Goal: Task Accomplishment & Management: Use online tool/utility

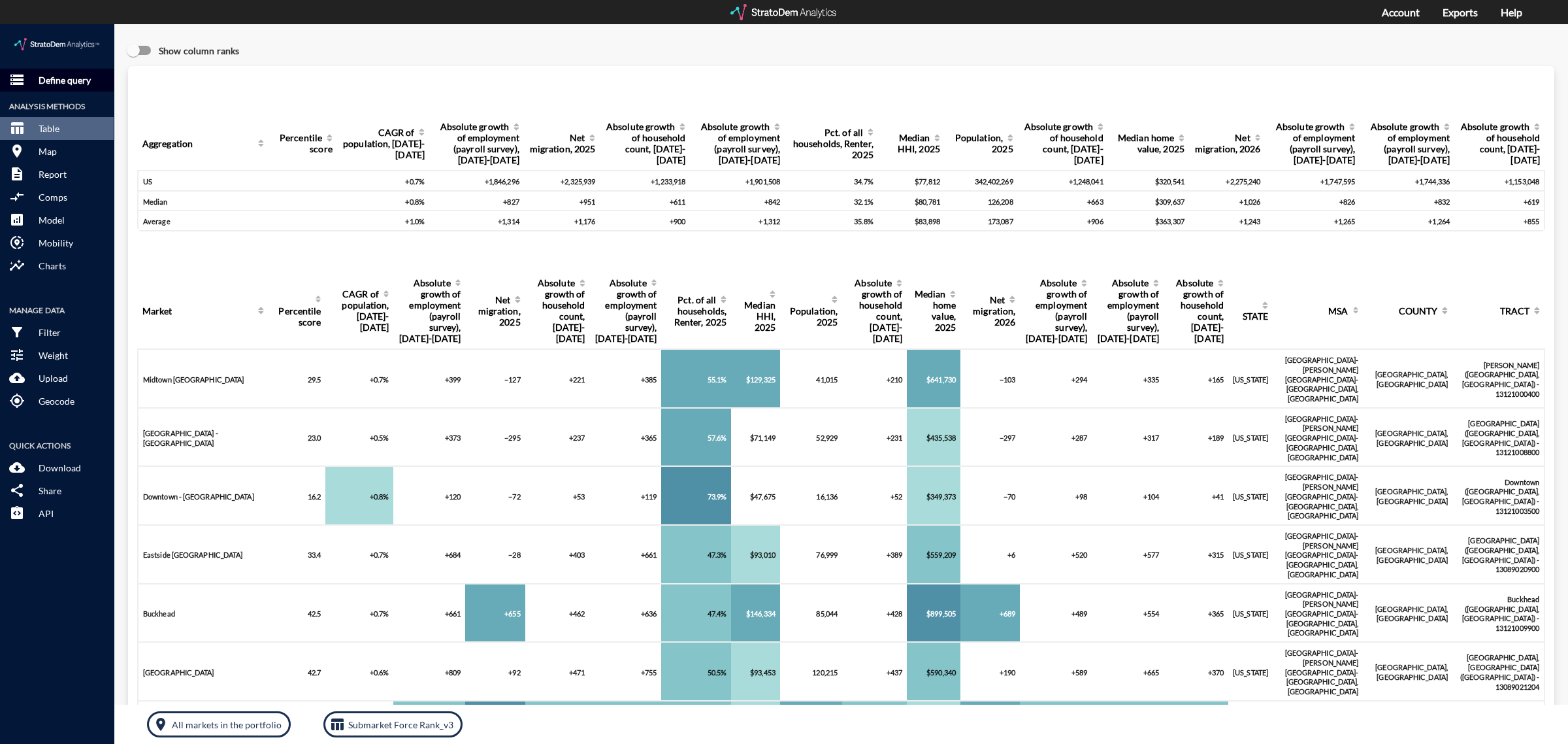
click p "Define query"
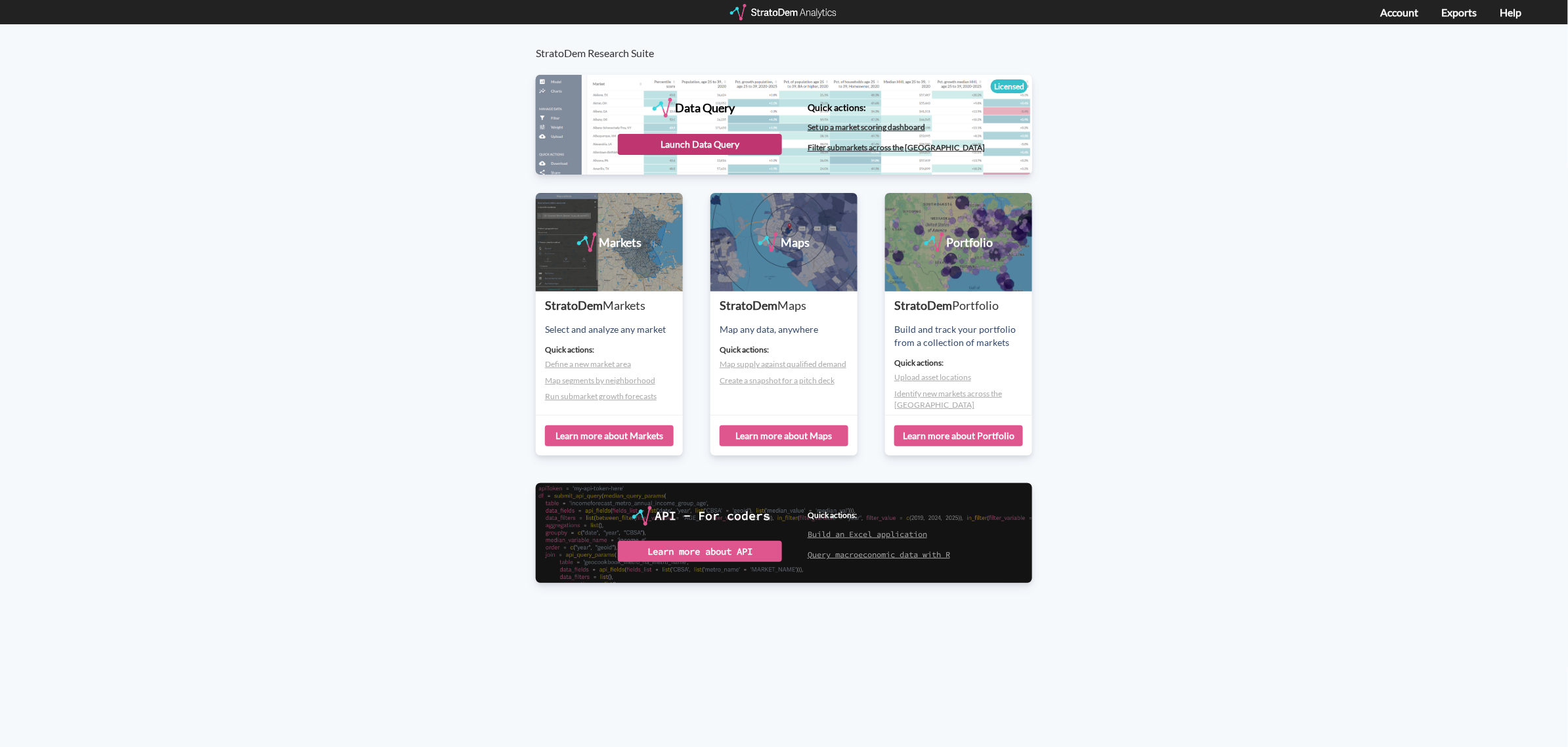
click at [653, 138] on div "Launch Data Query" at bounding box center [700, 144] width 164 height 21
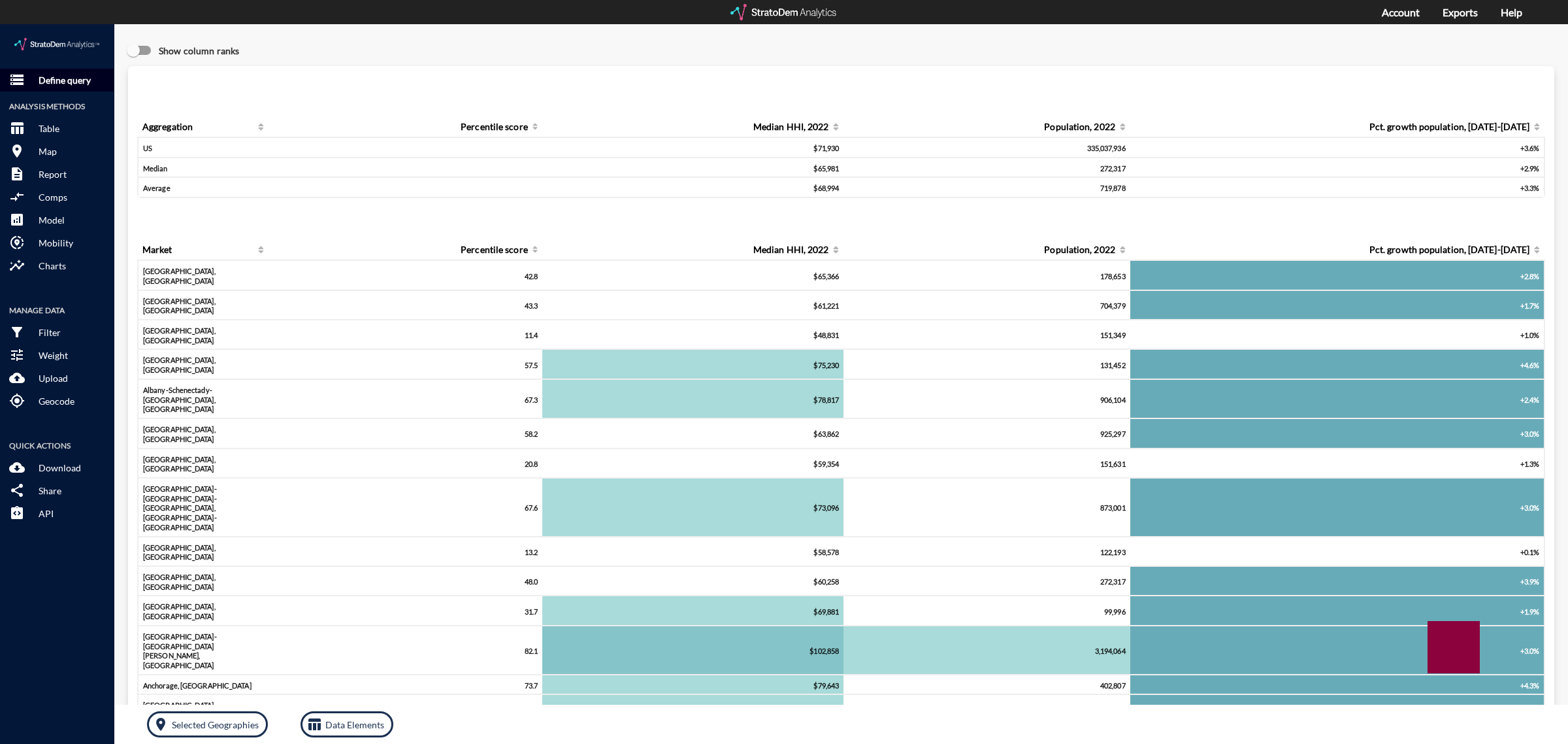
click p "Define query"
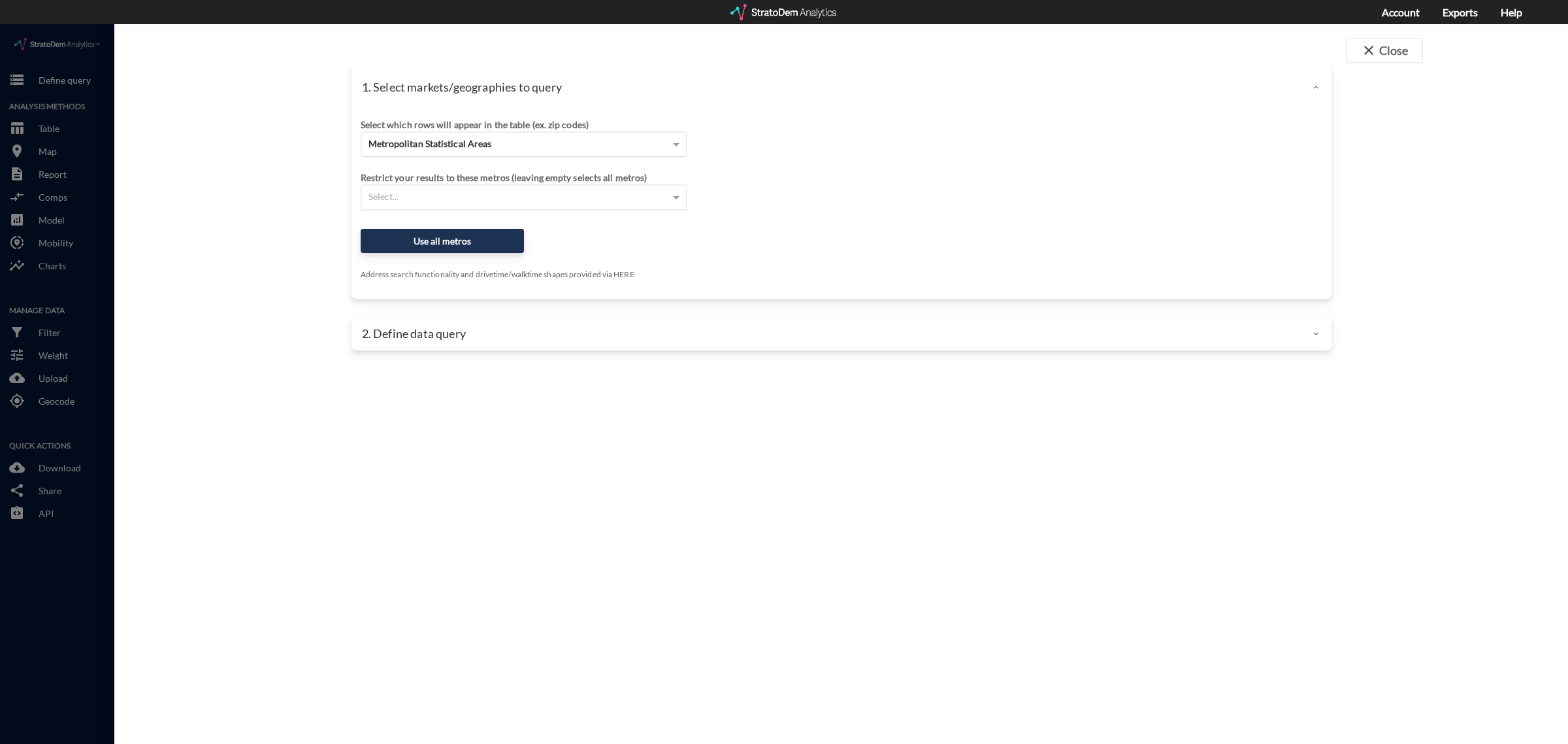
click div "Metropolitan Statistical Areas"
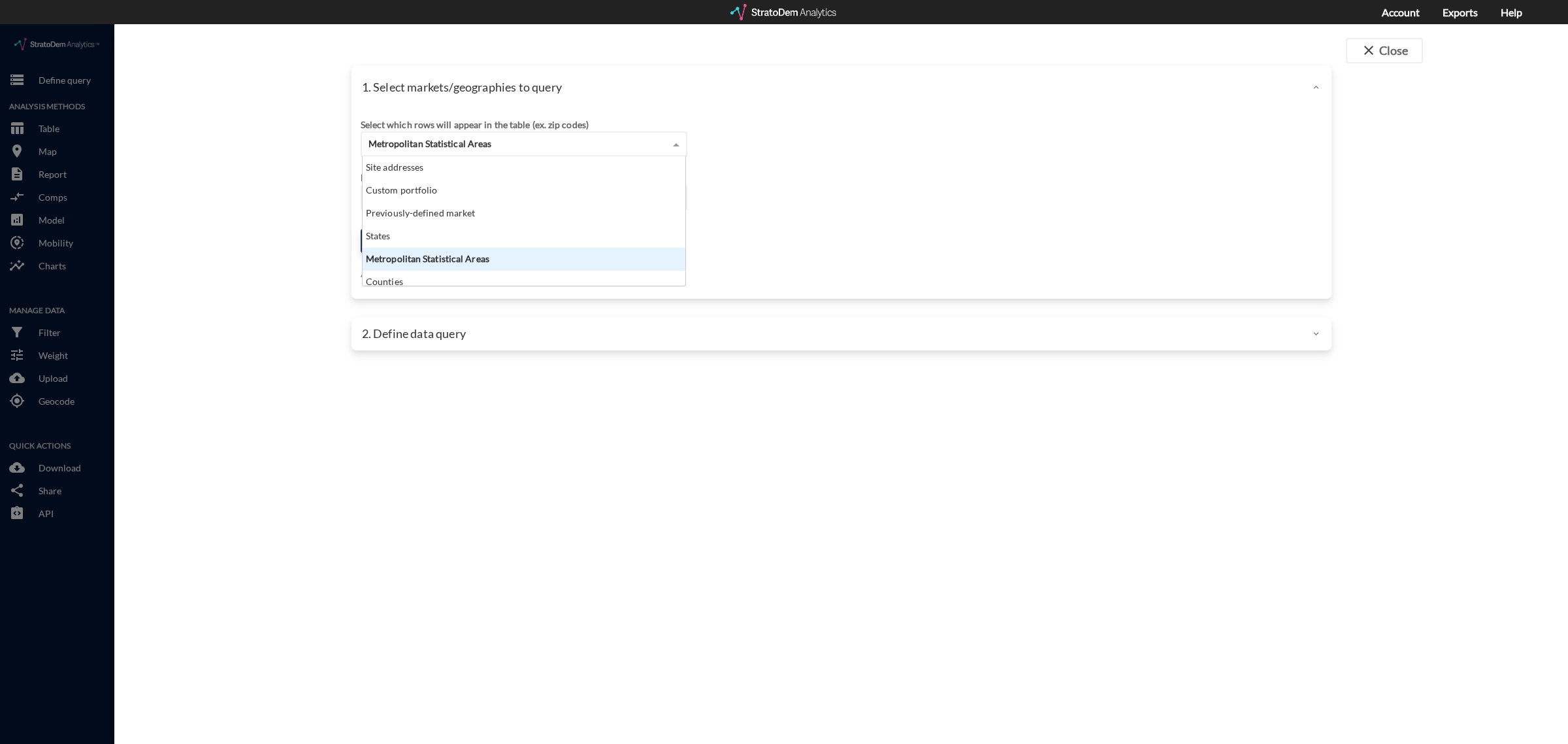
scroll to position [117, 315]
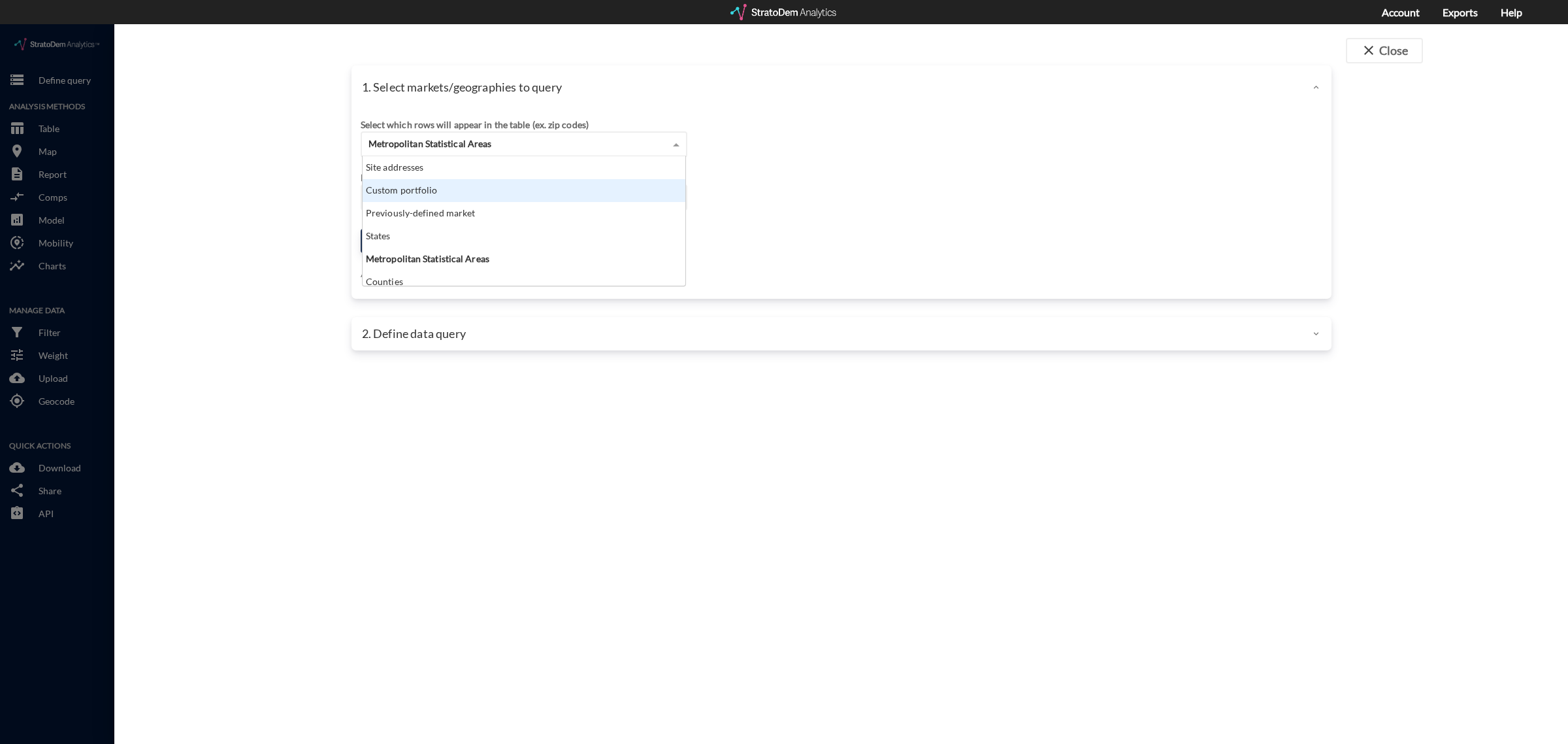
click div "Custom portfolio"
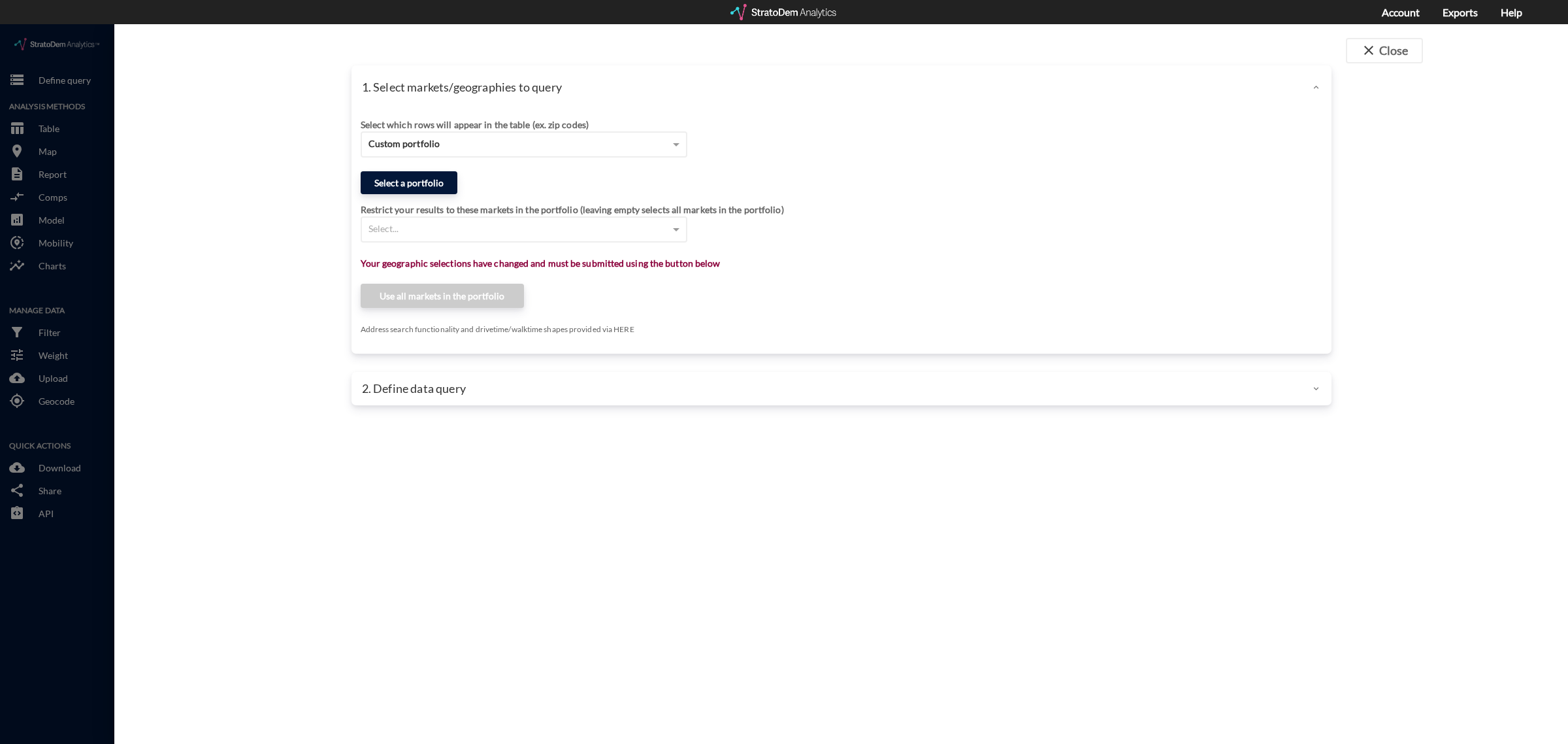
click button "Select a portfolio"
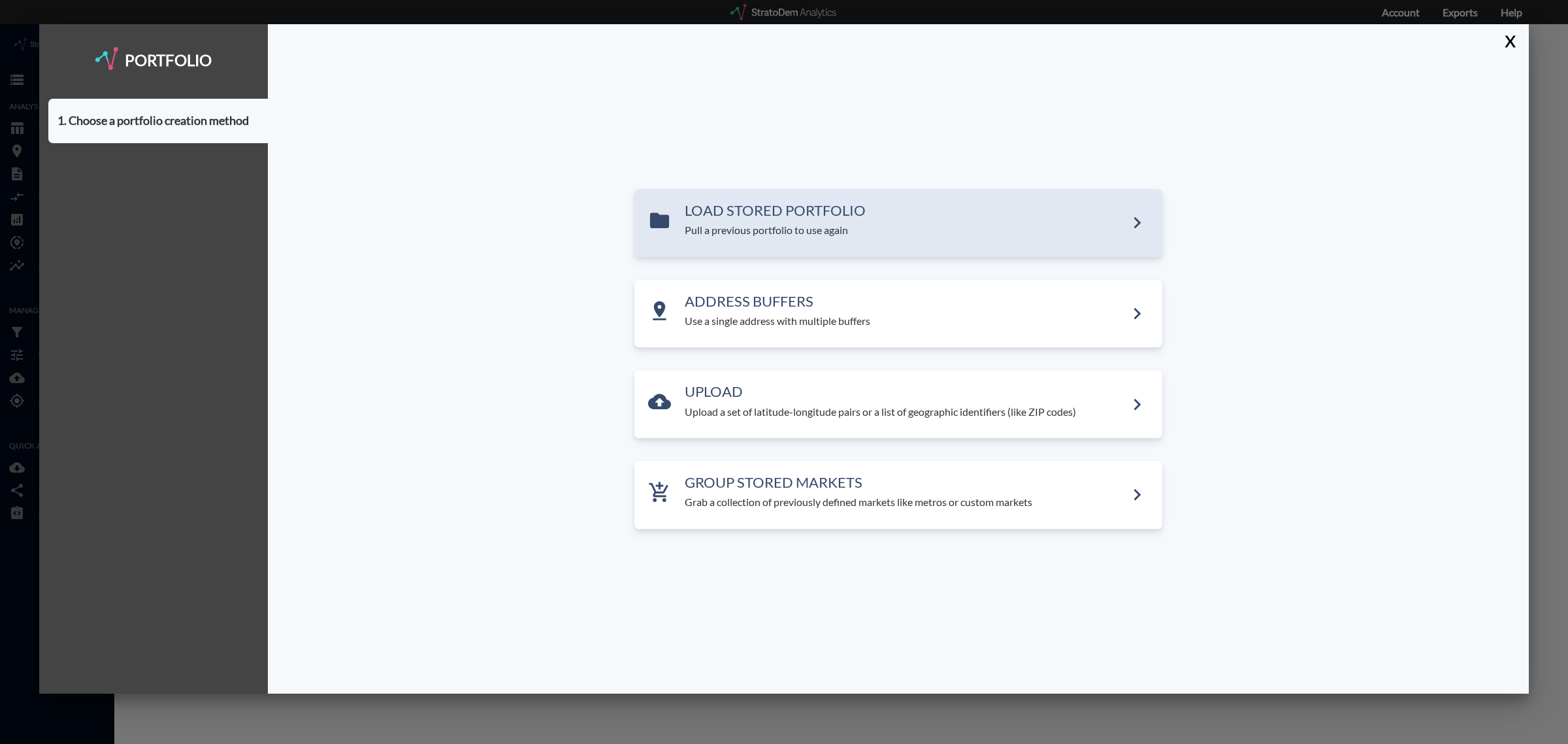
click at [783, 238] on div "LOAD STORED PORTFOLIO Pull a previous portfolio to use again" at bounding box center [898, 223] width 528 height 68
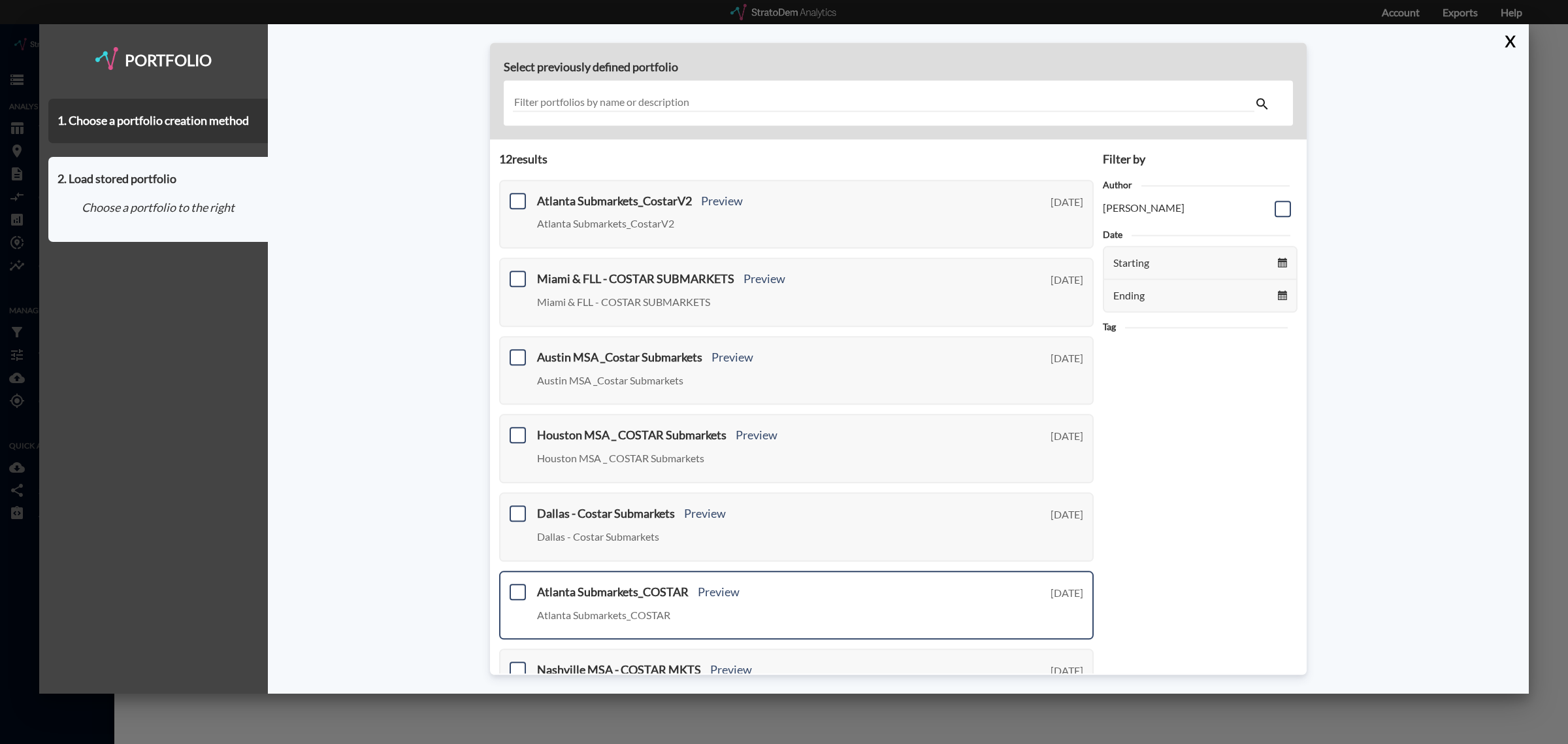
scroll to position [82, 0]
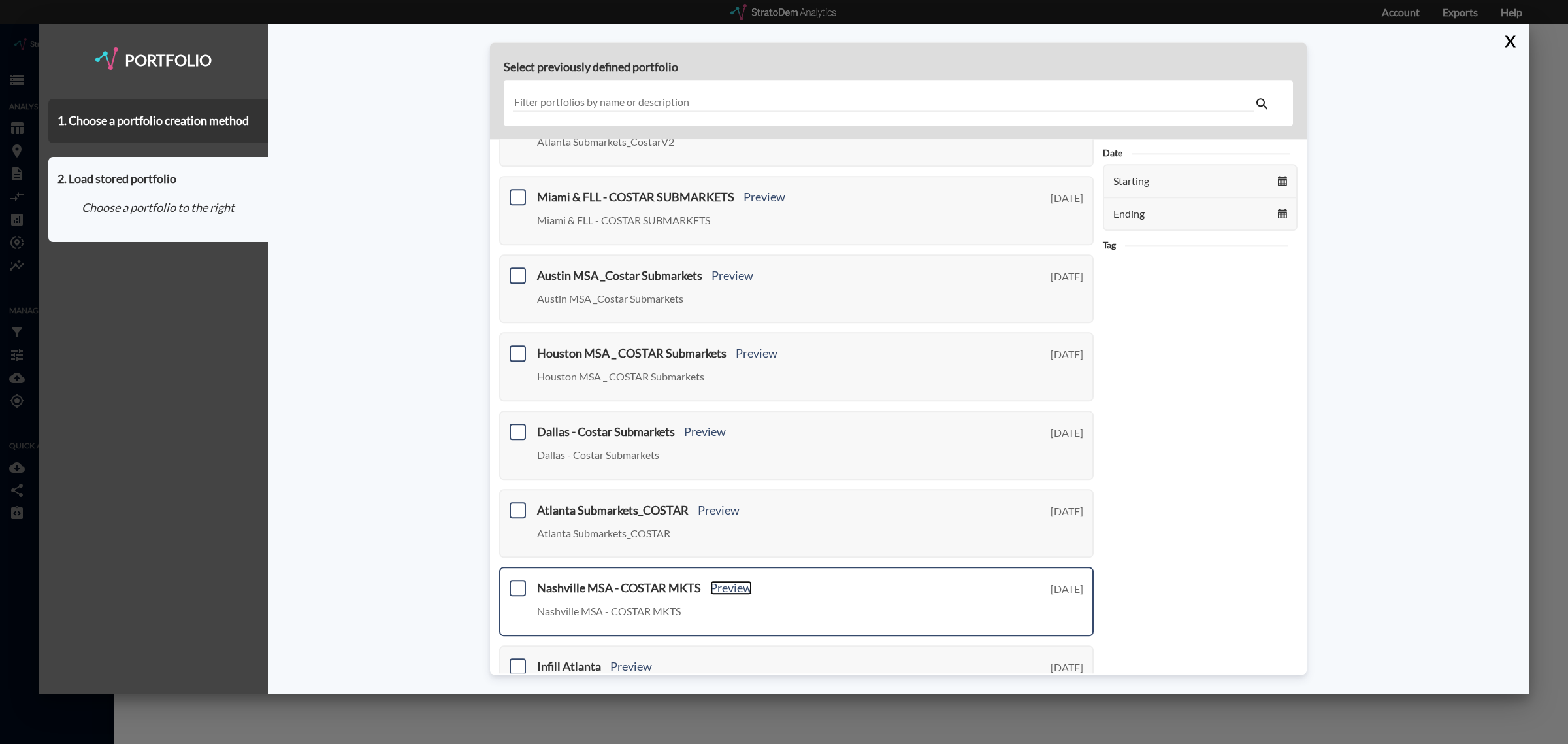
click at [732, 583] on link "Preview" at bounding box center [731, 588] width 42 height 14
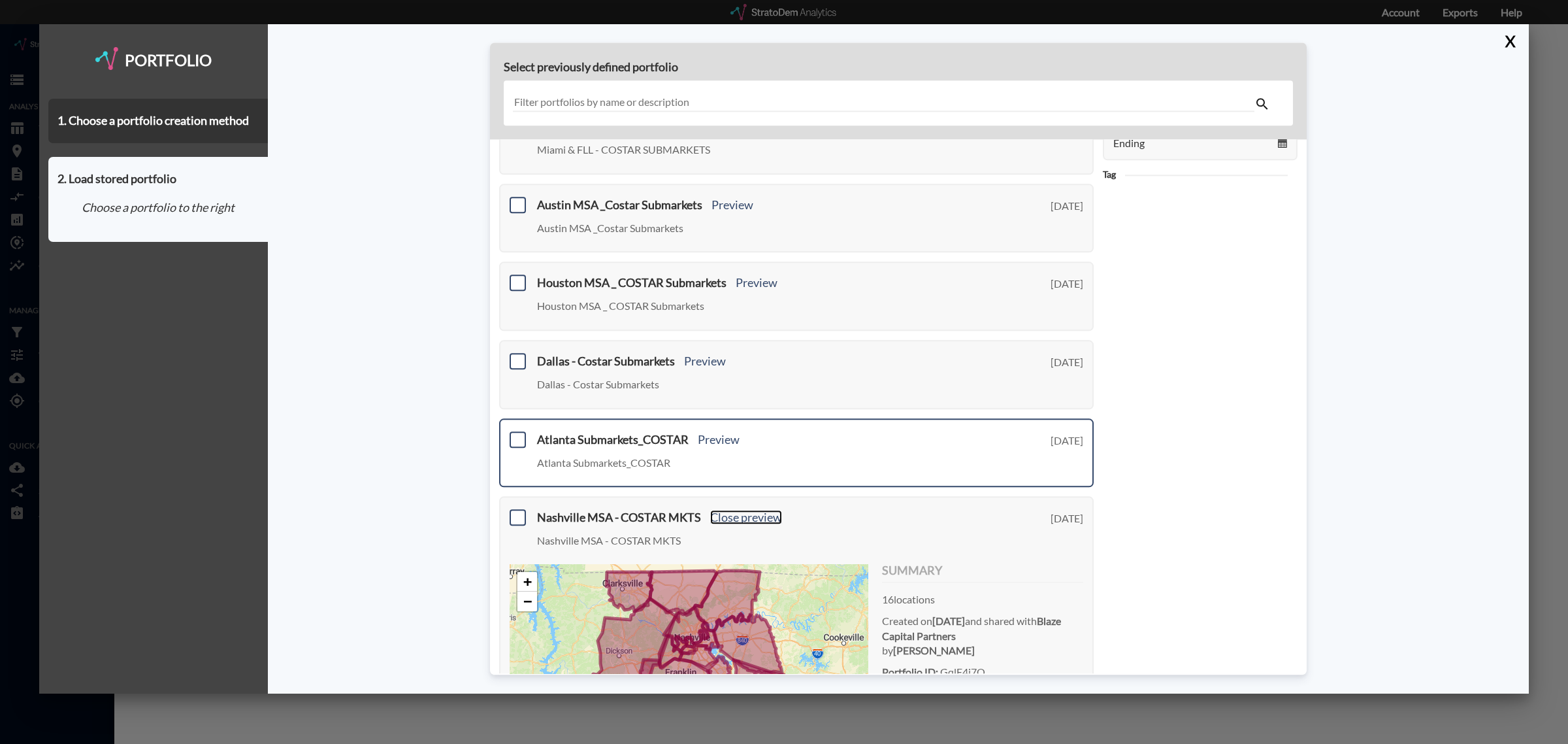
scroll to position [245, 0]
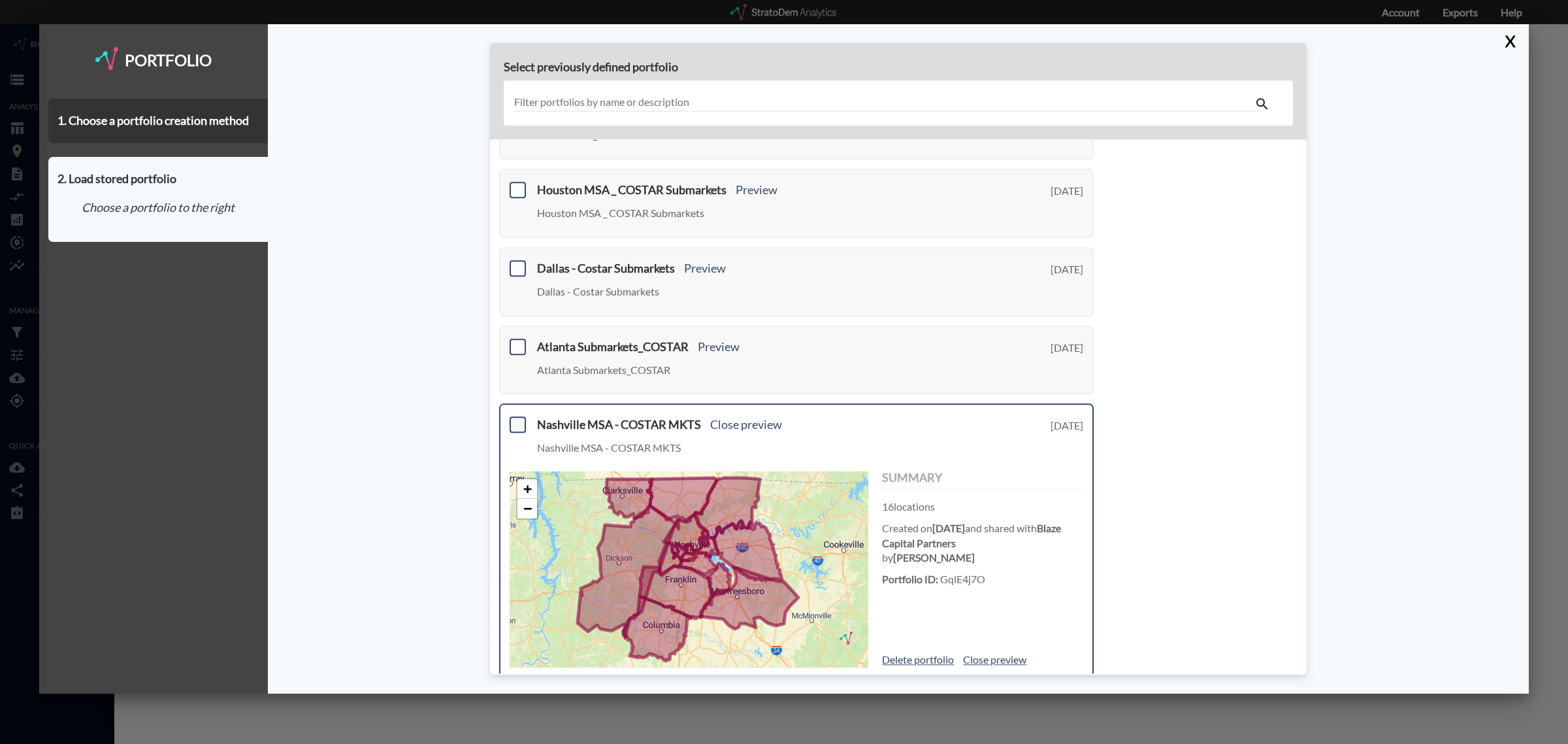
click at [519, 417] on span at bounding box center [518, 425] width 16 height 16
click at [516, 420] on input "checkbox" at bounding box center [516, 420] width 0 height 0
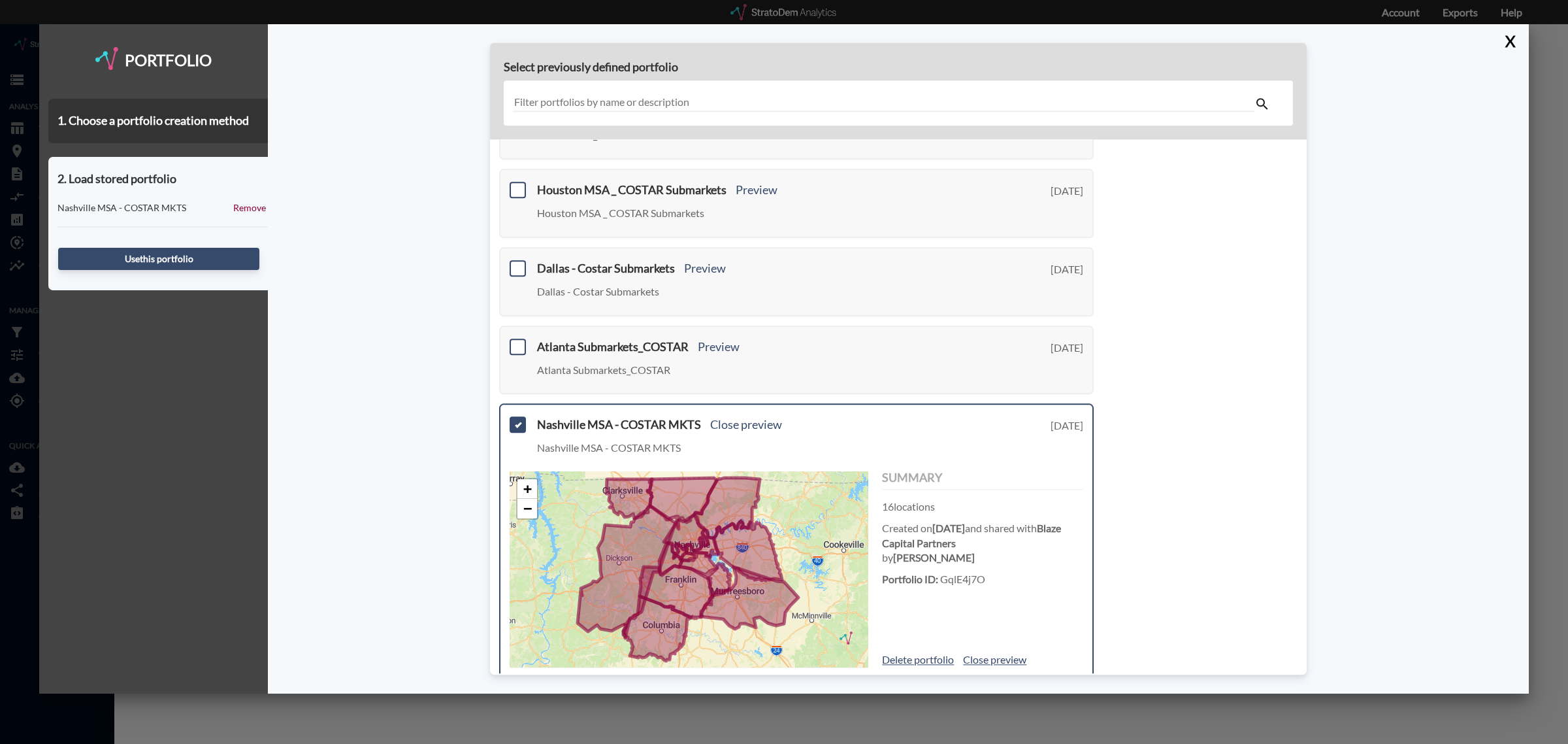
click at [125, 269] on div "Use this portfolio" at bounding box center [158, 258] width 201 height 35
click at [131, 262] on button "Use this portfolio" at bounding box center [159, 259] width 201 height 22
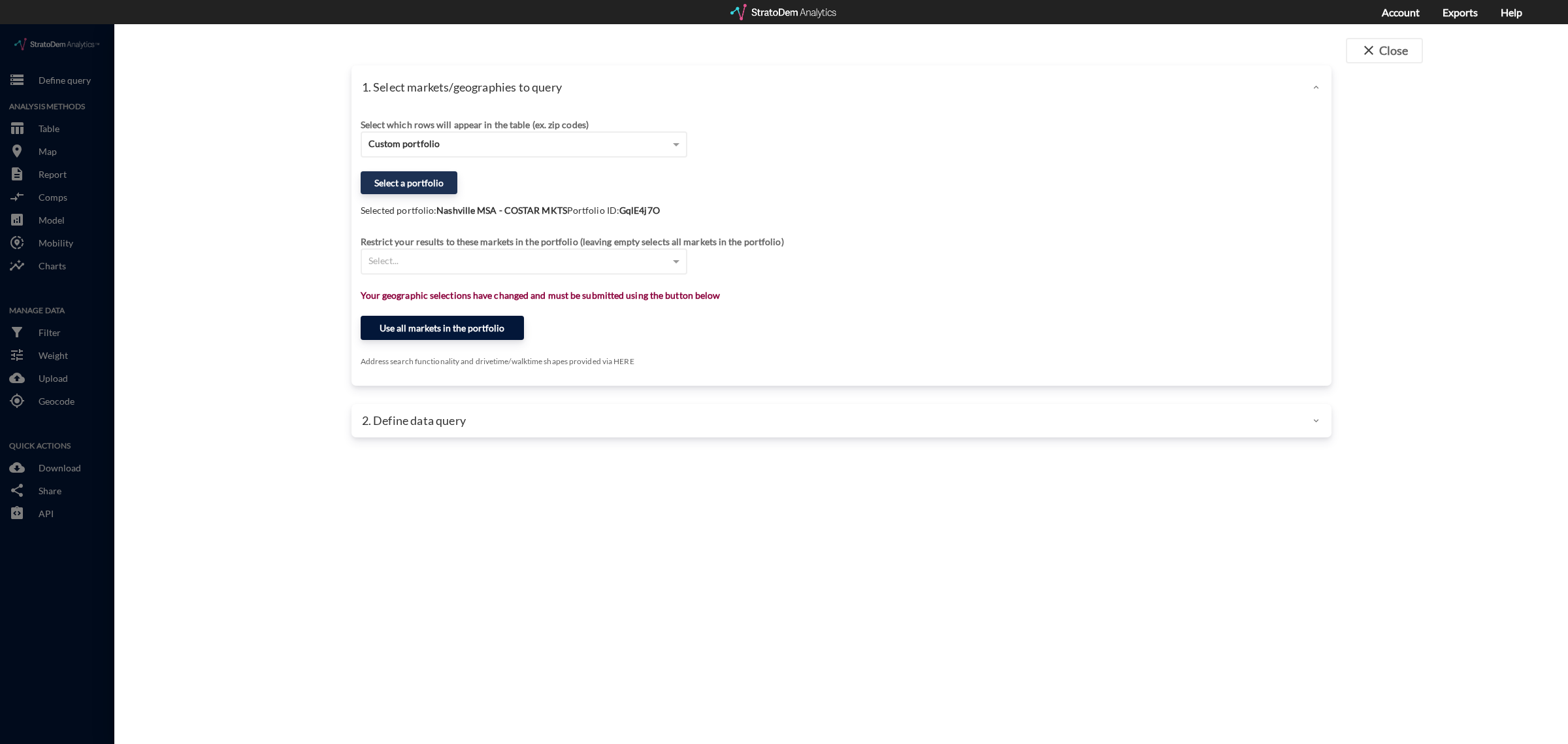
click button "Use all markets in the portfolio"
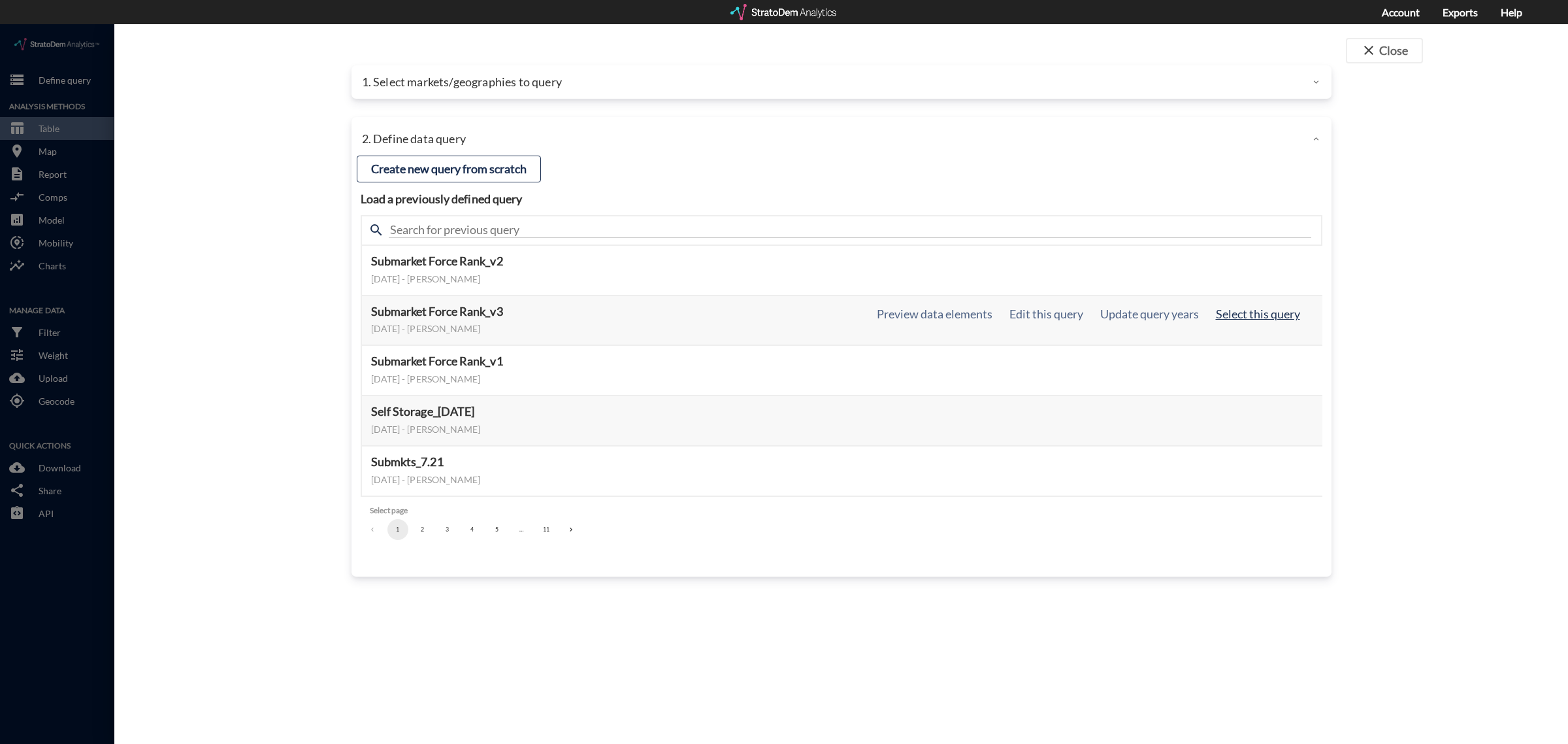
click button "Select this query"
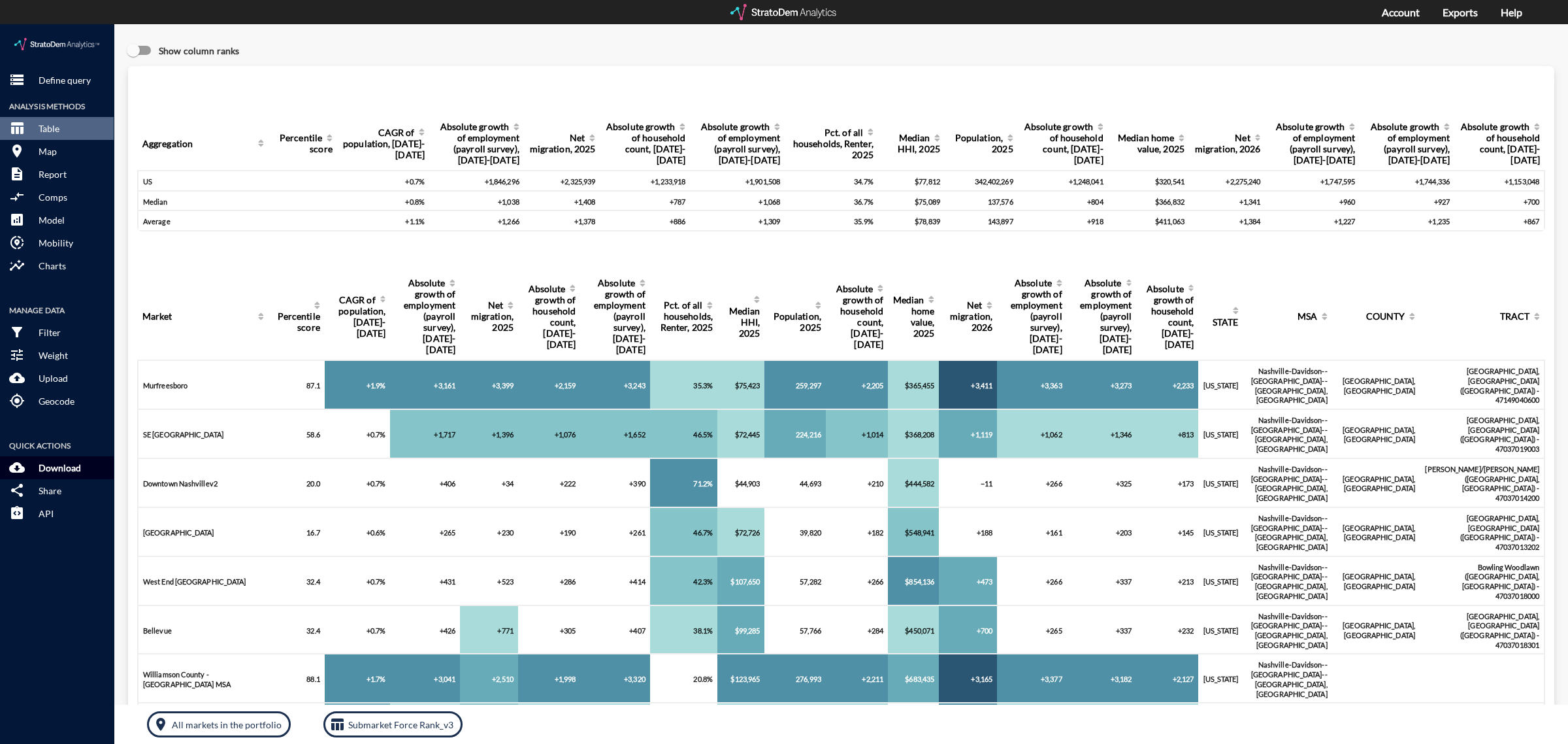
click p "Download"
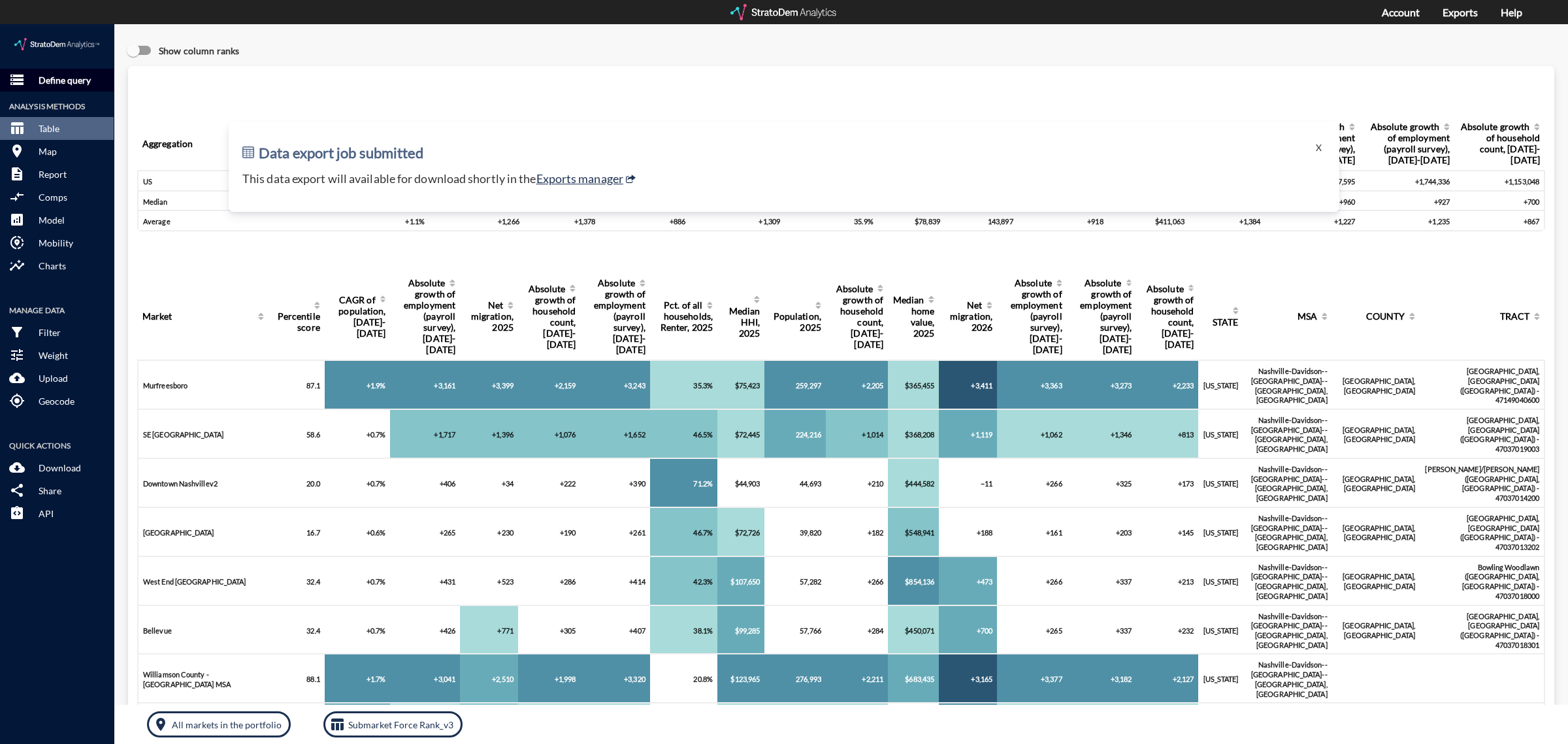
click p "Define query"
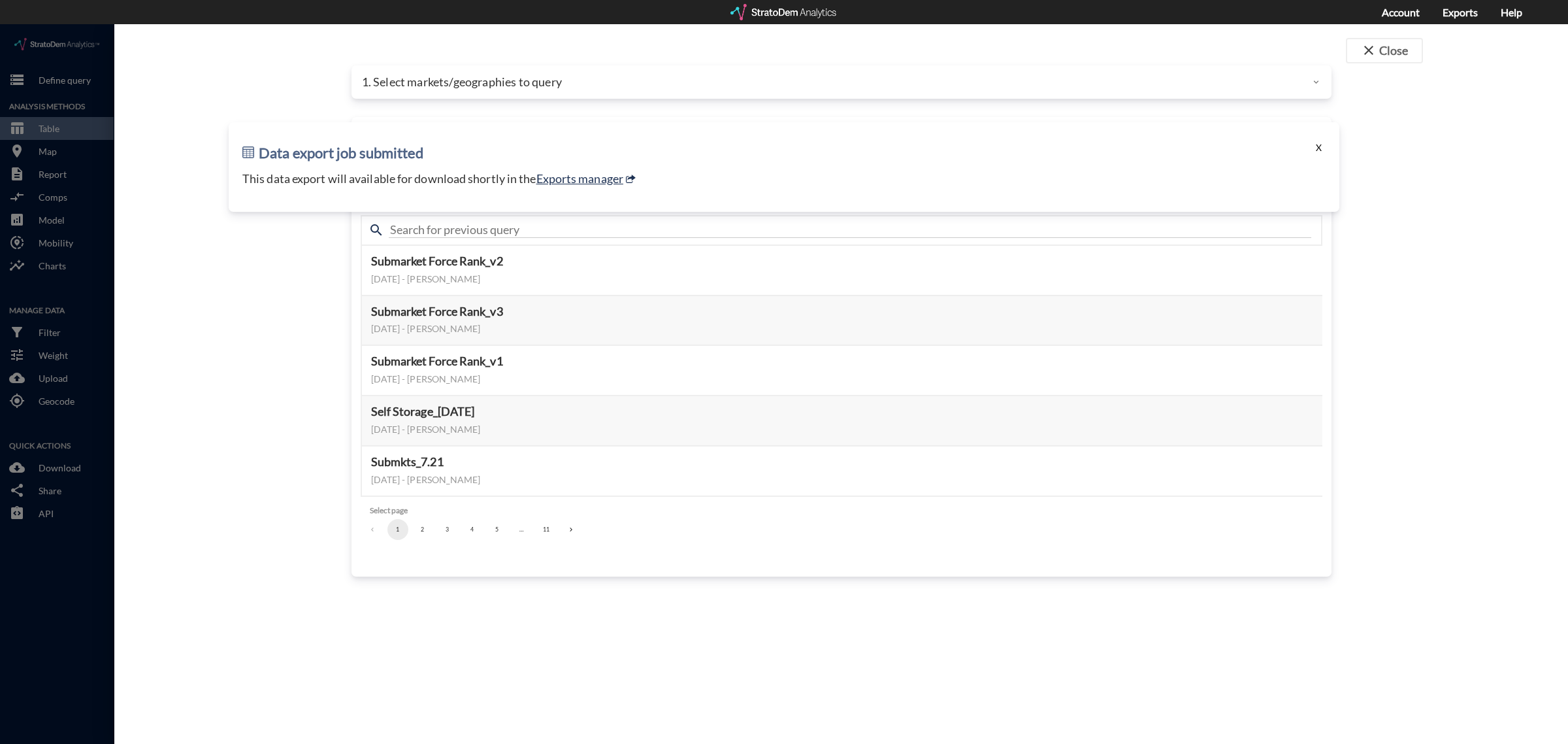
click button "X"
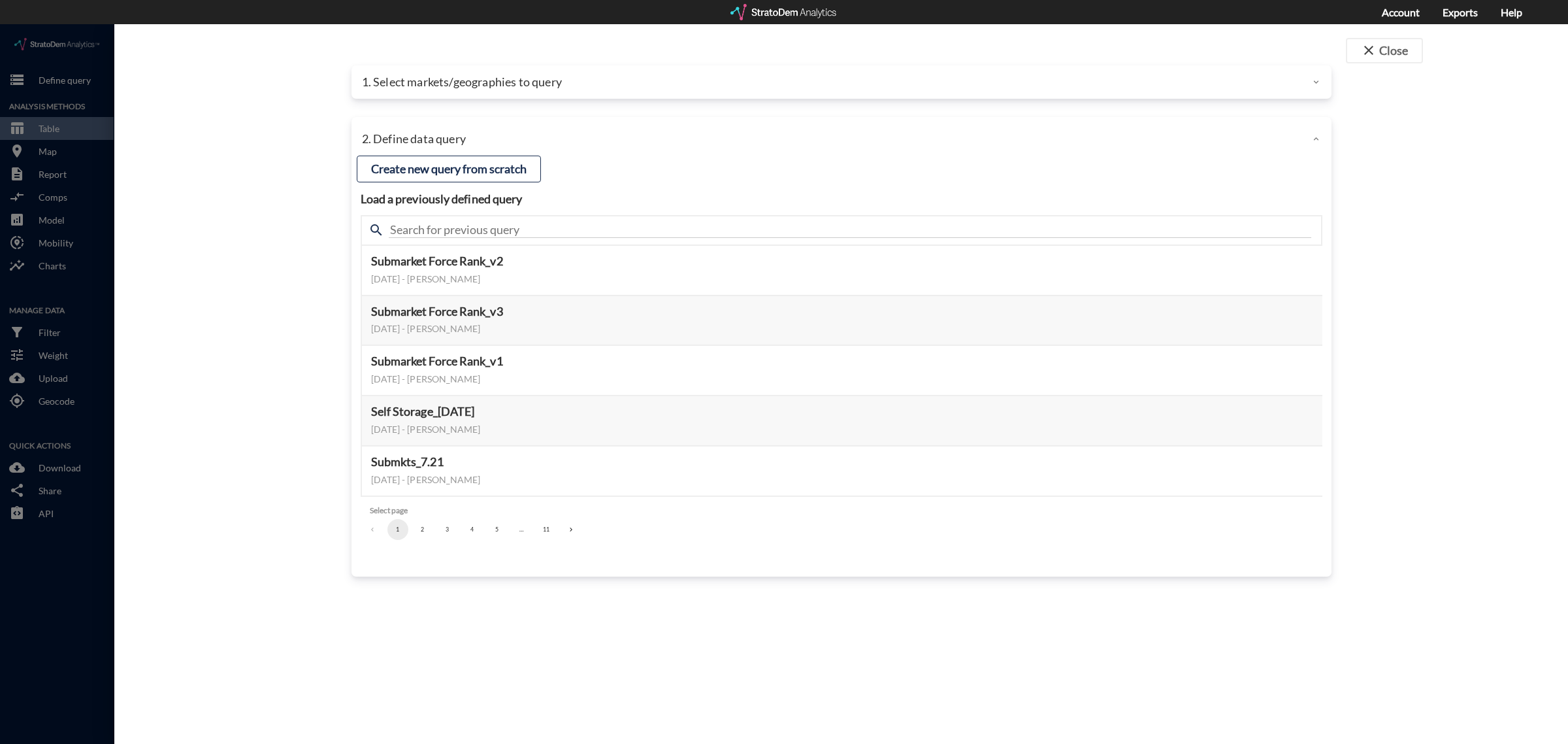
click p "1. Select markets/geographies to query"
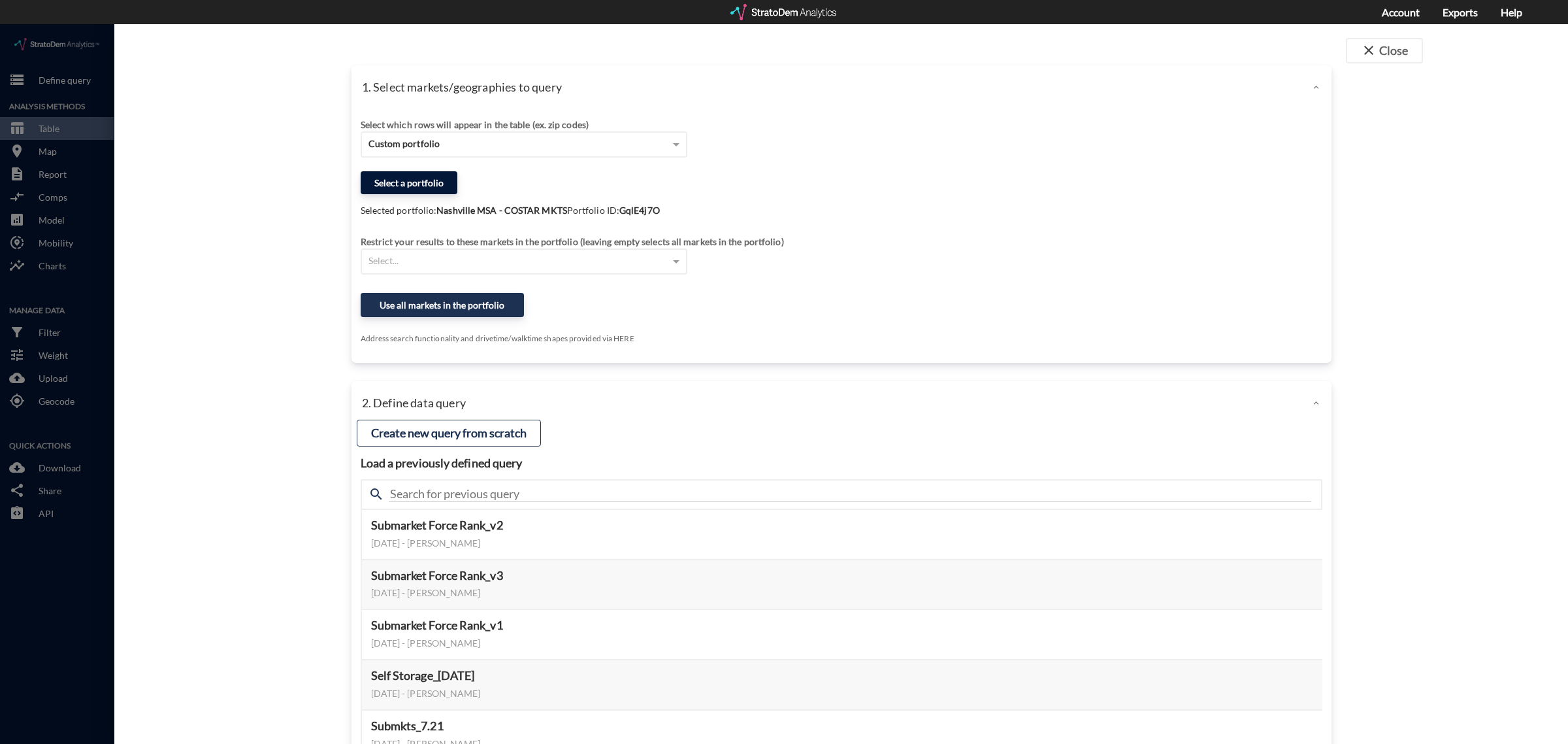
click button "Select a portfolio"
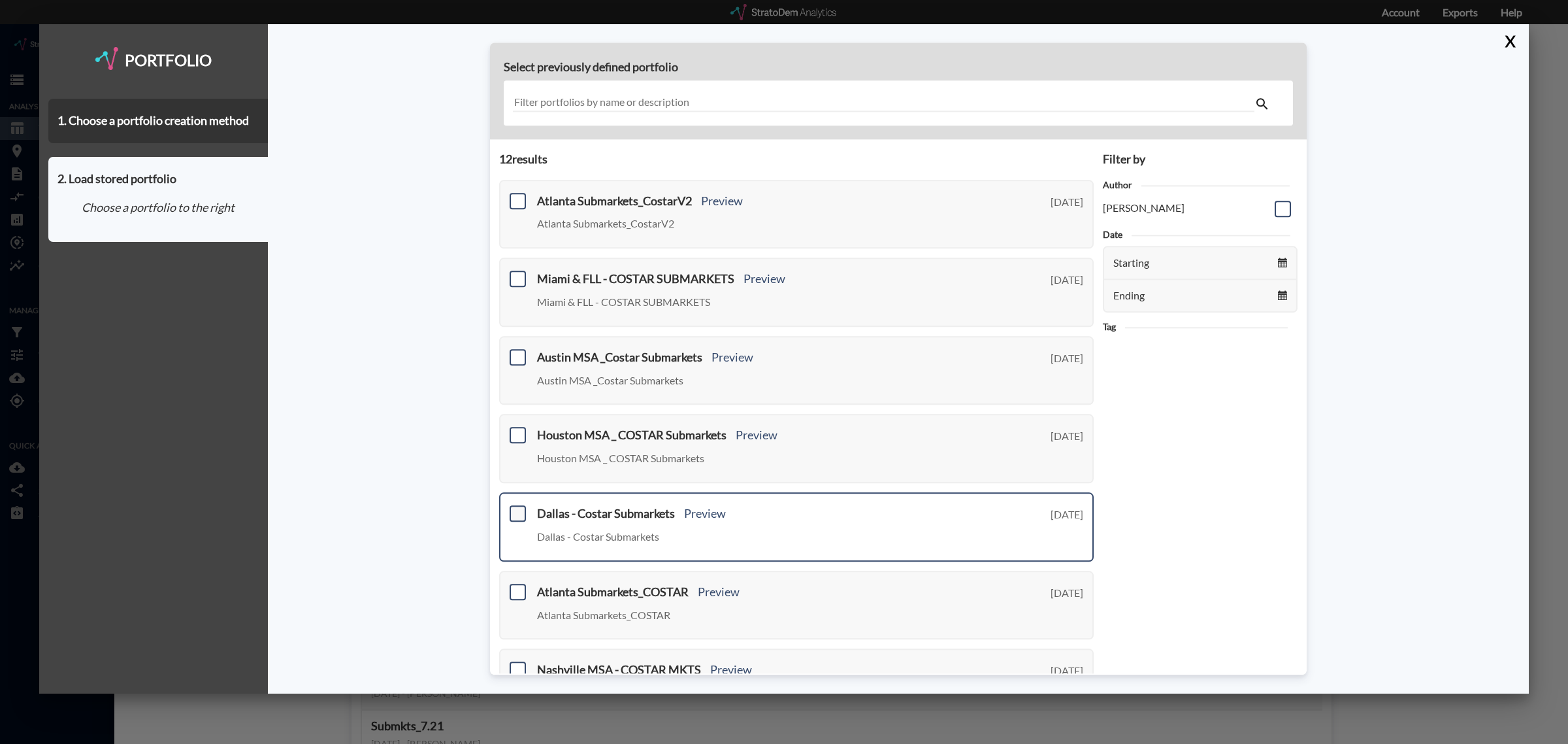
click at [516, 510] on span at bounding box center [518, 513] width 16 height 16
click at [516, 508] on input "checkbox" at bounding box center [516, 508] width 0 height 0
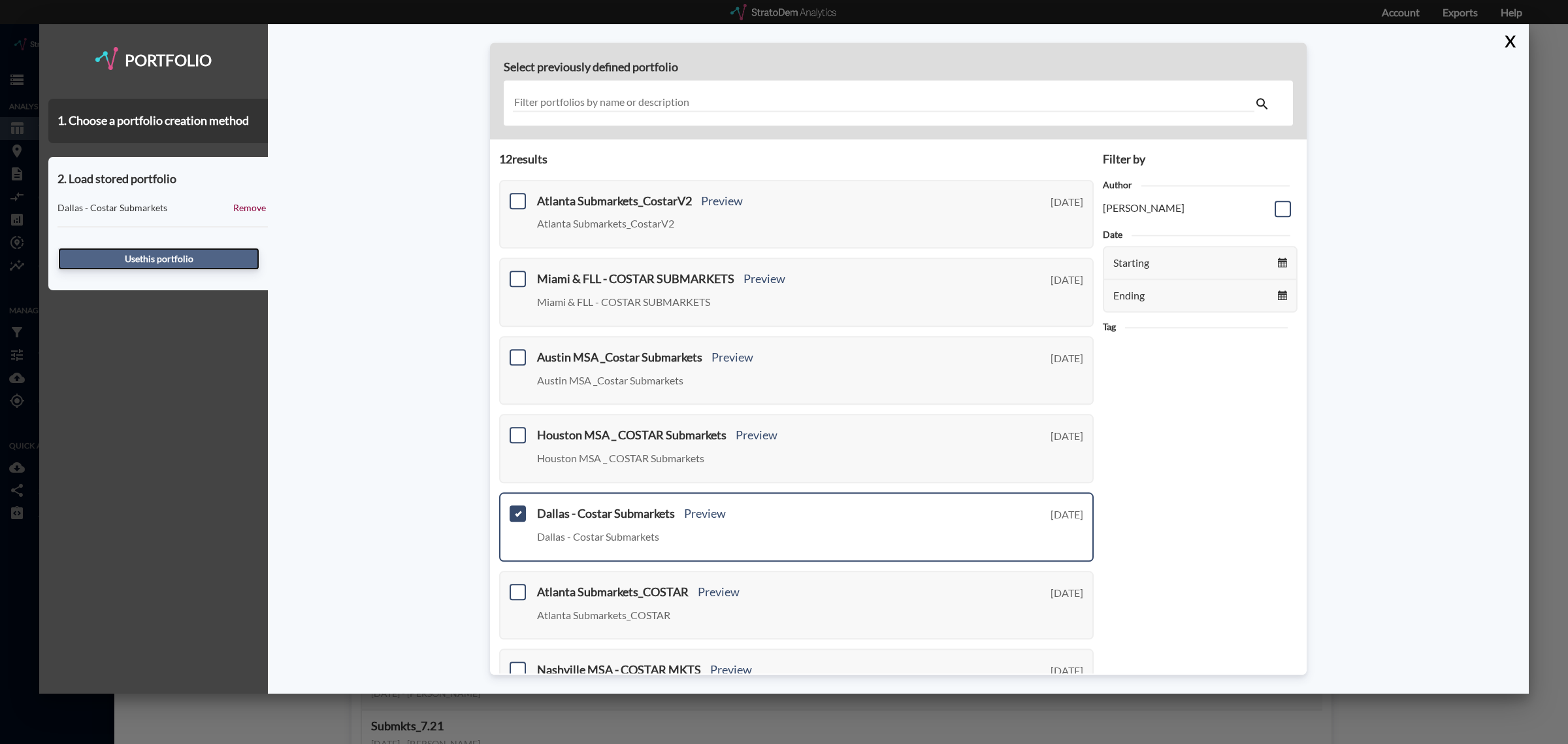
click at [194, 253] on button "Use this portfolio" at bounding box center [159, 259] width 201 height 22
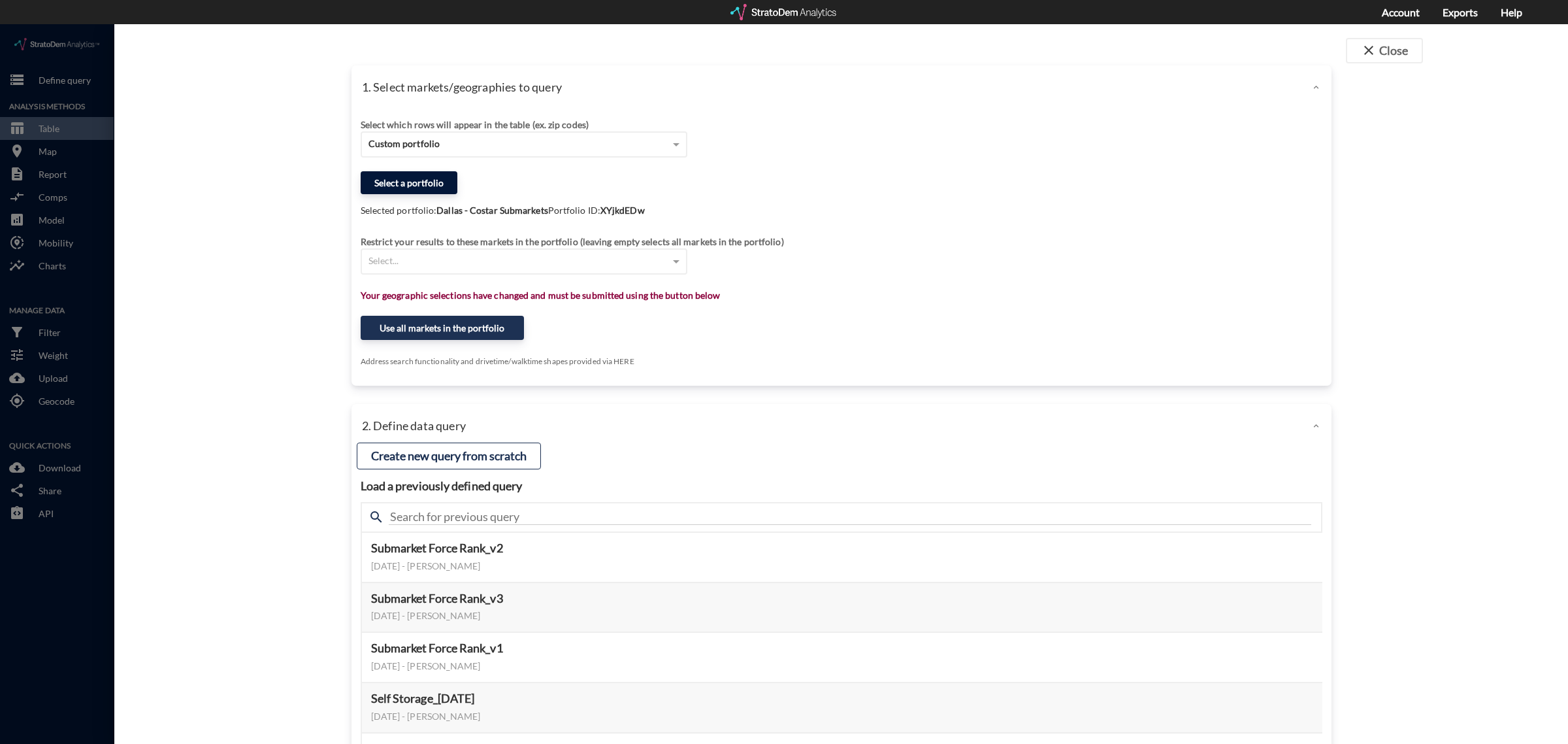
click button "Select a portfolio"
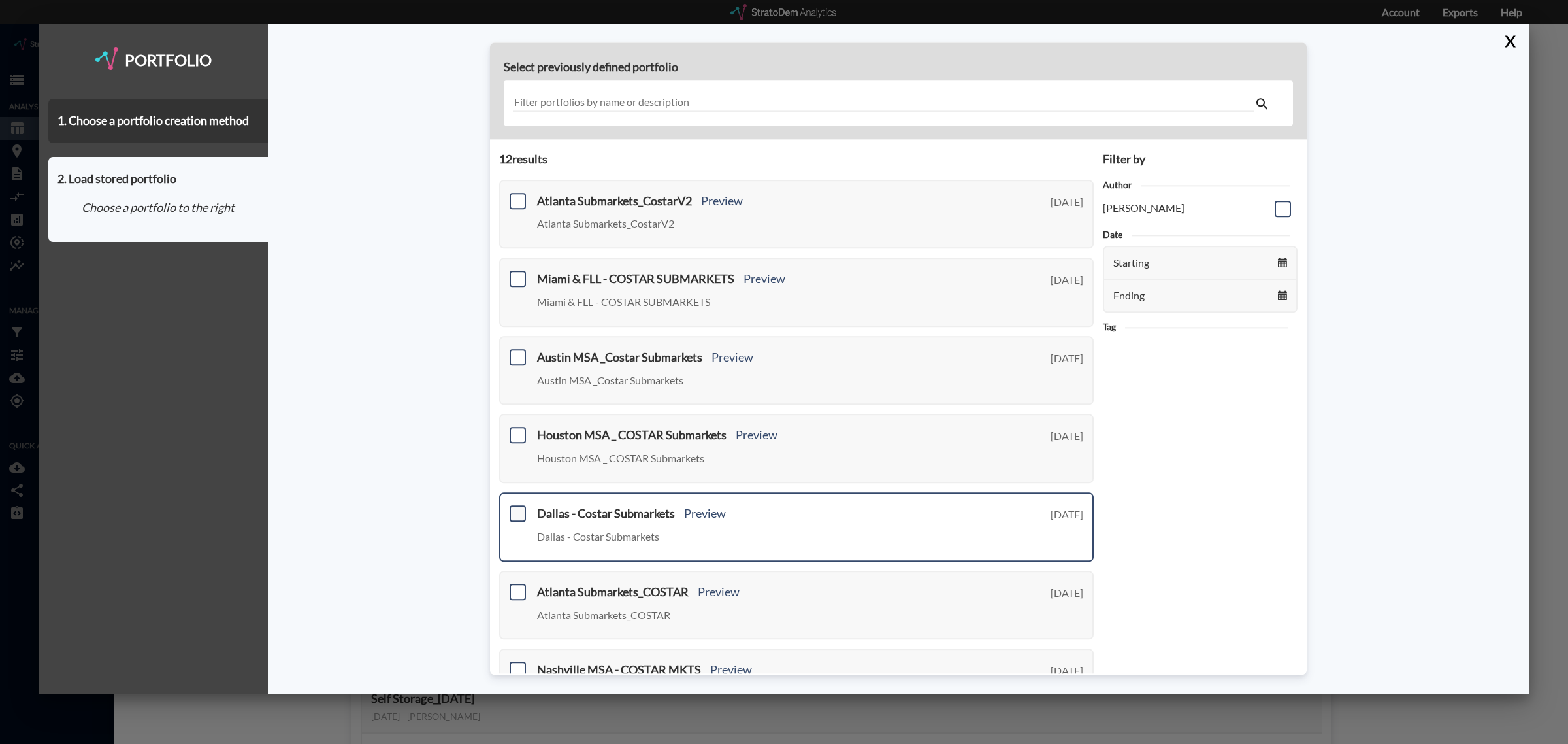
click at [521, 505] on span at bounding box center [518, 513] width 16 height 16
click at [516, 508] on input "checkbox" at bounding box center [516, 508] width 0 height 0
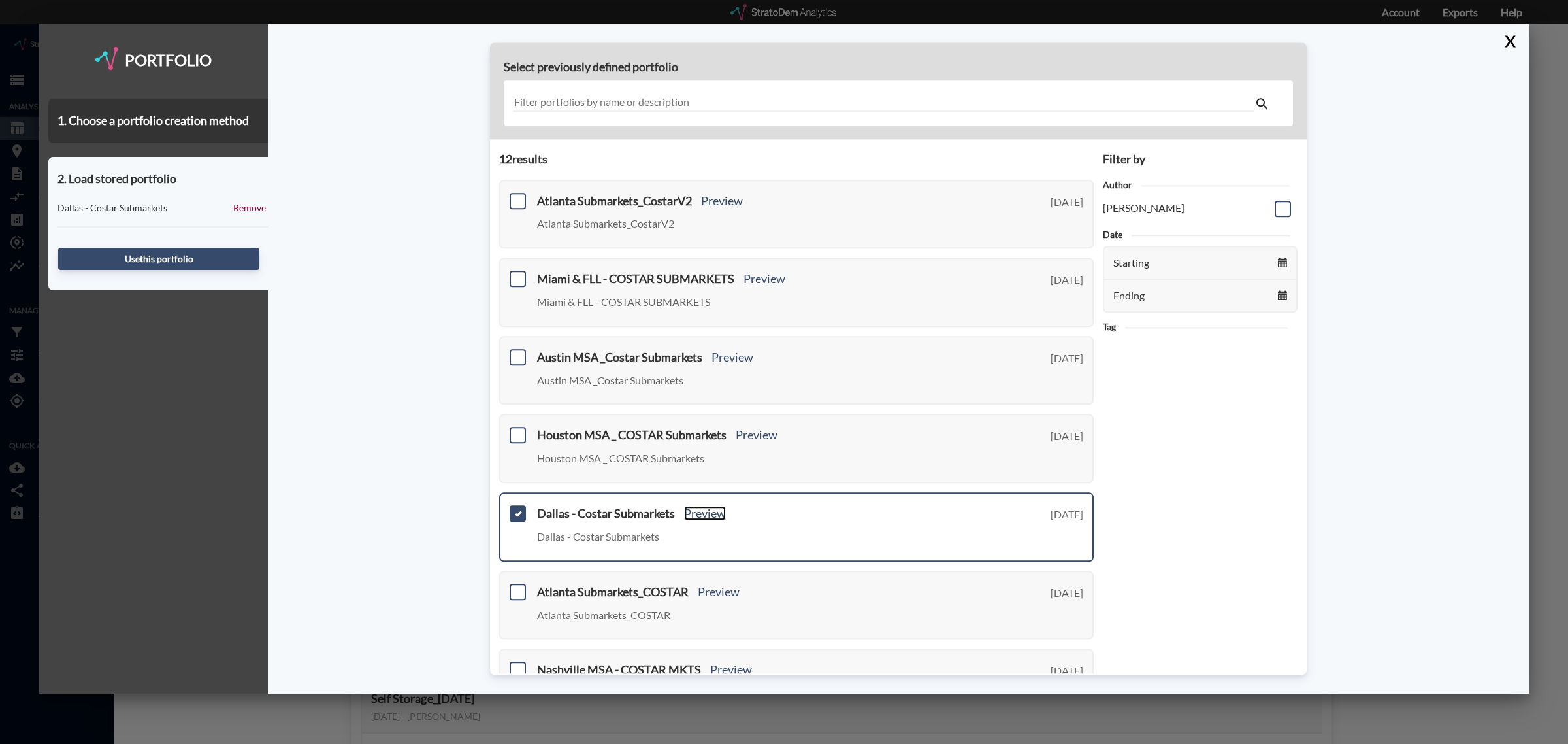
click at [709, 513] on link "Preview" at bounding box center [705, 512] width 42 height 14
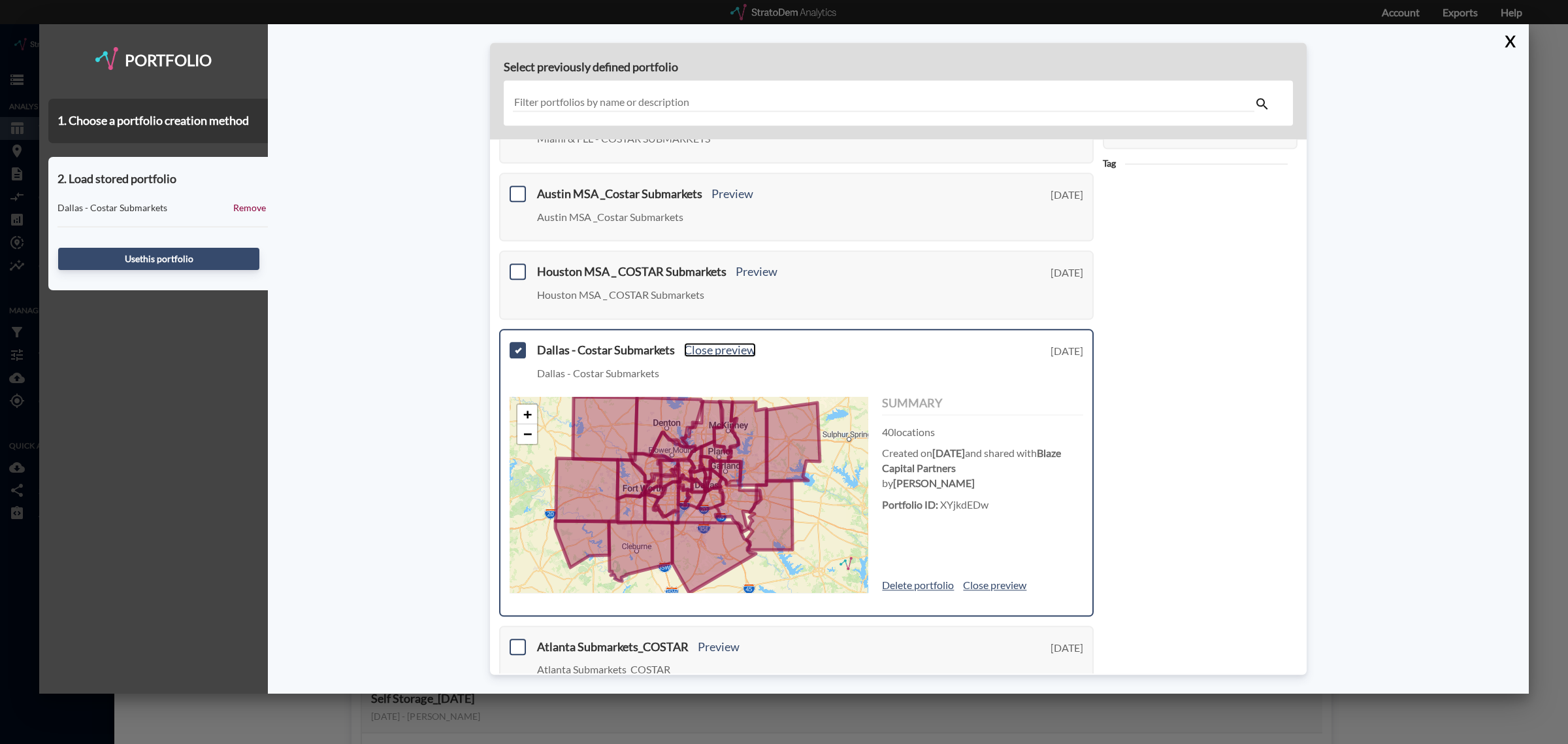
scroll to position [82, 0]
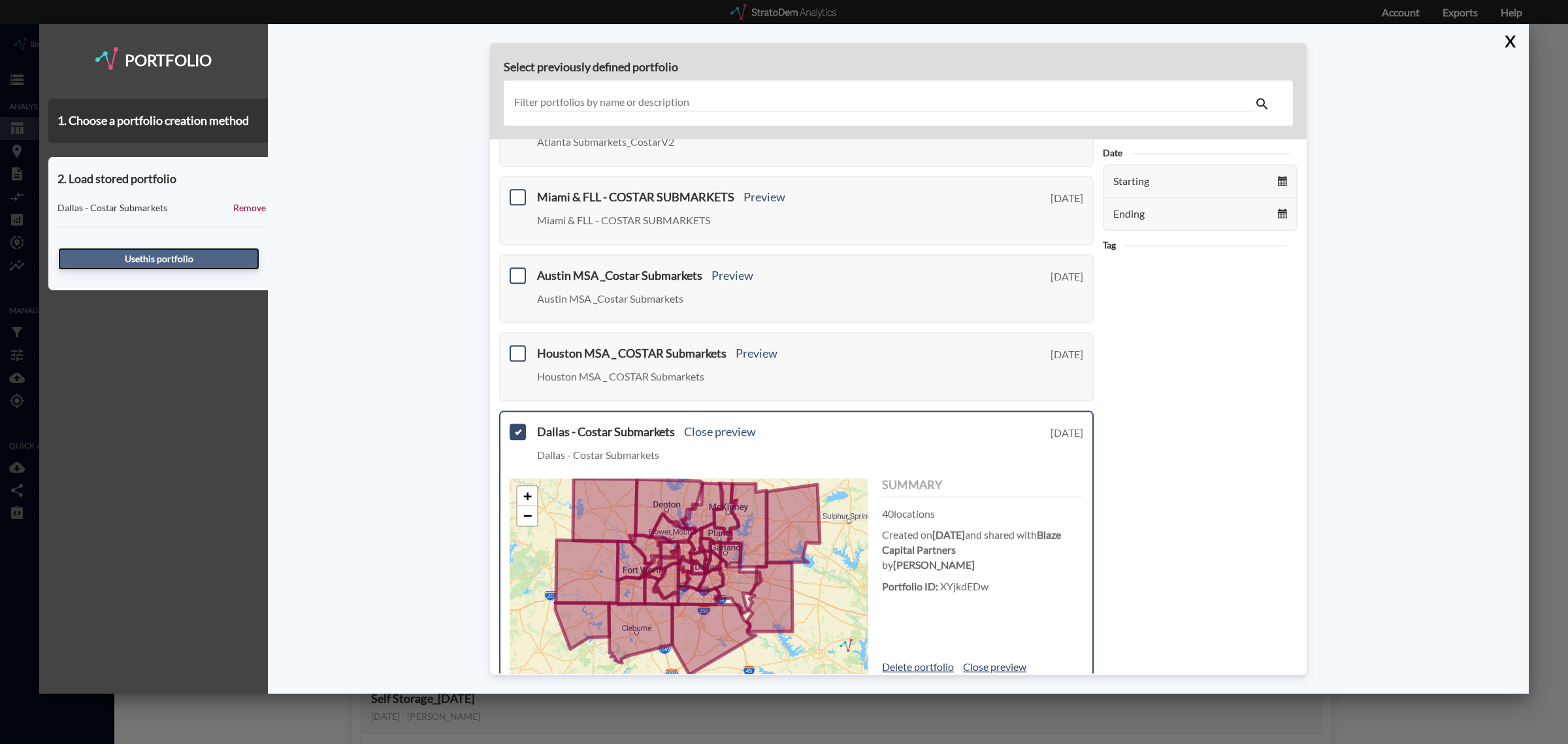
click at [142, 258] on button "Use this portfolio" at bounding box center [159, 259] width 201 height 22
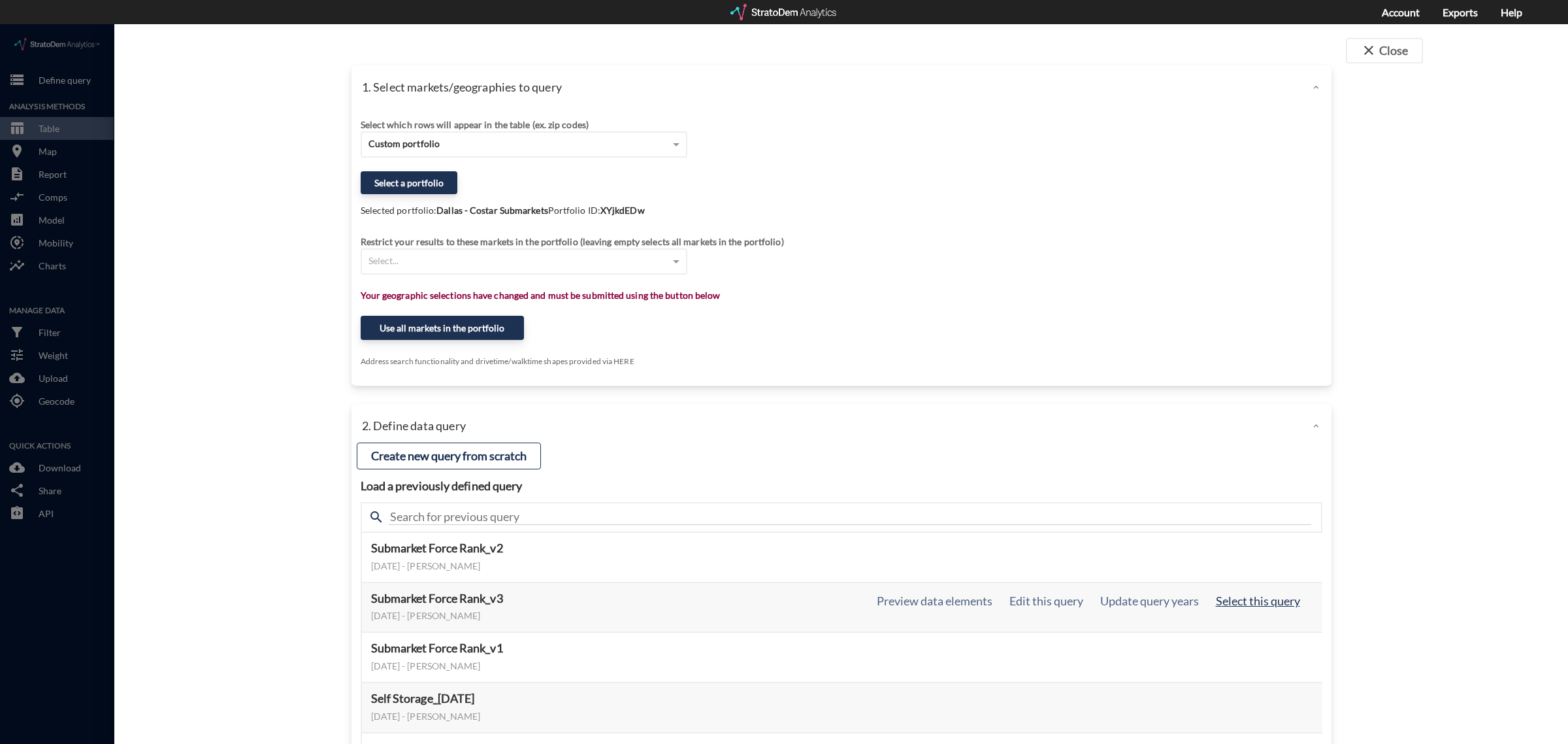
click button "Select this query"
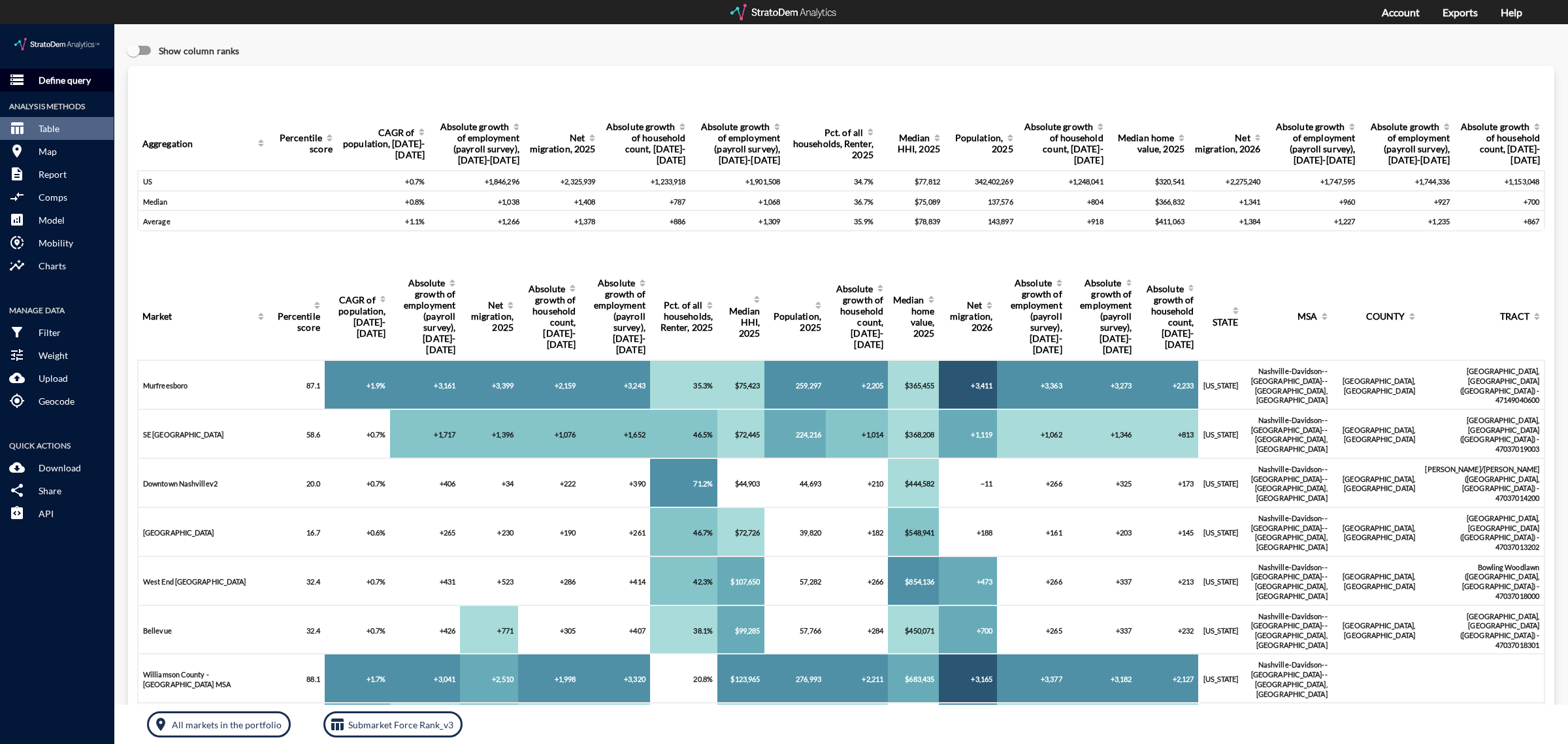
click button "storage Define query"
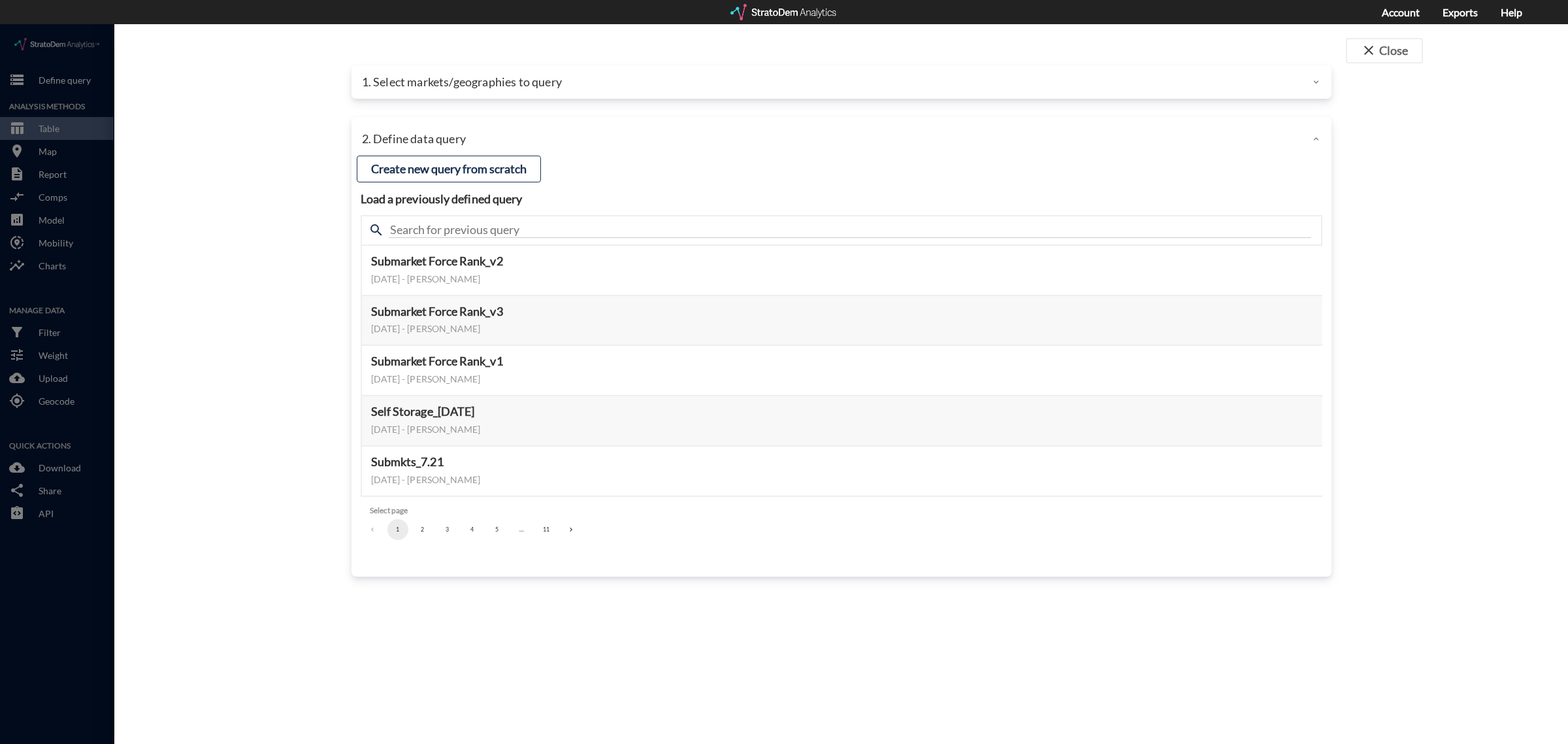
click div "1. Select markets/geographies to query"
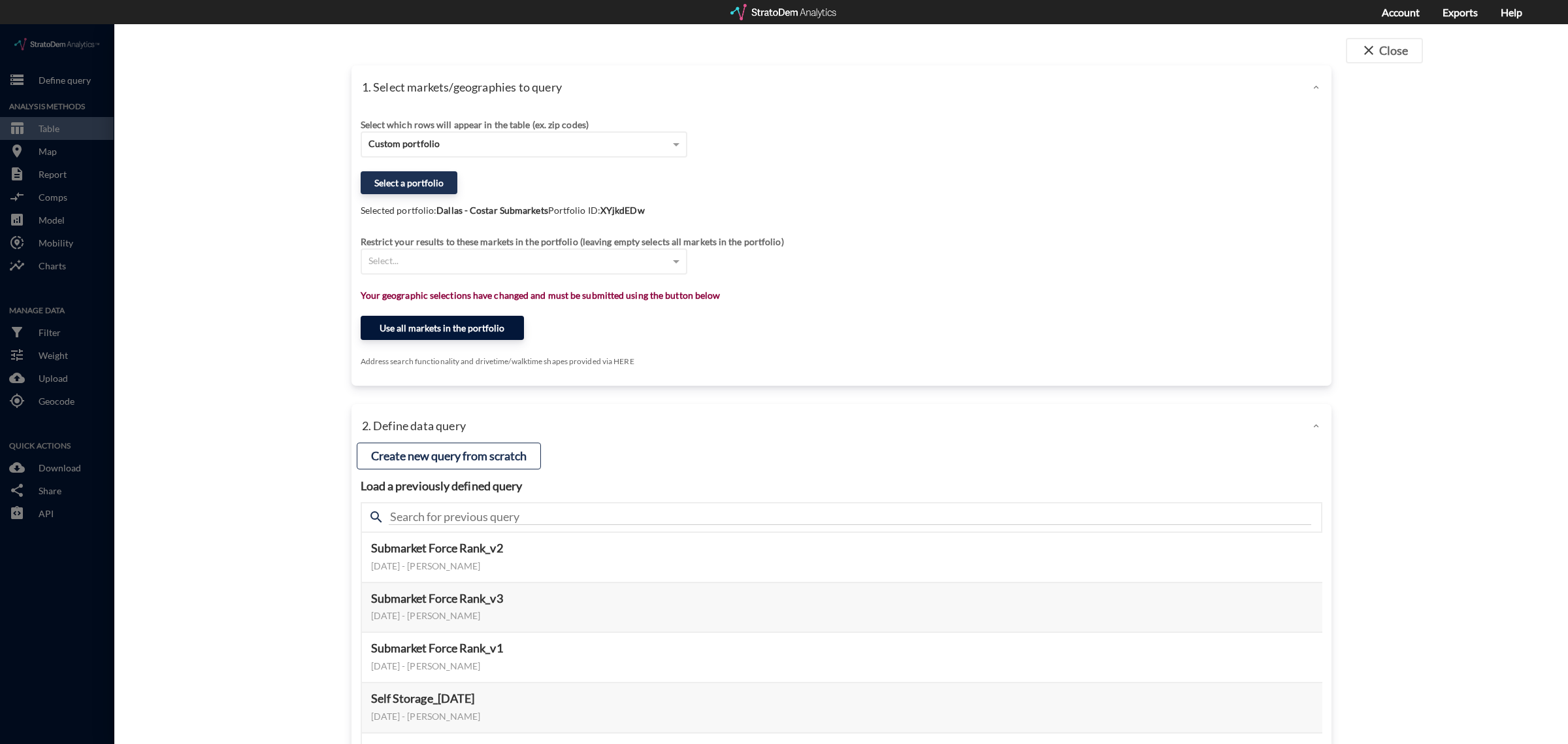
click button "Use all markets in the portfolio"
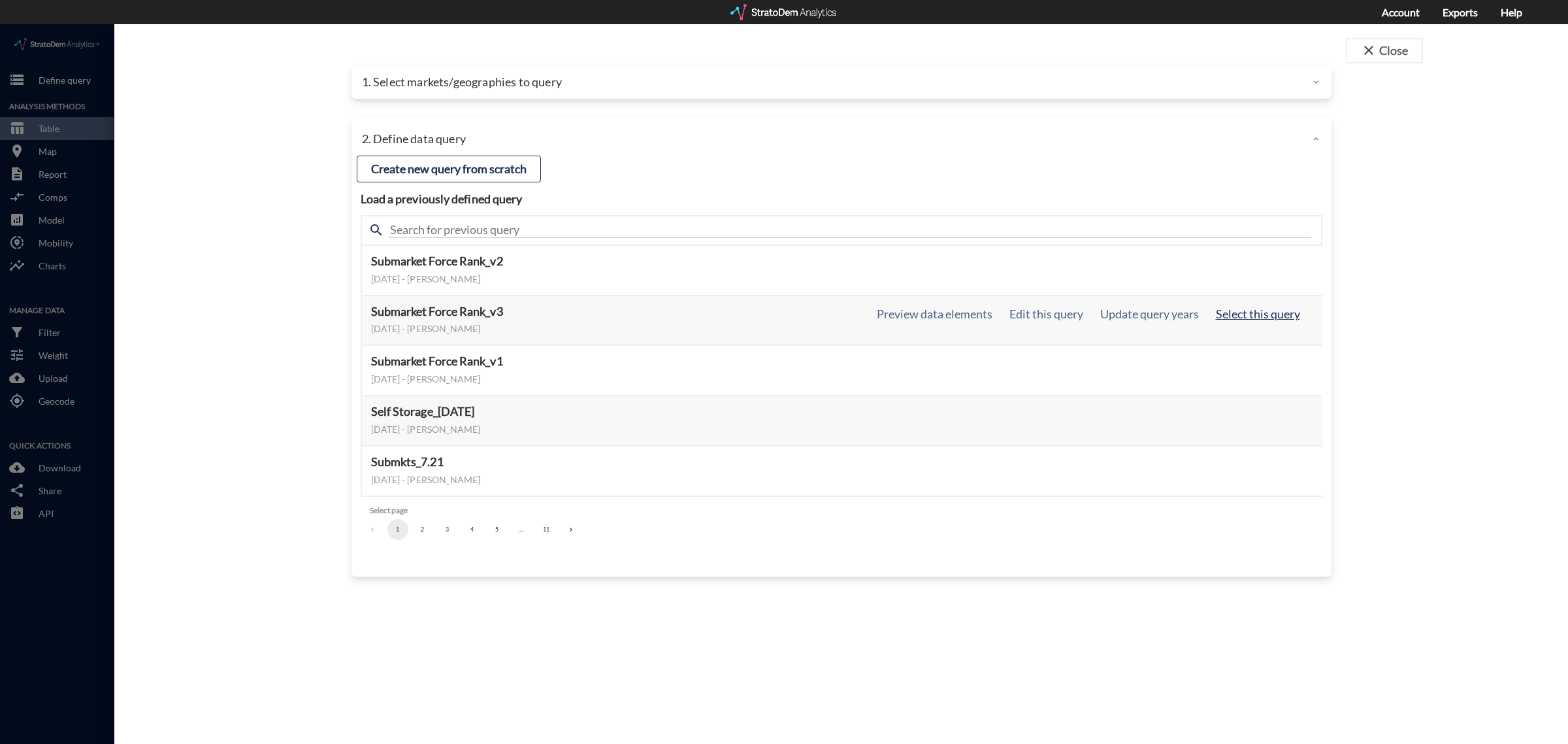
click button "Select this query"
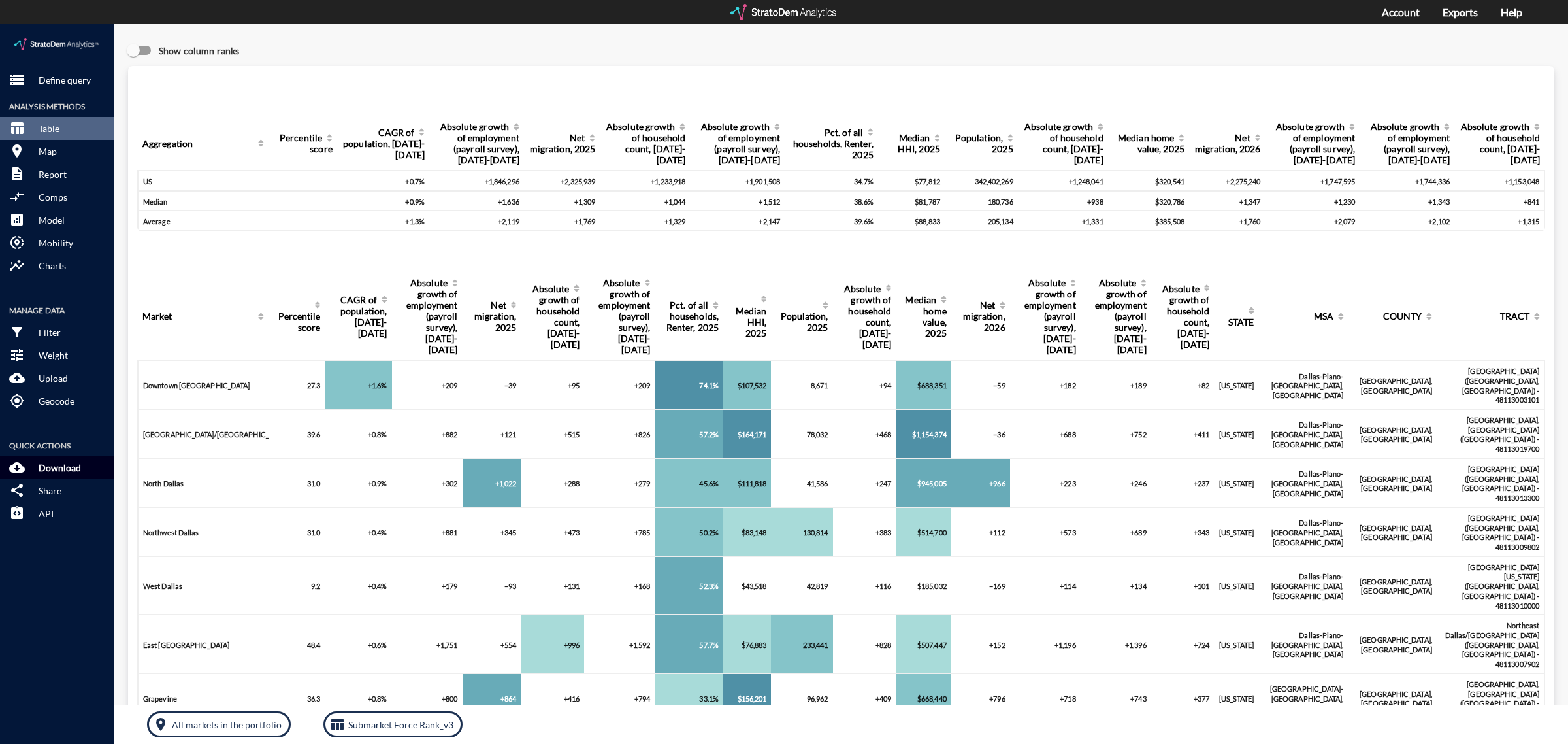
click p "Download"
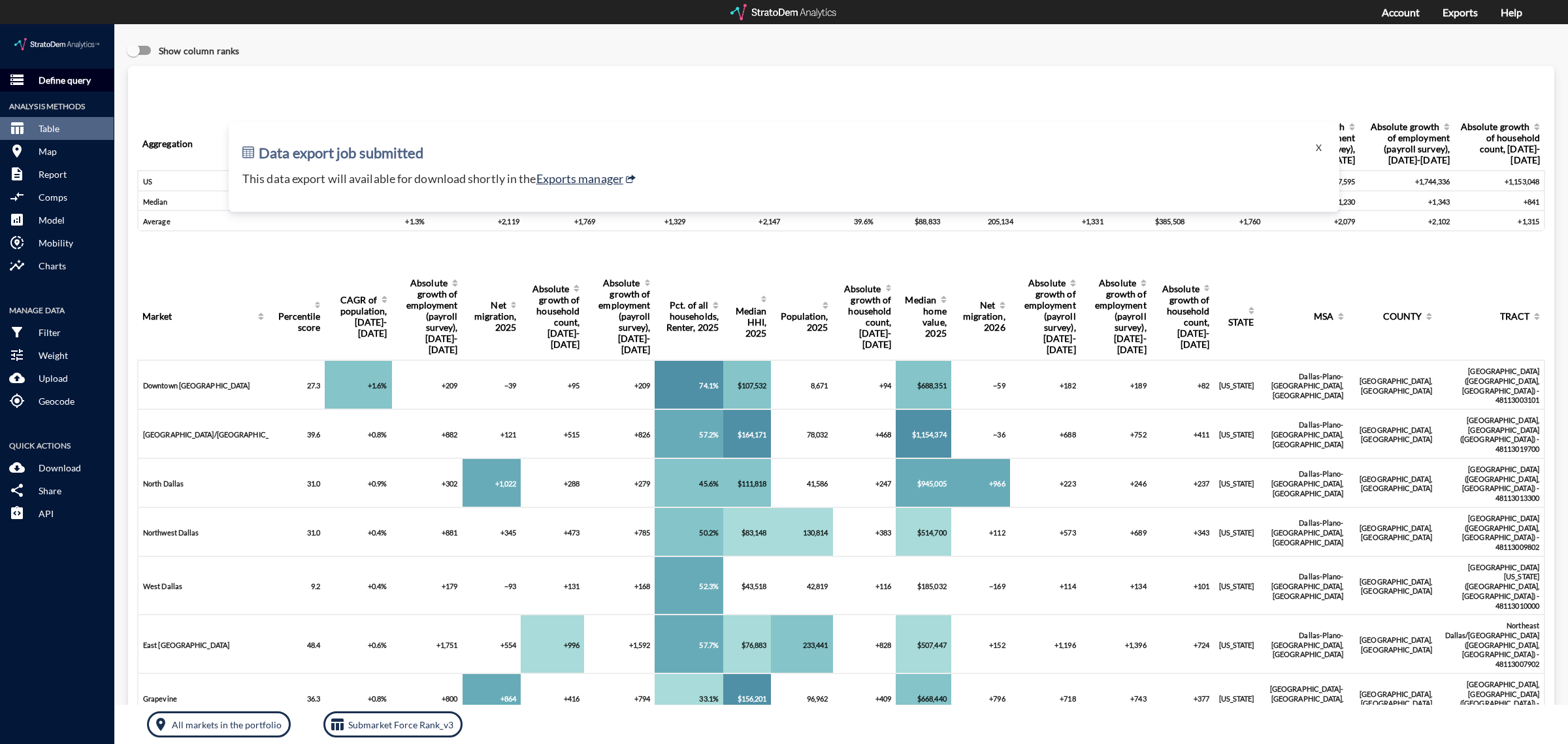
click p "Define query"
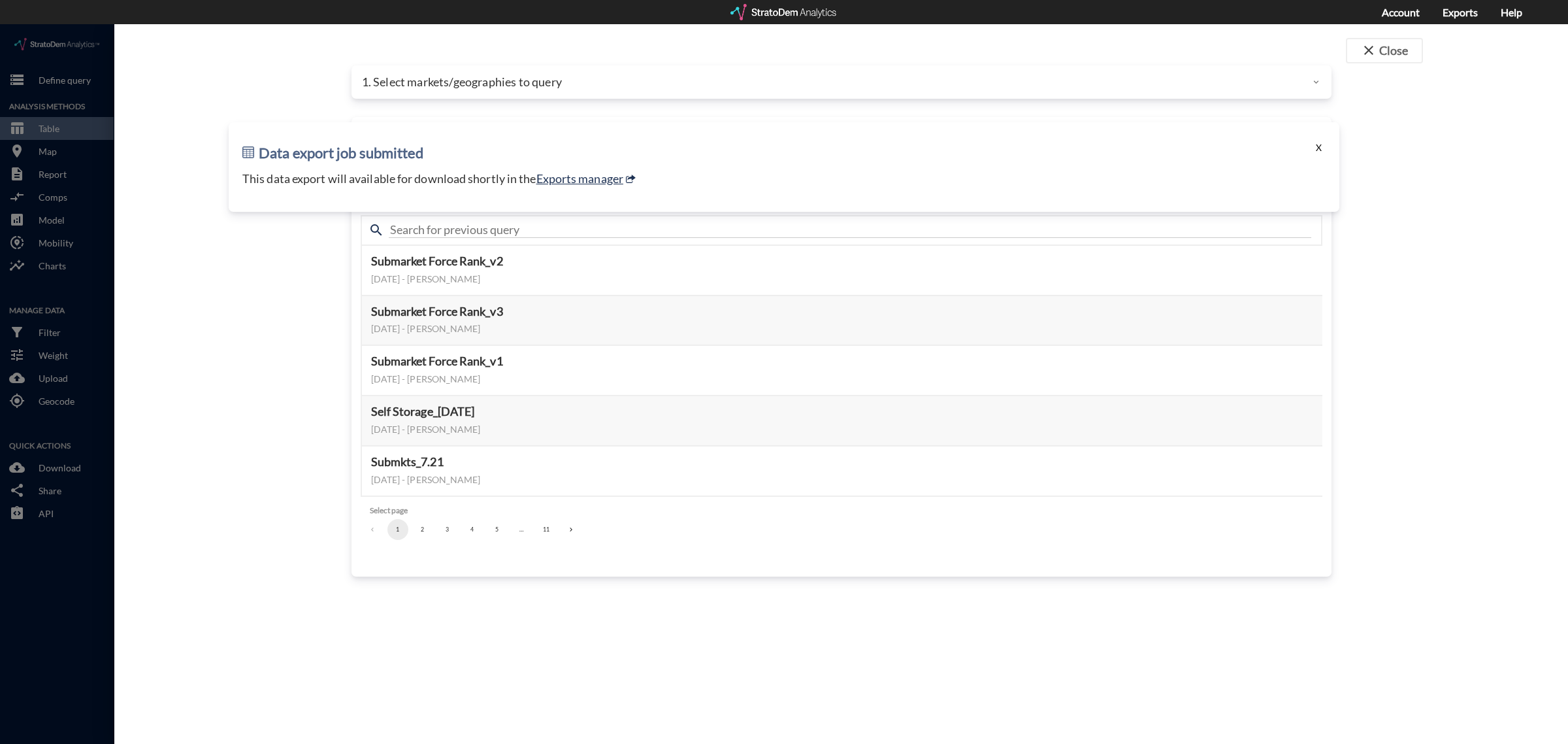
click button "X"
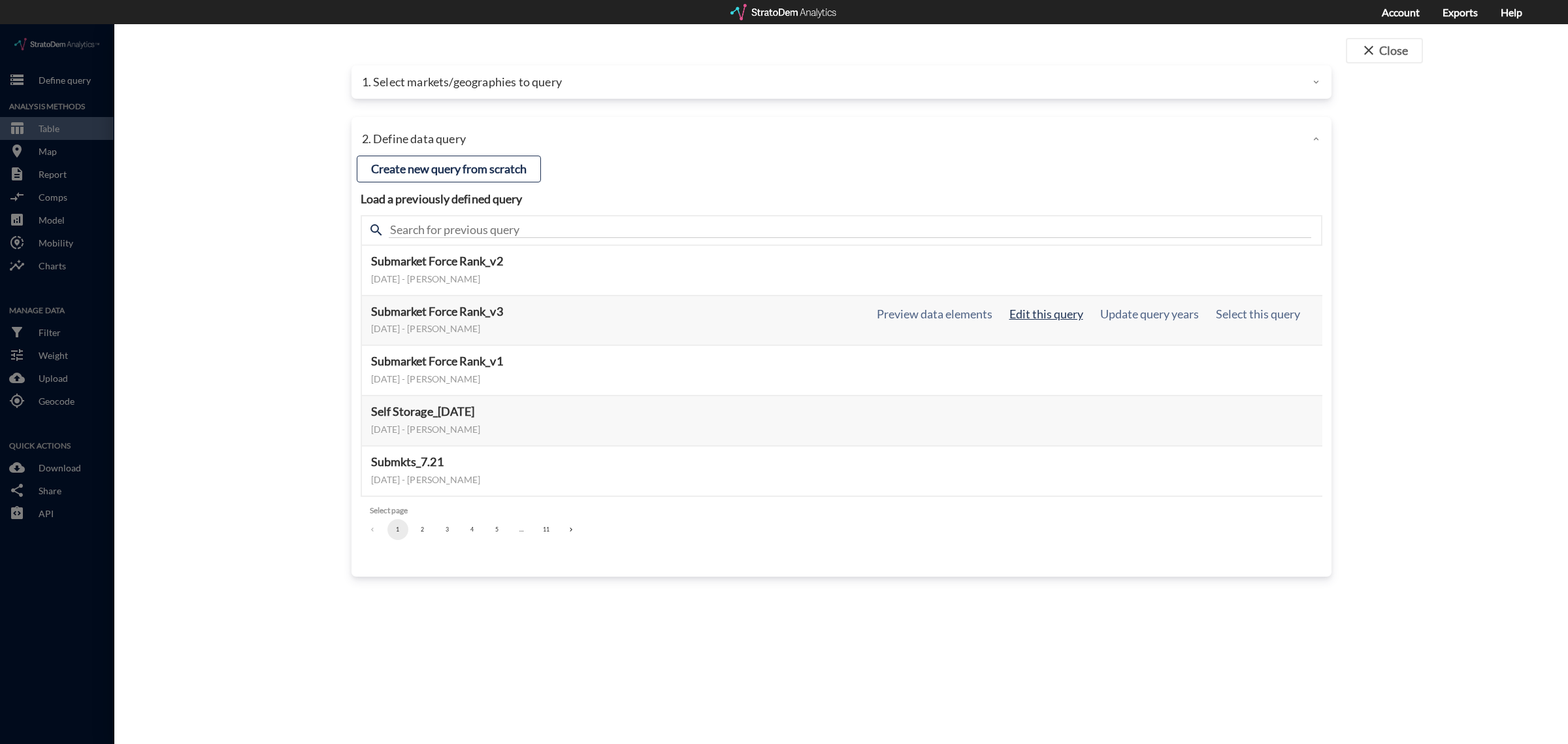
click button "Edit this query"
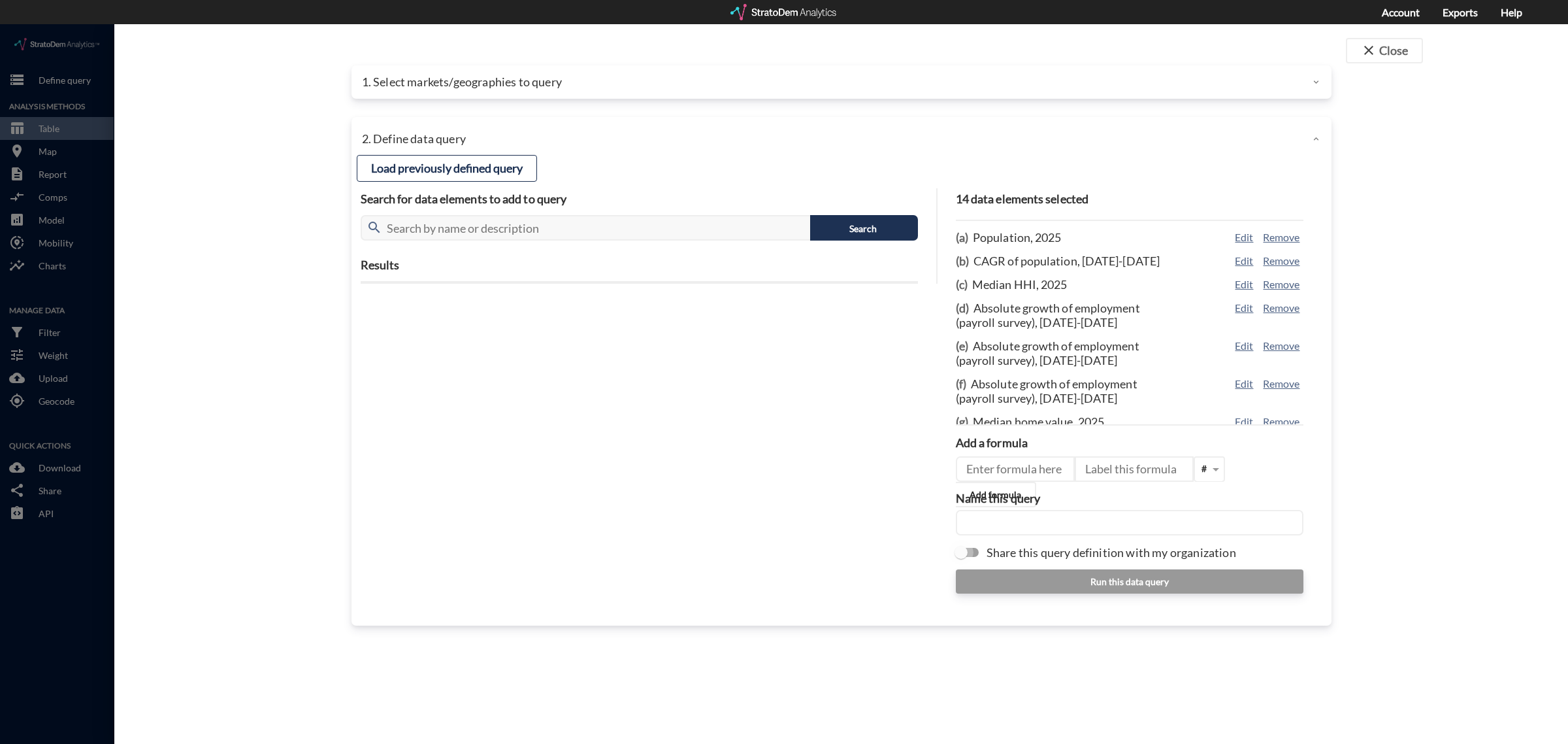
click input "Share this query definition with my organization"
checkbox input "true"
click input "text"
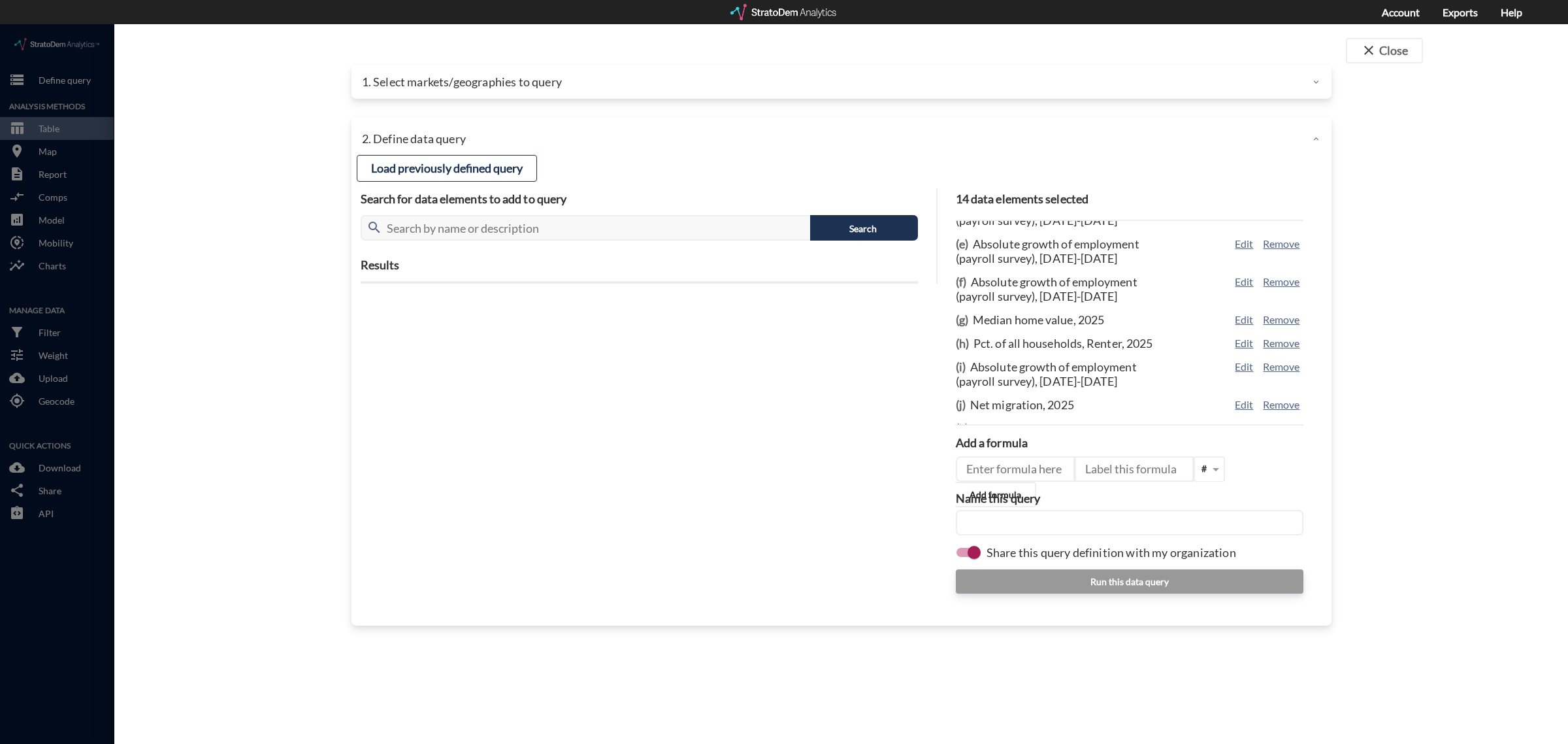
scroll to position [234, 0]
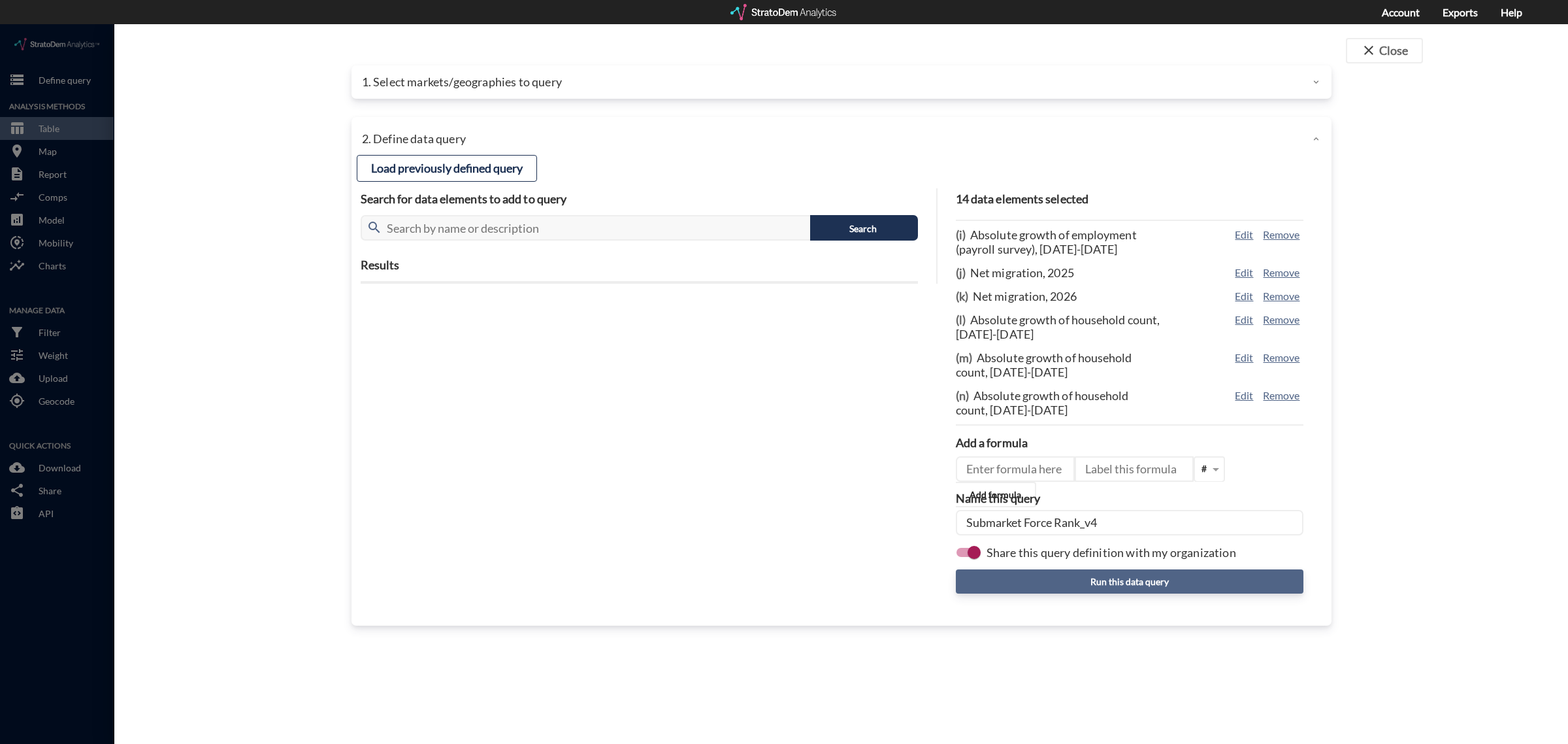
type input "Submarket Force Rank_v4"
click button "Run this data query"
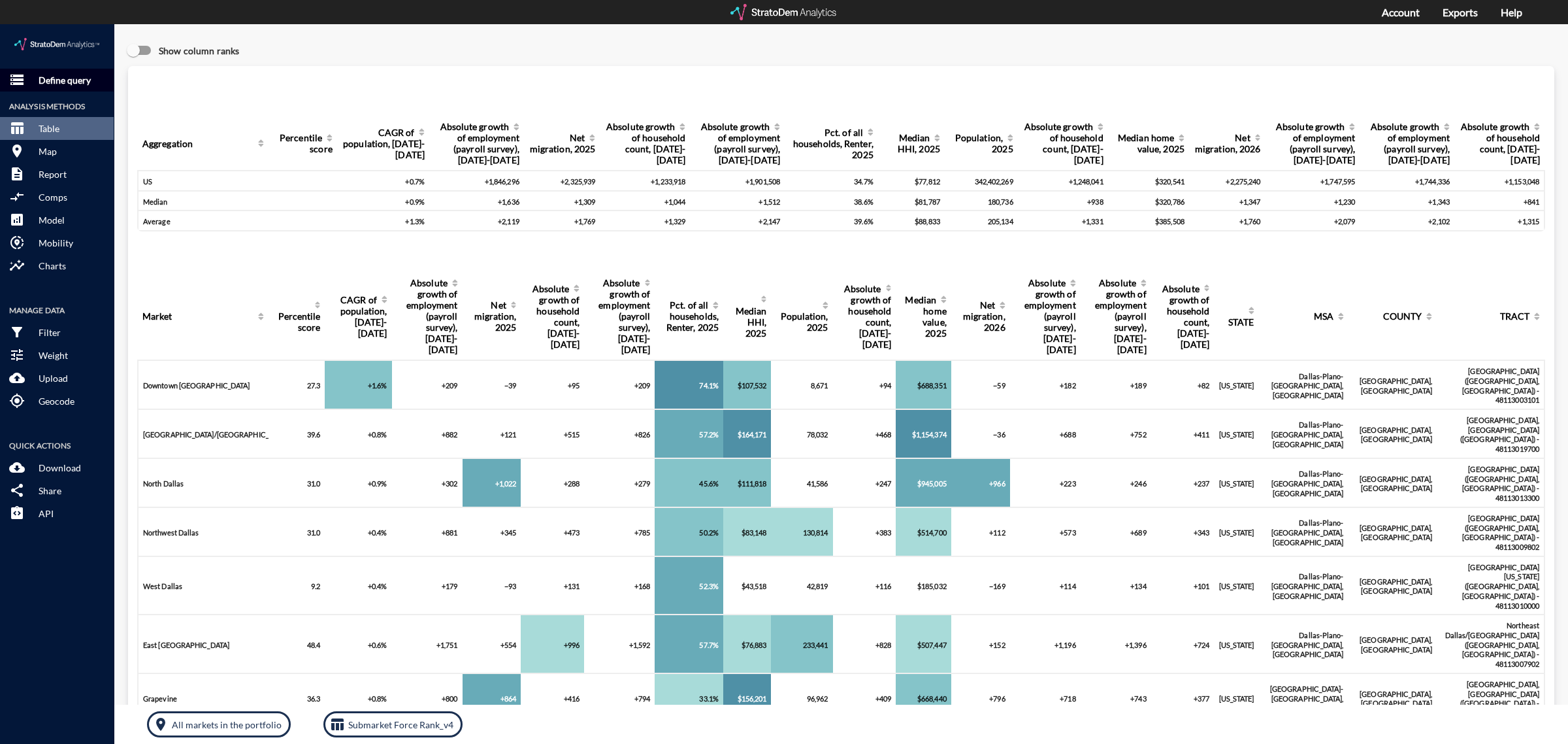
click p "Define query"
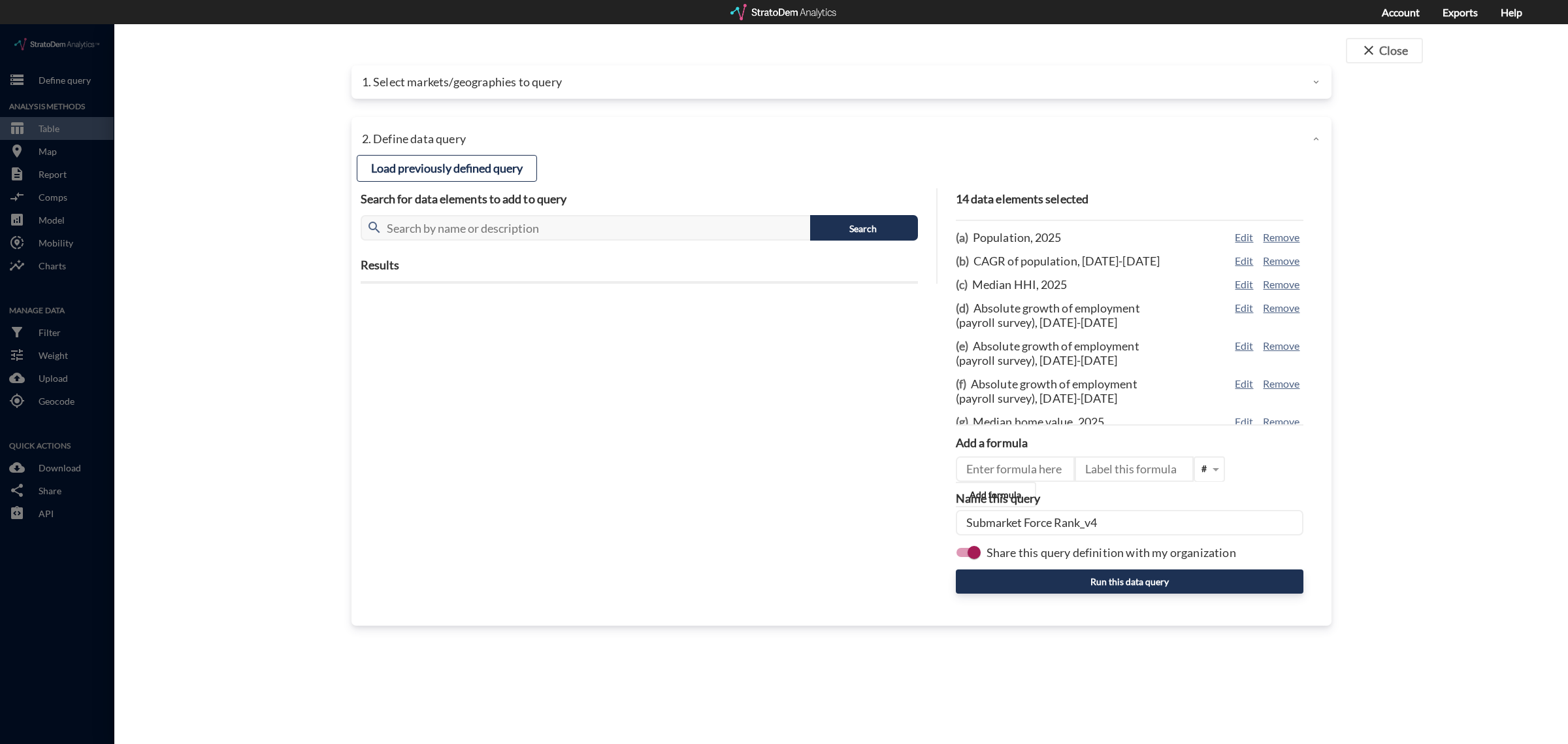
click p "1. Select markets/geographies to query"
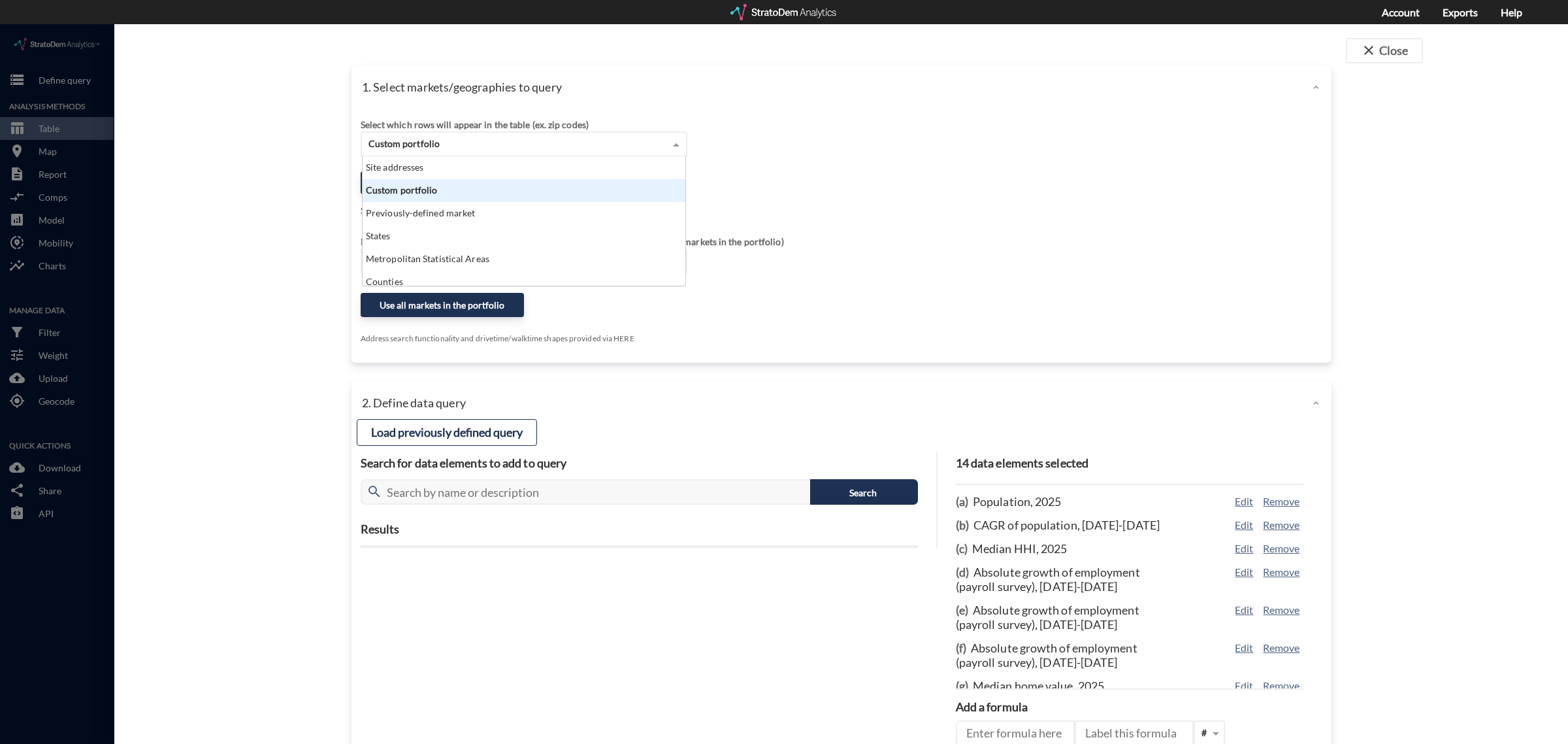
click div "Custom portfolio"
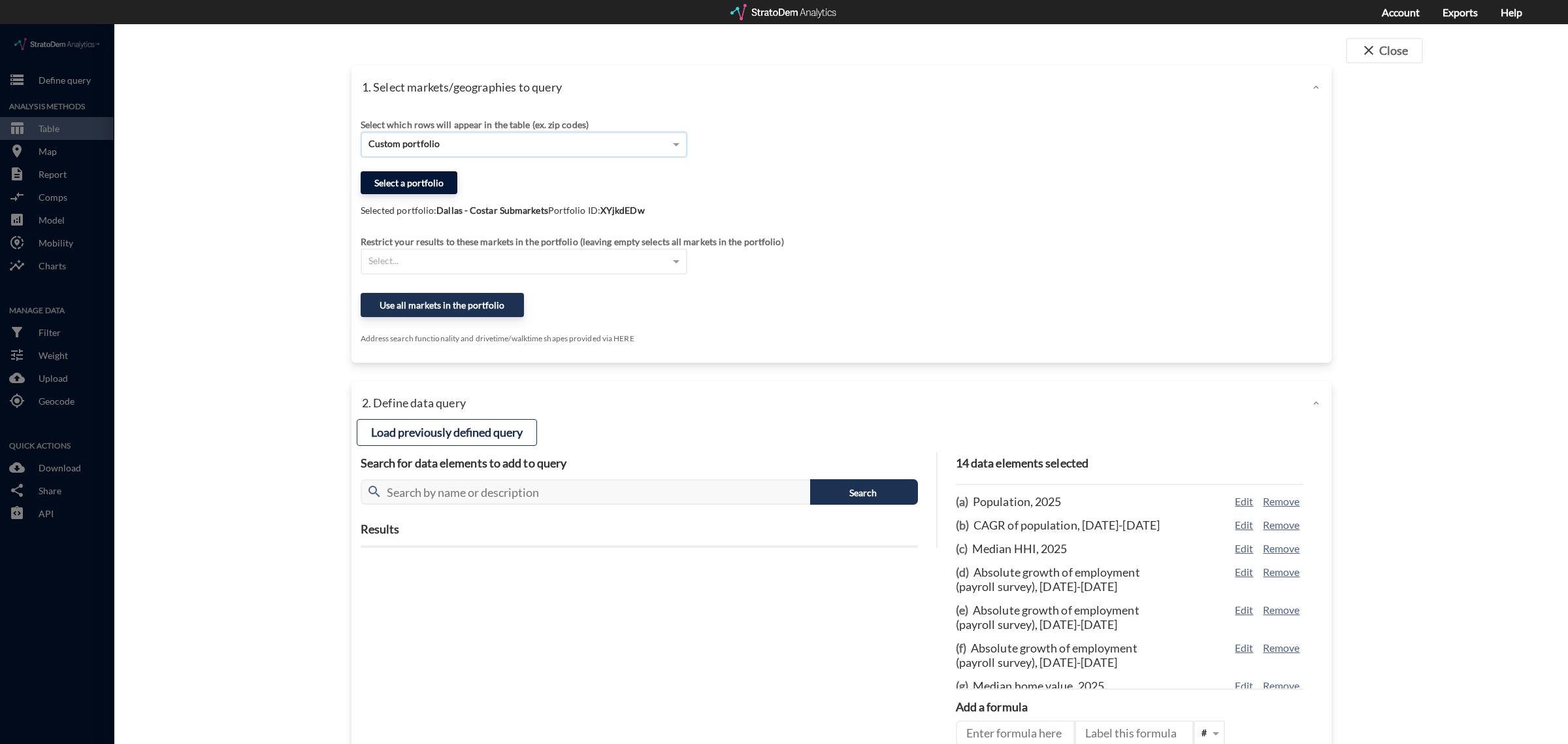
click button "Select a portfolio"
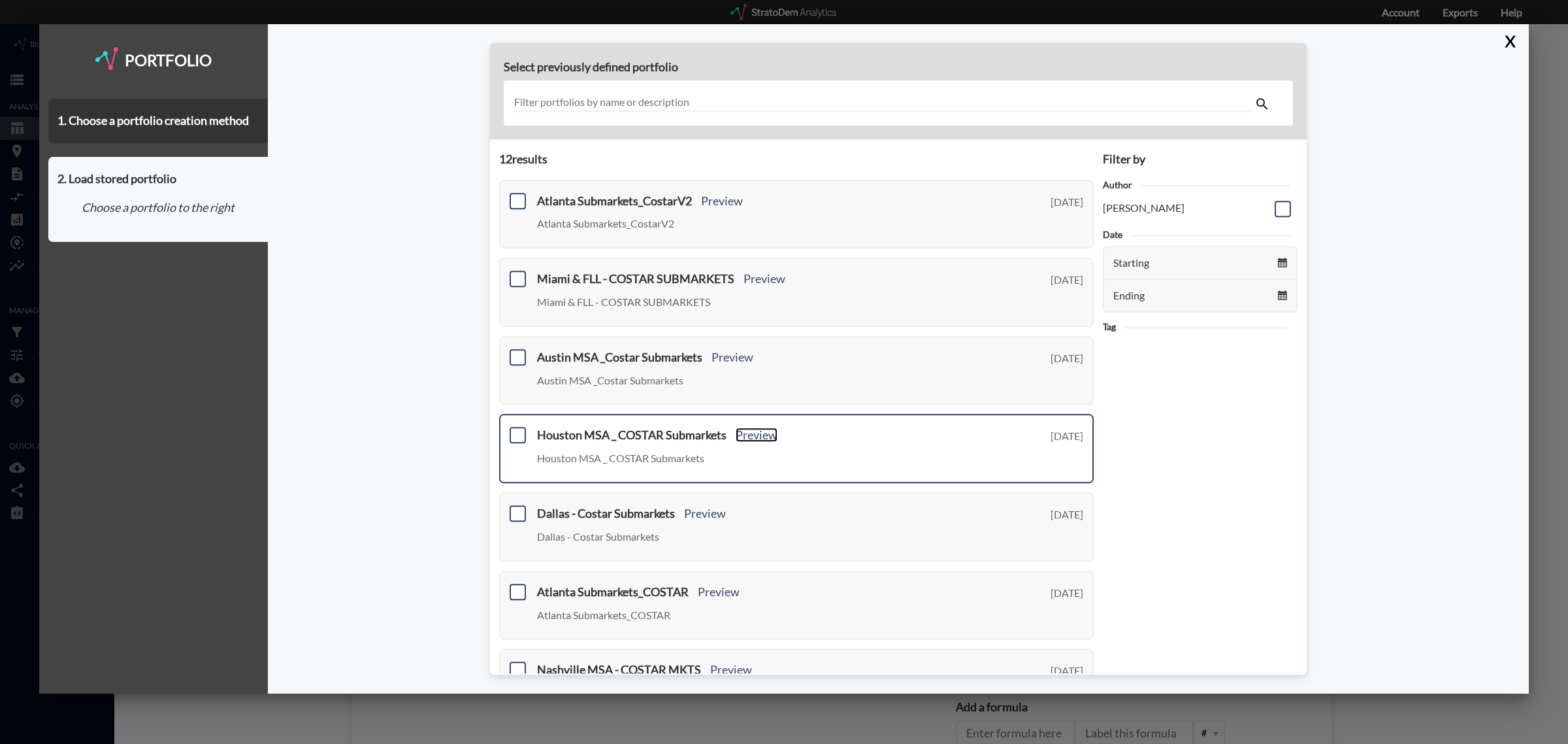
click at [749, 432] on link "Preview" at bounding box center [756, 435] width 42 height 14
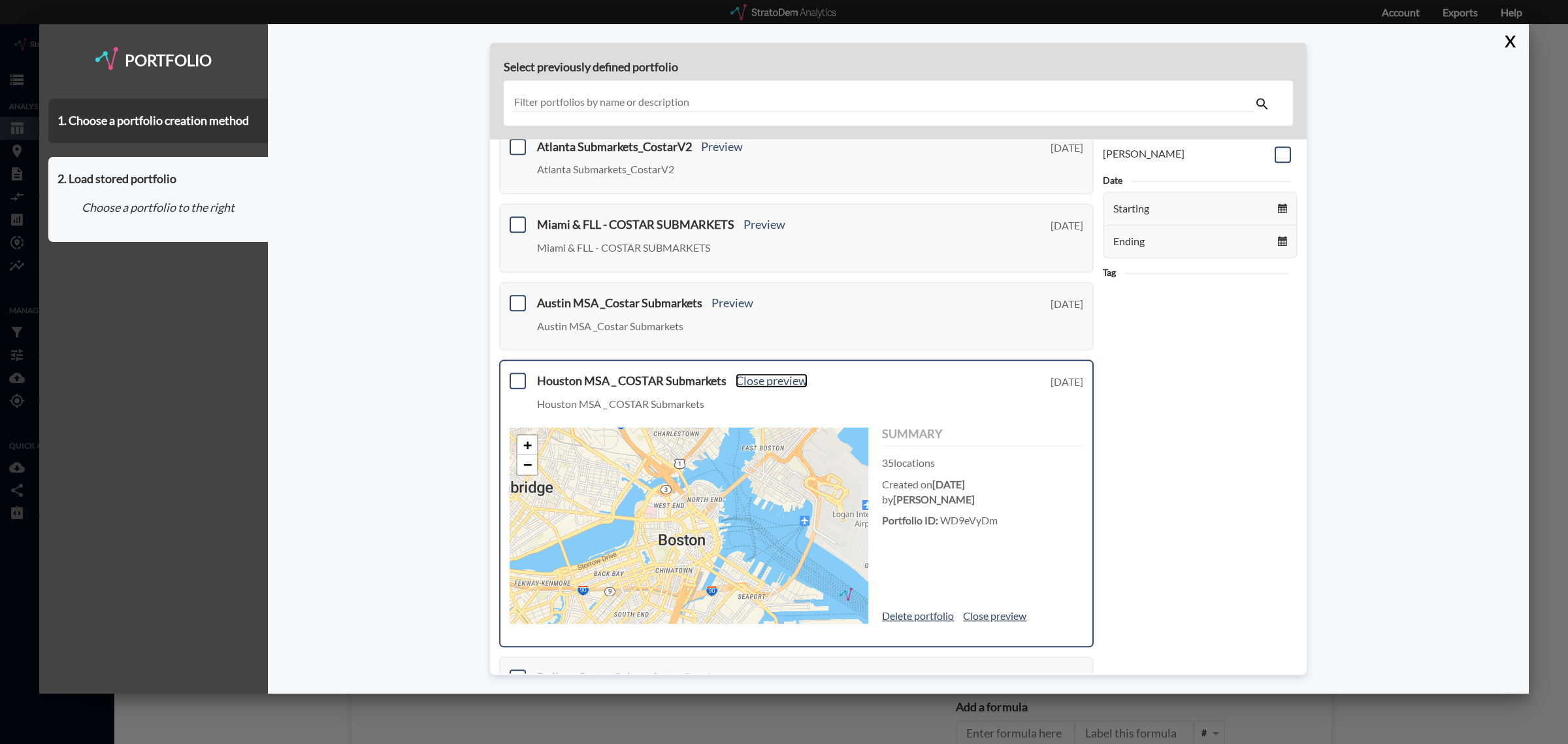
scroll to position [82, 0]
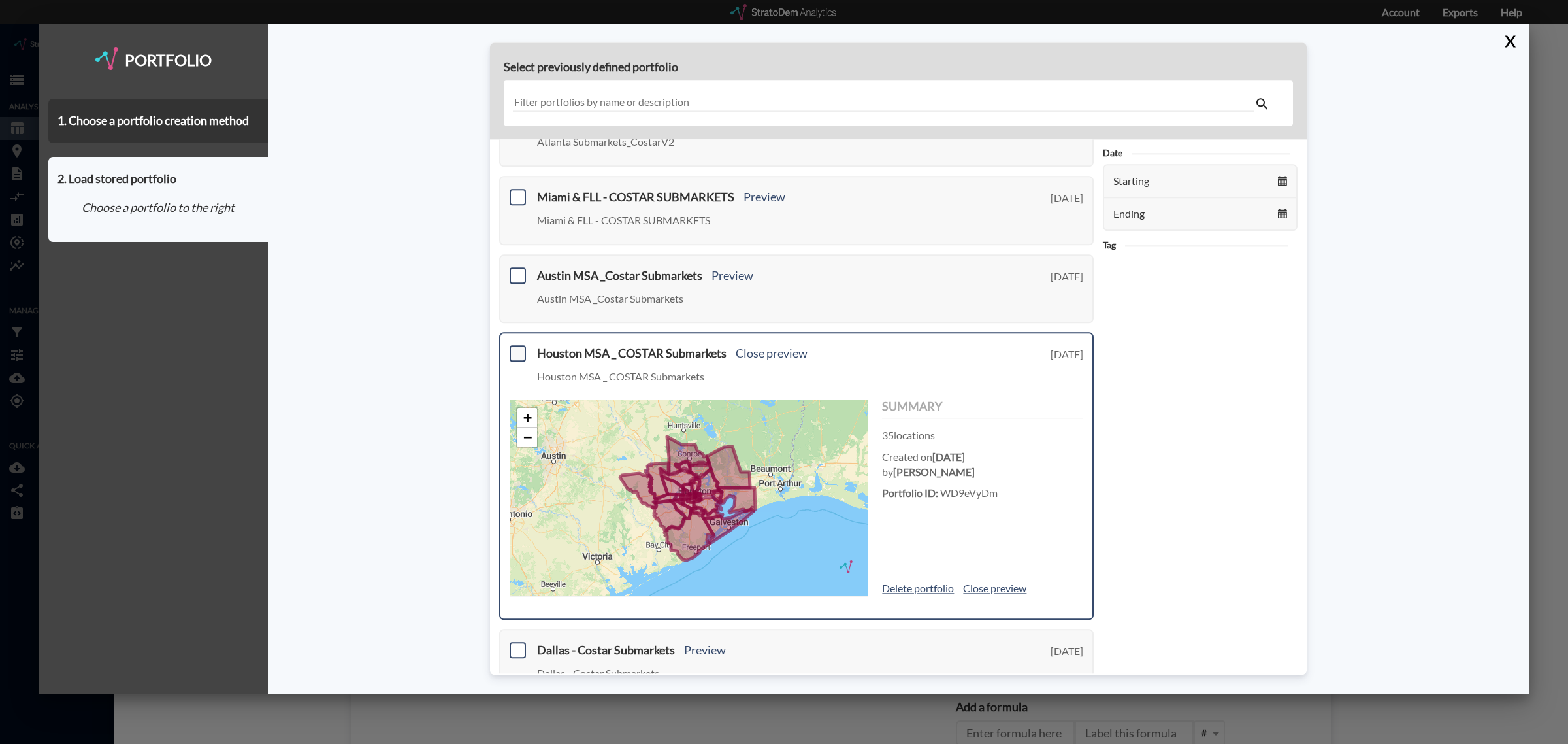
click at [516, 350] on span at bounding box center [518, 354] width 16 height 16
click at [516, 348] on input "checkbox" at bounding box center [516, 348] width 0 height 0
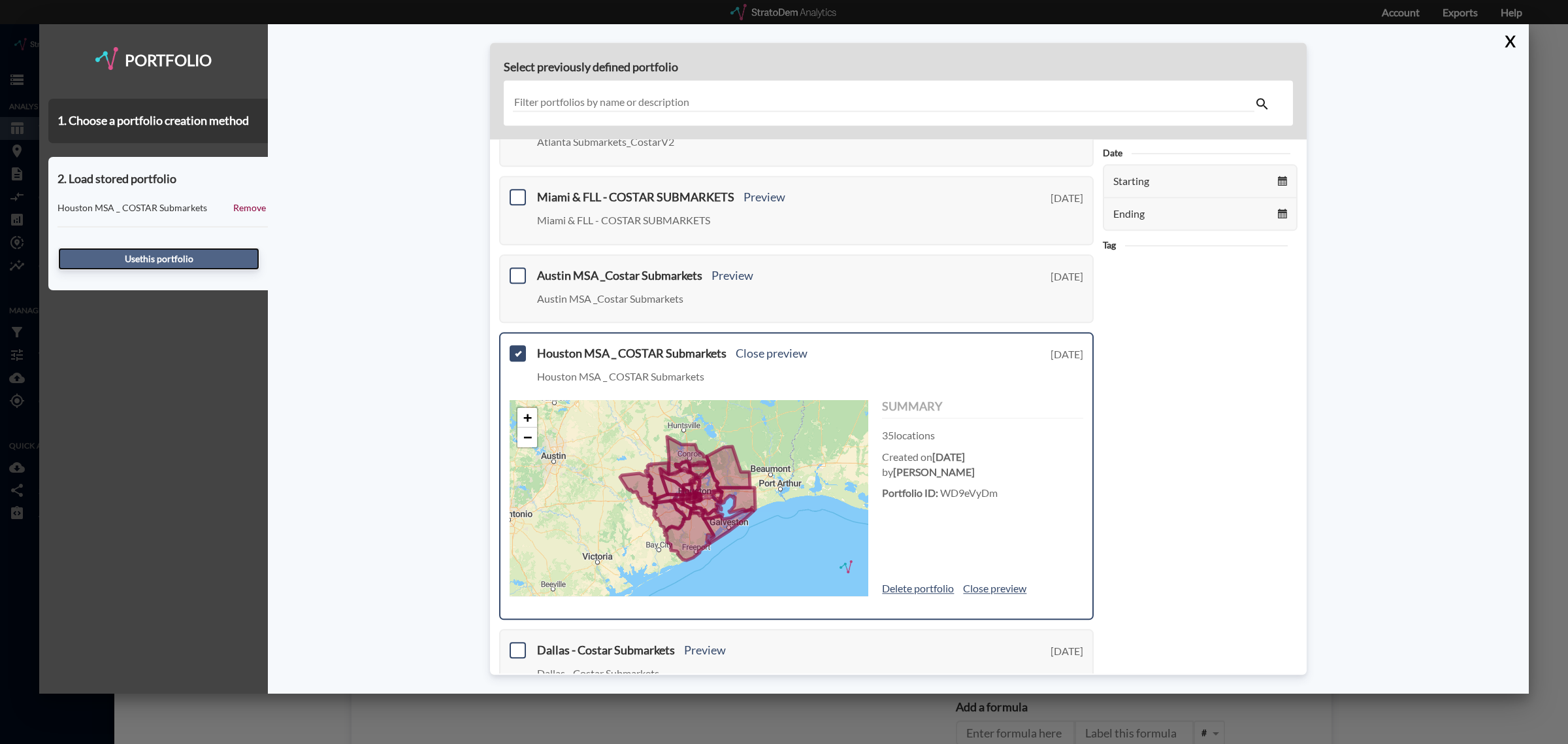
click at [122, 258] on button "Use this portfolio" at bounding box center [159, 259] width 201 height 22
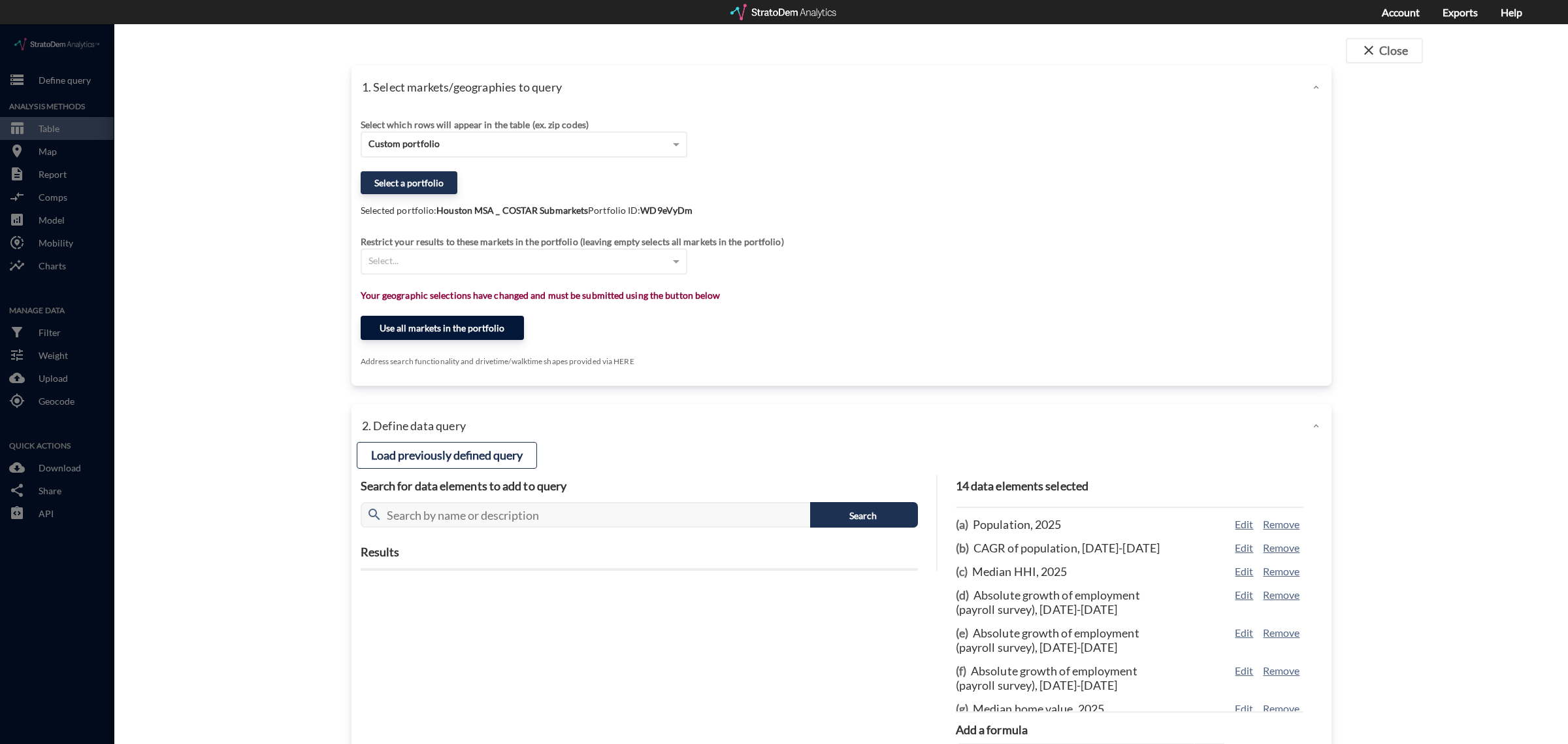
click button "Use all markets in the portfolio"
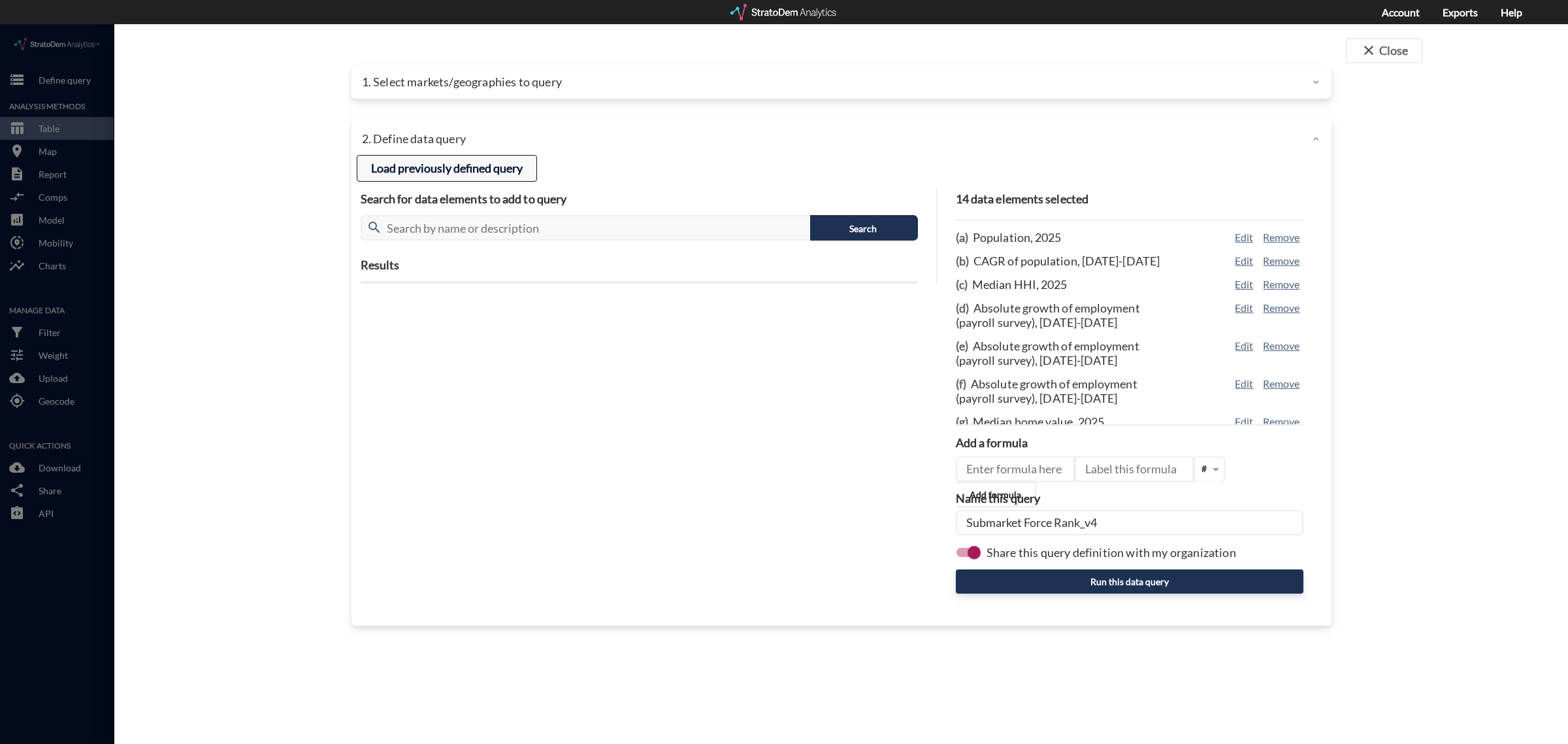
click button "Load previously defined query"
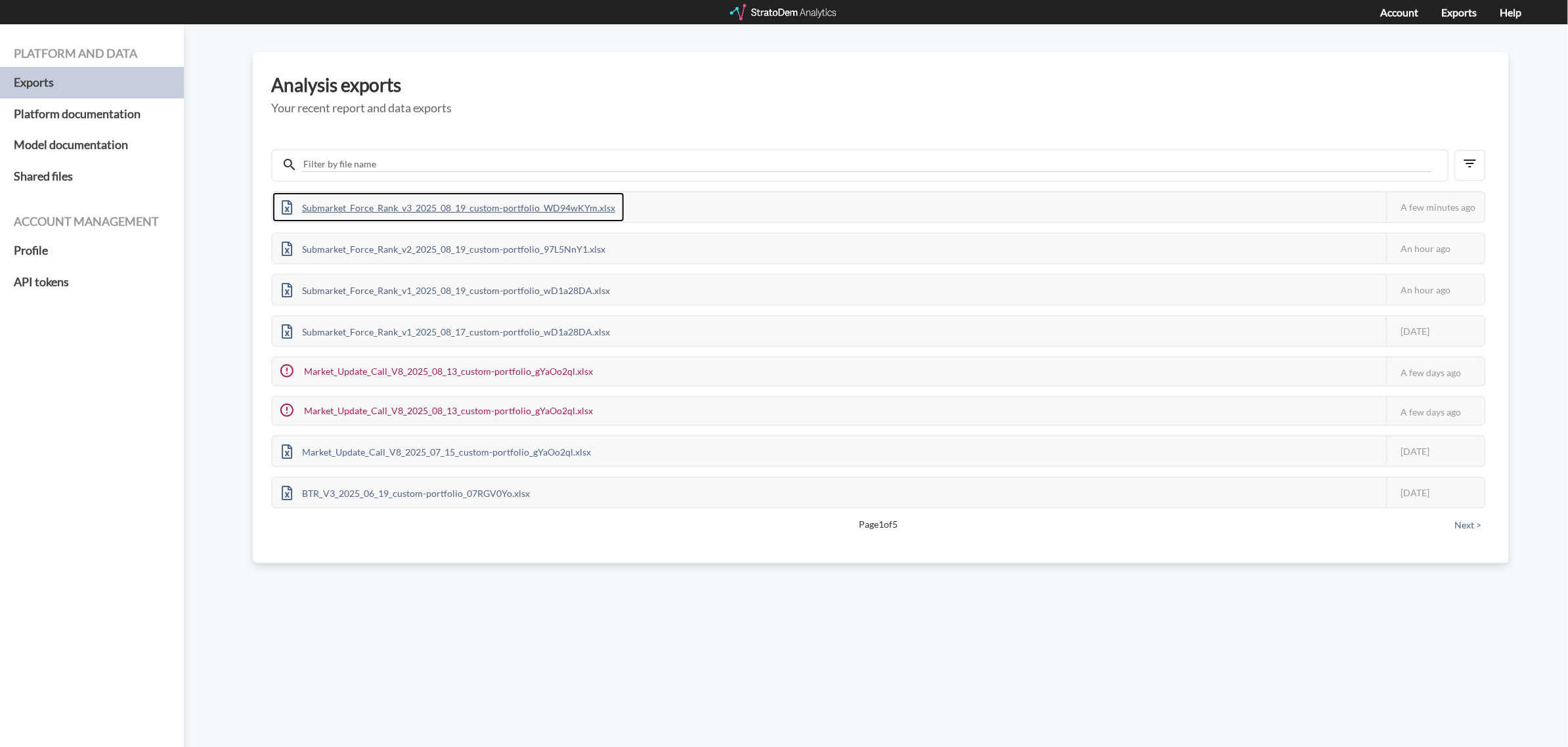
click at [402, 208] on div "Submarket_Force_Rank_v3_2025_08_19_custom-portfolio_WD94wKYm.xlsx" at bounding box center [449, 207] width 352 height 30
click at [477, 206] on div "Submarket_Force_Rank_v3_2025_08_19_custom-portfolio_WD94wKYm.xlsx" at bounding box center [449, 207] width 352 height 30
click at [503, 204] on div "Submarket_Force_Rank_v3_2025_08_19_custom-portfolio_WD94wKYm.xlsx" at bounding box center [449, 207] width 352 height 30
click at [509, 208] on div "Submarket_Force_Rank_v3_2025_08_19_custom-portfolio_WD94wKYm.xlsx" at bounding box center [449, 207] width 352 height 30
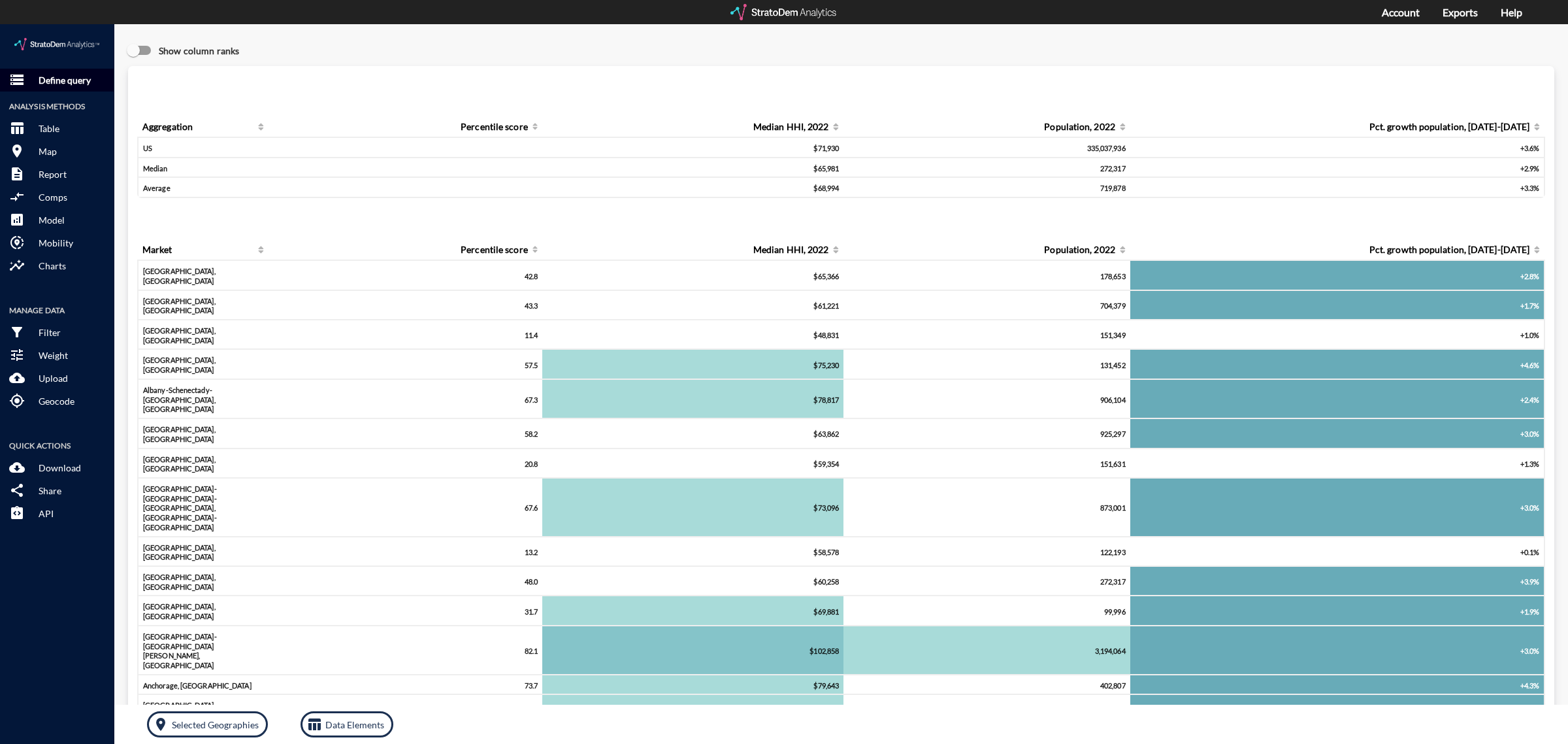
click button "storage Define query"
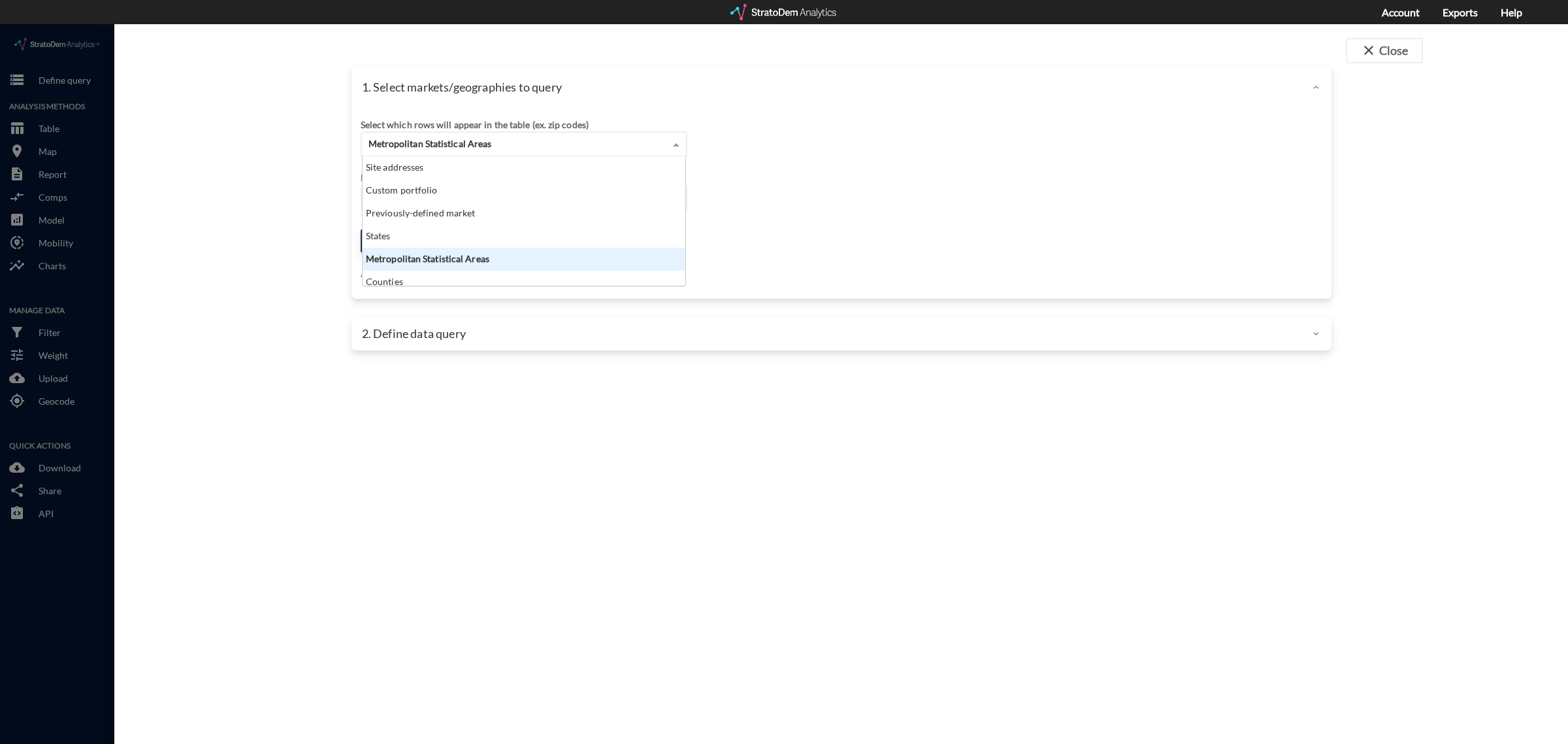
click div "Metropolitan Statistical Areas"
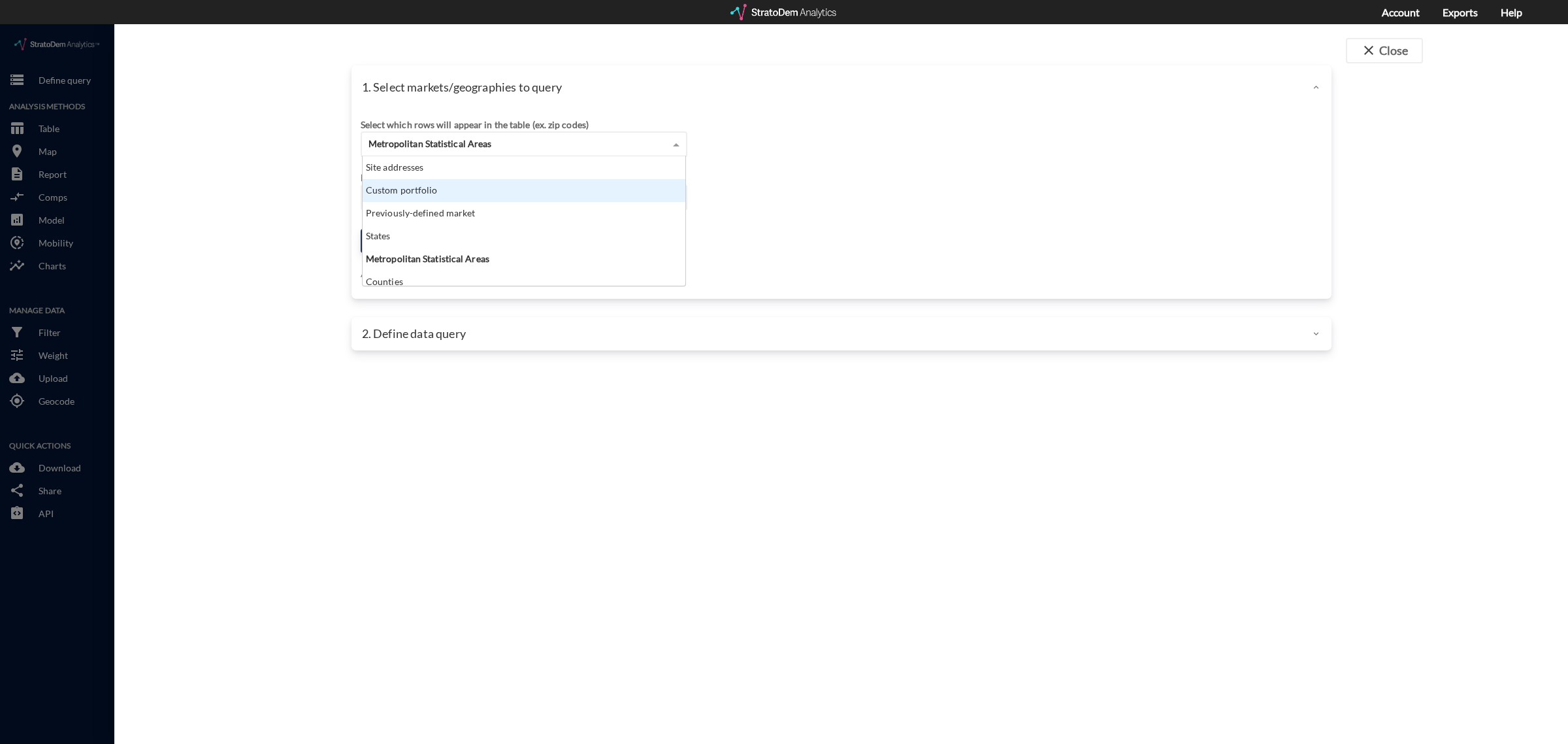
click div "Custom portfolio"
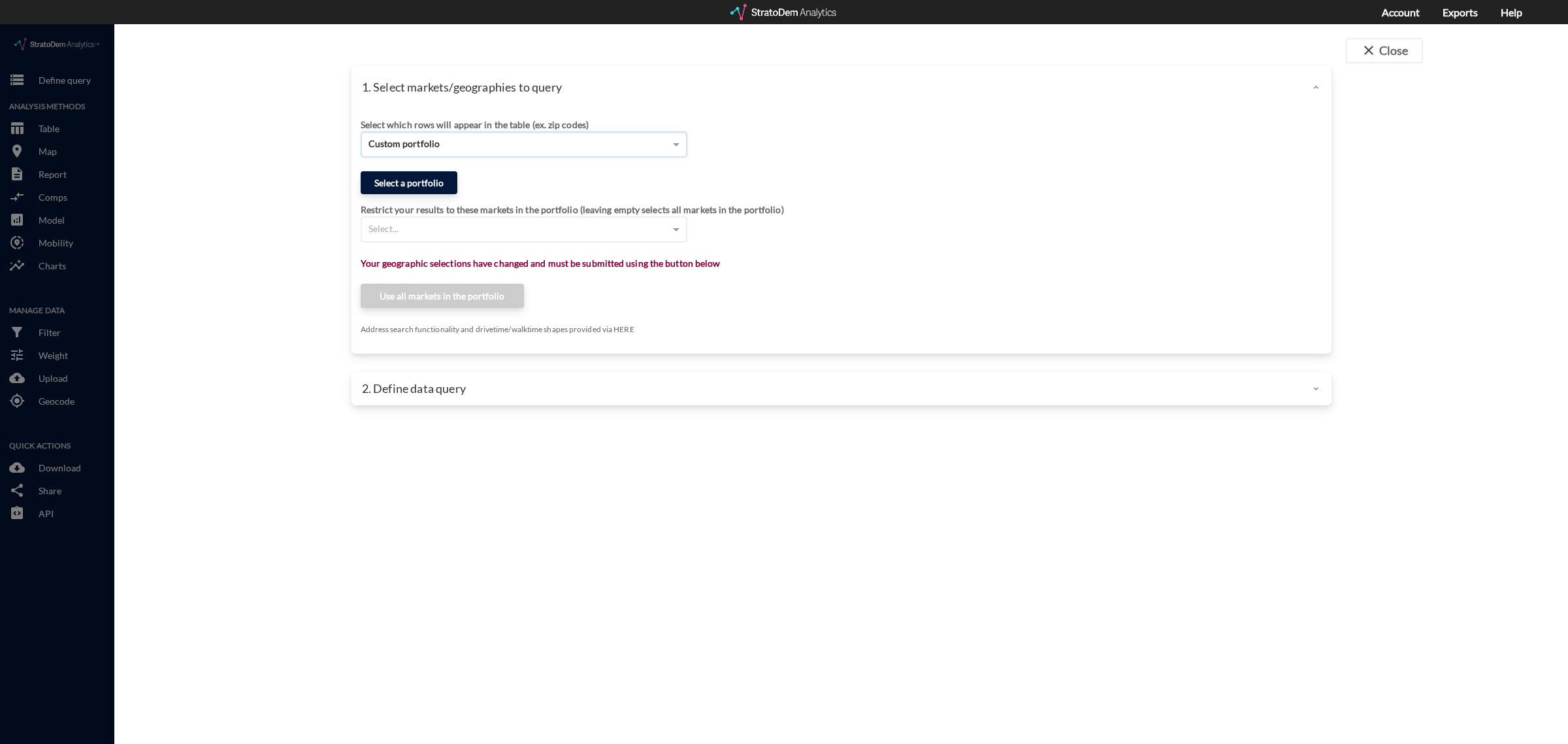
click button "Select a portfolio"
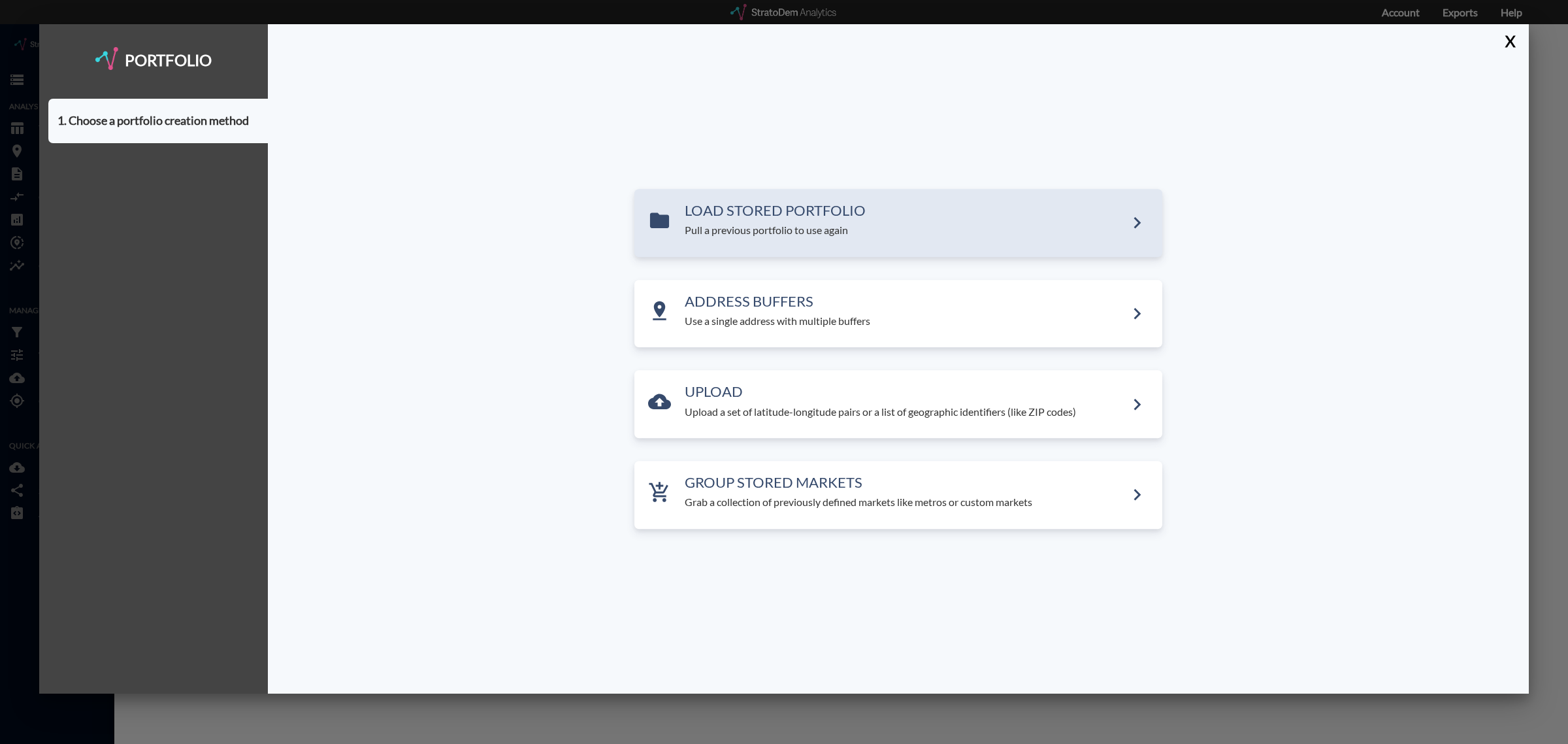
click at [758, 239] on div "LOAD STORED PORTFOLIO Pull a previous portfolio to use again" at bounding box center [898, 223] width 528 height 68
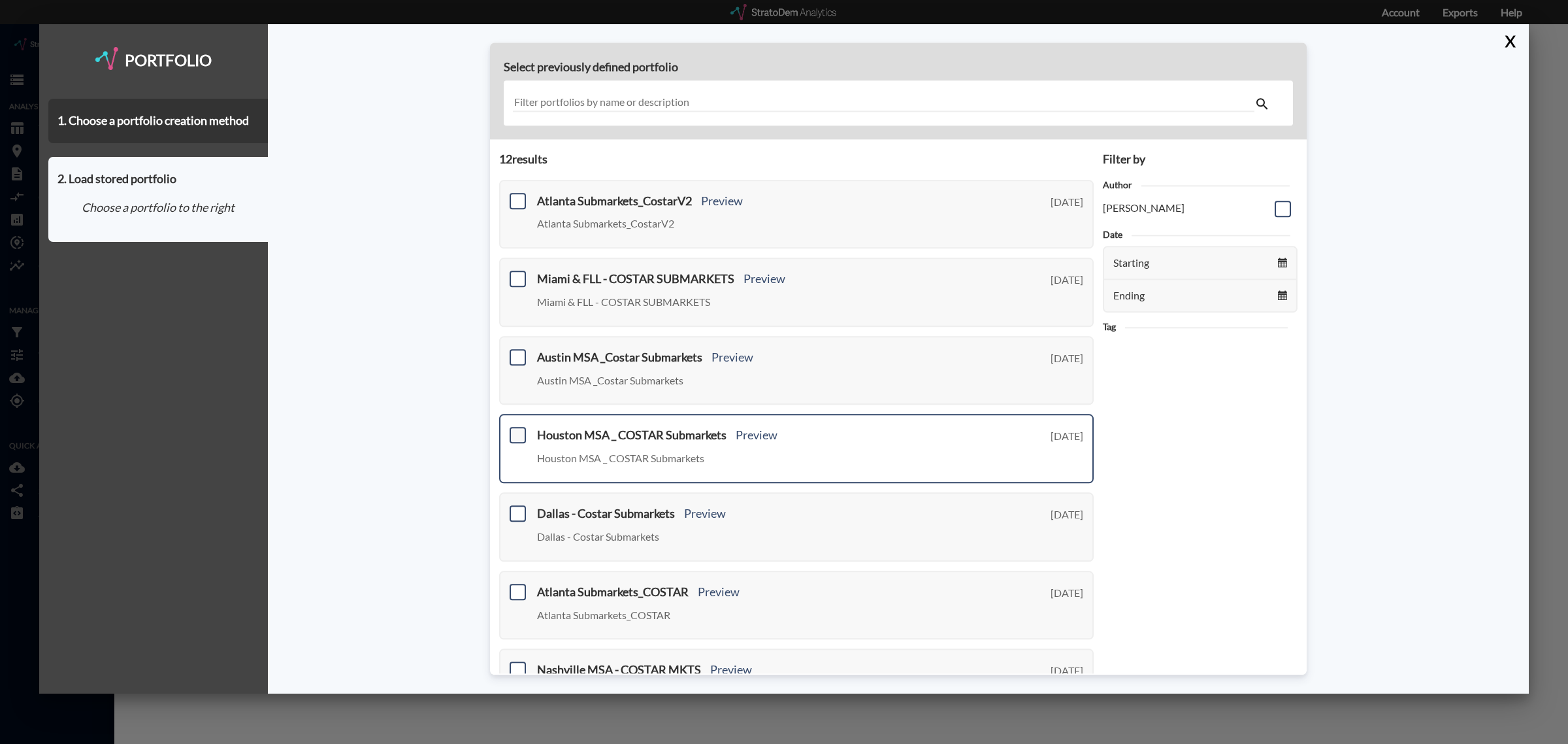
click at [514, 433] on span at bounding box center [518, 436] width 16 height 16
click at [516, 430] on input "checkbox" at bounding box center [516, 430] width 0 height 0
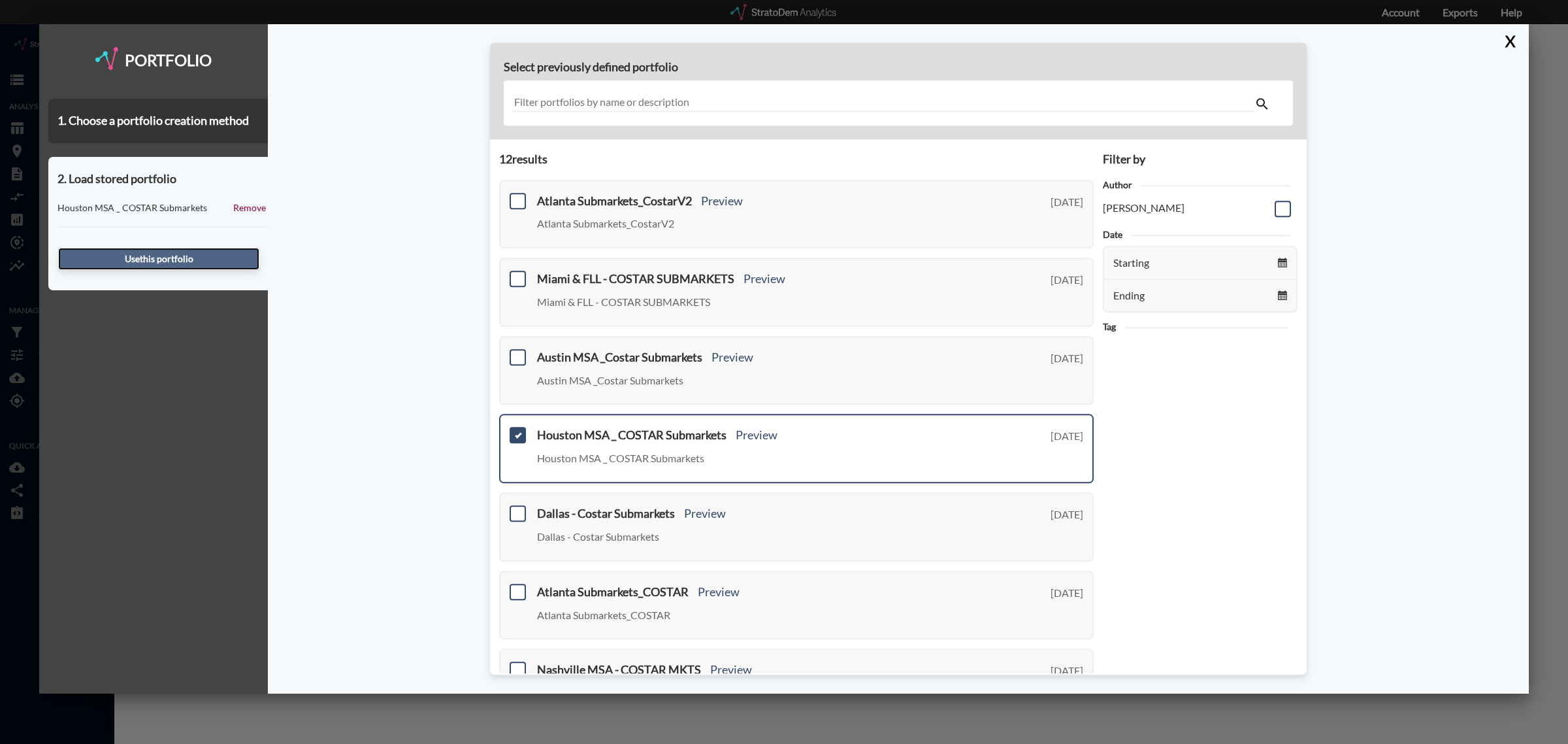
click at [158, 262] on button "Use this portfolio" at bounding box center [159, 259] width 201 height 22
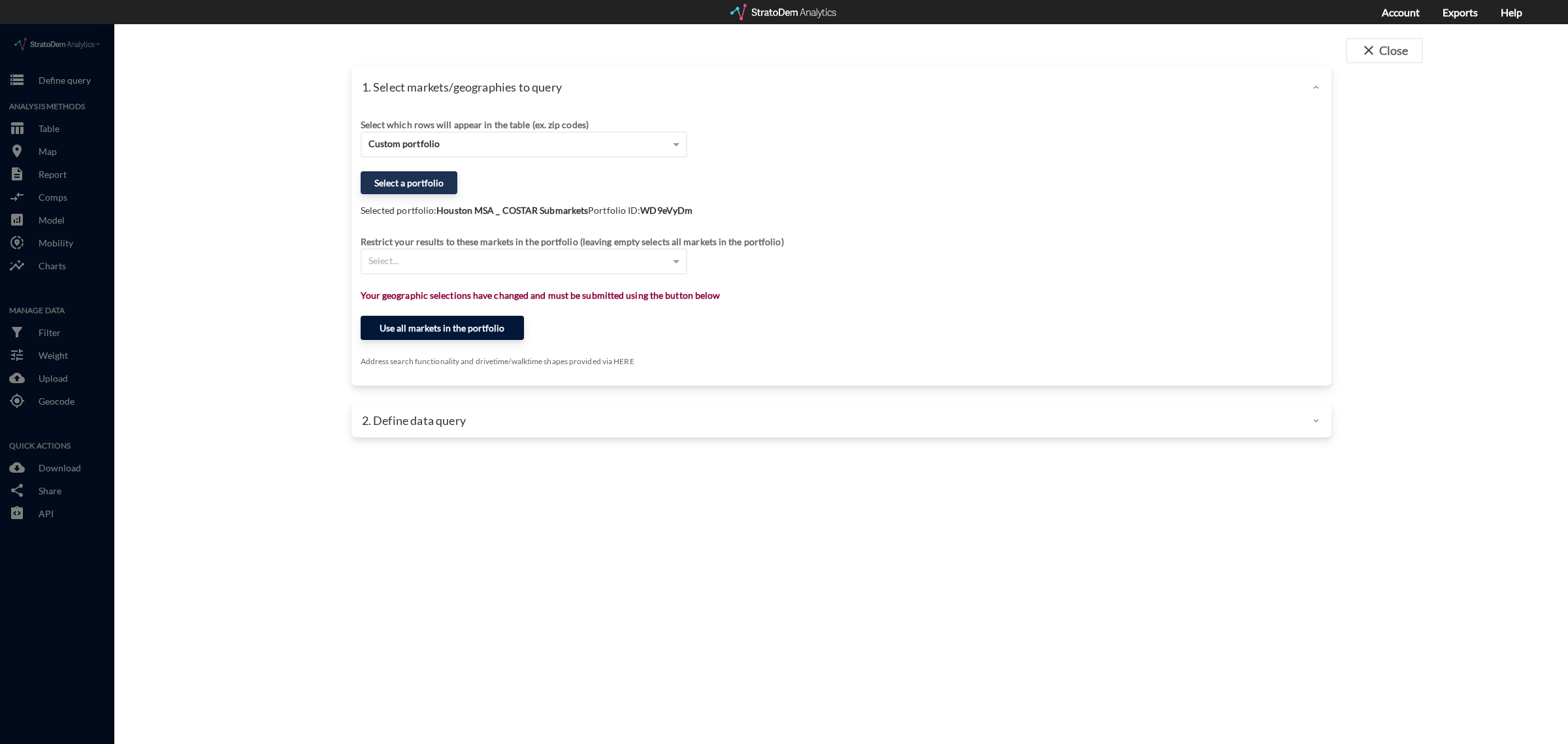
click button "Use all markets in the portfolio"
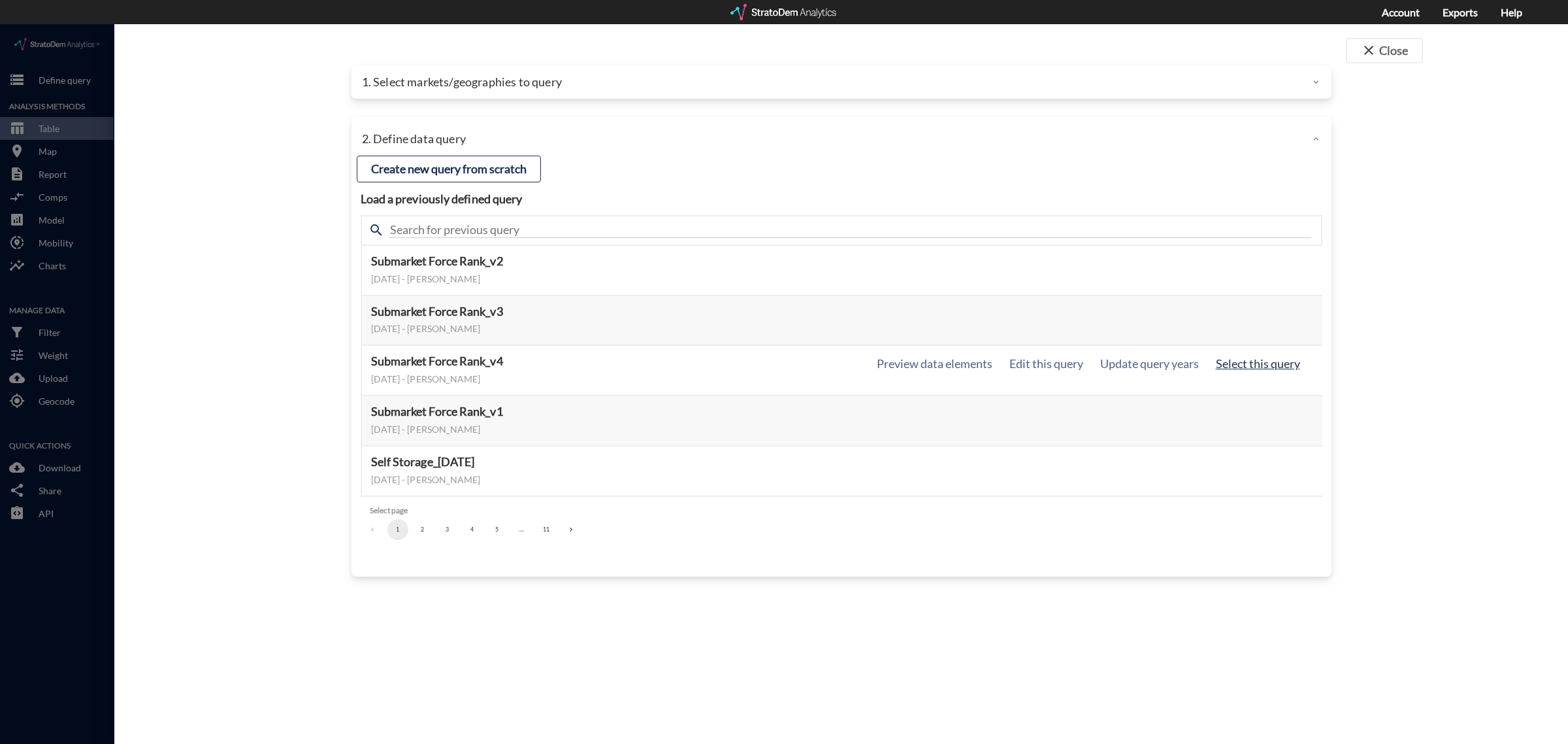
click button "Select this query"
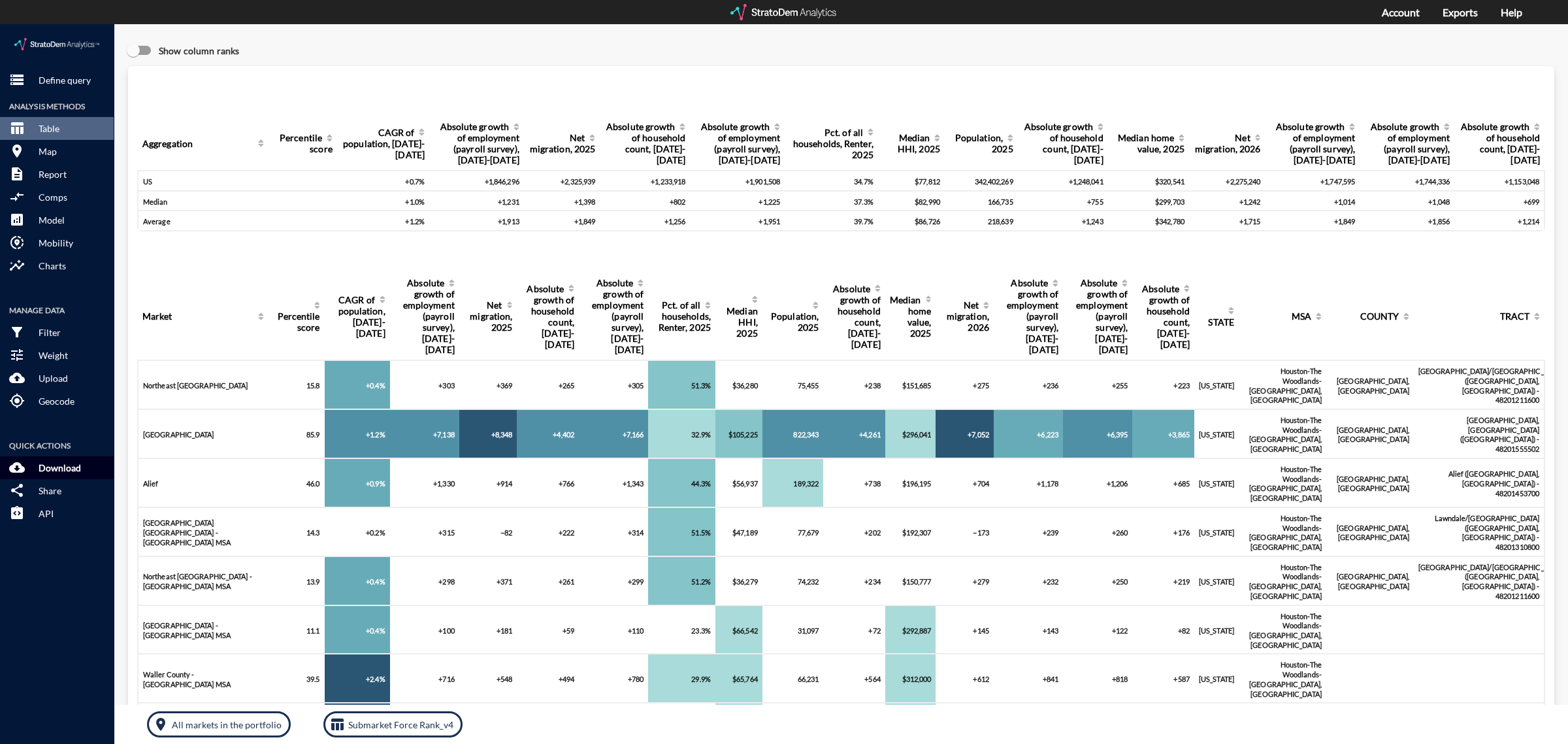
click button "cloud_download Download"
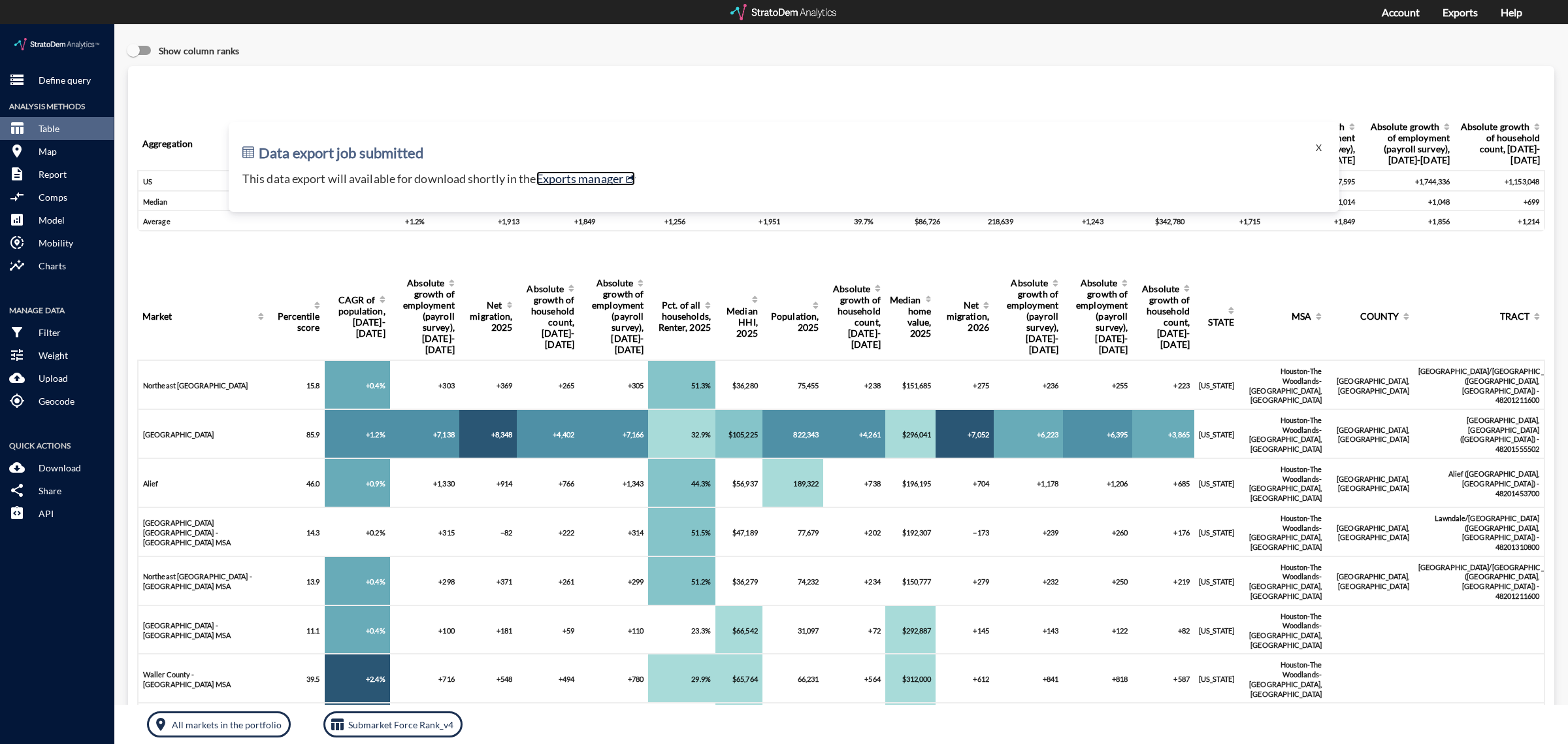
click link "Exports manager"
click p "Define query"
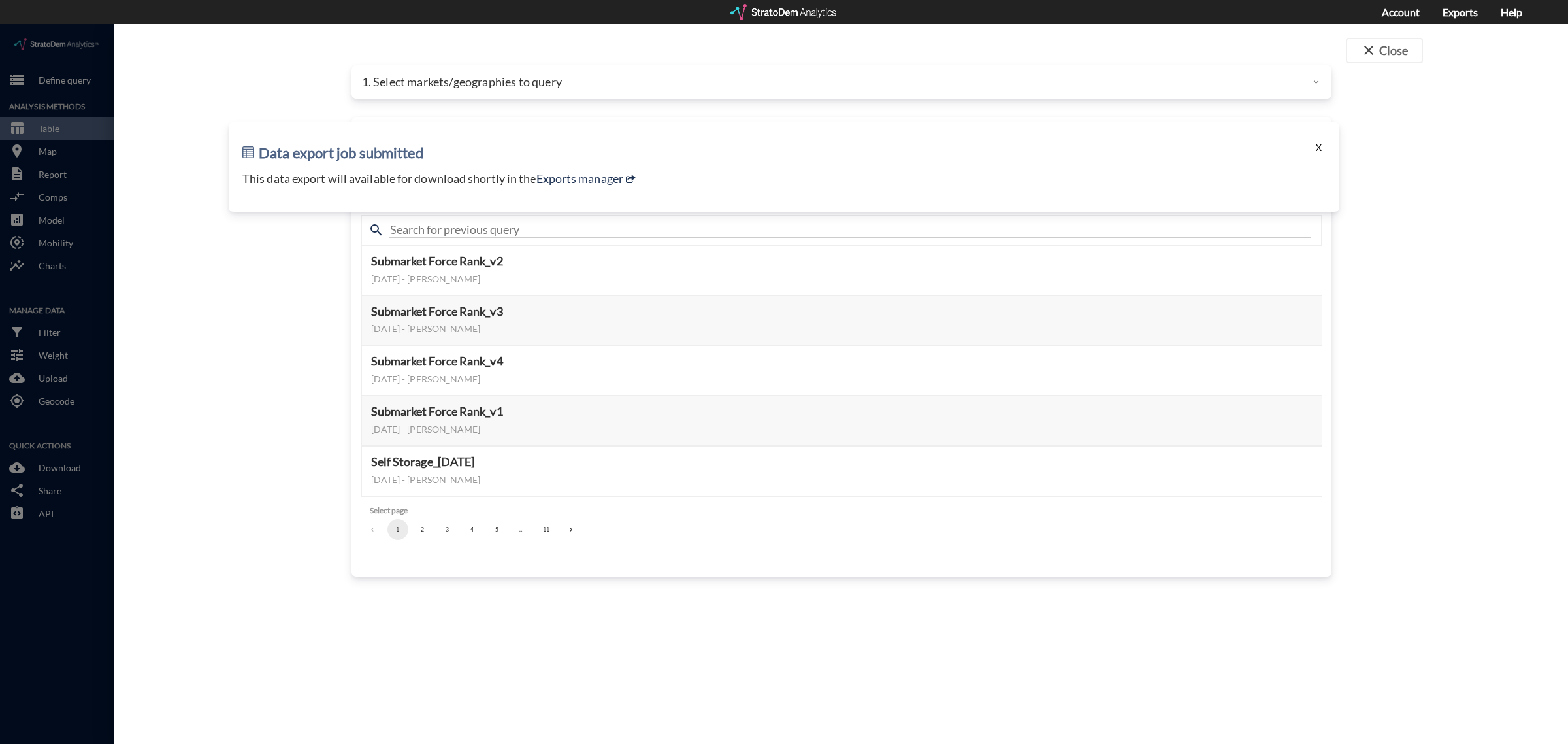
click button "X"
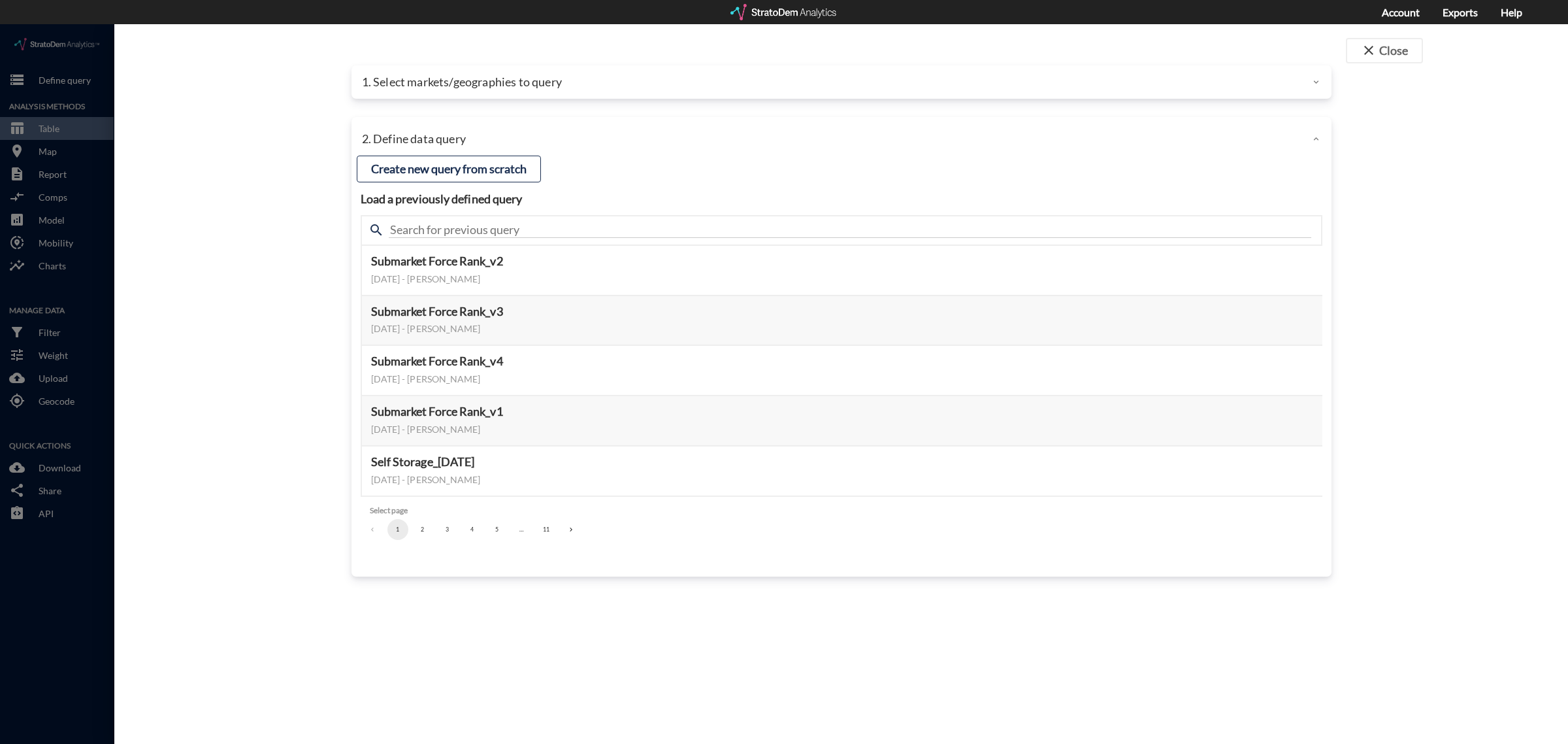
click div "1. Select markets/geographies to query"
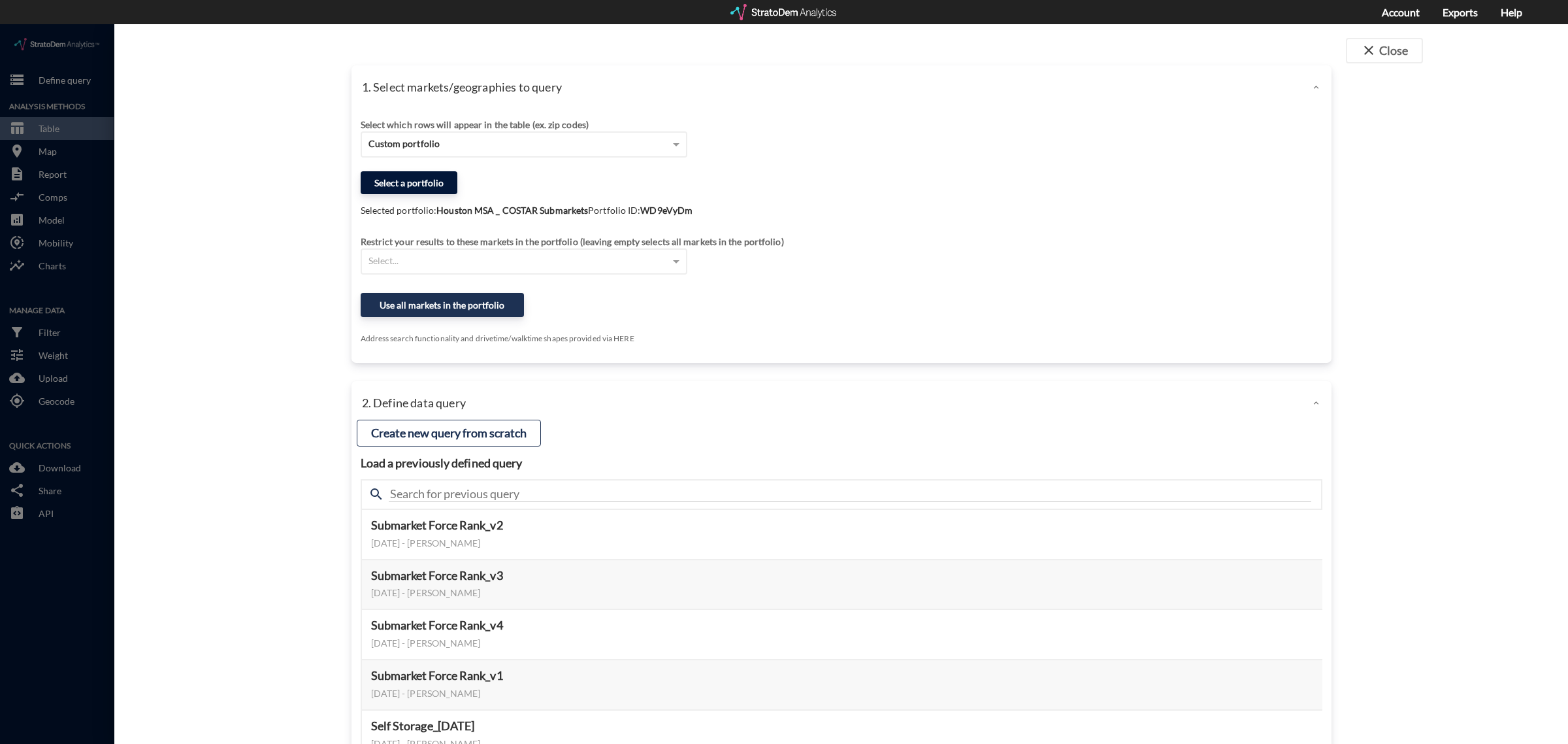
click button "Select a portfolio"
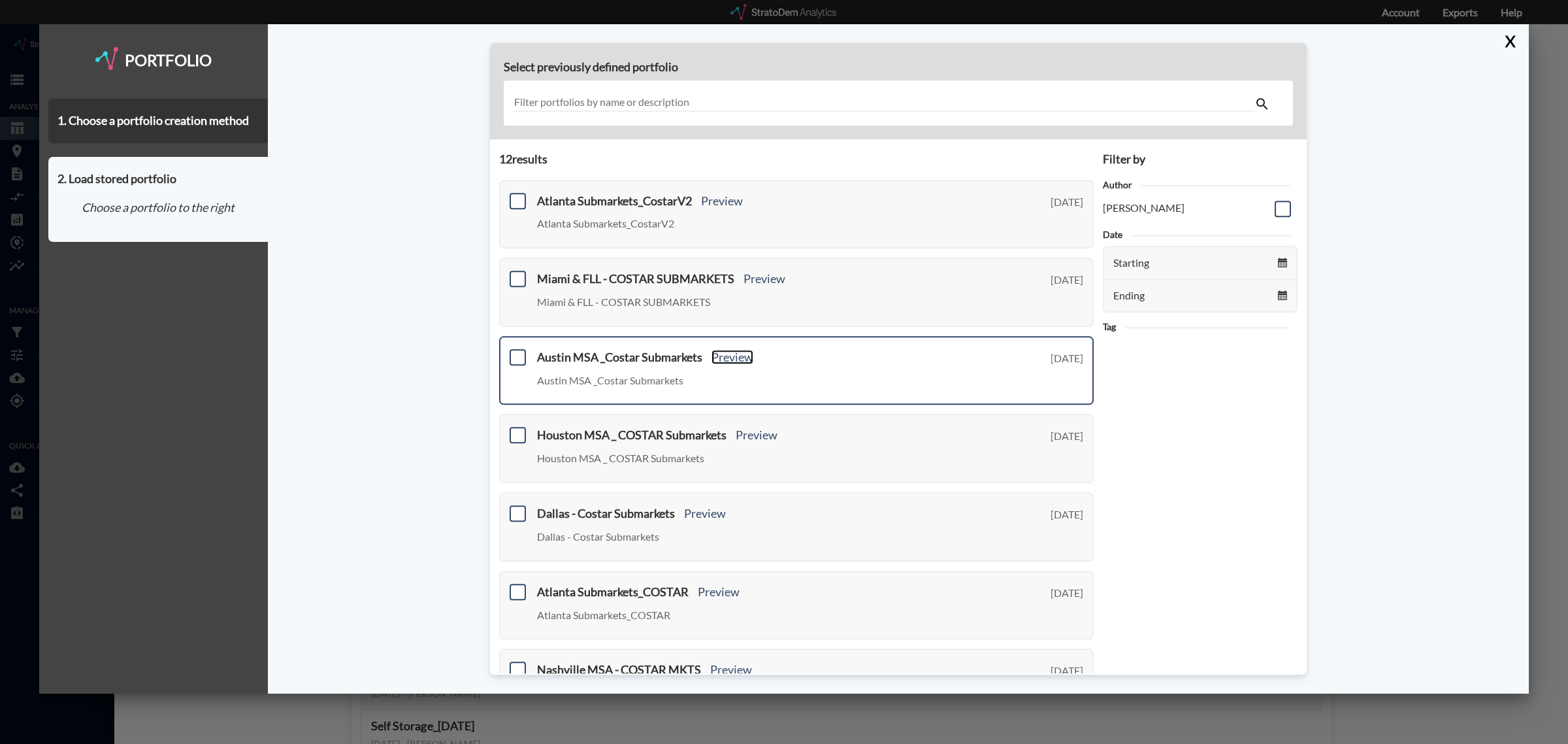
click at [720, 357] on link "Preview" at bounding box center [732, 357] width 42 height 14
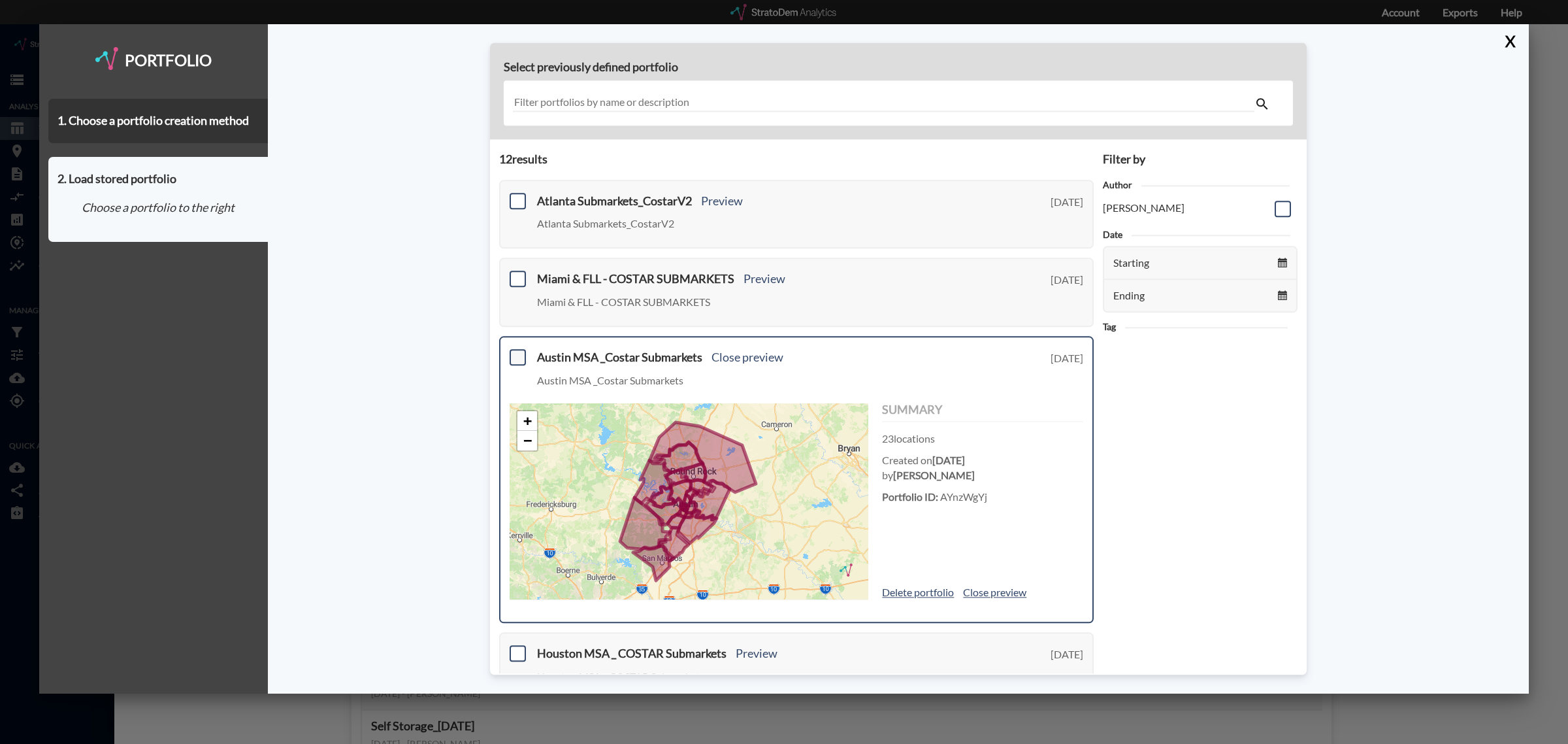
click at [521, 351] on span at bounding box center [518, 357] width 16 height 16
click at [516, 352] on input "checkbox" at bounding box center [516, 352] width 0 height 0
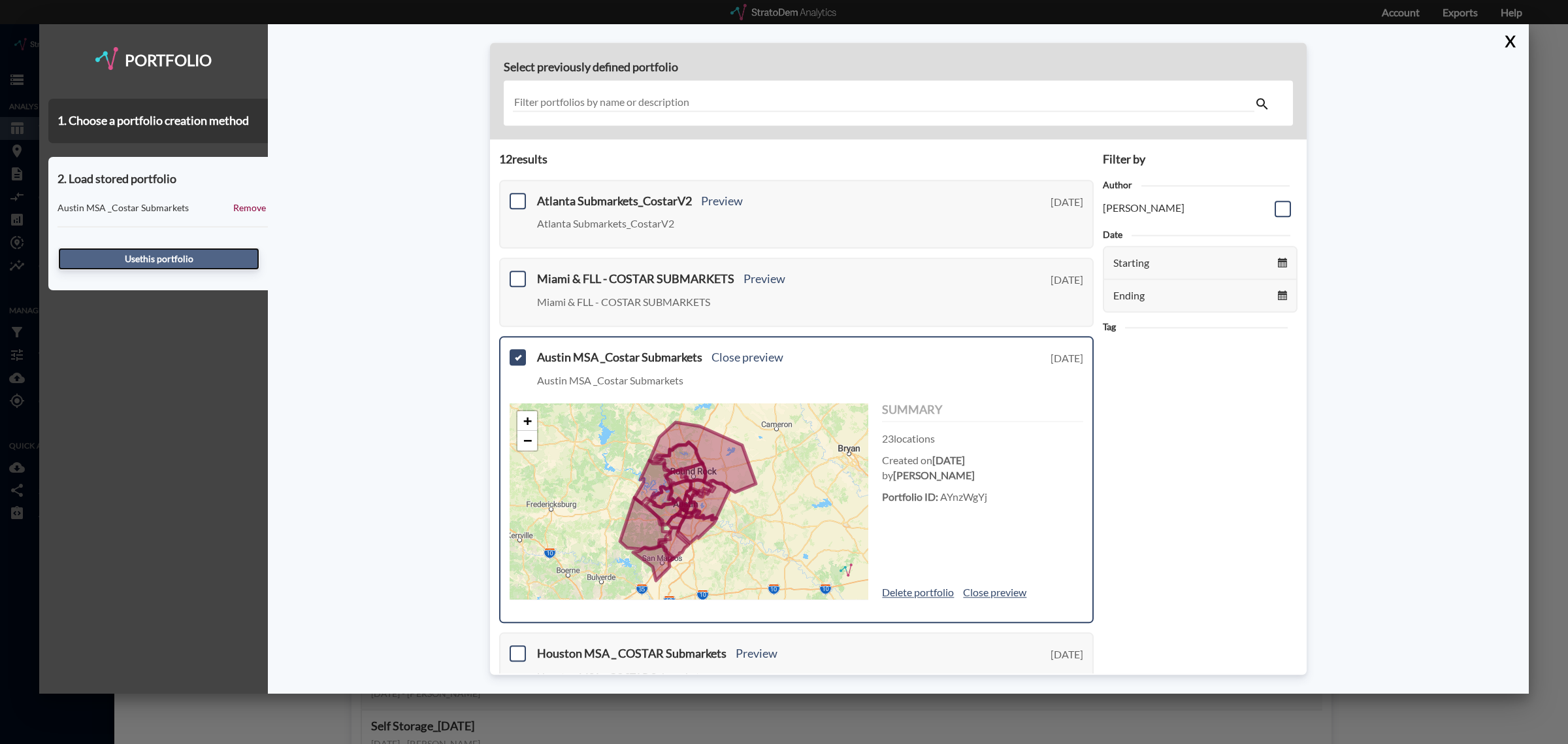
click at [173, 250] on button "Use this portfolio" at bounding box center [159, 259] width 201 height 22
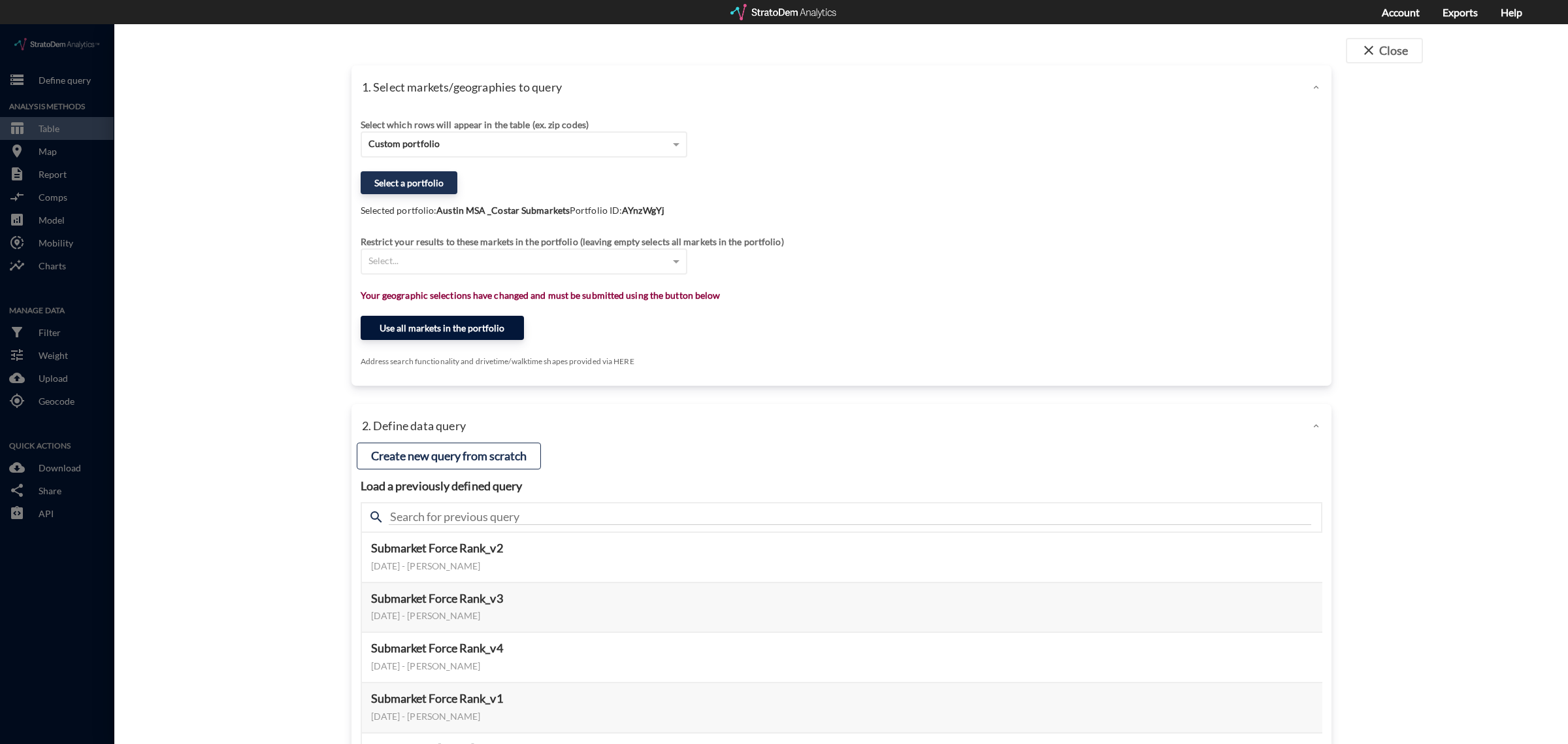
click button "Use all markets in the portfolio"
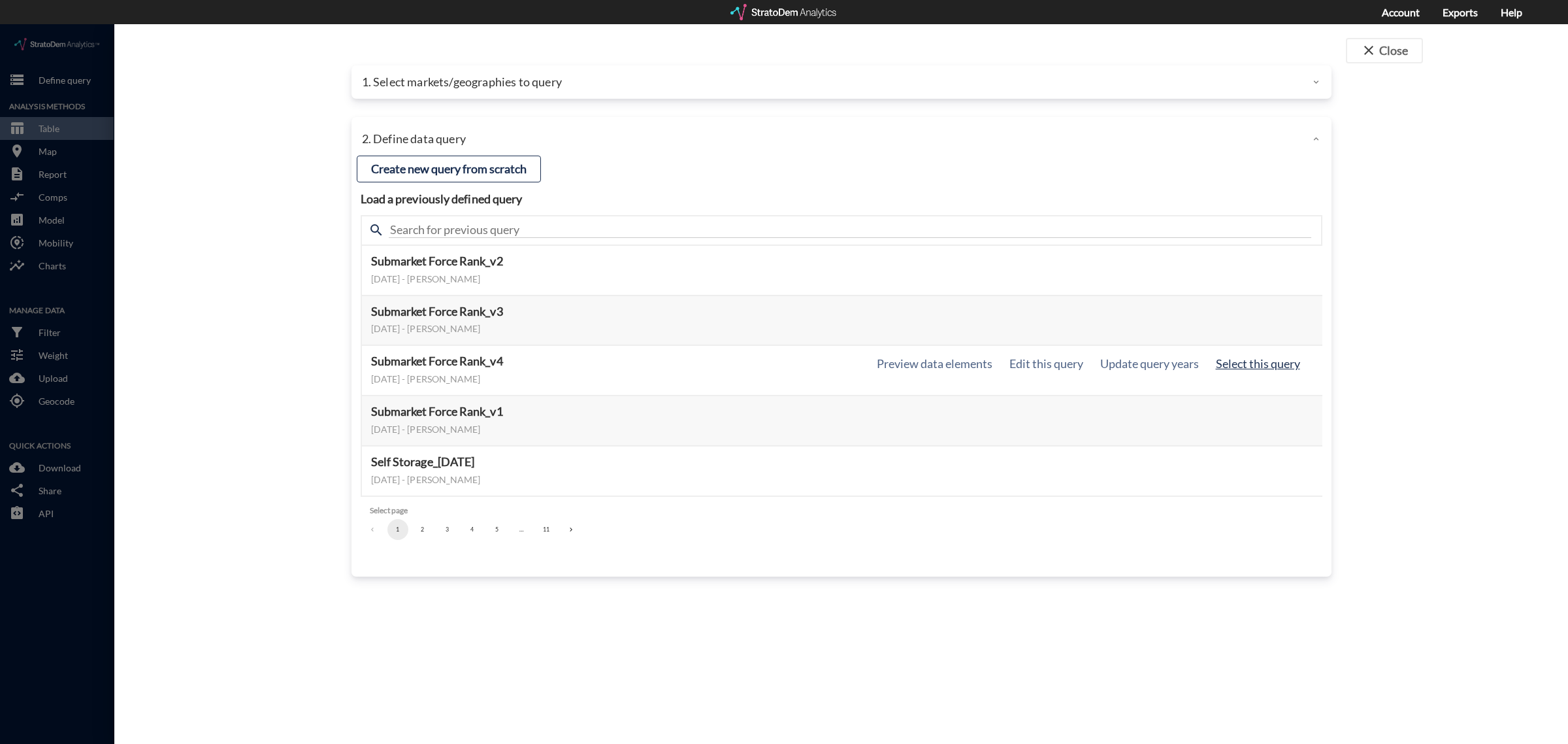
click button "Select this query"
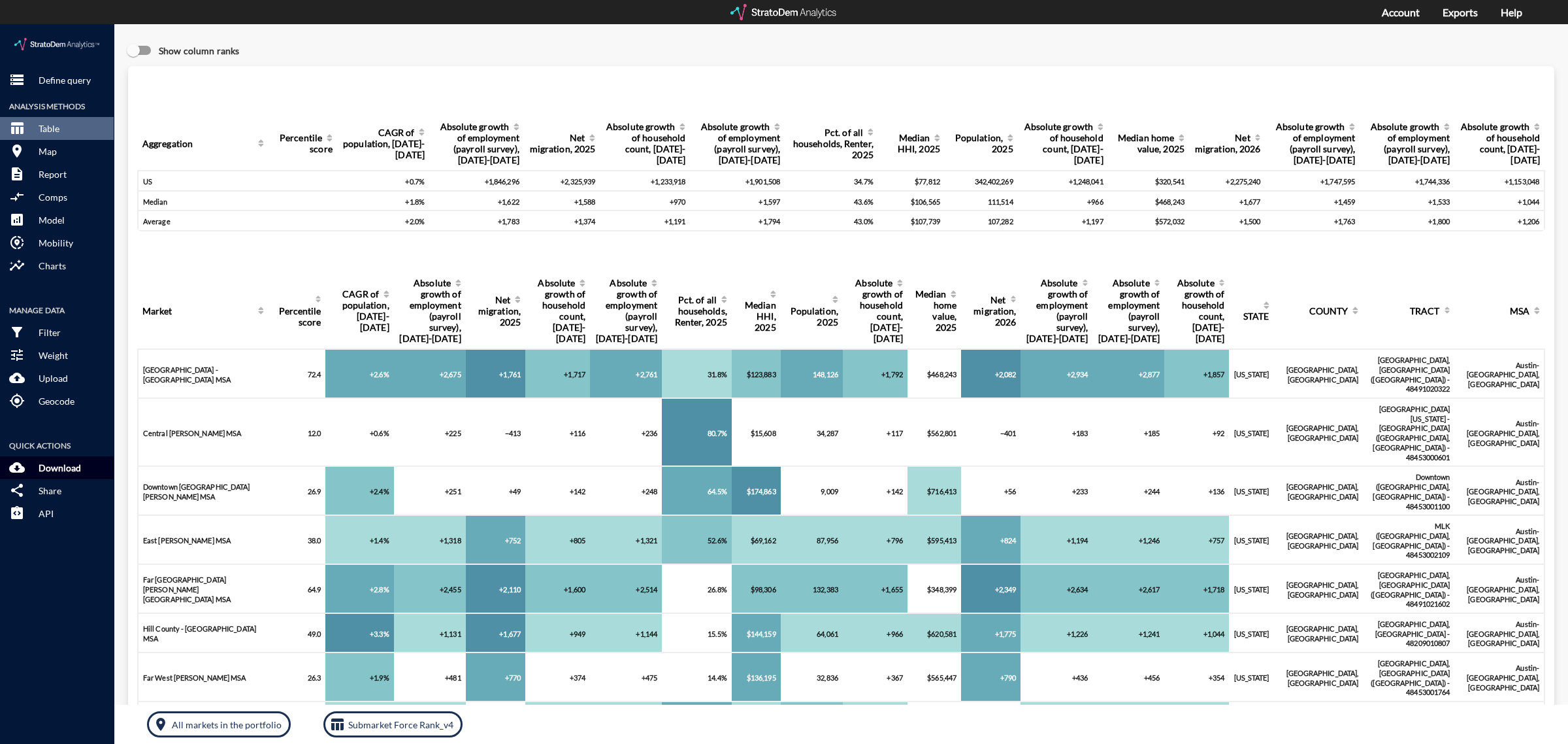
click p "Download"
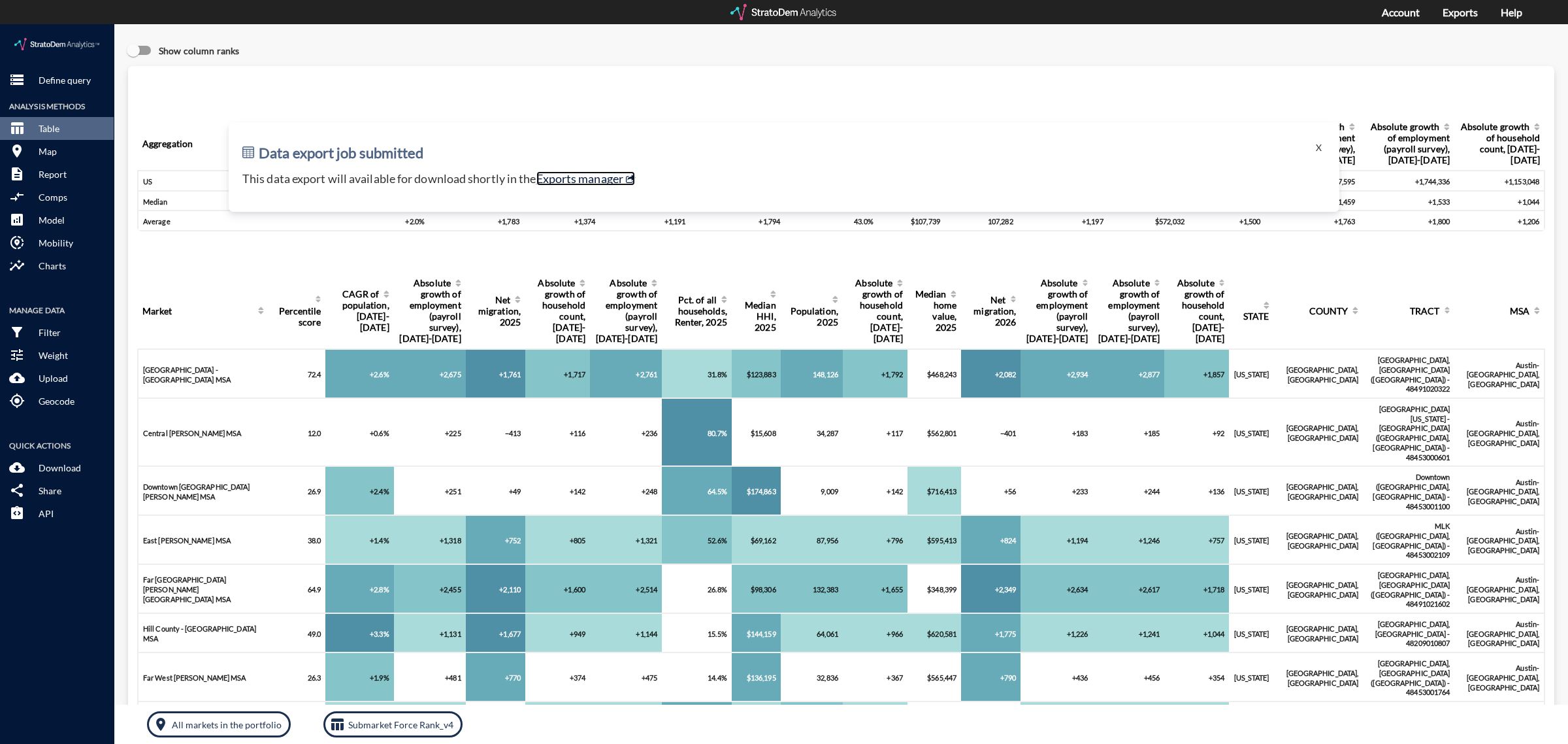
click link "Exports manager"
click p "Define query"
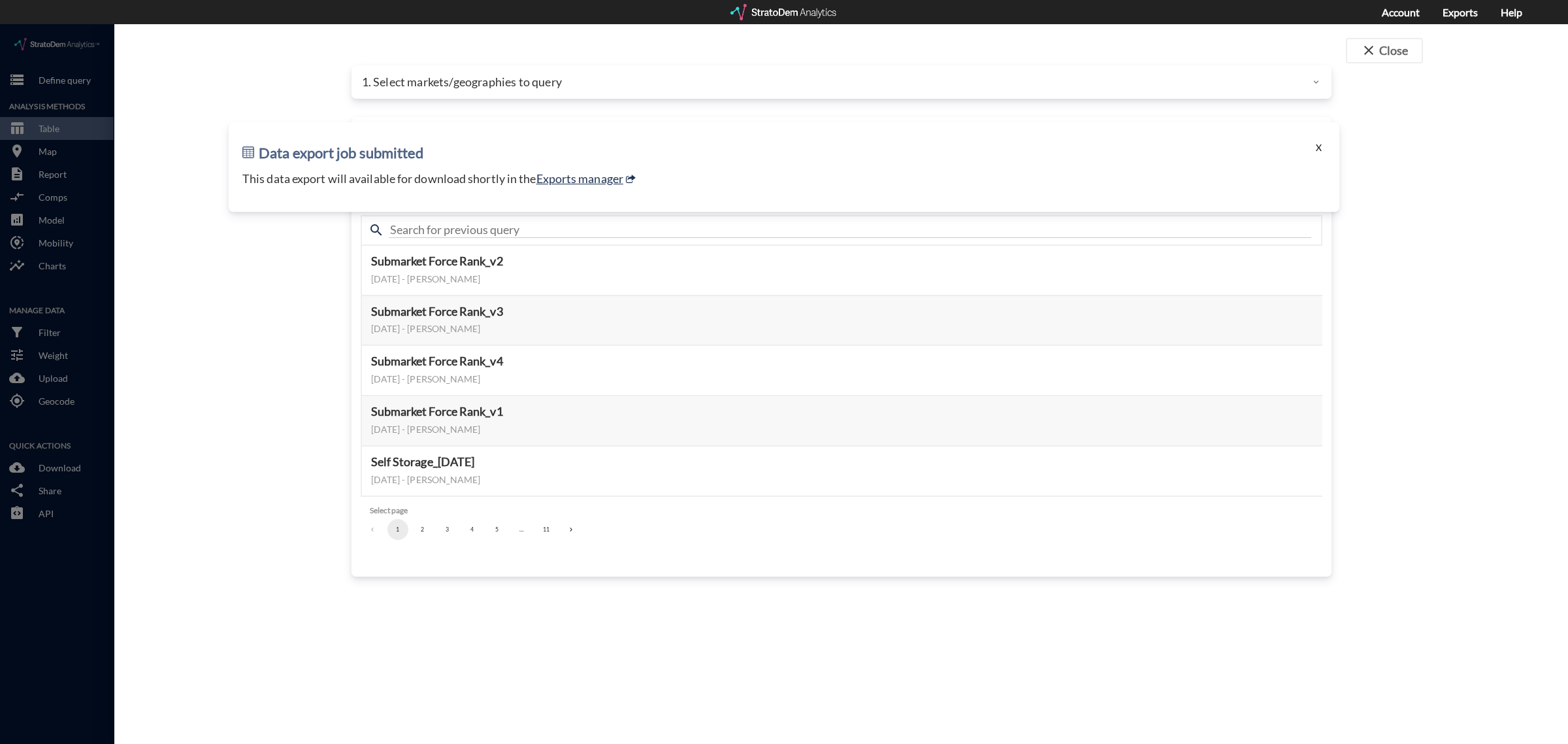
click button "X"
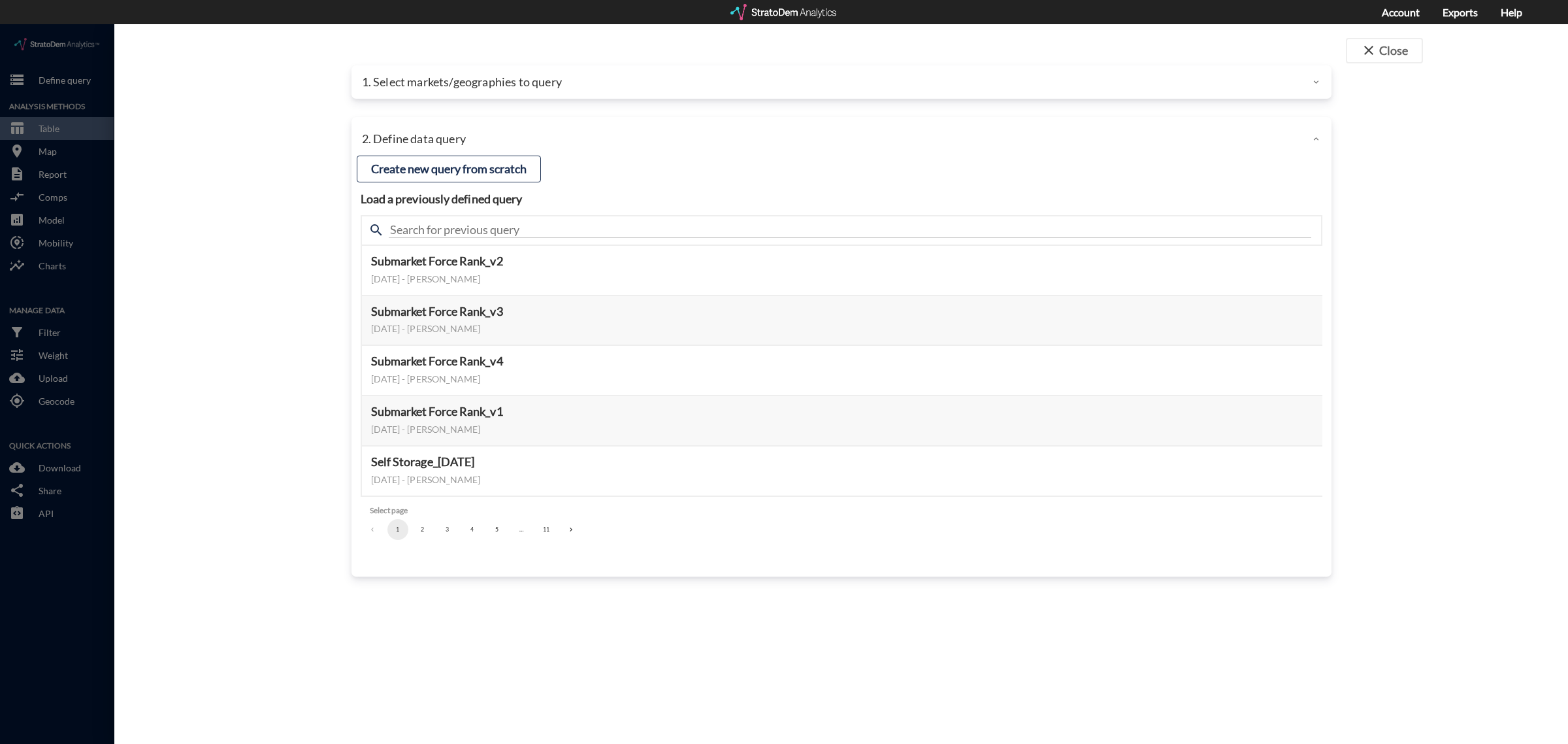
click div "1. Select markets/geographies to query"
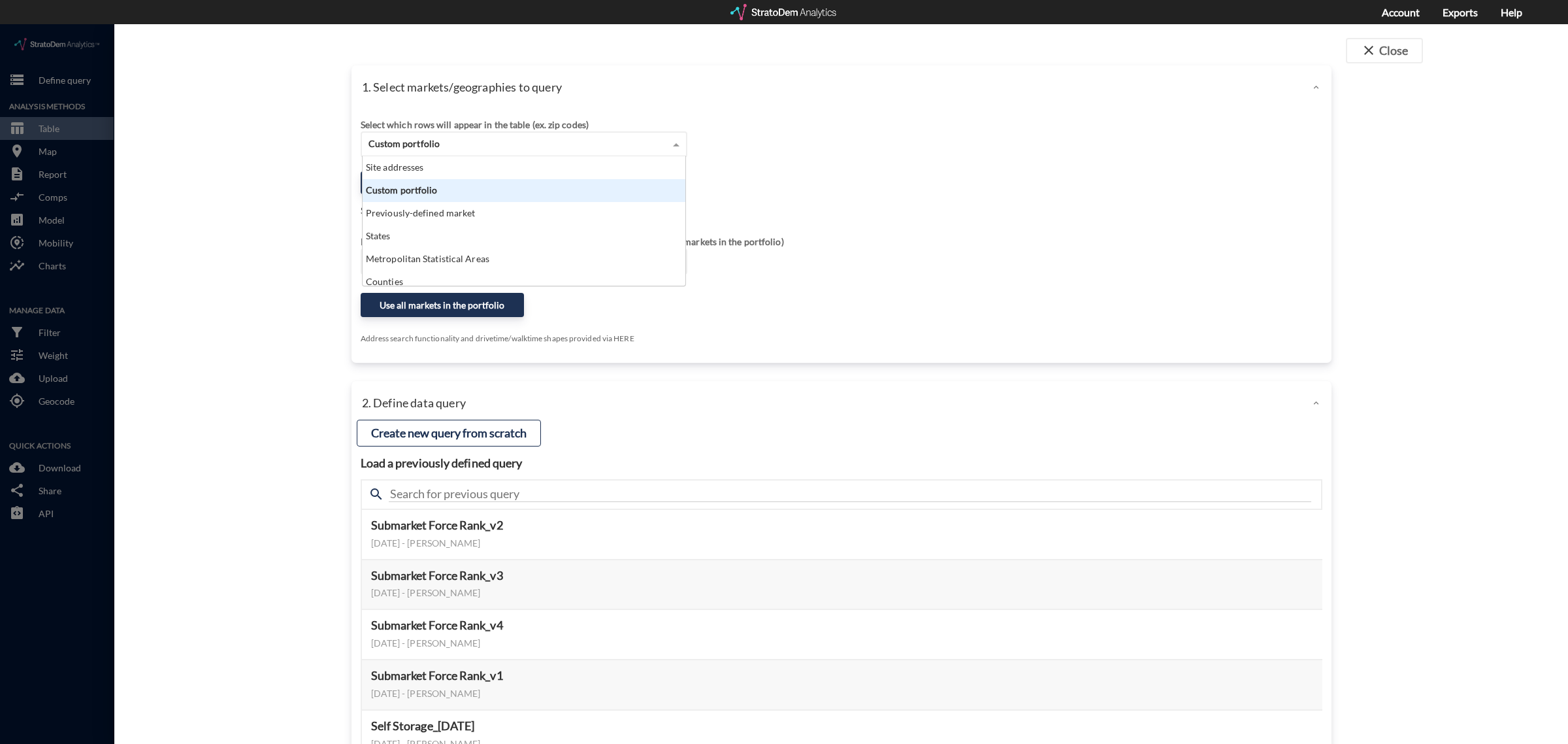
click span "Custom portfolio"
click div "Previously-defined market"
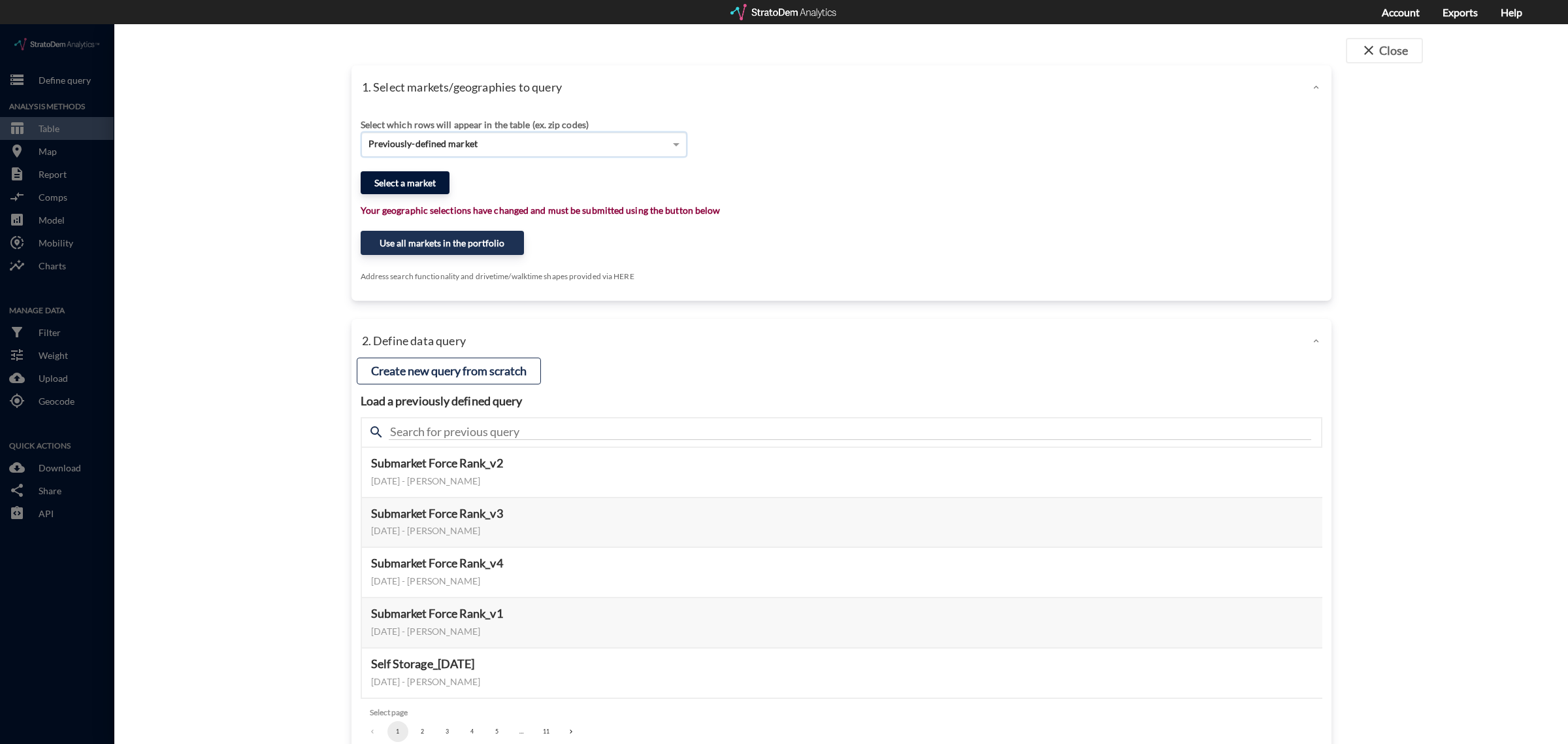
click button "Select a market"
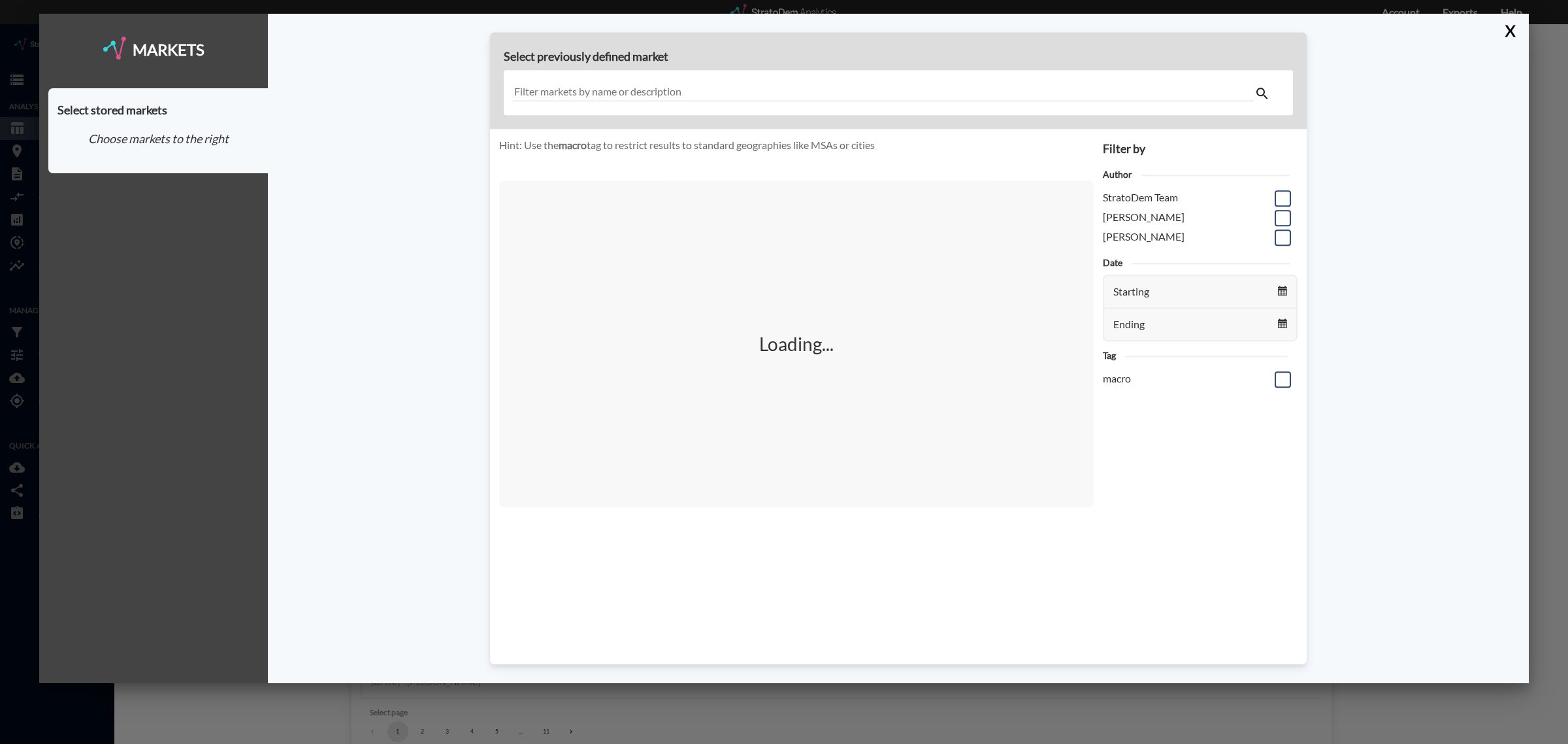
click at [686, 95] on input "text" at bounding box center [884, 93] width 742 height 18
type input "B"
click at [1508, 30] on button "X" at bounding box center [1507, 30] width 23 height 34
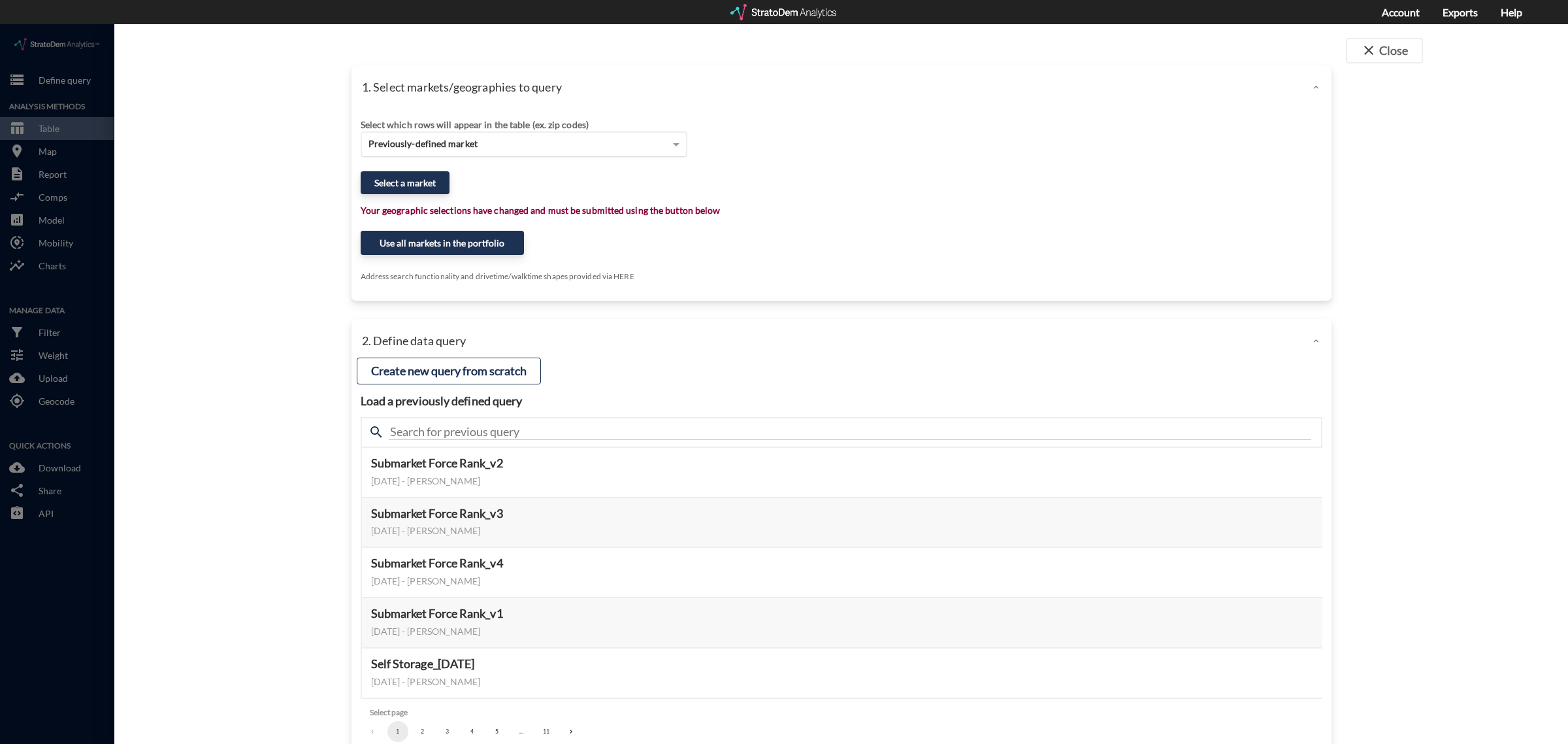
click div "Previously-defined market"
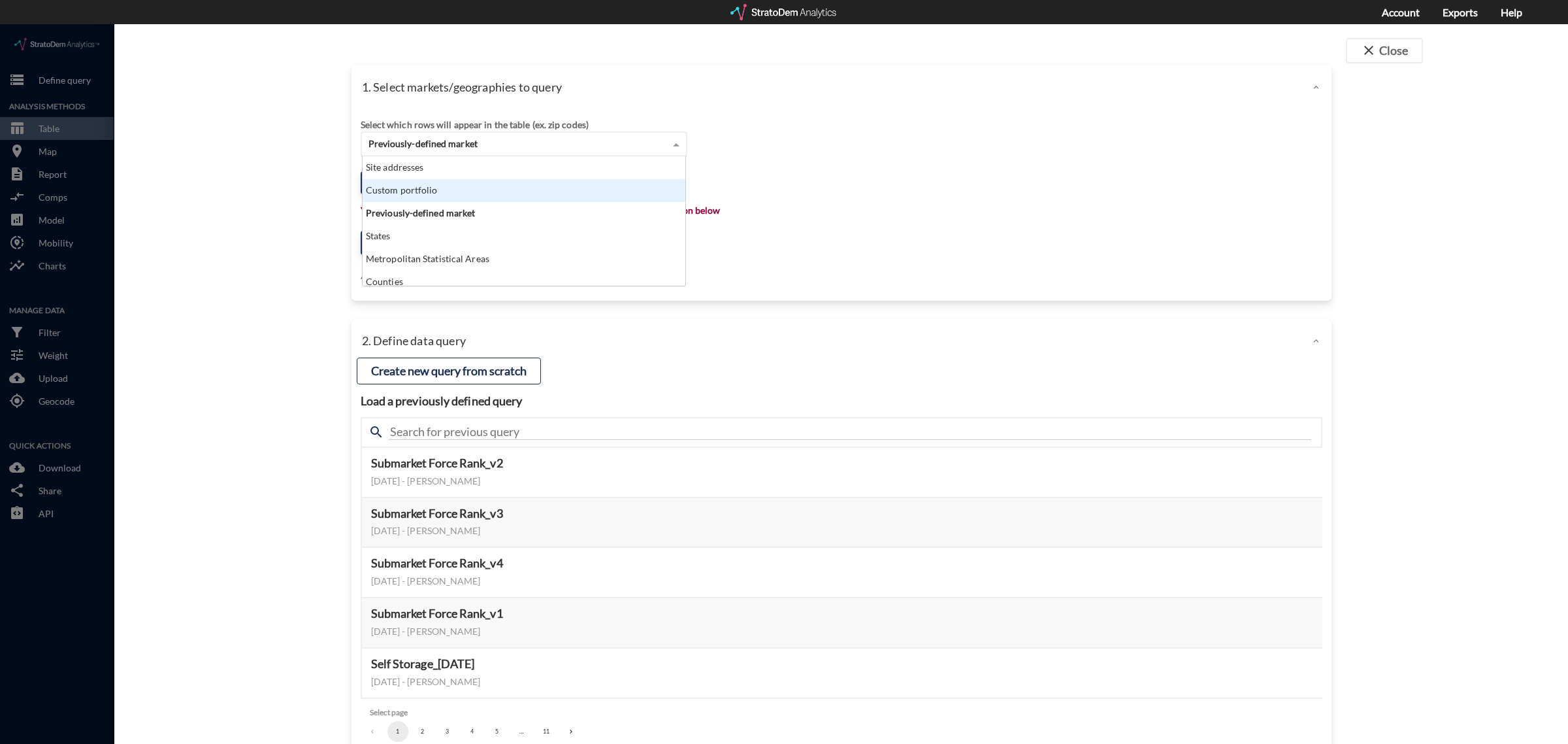
click div "Custom portfolio"
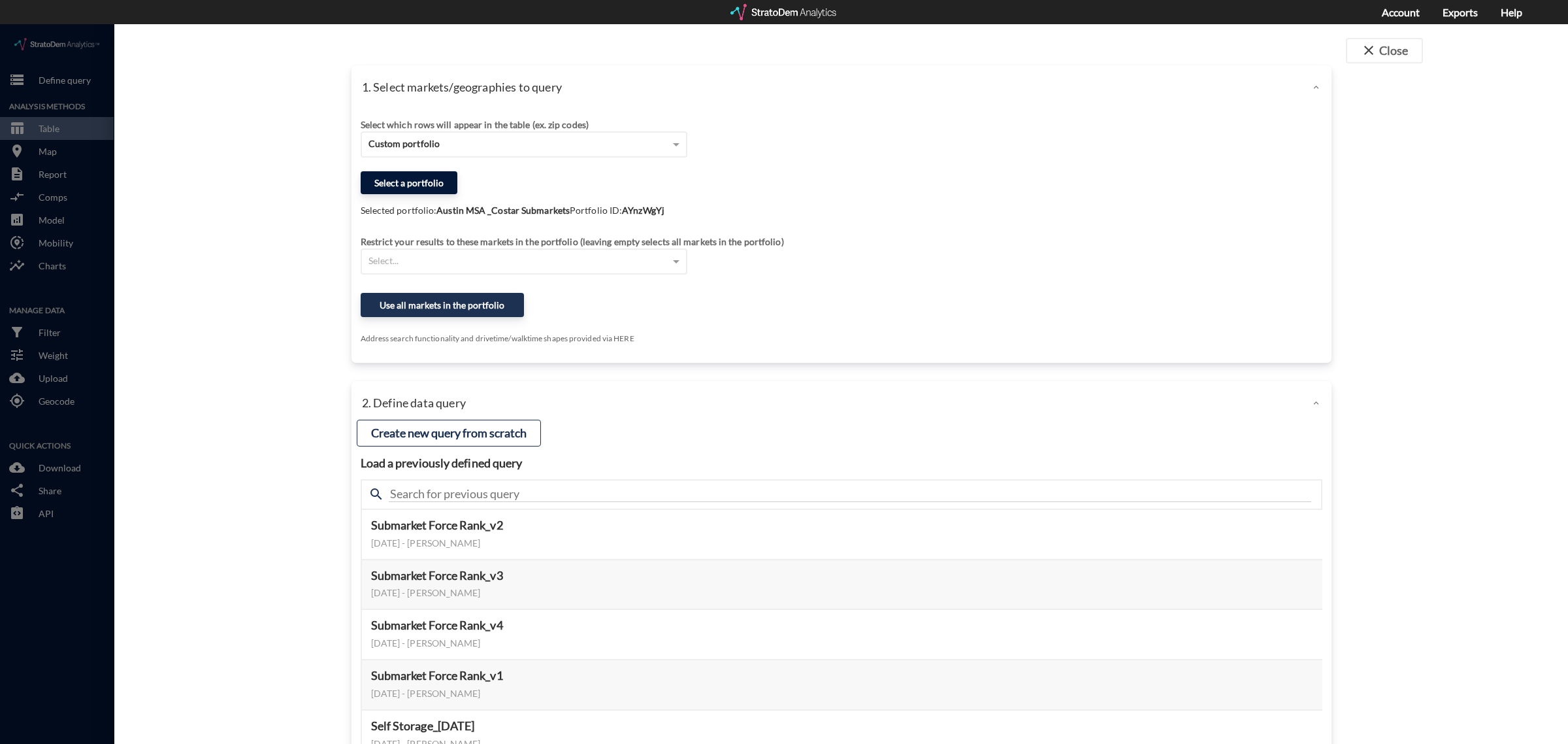
click button "Select a portfolio"
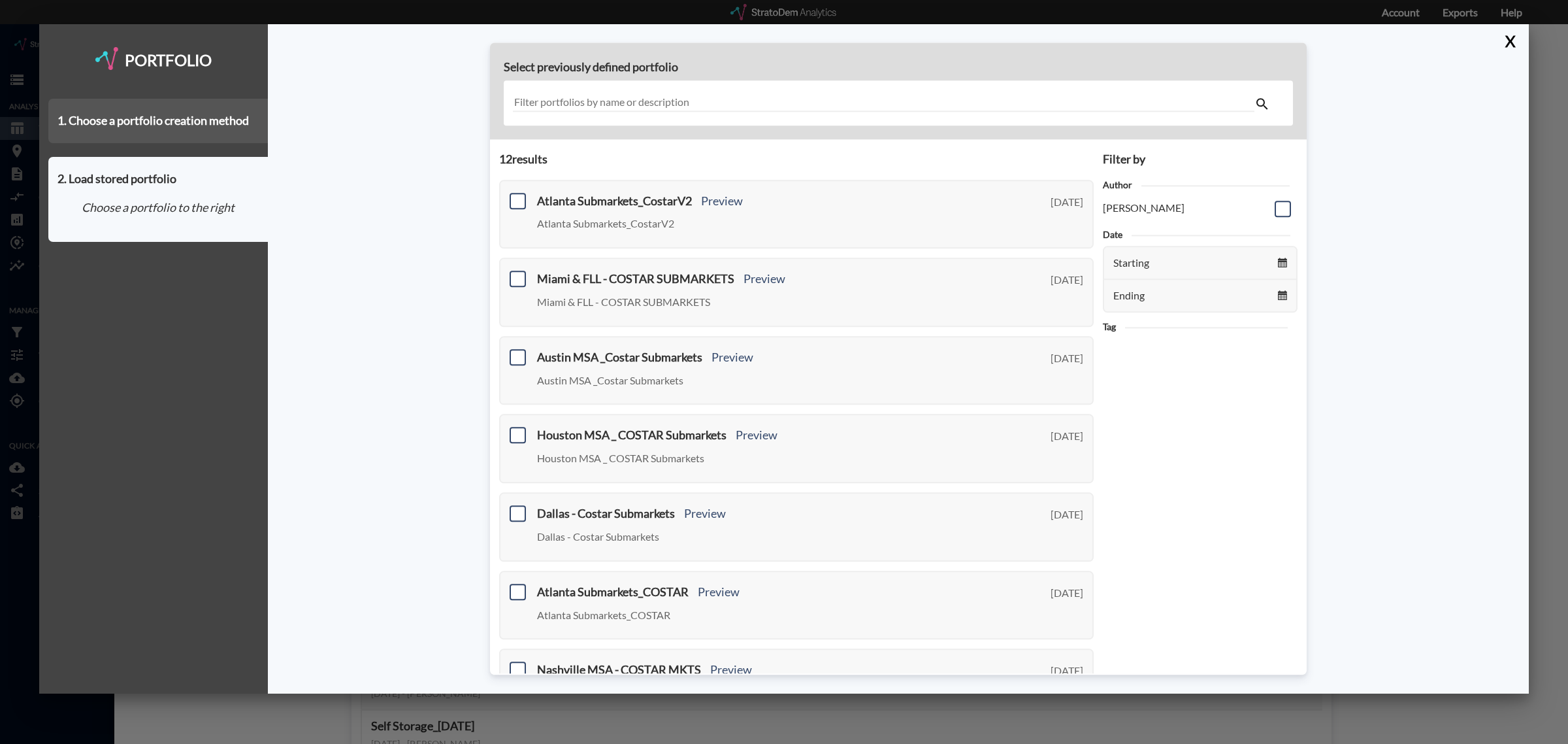
click at [190, 126] on div "1. Choose a portfolio creation method" at bounding box center [158, 121] width 220 height 45
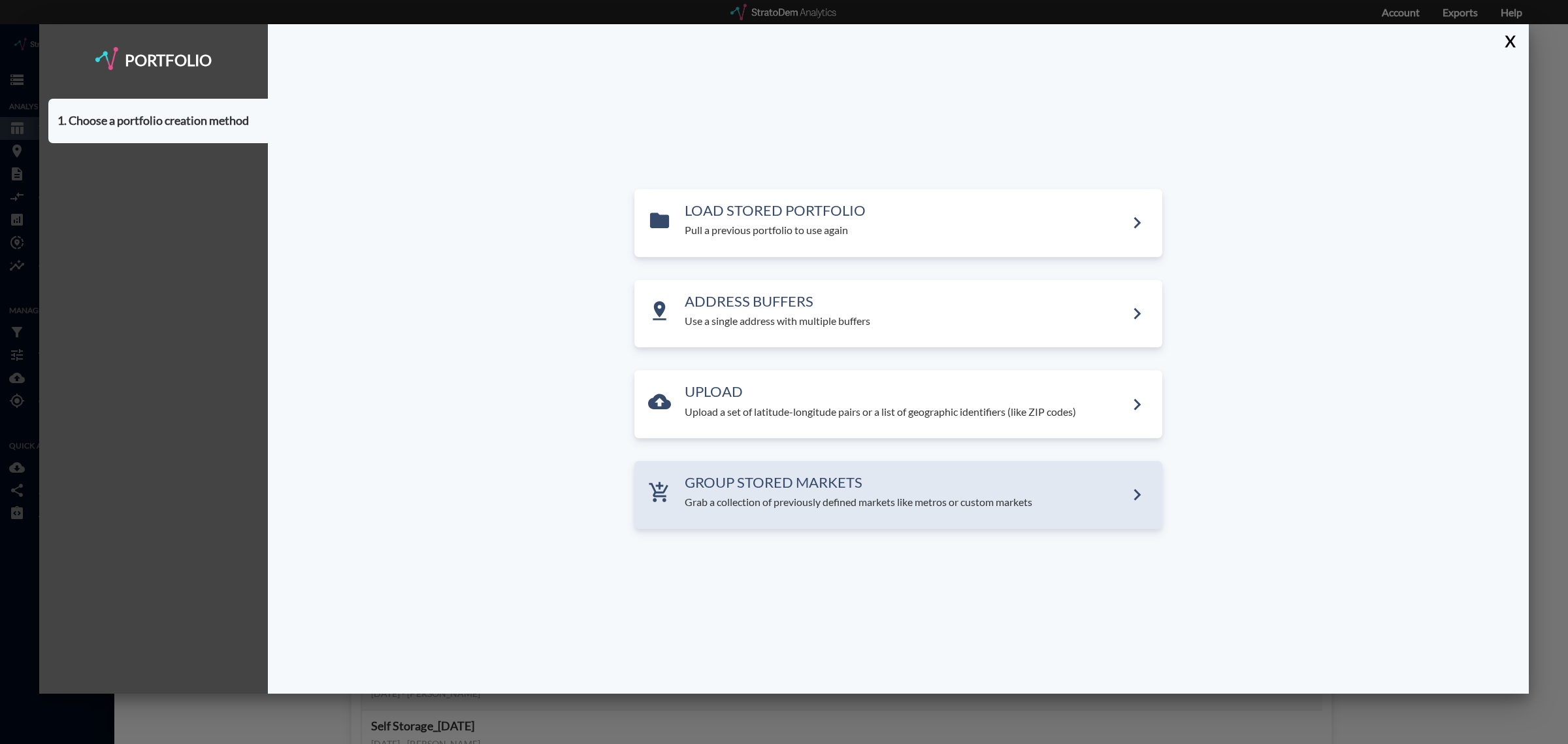
click at [738, 484] on h3 "GROUP STORED MARKETS" at bounding box center [905, 482] width 441 height 16
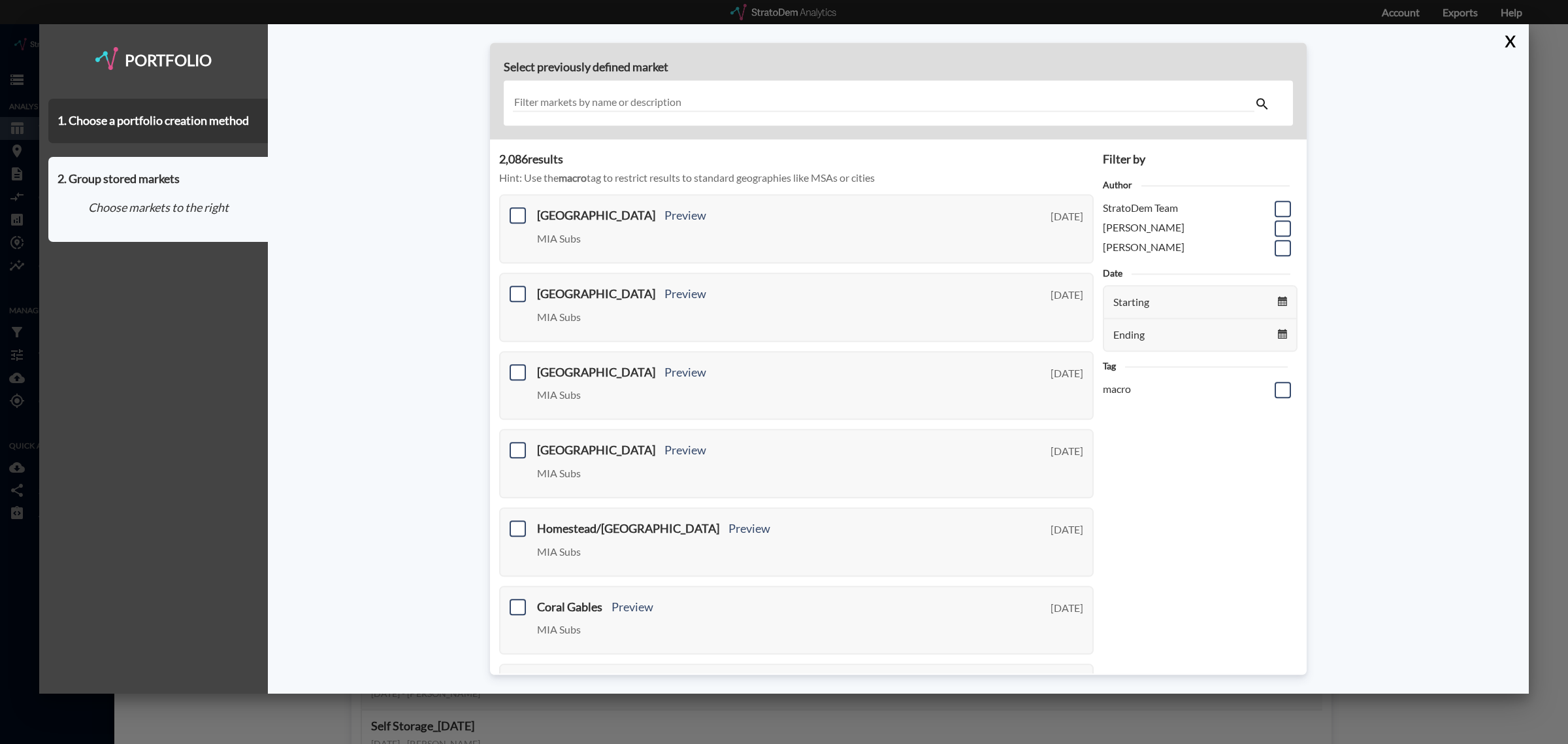
click at [647, 104] on input "text" at bounding box center [884, 103] width 742 height 18
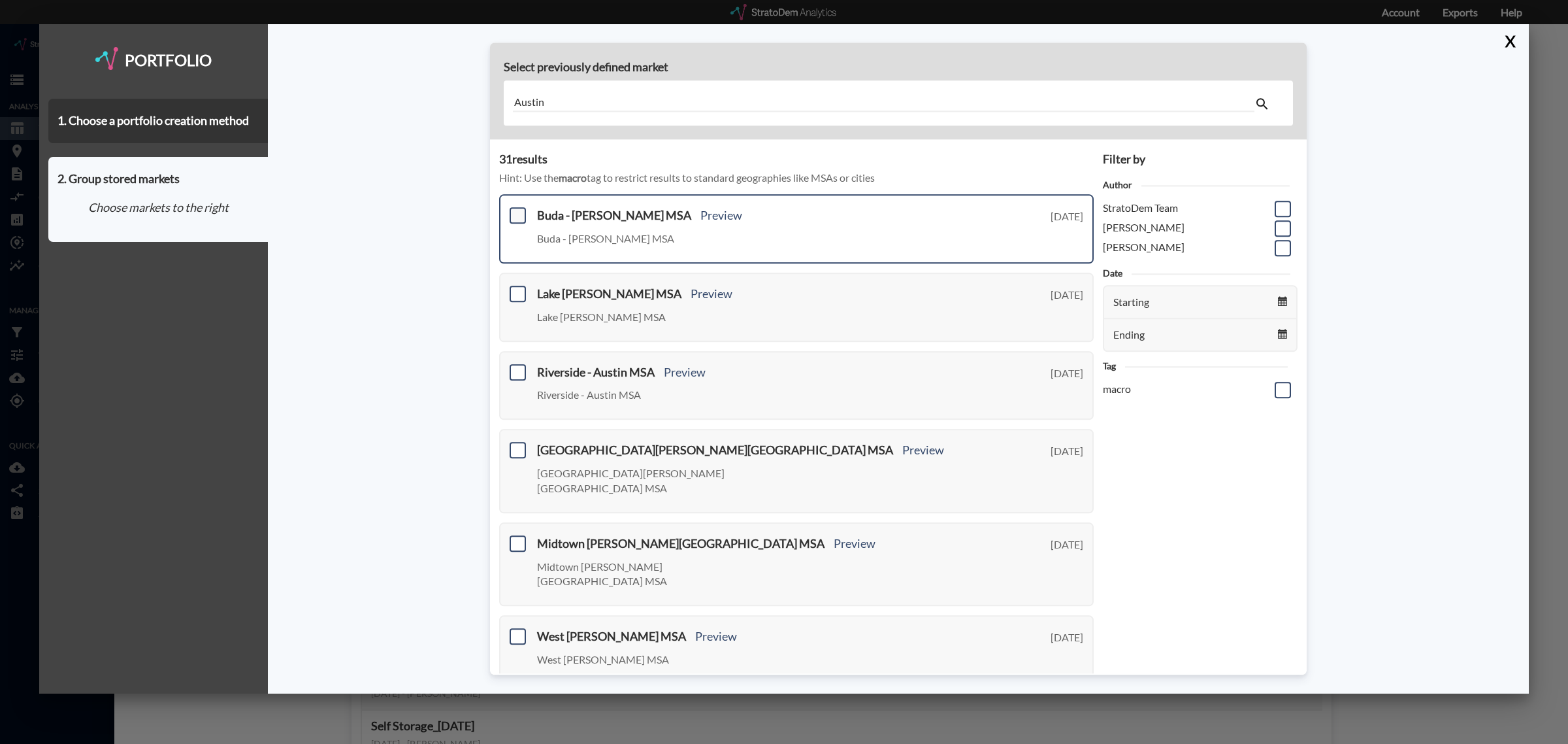
type input "Austin"
click at [514, 218] on span at bounding box center [518, 216] width 16 height 16
click at [516, 210] on input "checkbox" at bounding box center [516, 210] width 0 height 0
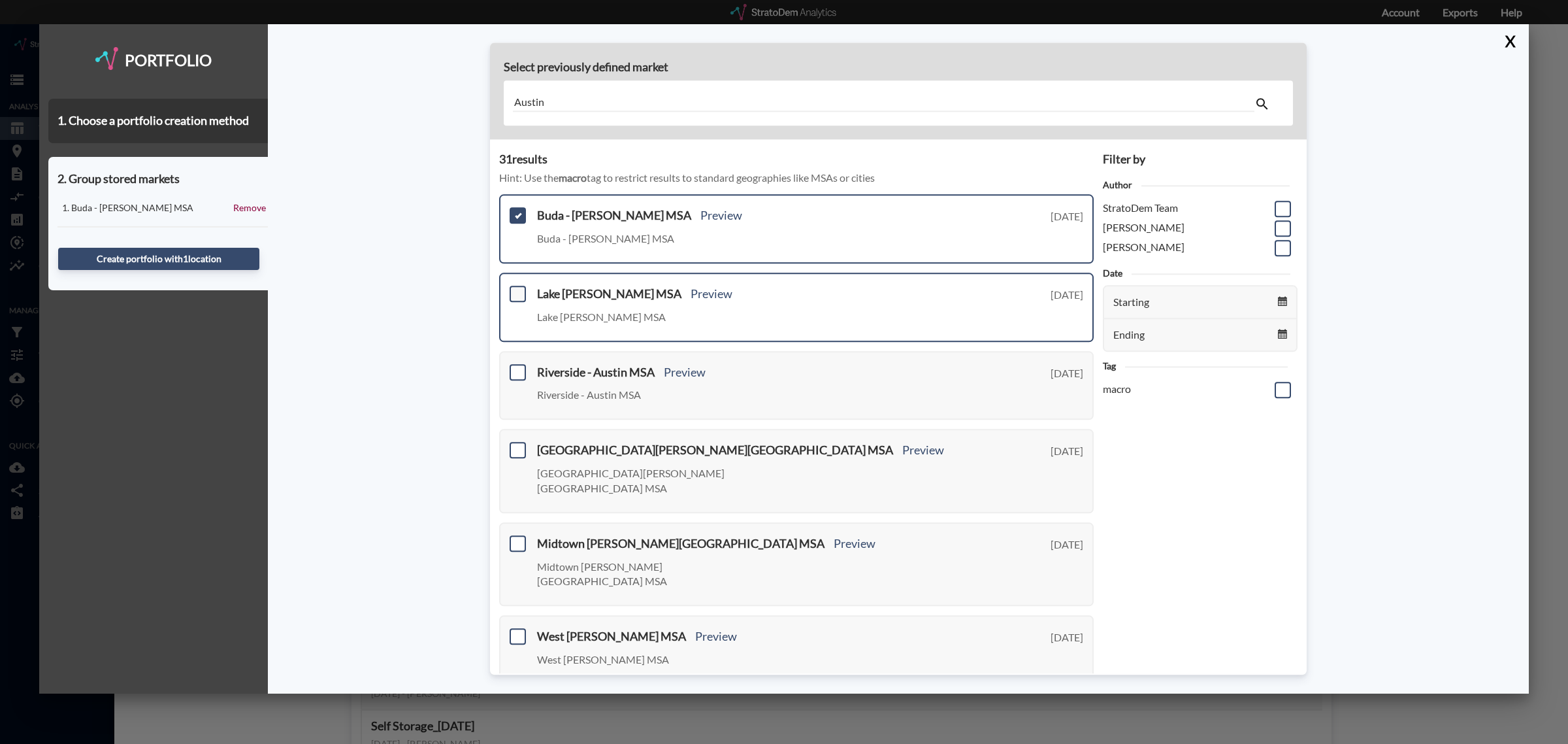
click at [516, 291] on span at bounding box center [518, 294] width 16 height 16
click at [516, 289] on input "checkbox" at bounding box center [516, 289] width 0 height 0
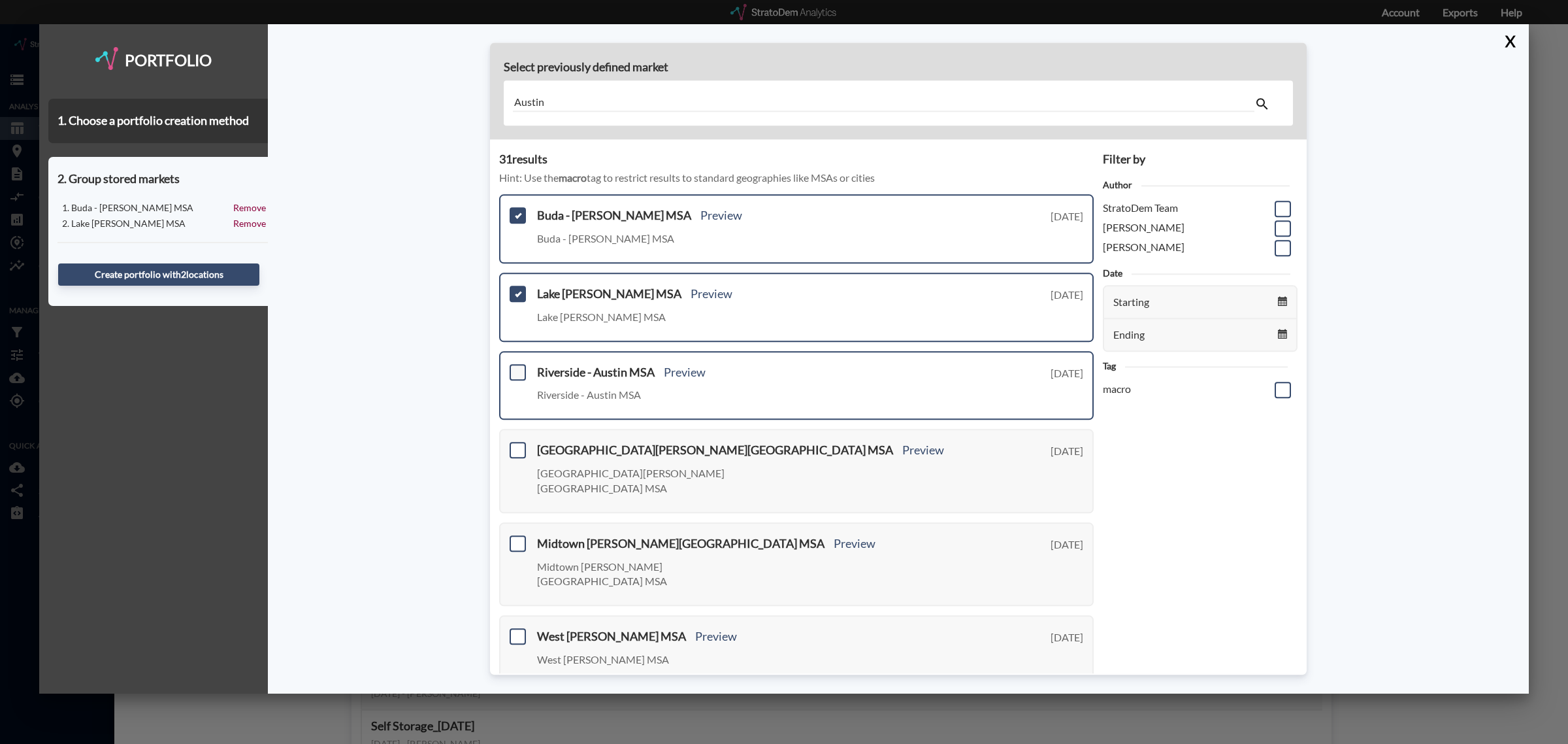
click at [514, 364] on span at bounding box center [518, 372] width 16 height 16
click at [516, 367] on input "checkbox" at bounding box center [516, 367] width 0 height 0
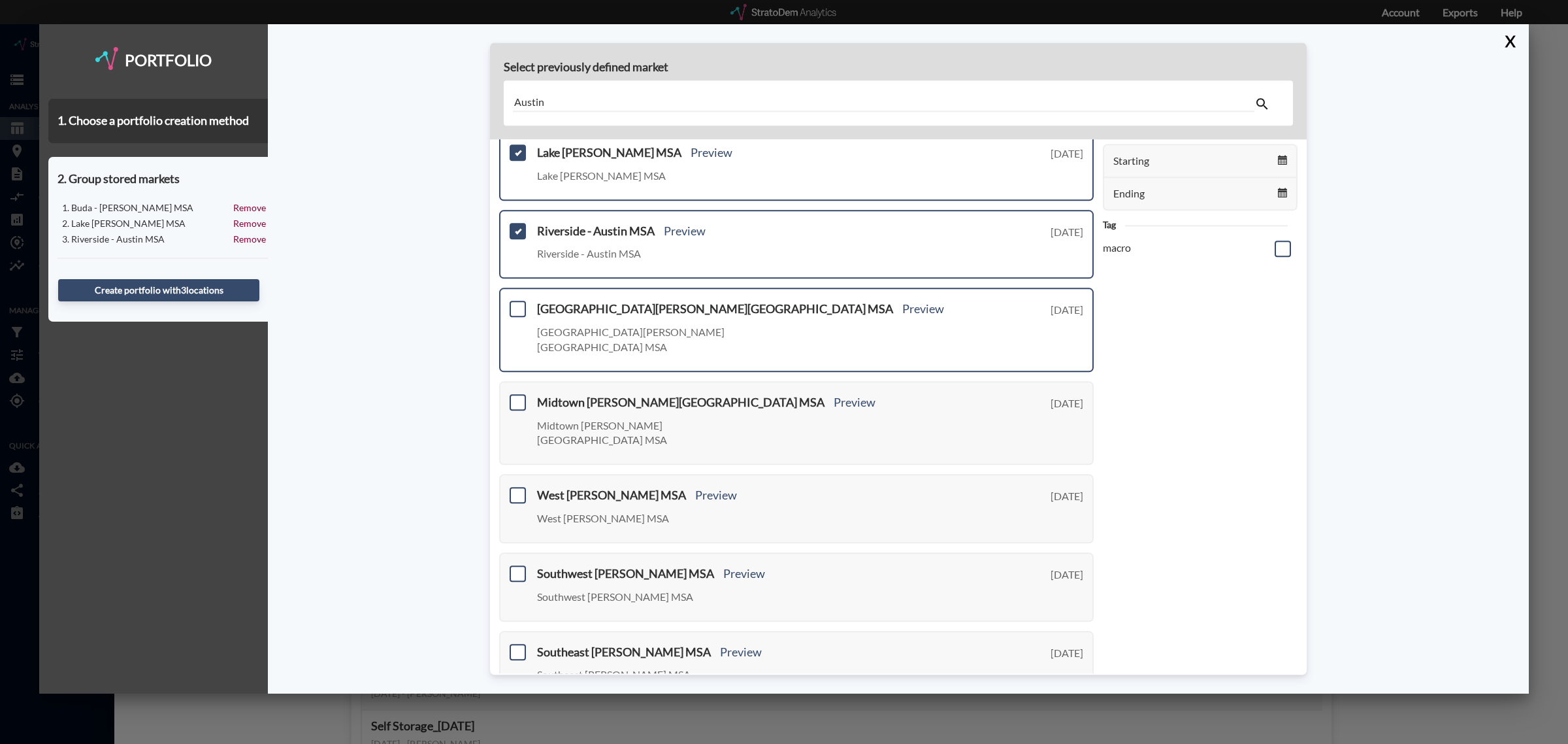
scroll to position [164, 0]
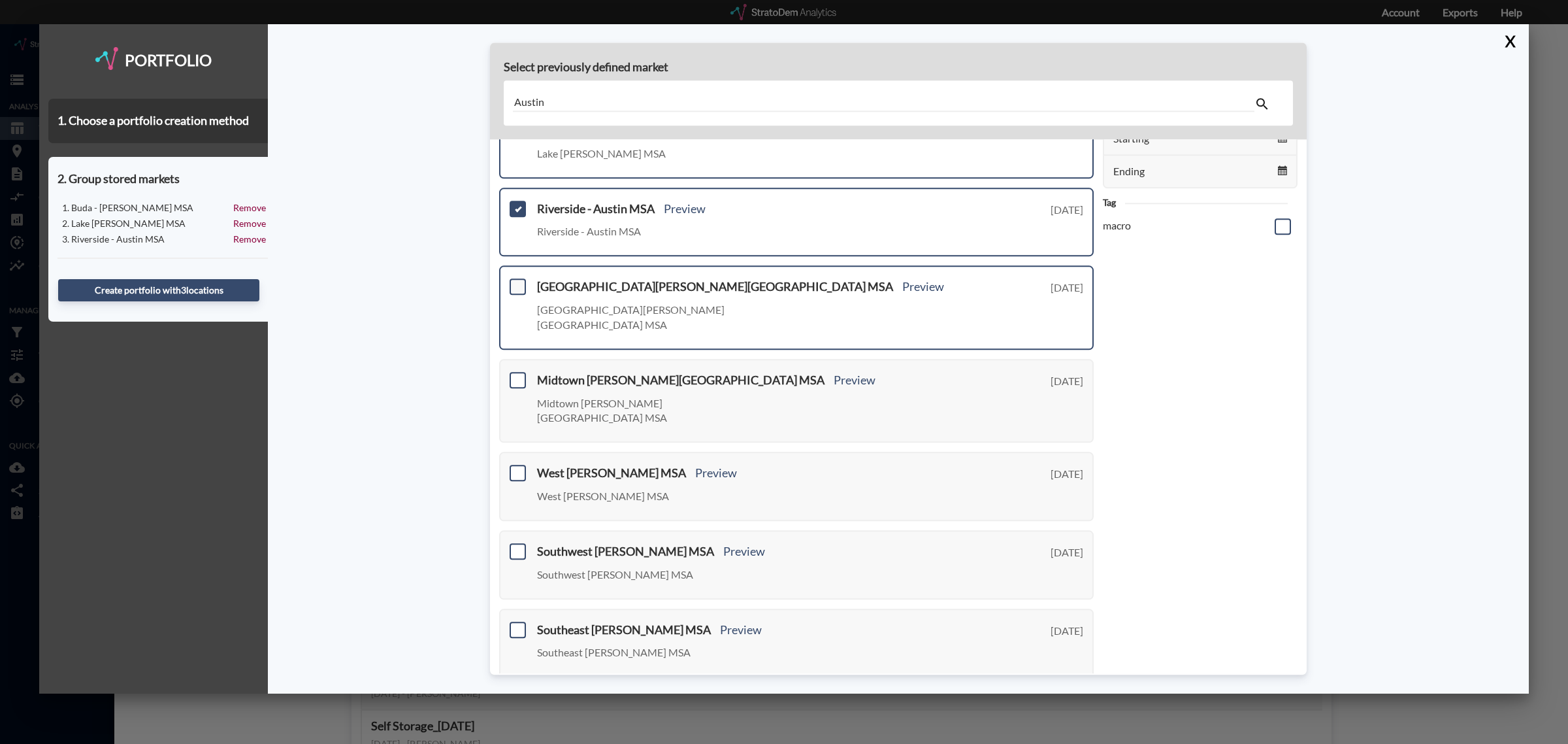
click at [516, 282] on span at bounding box center [518, 287] width 16 height 16
click at [516, 282] on input "checkbox" at bounding box center [516, 282] width 0 height 0
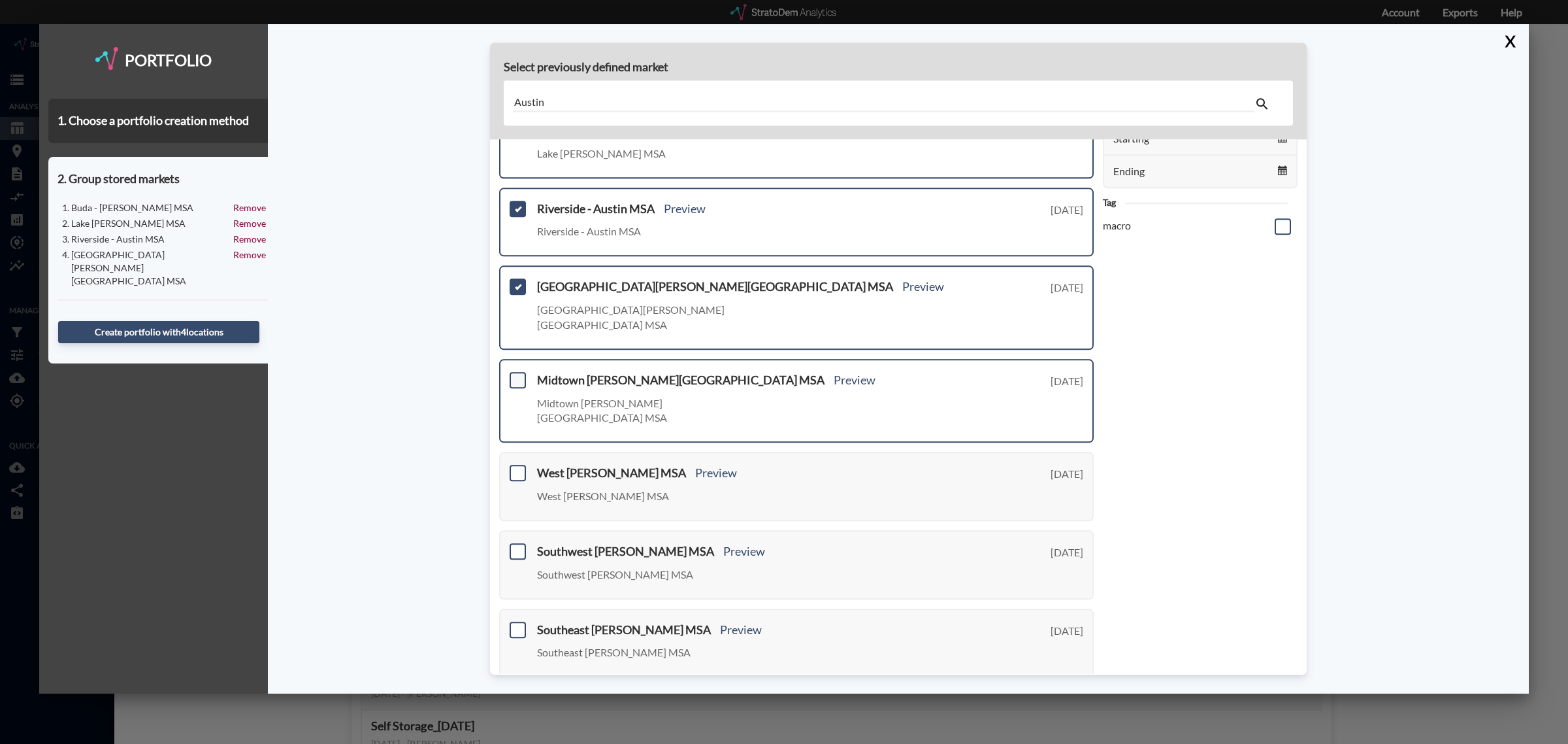
click at [516, 372] on span at bounding box center [518, 380] width 16 height 16
click at [516, 374] on input "checkbox" at bounding box center [516, 374] width 0 height 0
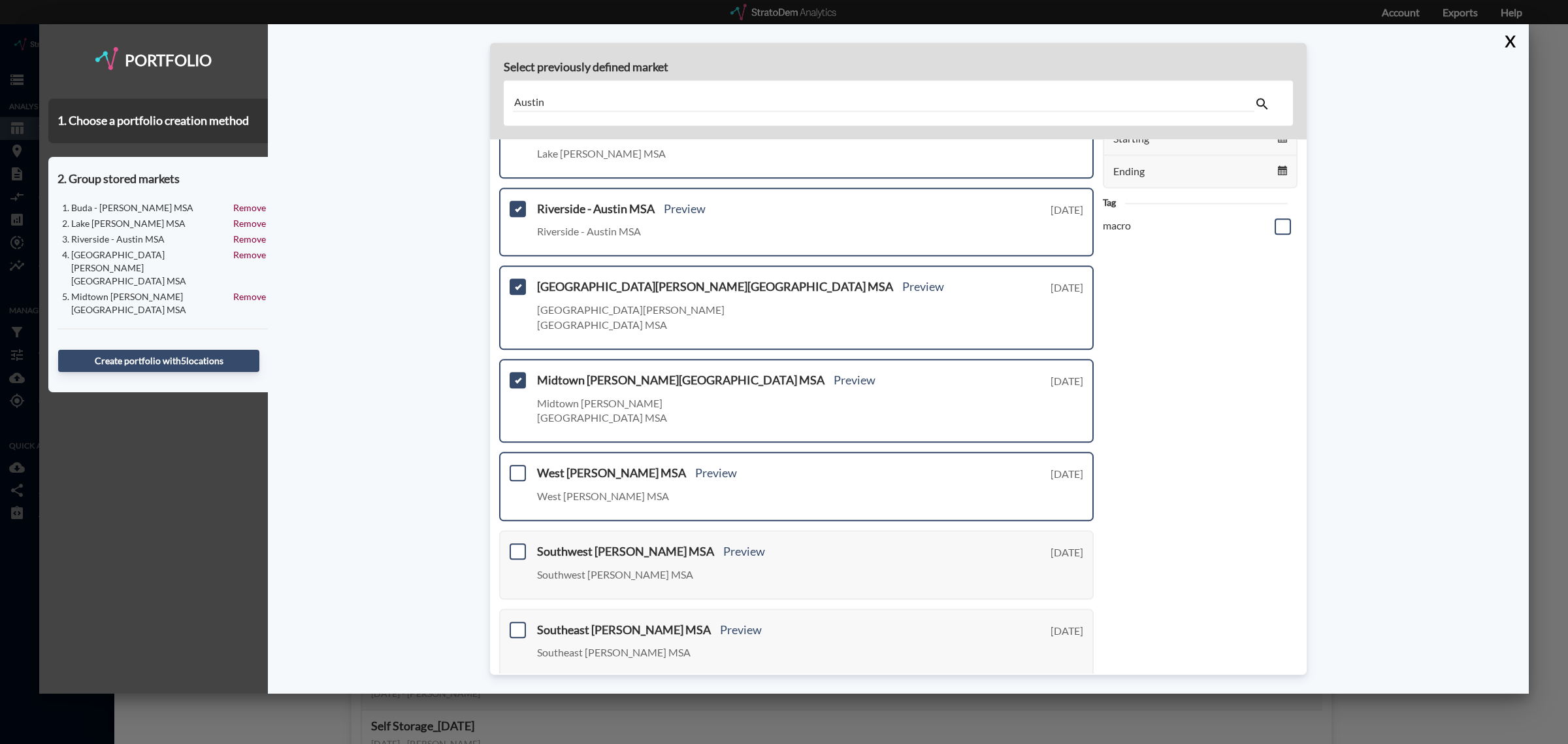
click at [526, 452] on div "West Austin - Austin MSA Preview West Austin - Austin MSA Tuesday, August 12, 2…" at bounding box center [797, 486] width 595 height 69
click at [521, 465] on span at bounding box center [518, 473] width 16 height 16
click at [516, 468] on input "checkbox" at bounding box center [516, 468] width 0 height 0
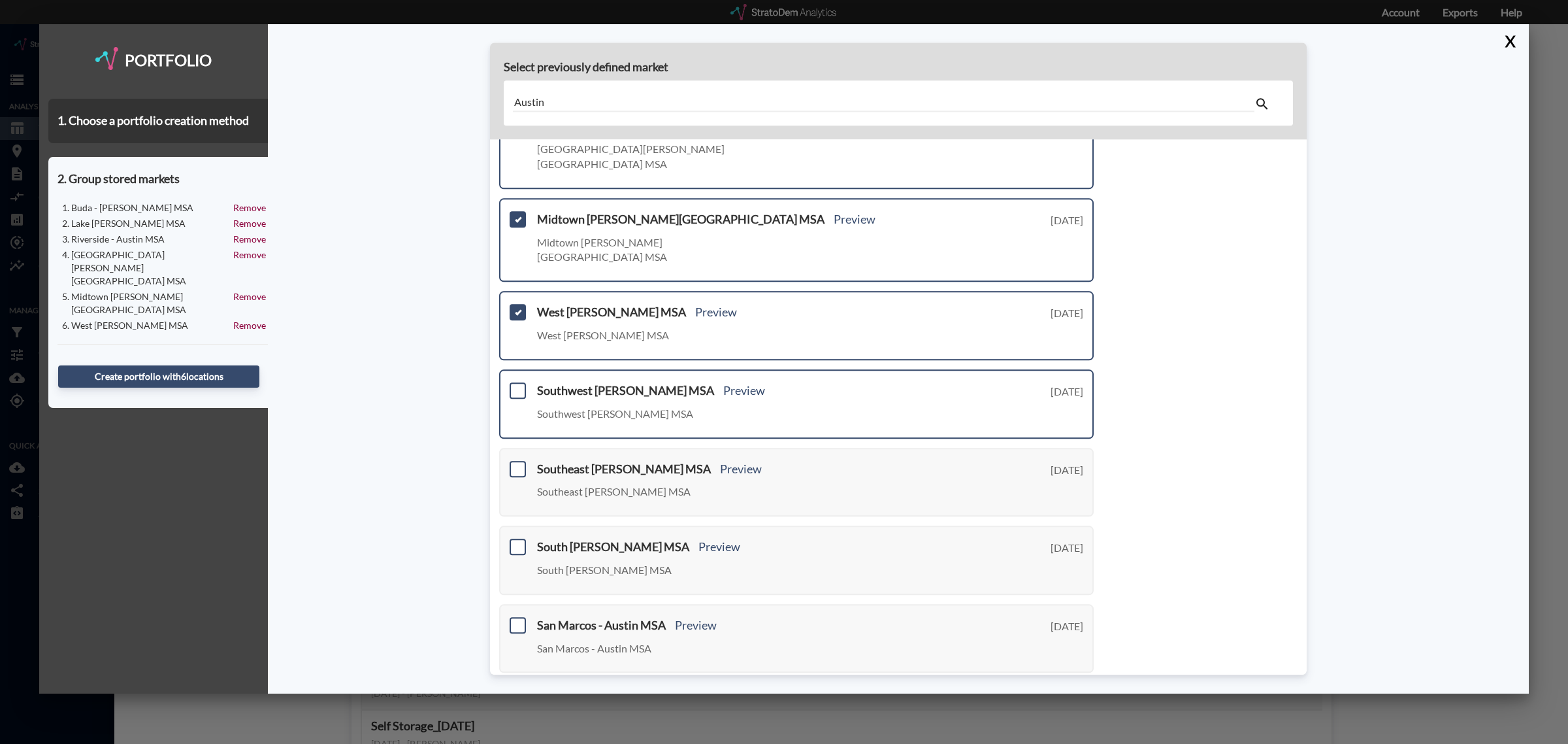
scroll to position [325, 0]
click at [521, 382] on span at bounding box center [518, 390] width 16 height 16
click at [516, 384] on input "checkbox" at bounding box center [516, 384] width 0 height 0
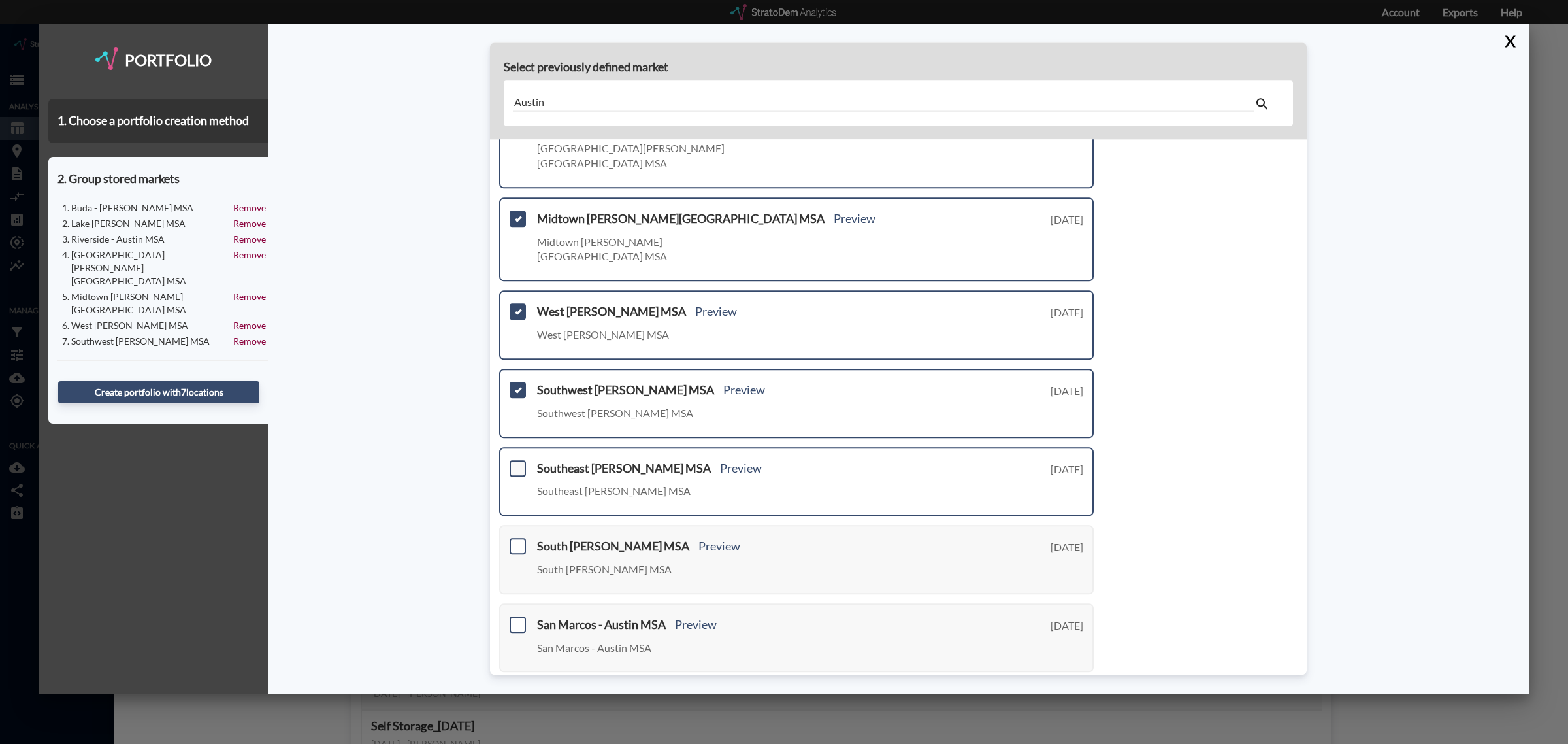
click at [512, 460] on span at bounding box center [518, 469] width 16 height 16
click at [516, 462] on input "checkbox" at bounding box center [516, 462] width 0 height 0
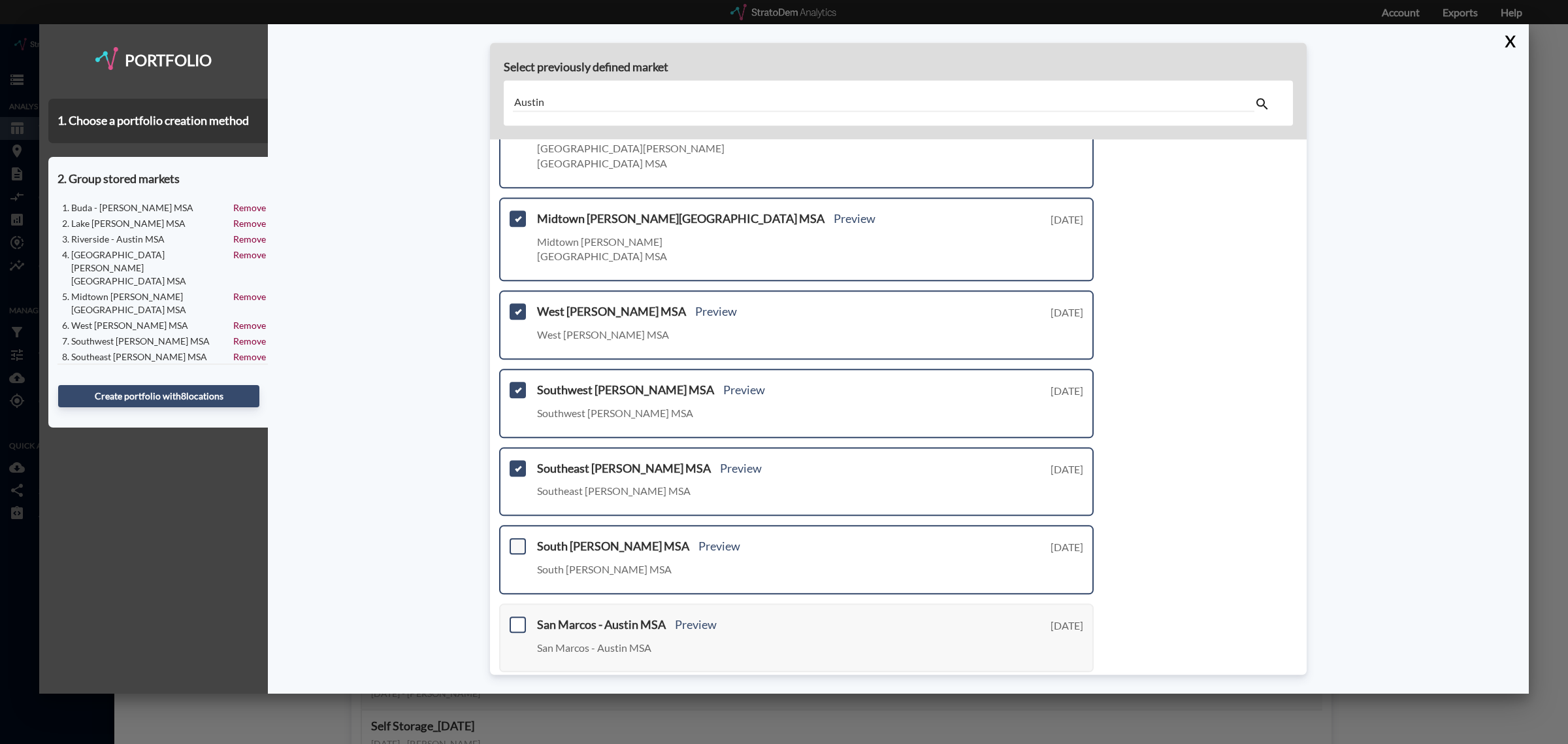
click at [516, 539] on span at bounding box center [518, 547] width 16 height 16
click at [516, 541] on input "checkbox" at bounding box center [516, 541] width 0 height 0
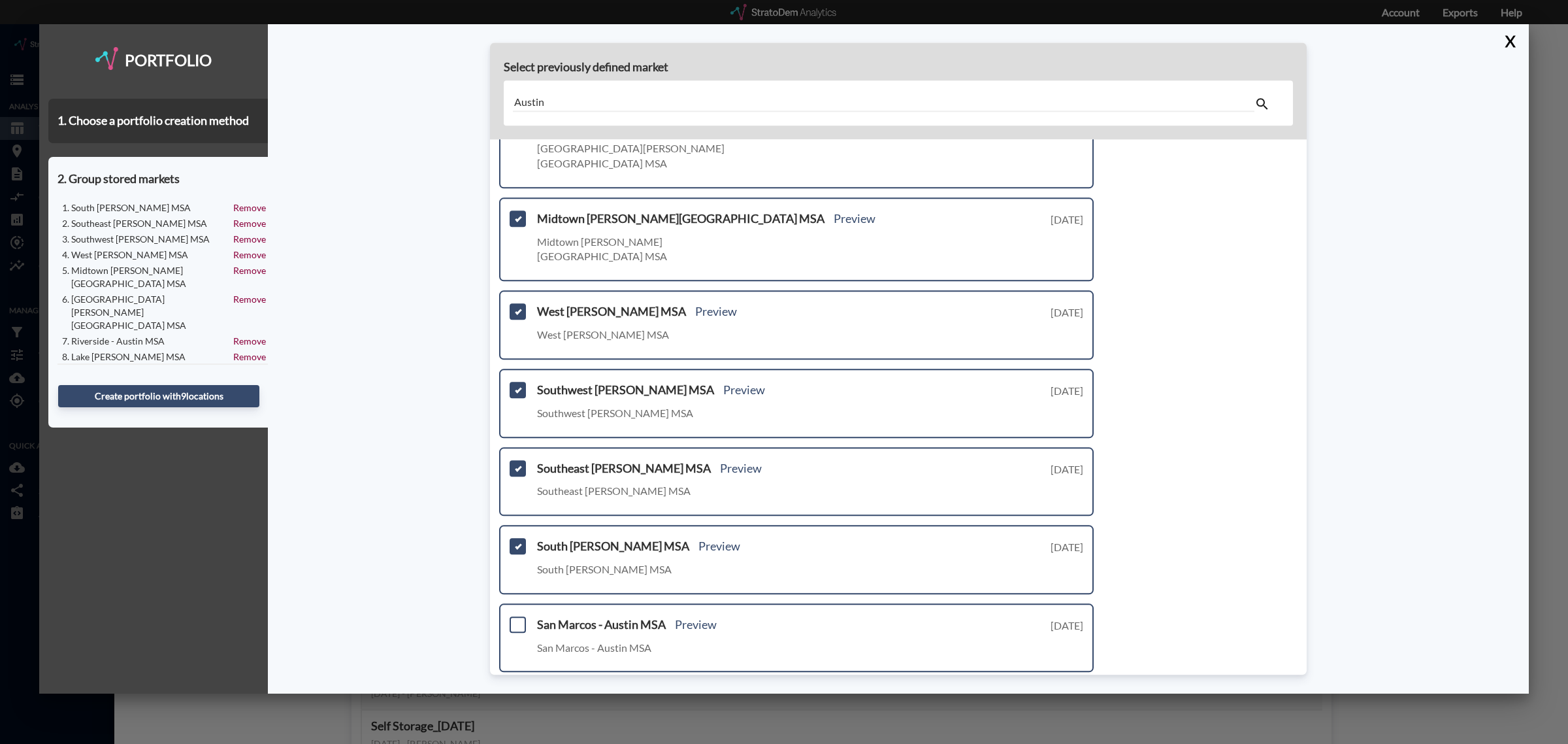
click at [515, 603] on div "San Marcos - Austin MSA Preview San Marcos - Austin MSA Tuesday, August 12, 2025" at bounding box center [797, 638] width 595 height 69
click at [514, 616] on span at bounding box center [518, 624] width 16 height 16
click at [516, 619] on input "checkbox" at bounding box center [516, 619] width 0 height 0
click at [1067, 686] on link "Next >" at bounding box center [1079, 694] width 30 height 15
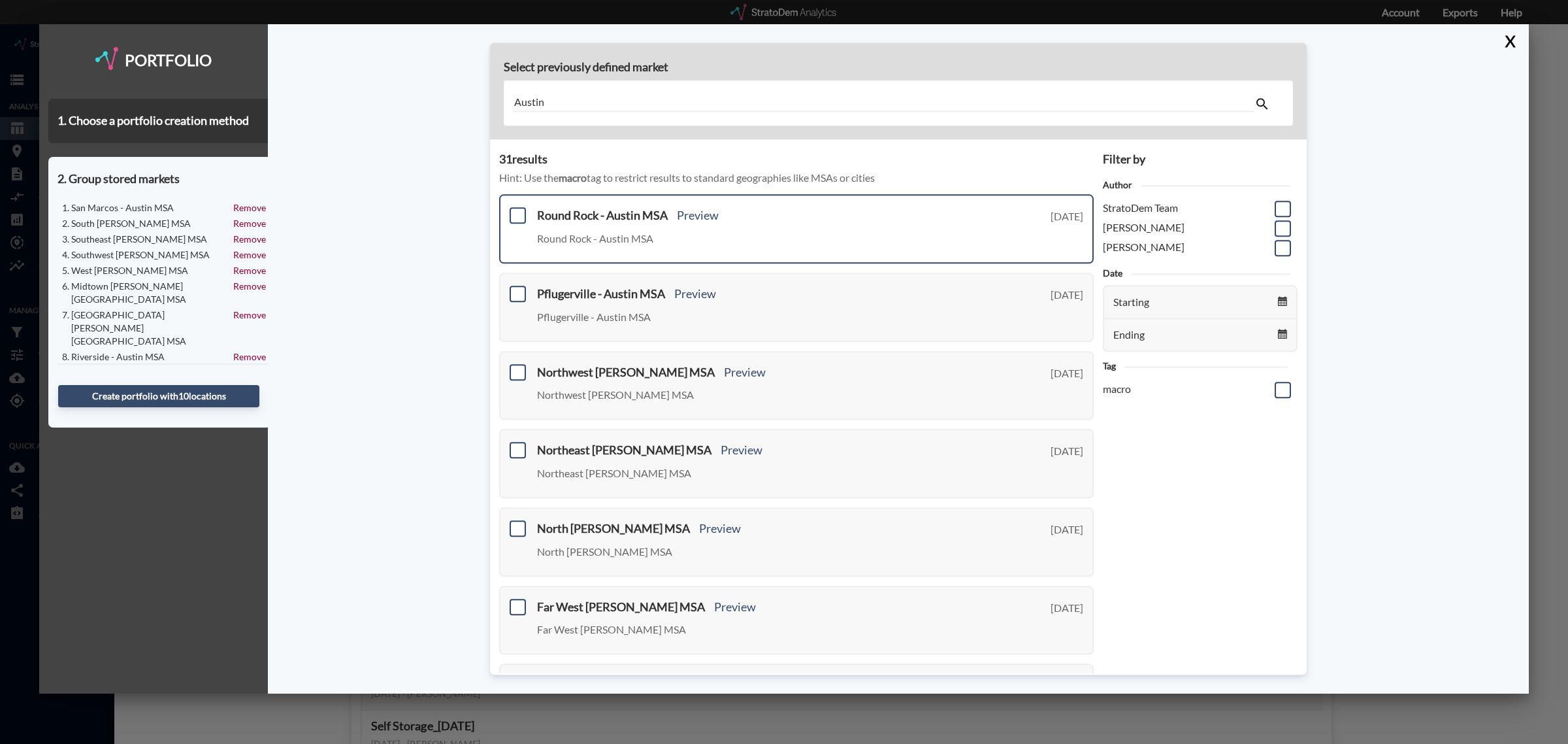
click at [512, 197] on div "Round Rock - Austin MSA Preview Round Rock - Austin MSA Tuesday, August 12, 2025" at bounding box center [797, 229] width 595 height 69
click at [514, 219] on span at bounding box center [518, 216] width 16 height 16
click at [516, 210] on input "checkbox" at bounding box center [516, 210] width 0 height 0
click at [516, 289] on span at bounding box center [518, 294] width 16 height 16
click at [516, 289] on input "checkbox" at bounding box center [516, 289] width 0 height 0
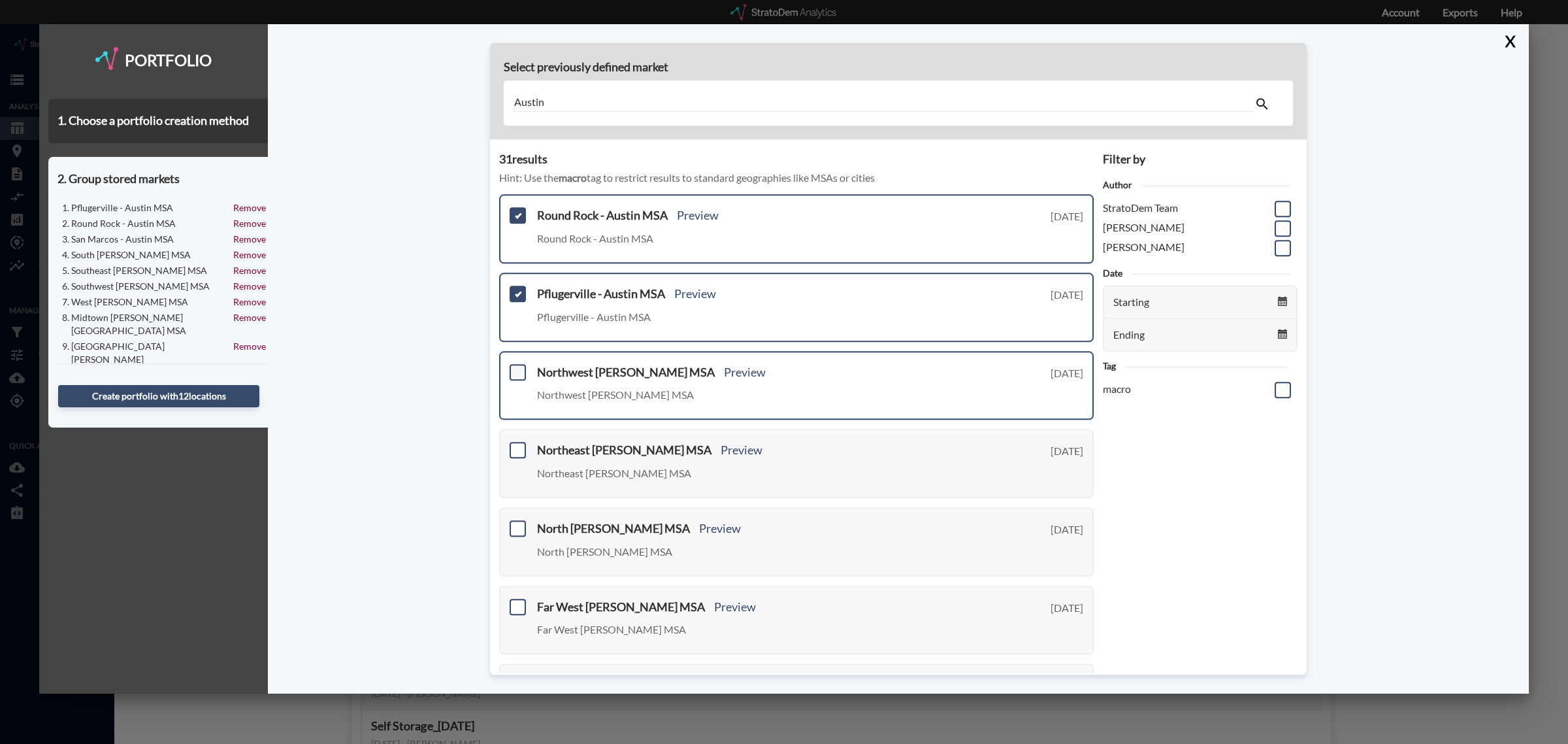
click at [519, 370] on span at bounding box center [518, 372] width 16 height 16
click at [516, 367] on input "checkbox" at bounding box center [516, 367] width 0 height 0
click at [521, 447] on span at bounding box center [518, 451] width 16 height 16
click at [516, 445] on input "checkbox" at bounding box center [516, 445] width 0 height 0
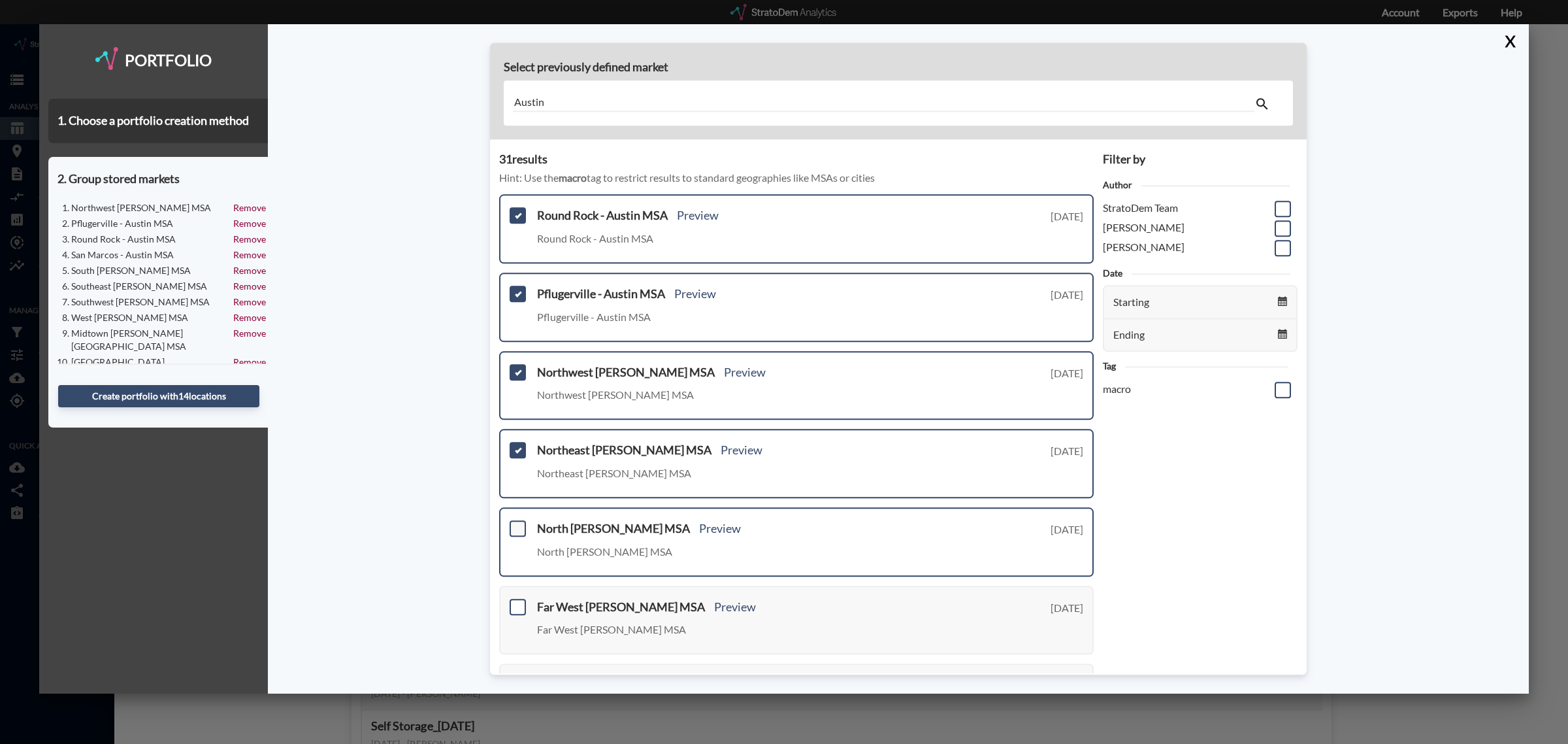
click at [514, 521] on span at bounding box center [518, 528] width 16 height 16
click at [516, 523] on input "checkbox" at bounding box center [516, 523] width 0 height 0
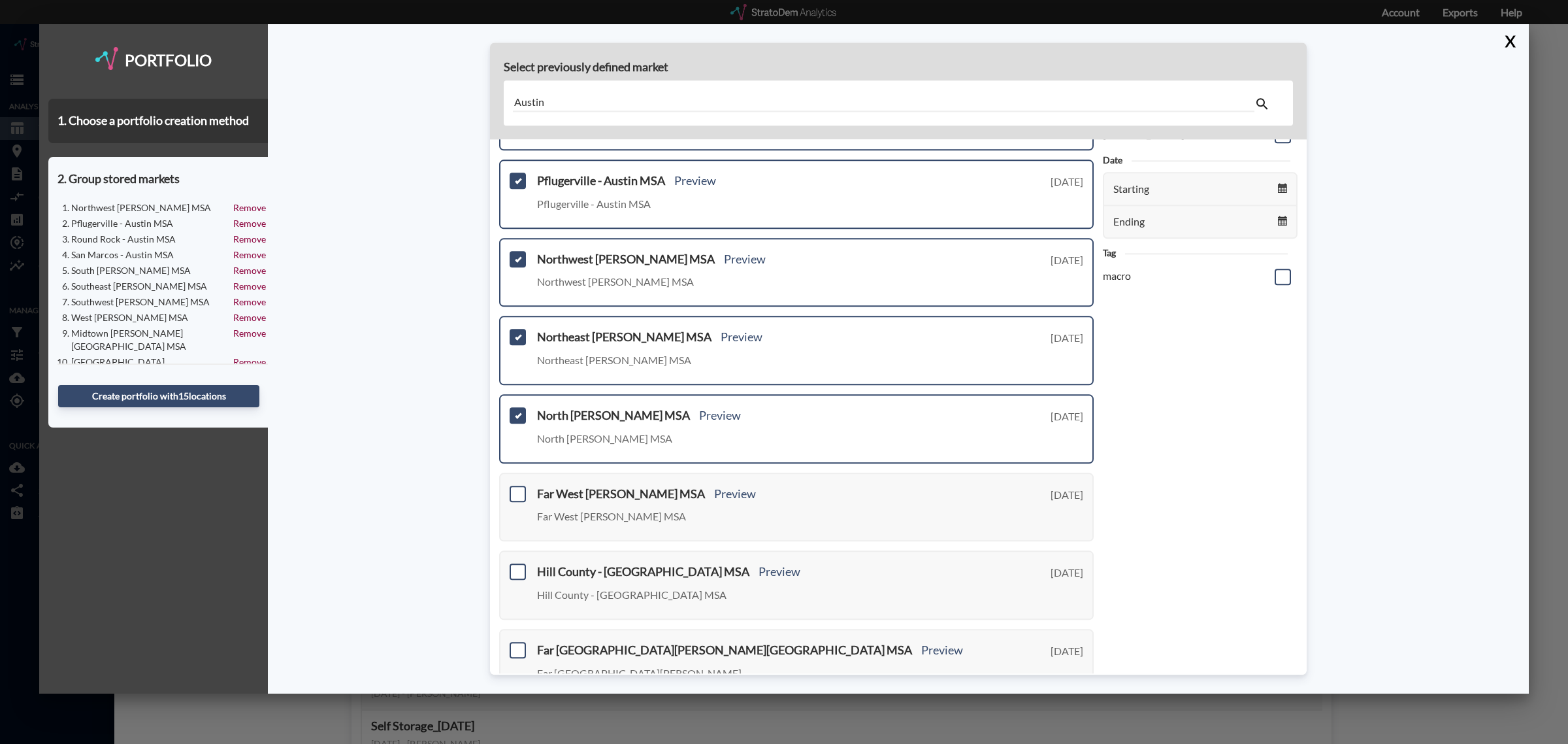
scroll to position [325, 0]
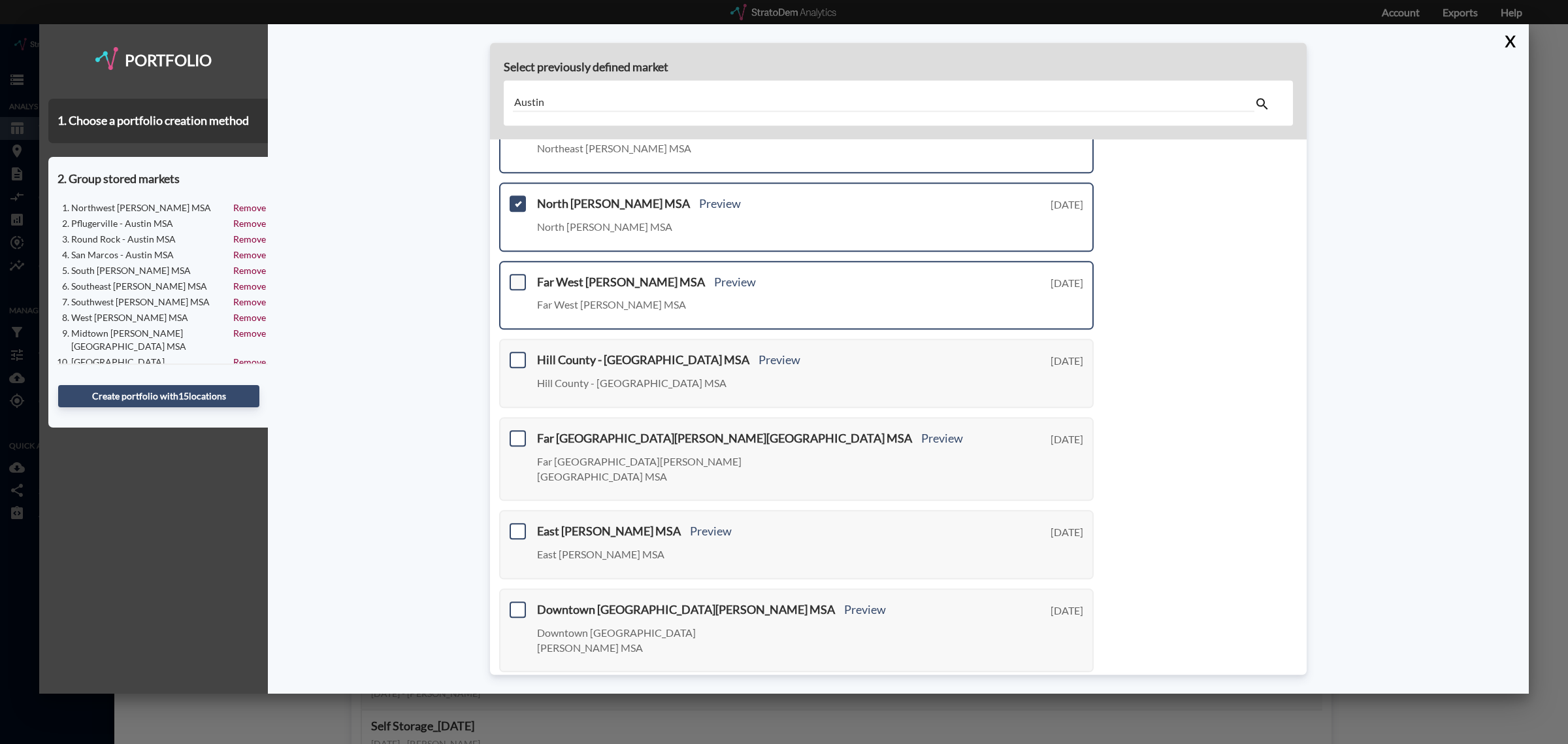
click at [520, 274] on span at bounding box center [518, 282] width 16 height 16
click at [516, 276] on input "checkbox" at bounding box center [516, 276] width 0 height 0
click at [518, 354] on span at bounding box center [518, 361] width 16 height 16
click at [516, 355] on input "checkbox" at bounding box center [516, 355] width 0 height 0
click at [518, 432] on span at bounding box center [518, 438] width 16 height 16
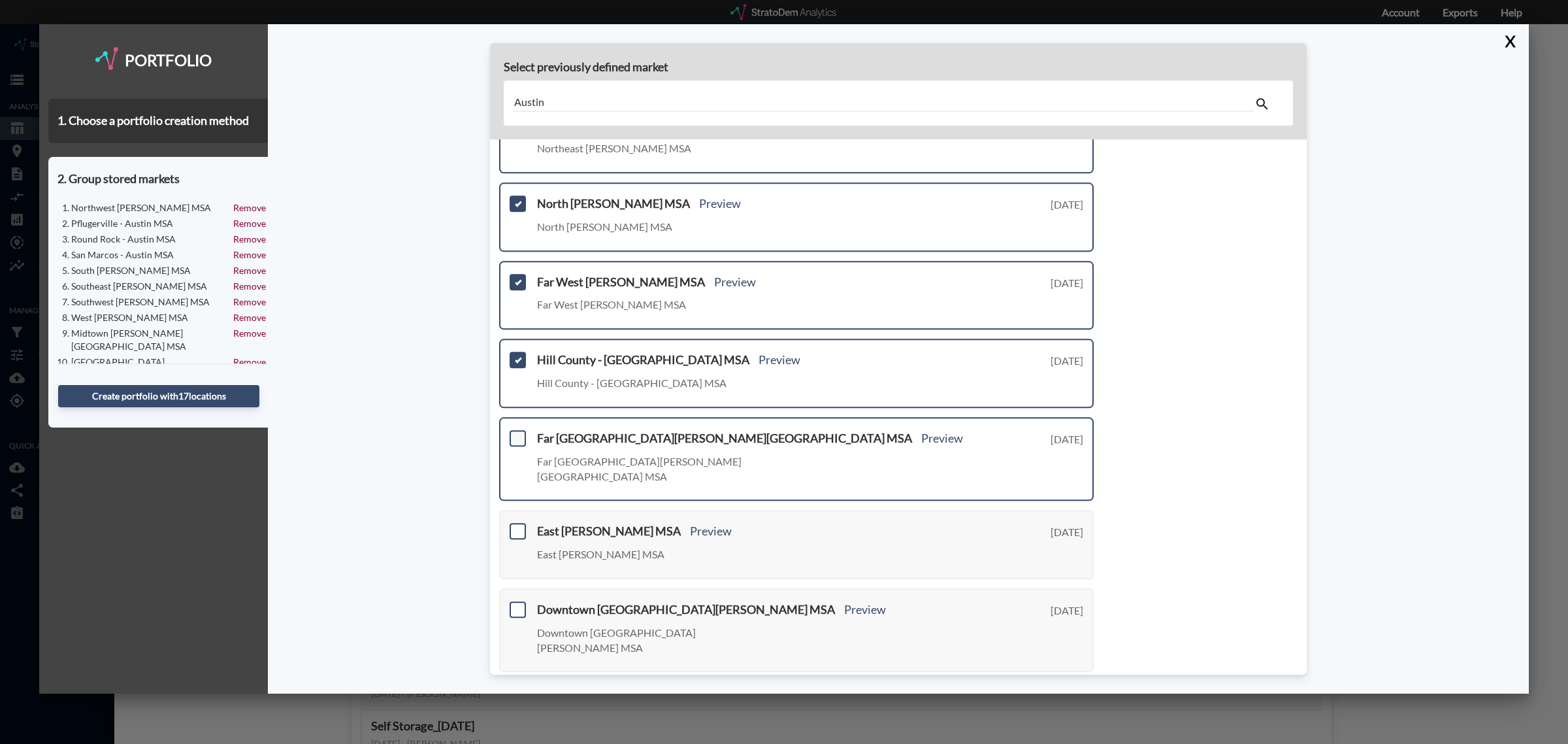
click at [516, 433] on input "checkbox" at bounding box center [516, 433] width 0 height 0
click at [519, 523] on span at bounding box center [518, 532] width 16 height 16
click at [516, 526] on input "checkbox" at bounding box center [516, 526] width 0 height 0
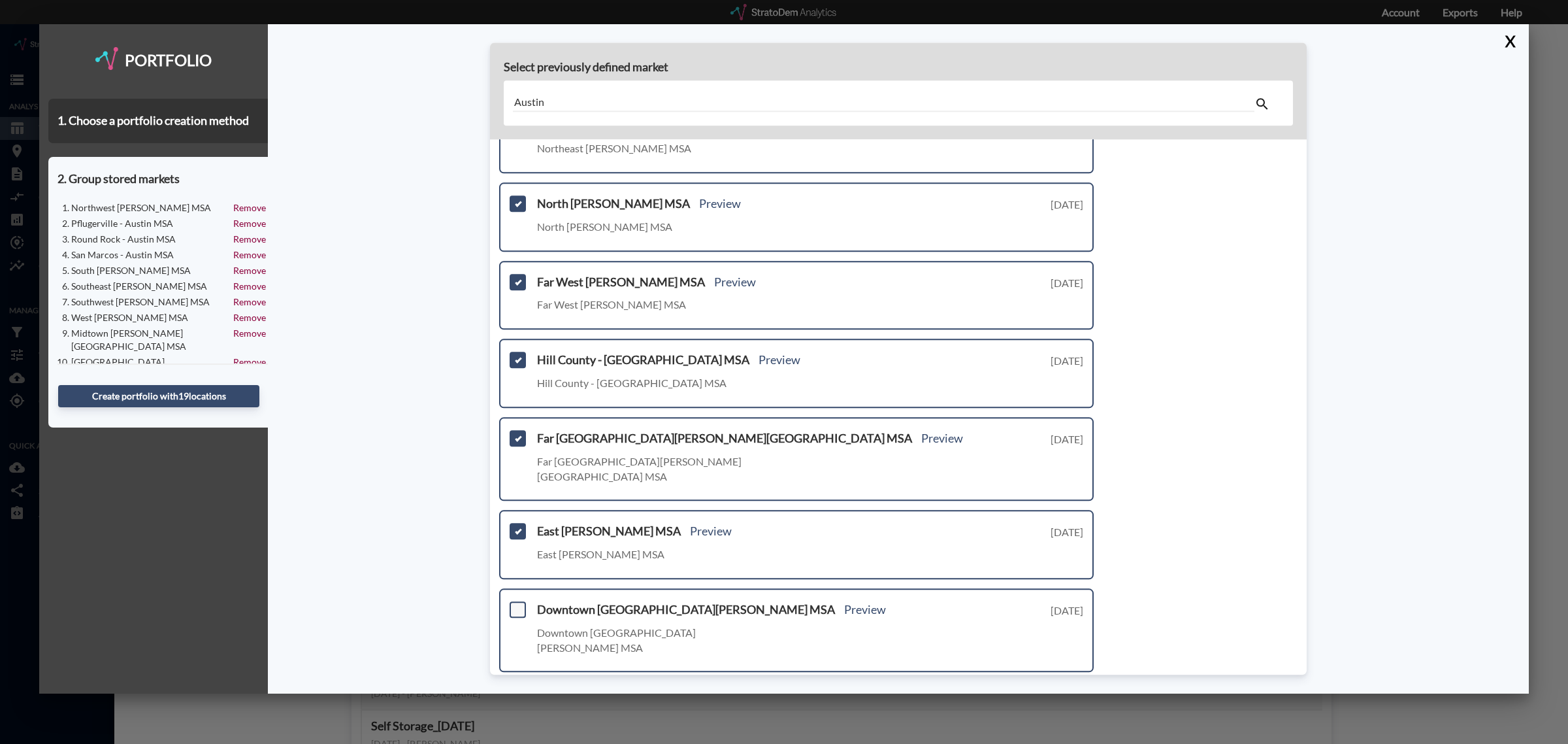
click at [516, 601] on span at bounding box center [518, 609] width 16 height 16
click at [516, 604] on input "checkbox" at bounding box center [516, 604] width 0 height 0
click at [1066, 686] on link "Next >" at bounding box center [1079, 694] width 30 height 15
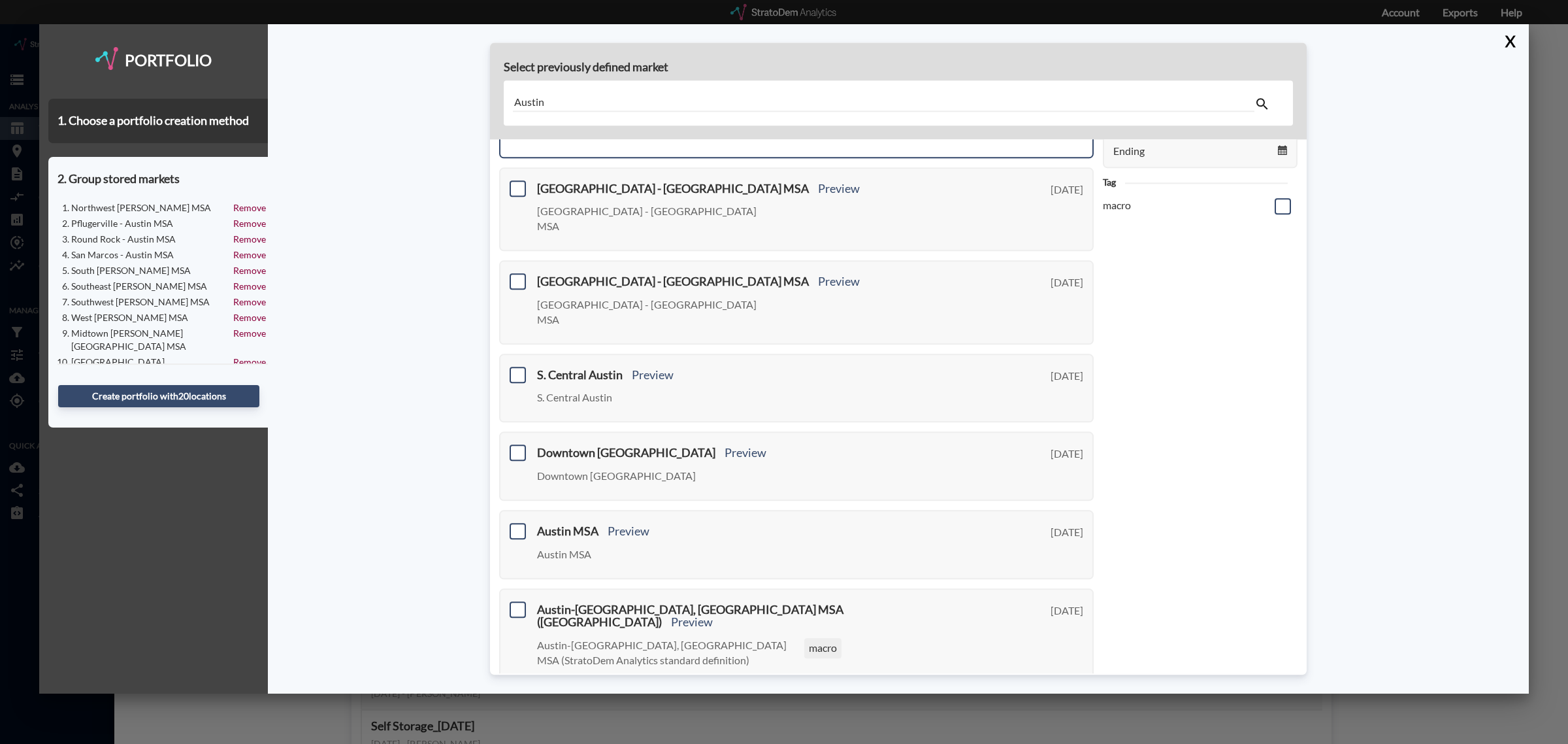
scroll to position [0, 0]
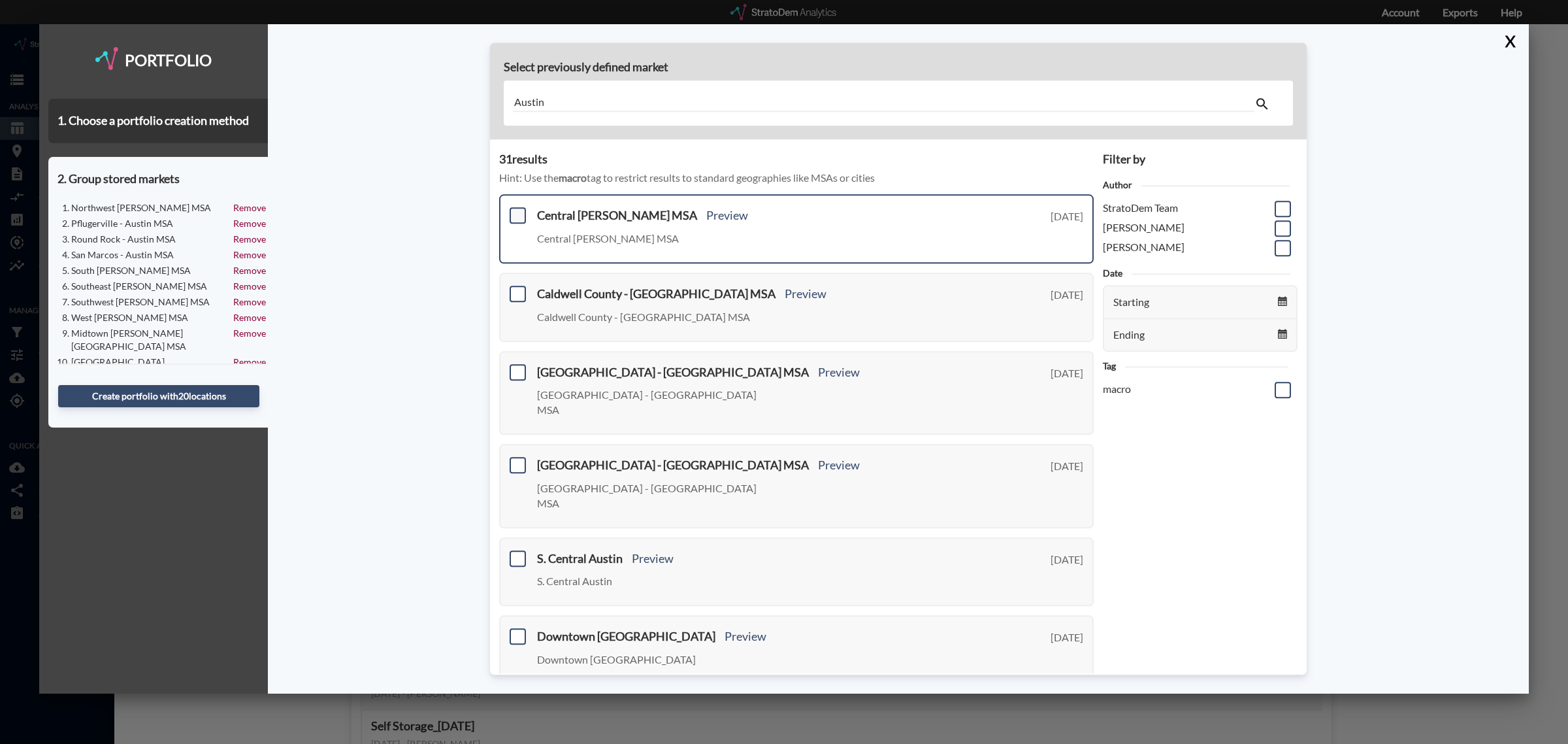
click at [518, 213] on span at bounding box center [518, 216] width 16 height 16
click at [516, 210] on input "checkbox" at bounding box center [516, 210] width 0 height 0
click at [515, 286] on span at bounding box center [518, 294] width 16 height 16
click at [516, 289] on input "checkbox" at bounding box center [516, 289] width 0 height 0
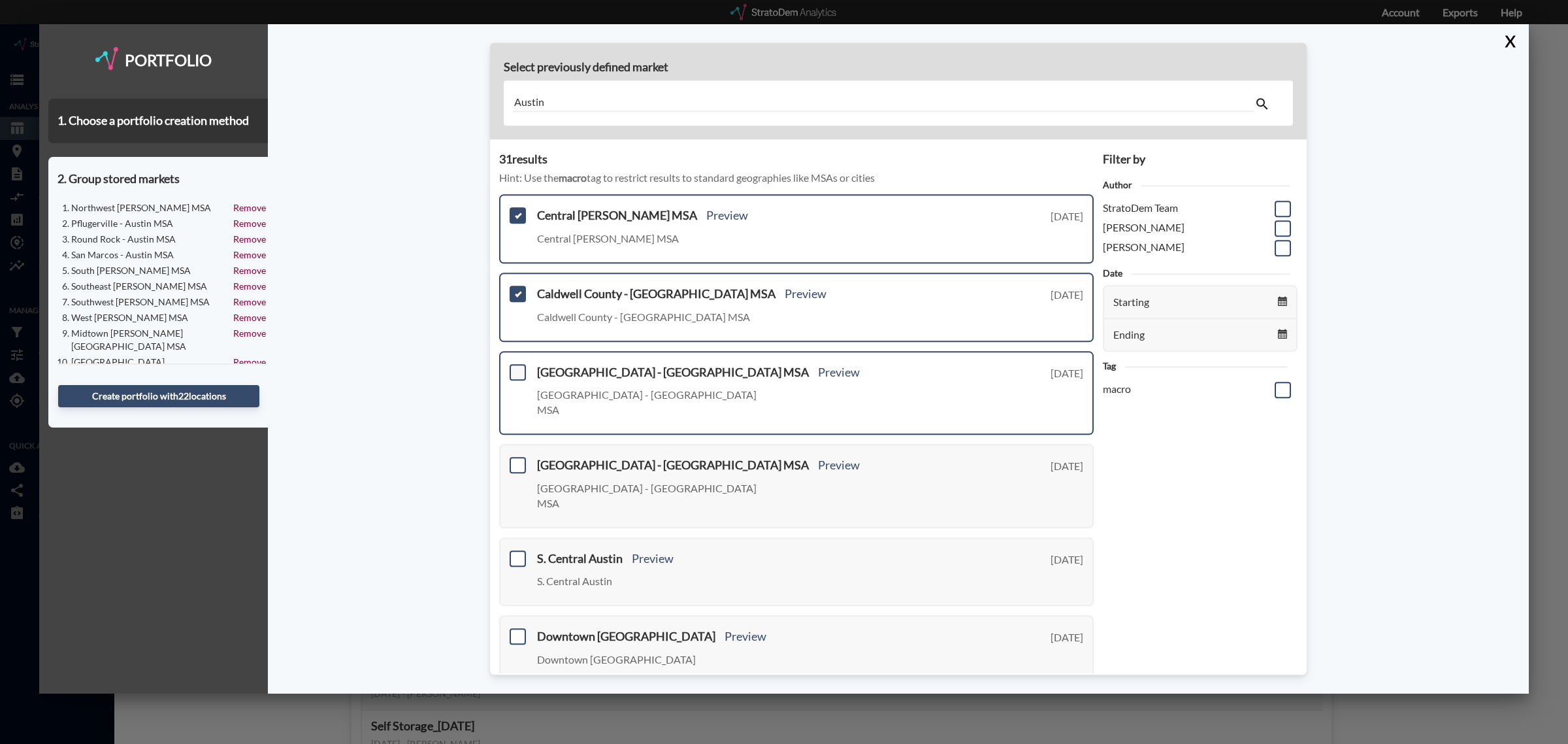
click at [517, 373] on span at bounding box center [518, 372] width 16 height 16
click at [516, 367] on input "checkbox" at bounding box center [516, 367] width 0 height 0
click at [520, 457] on span at bounding box center [518, 465] width 16 height 16
click at [516, 460] on input "checkbox" at bounding box center [516, 460] width 0 height 0
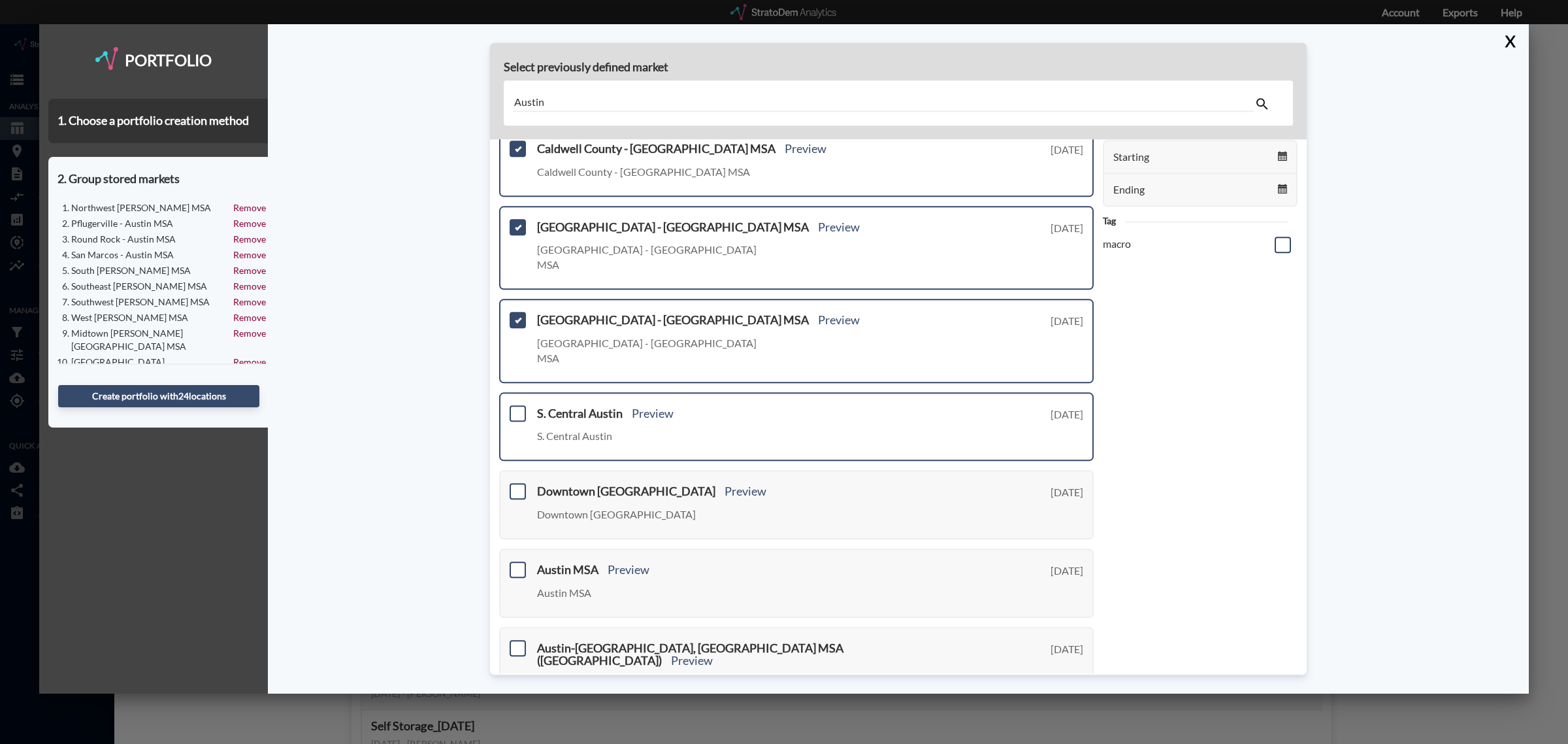
scroll to position [164, 0]
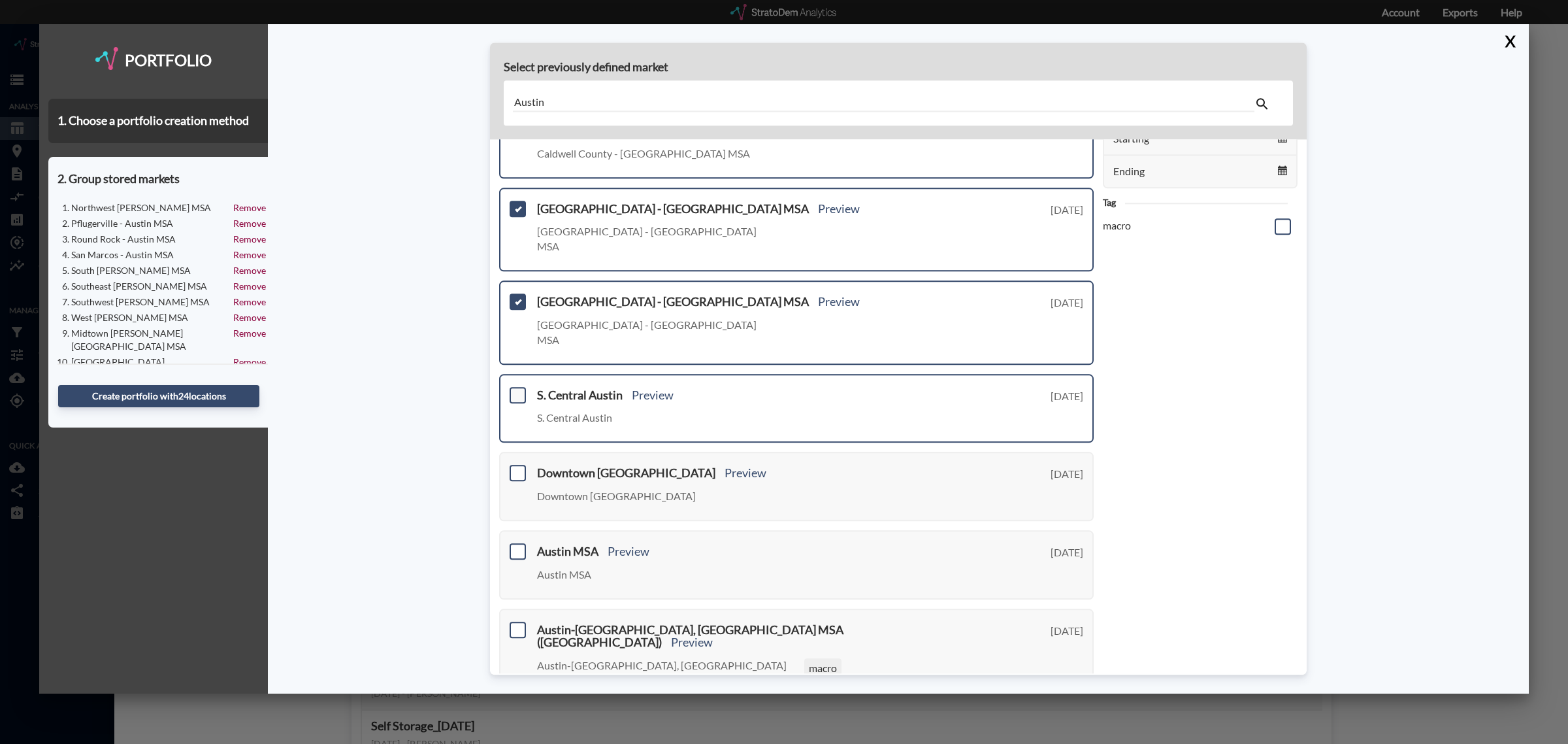
click at [520, 387] on span at bounding box center [518, 395] width 16 height 16
click at [516, 390] on input "checkbox" at bounding box center [516, 390] width 0 height 0
click at [516, 465] on span at bounding box center [518, 473] width 16 height 16
click at [516, 468] on input "checkbox" at bounding box center [516, 468] width 0 height 0
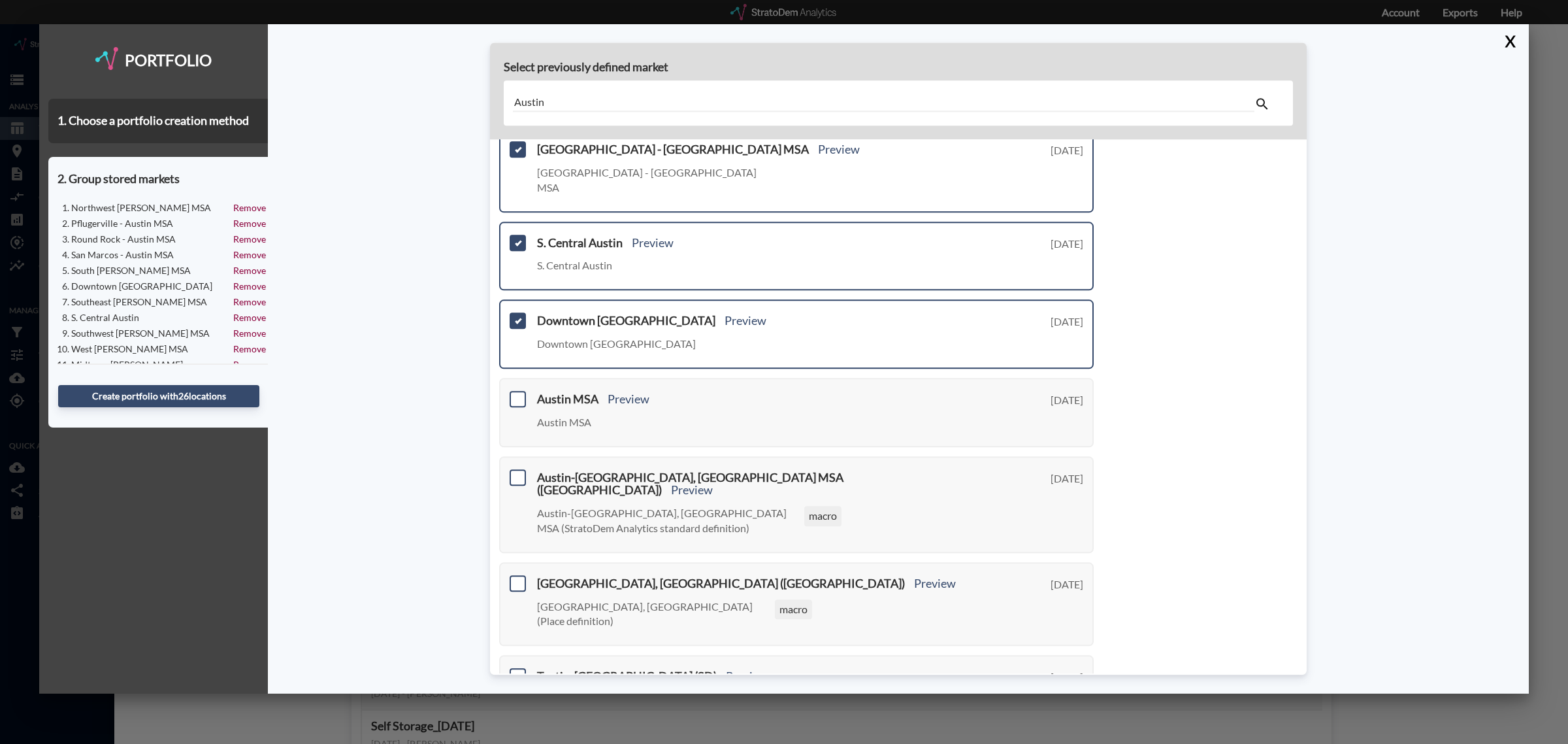
scroll to position [347, 0]
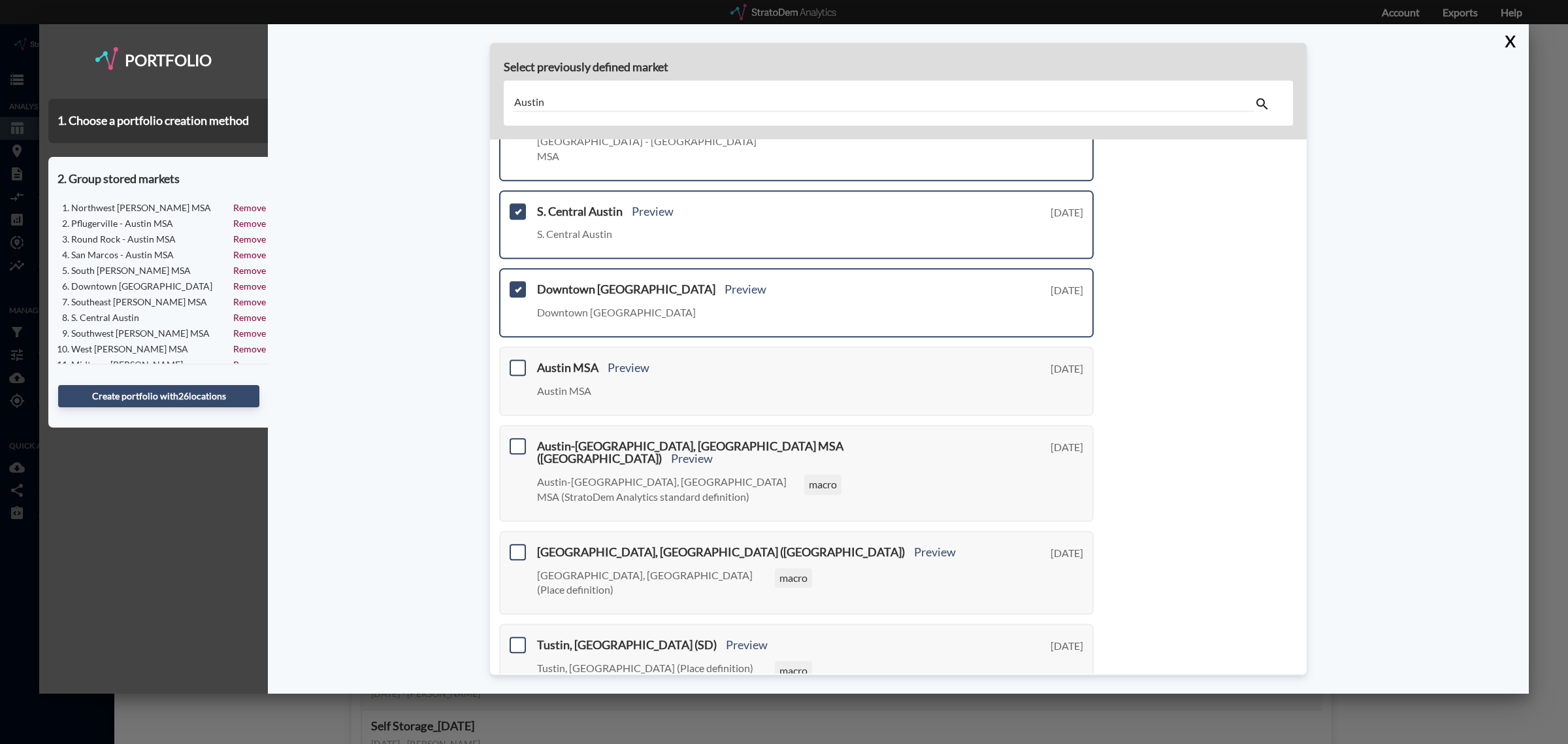
click at [1069, 710] on link "Next >" at bounding box center [1079, 717] width 30 height 15
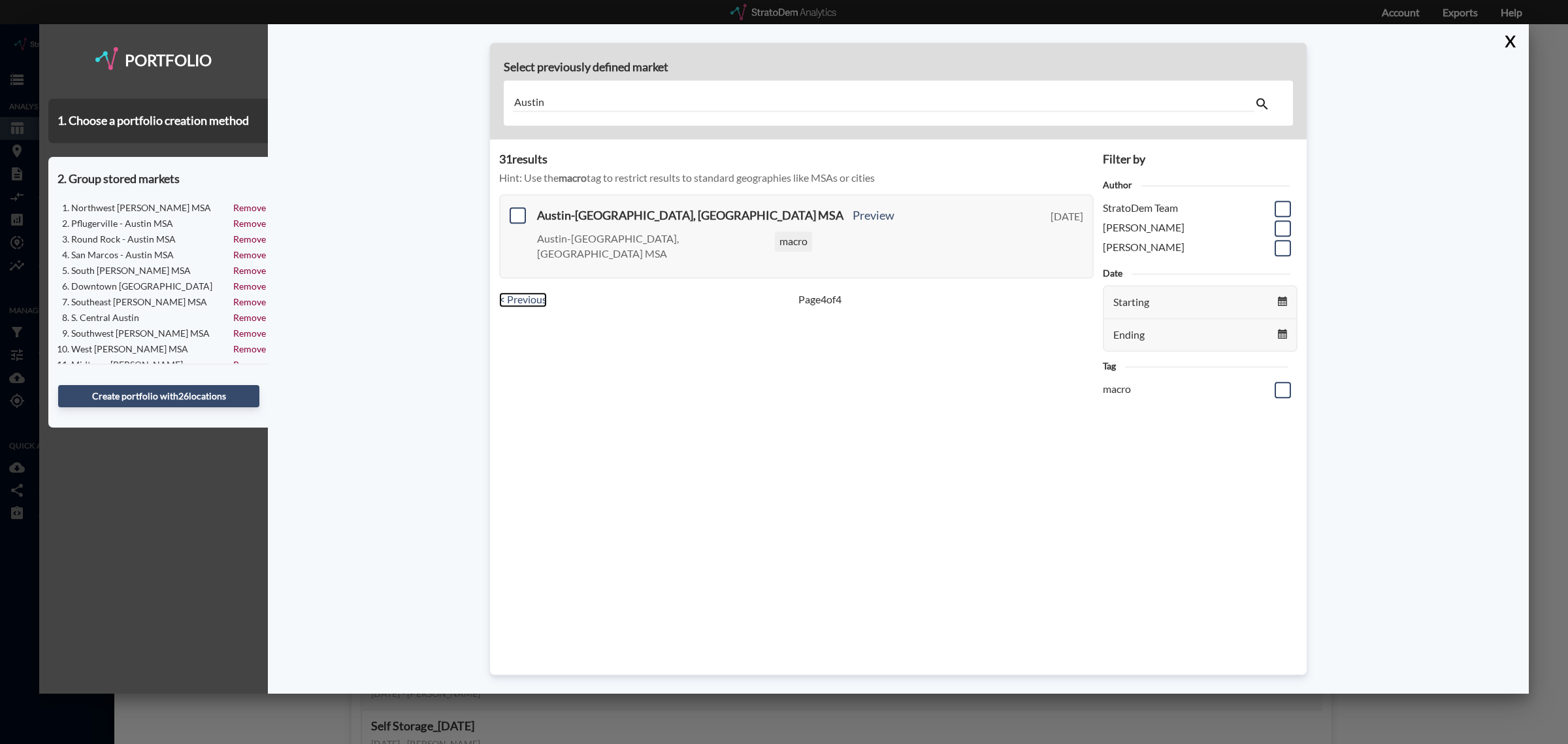
click at [534, 292] on link "< Previous" at bounding box center [523, 300] width 47 height 15
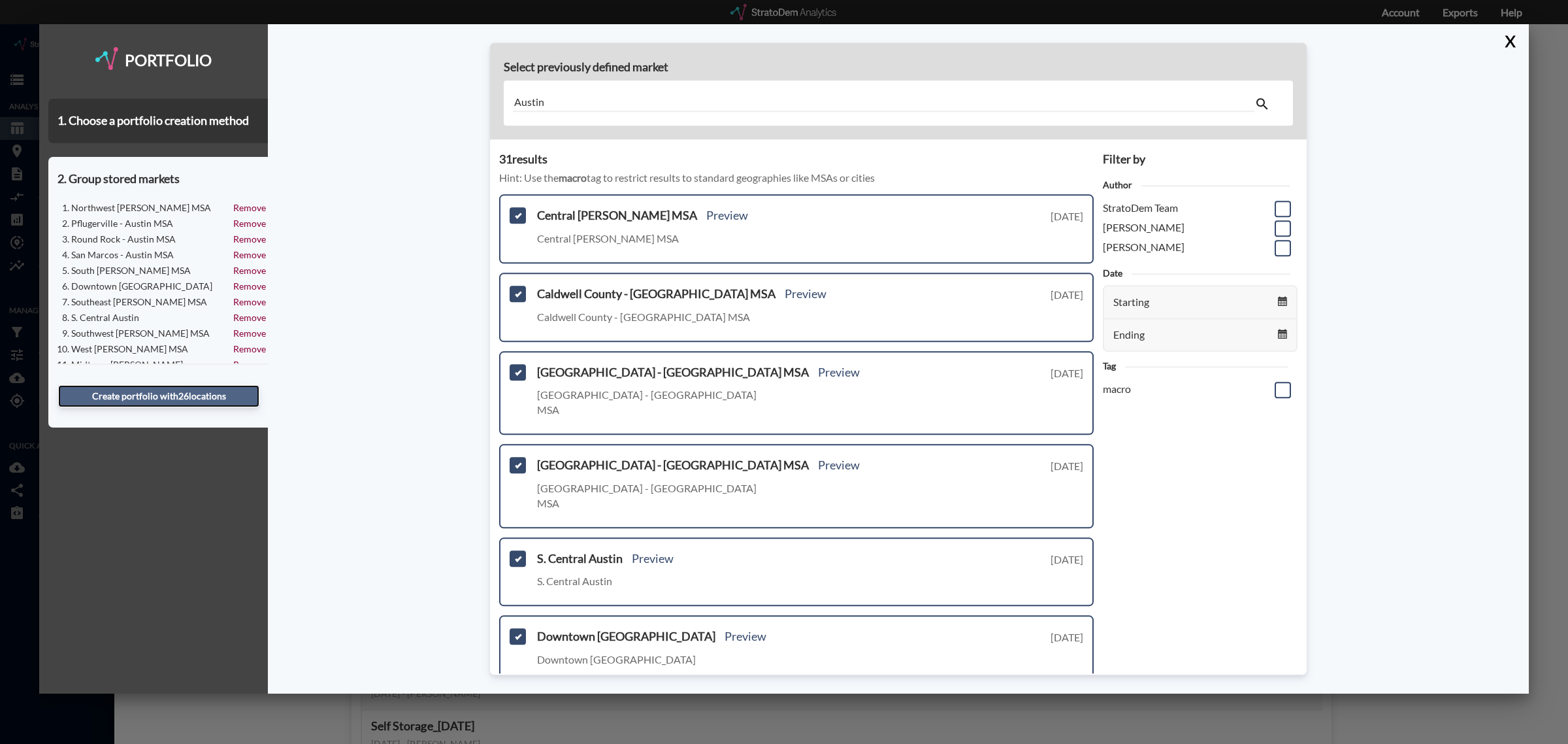
click at [207, 394] on button "Create portfolio with 26 location s" at bounding box center [159, 396] width 201 height 22
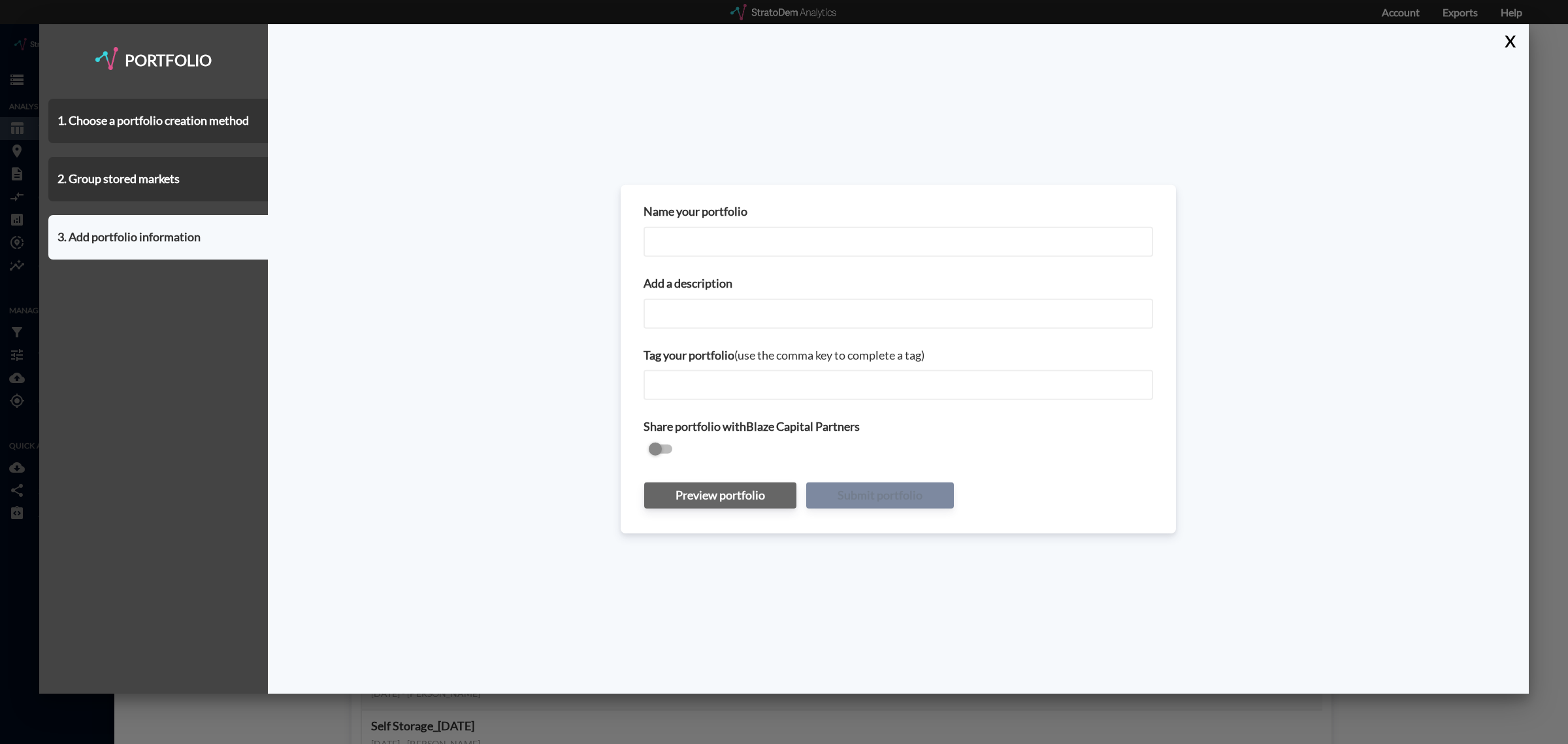
click at [750, 238] on input "Name your portfolio" at bounding box center [898, 242] width 510 height 30
click at [785, 244] on input "Austin" at bounding box center [898, 242] width 510 height 30
click at [831, 247] on input "Austin MSA _Costar Submarkets" at bounding box center [898, 242] width 510 height 30
type input "Austin MSA _Costar Submarketsv2"
paste input "Austin MSA _Costar Submarketsv2"
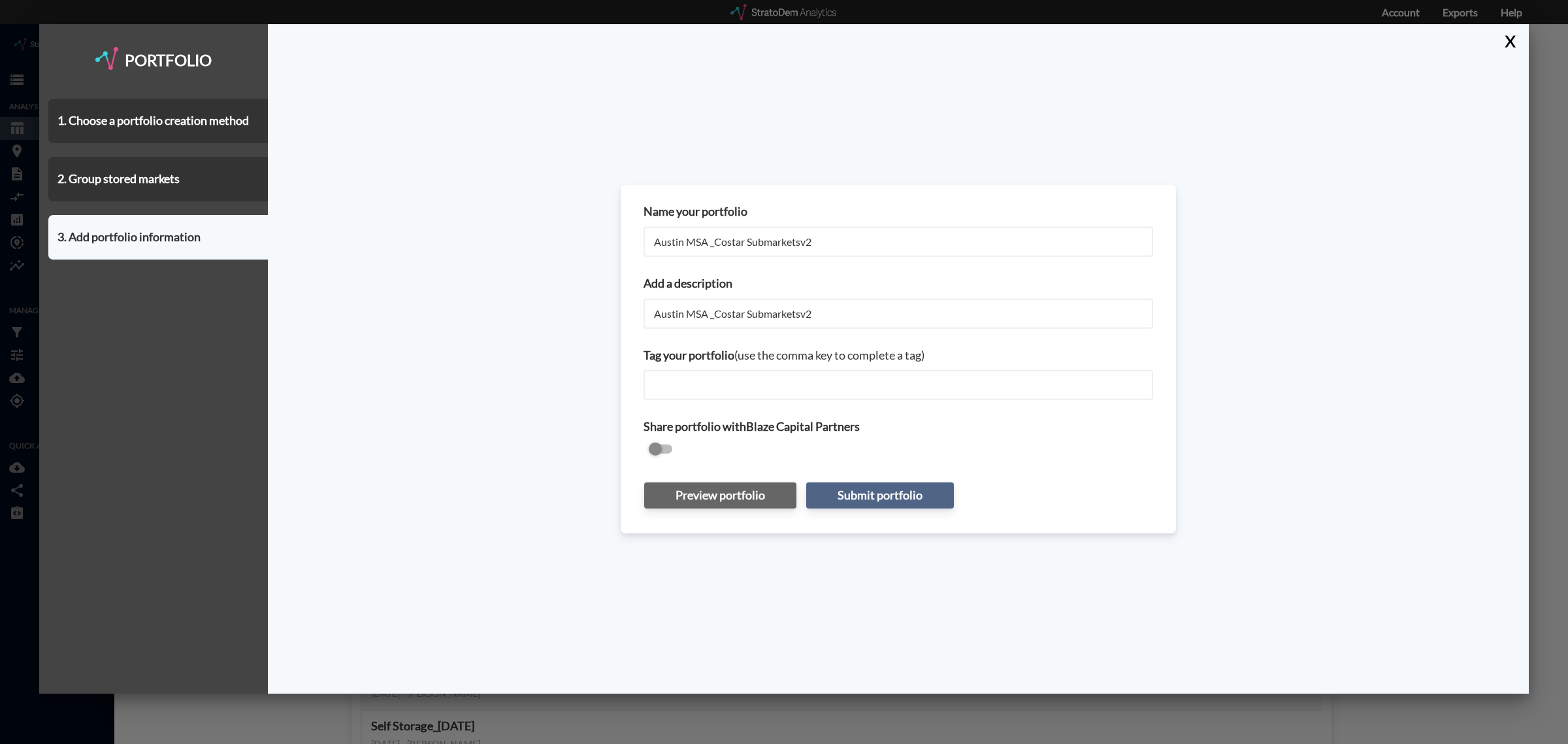
type input "Austin MSA _Costar Submarketsv2"
click at [887, 489] on button "Submit portfolio" at bounding box center [880, 495] width 148 height 26
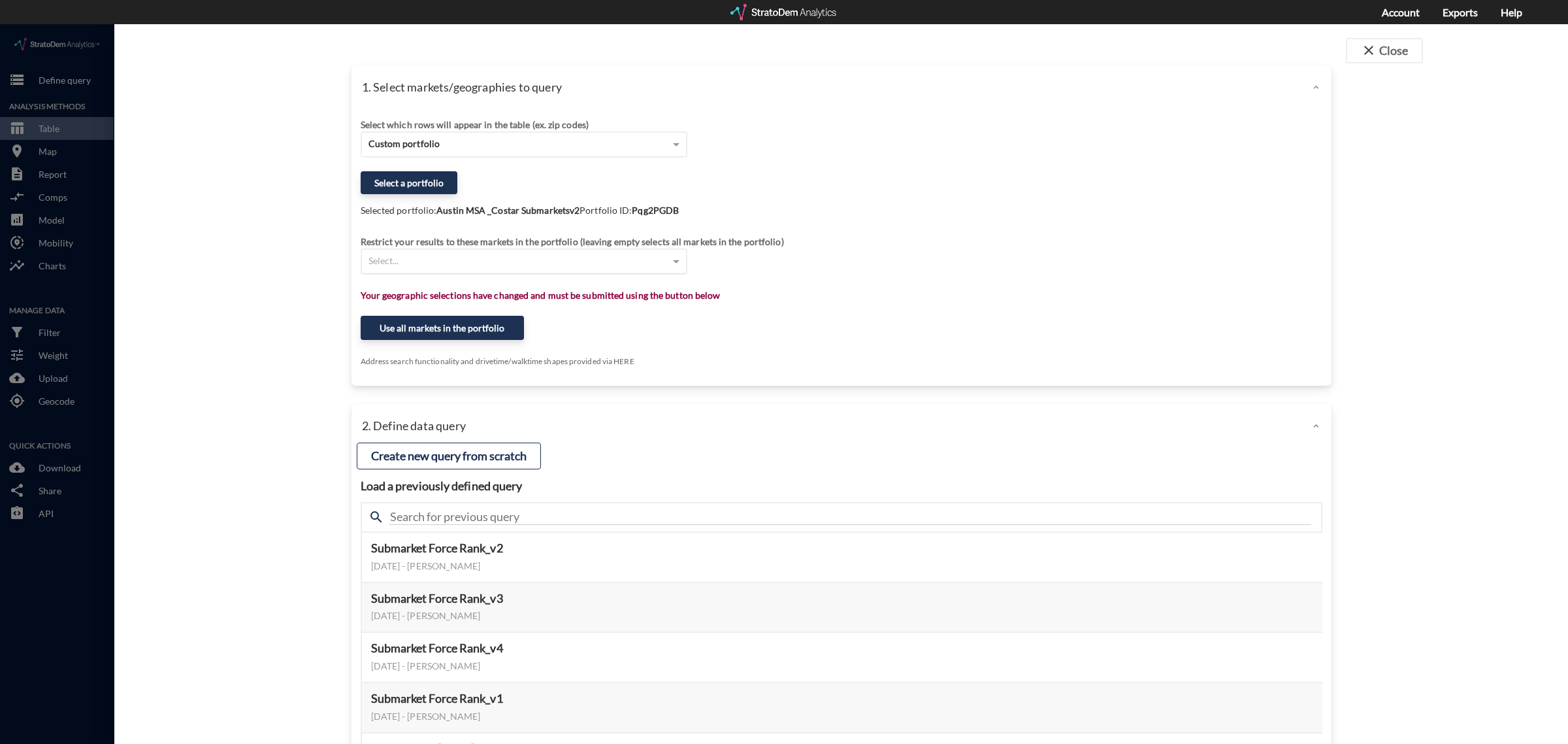
click div "Select..."
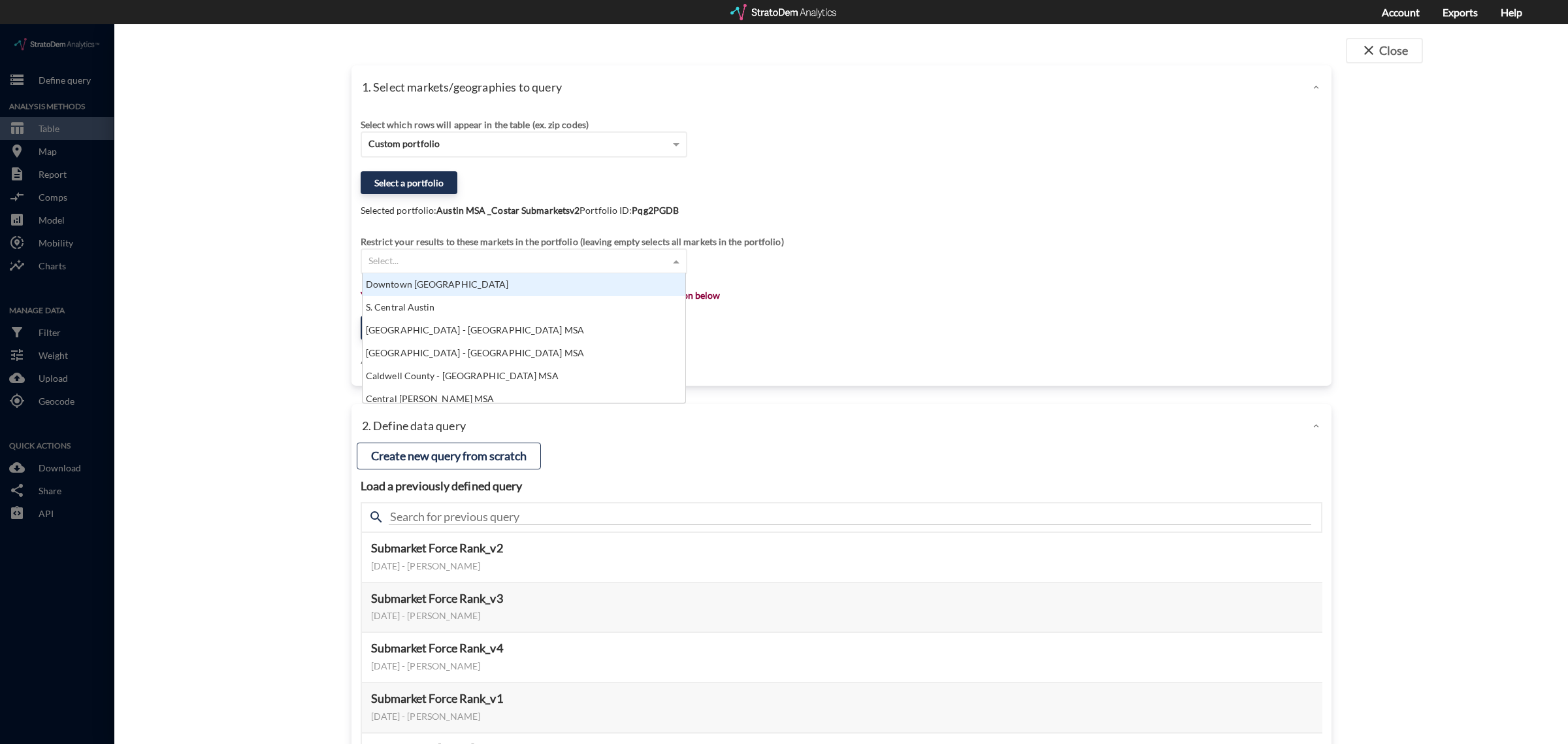
scroll to position [117, 315]
click div "Select..."
click div "Select which rows will appear in the table (ex. zip codes) Custom portfolio Sel…"
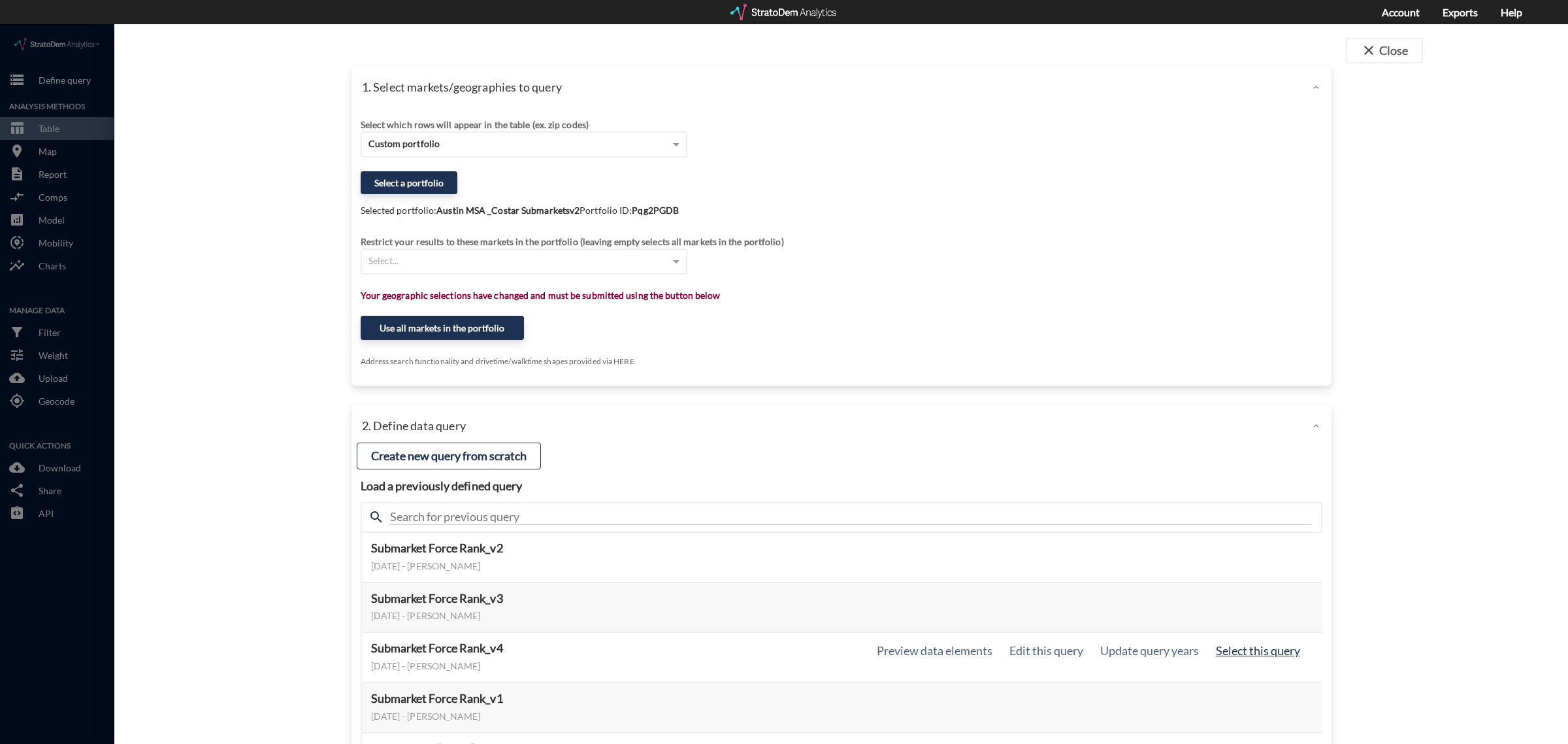
click button "Select this query"
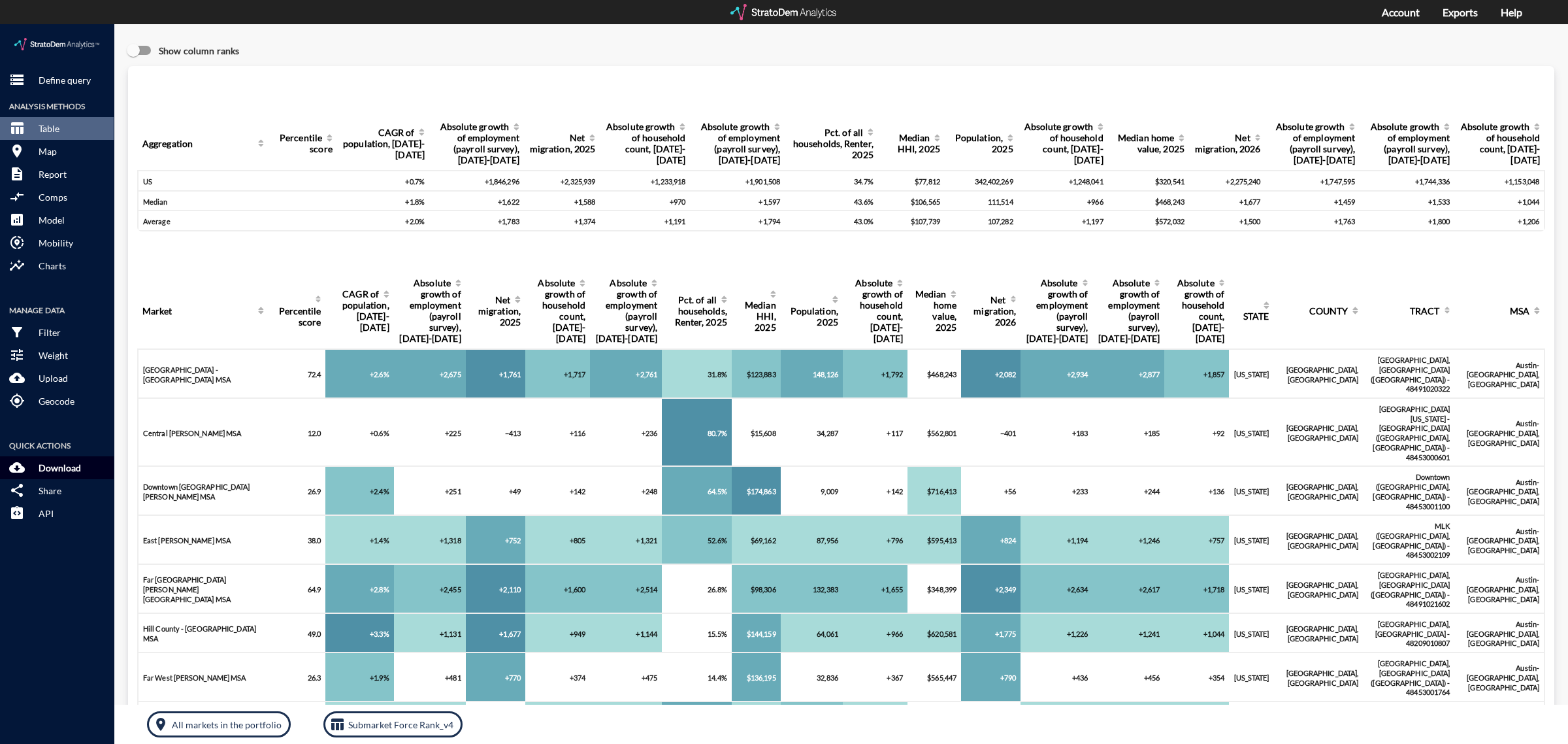
click p "Download"
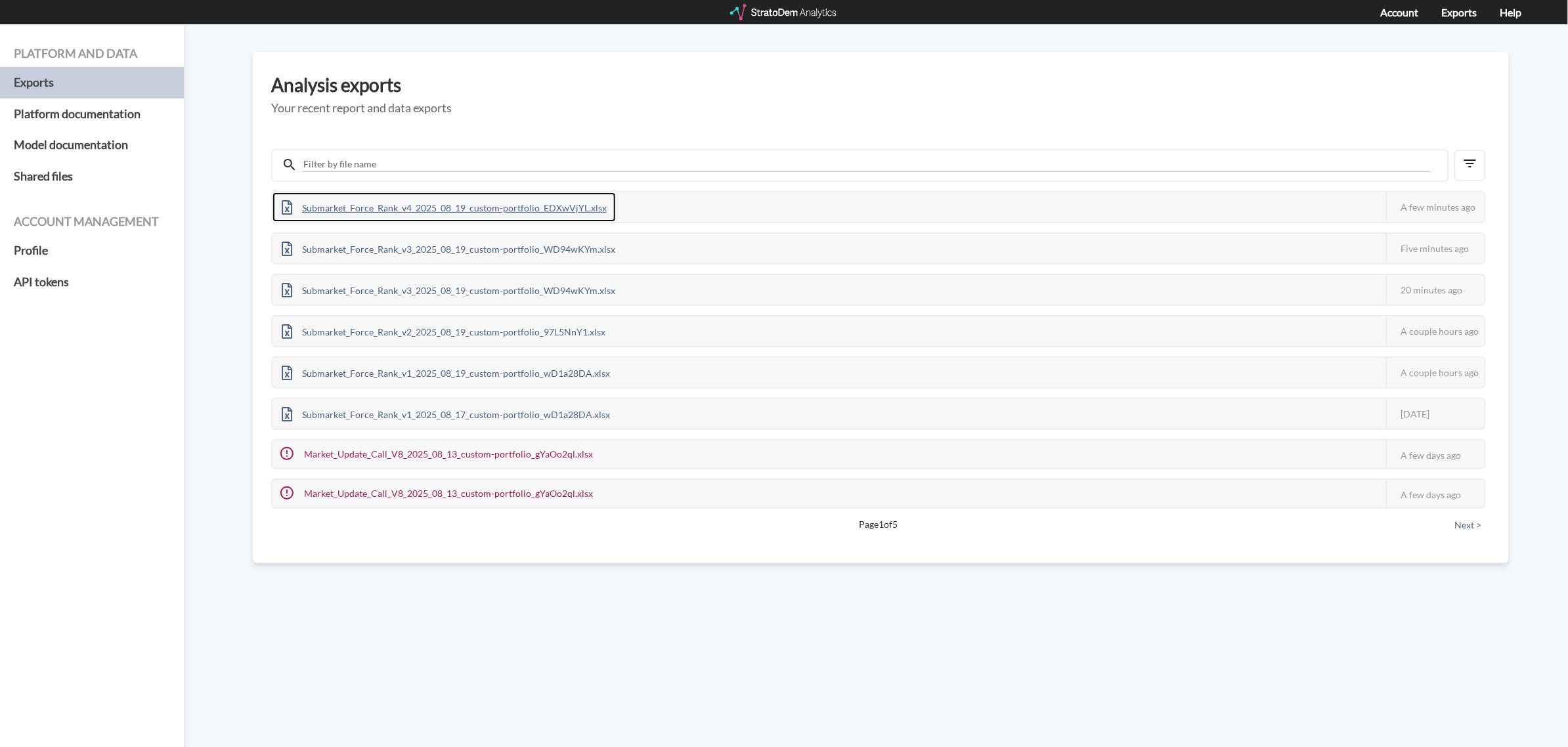
click at [418, 206] on div "Submarket_Force_Rank_v4_2025_08_19_custom-portfolio_EDXwVjYL.xlsx" at bounding box center [444, 207] width 344 height 30
click at [581, 203] on div "Submarket_Force_Rank_v4_2025_08_19_custom-portfolio_EDXwVjYL.xlsx" at bounding box center [444, 207] width 344 height 30
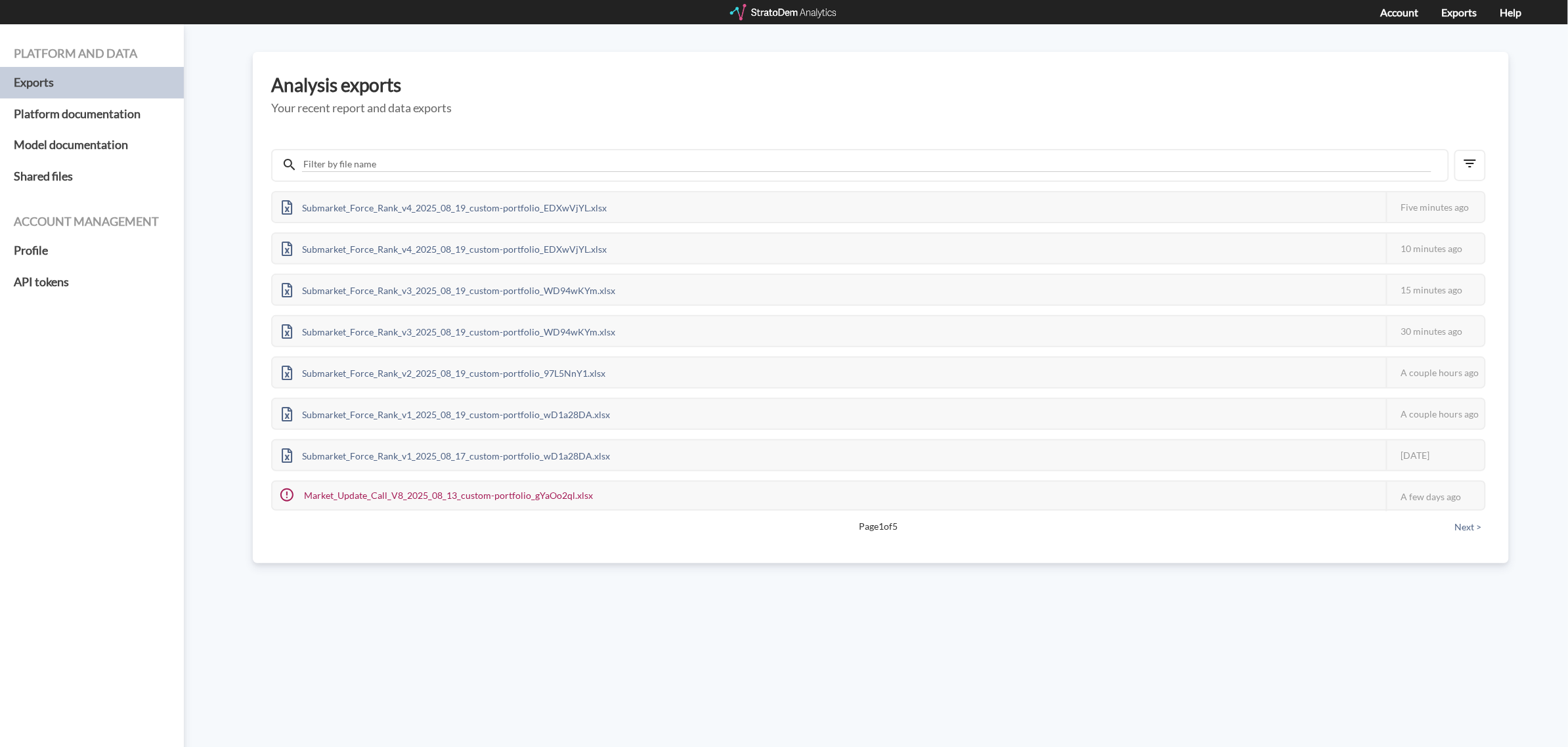
click at [542, 678] on div "Platform and data Exports Platform documentation Model documentation Shared fil…" at bounding box center [784, 385] width 1568 height 722
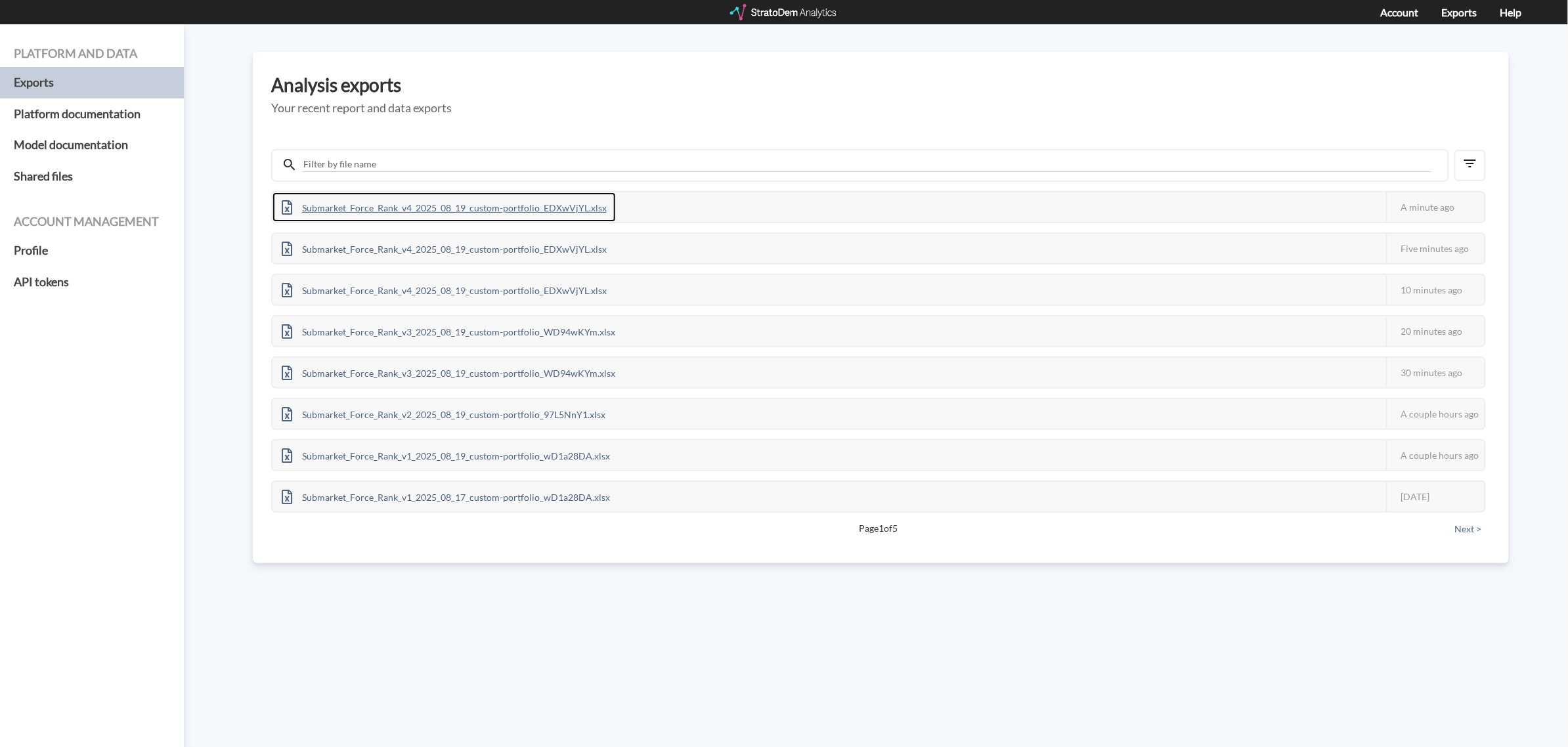
click at [451, 202] on div "Submarket_Force_Rank_v4_2025_08_19_custom-portfolio_EDXwVjYL.xlsx" at bounding box center [444, 207] width 344 height 30
drag, startPoint x: 599, startPoint y: 608, endPoint x: 527, endPoint y: 395, distance: 224.8
click at [599, 607] on div "Platform and data Exports Platform documentation Model documentation Shared fil…" at bounding box center [784, 385] width 1568 height 722
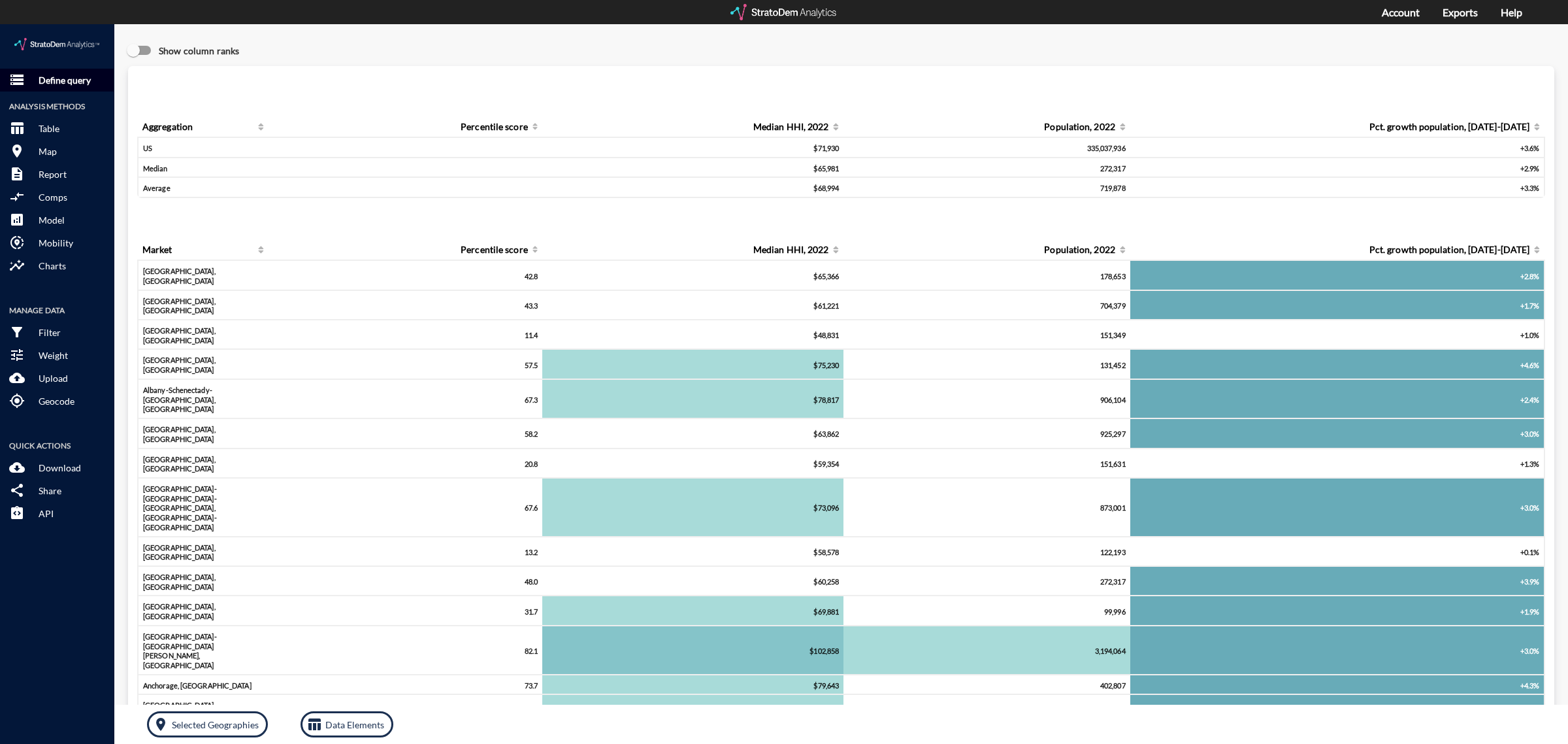
click p "Define query"
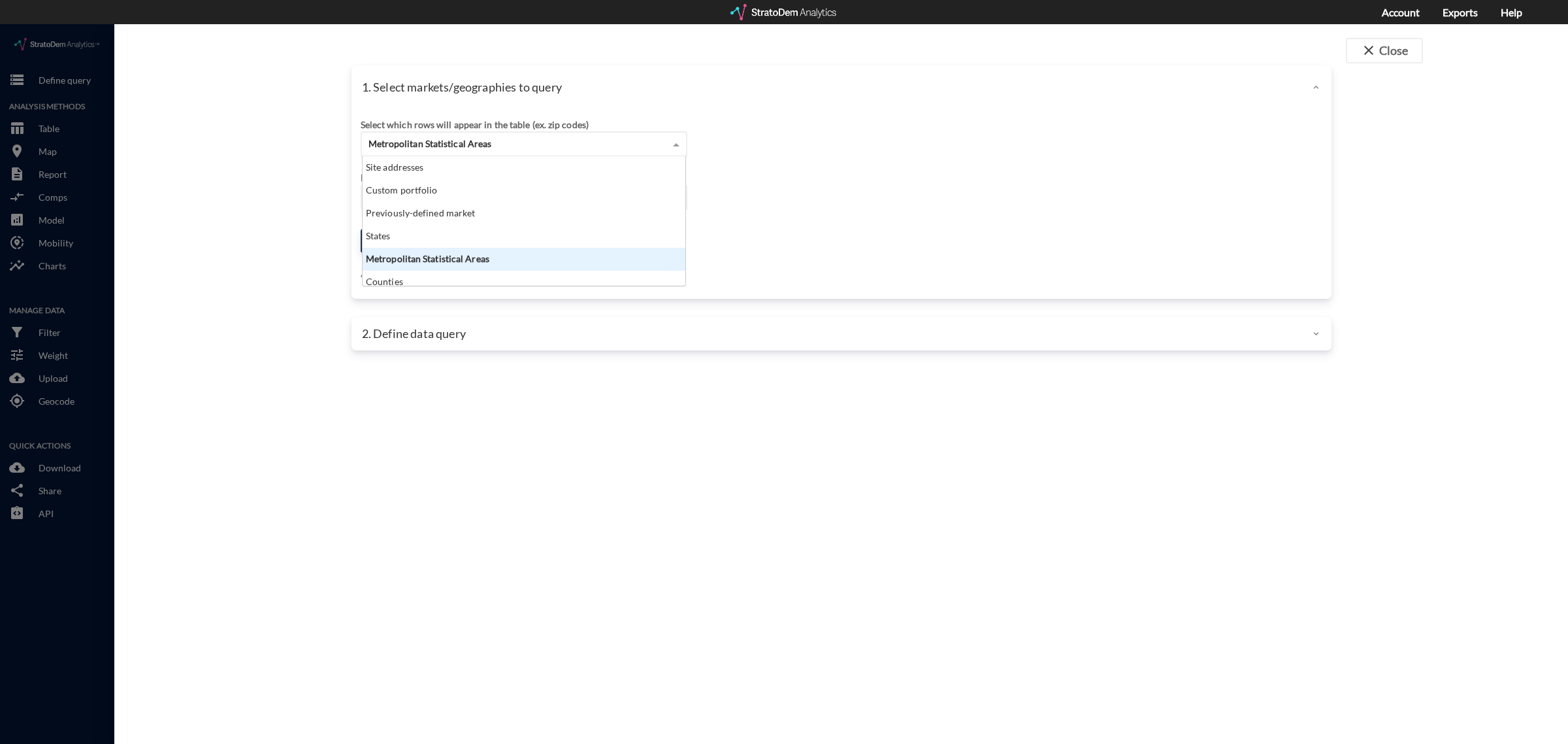
click div "Metropolitan Statistical Areas"
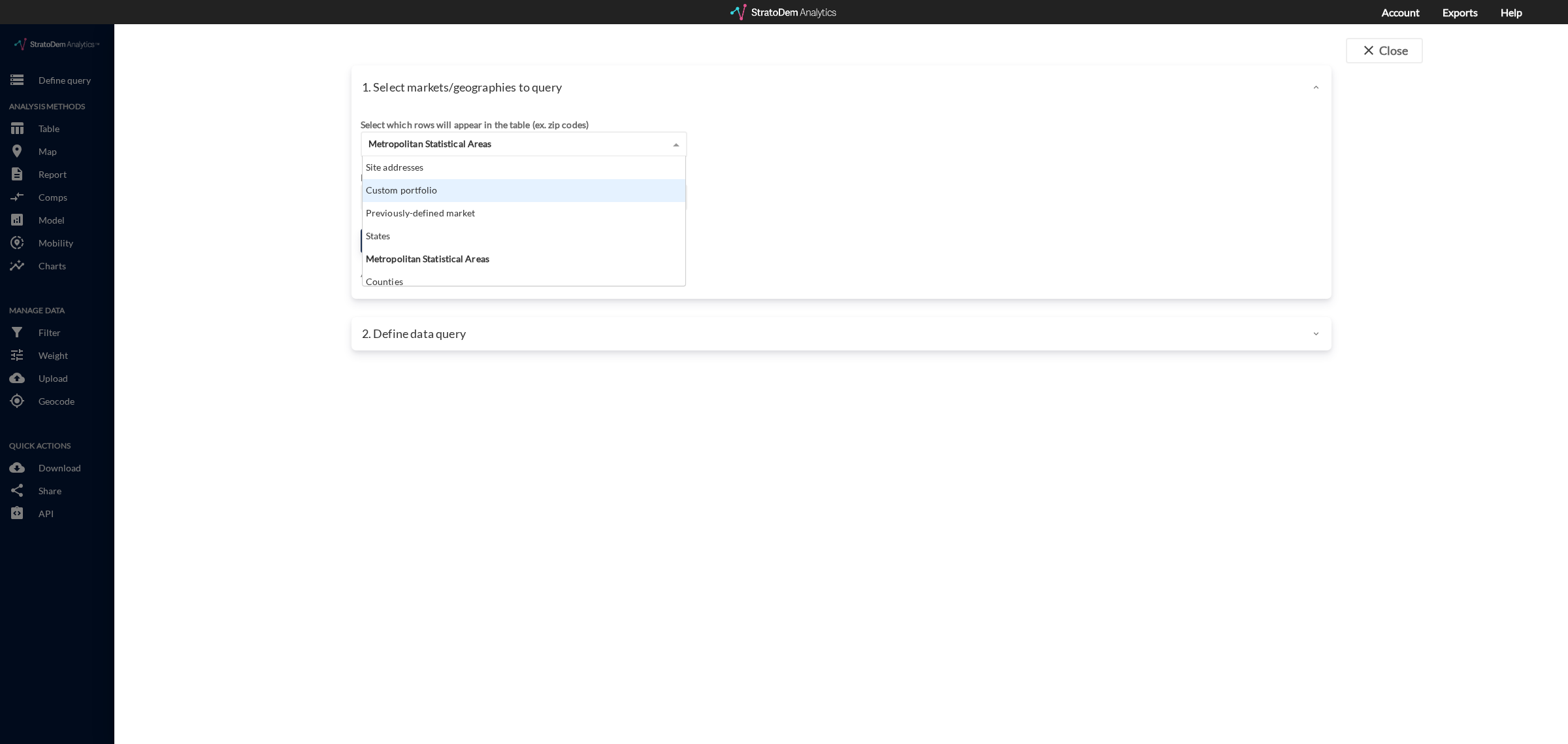
click div "Custom portfolio"
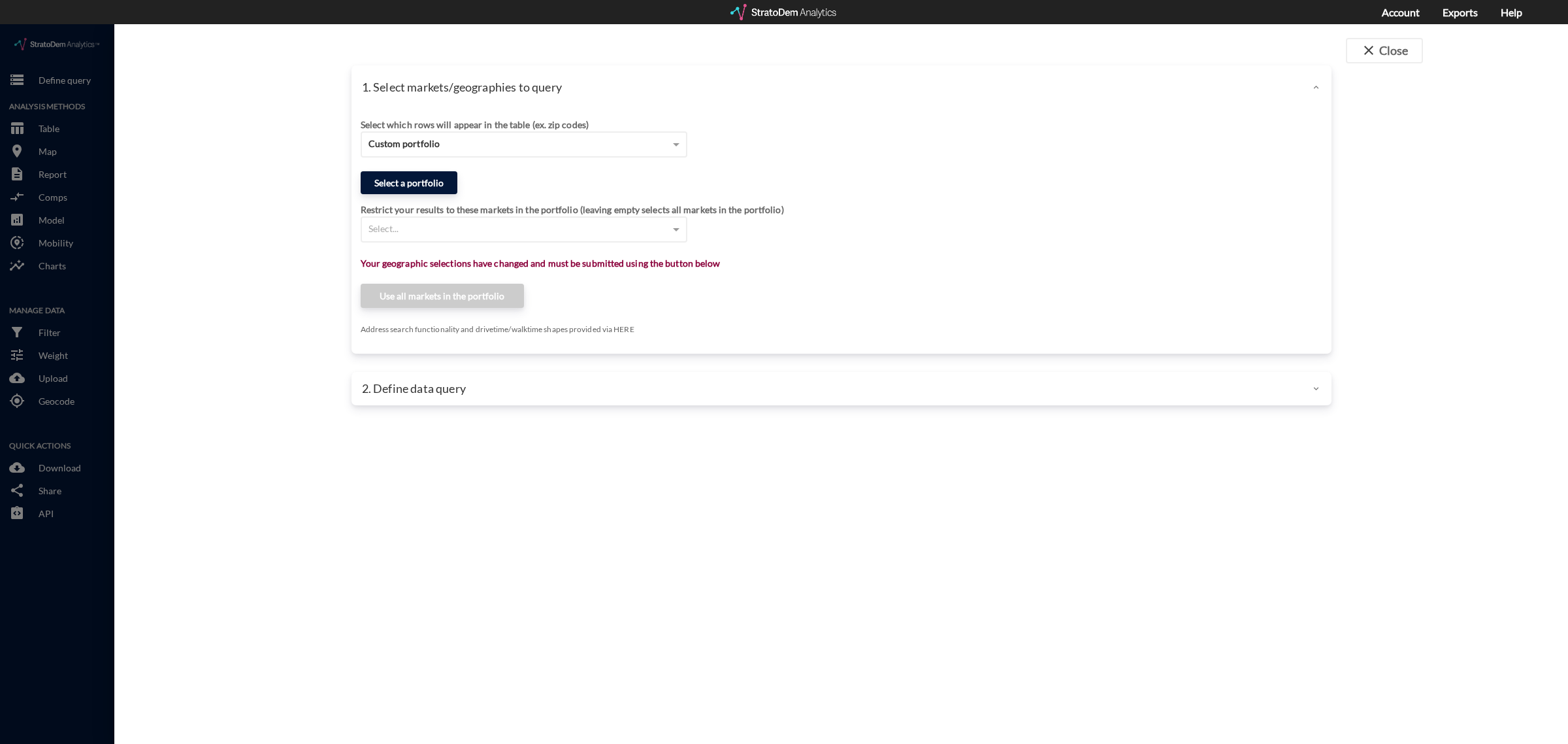
click button "Select a portfolio"
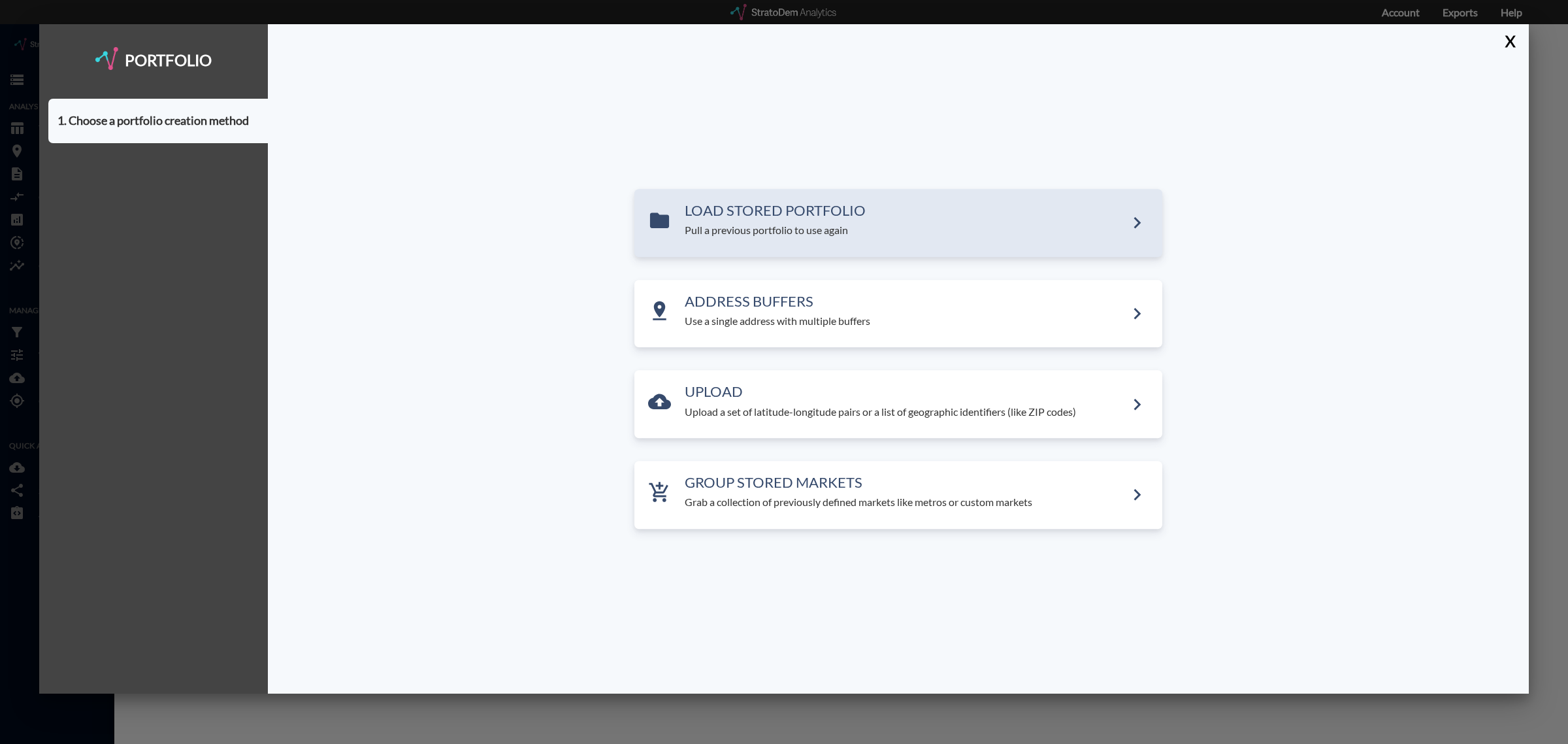
click at [729, 224] on p "Pull a previous portfolio to use again" at bounding box center [905, 231] width 441 height 15
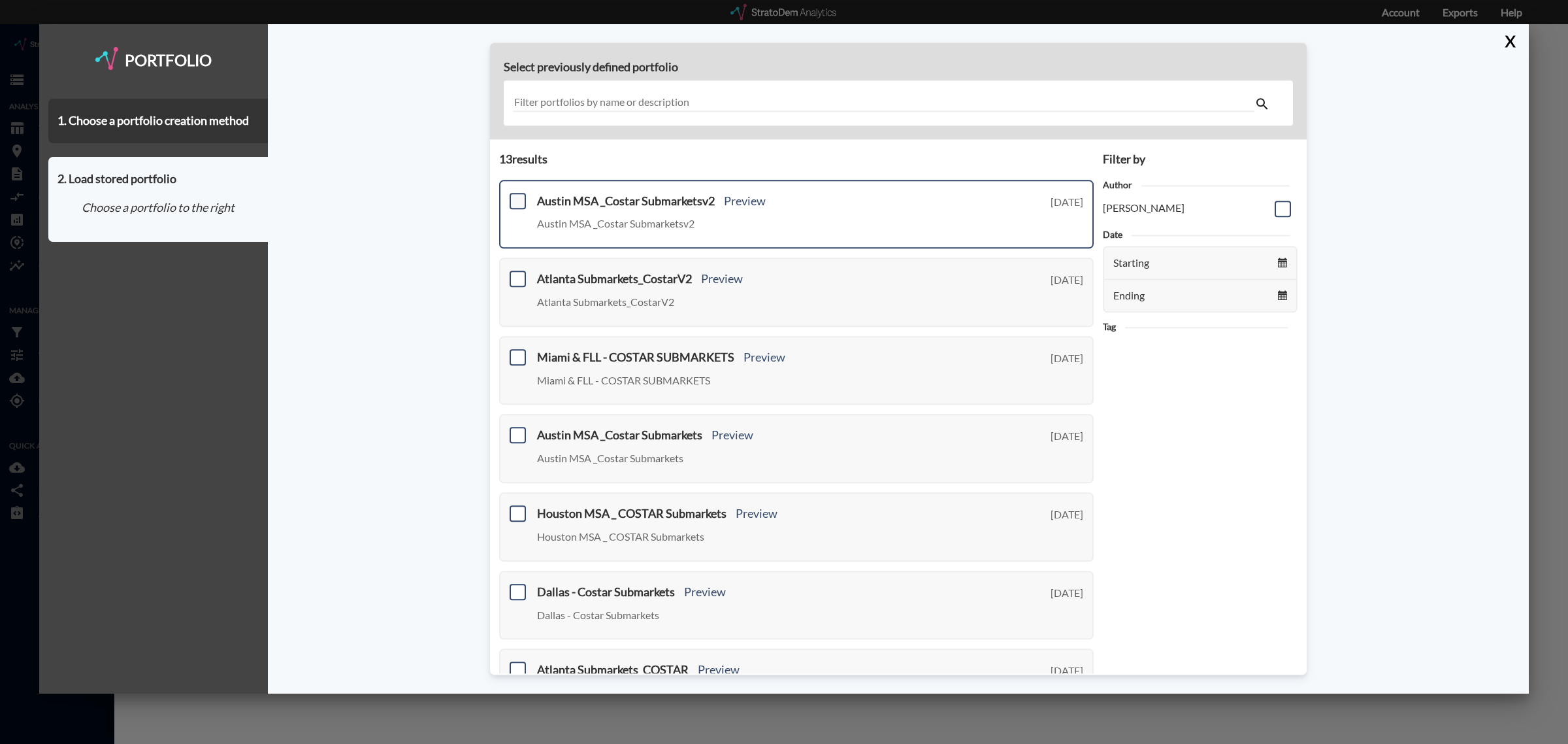
click at [520, 203] on span at bounding box center [518, 201] width 16 height 16
click at [516, 195] on input "checkbox" at bounding box center [516, 195] width 0 height 0
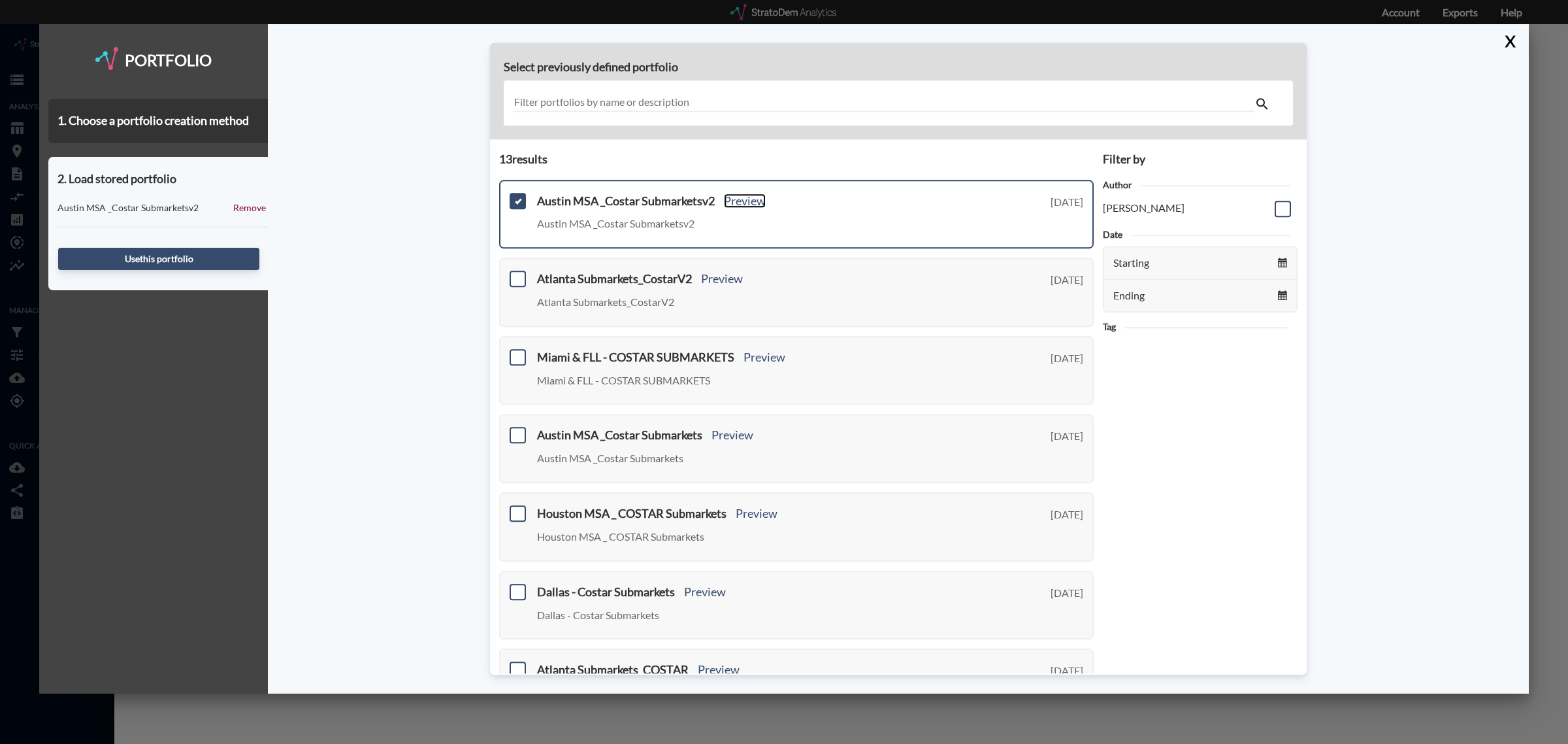
click at [745, 200] on link "Preview" at bounding box center [745, 201] width 42 height 14
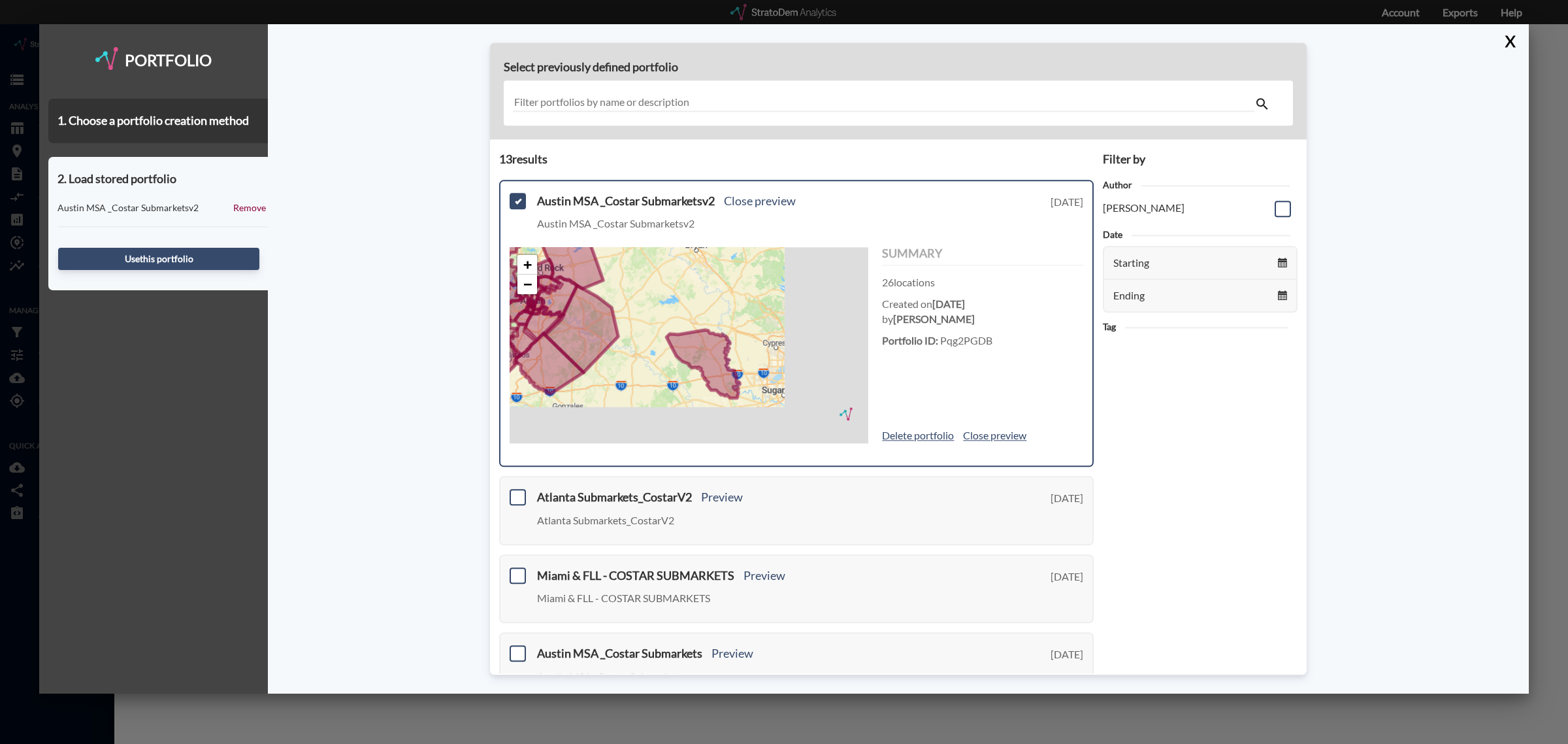
drag, startPoint x: 743, startPoint y: 413, endPoint x: 641, endPoint y: 363, distance: 113.6
click at [641, 363] on div "+ − © StratoDem Analytics, LLC. All rights reserved. Leaflet | OpenStreetMap Le…" at bounding box center [689, 346] width 359 height 196
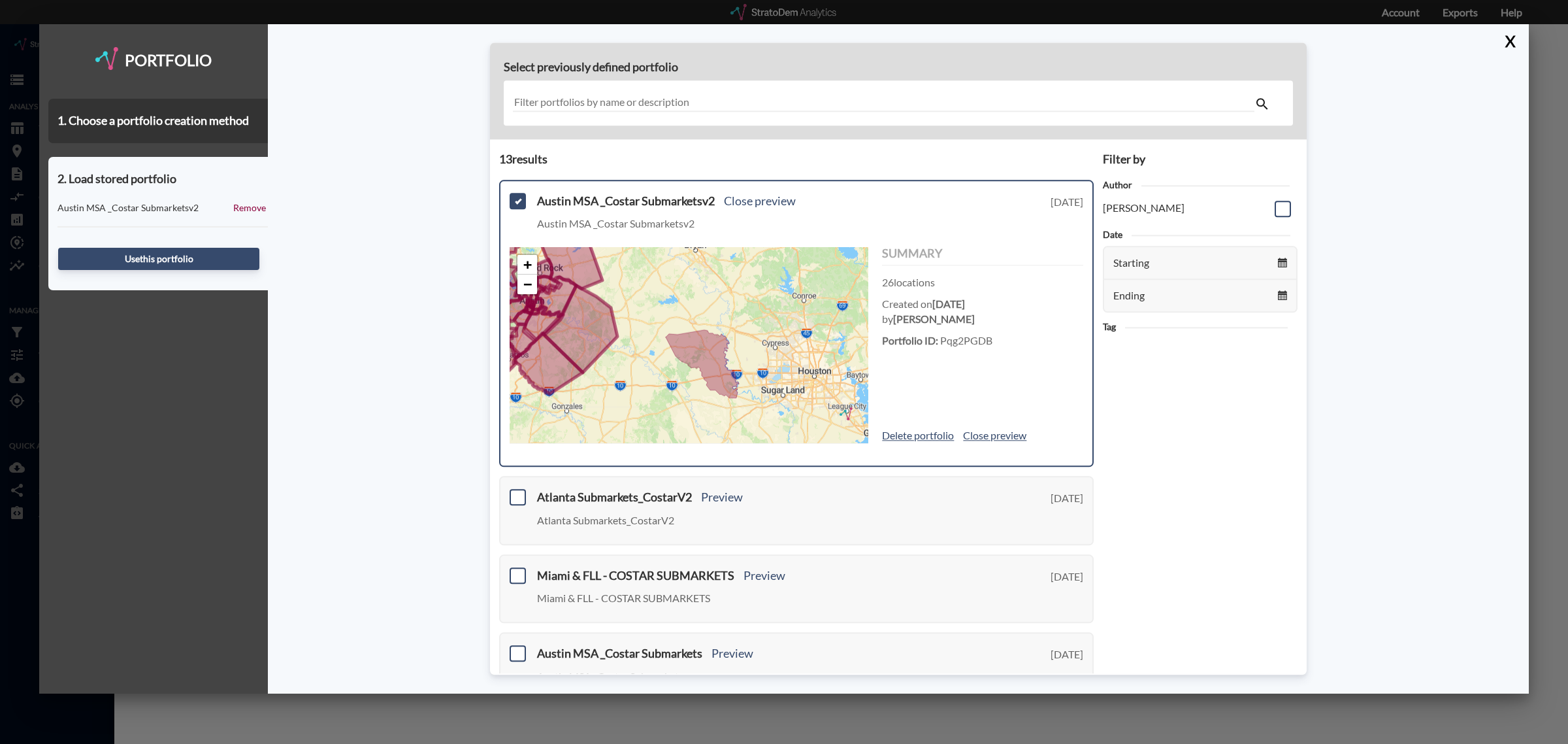
click at [709, 357] on icon at bounding box center [702, 363] width 73 height 68
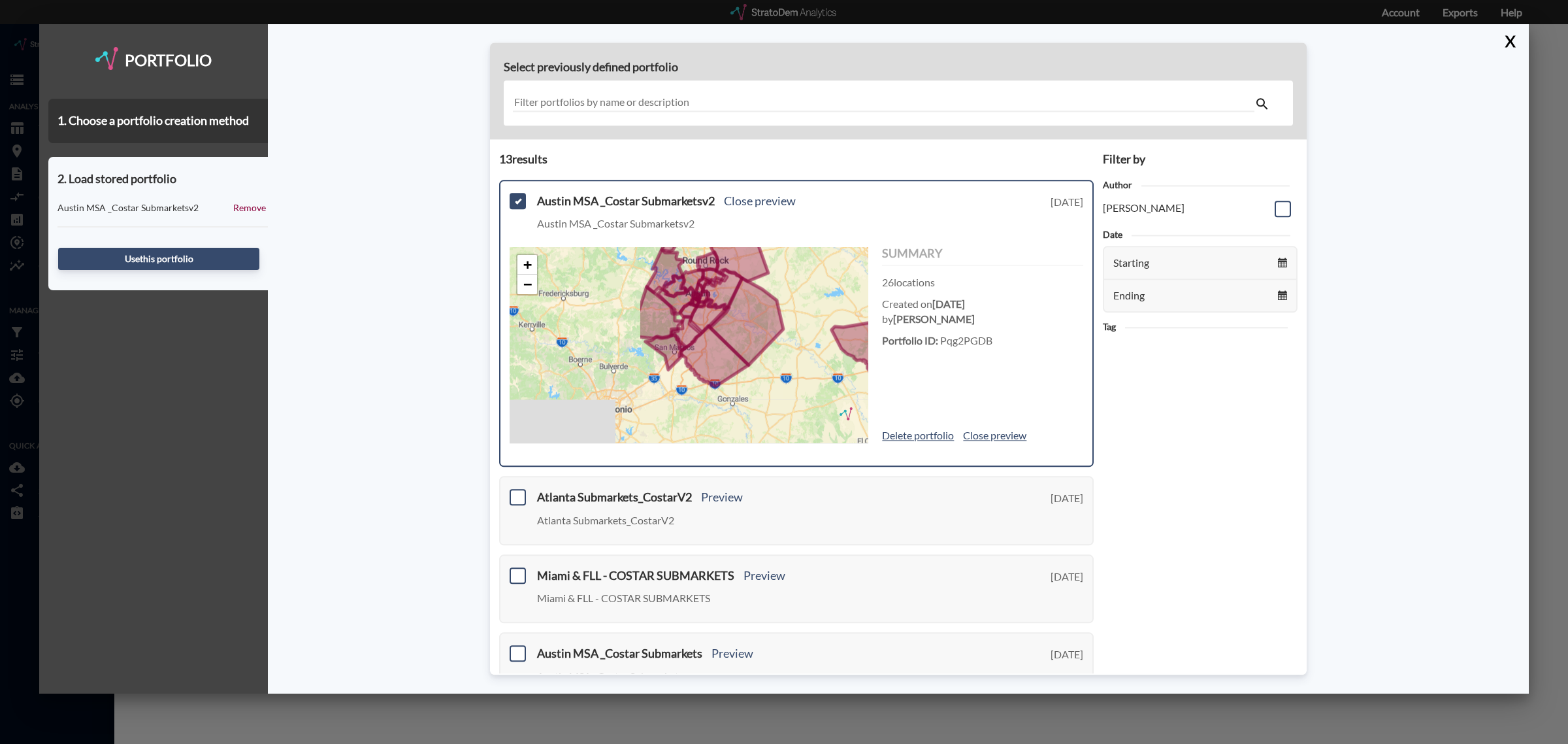
drag, startPoint x: 651, startPoint y: 378, endPoint x: 820, endPoint y: 372, distance: 169.1
click at [820, 372] on div "+ − © StratoDem Analytics, LLC. All rights reserved. Leaflet | OpenStreetMap Le…" at bounding box center [689, 346] width 359 height 196
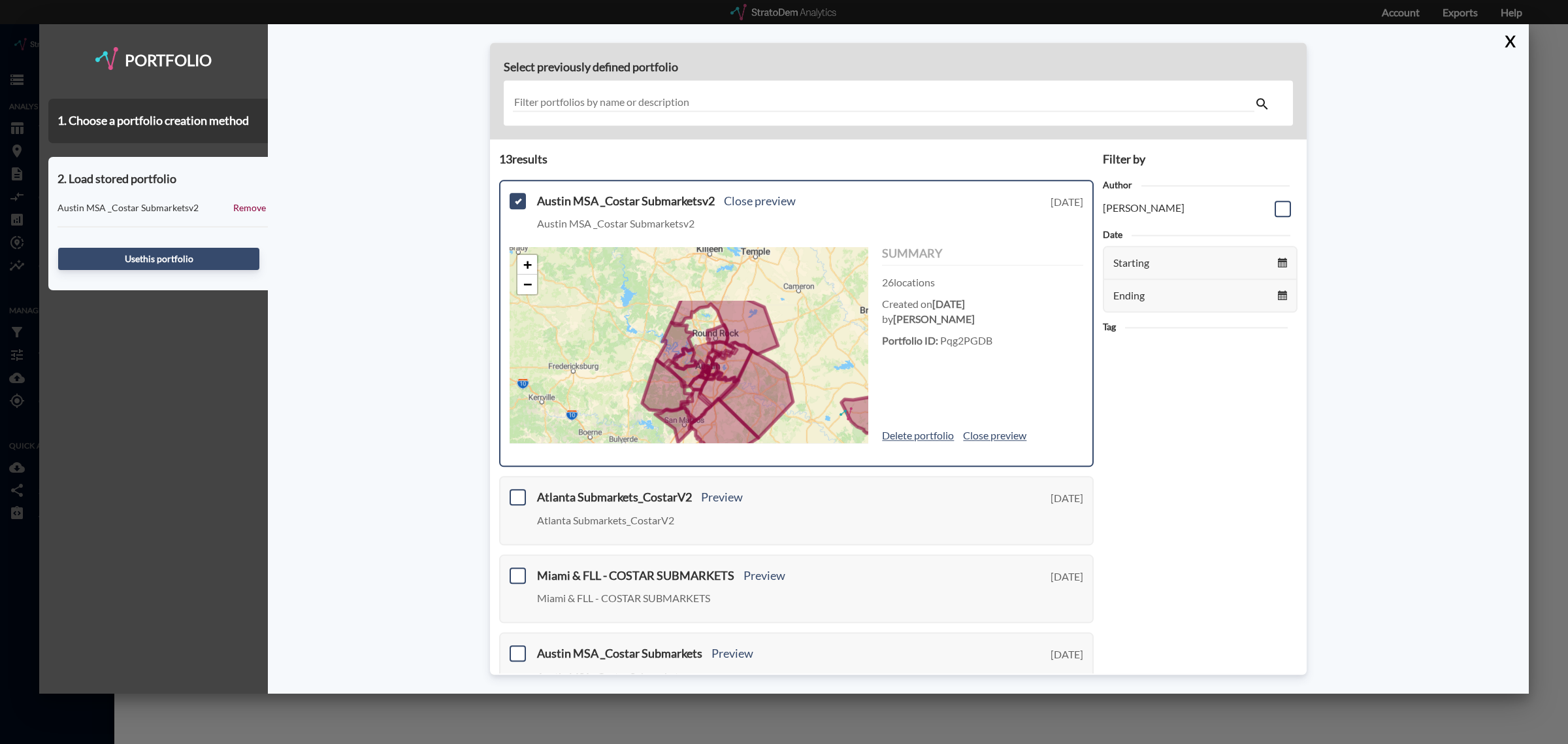
drag, startPoint x: 694, startPoint y: 276, endPoint x: 705, endPoint y: 352, distance: 76.8
click at [705, 352] on icon at bounding box center [701, 357] width 23 height 29
click at [515, 196] on span at bounding box center [518, 201] width 16 height 16
click at [516, 195] on input "checkbox" at bounding box center [516, 195] width 0 height 0
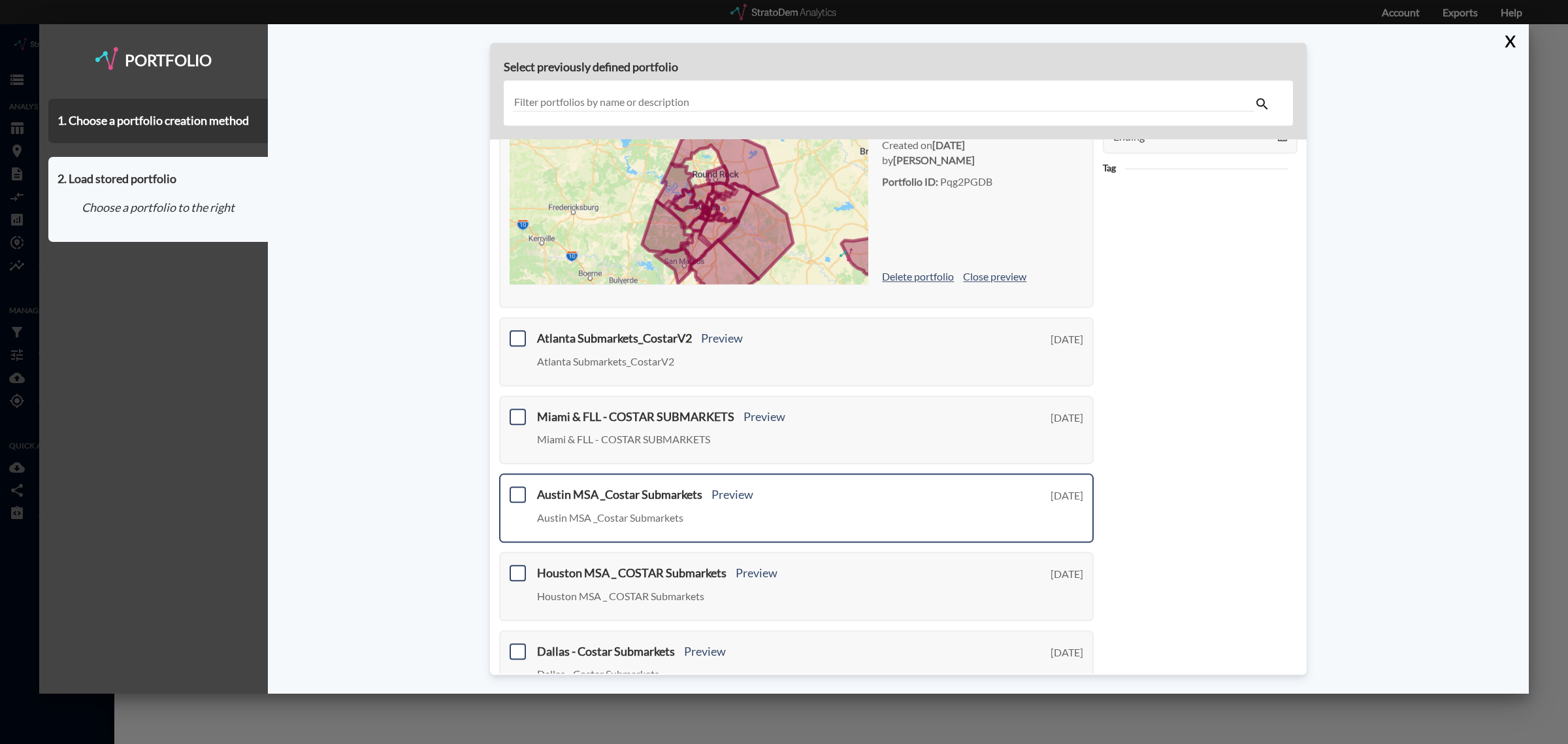
scroll to position [164, 0]
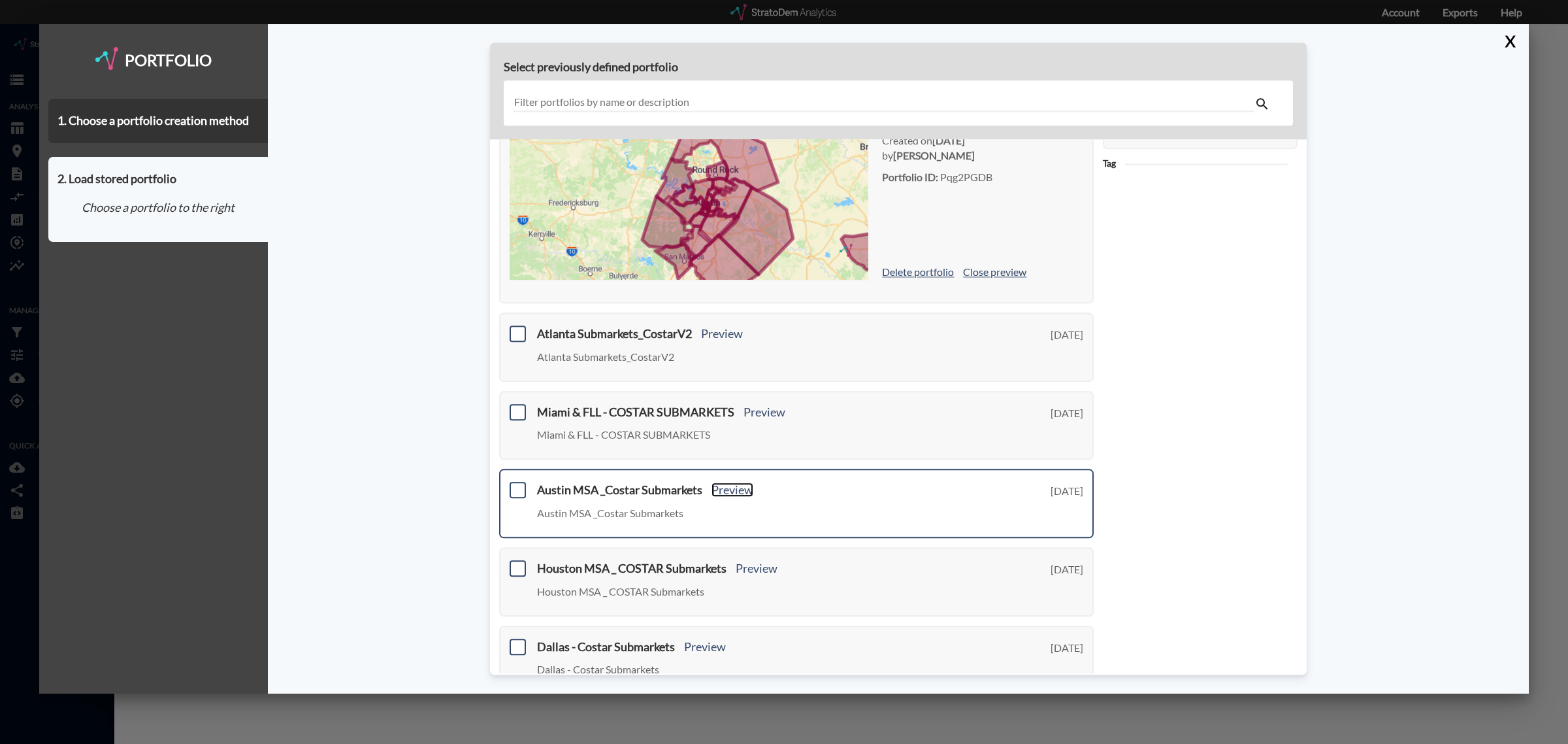
click at [727, 486] on link "Preview" at bounding box center [732, 490] width 42 height 14
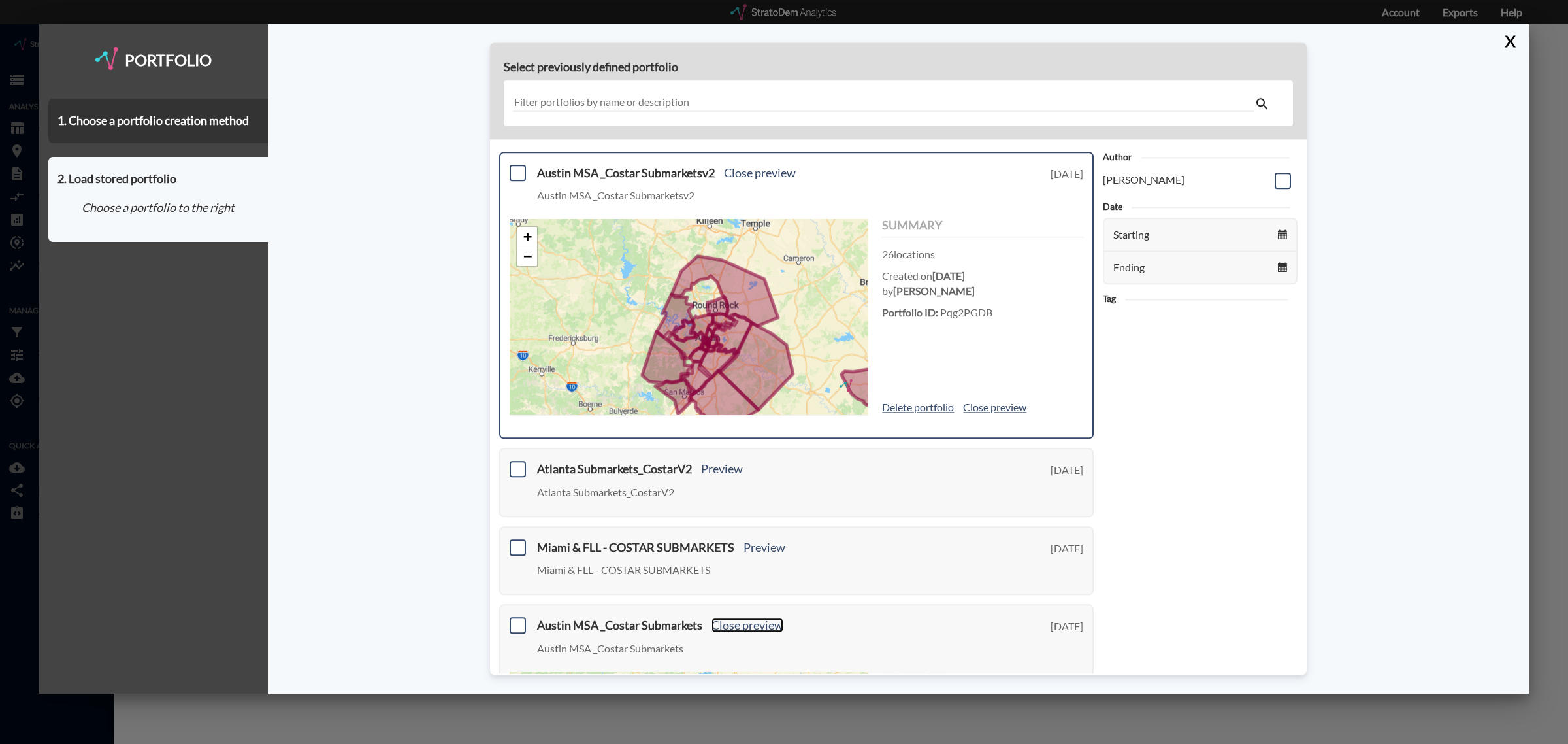
scroll to position [0, 0]
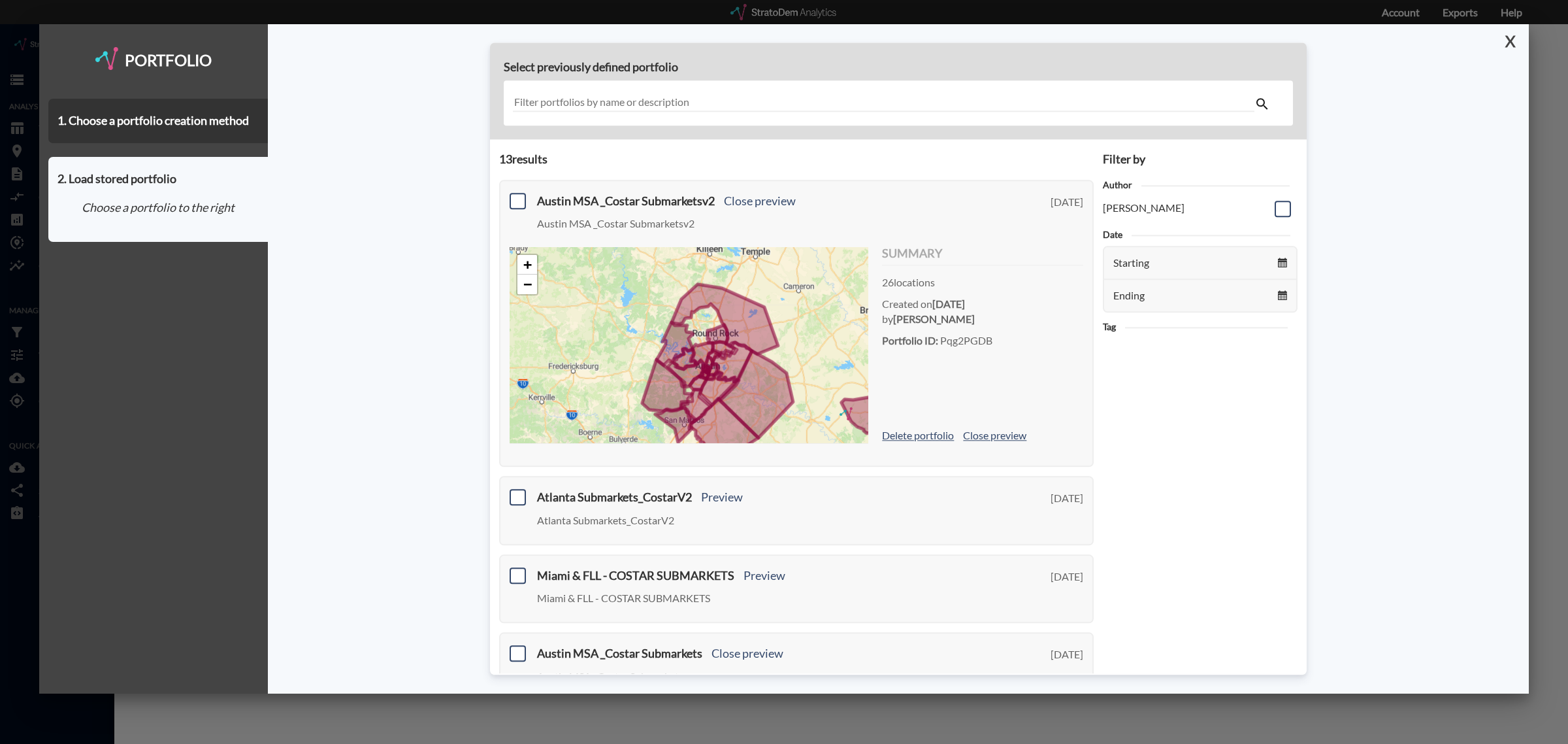
click at [1509, 36] on button "X" at bounding box center [1507, 41] width 23 height 34
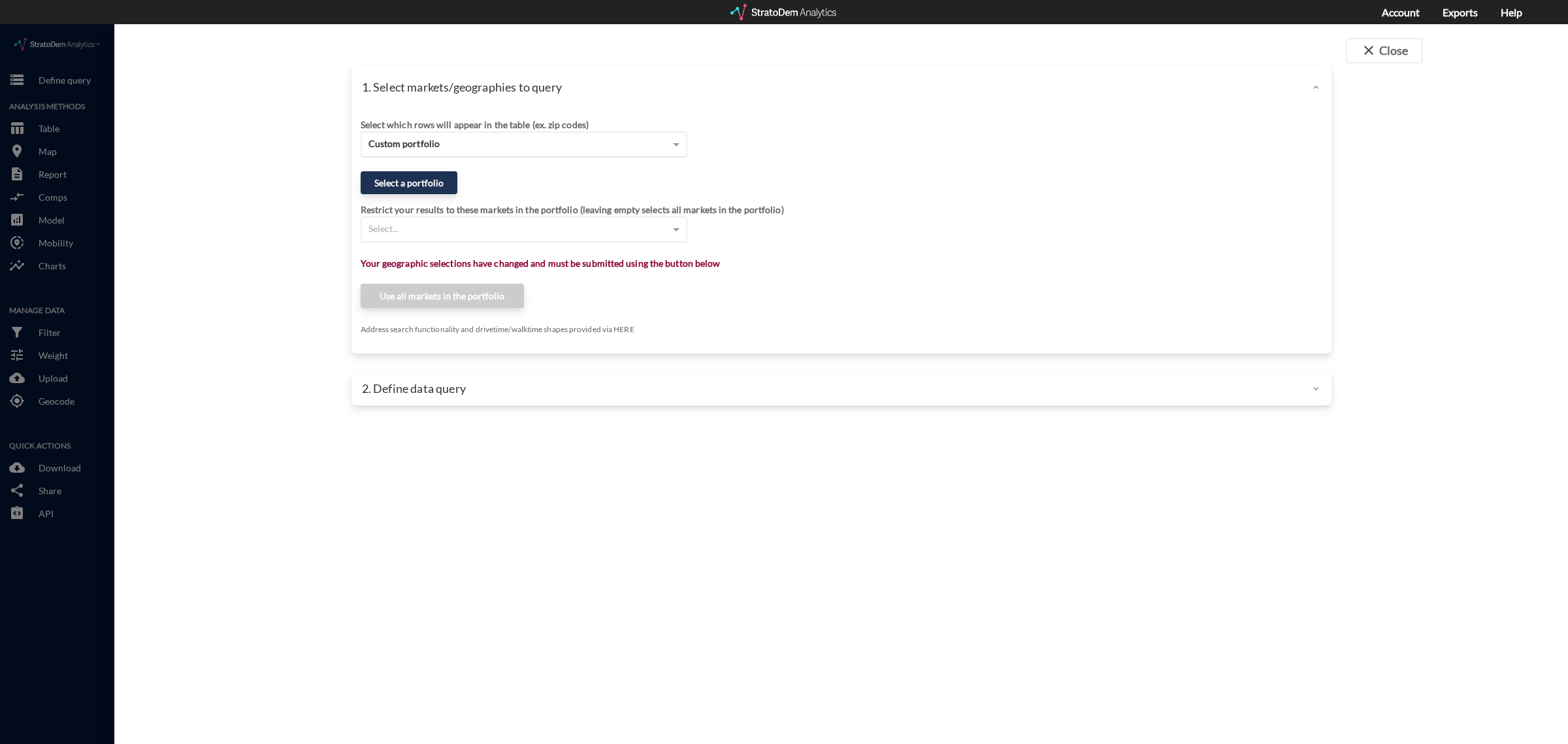
click span "Custom portfolio"
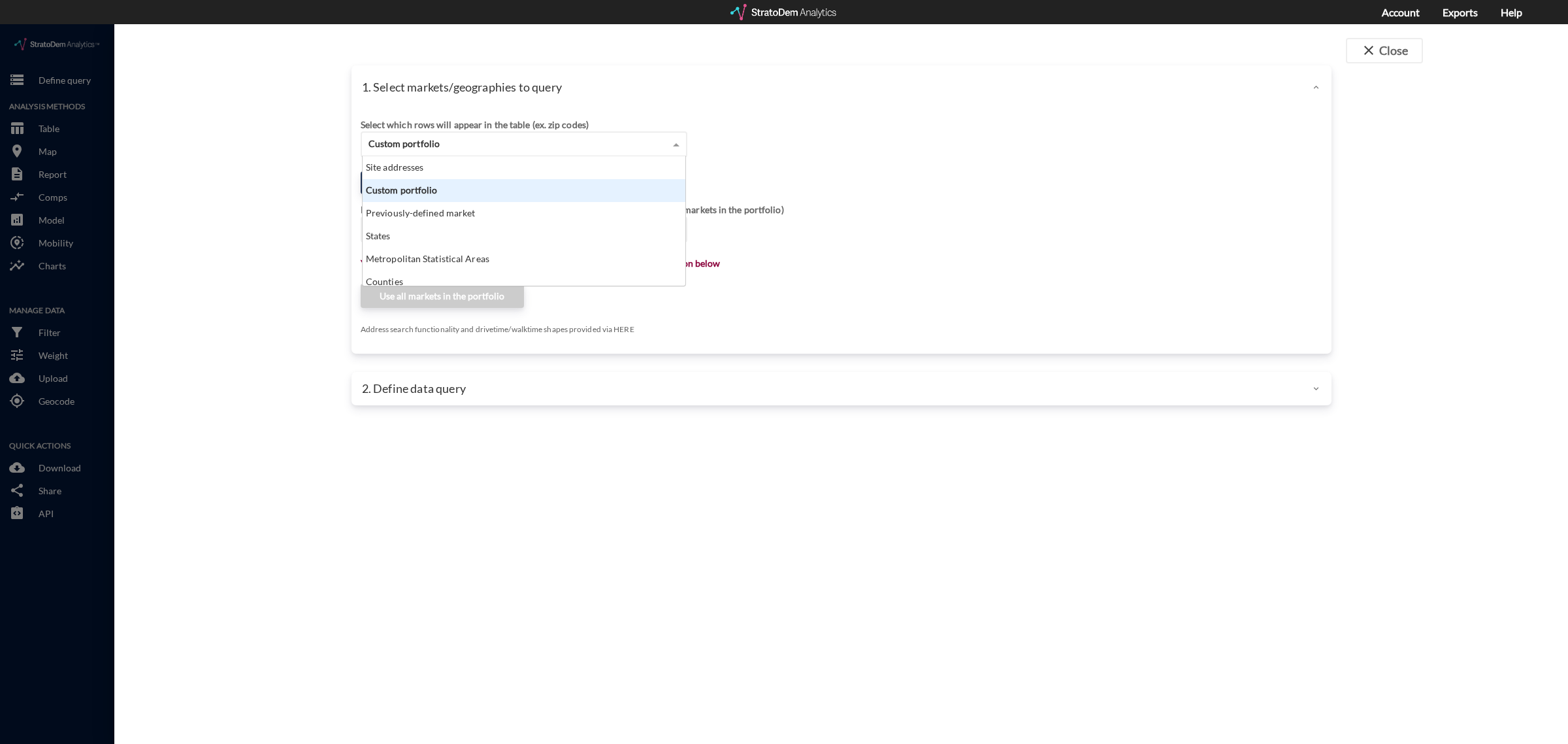
scroll to position [117, 315]
click div "Custom portfolio"
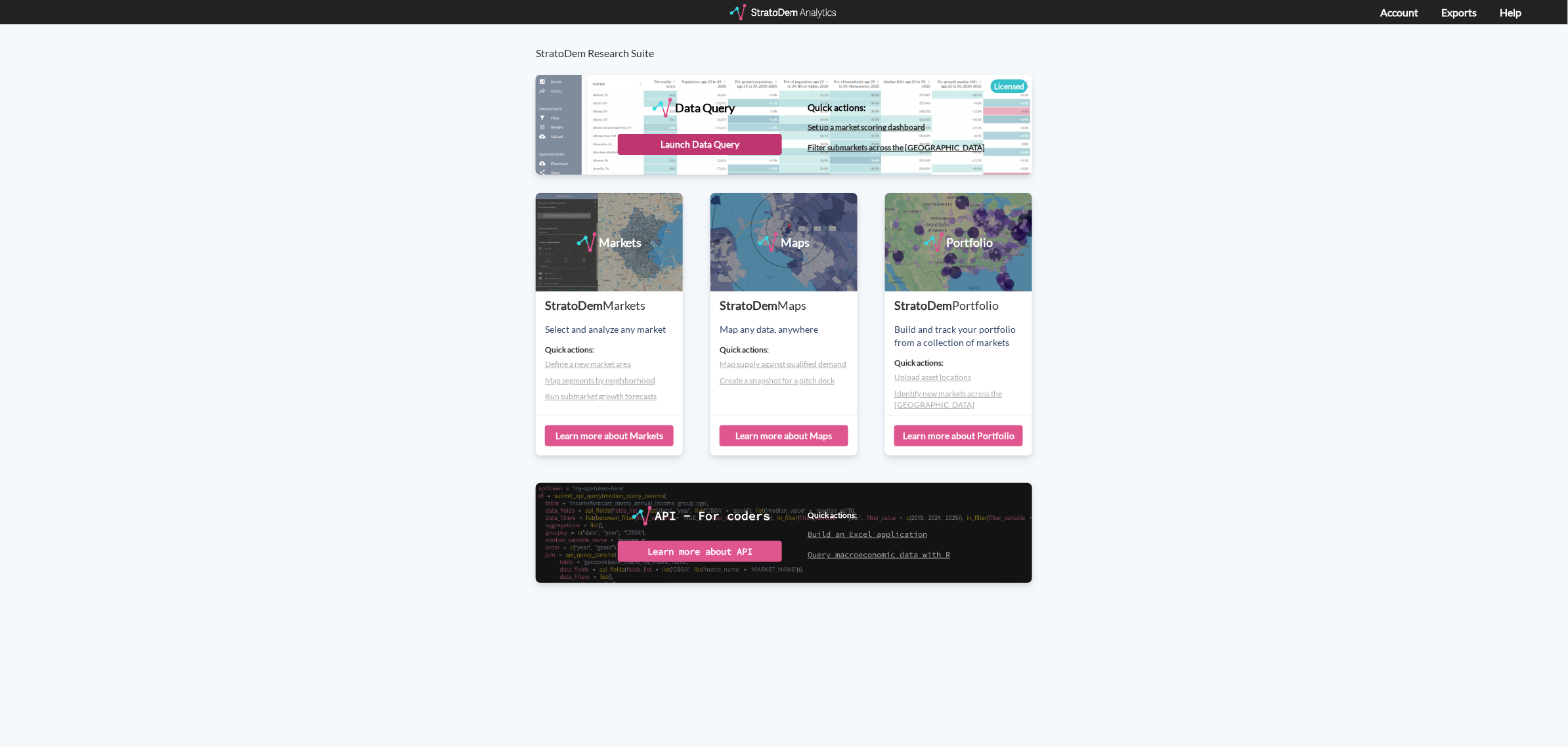
click at [749, 145] on div "Launch Data Query" at bounding box center [700, 144] width 164 height 21
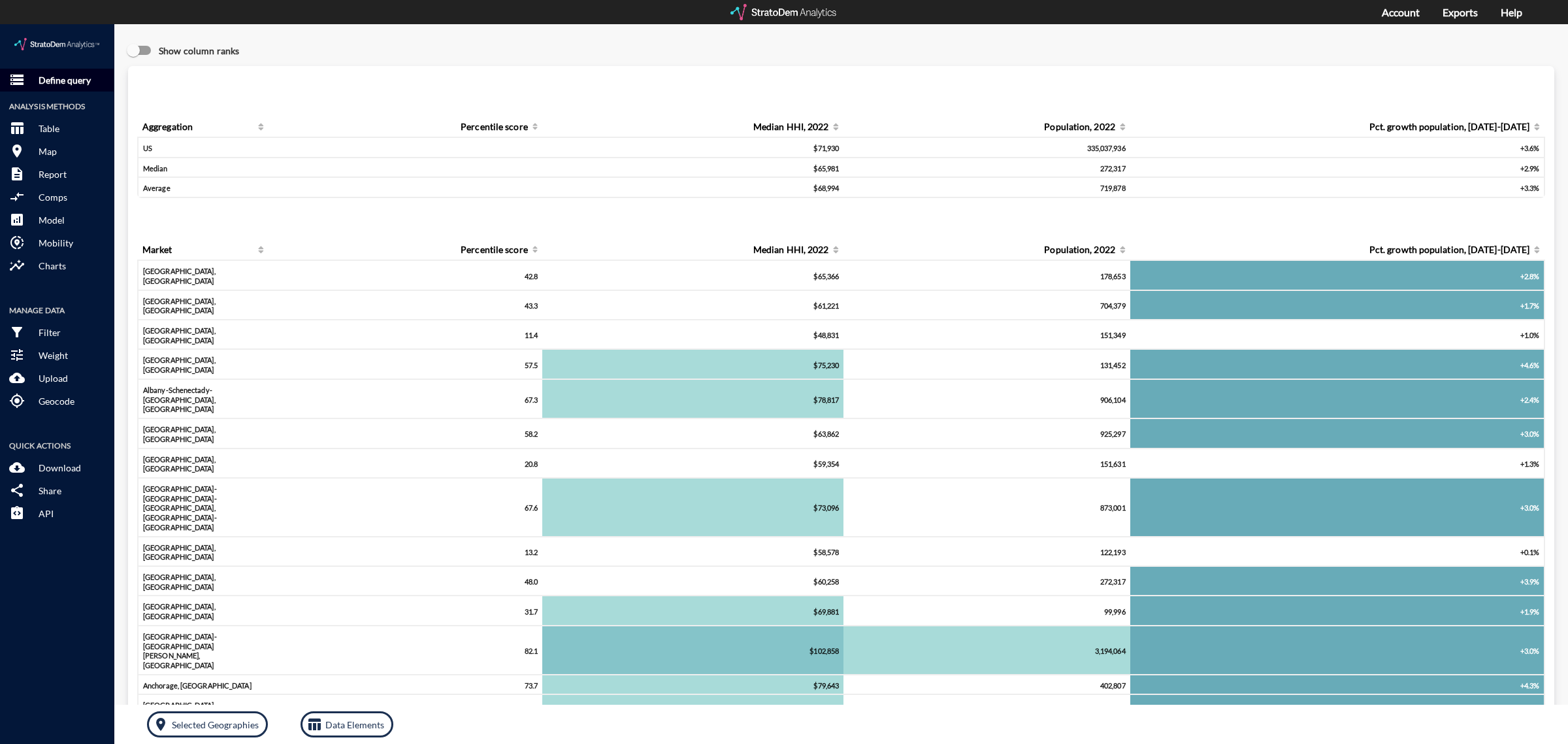
click p "Define query"
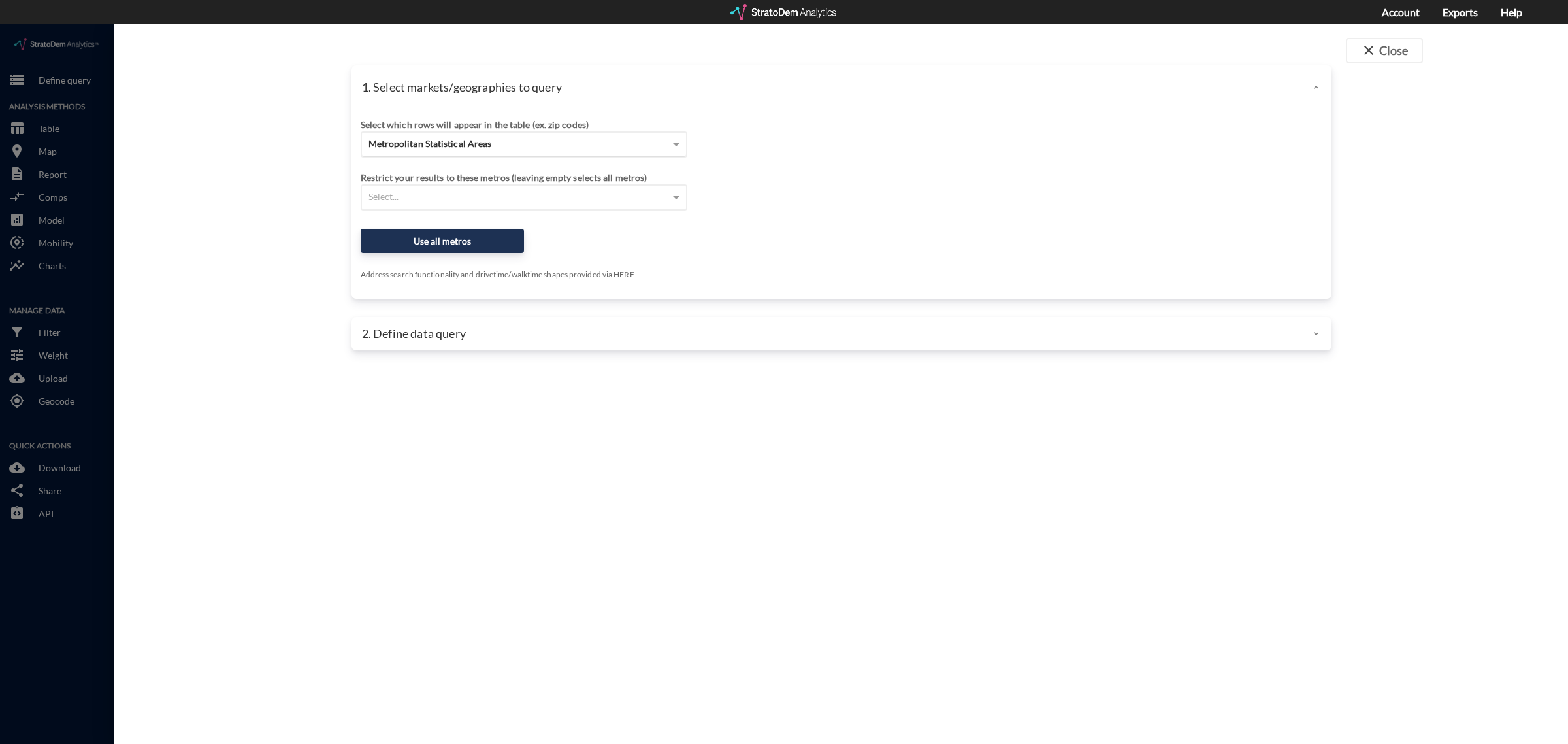
click span "Metropolitan Statistical Areas"
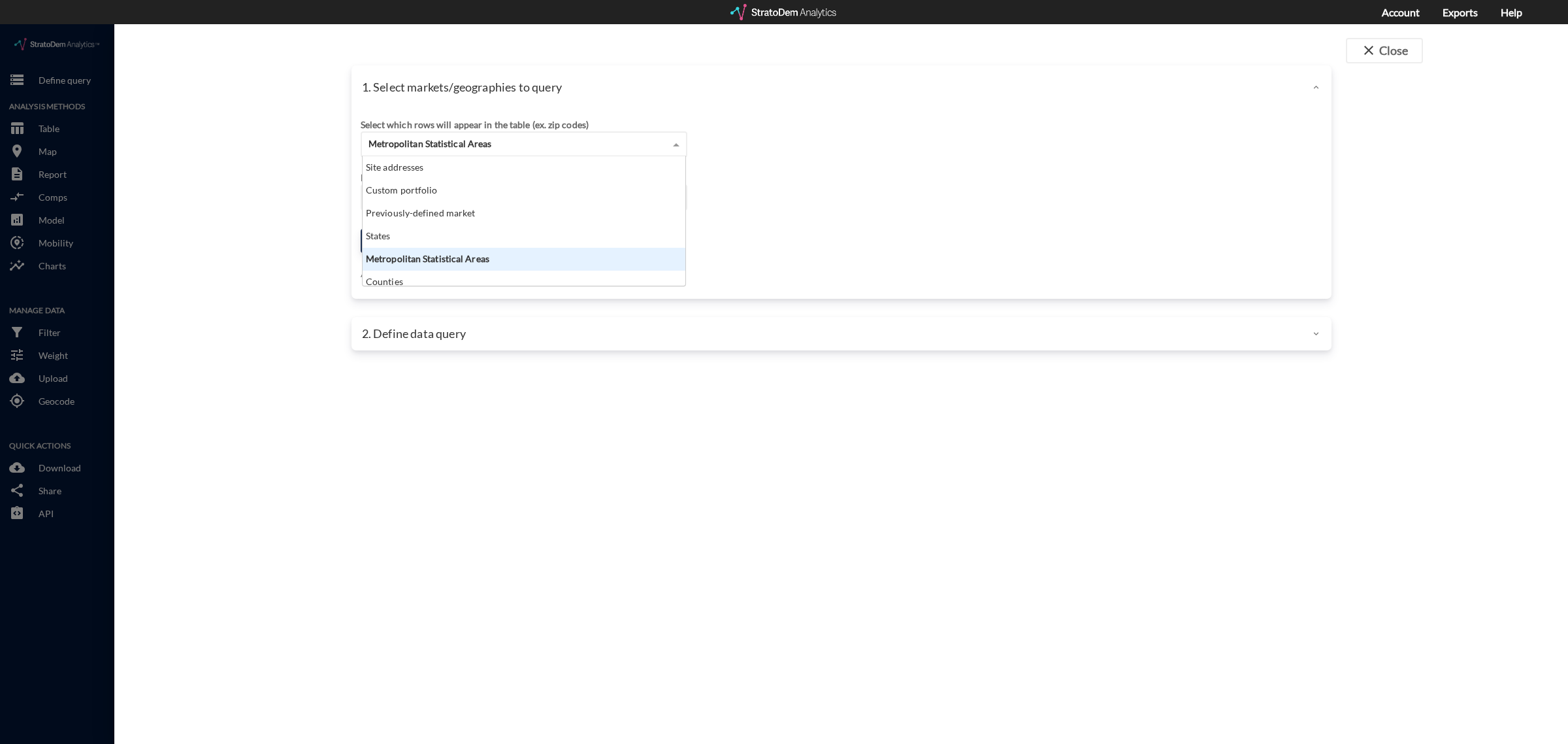
scroll to position [117, 315]
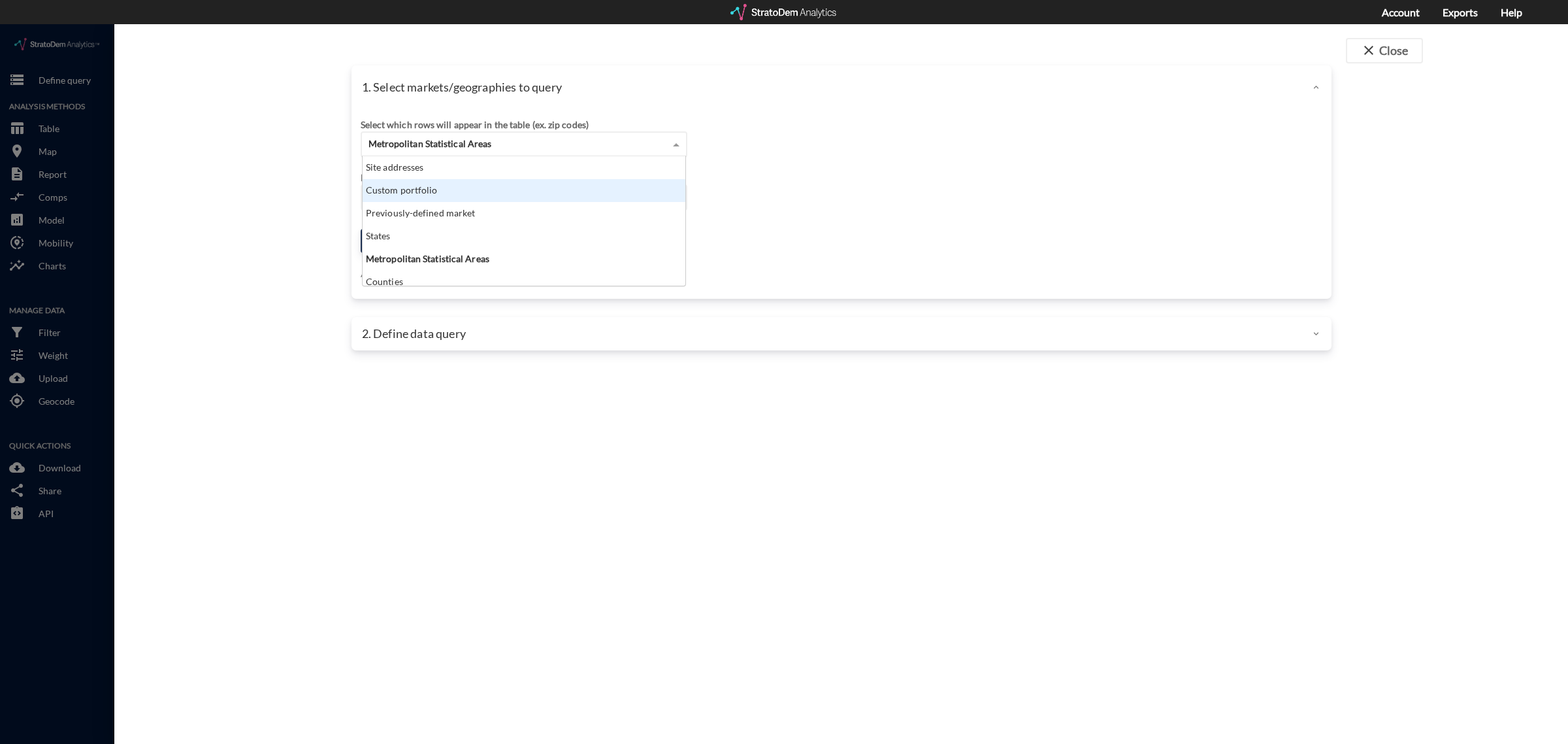
click div "Custom portfolio"
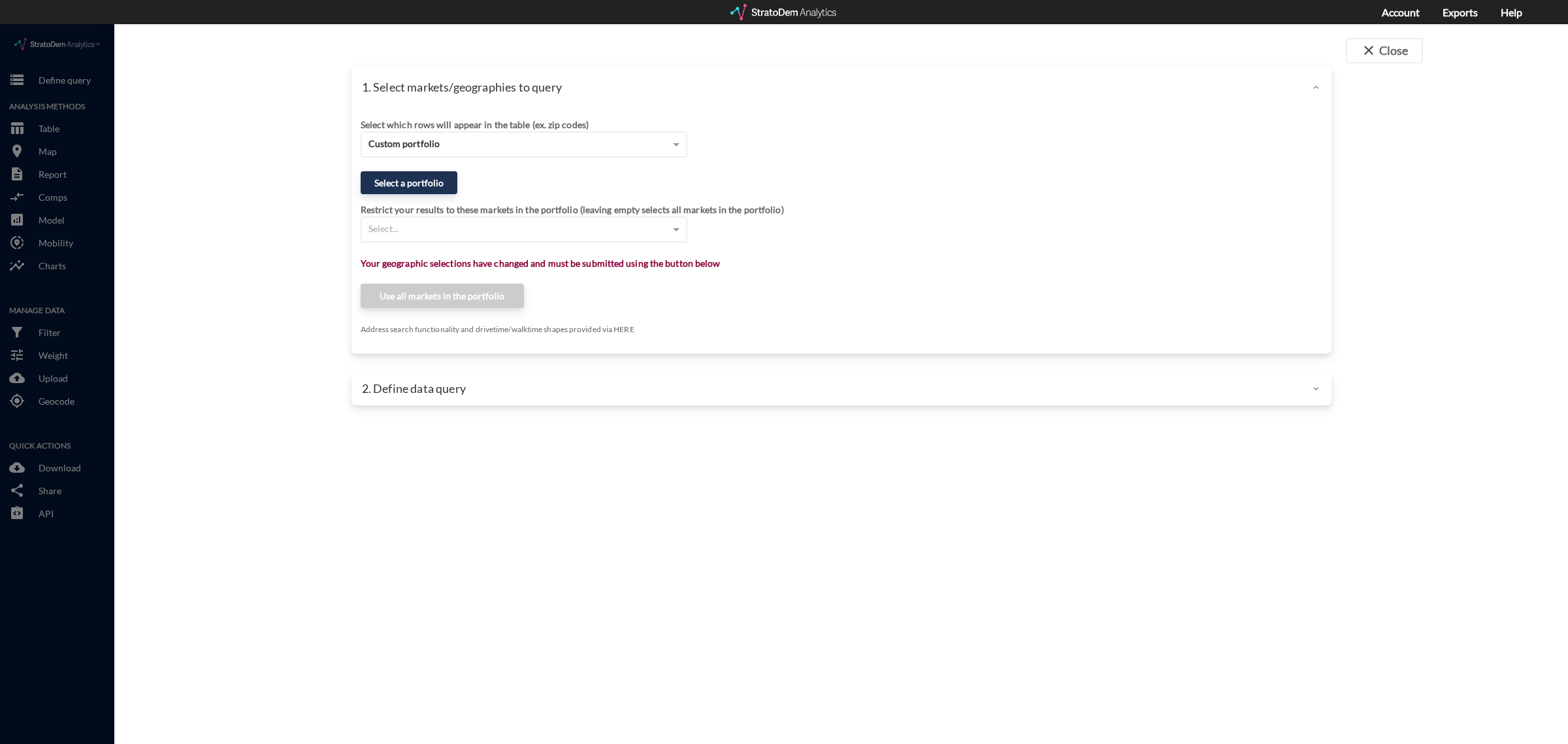
click div "Select a portfolio"
click button "Select a portfolio"
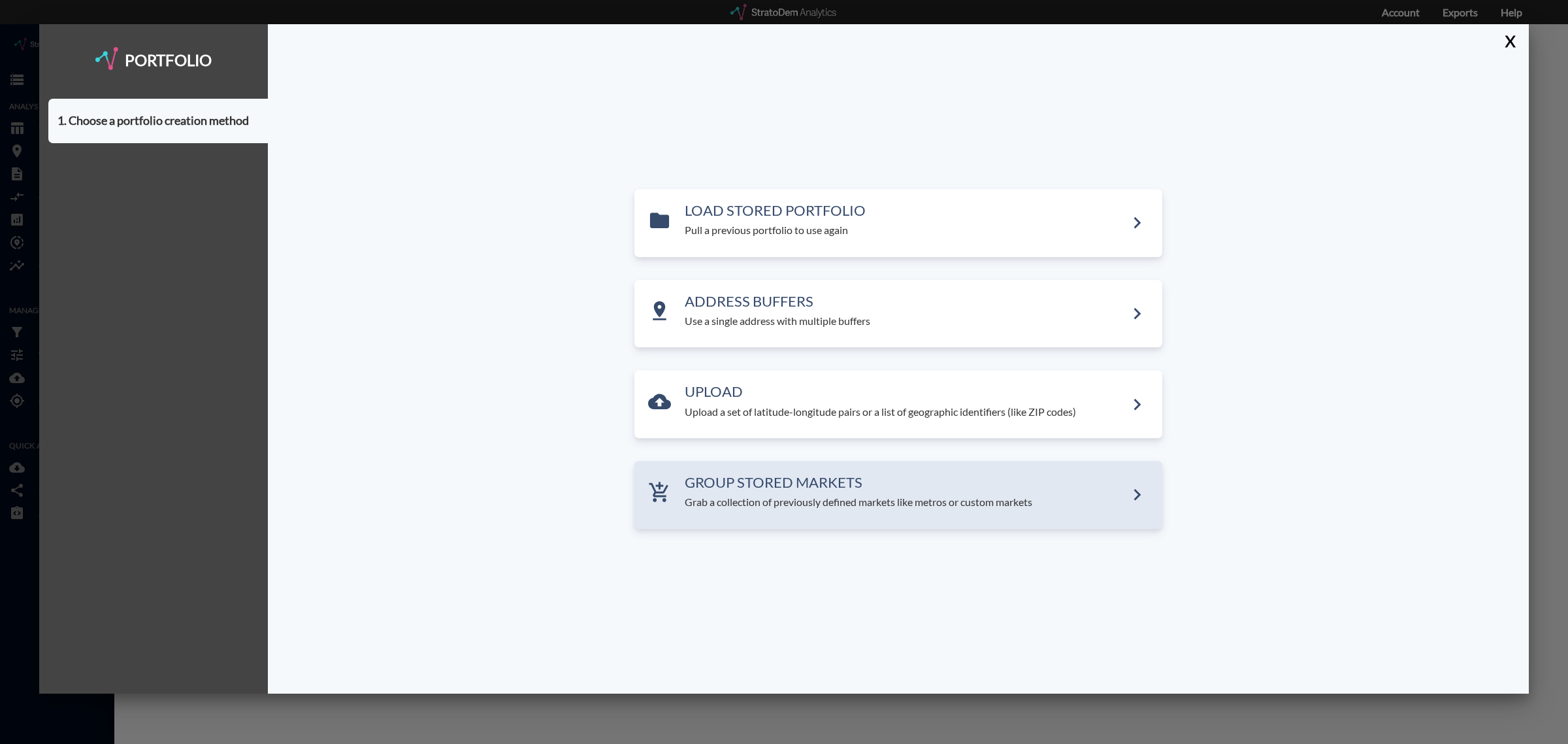
click at [793, 497] on p "Grab a collection of previously defined markets like metros or custom markets" at bounding box center [905, 502] width 441 height 15
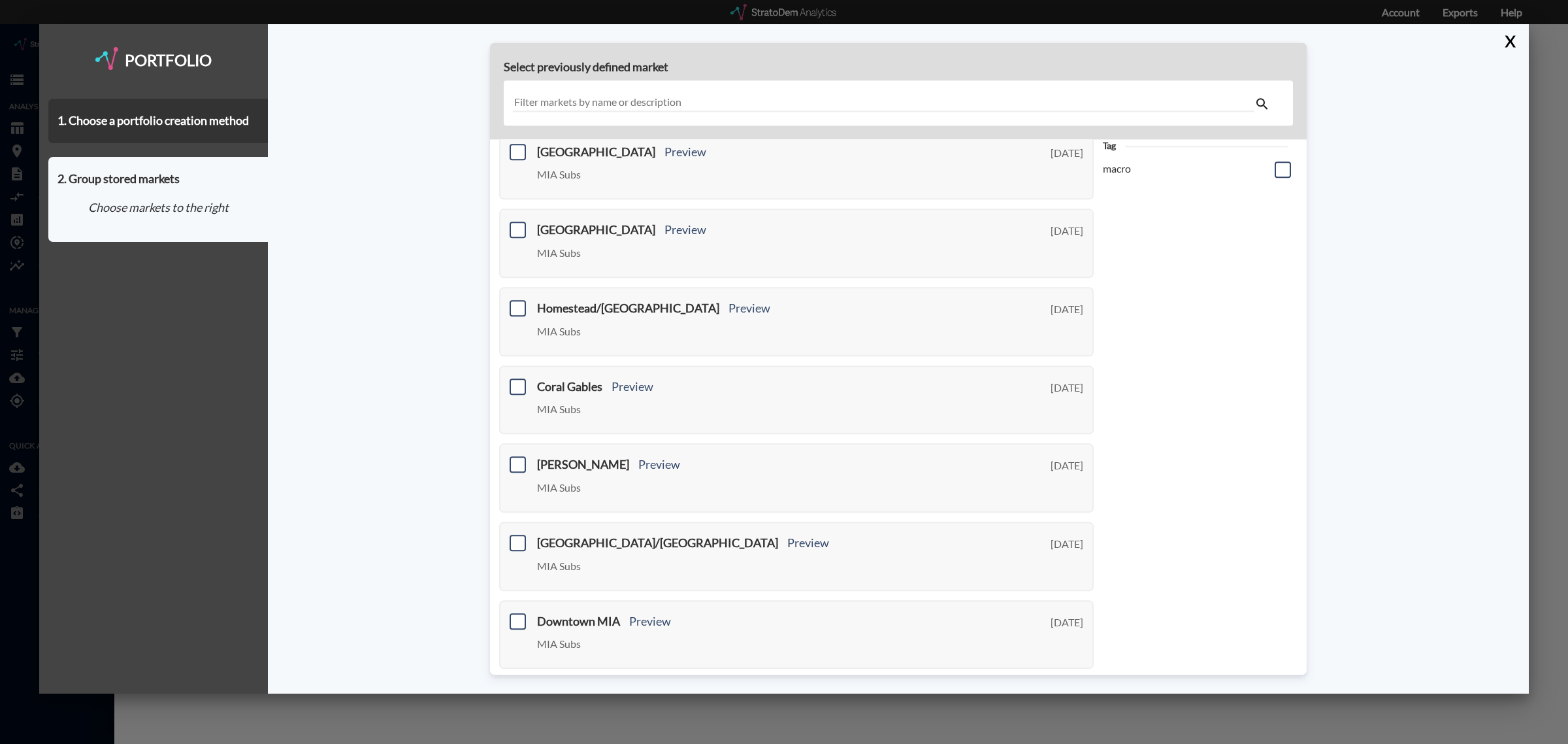
scroll to position [325, 0]
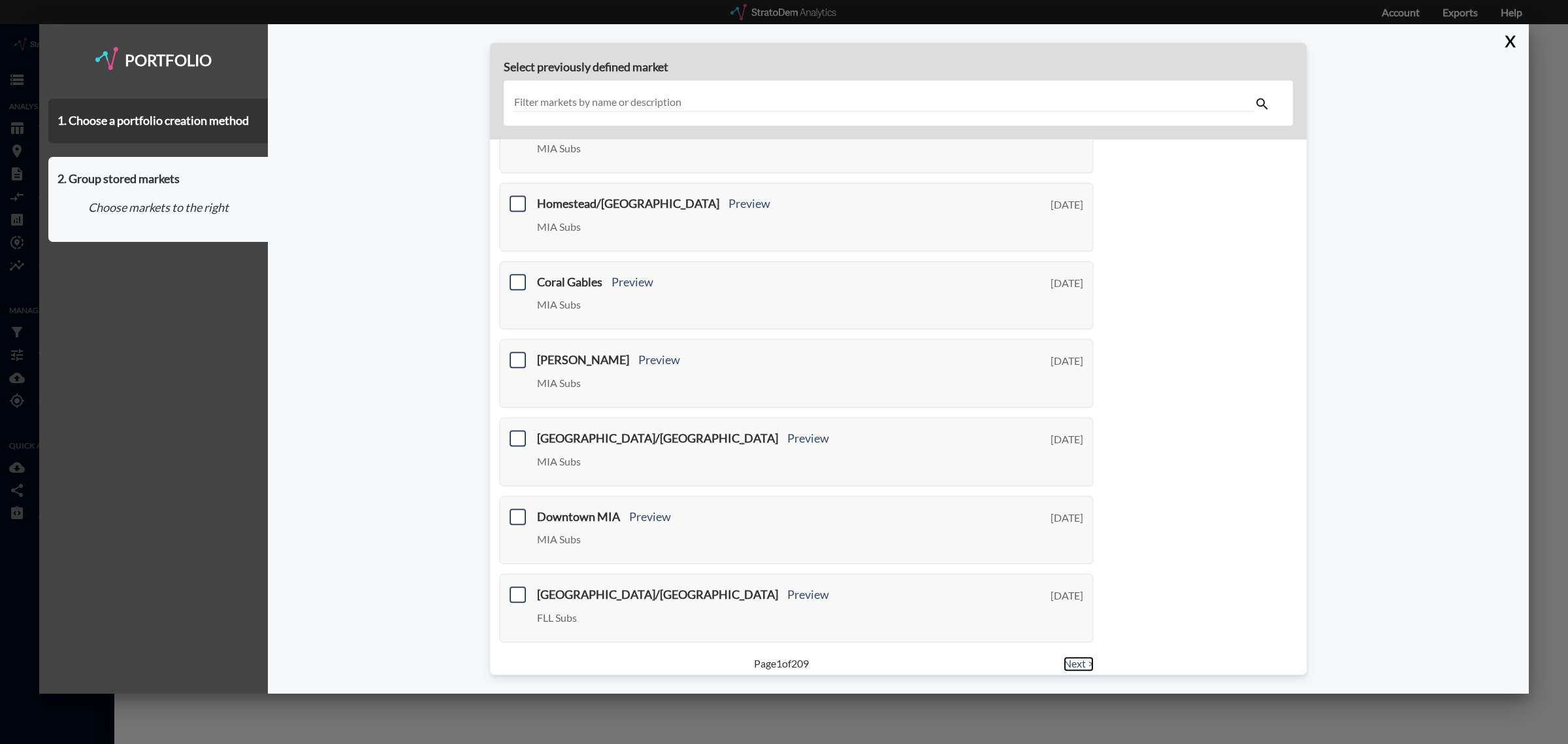
click at [1077, 656] on link "Next >" at bounding box center [1079, 664] width 30 height 15
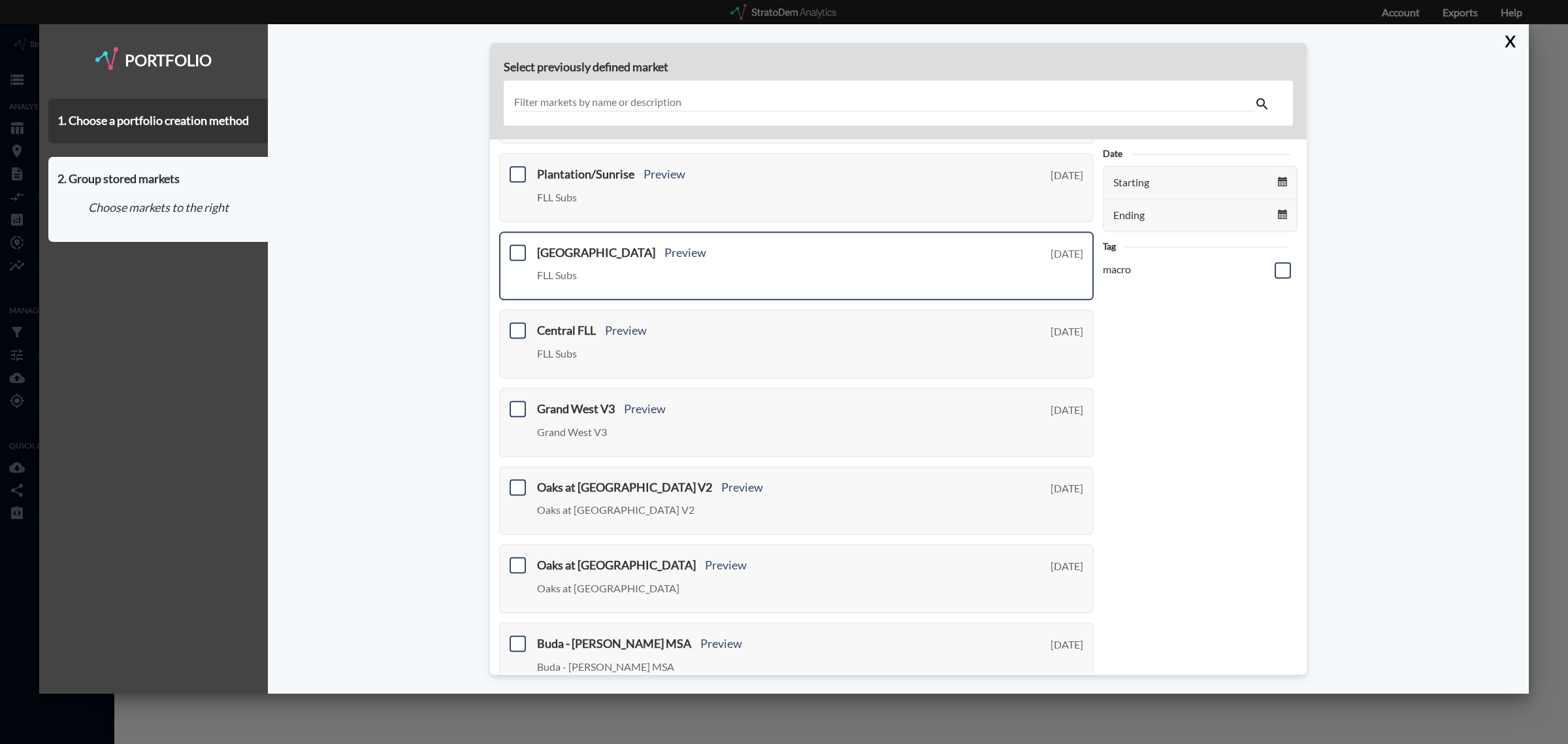
scroll to position [325, 0]
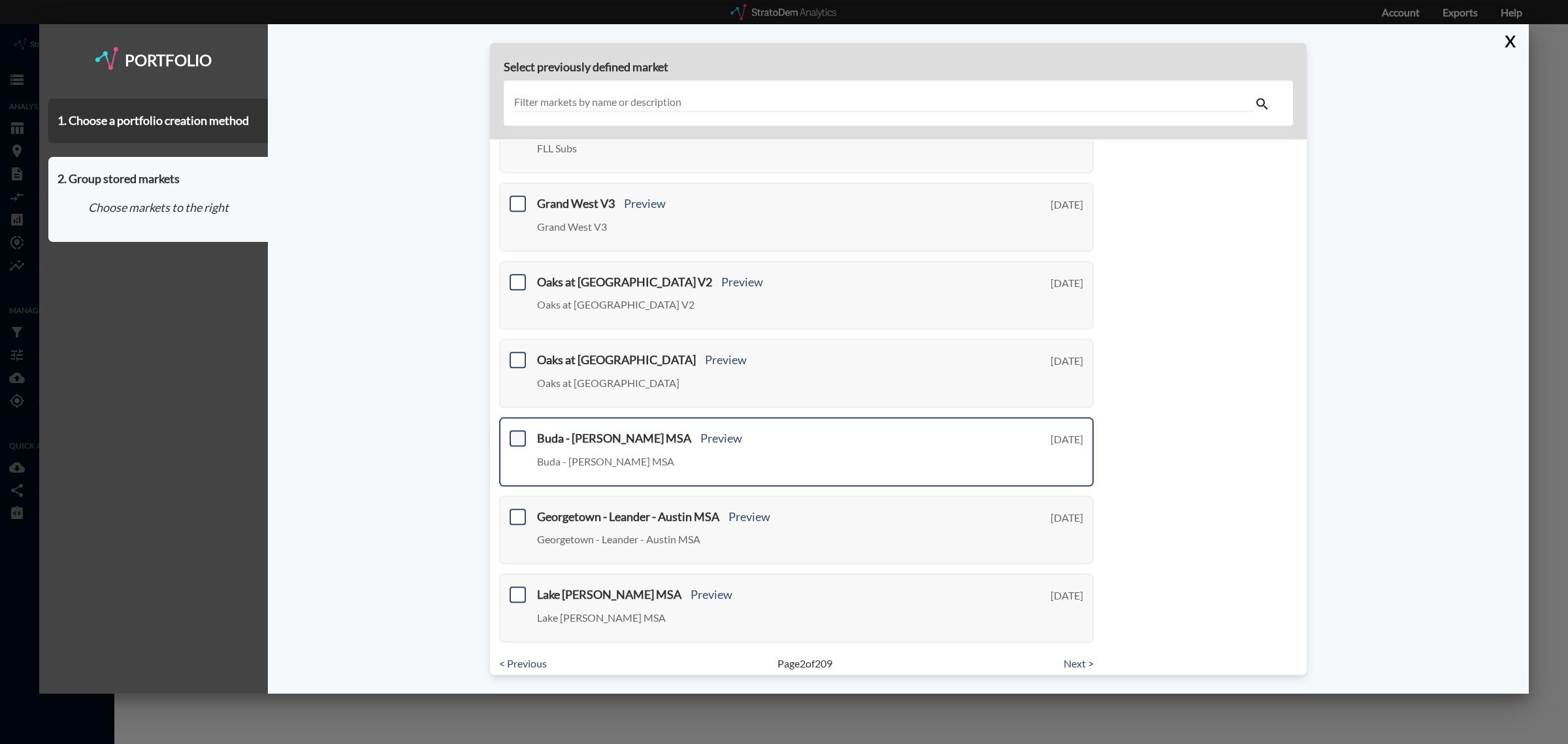
click at [519, 431] on span at bounding box center [518, 438] width 16 height 16
click at [516, 433] on input "checkbox" at bounding box center [516, 433] width 0 height 0
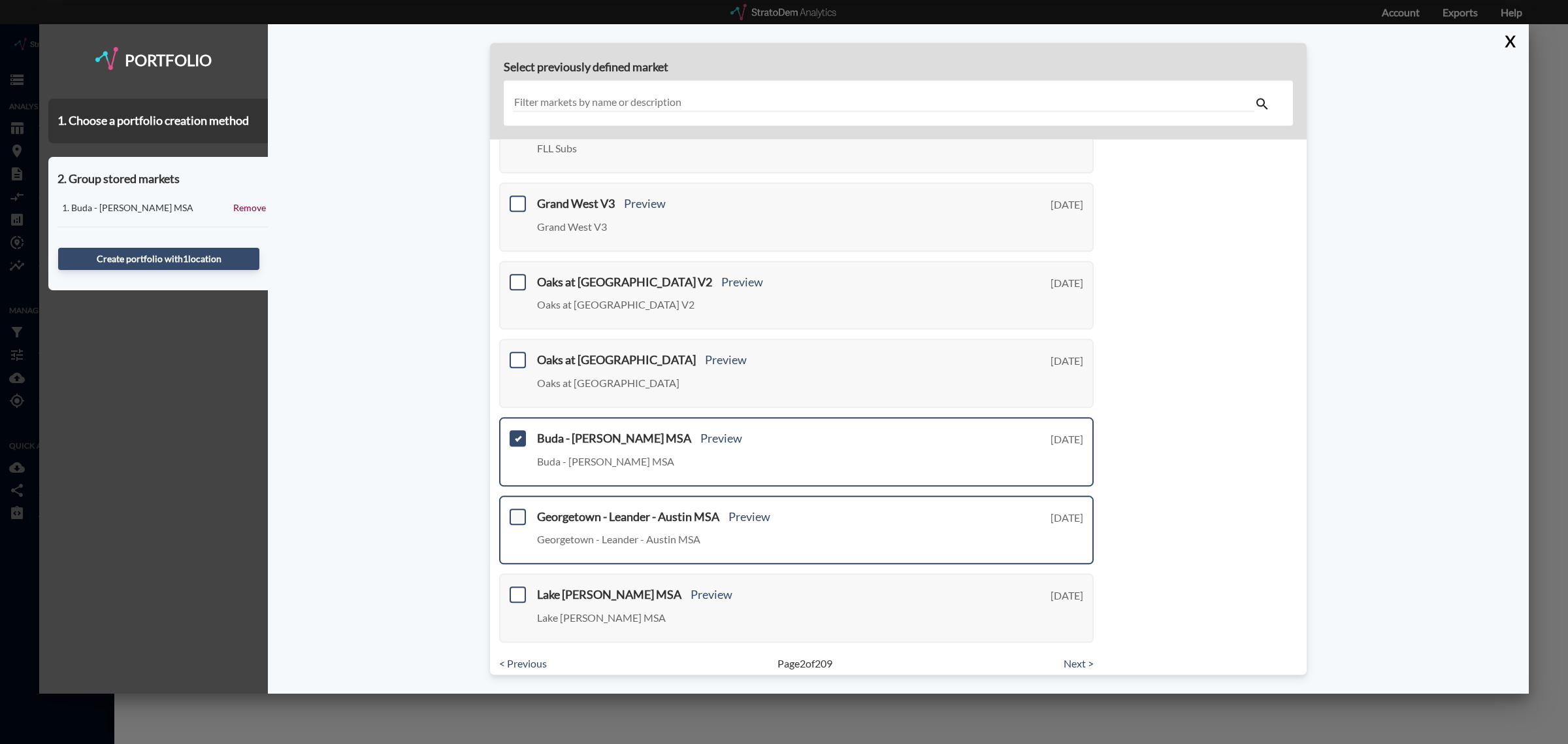
click at [516, 508] on span at bounding box center [518, 517] width 16 height 16
click at [516, 511] on input "checkbox" at bounding box center [516, 511] width 0 height 0
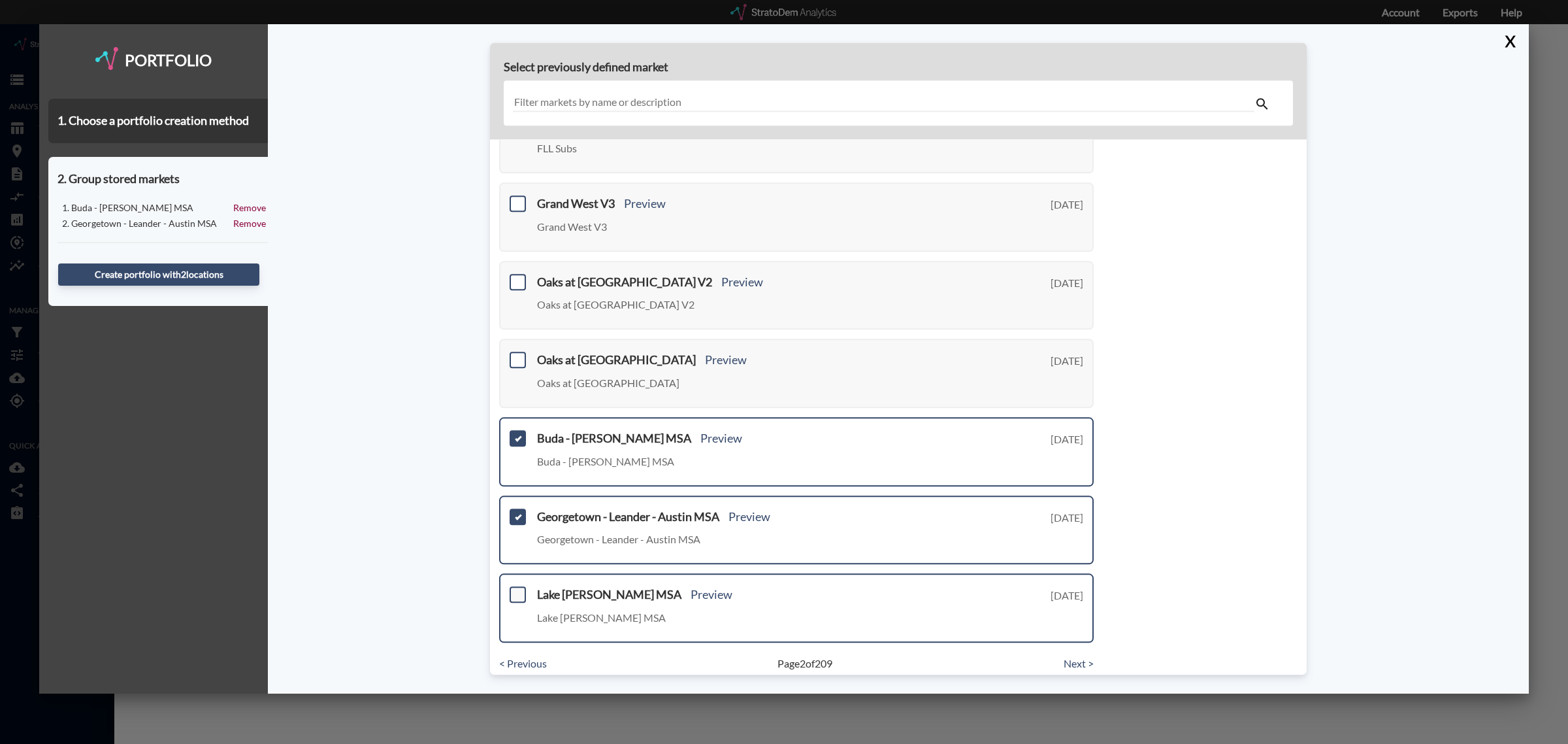
click at [516, 586] on span at bounding box center [518, 594] width 16 height 16
click at [516, 589] on input "checkbox" at bounding box center [516, 589] width 0 height 0
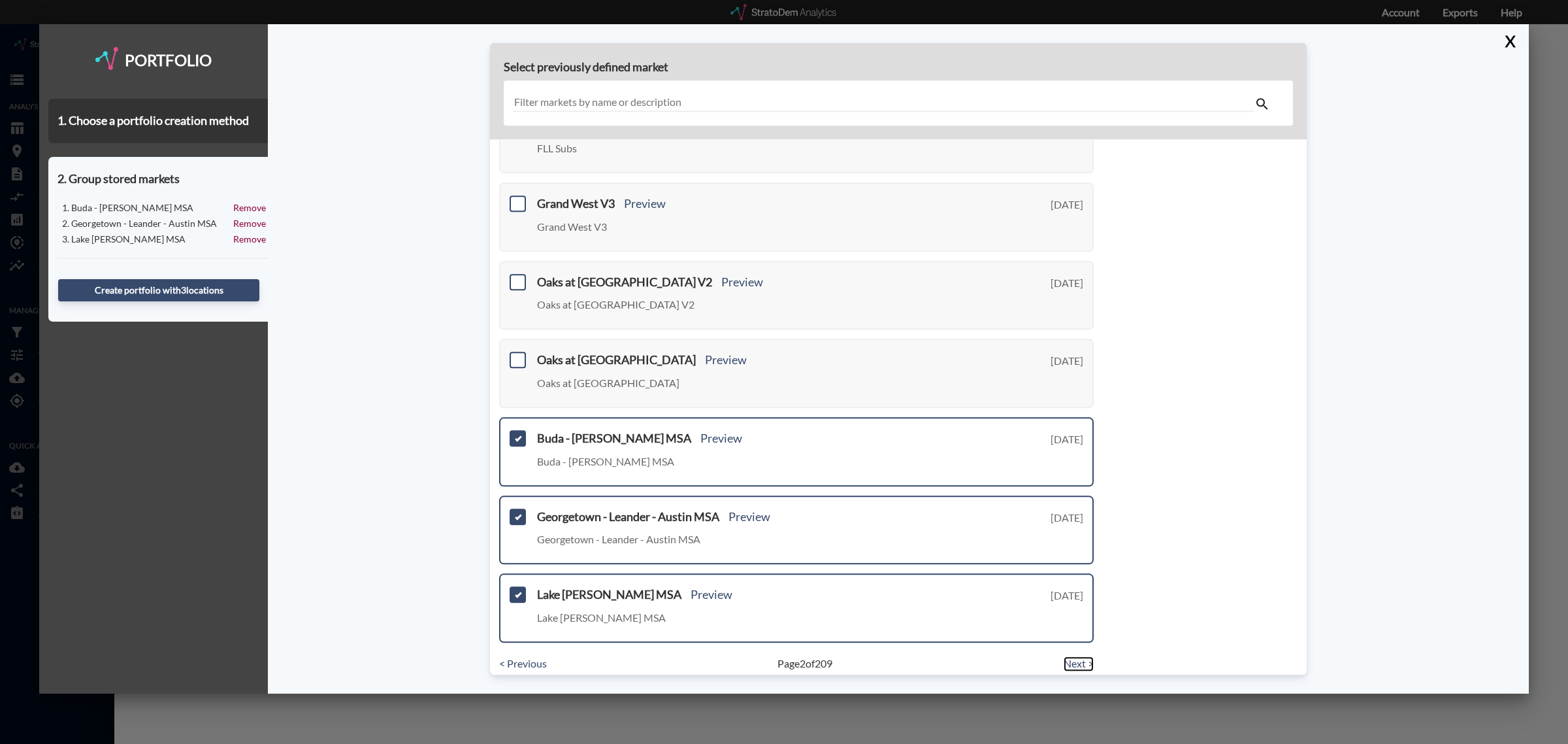
click at [1066, 656] on link "Next >" at bounding box center [1079, 664] width 30 height 15
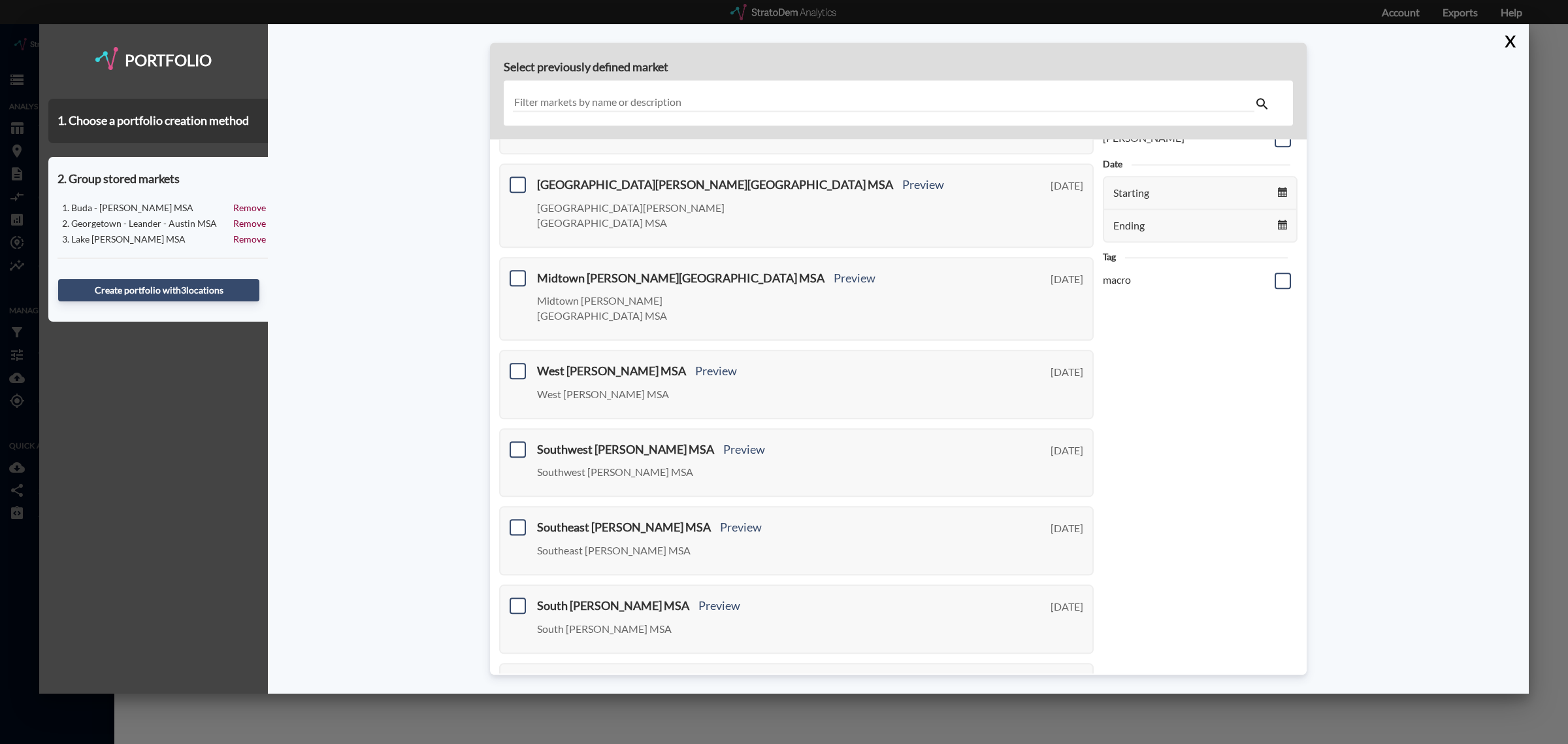
scroll to position [0, 0]
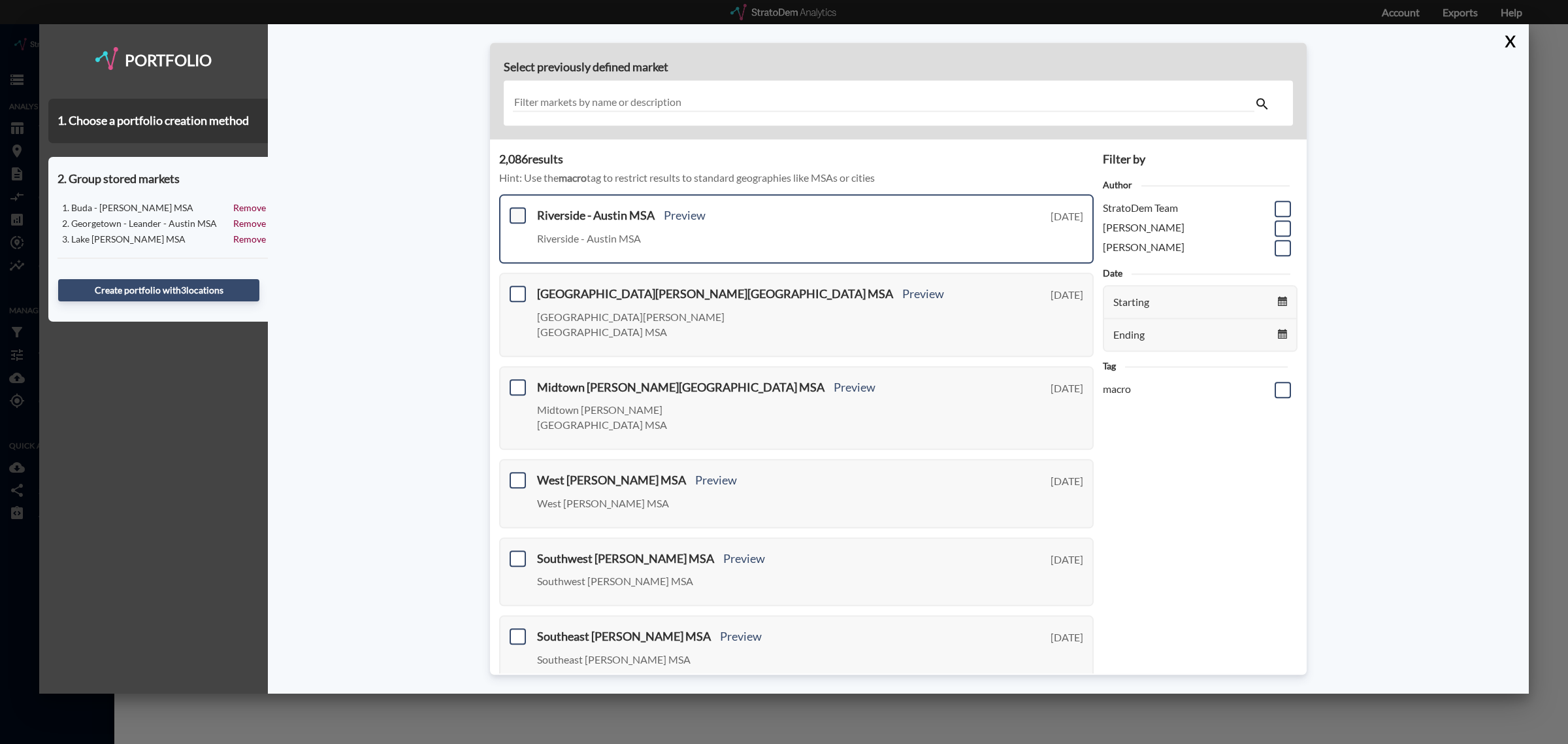
click at [516, 214] on span at bounding box center [518, 216] width 16 height 16
click at [516, 210] on input "checkbox" at bounding box center [516, 210] width 0 height 0
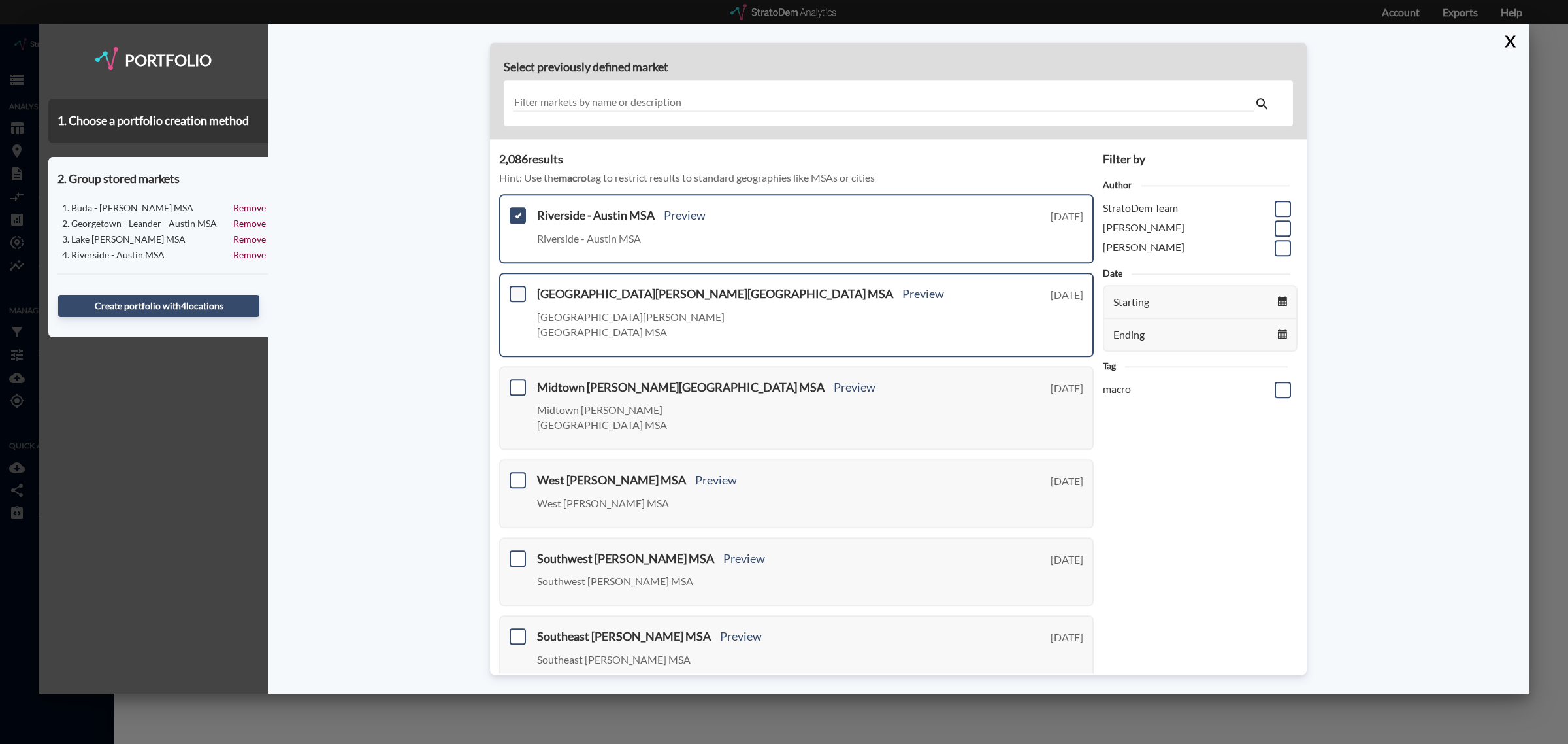
click at [518, 289] on span at bounding box center [518, 294] width 16 height 16
click at [516, 289] on input "checkbox" at bounding box center [516, 289] width 0 height 0
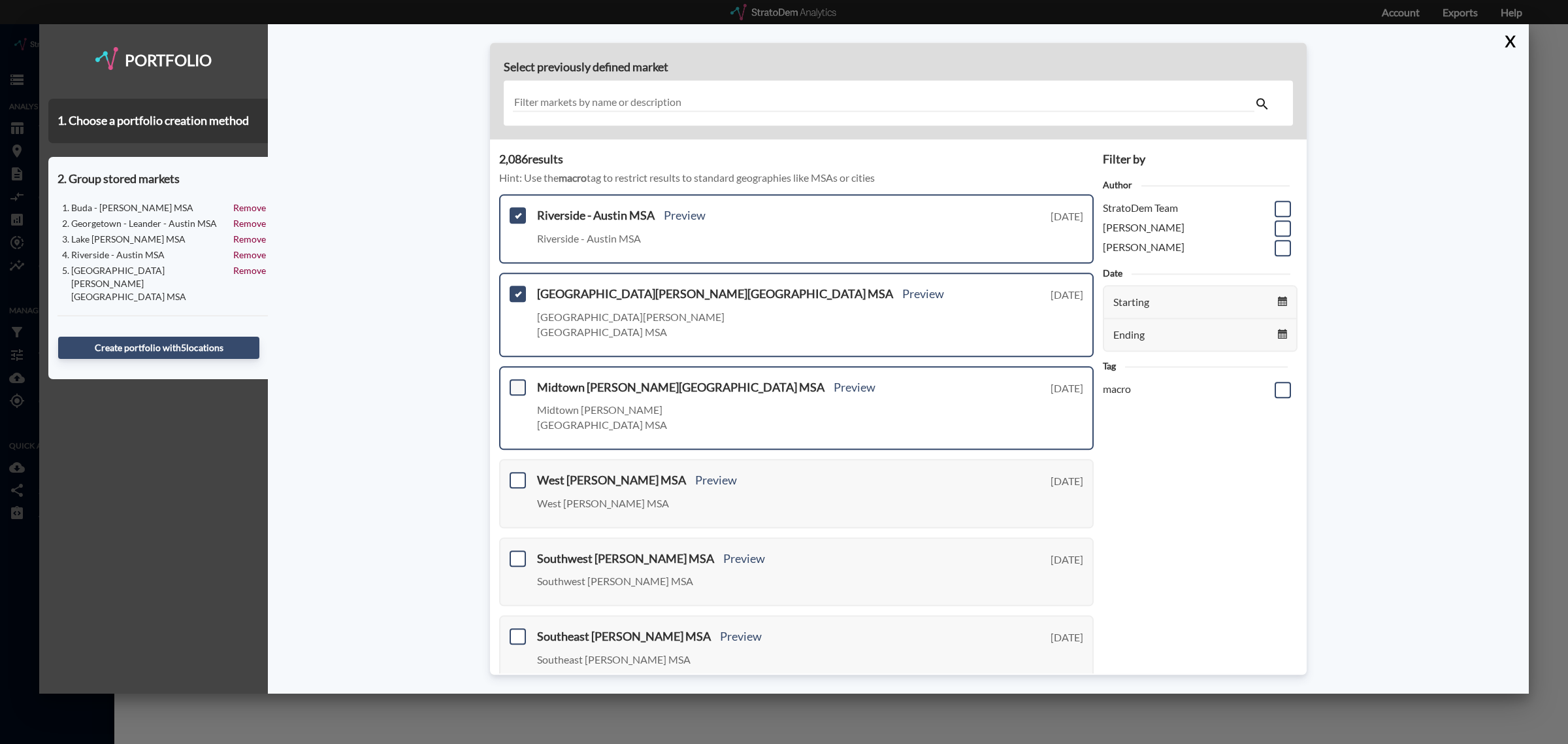
click at [519, 379] on span at bounding box center [518, 387] width 16 height 16
click at [516, 382] on input "checkbox" at bounding box center [516, 382] width 0 height 0
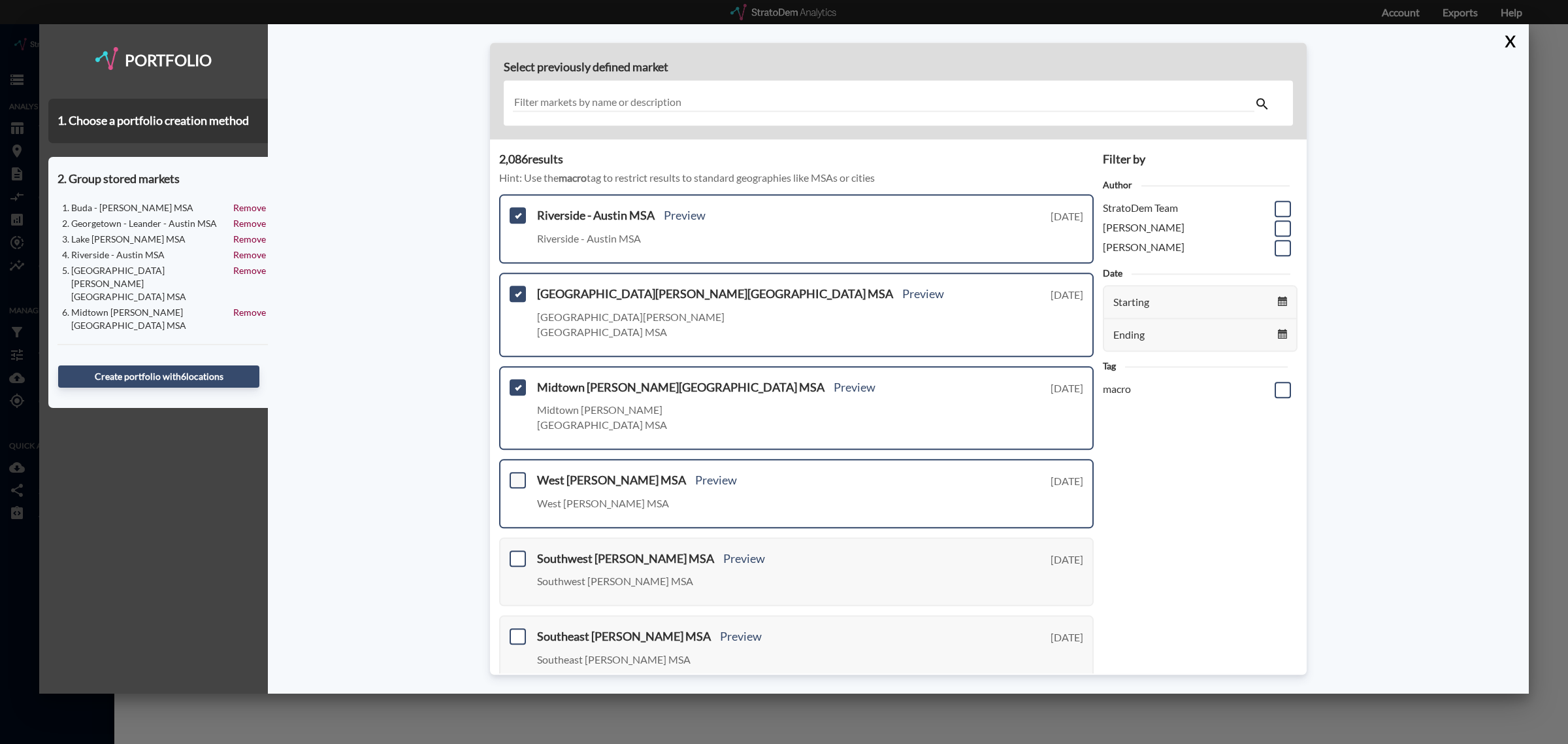
click at [521, 472] on span at bounding box center [518, 480] width 16 height 16
click at [516, 475] on input "checkbox" at bounding box center [516, 475] width 0 height 0
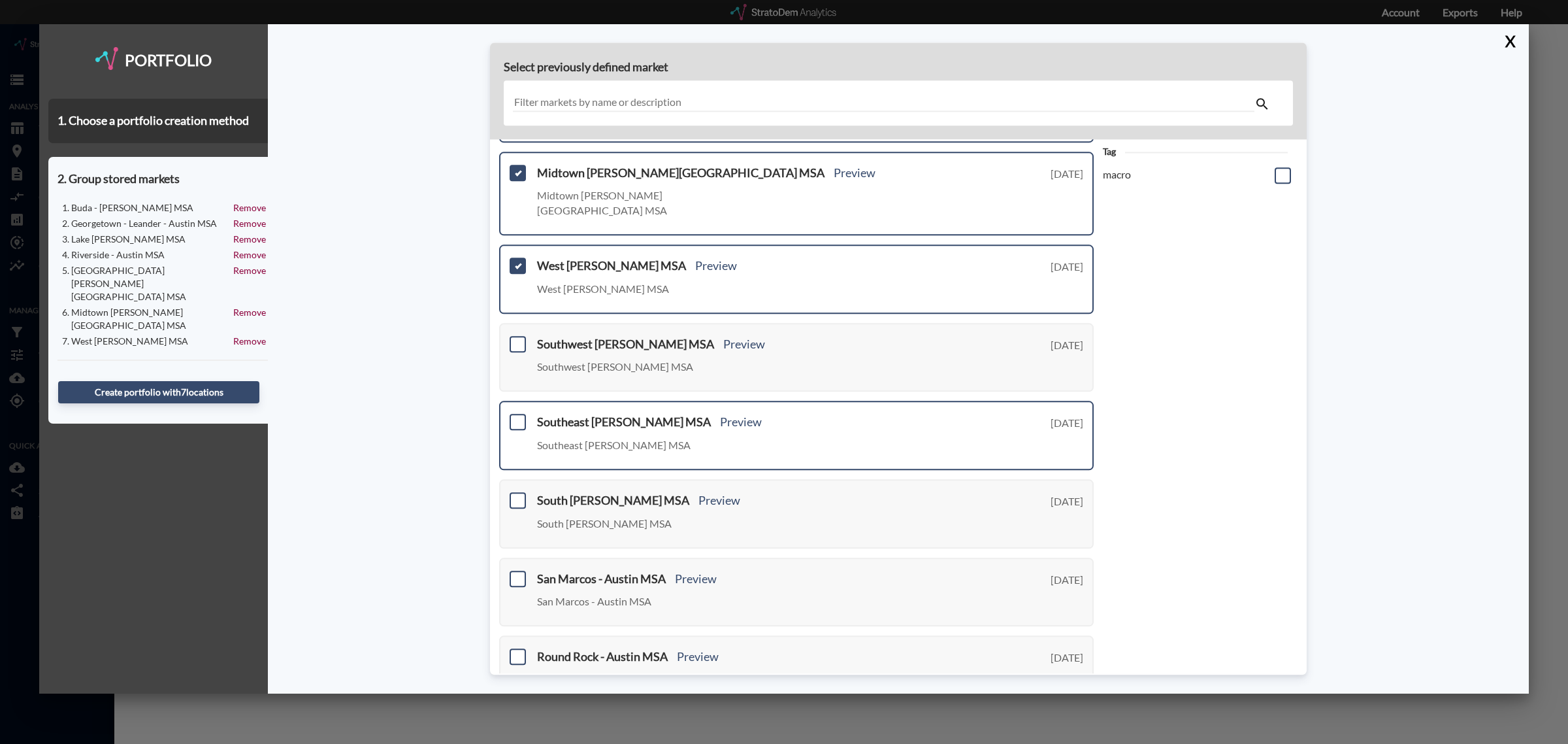
scroll to position [245, 0]
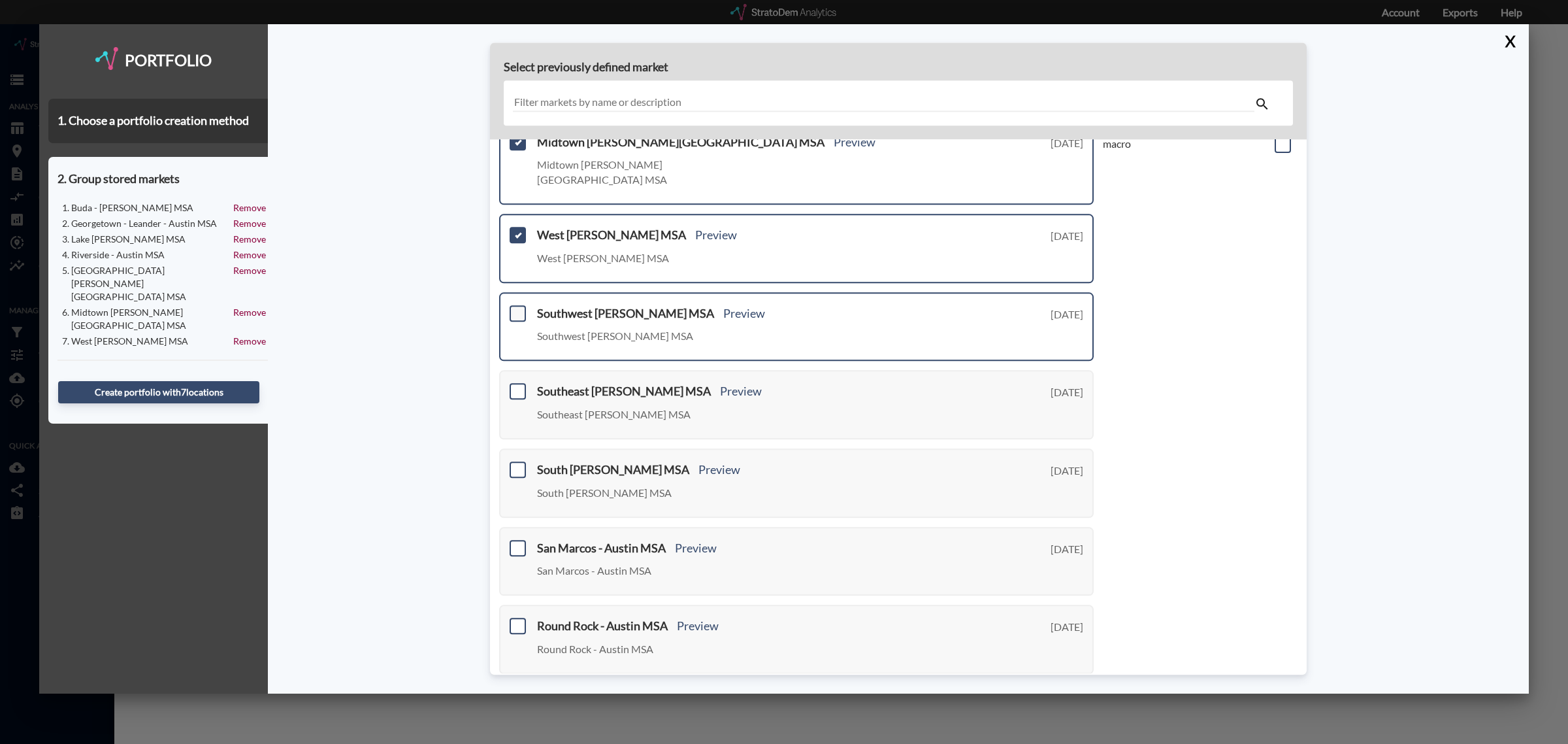
click at [515, 305] on span at bounding box center [518, 313] width 16 height 16
click at [516, 308] on input "checkbox" at bounding box center [516, 308] width 0 height 0
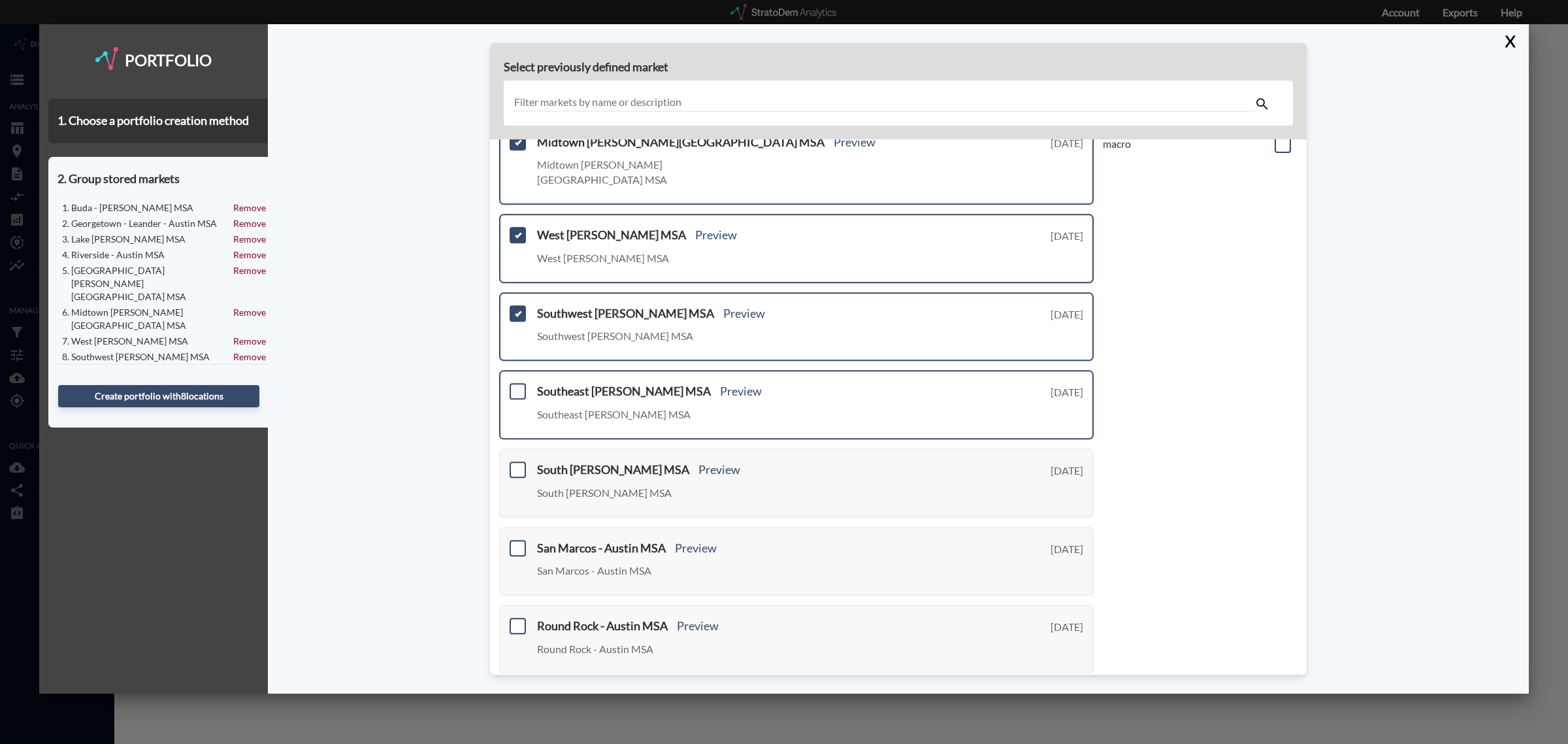
click at [519, 383] on span at bounding box center [518, 392] width 16 height 16
click at [516, 386] on input "checkbox" at bounding box center [516, 386] width 0 height 0
click at [520, 462] on span at bounding box center [518, 470] width 16 height 16
click at [516, 464] on input "checkbox" at bounding box center [516, 464] width 0 height 0
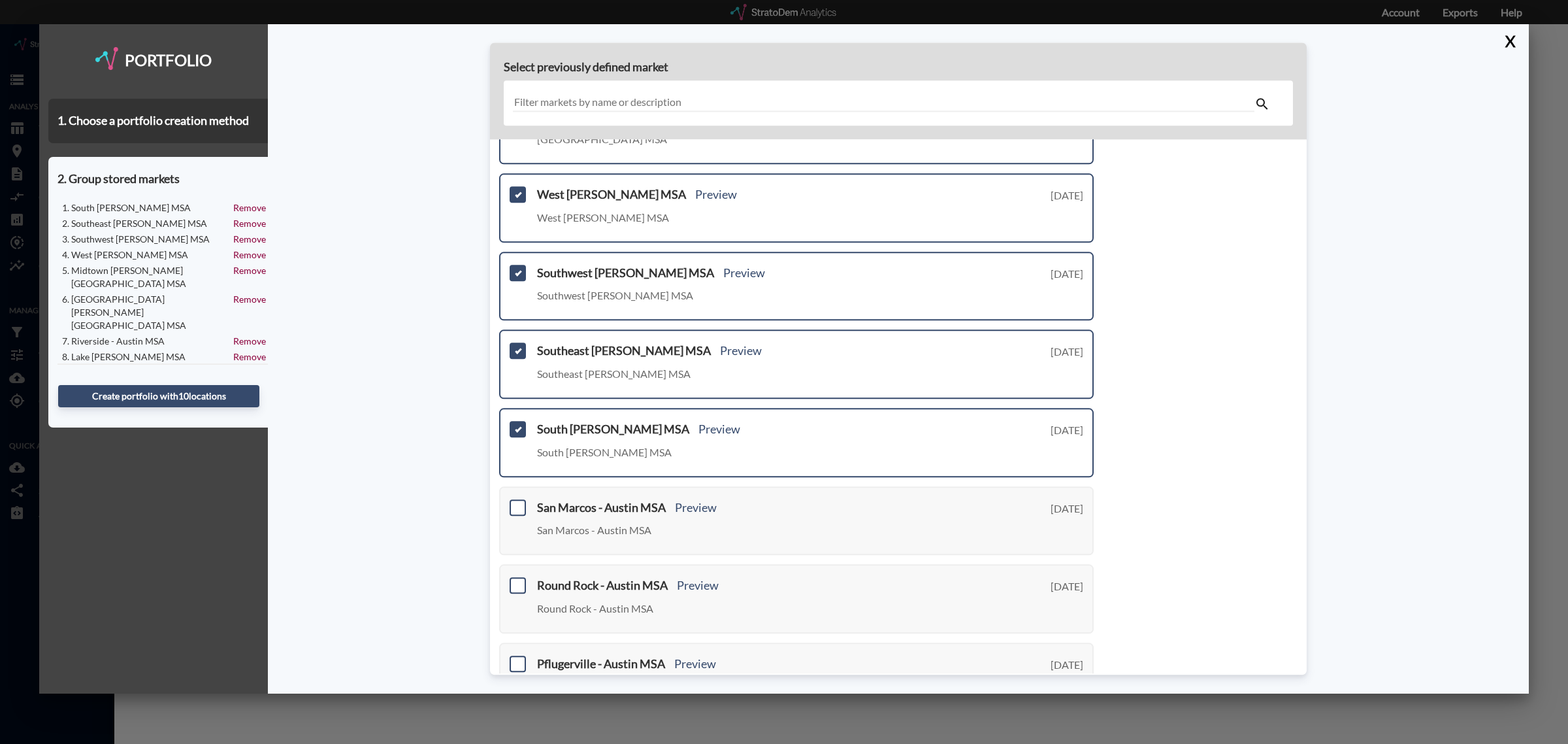
scroll to position [325, 0]
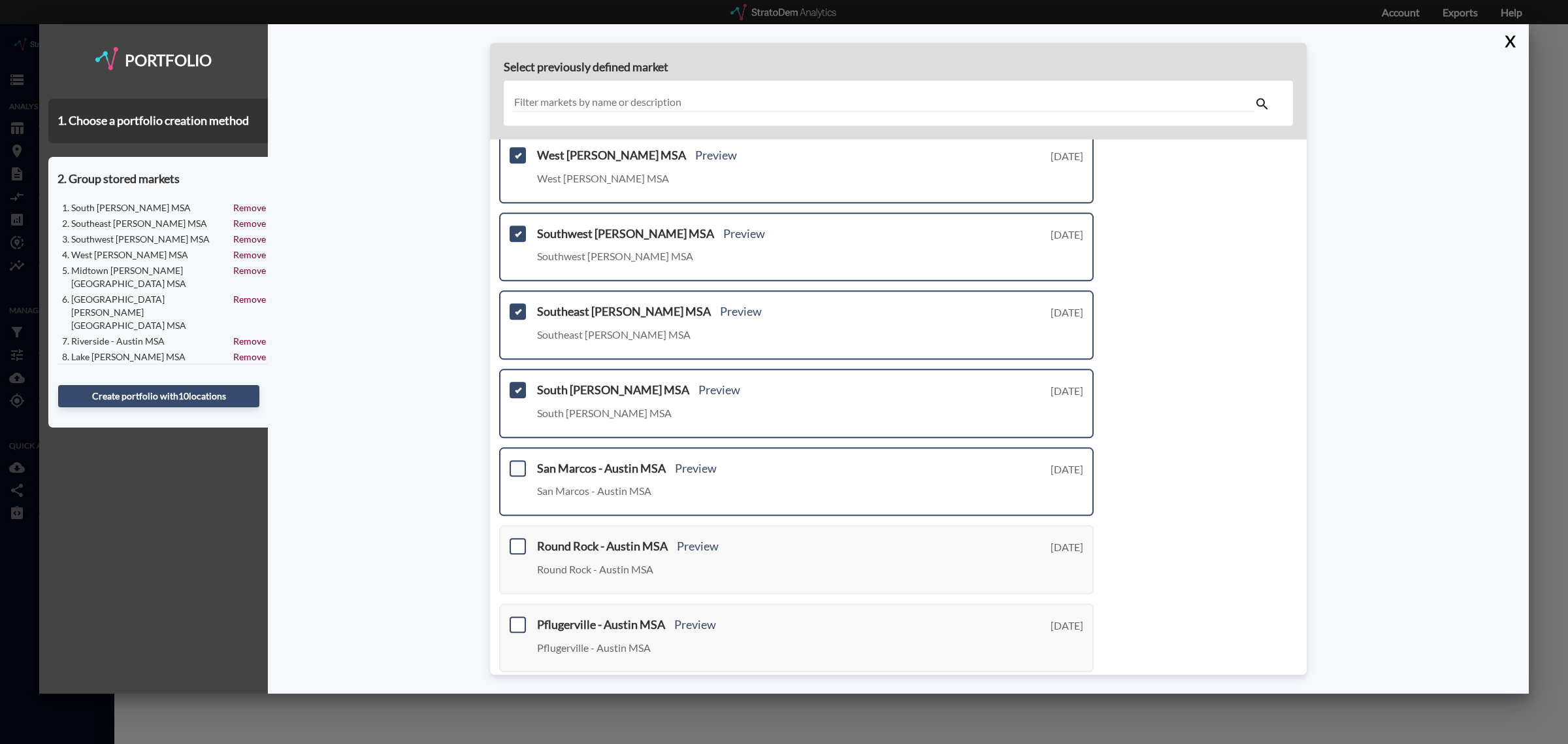
click at [519, 460] on span at bounding box center [518, 469] width 16 height 16
click at [516, 462] on input "checkbox" at bounding box center [516, 462] width 0 height 0
click at [524, 539] on span at bounding box center [518, 547] width 16 height 16
click at [516, 541] on input "checkbox" at bounding box center [516, 541] width 0 height 0
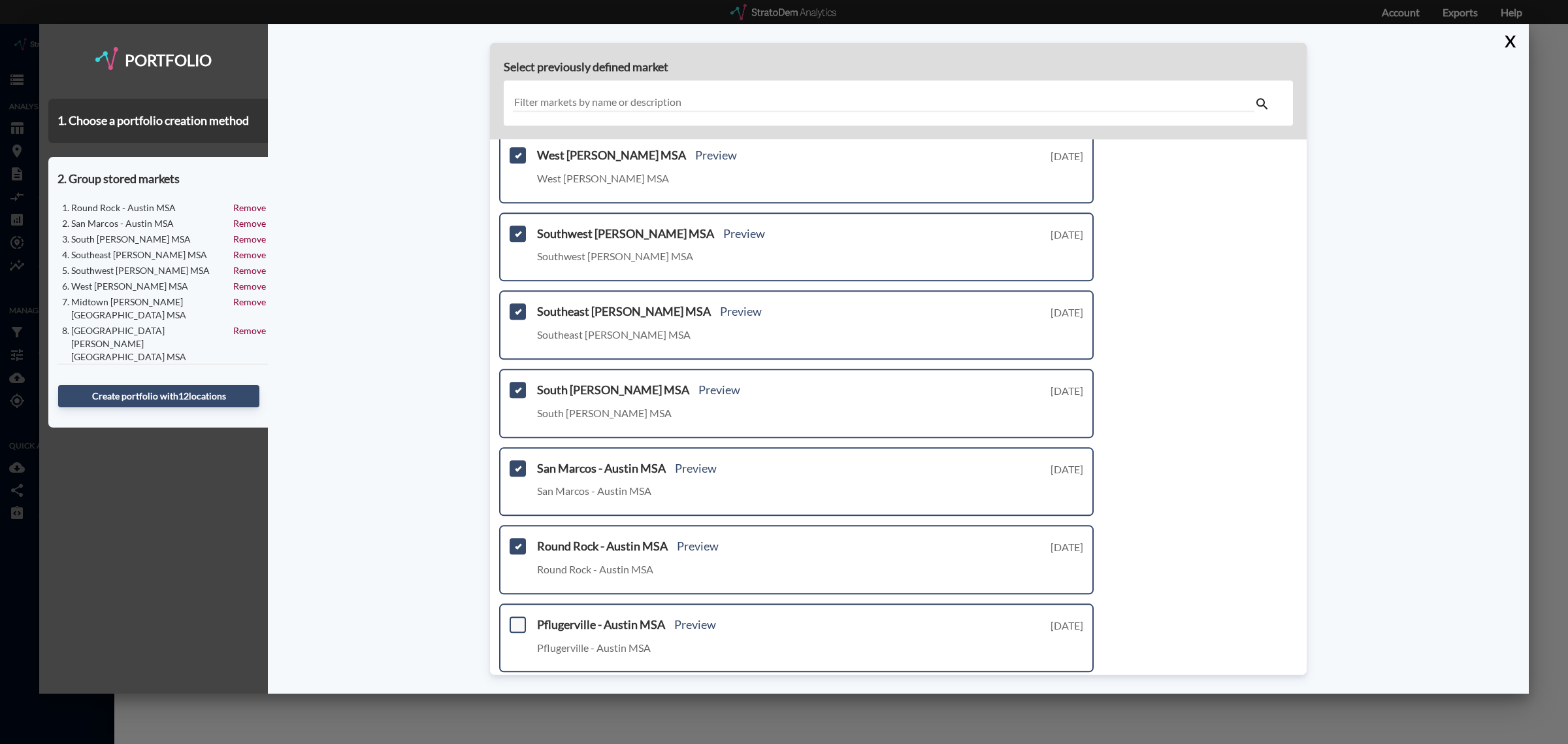
click at [517, 616] on span at bounding box center [518, 624] width 16 height 16
click at [516, 619] on input "checkbox" at bounding box center [516, 619] width 0 height 0
click at [1064, 686] on link "Next >" at bounding box center [1079, 694] width 30 height 15
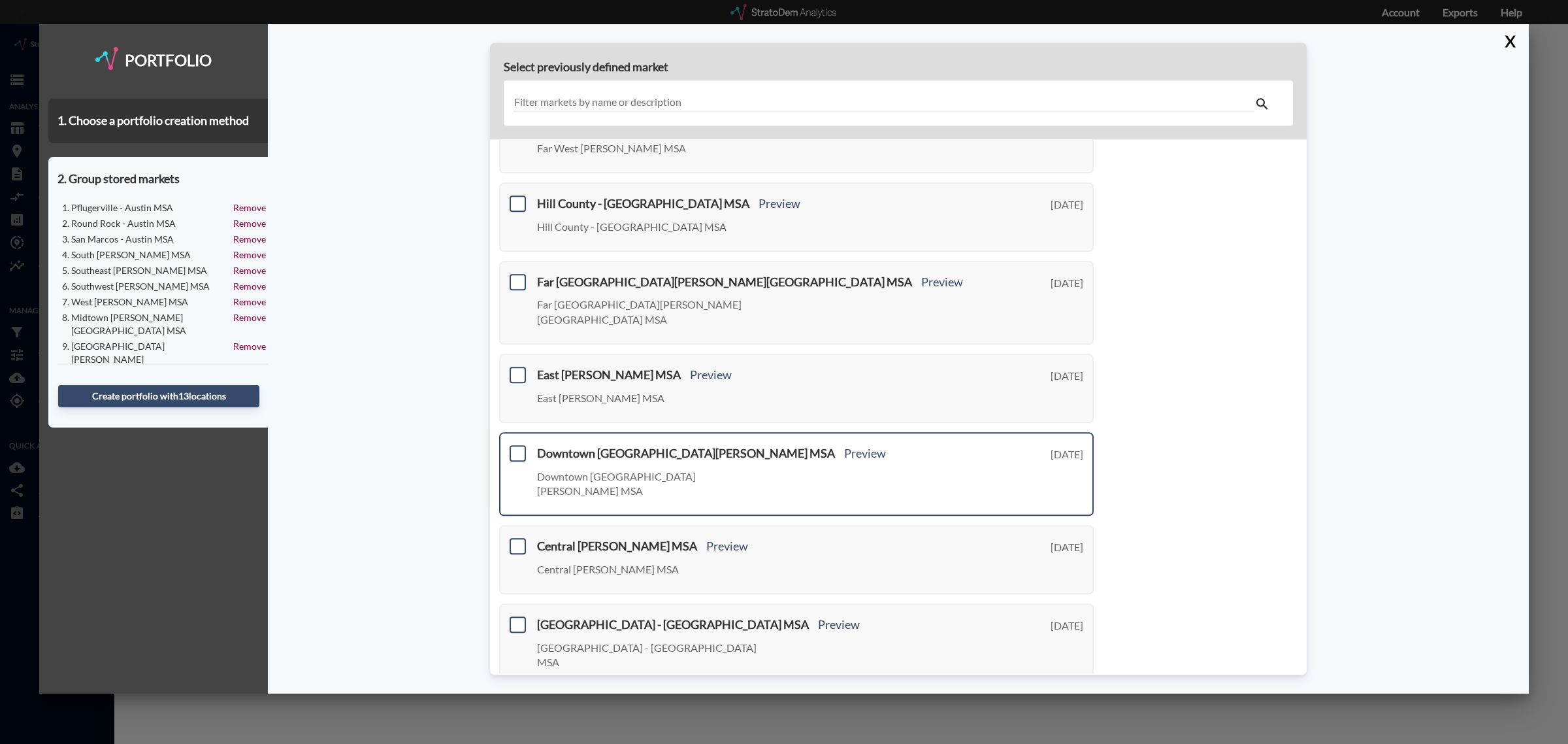
scroll to position [0, 0]
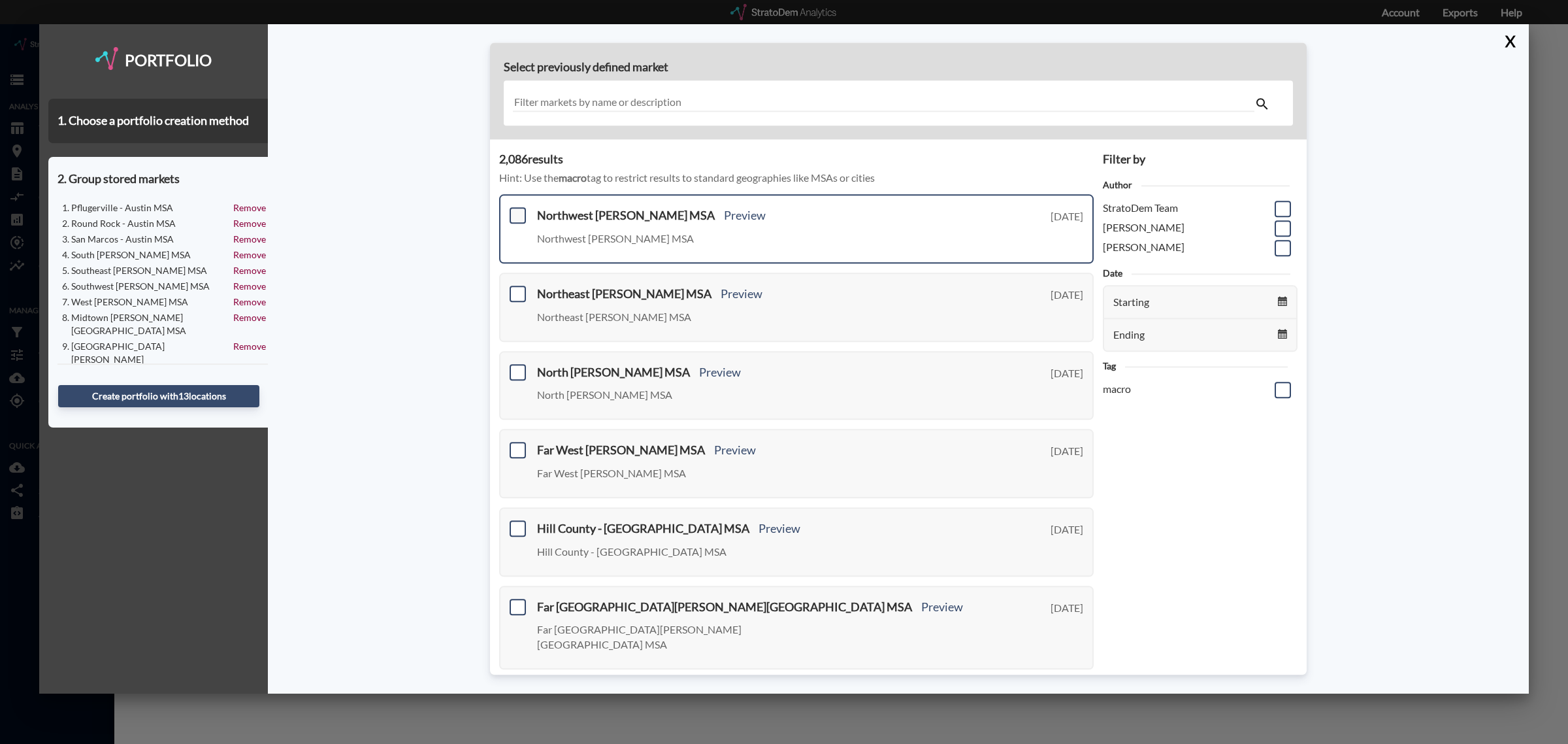
click at [514, 214] on span at bounding box center [518, 216] width 16 height 16
click at [516, 210] on input "checkbox" at bounding box center [516, 210] width 0 height 0
click at [520, 289] on span at bounding box center [518, 294] width 16 height 16
click at [516, 289] on input "checkbox" at bounding box center [516, 289] width 0 height 0
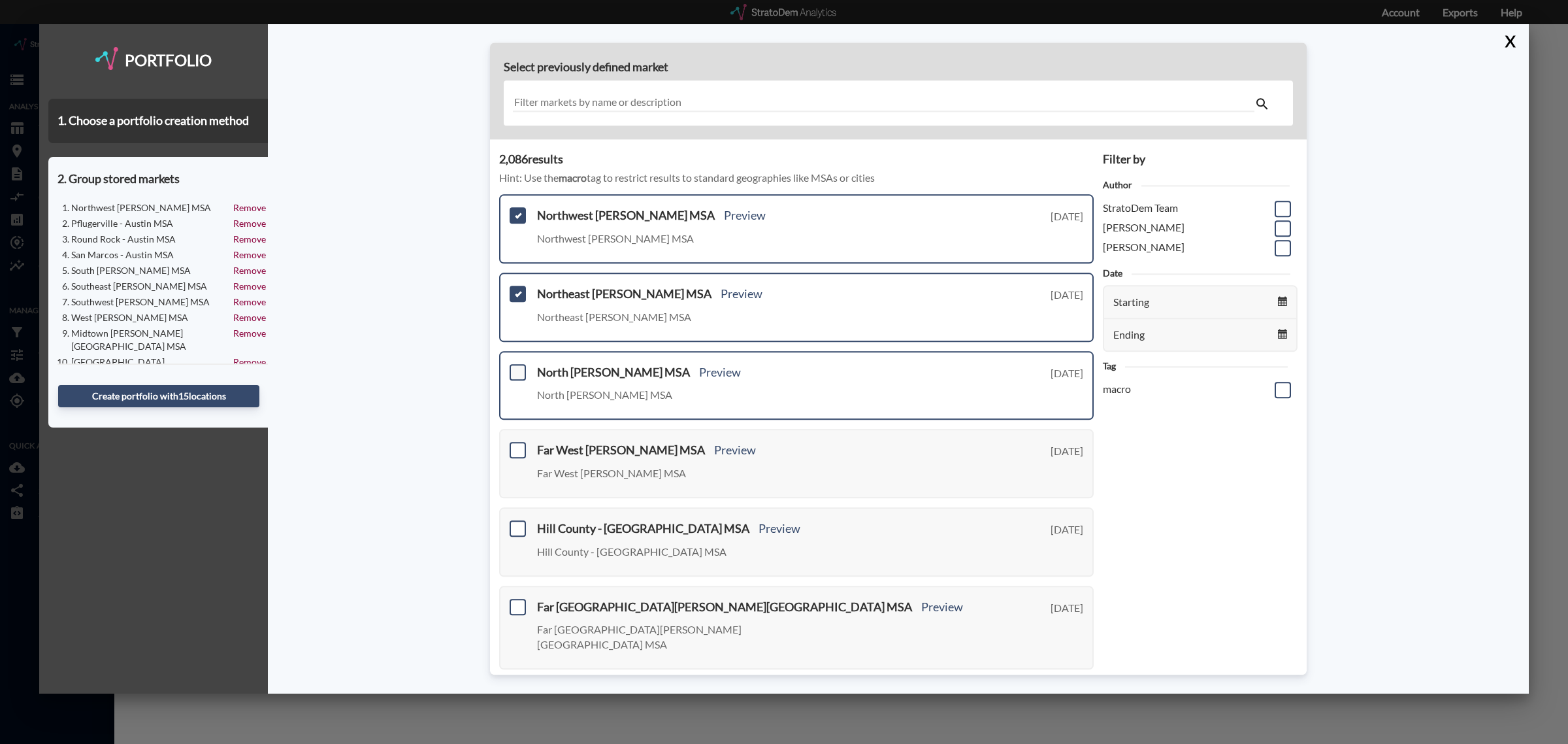
click at [517, 365] on span at bounding box center [518, 372] width 16 height 16
click at [516, 367] on input "checkbox" at bounding box center [516, 367] width 0 height 0
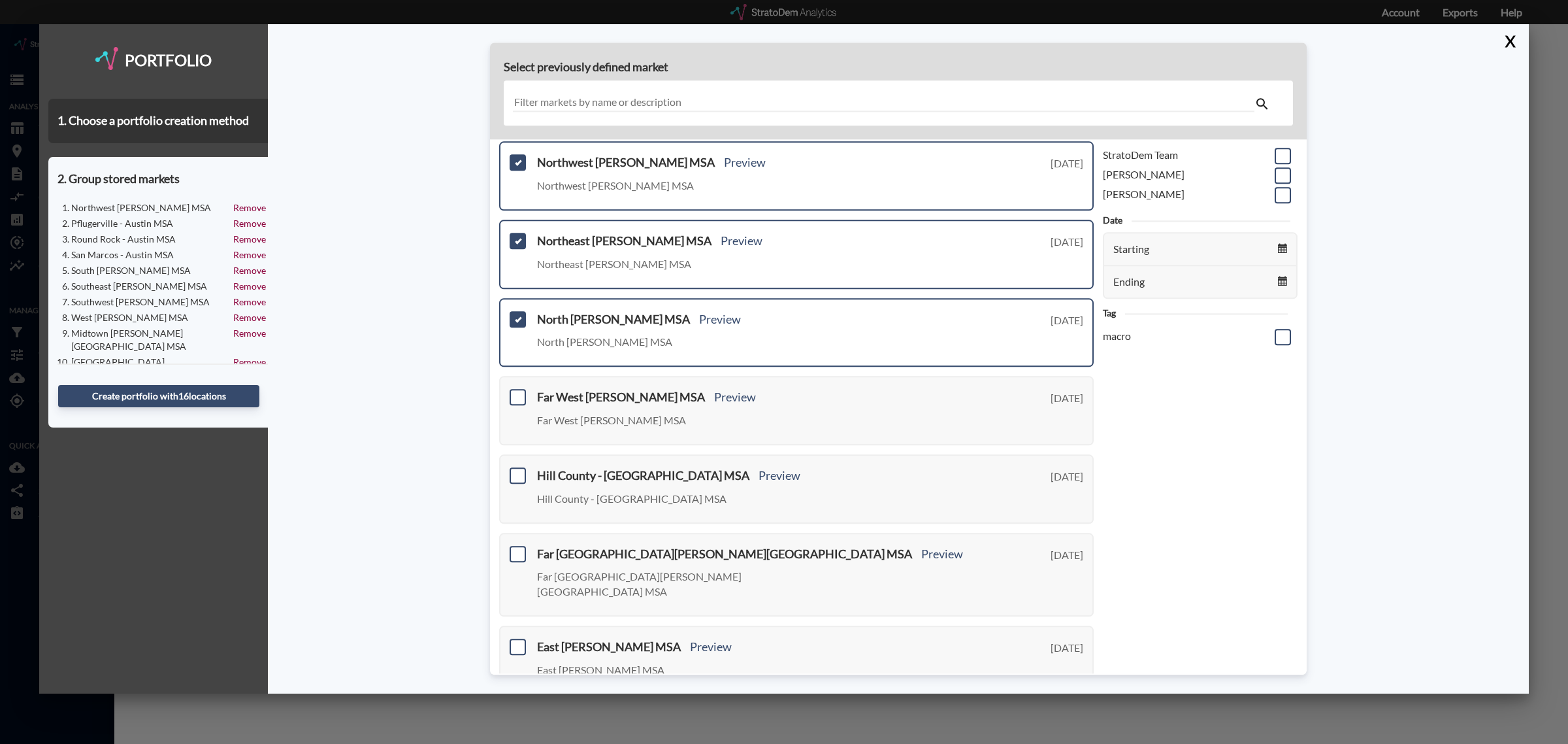
scroll to position [82, 0]
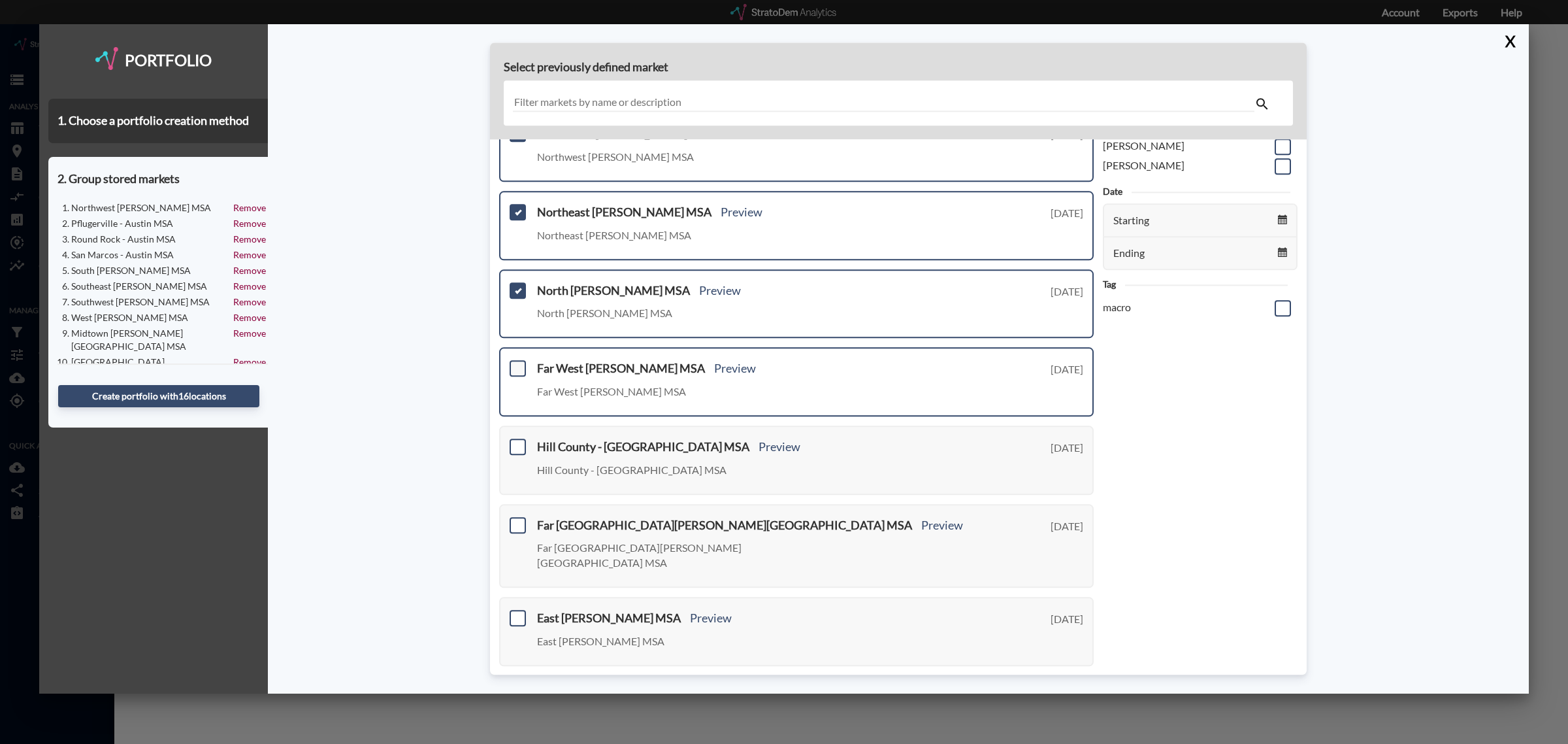
click at [521, 368] on span at bounding box center [518, 369] width 16 height 16
click at [516, 363] on input "checkbox" at bounding box center [516, 363] width 0 height 0
click at [521, 442] on span at bounding box center [518, 447] width 16 height 16
click at [516, 441] on input "checkbox" at bounding box center [516, 441] width 0 height 0
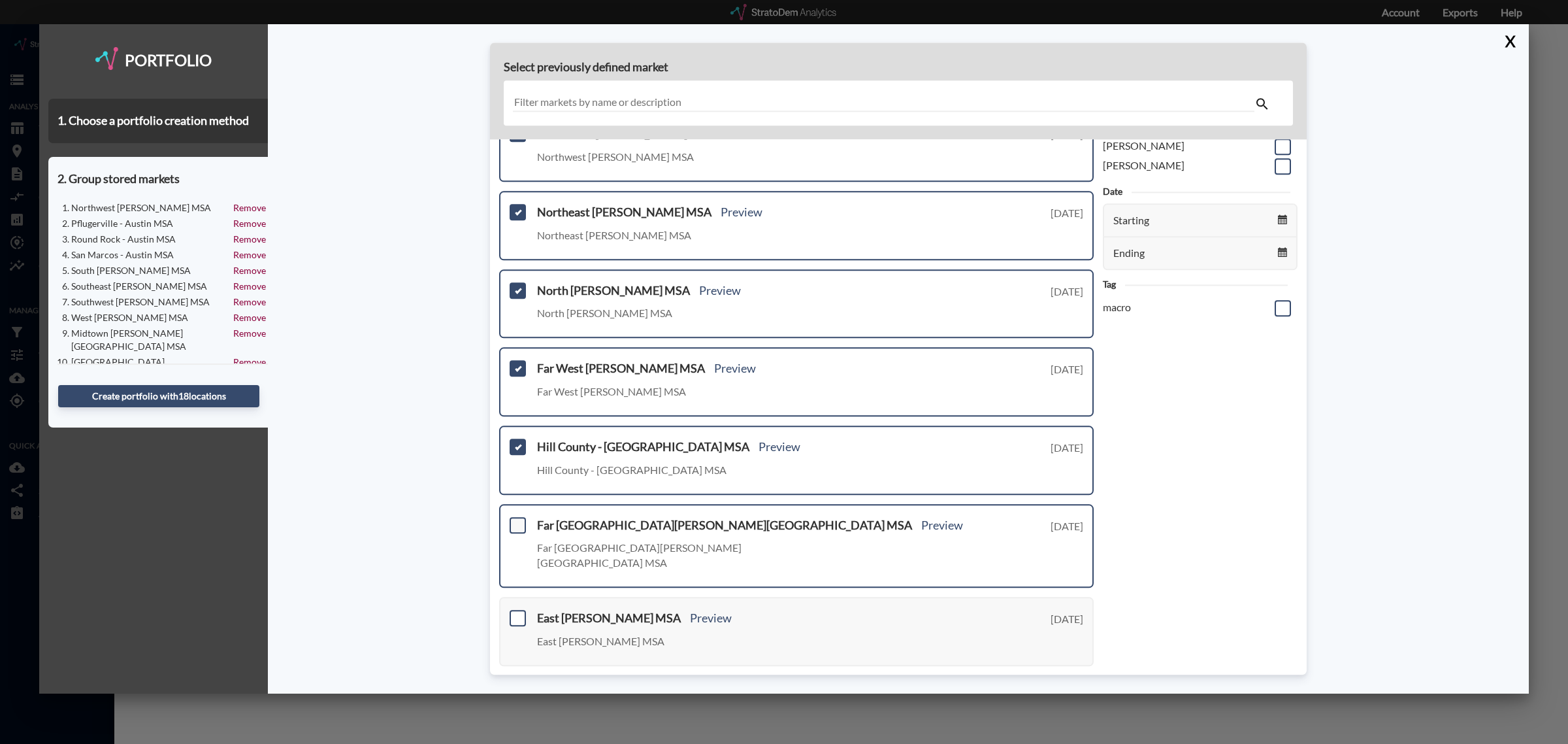
click at [519, 517] on span at bounding box center [518, 525] width 16 height 16
click at [516, 519] on input "checkbox" at bounding box center [516, 519] width 0 height 0
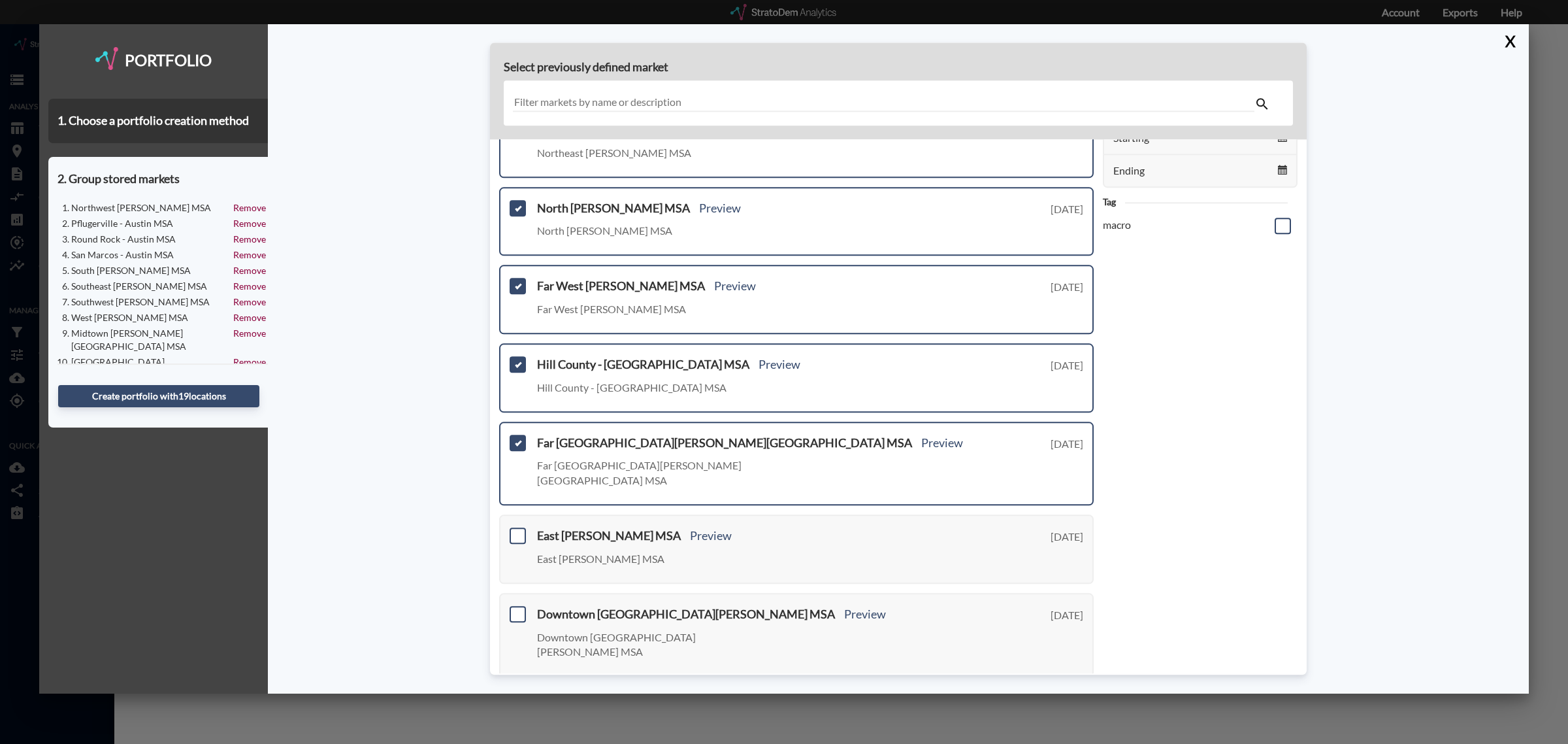
scroll to position [245, 0]
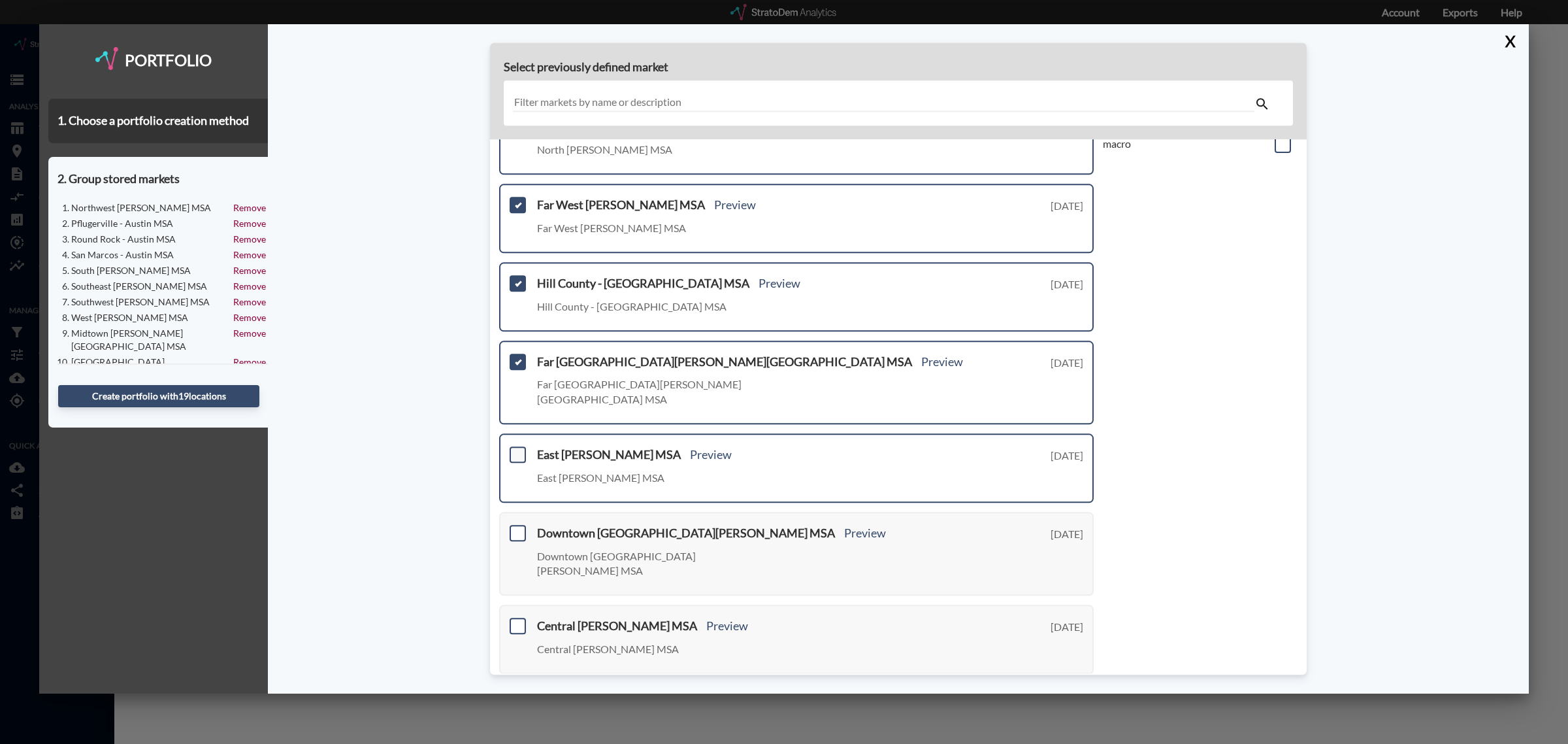
click at [514, 447] on span at bounding box center [518, 455] width 16 height 16
click at [516, 449] on input "checkbox" at bounding box center [516, 449] width 0 height 0
click at [513, 525] on span at bounding box center [518, 533] width 16 height 16
click at [516, 528] on input "checkbox" at bounding box center [516, 528] width 0 height 0
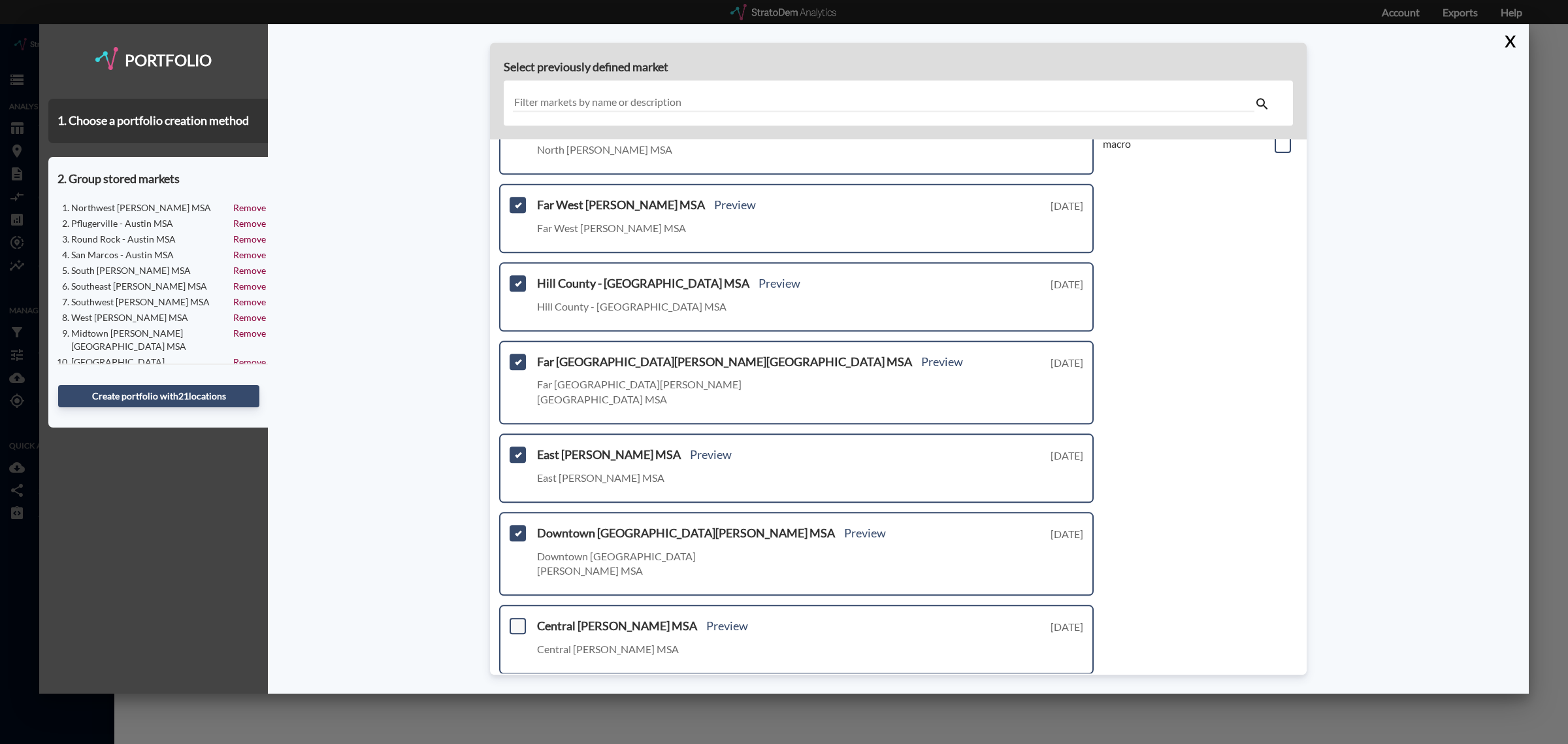
click at [514, 618] on span at bounding box center [518, 627] width 16 height 16
click at [516, 621] on input "checkbox" at bounding box center [516, 621] width 0 height 0
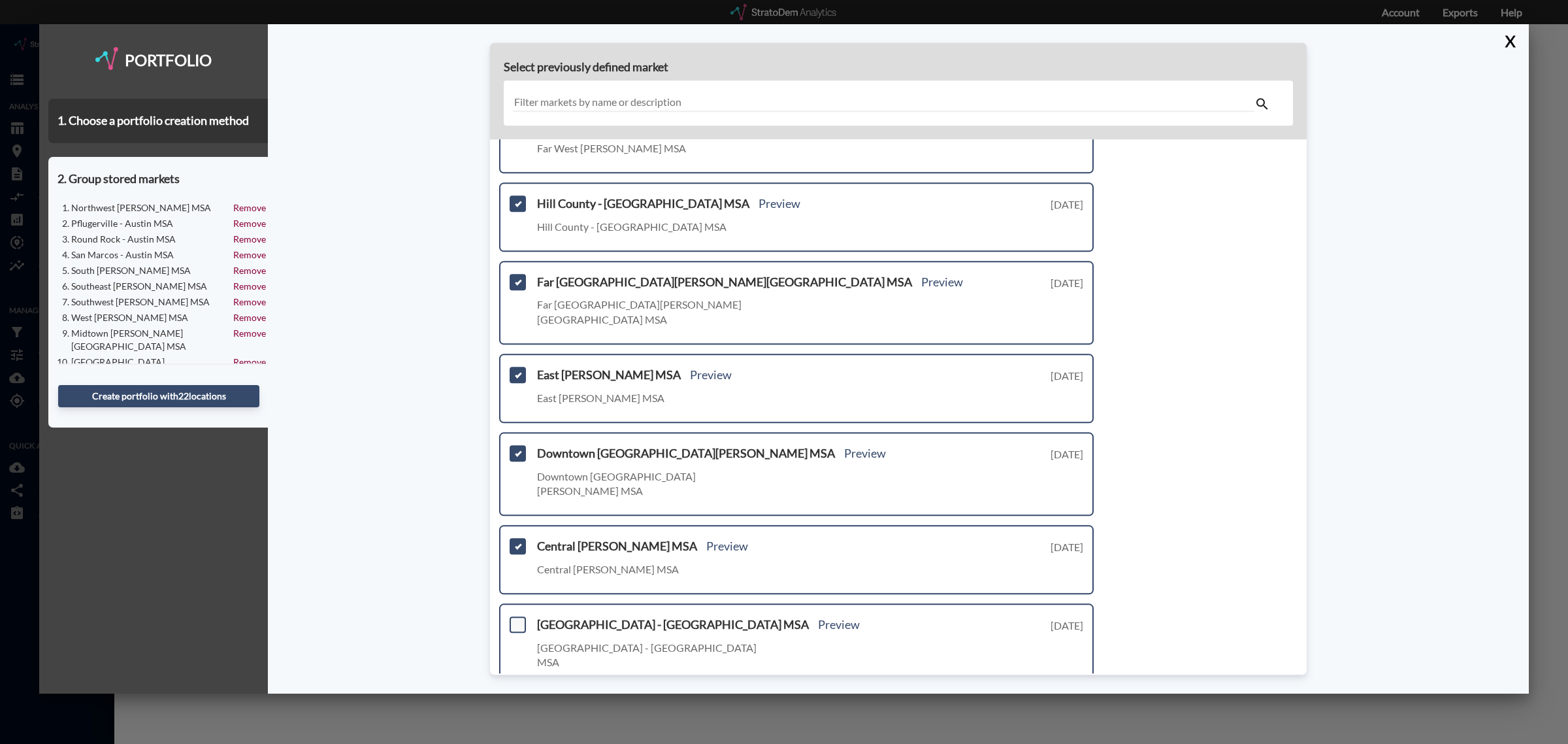
click at [524, 616] on span at bounding box center [518, 624] width 16 height 16
click at [516, 619] on input "checkbox" at bounding box center [516, 619] width 0 height 0
click at [521, 616] on span at bounding box center [518, 624] width 16 height 16
click at [516, 619] on input "checkbox" at bounding box center [516, 619] width 0 height 0
click at [1080, 701] on link "Next >" at bounding box center [1079, 709] width 30 height 15
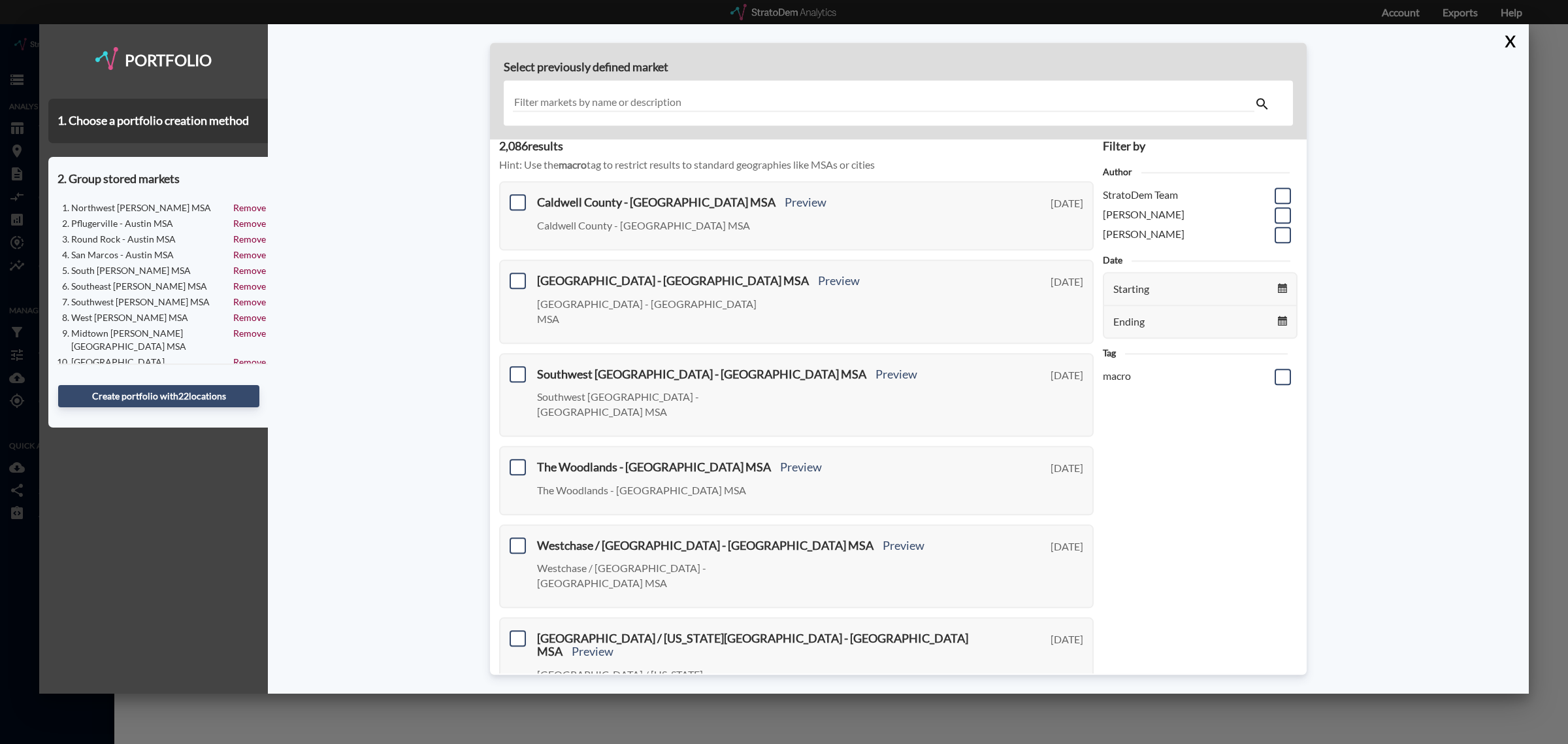
scroll to position [0, 0]
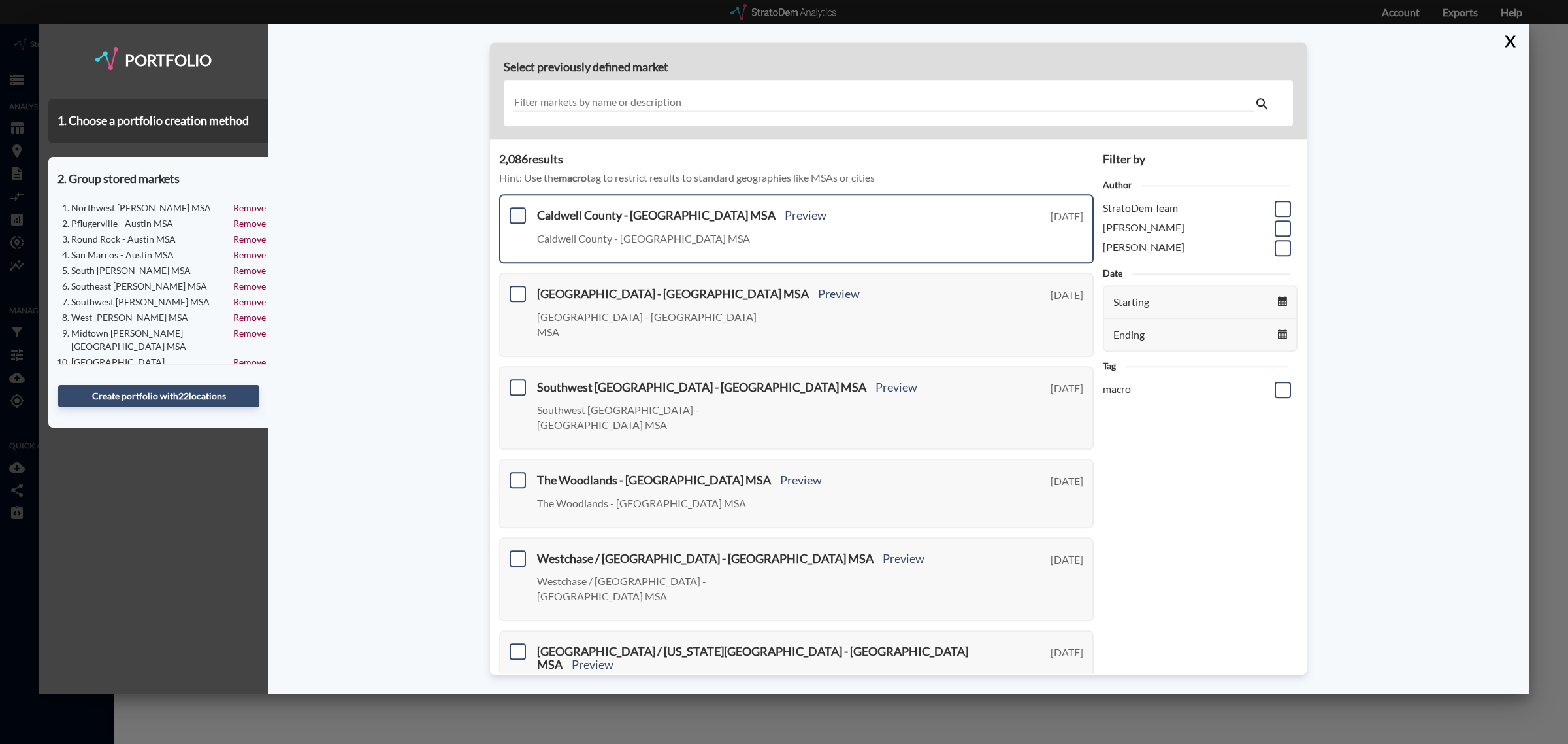
click at [514, 216] on span at bounding box center [518, 216] width 16 height 16
click at [516, 210] on input "checkbox" at bounding box center [516, 210] width 0 height 0
click at [510, 294] on span at bounding box center [518, 294] width 16 height 16
click at [516, 289] on input "checkbox" at bounding box center [516, 289] width 0 height 0
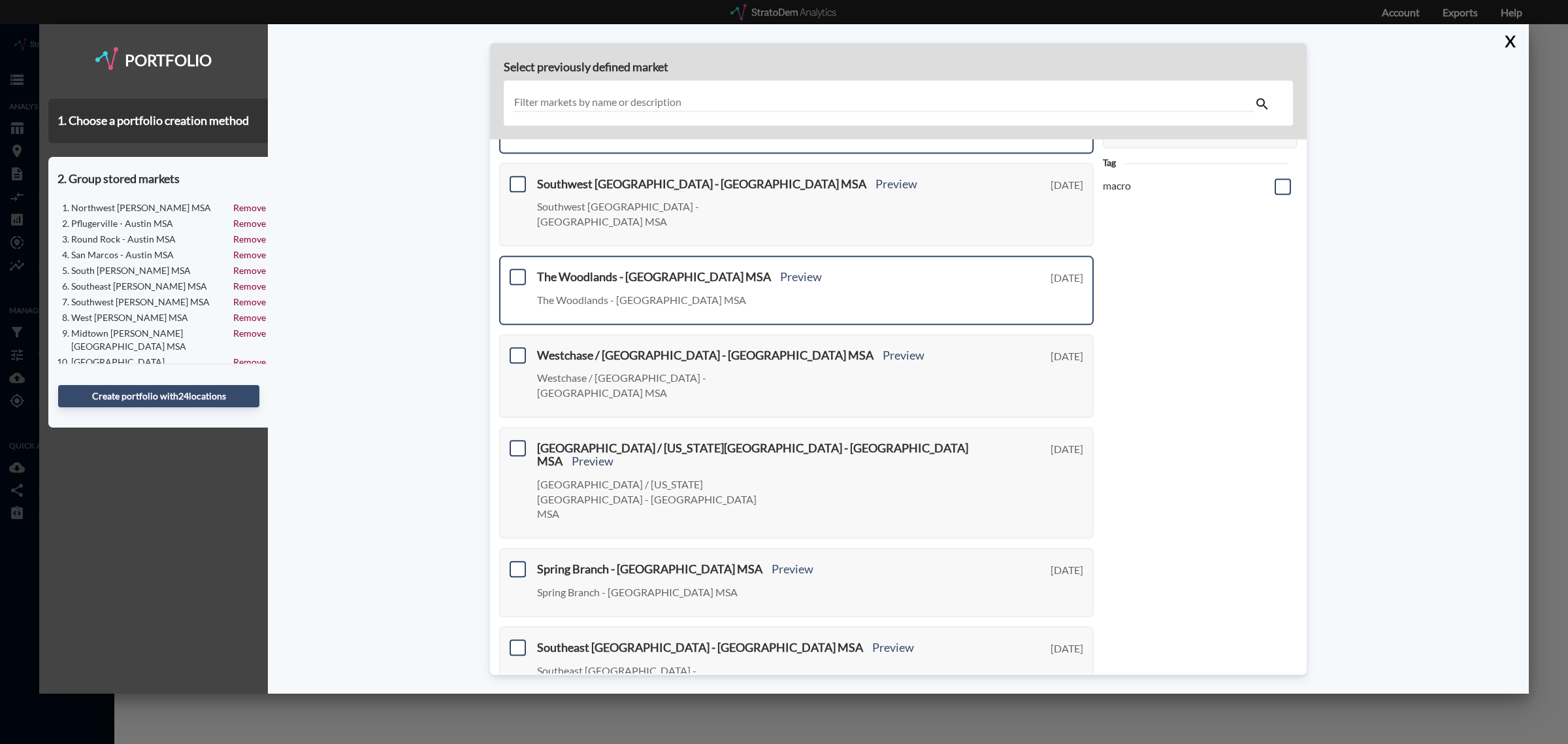
scroll to position [325, 0]
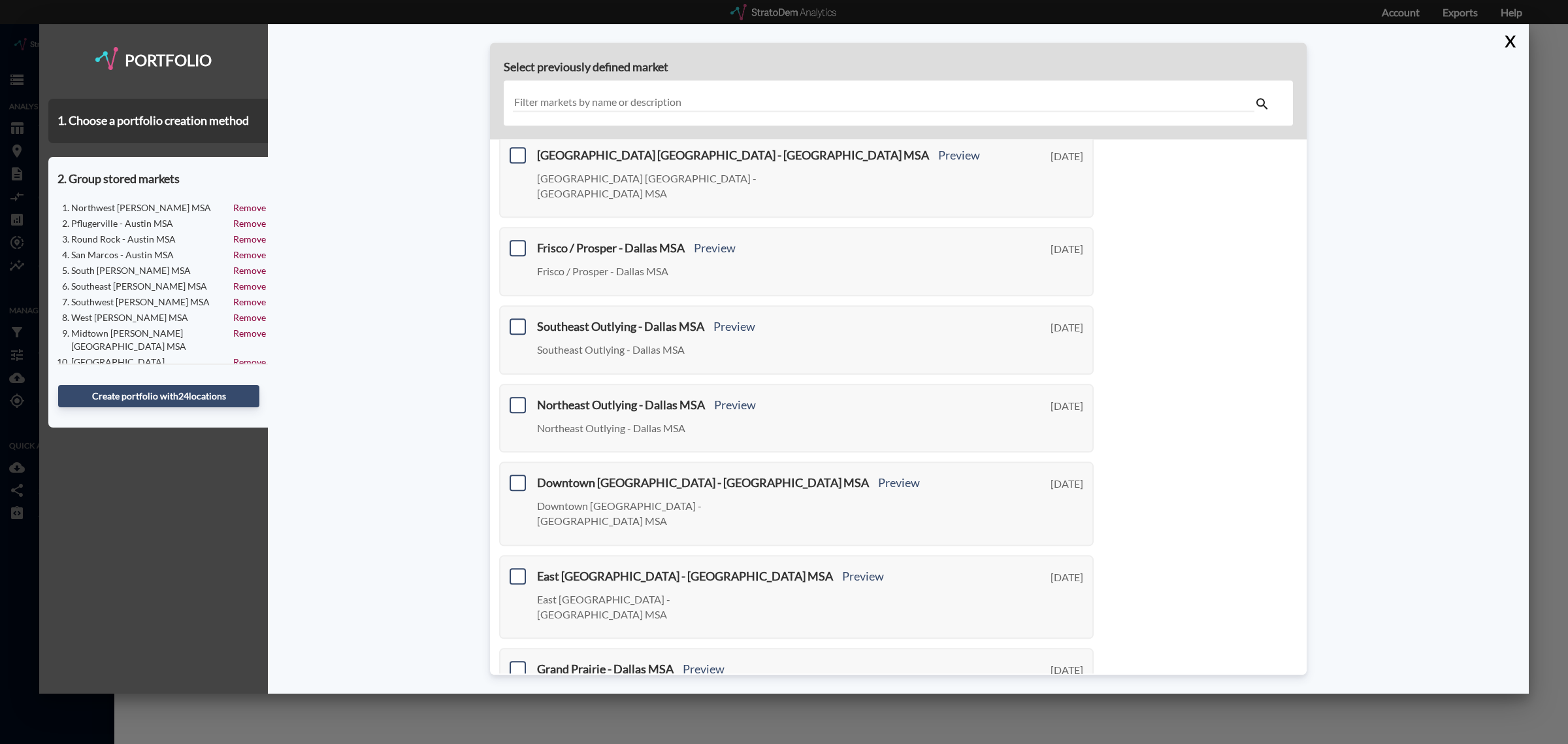
click at [1065, 731] on link "Next >" at bounding box center [1079, 739] width 30 height 15
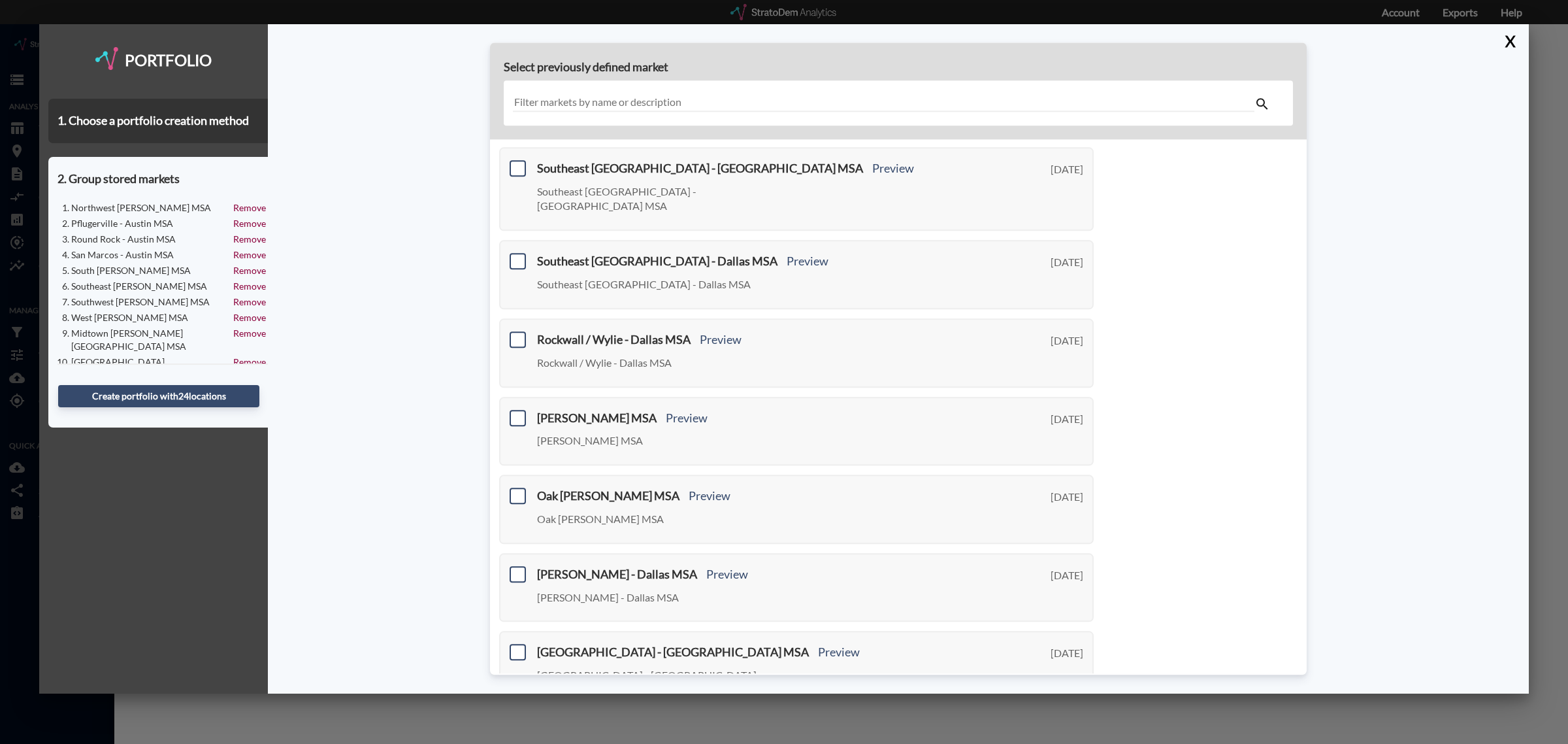
click at [1076, 729] on link "Next >" at bounding box center [1079, 736] width 30 height 15
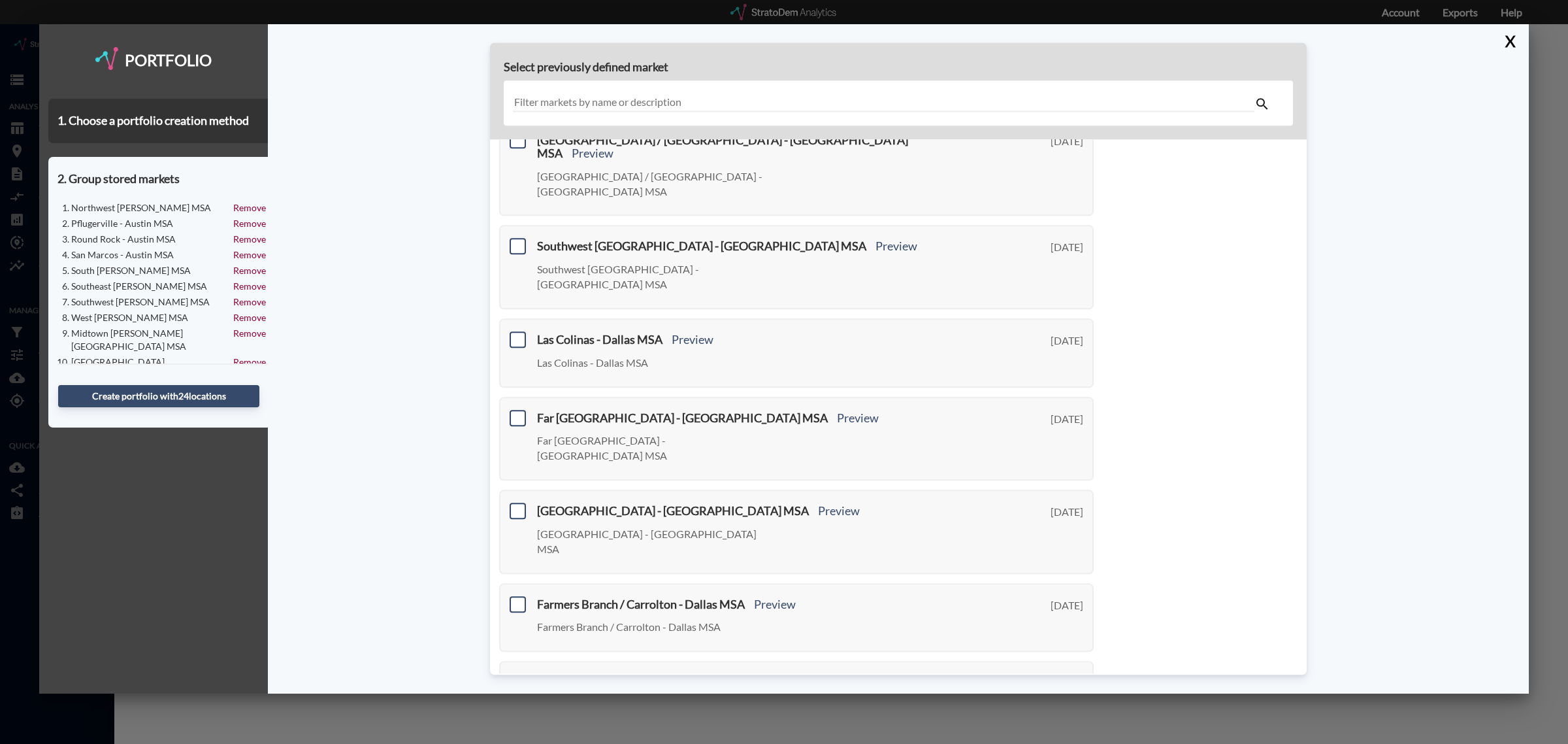
click at [1067, 743] on link "Next >" at bounding box center [1079, 752] width 30 height 15
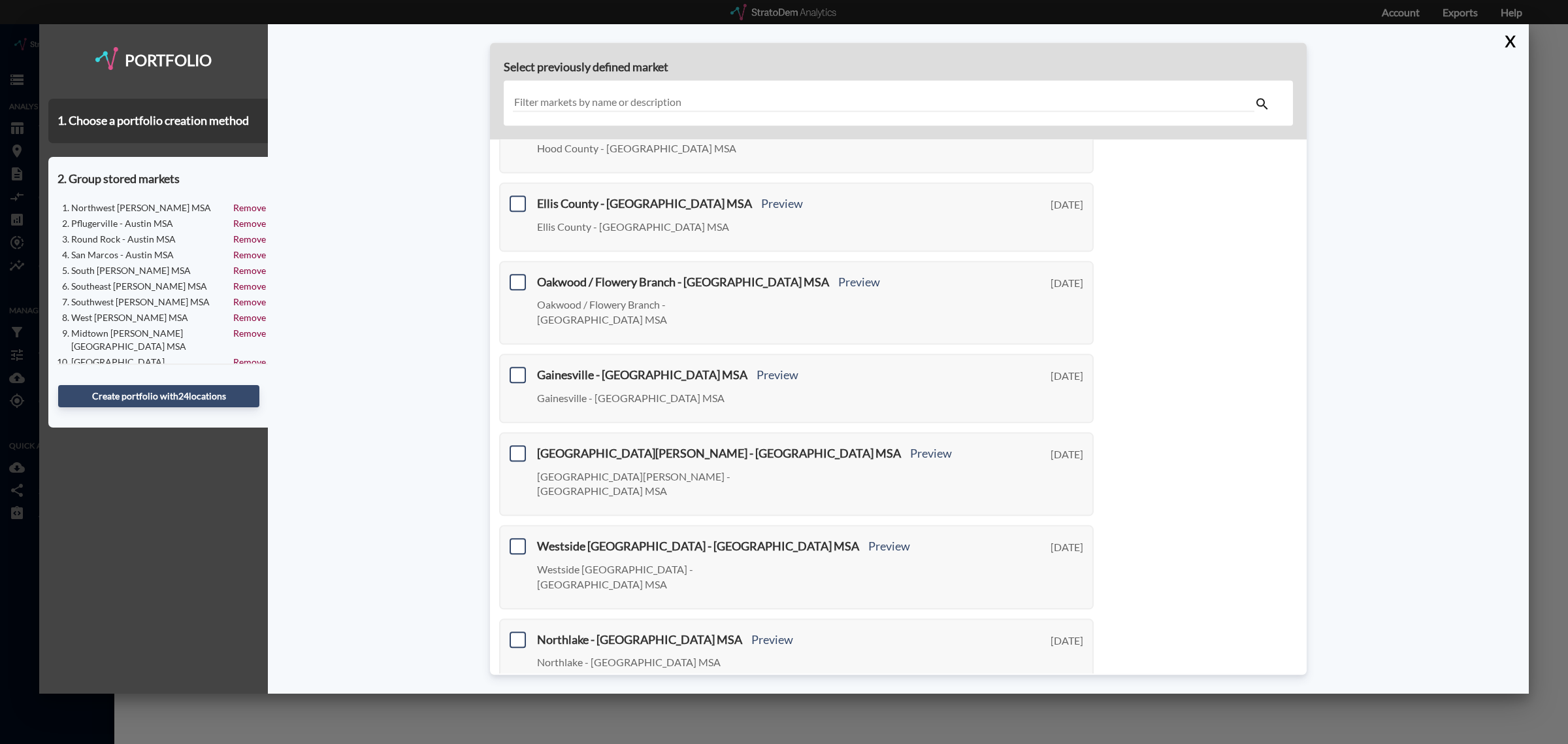
click at [1076, 701] on link "Next >" at bounding box center [1079, 709] width 30 height 15
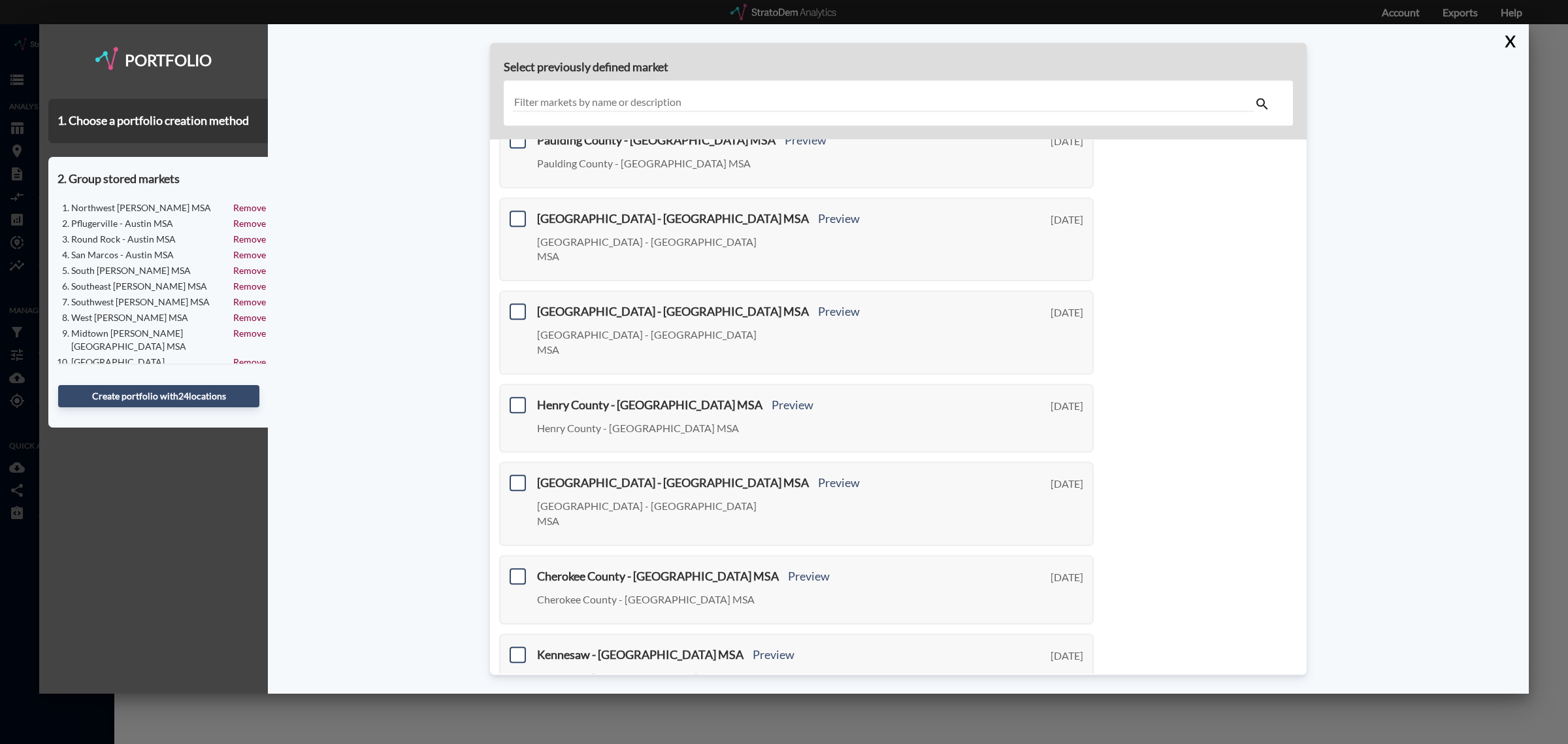
click at [1069, 717] on link "Next >" at bounding box center [1079, 724] width 30 height 15
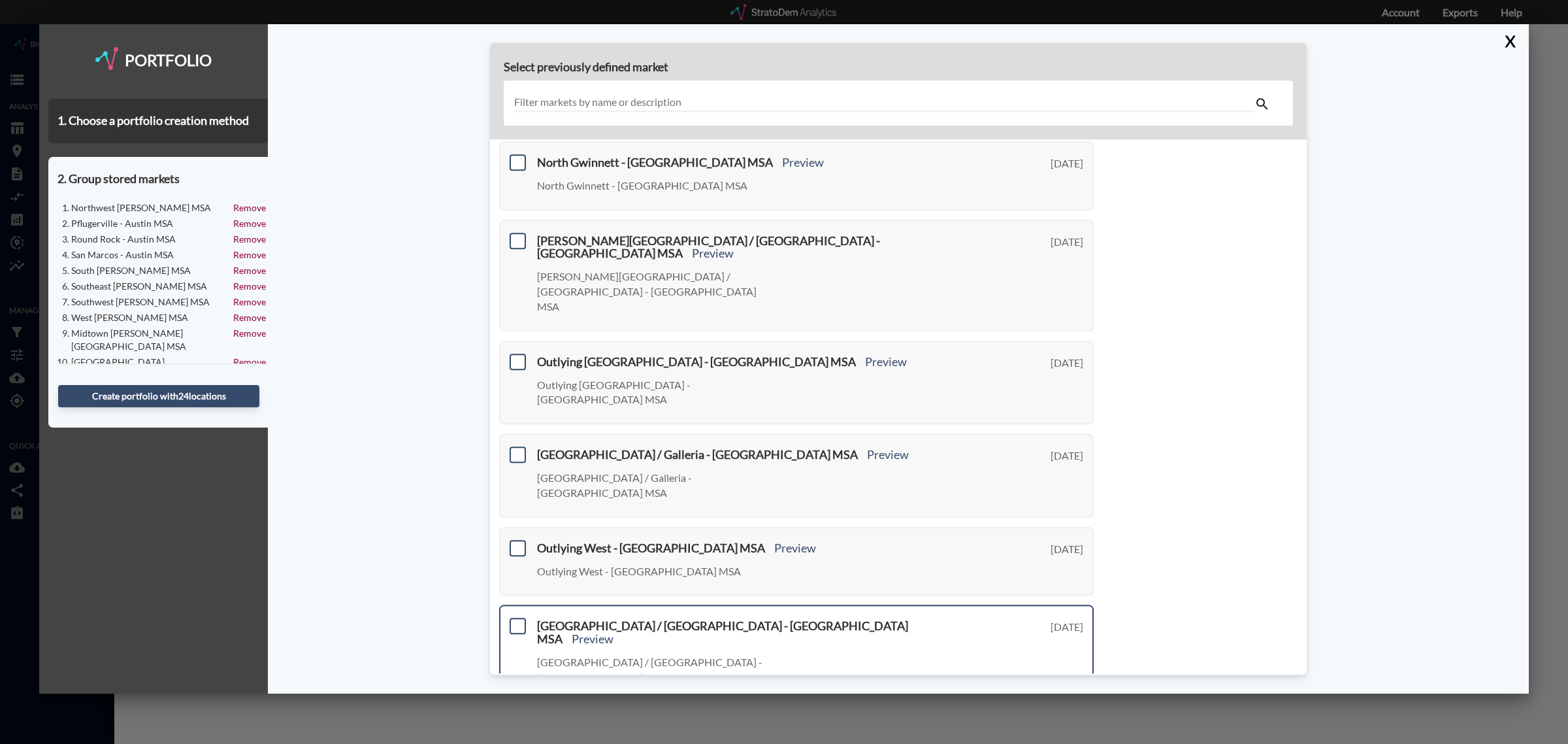
scroll to position [0, 0]
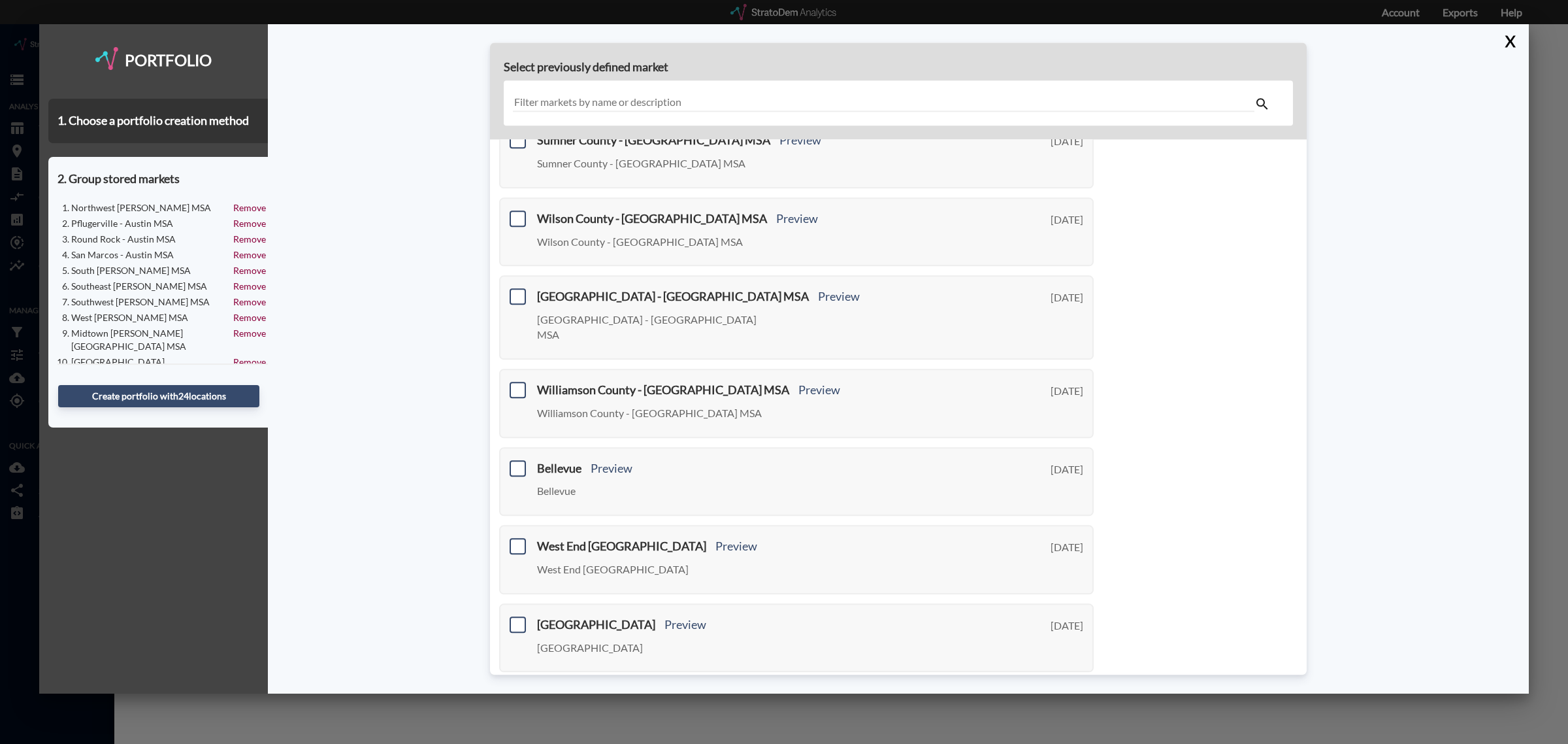
click at [1064, 686] on link "Next >" at bounding box center [1079, 694] width 30 height 15
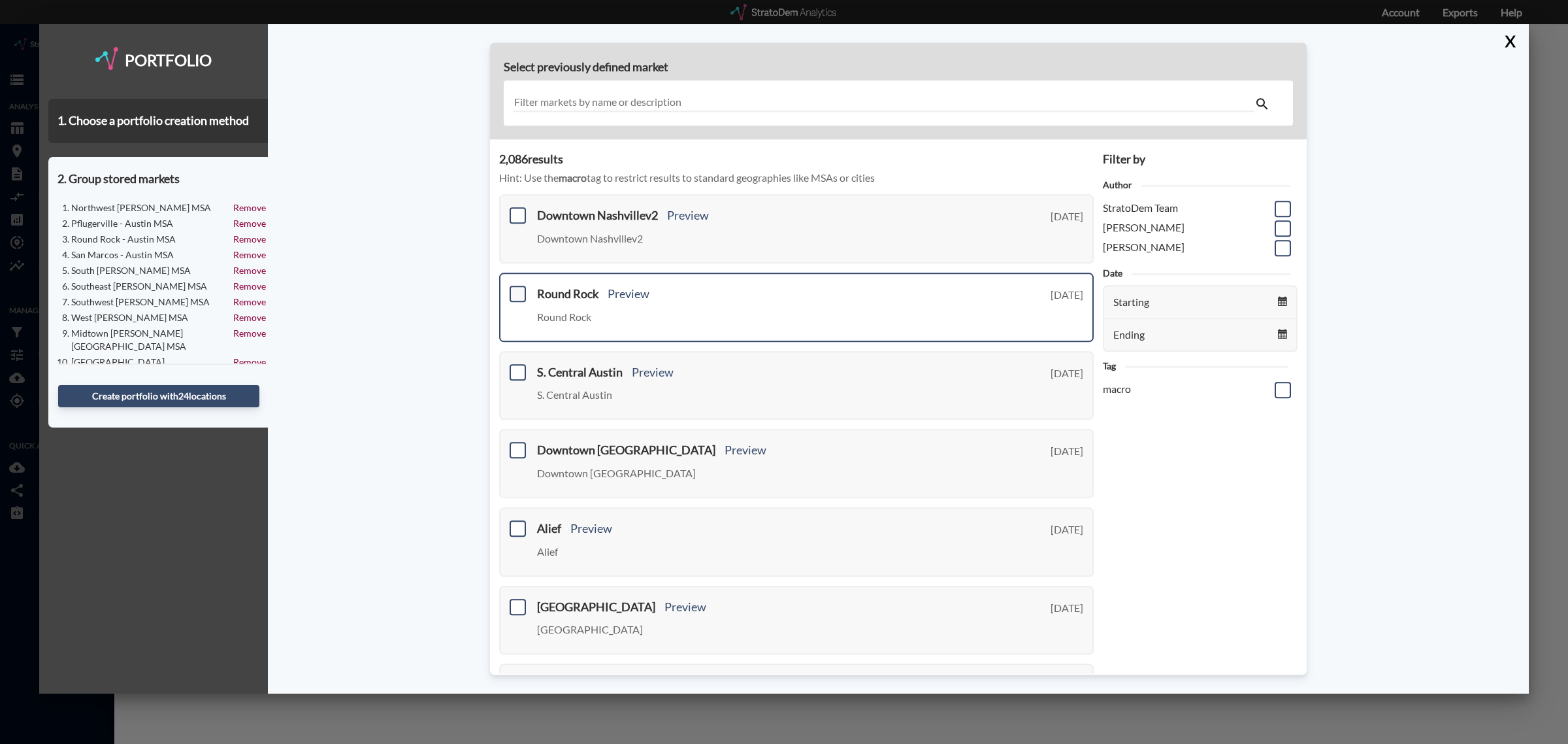
click at [518, 294] on span at bounding box center [518, 294] width 16 height 16
click at [516, 289] on input "checkbox" at bounding box center [516, 289] width 0 height 0
click at [516, 369] on span at bounding box center [518, 372] width 16 height 16
click at [516, 367] on input "checkbox" at bounding box center [516, 367] width 0 height 0
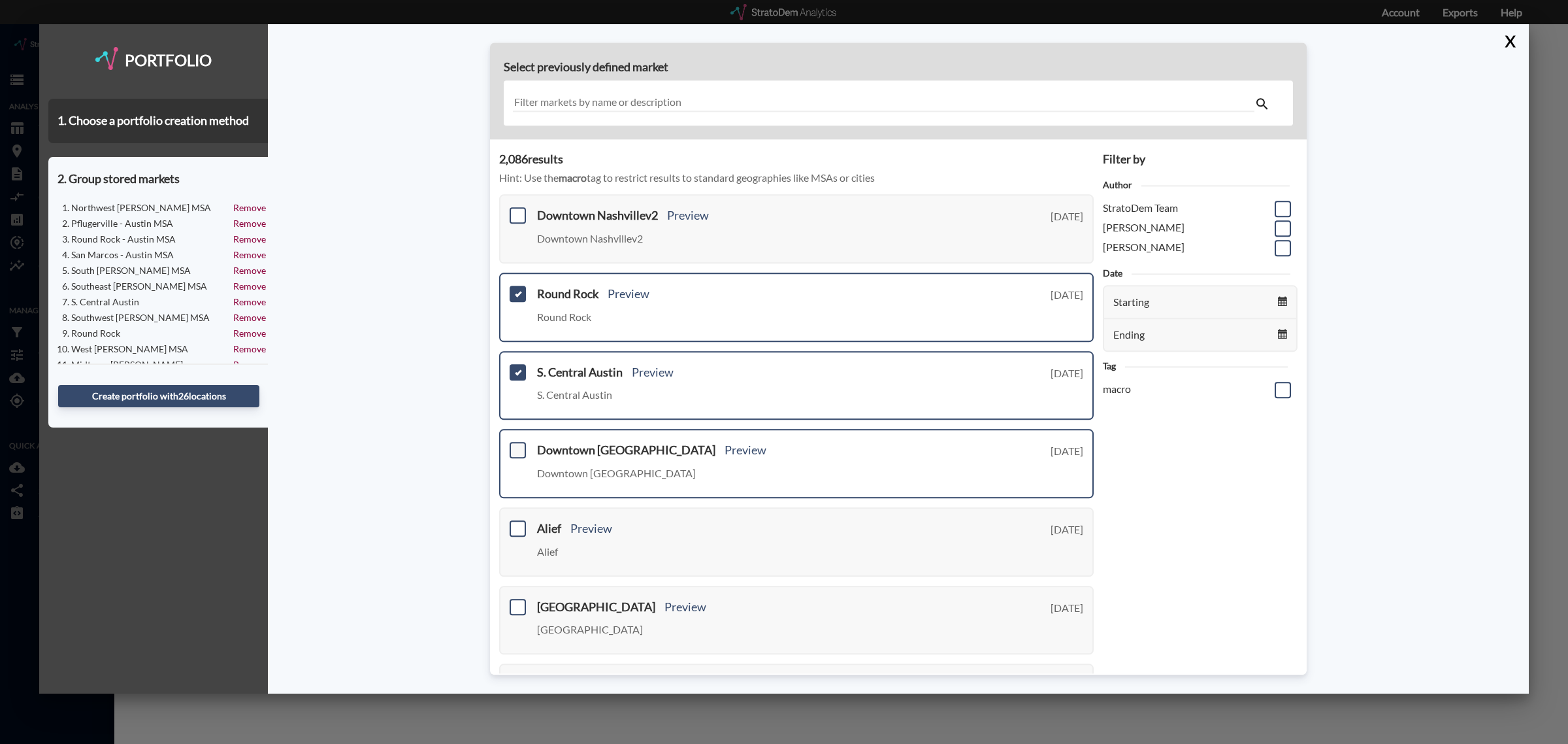
click at [511, 442] on span at bounding box center [518, 451] width 16 height 16
click at [516, 445] on input "checkbox" at bounding box center [516, 445] width 0 height 0
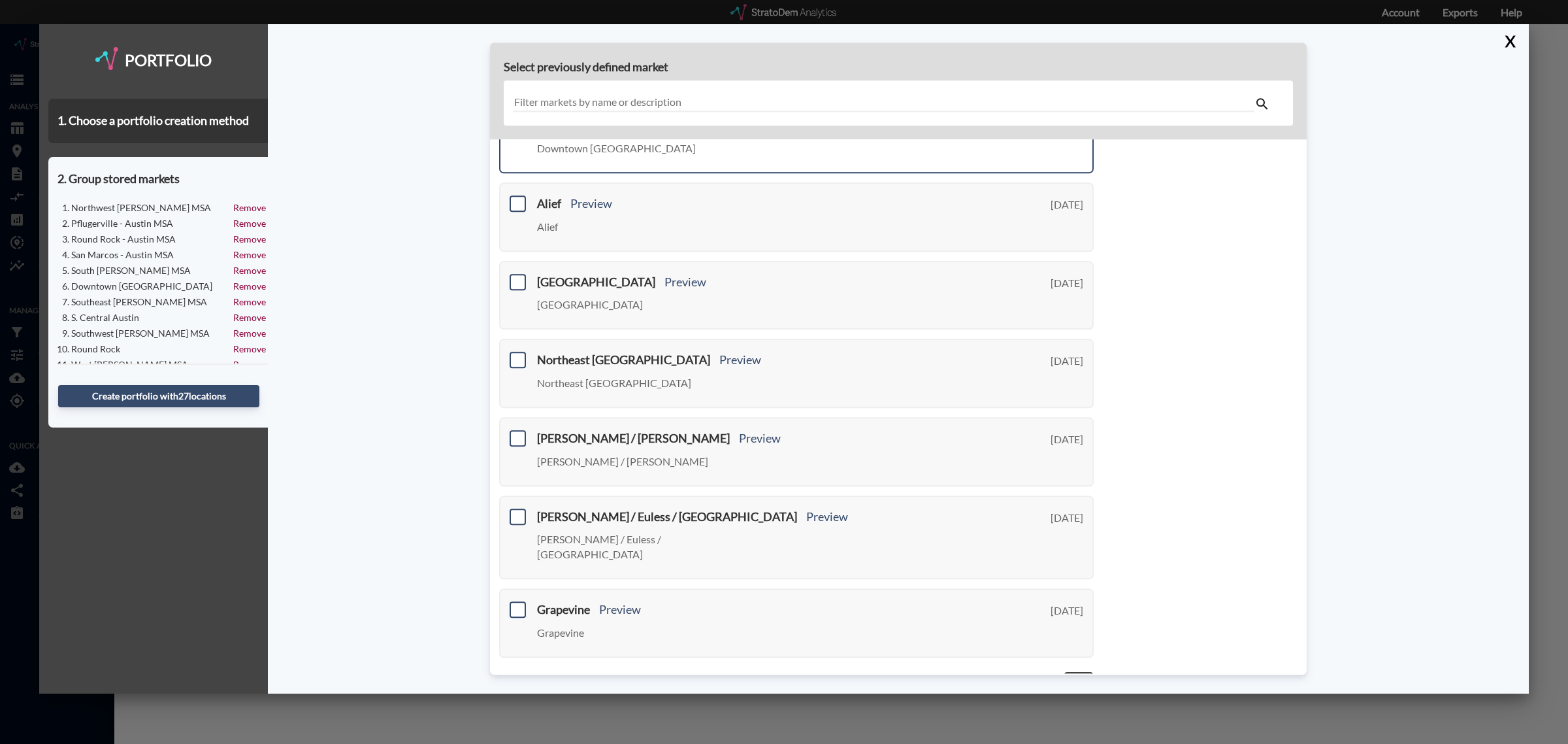
click at [1065, 671] on link "Next >" at bounding box center [1079, 679] width 30 height 15
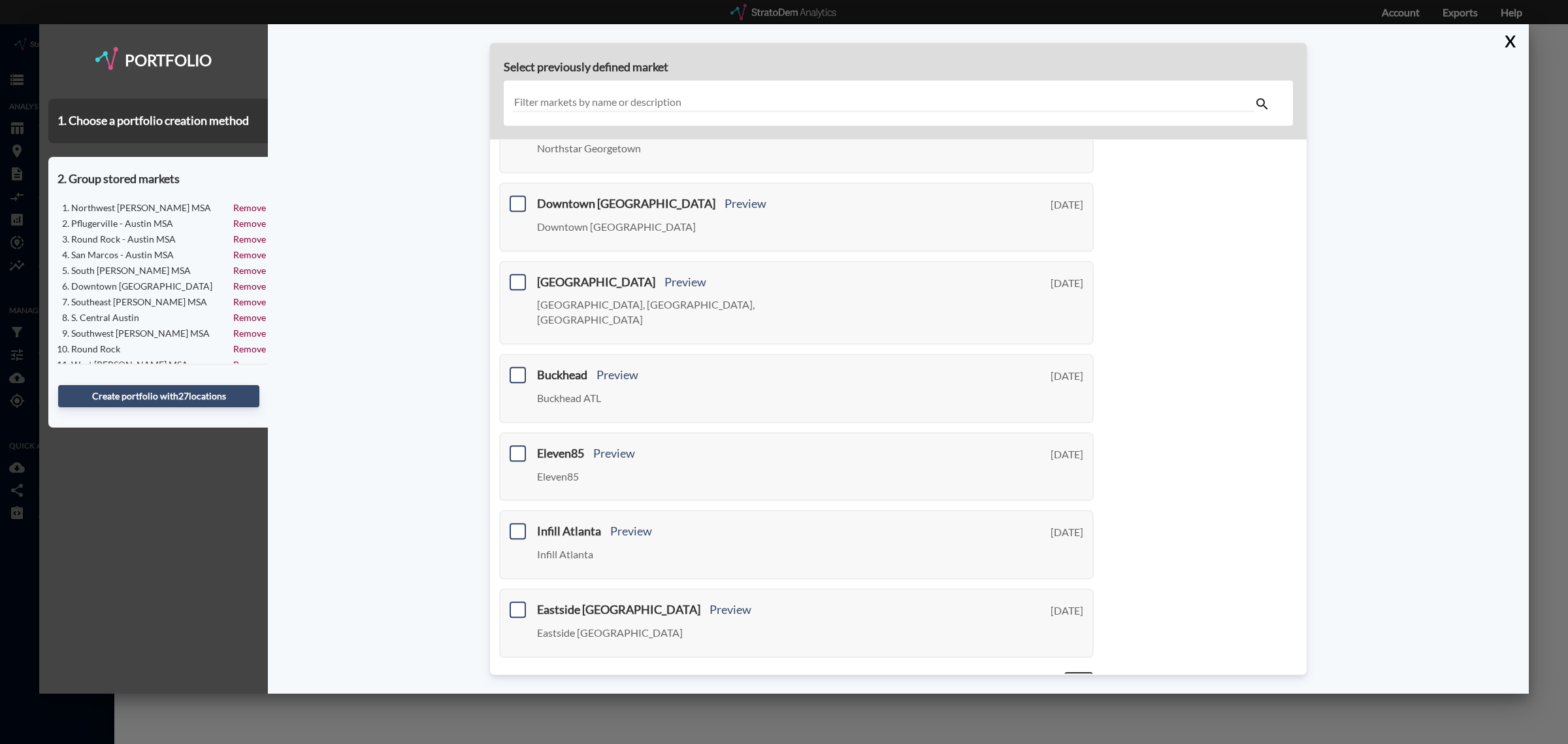
click at [1065, 671] on link "Next >" at bounding box center [1079, 679] width 30 height 15
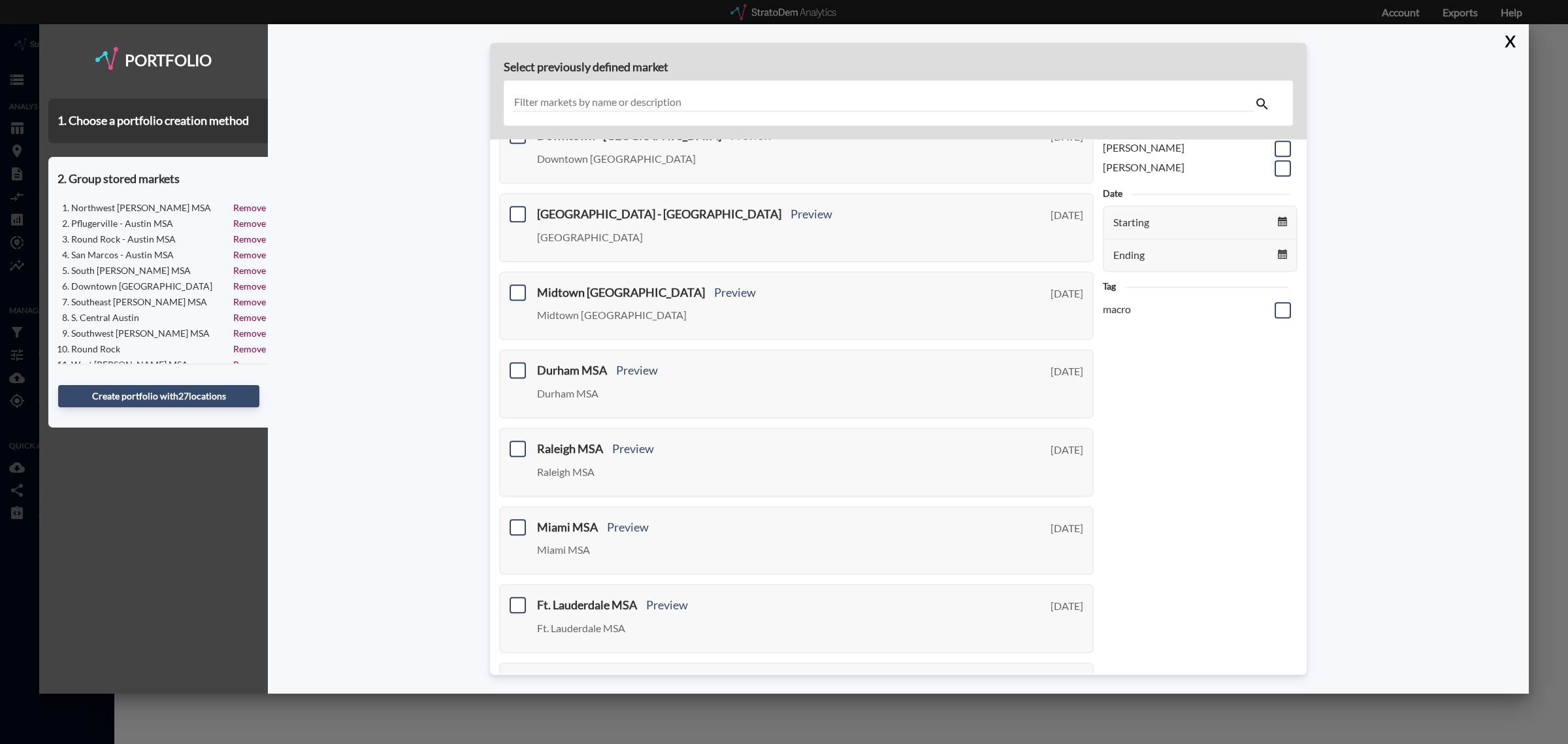
scroll to position [27, 0]
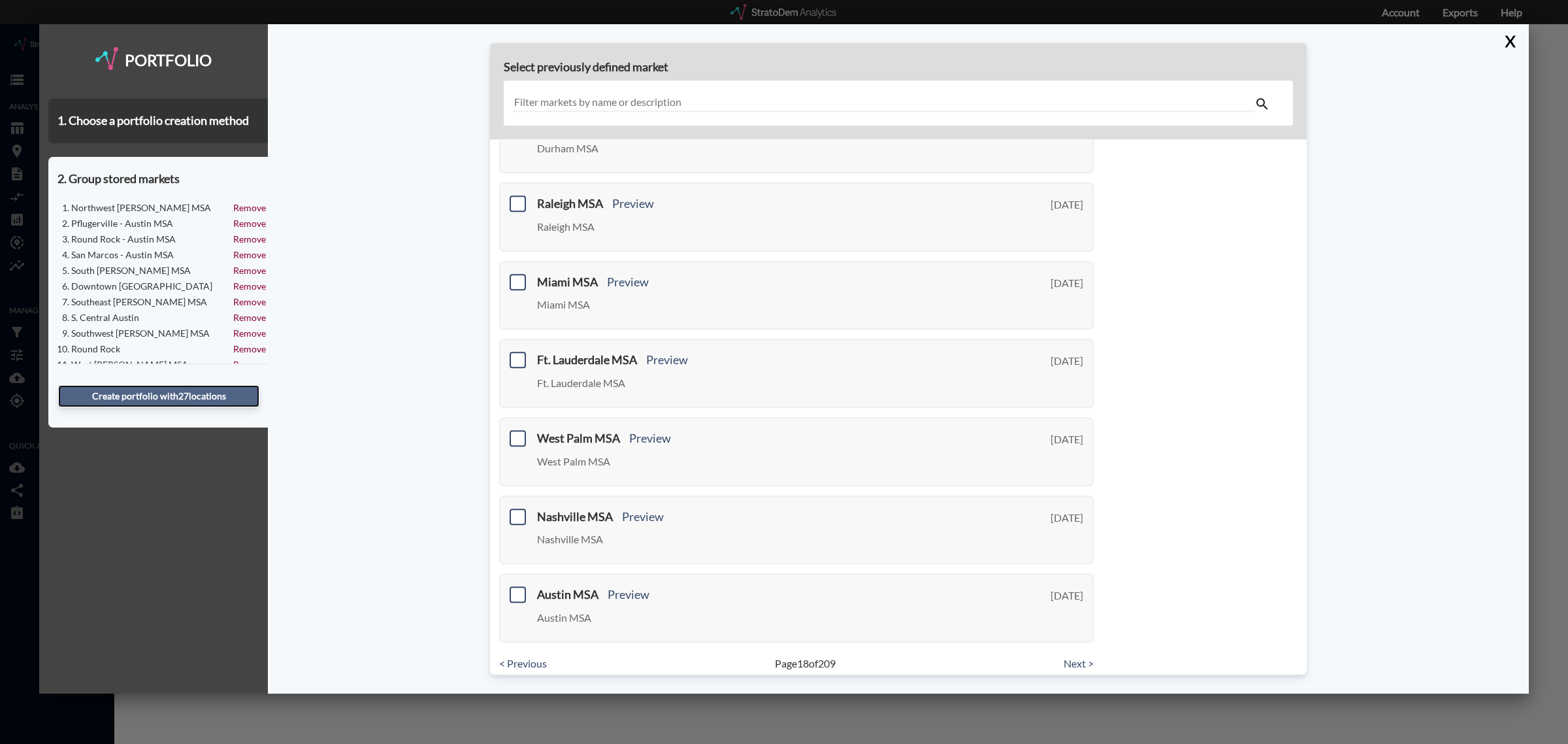
click at [201, 394] on button "Create portfolio with 27 location s" at bounding box center [159, 396] width 201 height 22
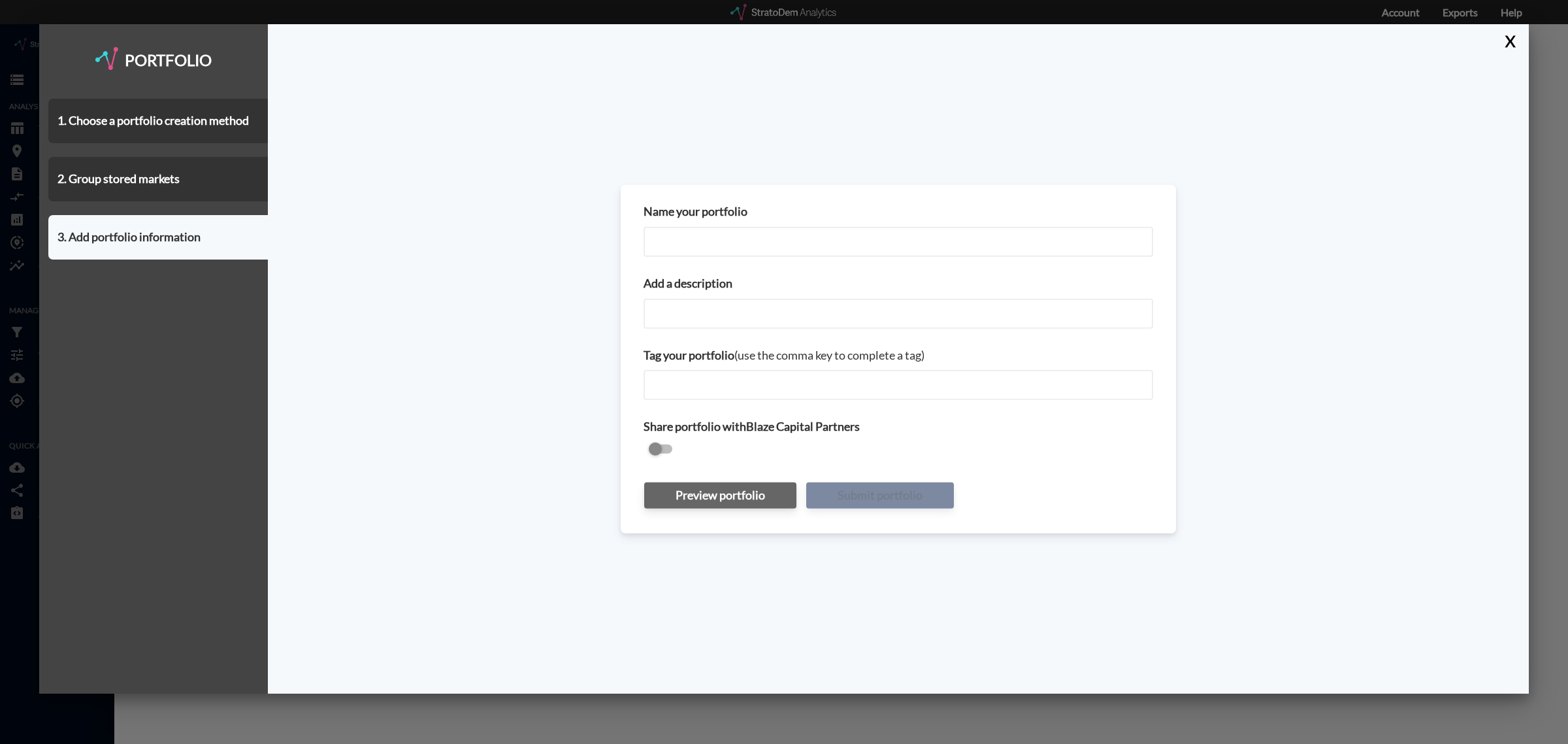
click at [717, 252] on input "Name your portfolio" at bounding box center [898, 242] width 510 height 30
type input "Austin MSA _Costar Submarketsv3"
paste input "Austin MSA _Costar Submarketsv3"
type input "Austin MSA _Costar Submarketsv3"
click at [860, 484] on button "Submit portfolio" at bounding box center [880, 495] width 148 height 26
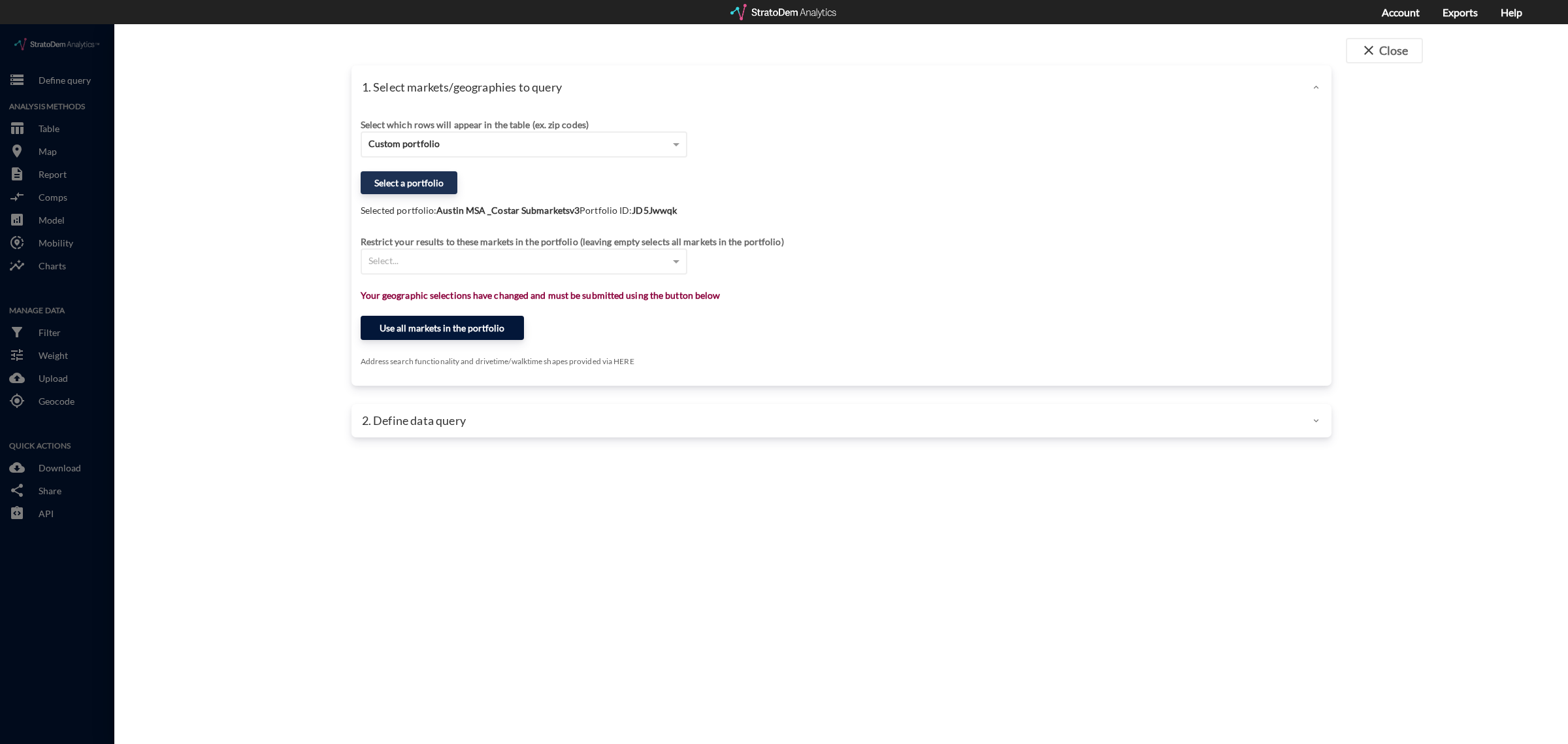
click button "Use all markets in the portfolio"
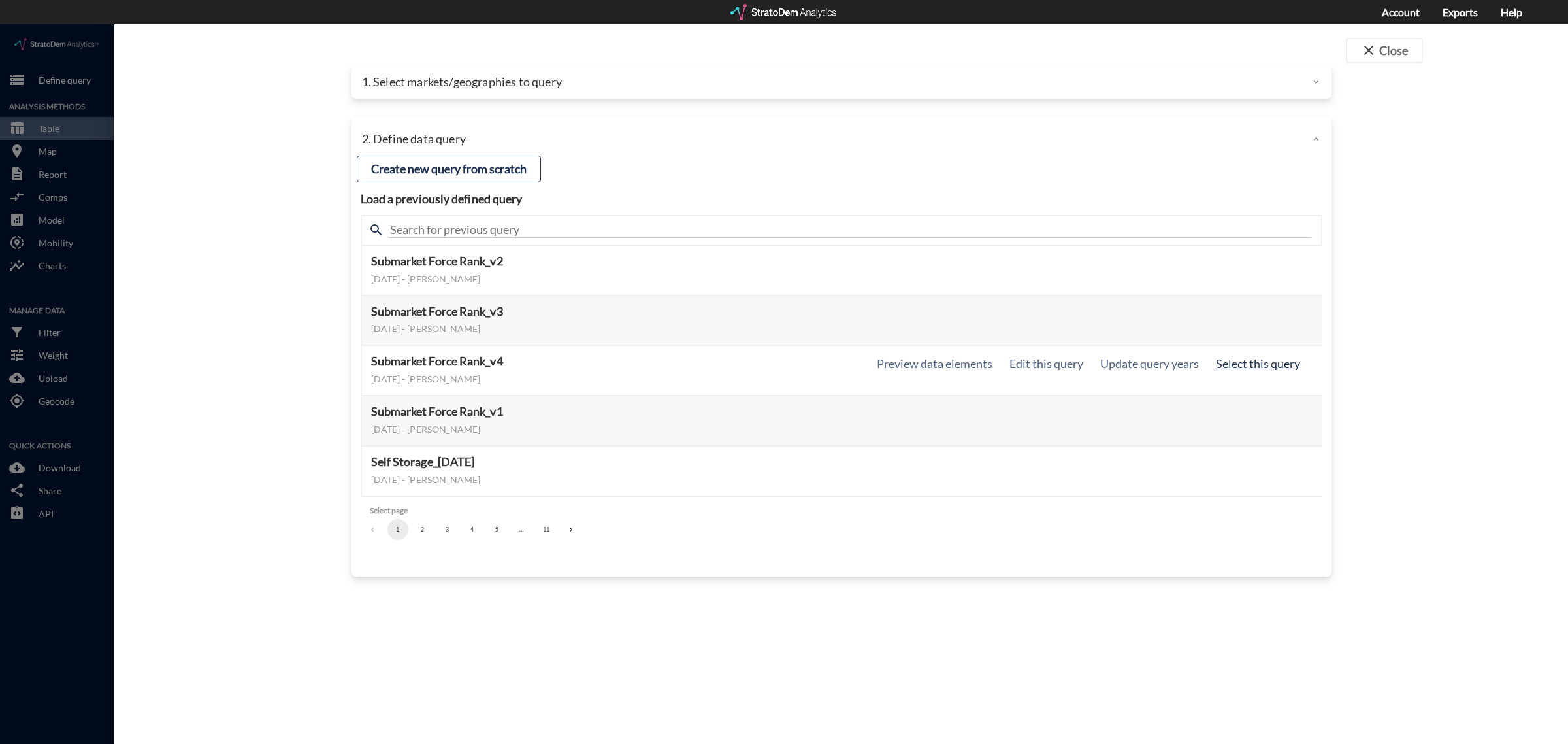
click button "Select this query"
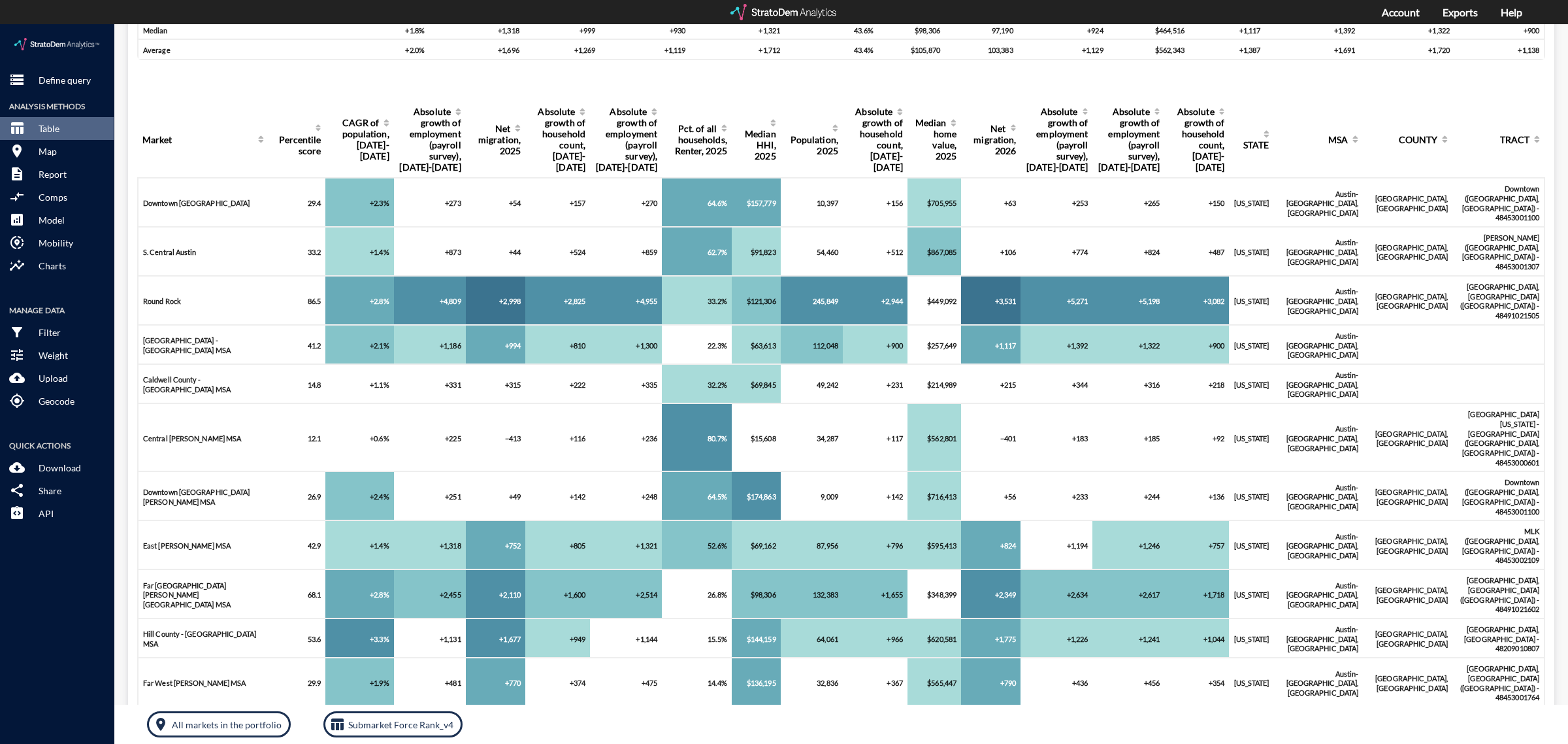
scroll to position [164, 0]
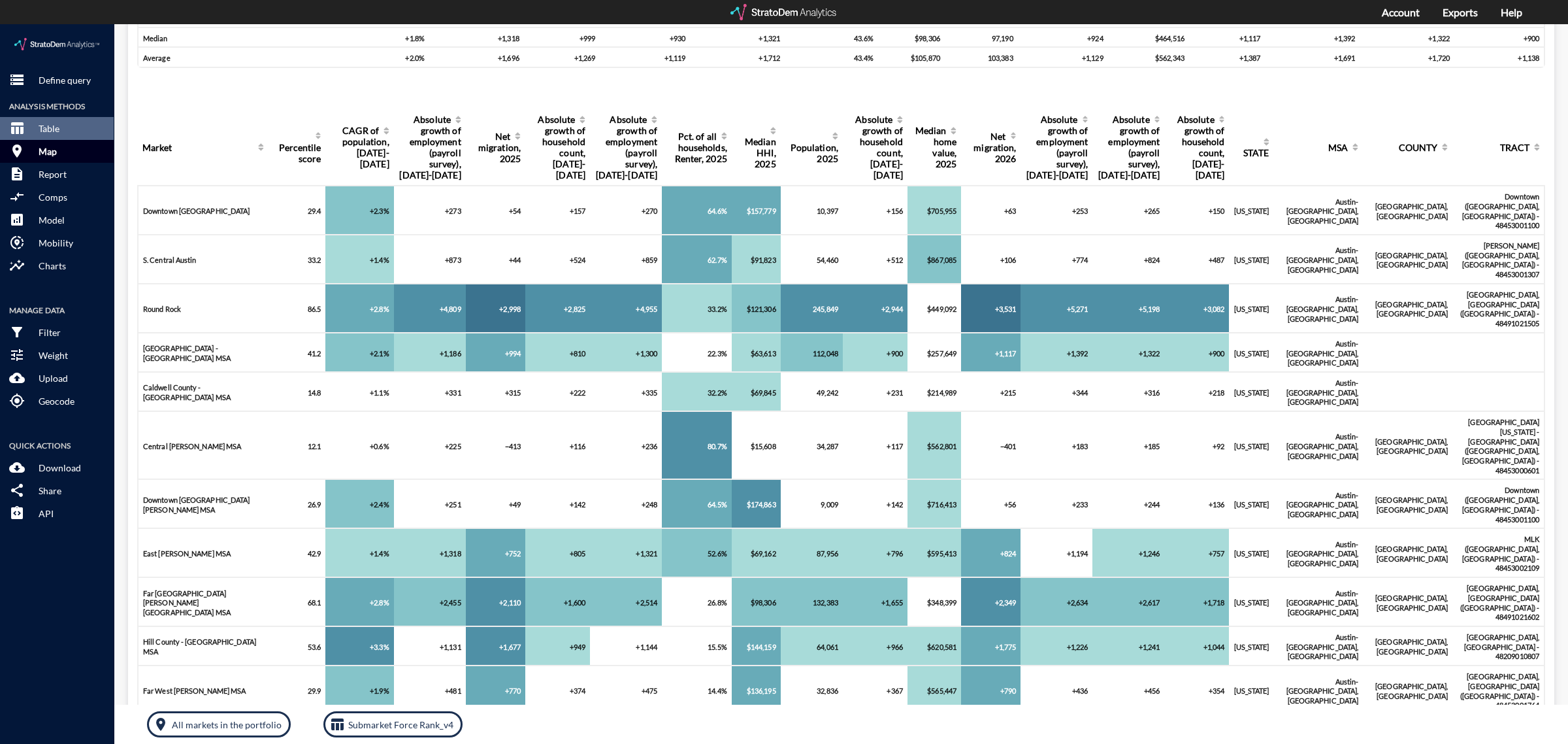
click button "room Map"
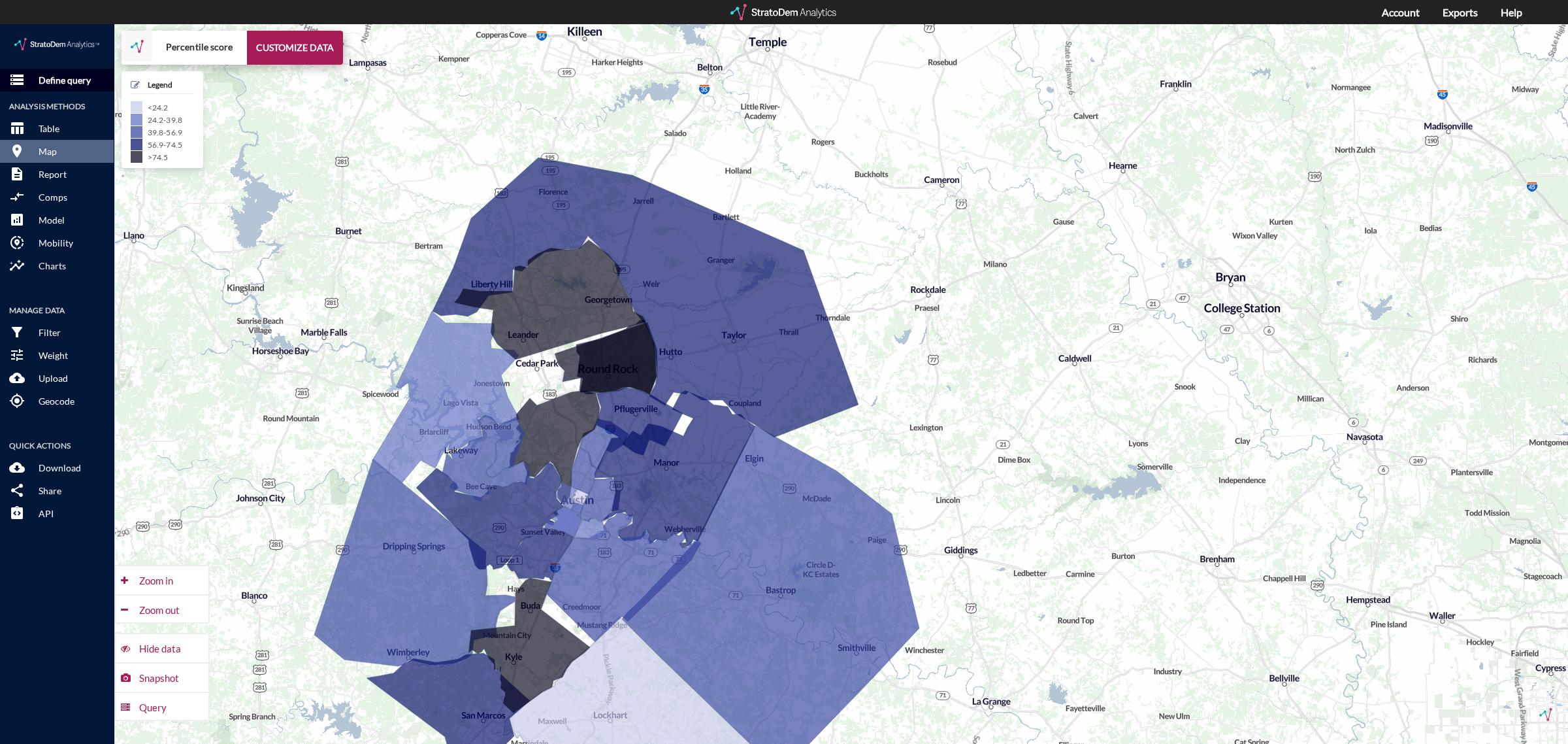
click button "storage Define query"
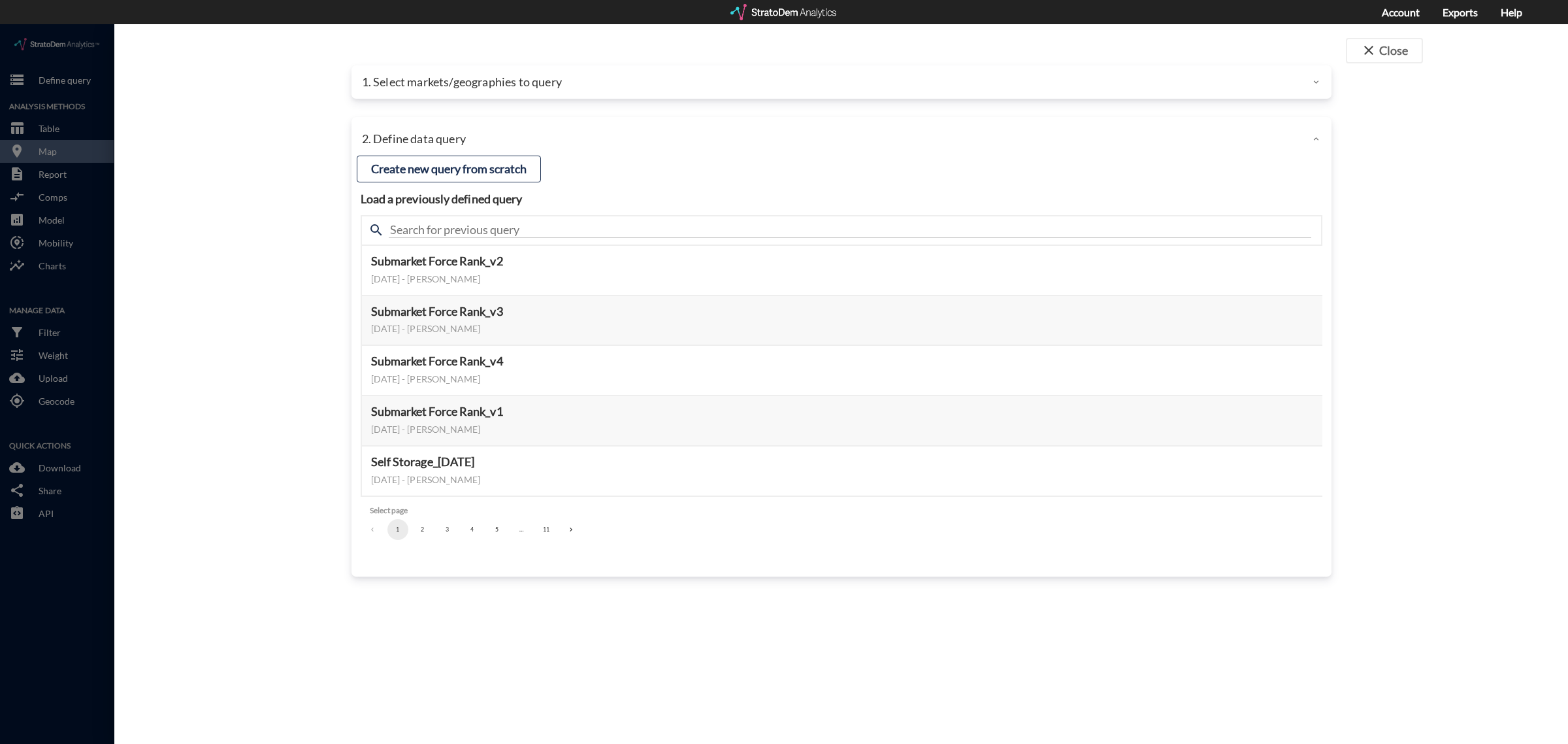
click p "1. Select markets/geographies to query"
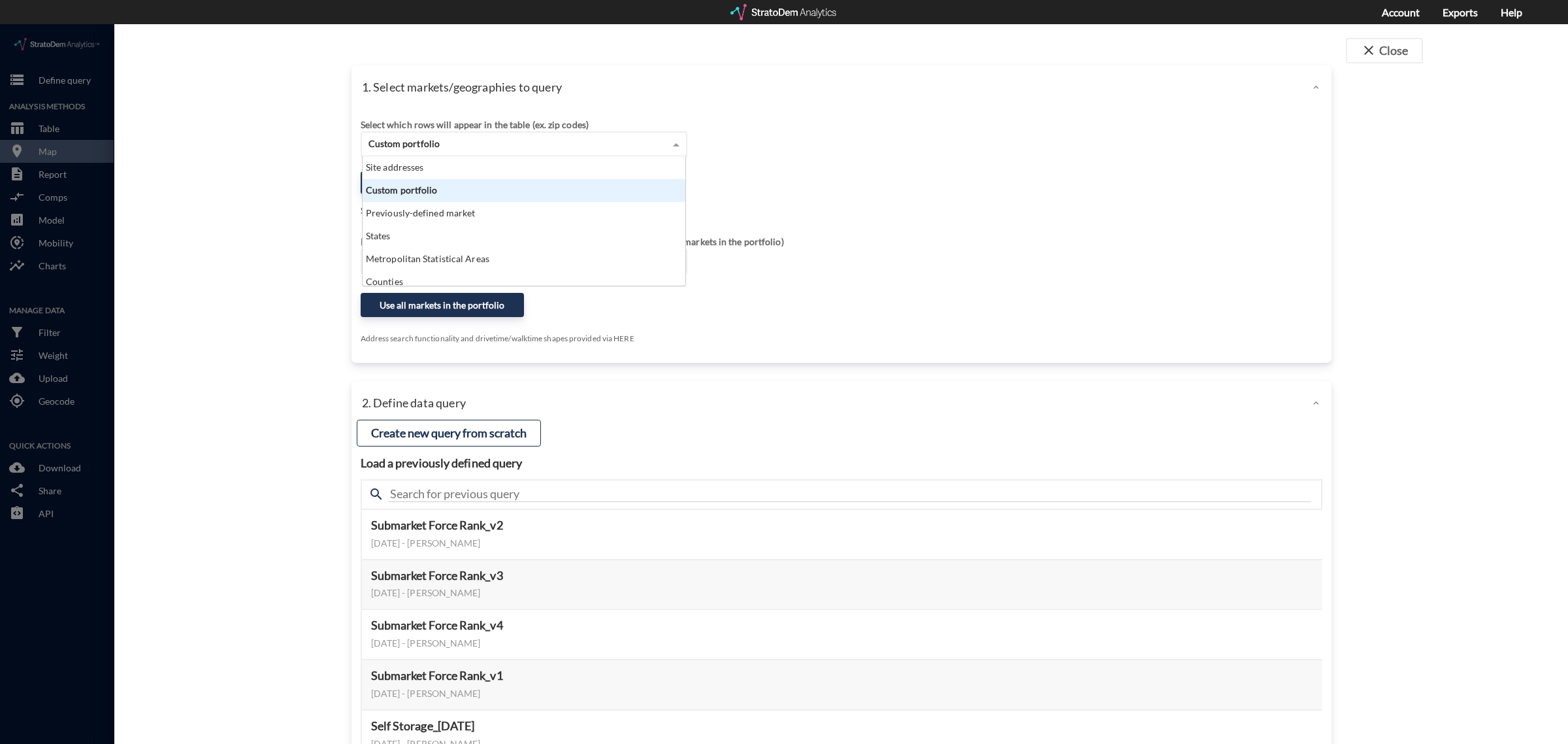
click div "Custom portfolio"
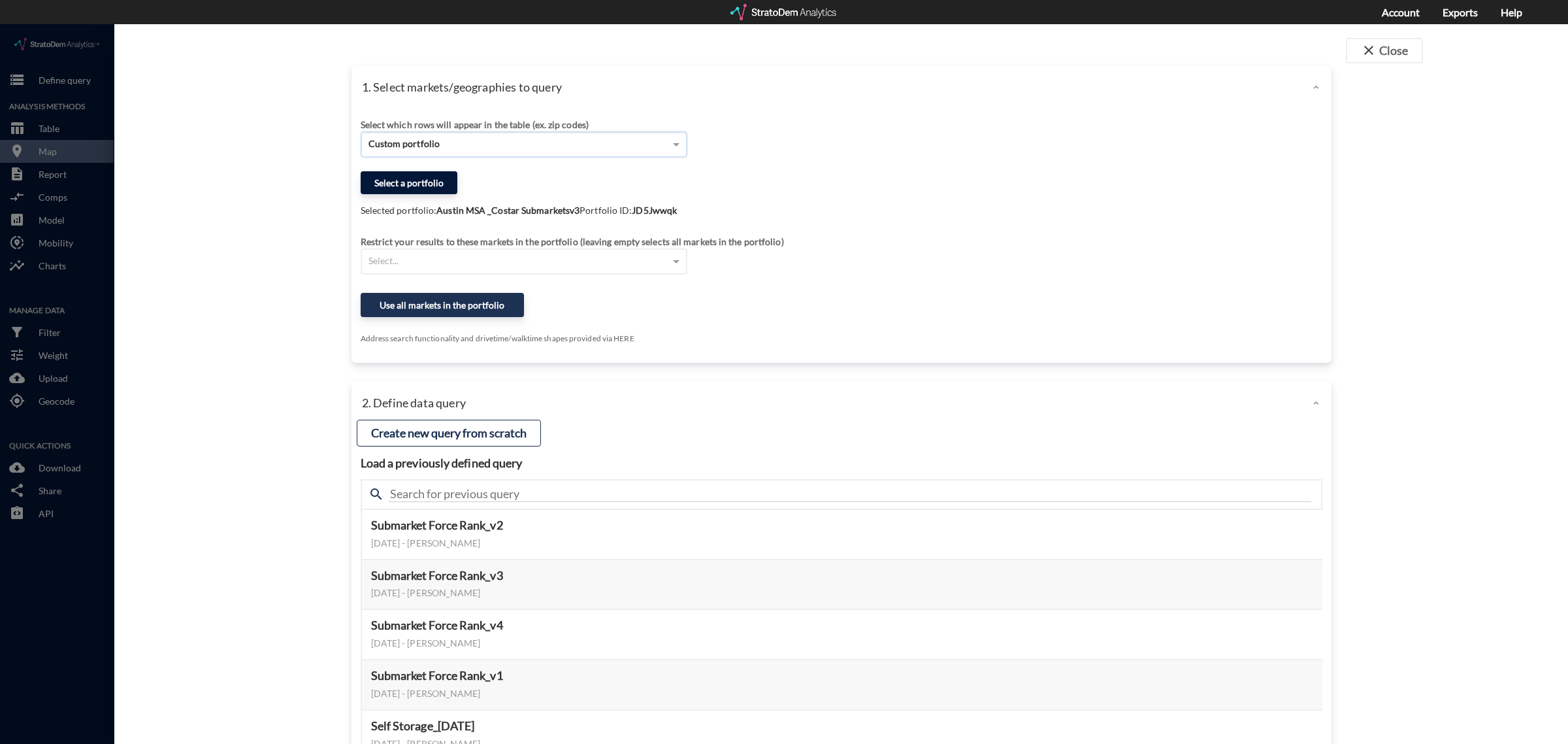
click button "Select a portfolio"
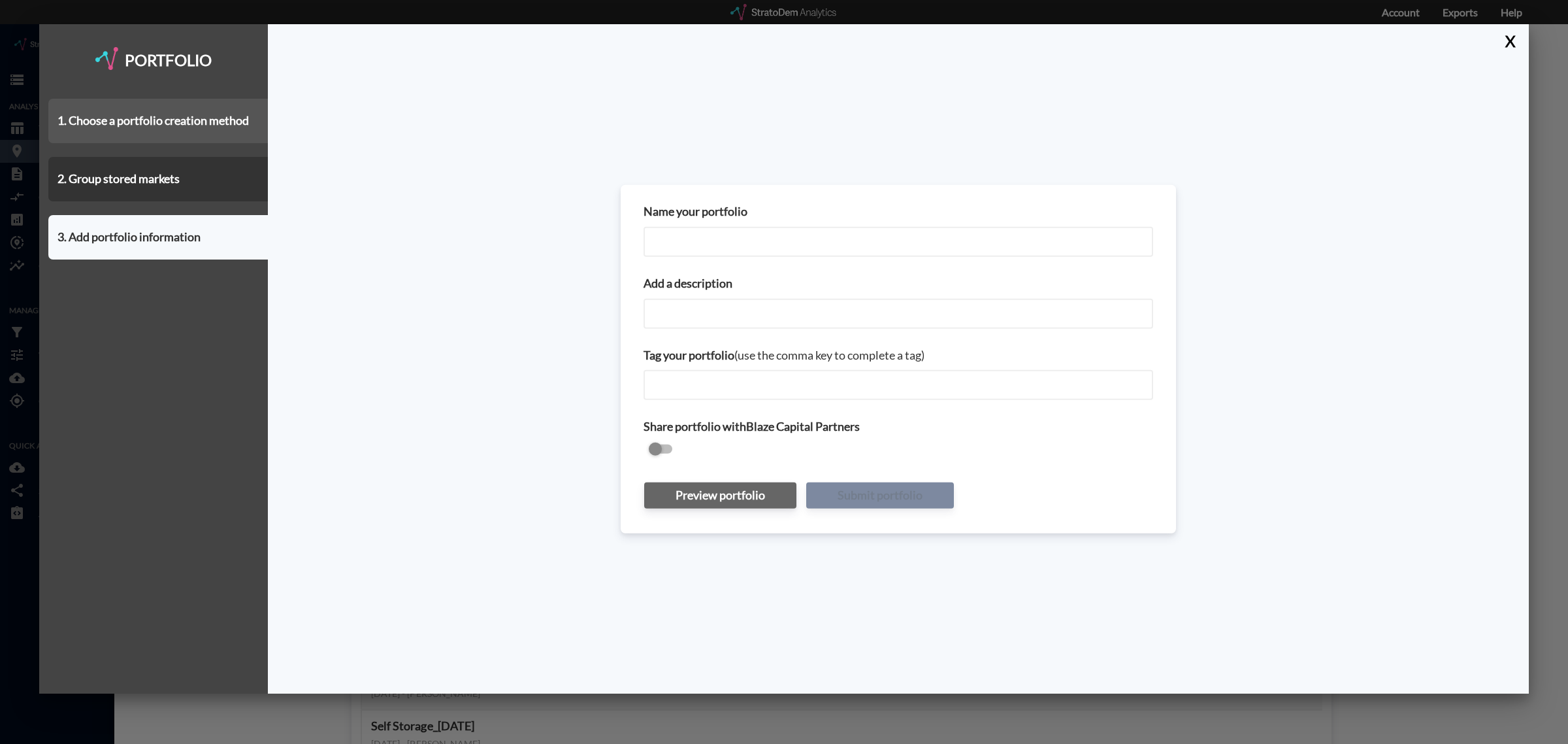
click at [194, 129] on div "1. Choose a portfolio creation method" at bounding box center [158, 121] width 220 height 45
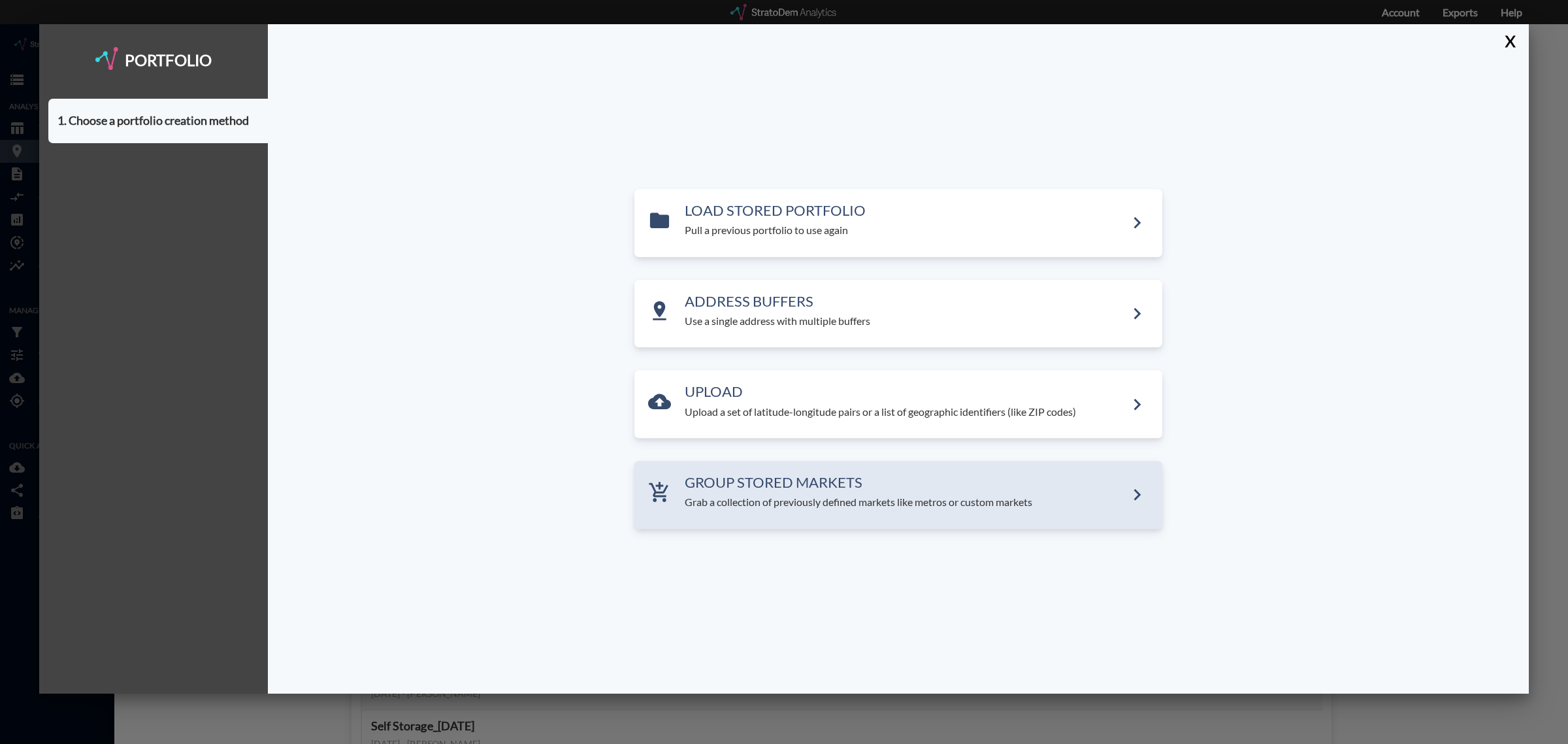
click at [740, 490] on h3 "GROUP STORED MARKETS" at bounding box center [905, 482] width 441 height 16
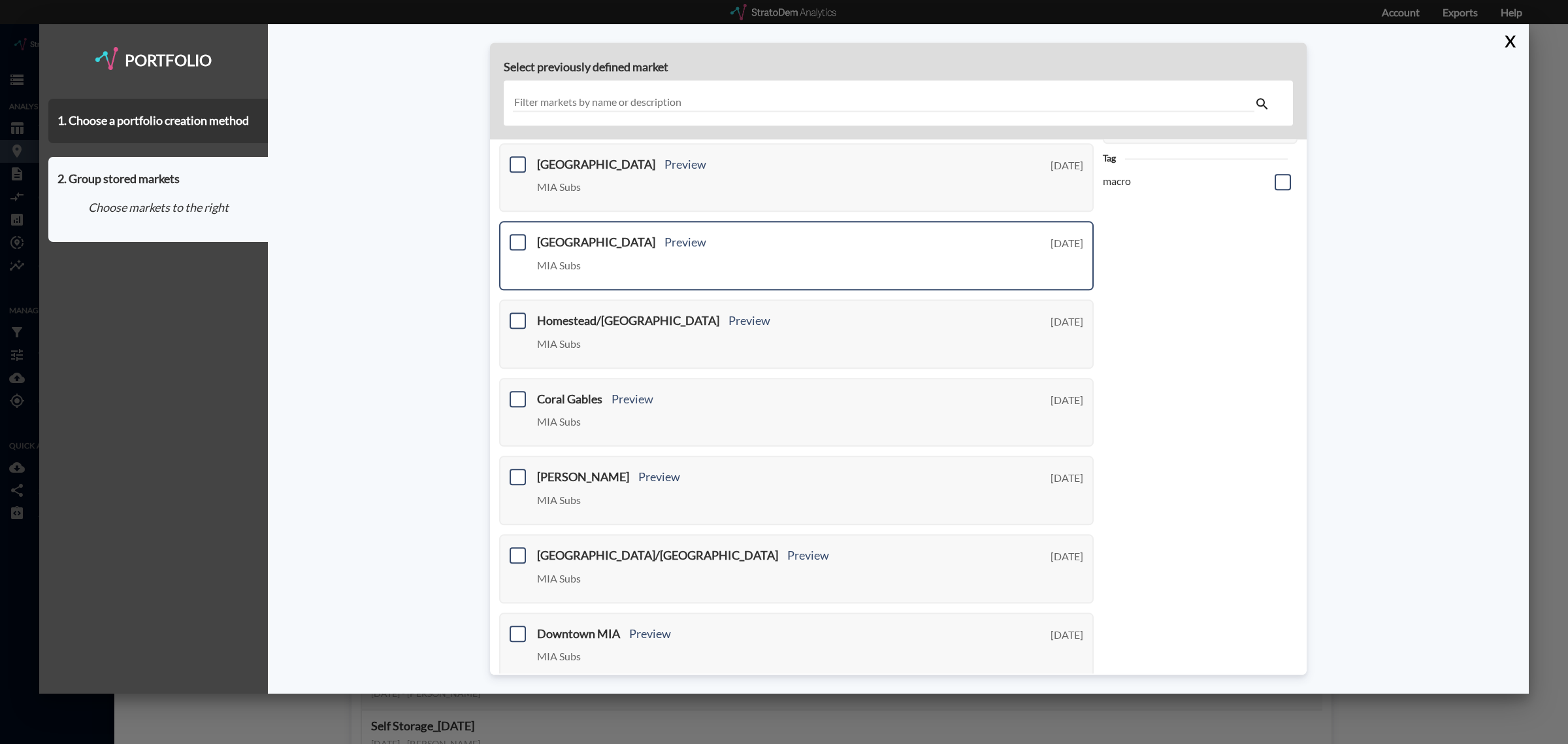
scroll to position [325, 0]
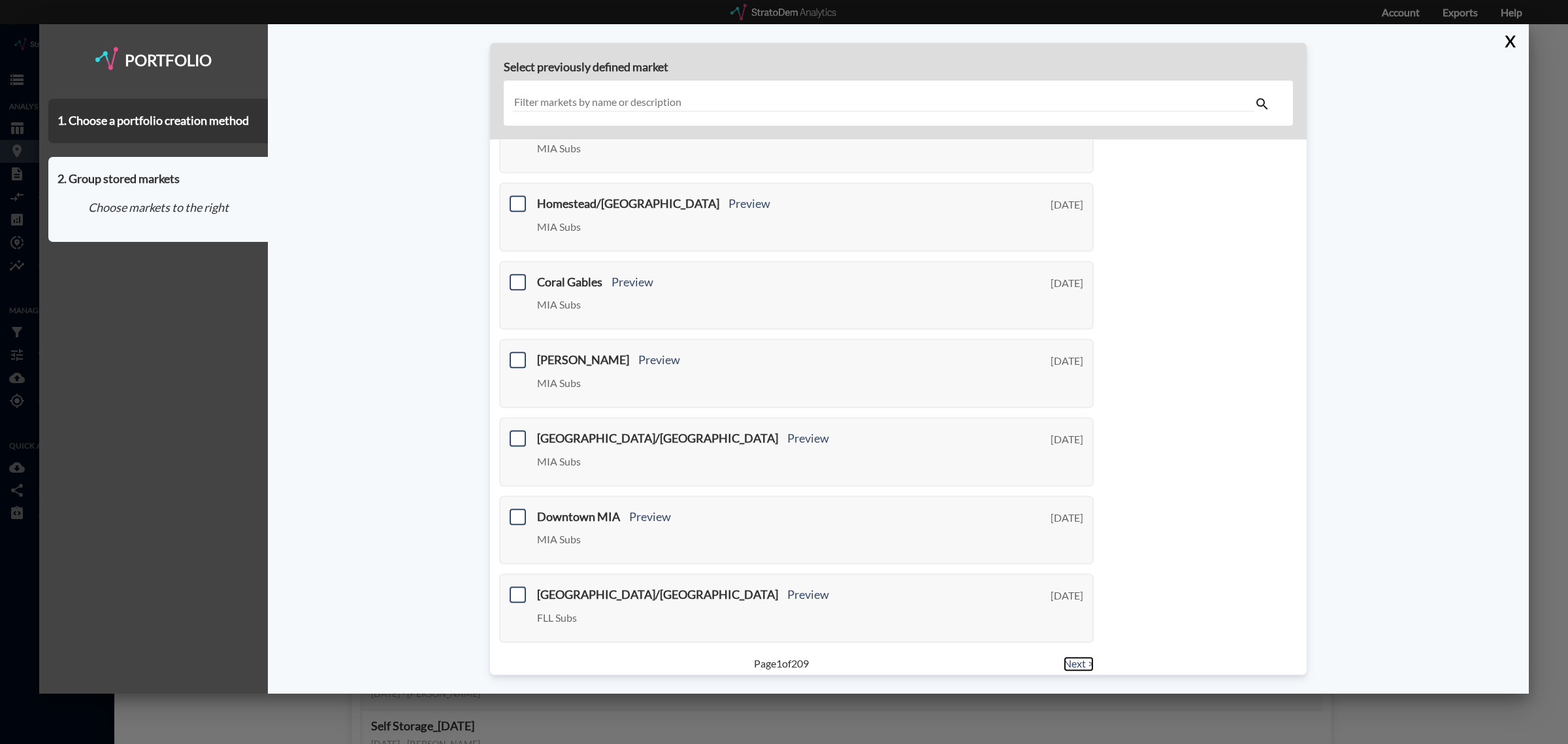
click at [1076, 656] on link "Next >" at bounding box center [1079, 664] width 30 height 15
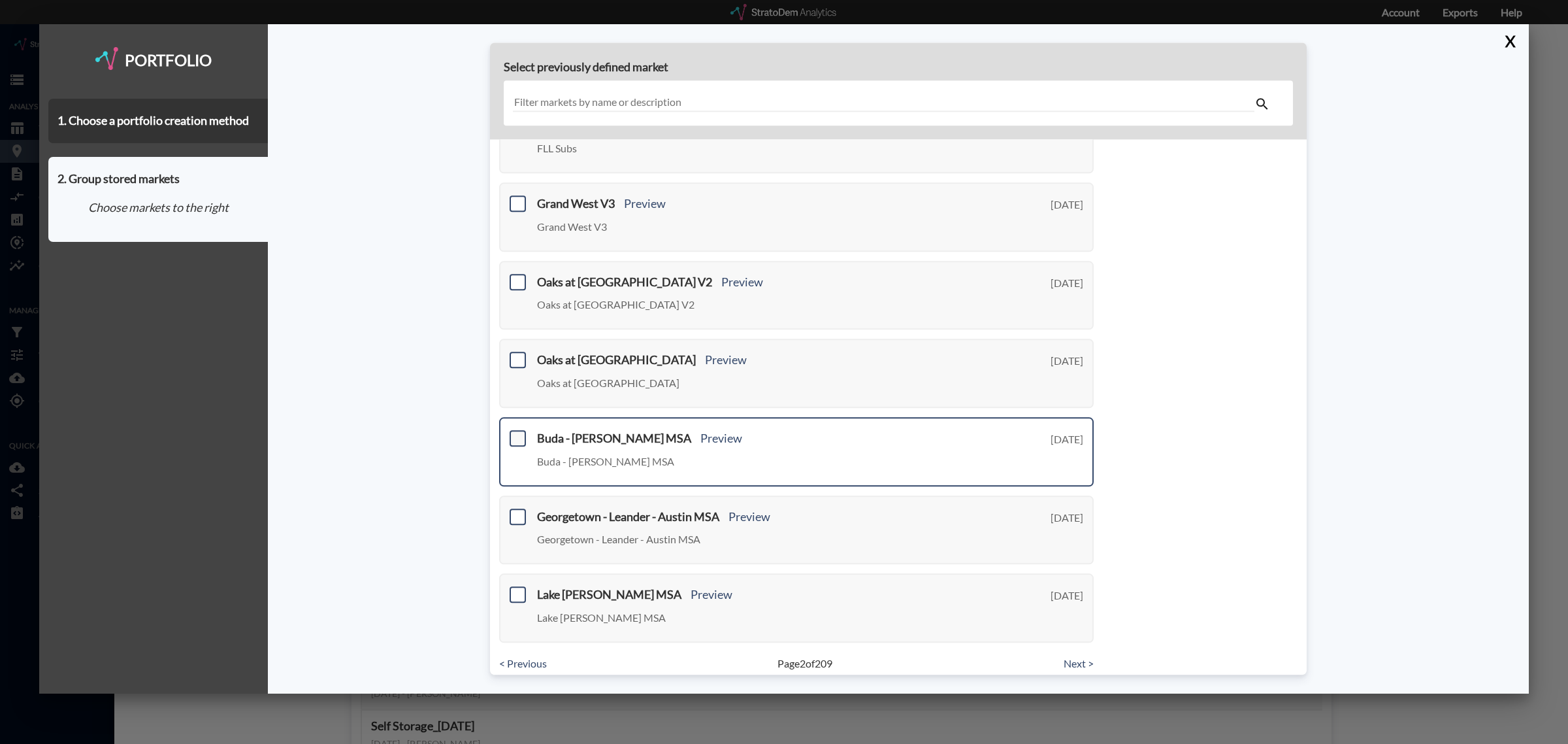
click at [515, 432] on span at bounding box center [518, 438] width 16 height 16
click at [516, 433] on input "checkbox" at bounding box center [516, 433] width 0 height 0
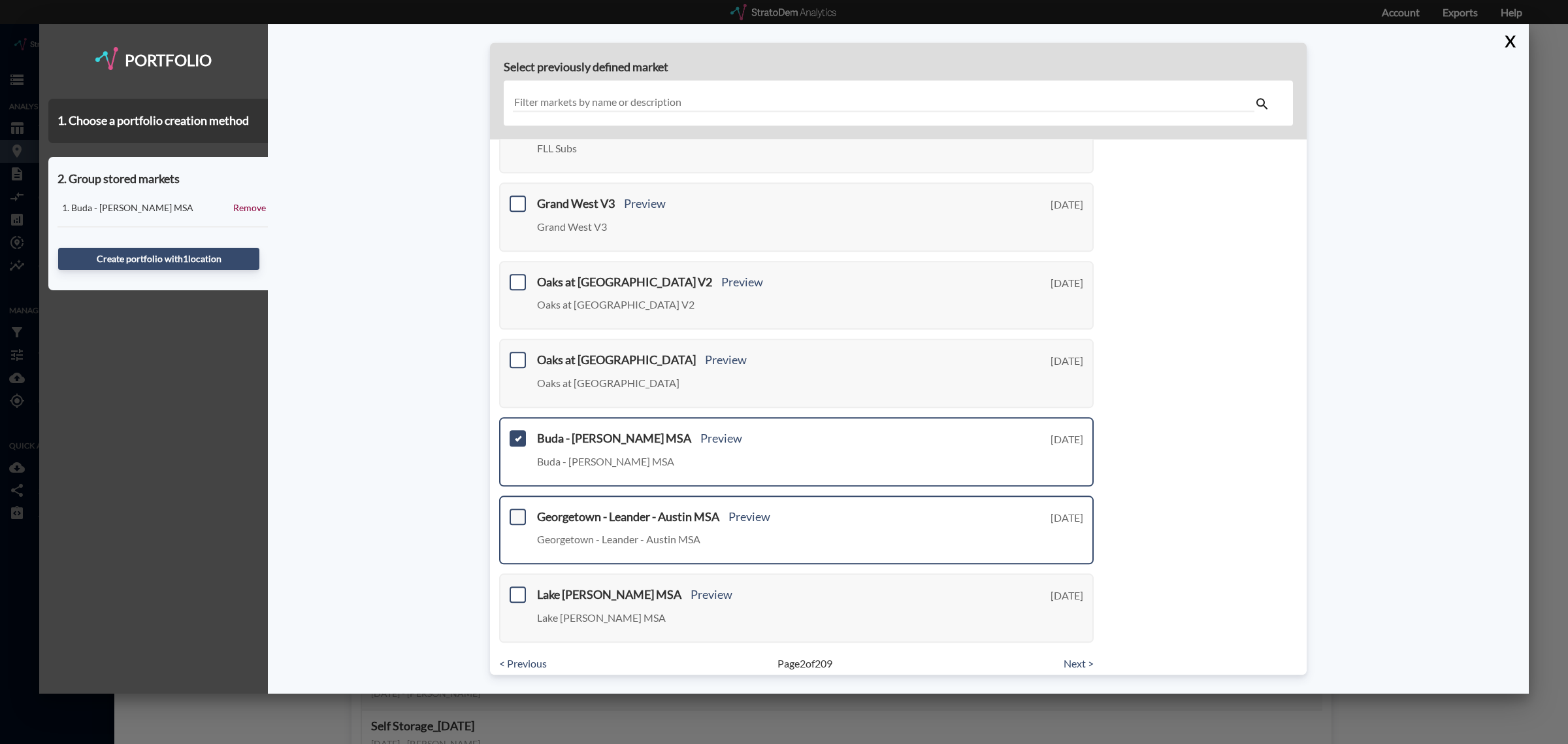
click at [510, 510] on span at bounding box center [518, 517] width 16 height 16
click at [516, 511] on input "checkbox" at bounding box center [516, 511] width 0 height 0
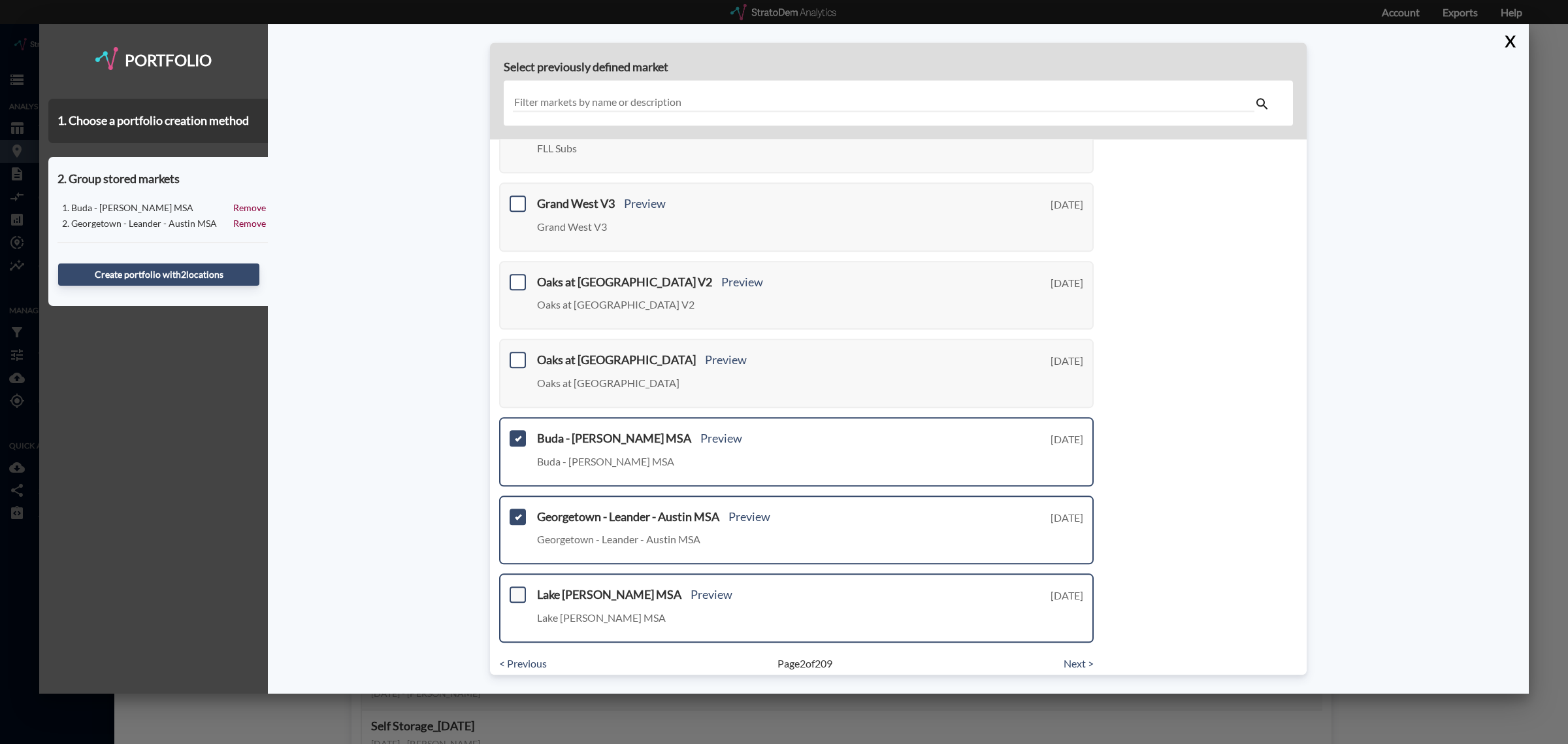
click at [519, 588] on span at bounding box center [518, 594] width 16 height 16
click at [516, 589] on input "checkbox" at bounding box center [516, 589] width 0 height 0
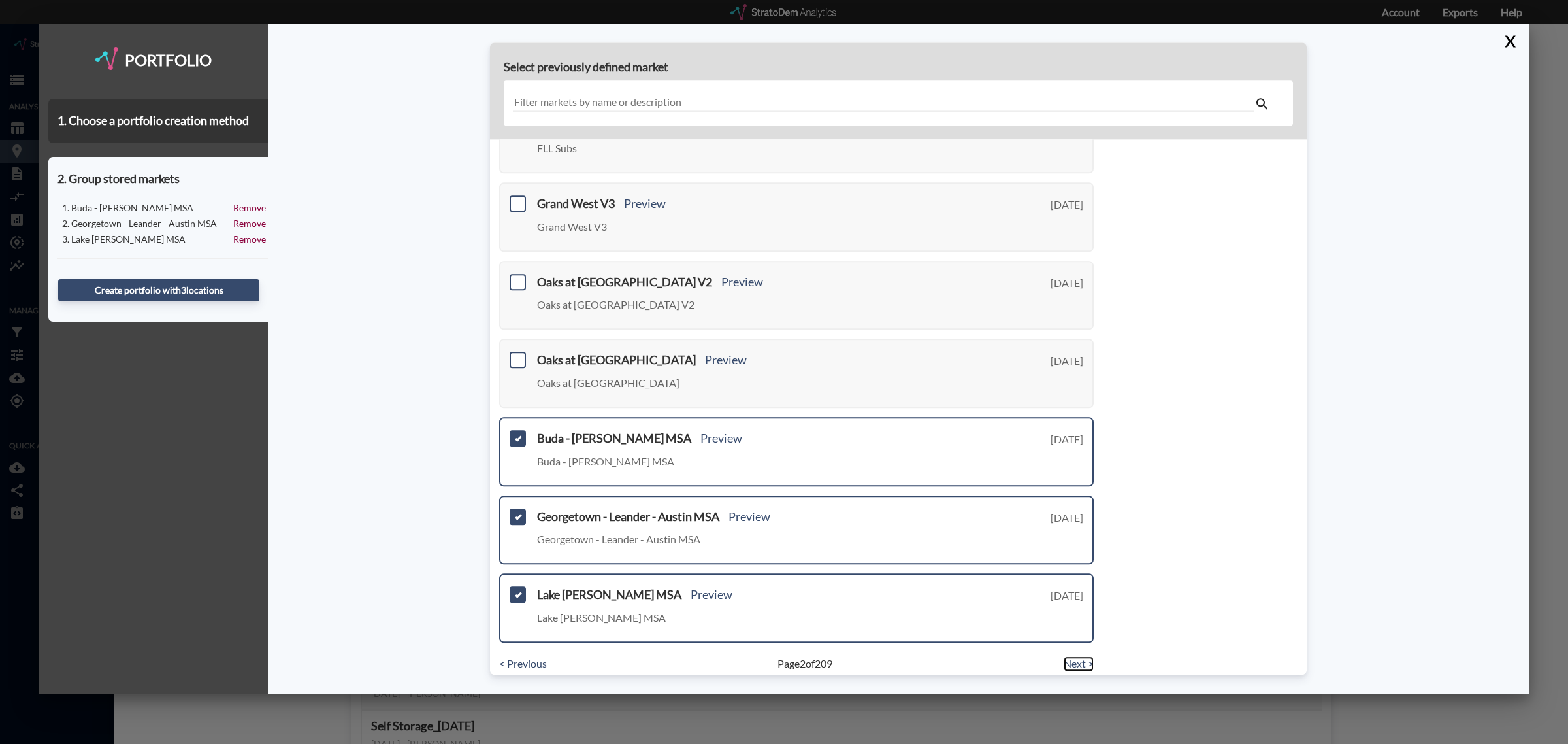
click at [1064, 656] on link "Next >" at bounding box center [1079, 664] width 30 height 15
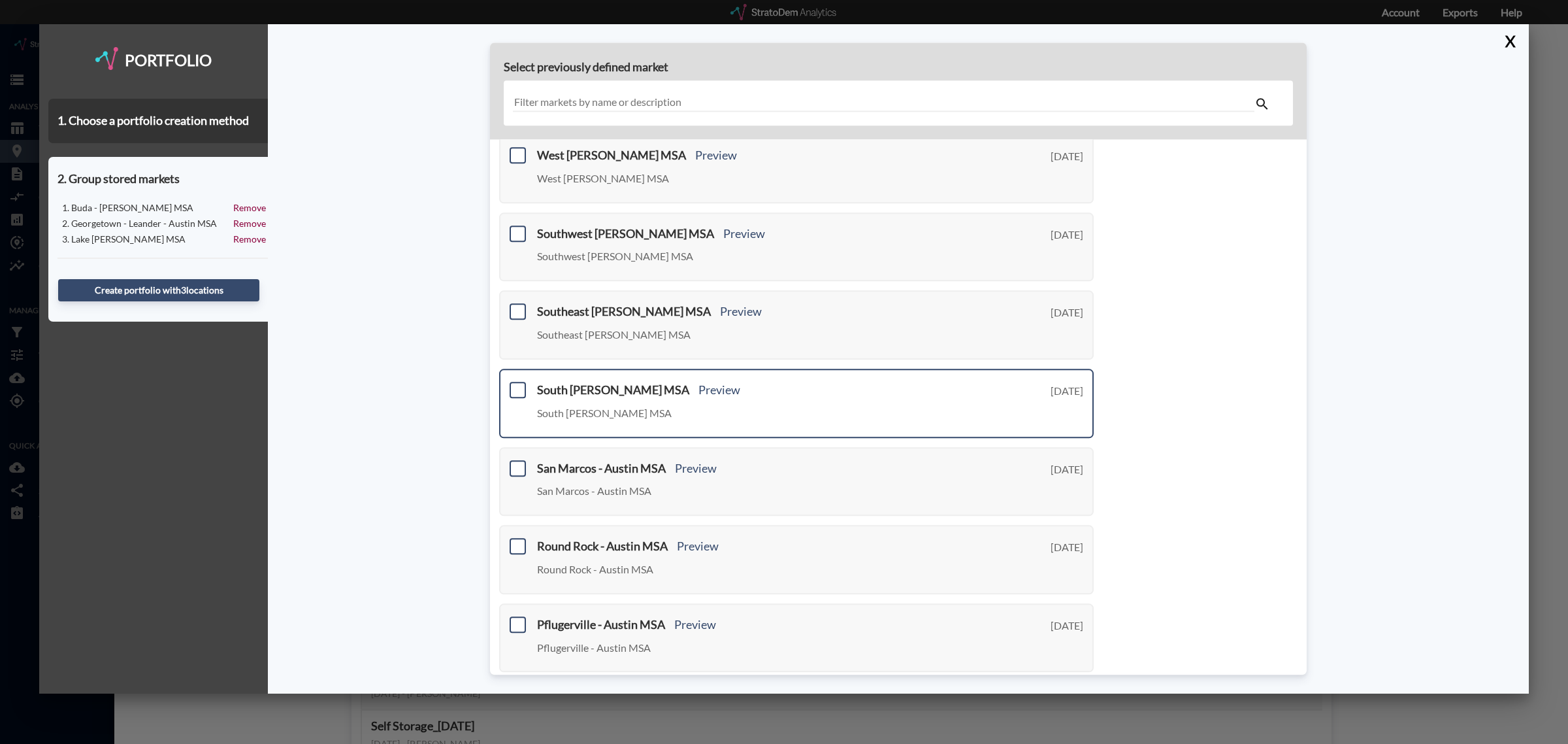
scroll to position [0, 0]
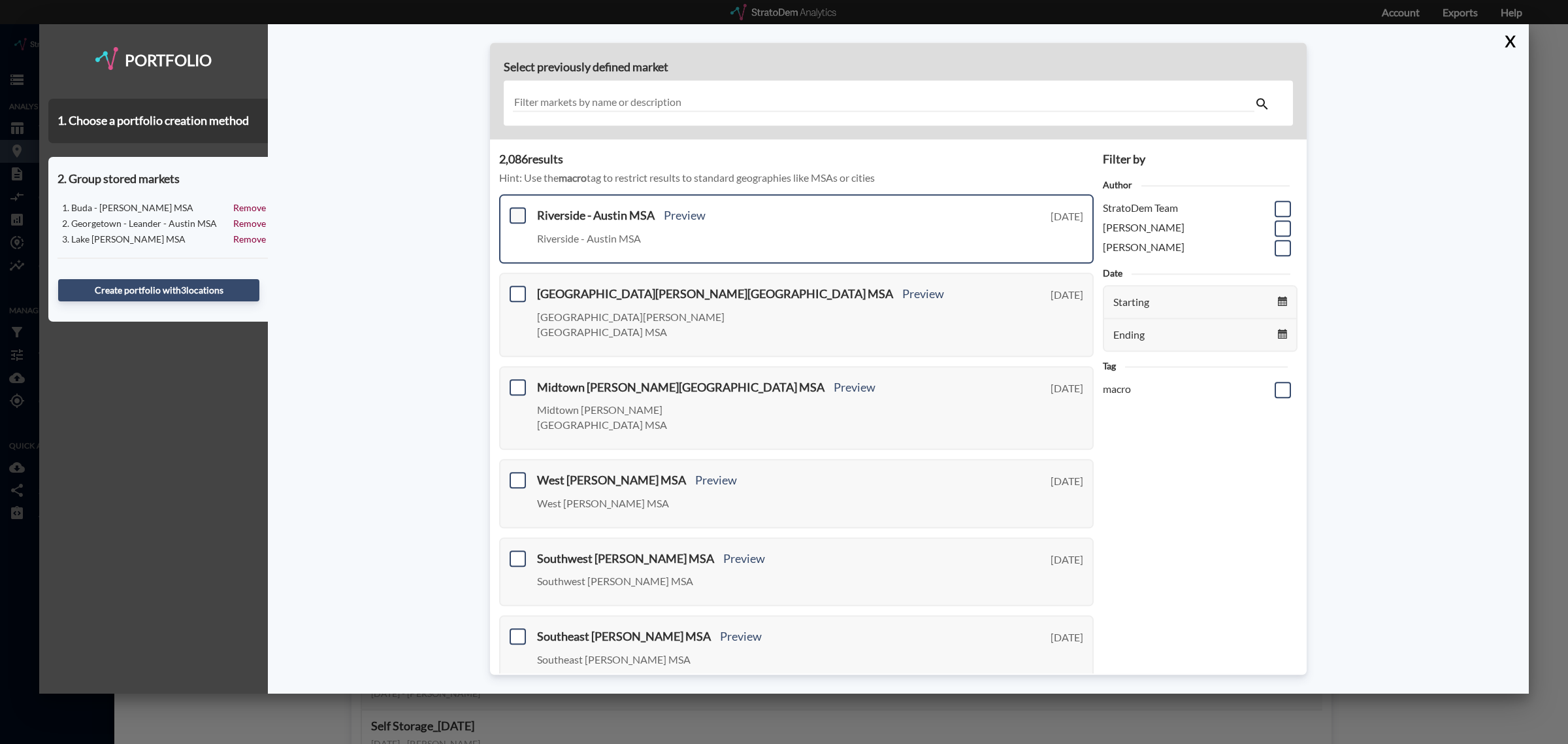
click at [517, 216] on span at bounding box center [518, 216] width 16 height 16
click at [516, 210] on input "checkbox" at bounding box center [516, 210] width 0 height 0
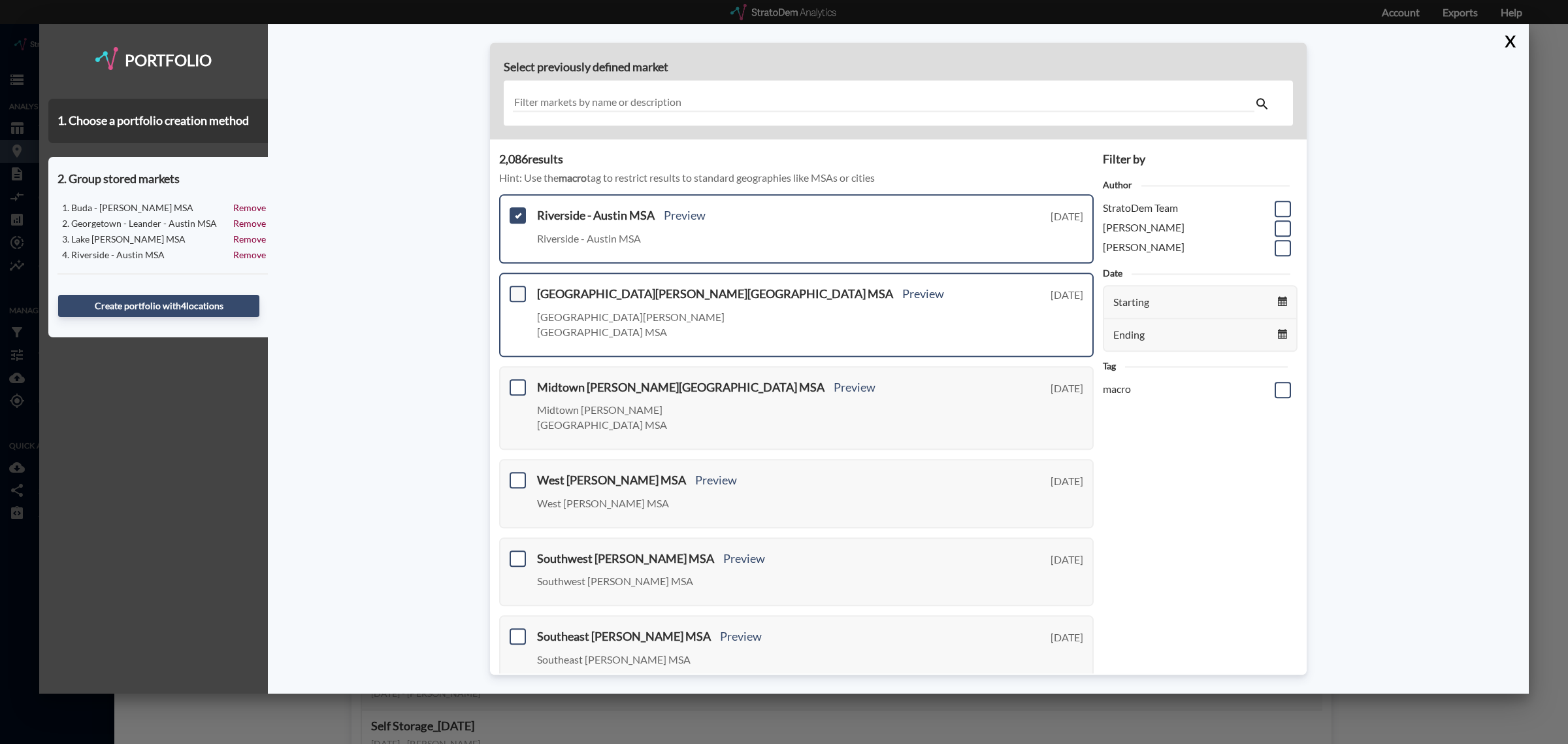
click at [516, 293] on span at bounding box center [518, 294] width 16 height 16
click at [516, 289] on input "checkbox" at bounding box center [516, 289] width 0 height 0
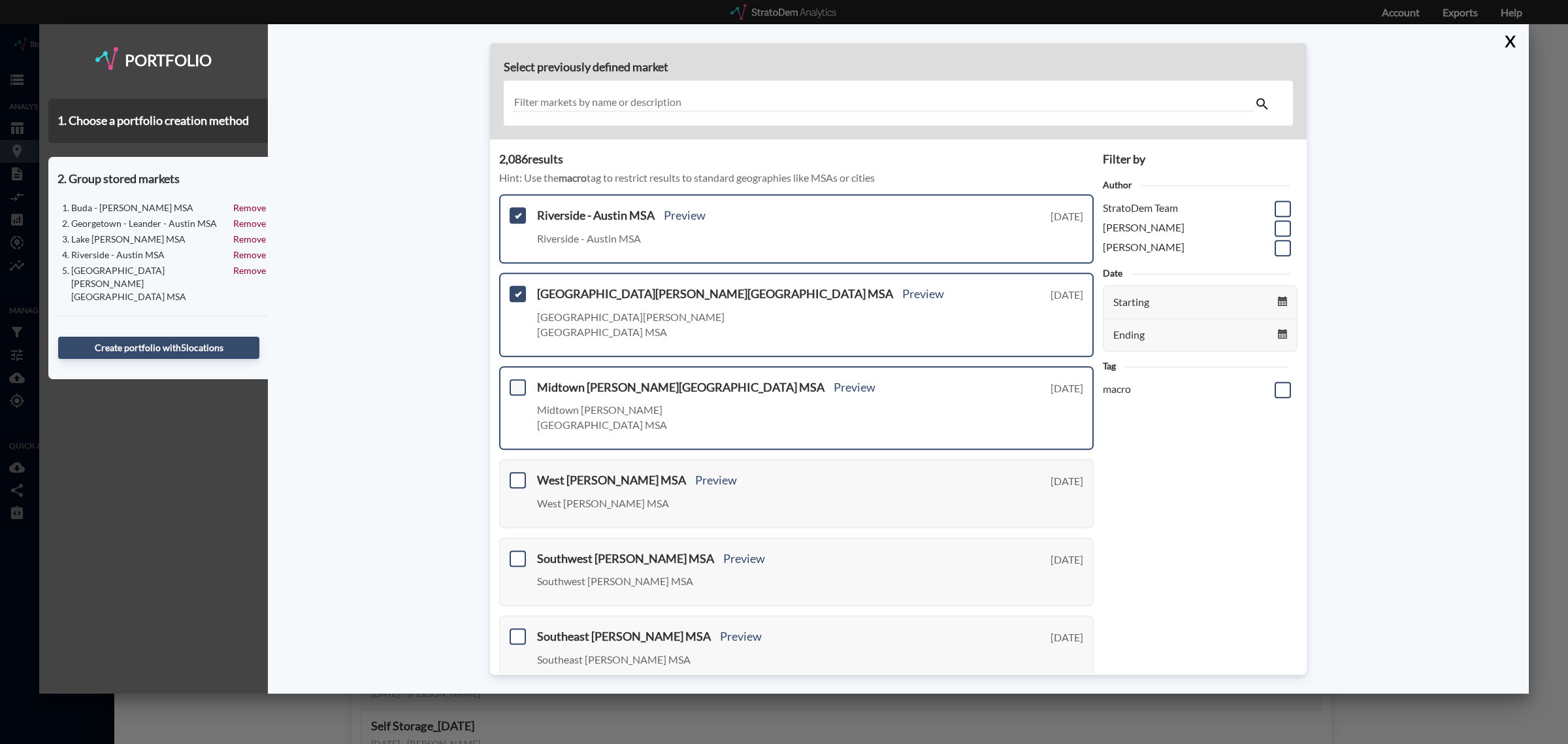
click at [516, 379] on span at bounding box center [518, 387] width 16 height 16
click at [516, 382] on input "checkbox" at bounding box center [516, 382] width 0 height 0
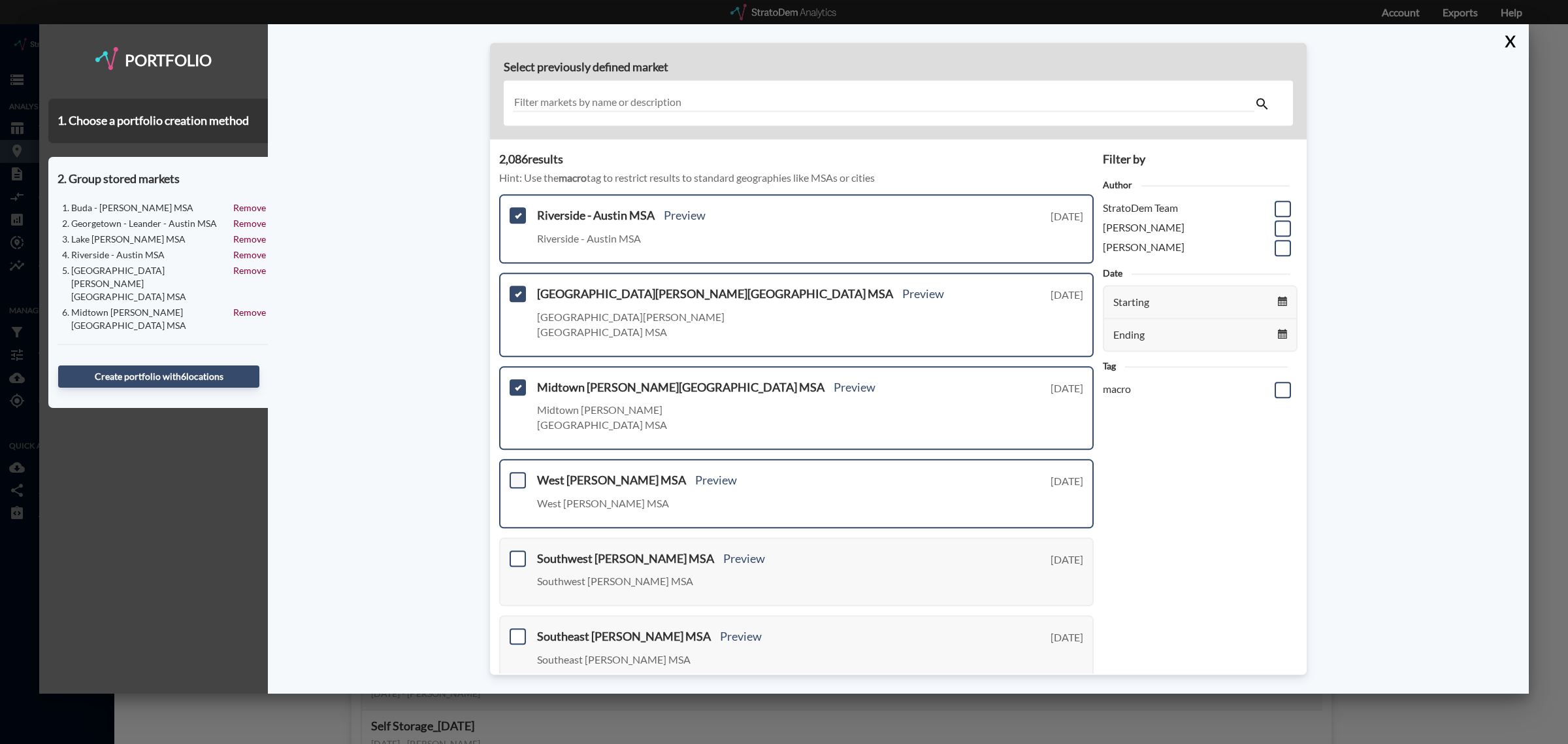
click at [516, 472] on span at bounding box center [518, 480] width 16 height 16
click at [516, 475] on input "checkbox" at bounding box center [516, 475] width 0 height 0
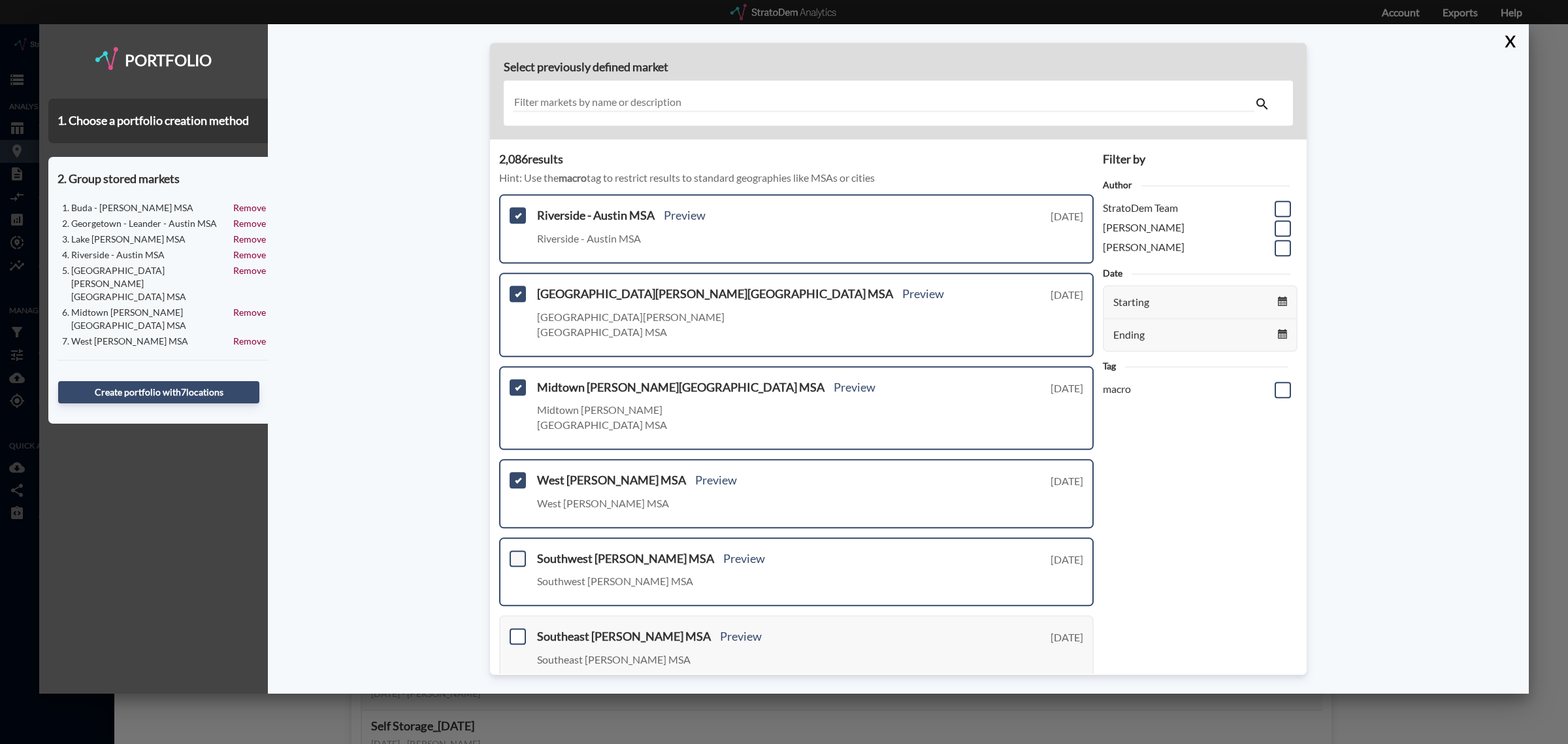
click at [518, 550] on span at bounding box center [518, 559] width 16 height 16
click at [516, 553] on input "checkbox" at bounding box center [516, 553] width 0 height 0
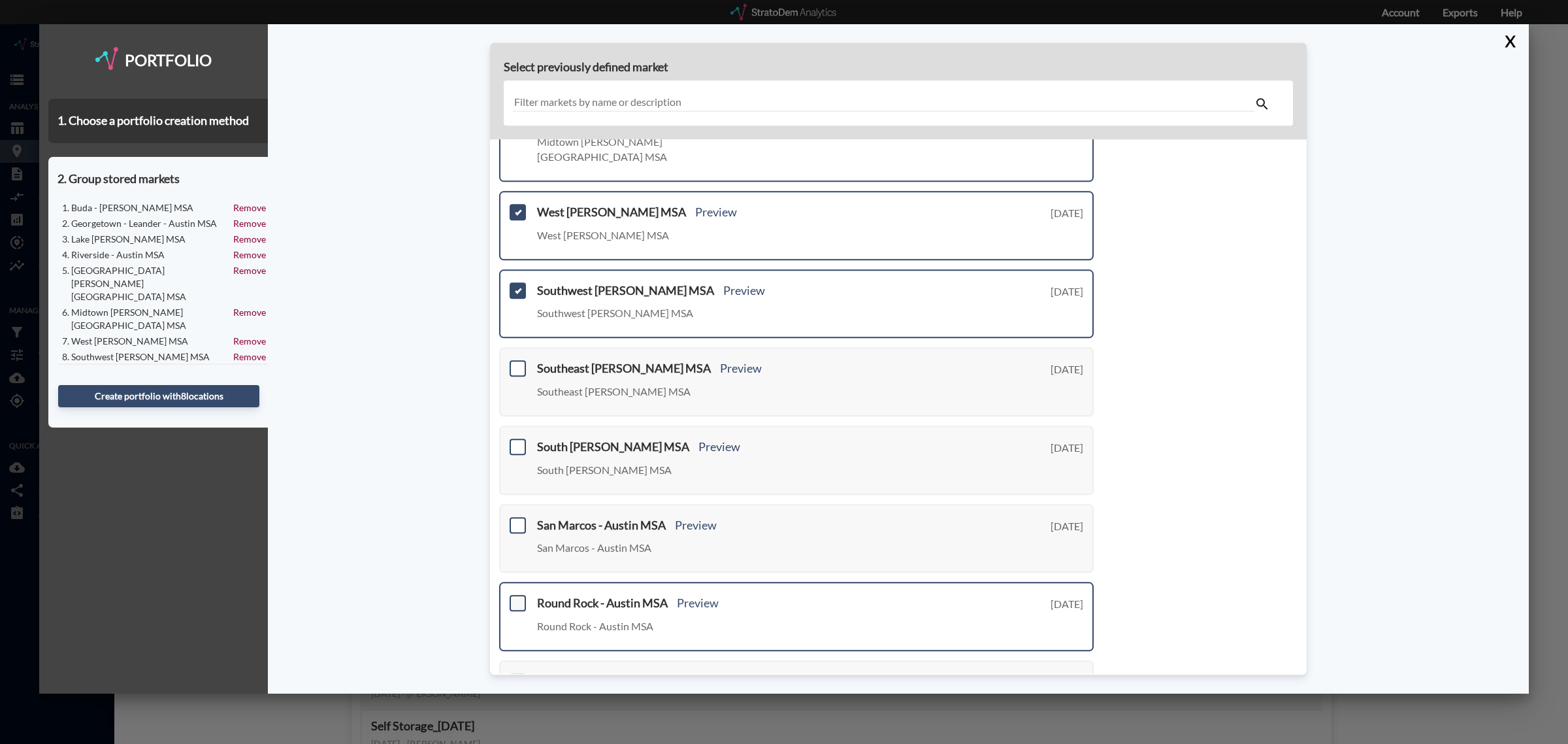
scroll to position [325, 0]
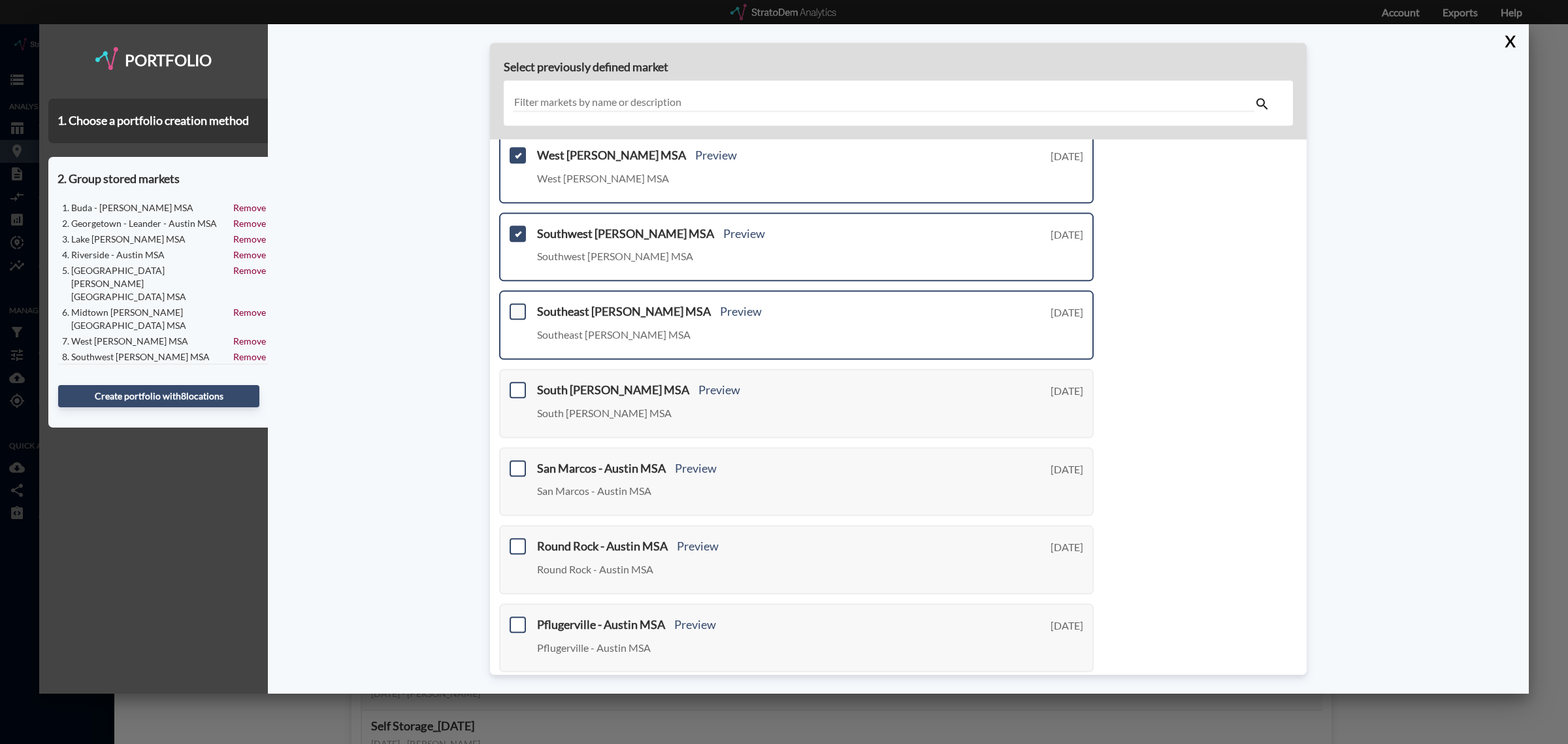
click at [519, 304] on span at bounding box center [518, 312] width 16 height 16
click at [516, 306] on input "checkbox" at bounding box center [516, 306] width 0 height 0
click at [517, 382] on span at bounding box center [518, 390] width 16 height 16
click at [516, 384] on input "checkbox" at bounding box center [516, 384] width 0 height 0
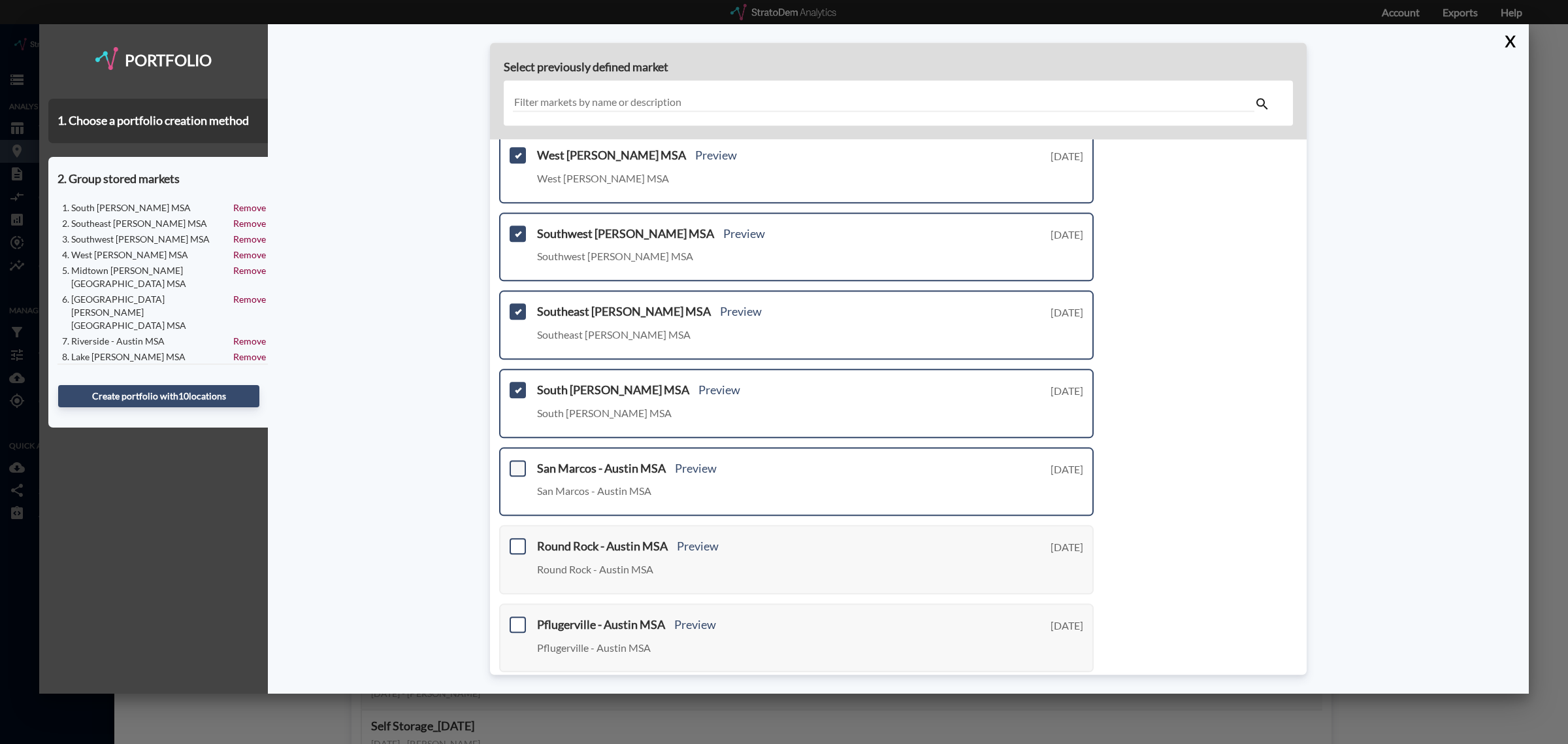
click at [519, 460] on span at bounding box center [518, 469] width 16 height 16
click at [516, 462] on input "checkbox" at bounding box center [516, 462] width 0 height 0
click at [516, 539] on span at bounding box center [518, 547] width 16 height 16
click at [516, 541] on input "checkbox" at bounding box center [516, 541] width 0 height 0
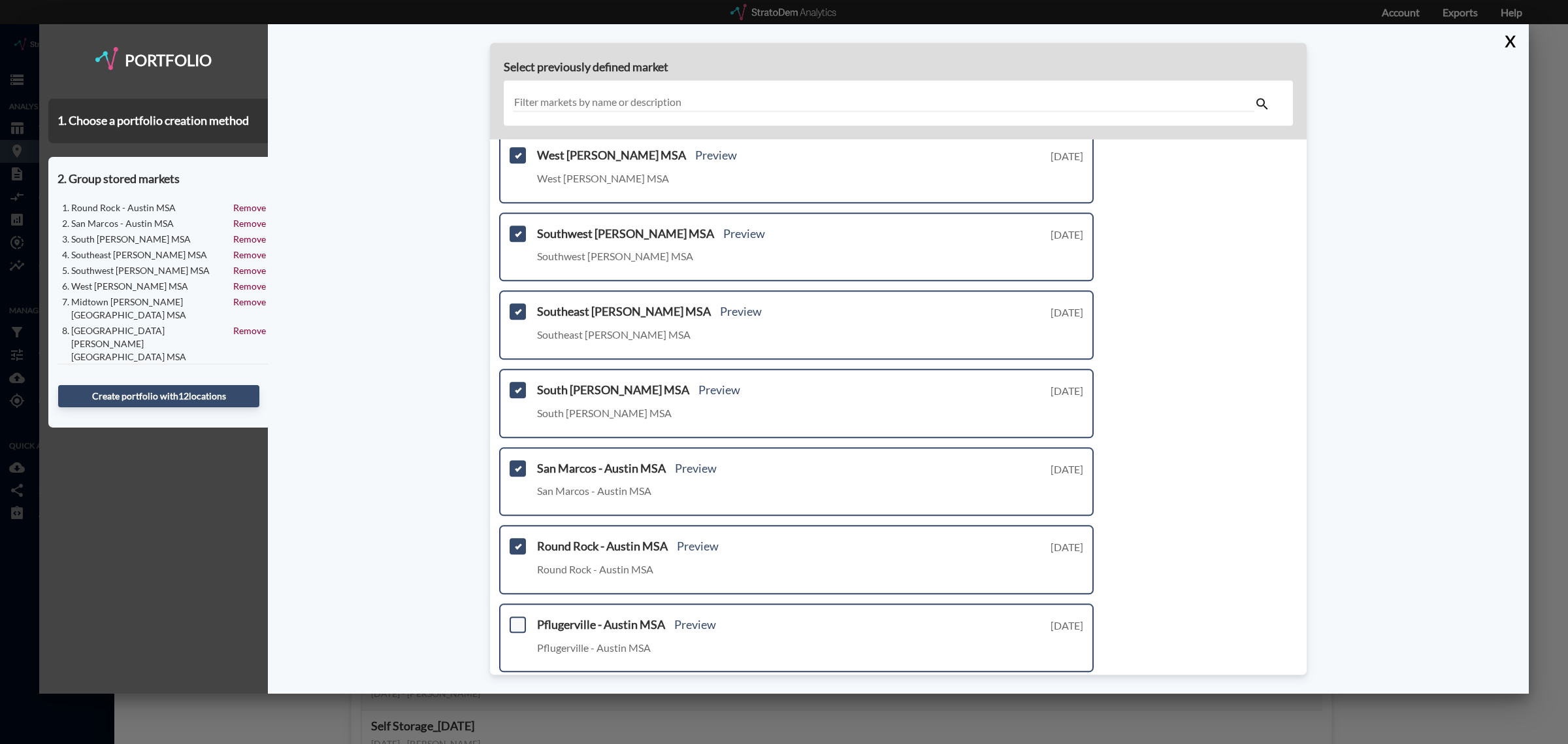
click at [515, 616] on span at bounding box center [518, 624] width 16 height 16
click at [516, 619] on input "checkbox" at bounding box center [516, 619] width 0 height 0
click at [1064, 686] on link "Next >" at bounding box center [1079, 694] width 30 height 15
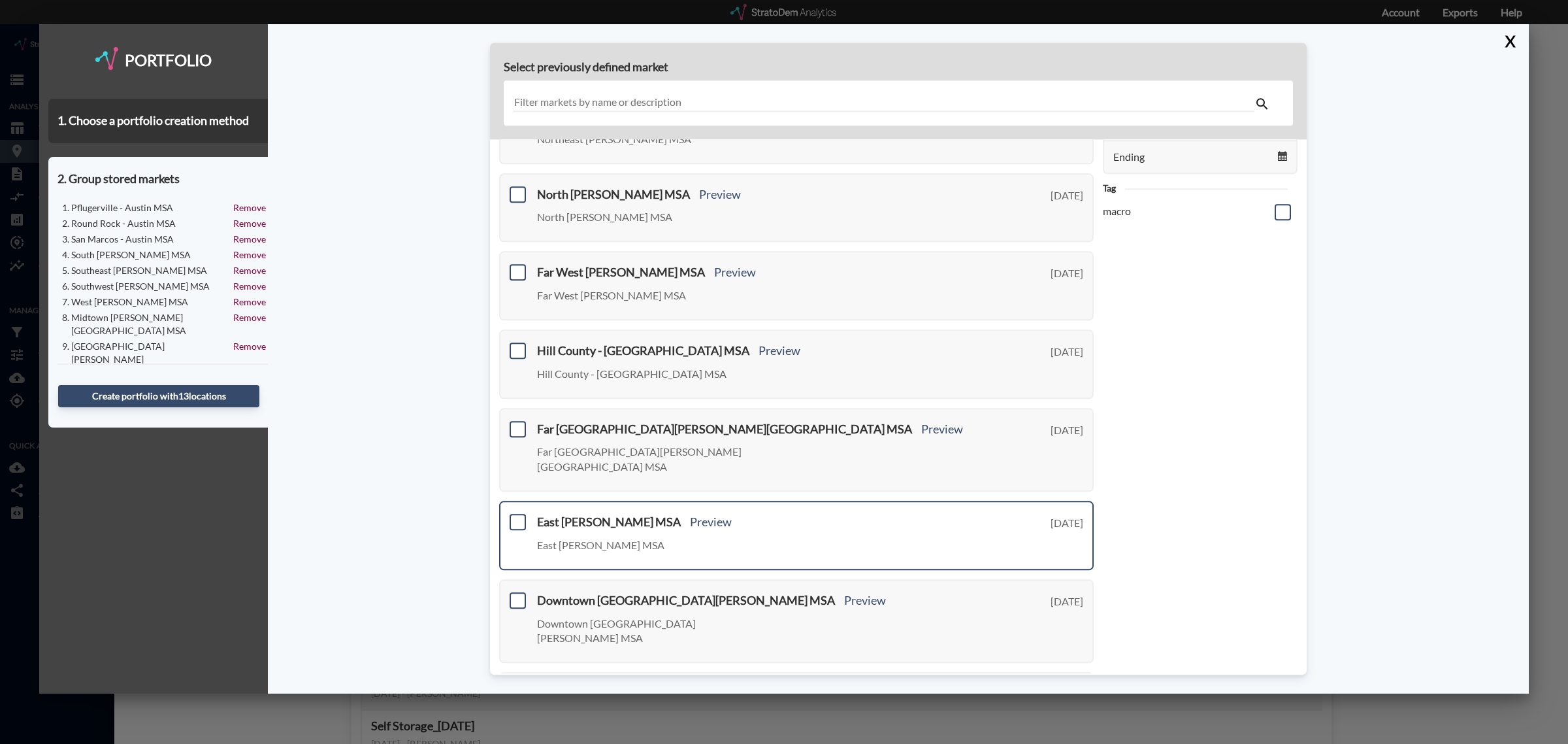
scroll to position [0, 0]
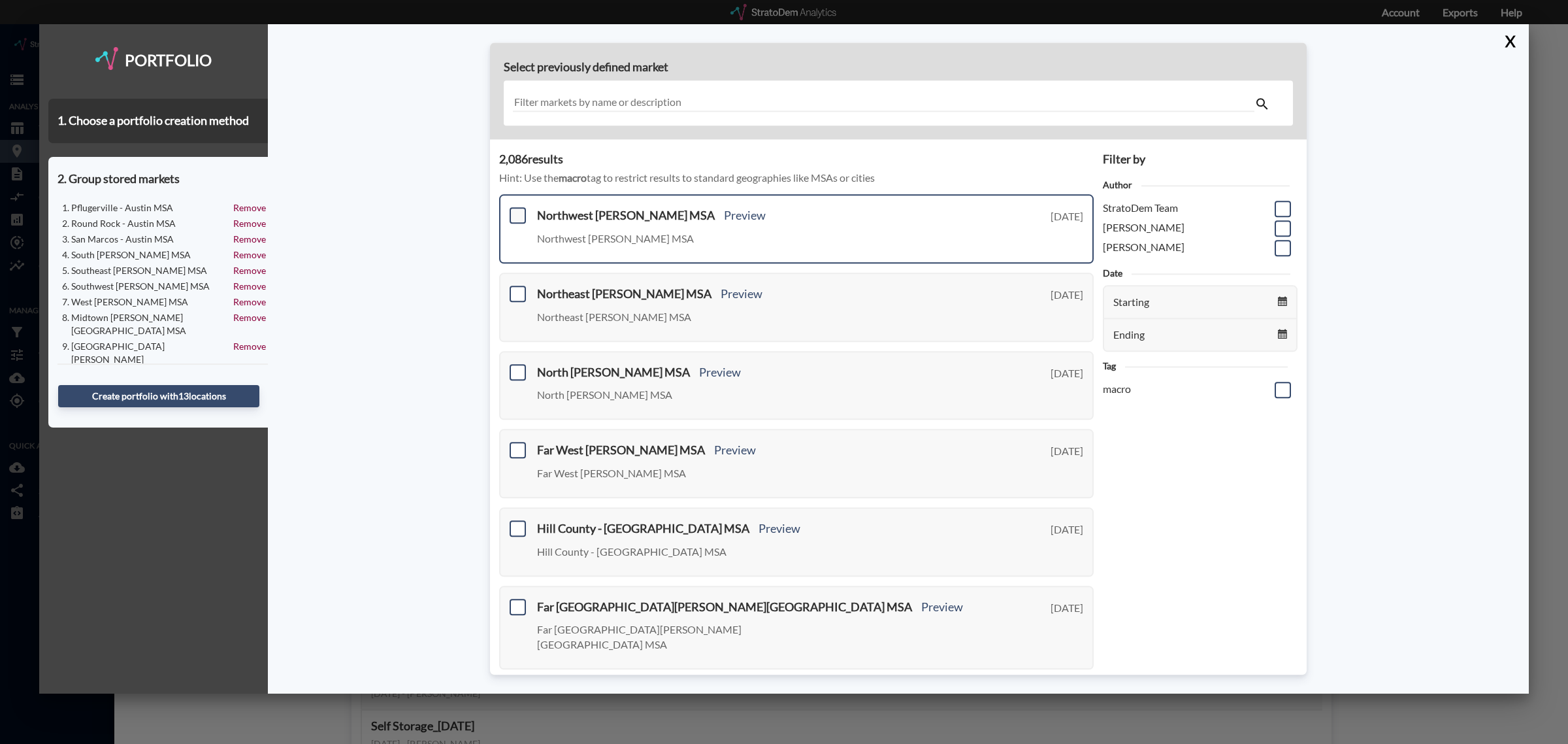
click at [519, 214] on span at bounding box center [518, 216] width 16 height 16
click at [516, 210] on input "checkbox" at bounding box center [516, 210] width 0 height 0
click at [517, 289] on span at bounding box center [518, 294] width 16 height 16
click at [516, 289] on input "checkbox" at bounding box center [516, 289] width 0 height 0
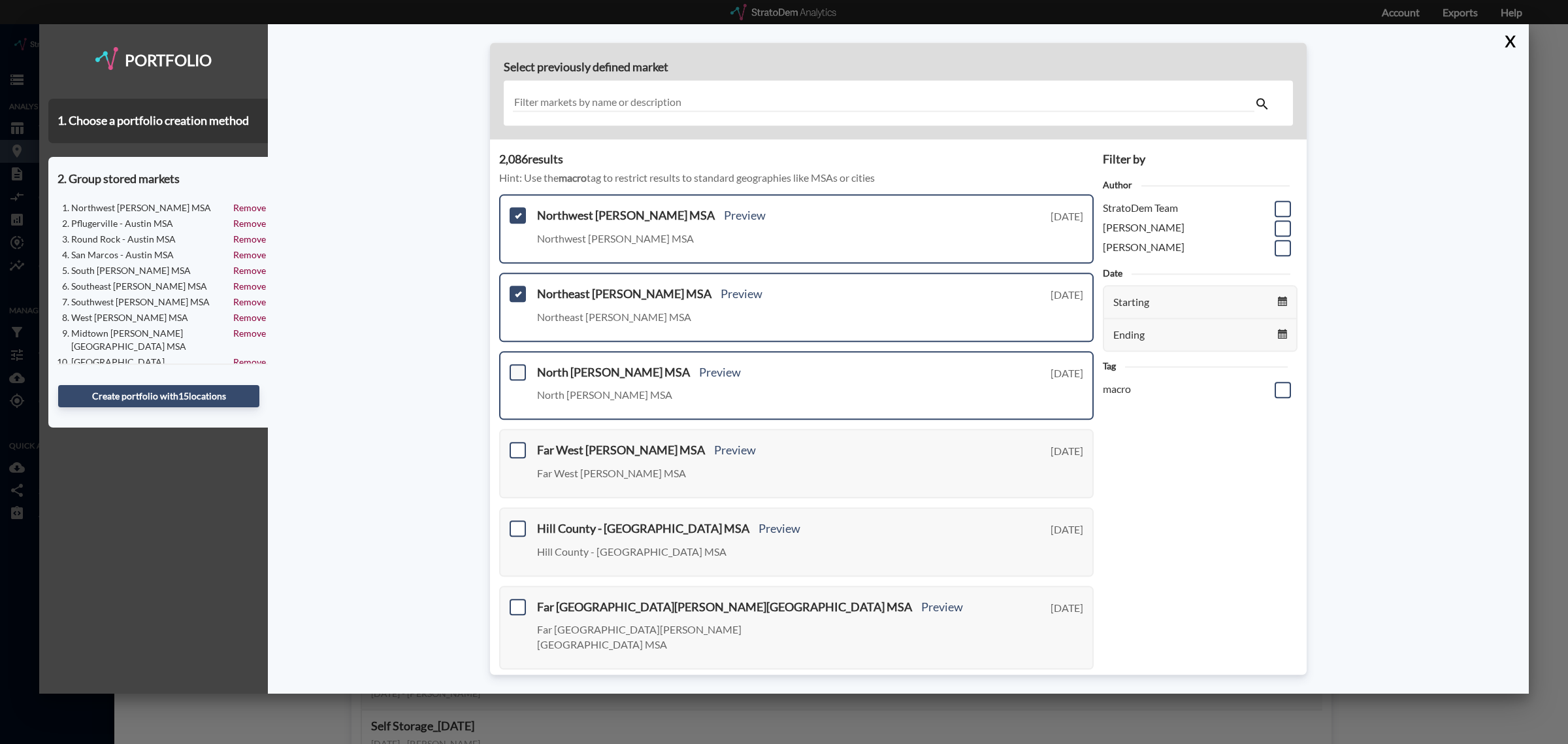
click at [519, 371] on span at bounding box center [518, 372] width 16 height 16
click at [516, 367] on input "checkbox" at bounding box center [516, 367] width 0 height 0
click at [518, 442] on span at bounding box center [518, 451] width 16 height 16
click at [516, 445] on input "checkbox" at bounding box center [516, 445] width 0 height 0
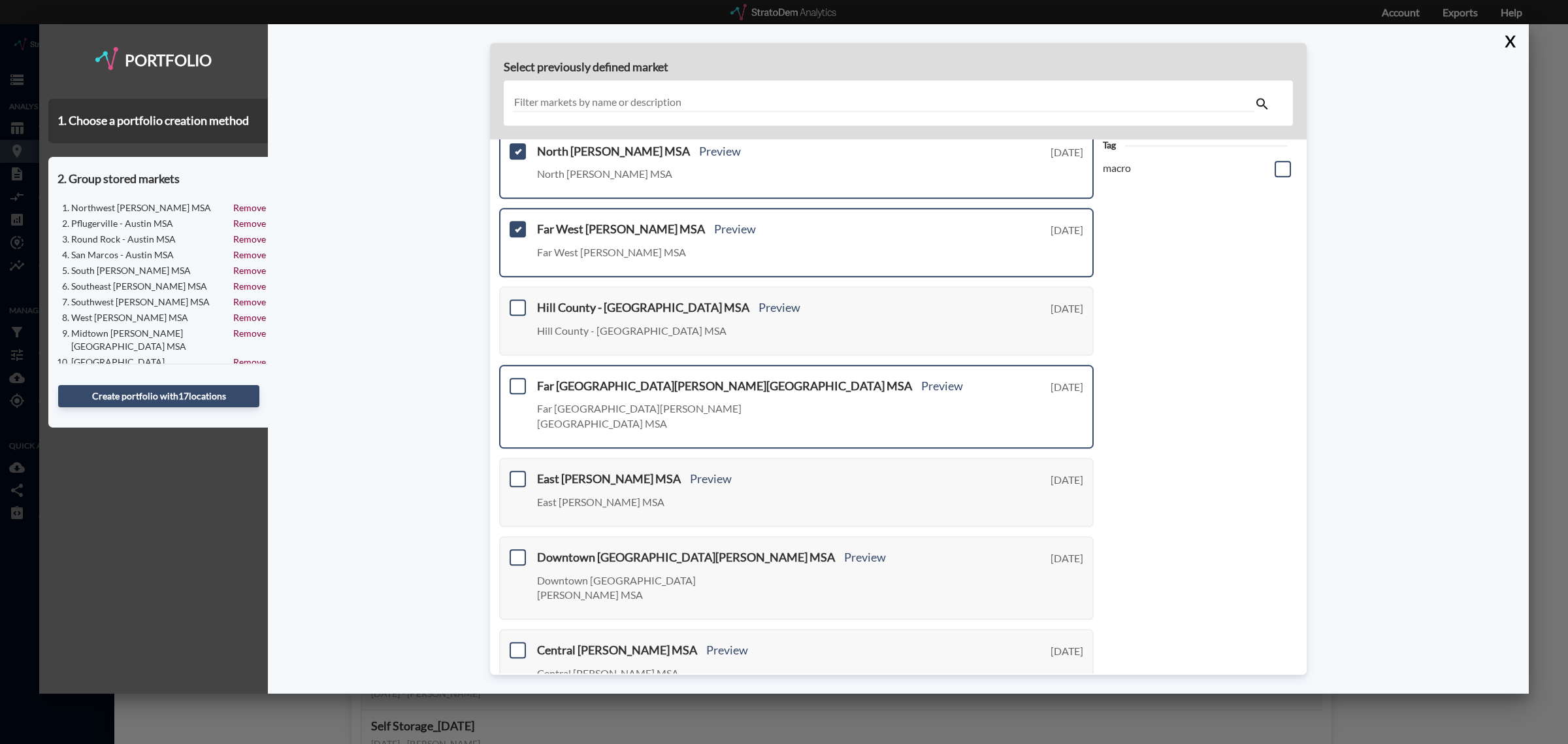
scroll to position [245, 0]
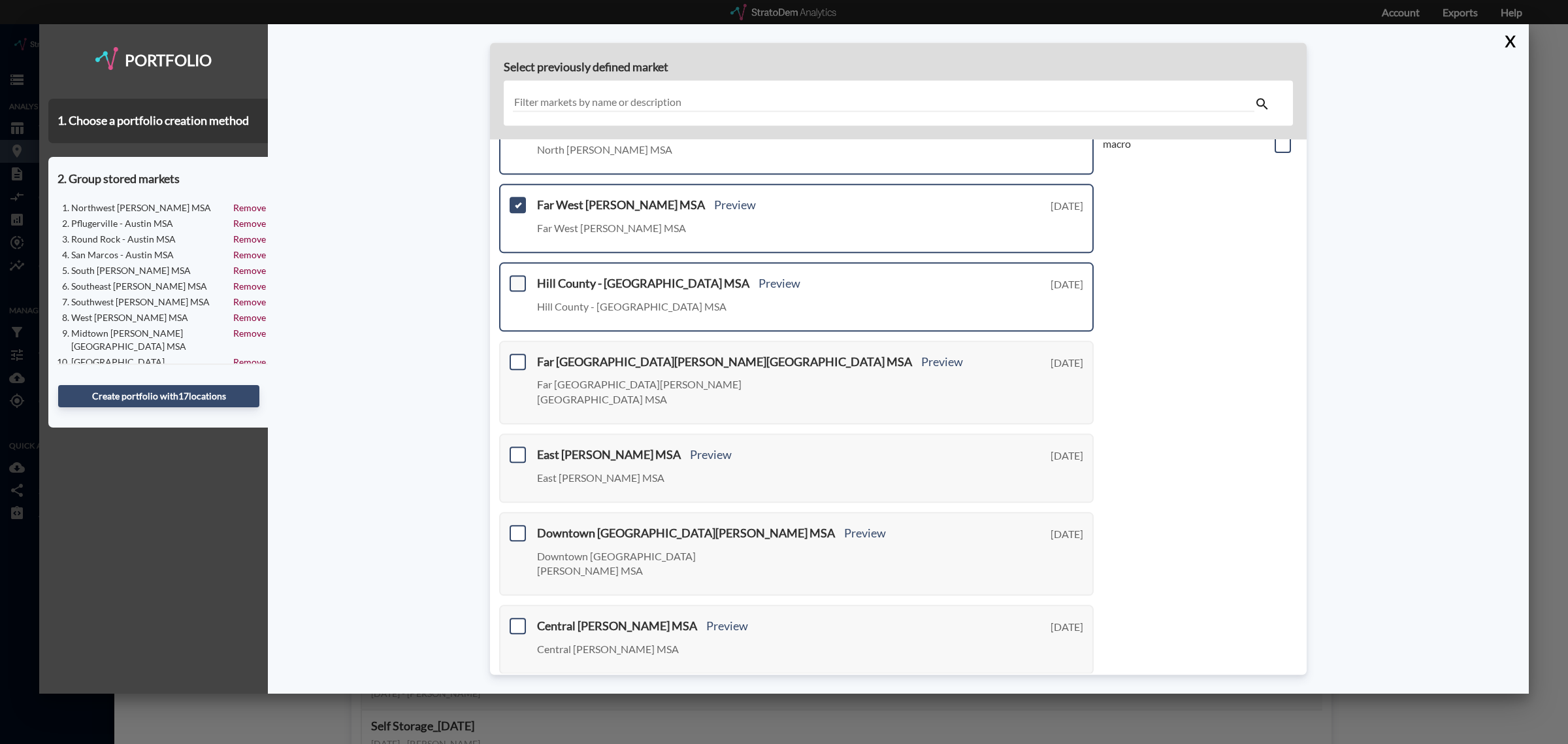
click at [516, 283] on span at bounding box center [518, 283] width 16 height 16
click at [516, 278] on input "checkbox" at bounding box center [516, 278] width 0 height 0
click at [518, 354] on span at bounding box center [518, 362] width 16 height 16
click at [516, 356] on input "checkbox" at bounding box center [516, 356] width 0 height 0
click at [523, 447] on span at bounding box center [518, 455] width 16 height 16
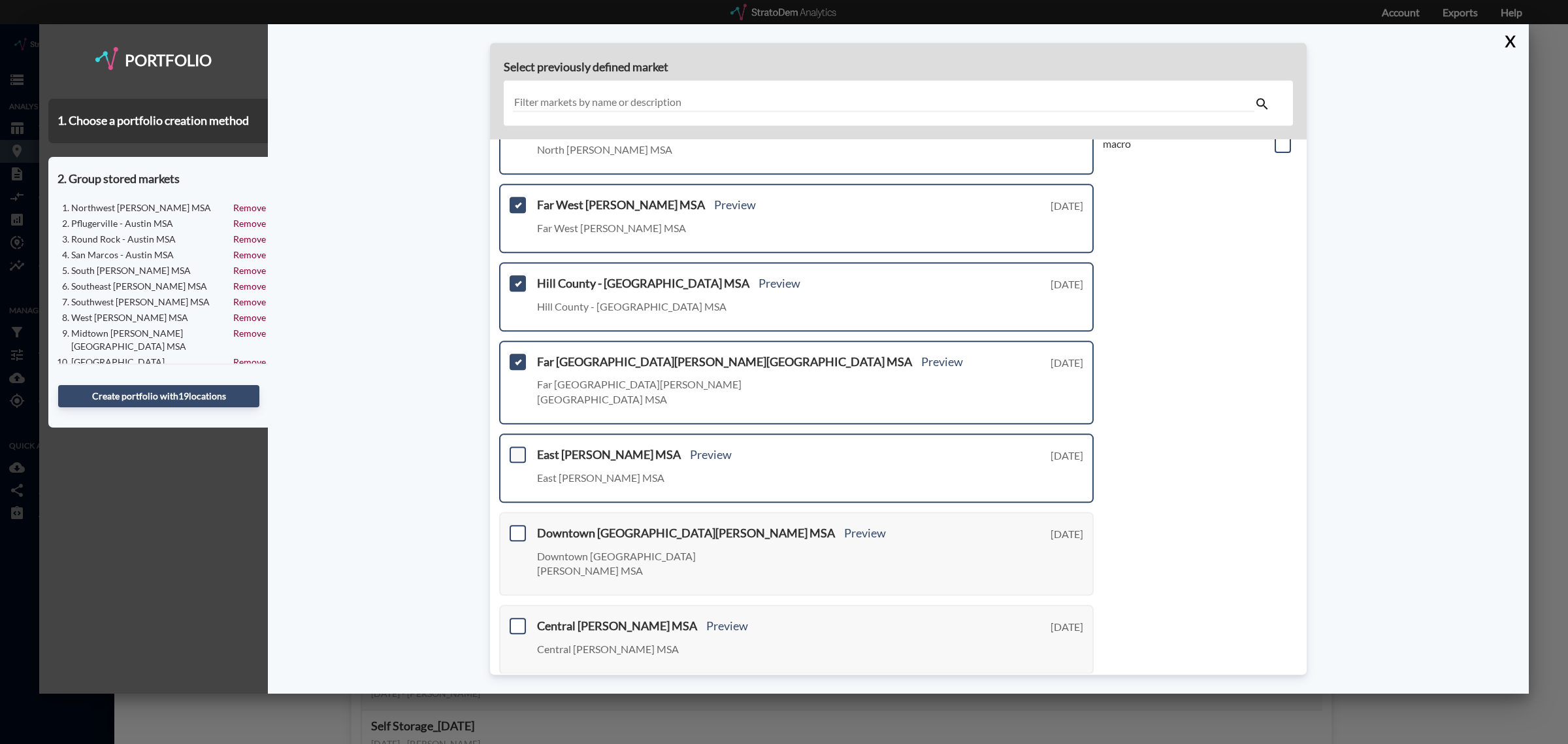
click at [516, 449] on input "checkbox" at bounding box center [516, 449] width 0 height 0
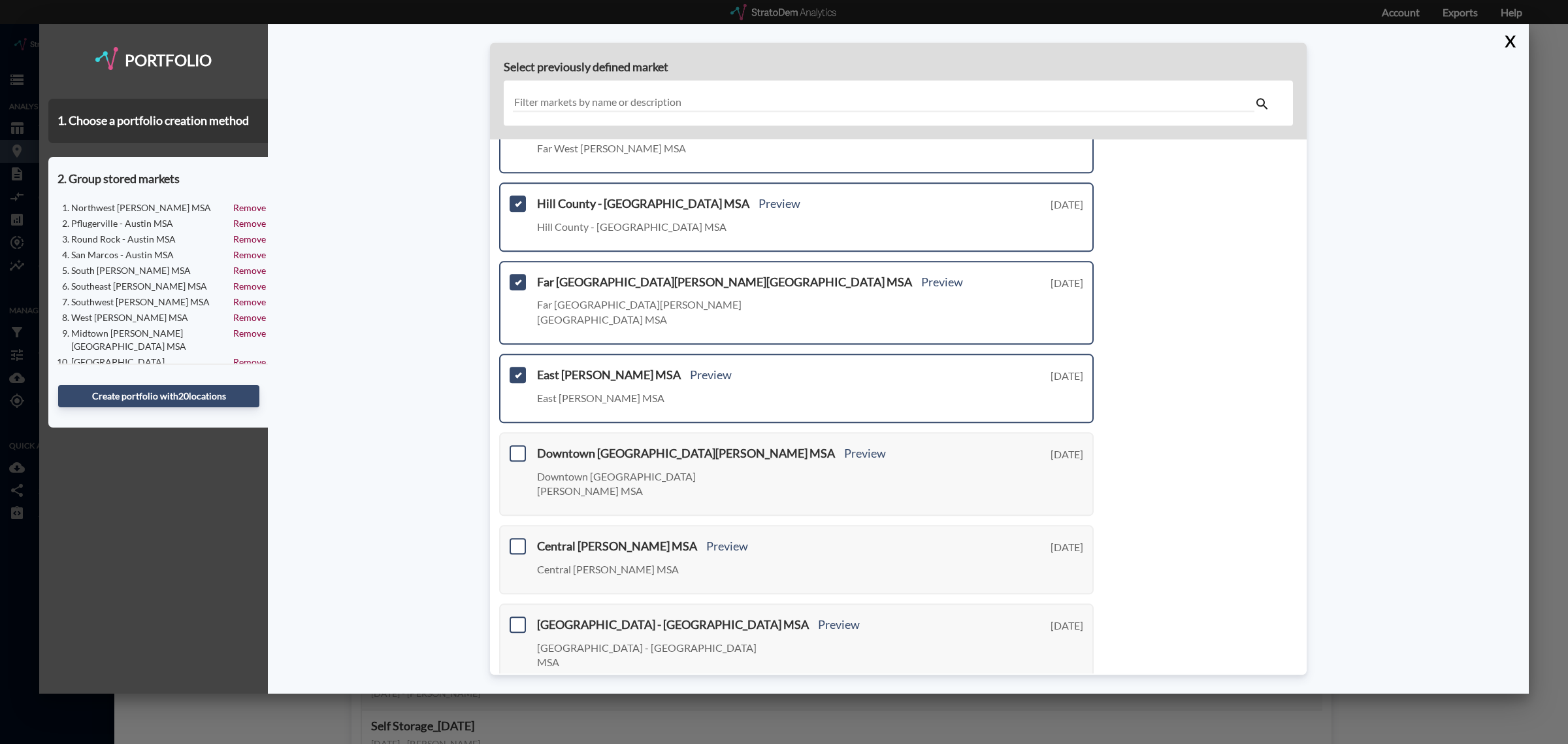
click at [523, 445] on span at bounding box center [518, 453] width 16 height 16
click at [516, 448] on input "checkbox" at bounding box center [516, 448] width 0 height 0
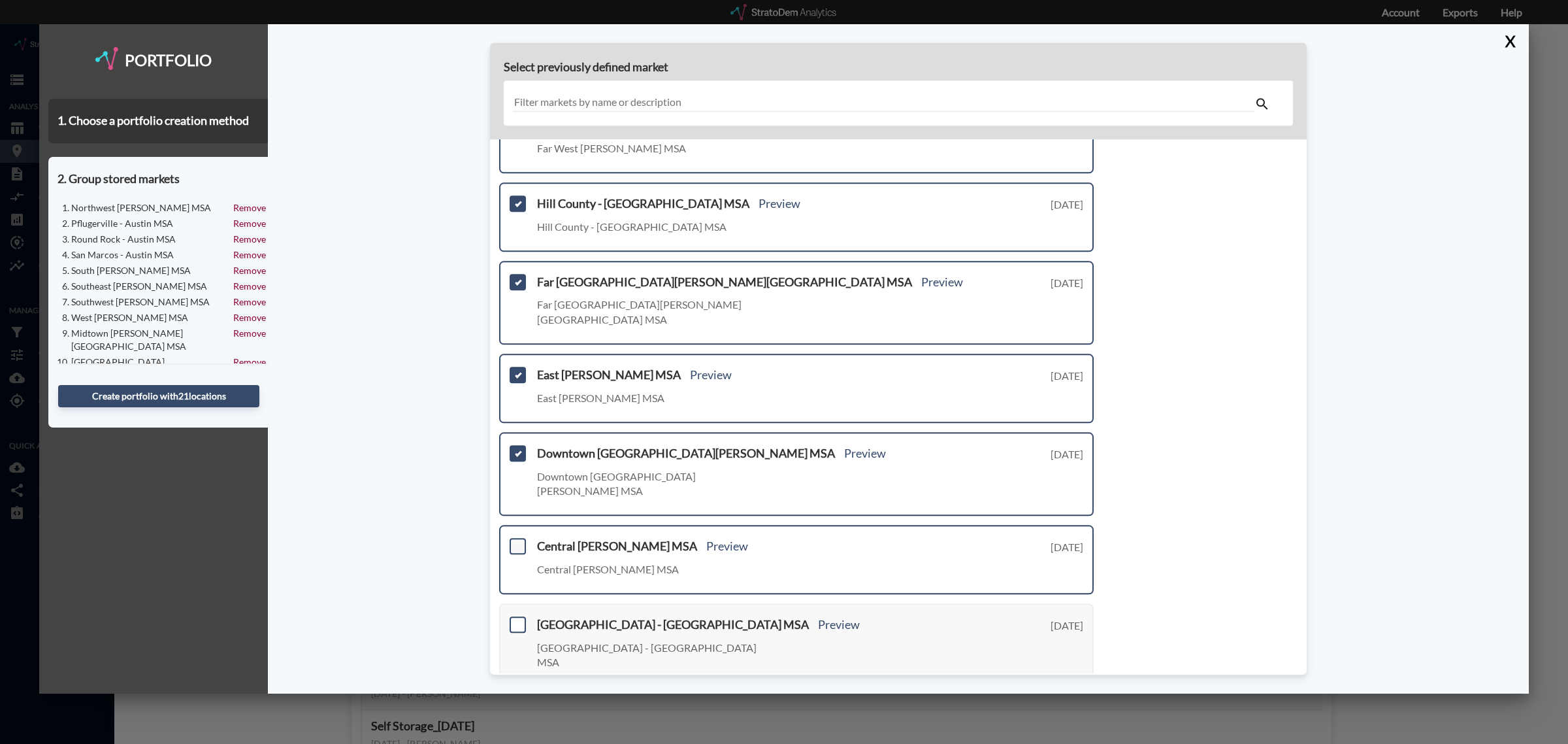
click at [512, 539] on span at bounding box center [518, 547] width 16 height 16
click at [516, 541] on input "checkbox" at bounding box center [516, 541] width 0 height 0
click at [517, 616] on span at bounding box center [518, 624] width 16 height 16
click at [516, 619] on input "checkbox" at bounding box center [516, 619] width 0 height 0
click at [515, 616] on span at bounding box center [518, 624] width 16 height 16
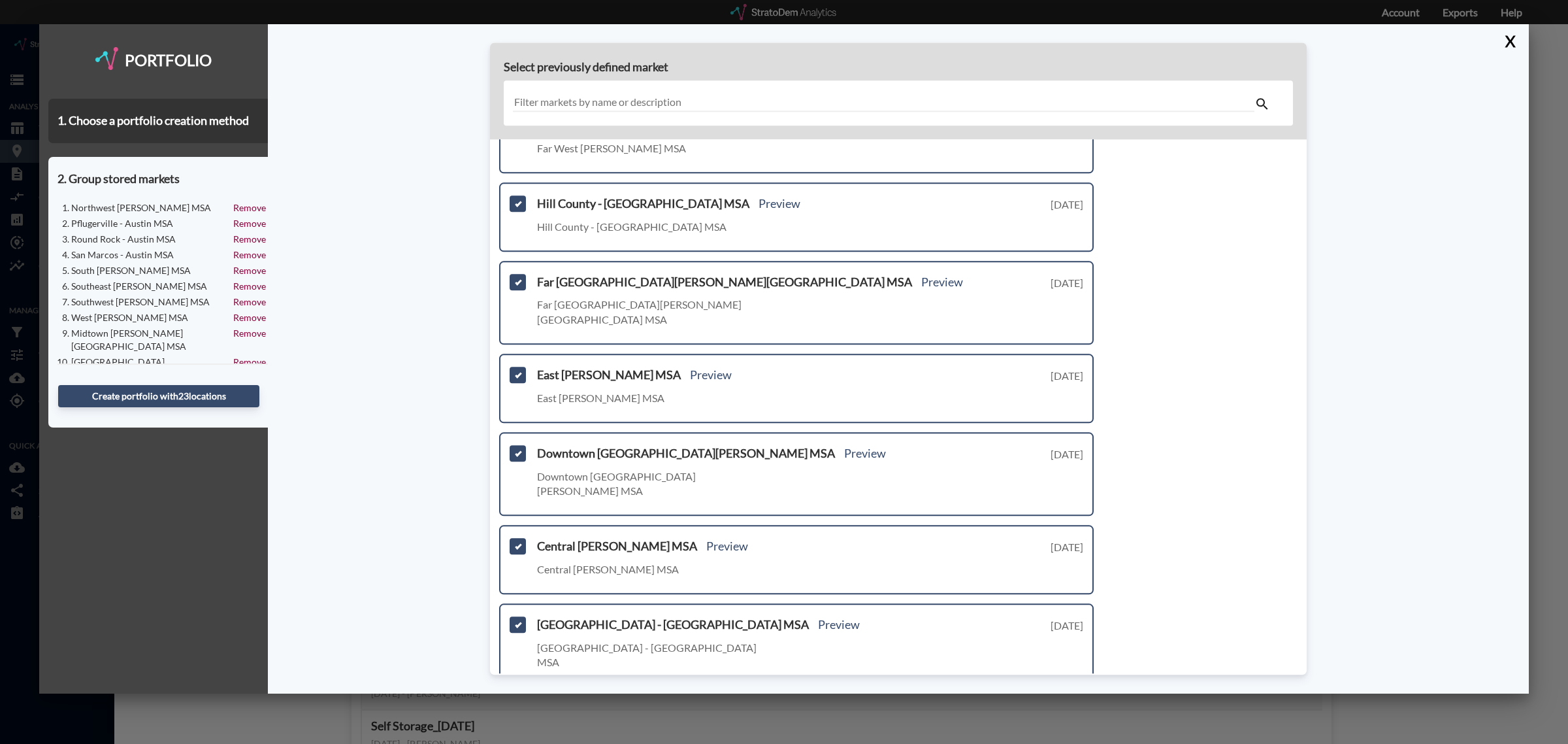
click at [516, 619] on input "checkbox" at bounding box center [516, 619] width 0 height 0
click at [516, 616] on span at bounding box center [518, 624] width 16 height 16
click at [516, 619] on input "checkbox" at bounding box center [516, 619] width 0 height 0
click at [1070, 701] on link "Next >" at bounding box center [1079, 709] width 30 height 15
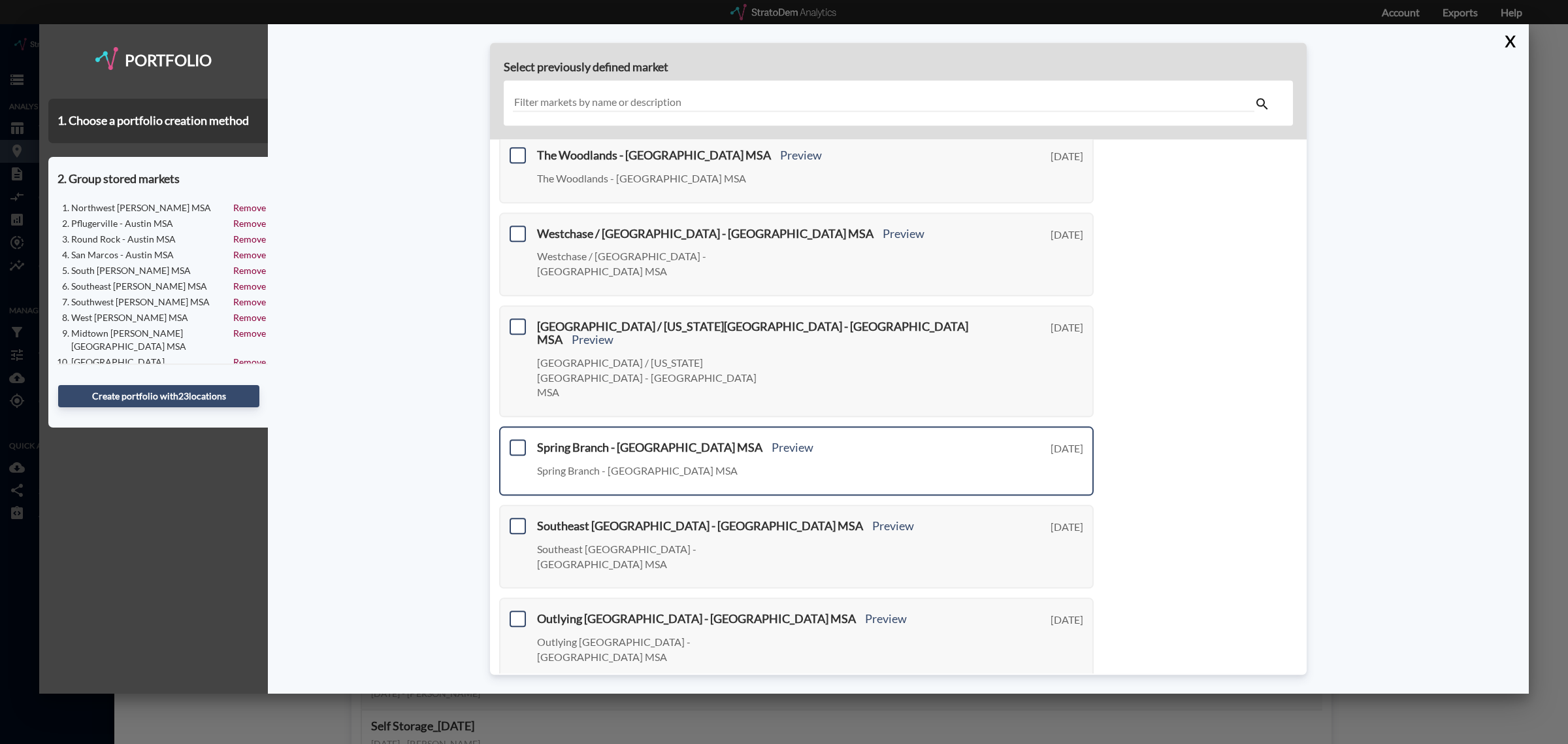
scroll to position [0, 0]
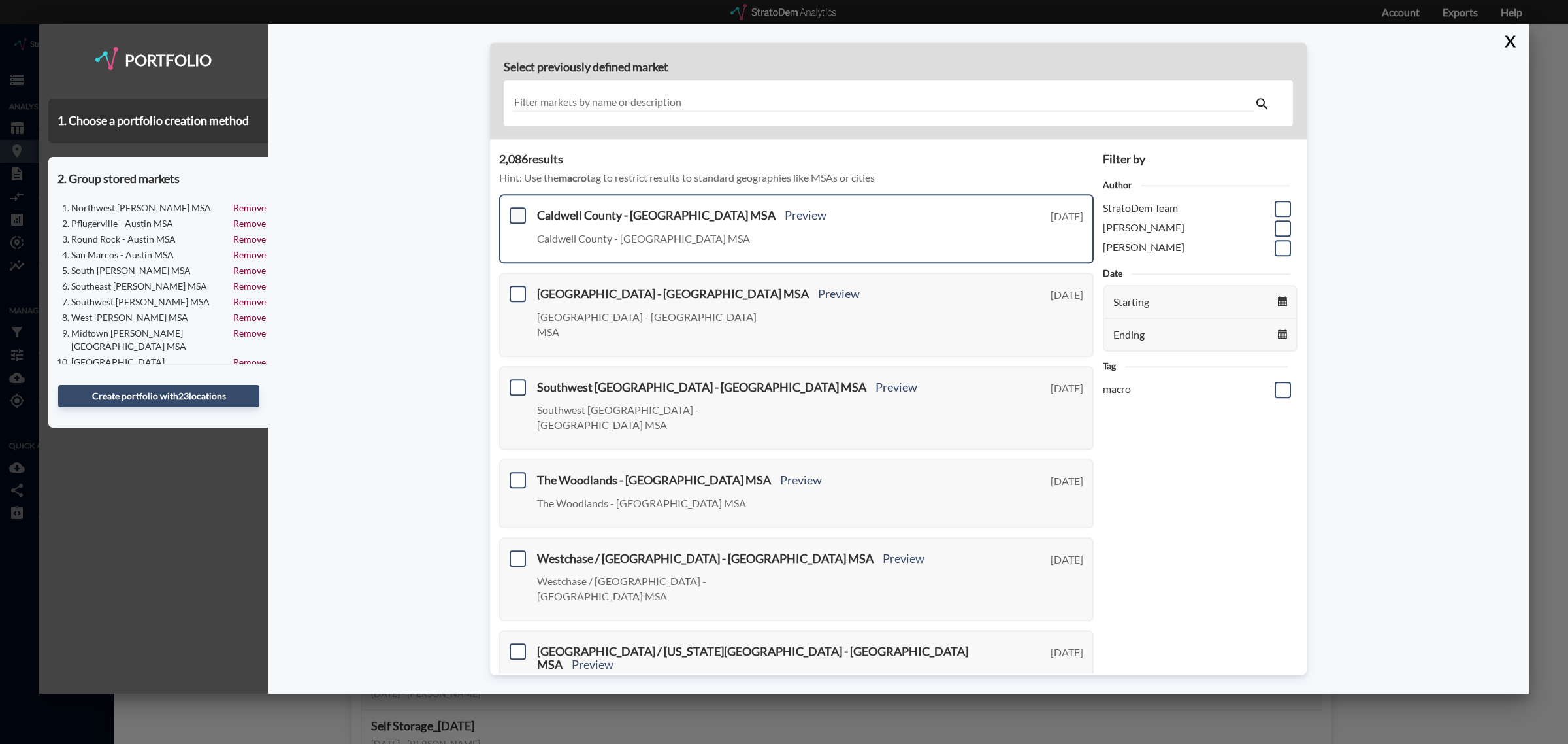
click at [516, 218] on span at bounding box center [518, 216] width 16 height 16
click at [516, 210] on input "checkbox" at bounding box center [516, 210] width 0 height 0
click at [516, 289] on span at bounding box center [518, 294] width 16 height 16
click at [516, 289] on input "checkbox" at bounding box center [516, 289] width 0 height 0
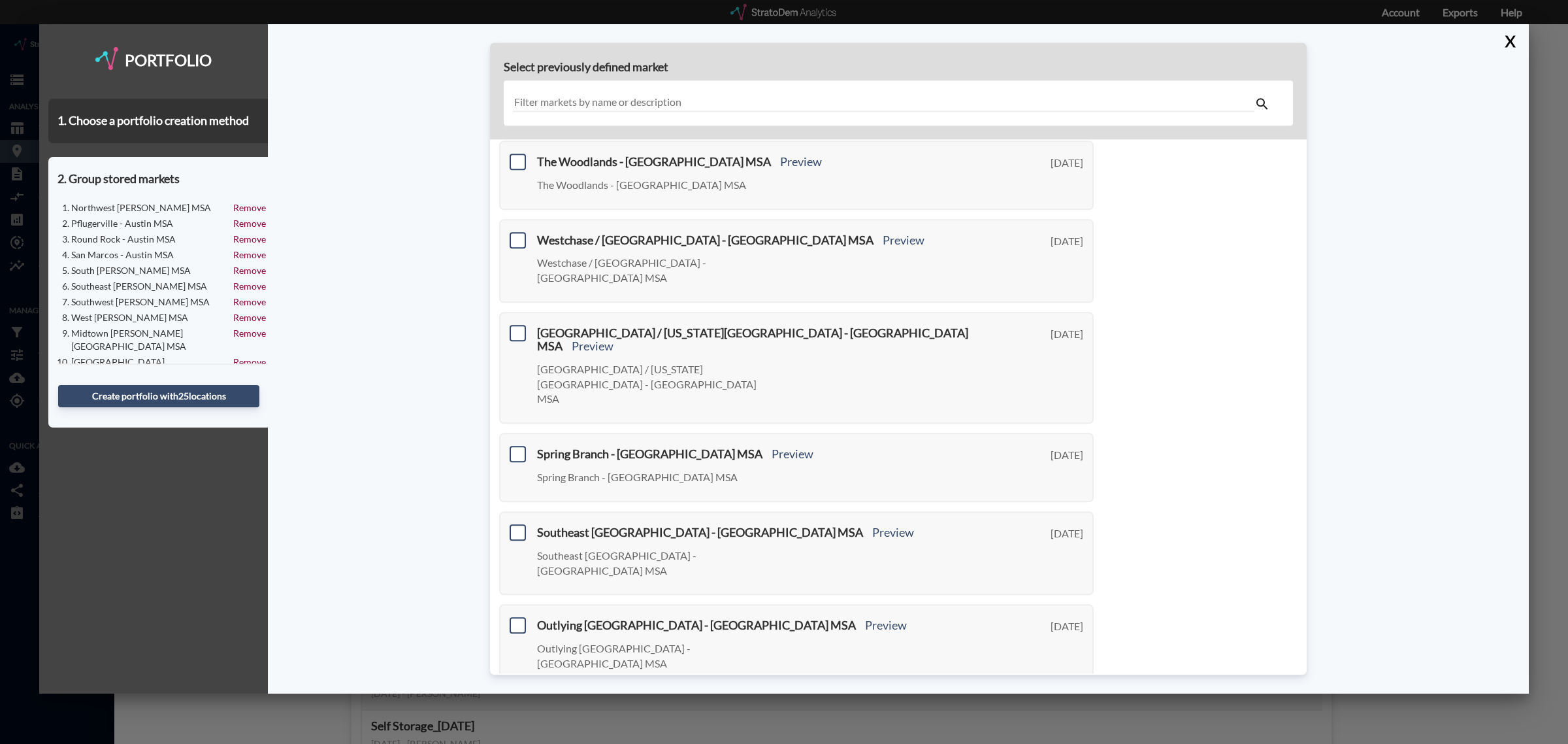
scroll to position [325, 0]
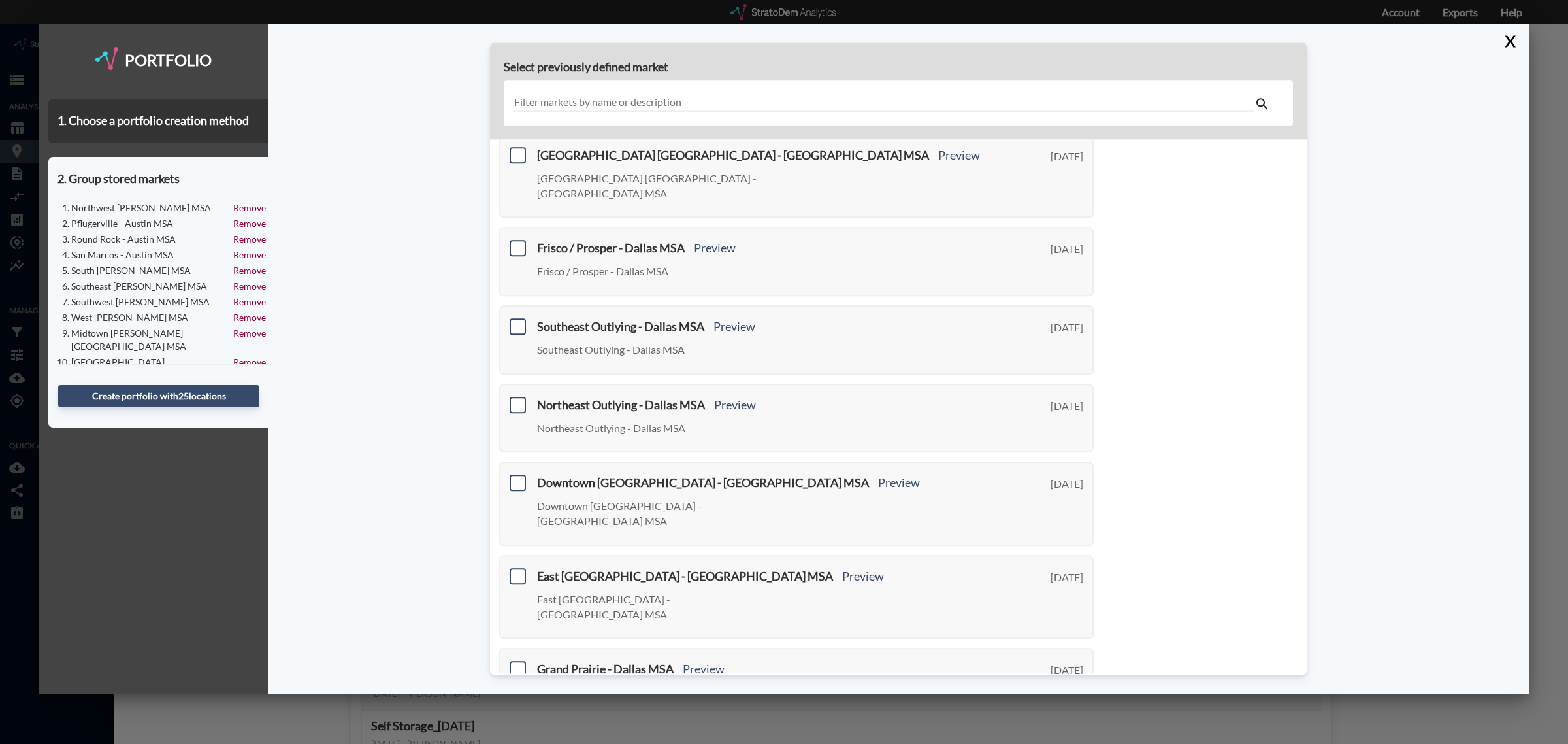
click at [1076, 731] on link "Next >" at bounding box center [1079, 739] width 30 height 15
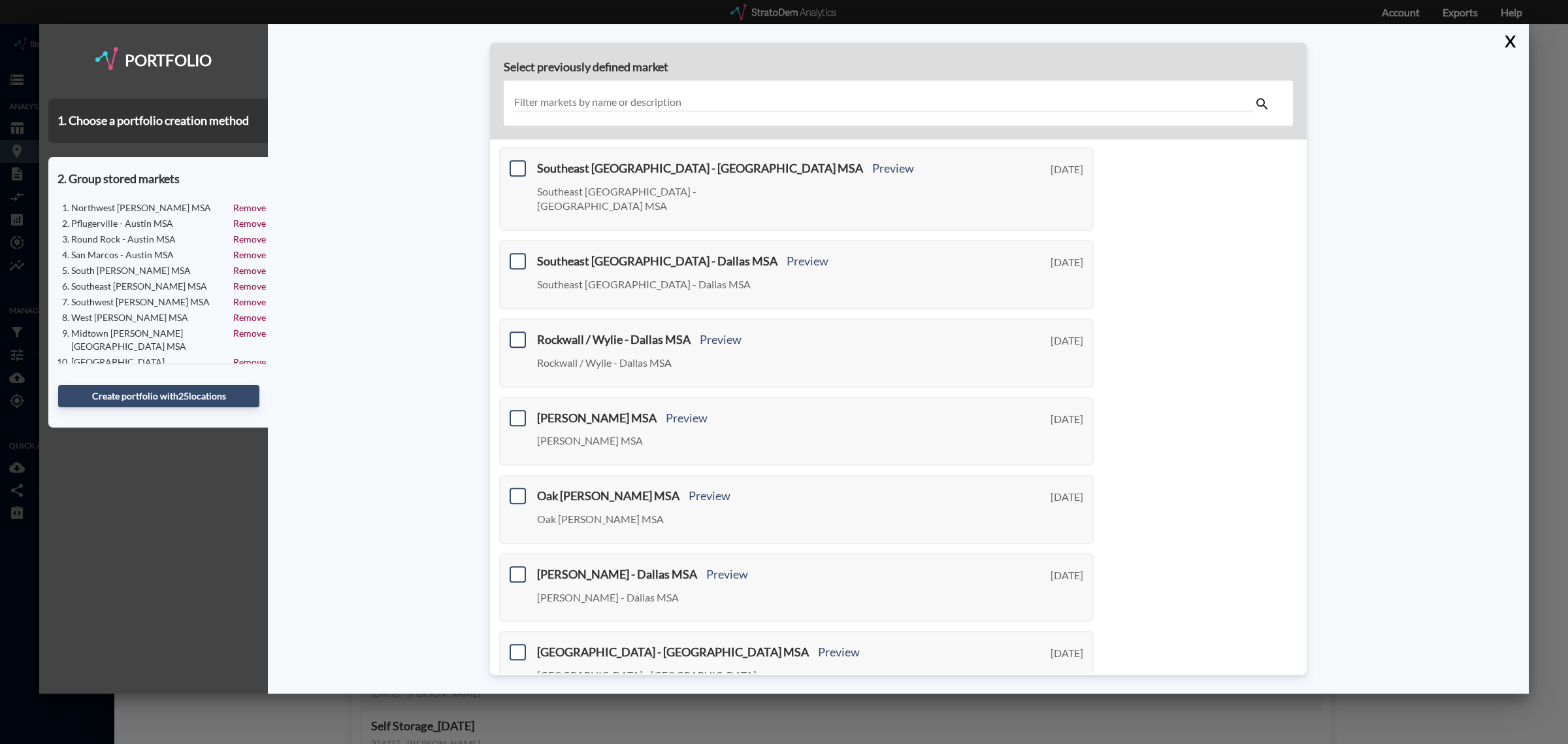
click at [1078, 729] on link "Next >" at bounding box center [1079, 736] width 30 height 15
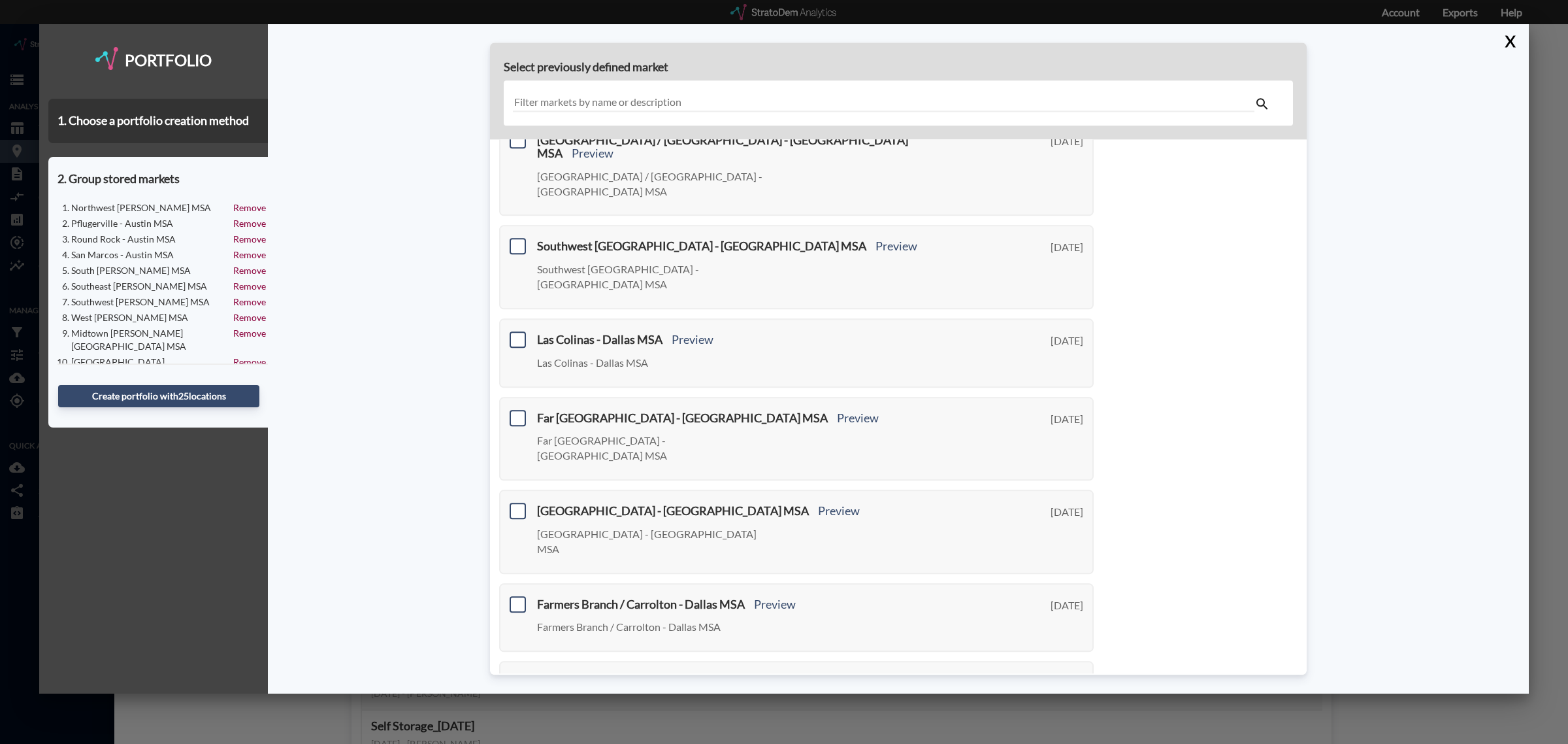
click at [1075, 743] on link "Next >" at bounding box center [1079, 752] width 30 height 15
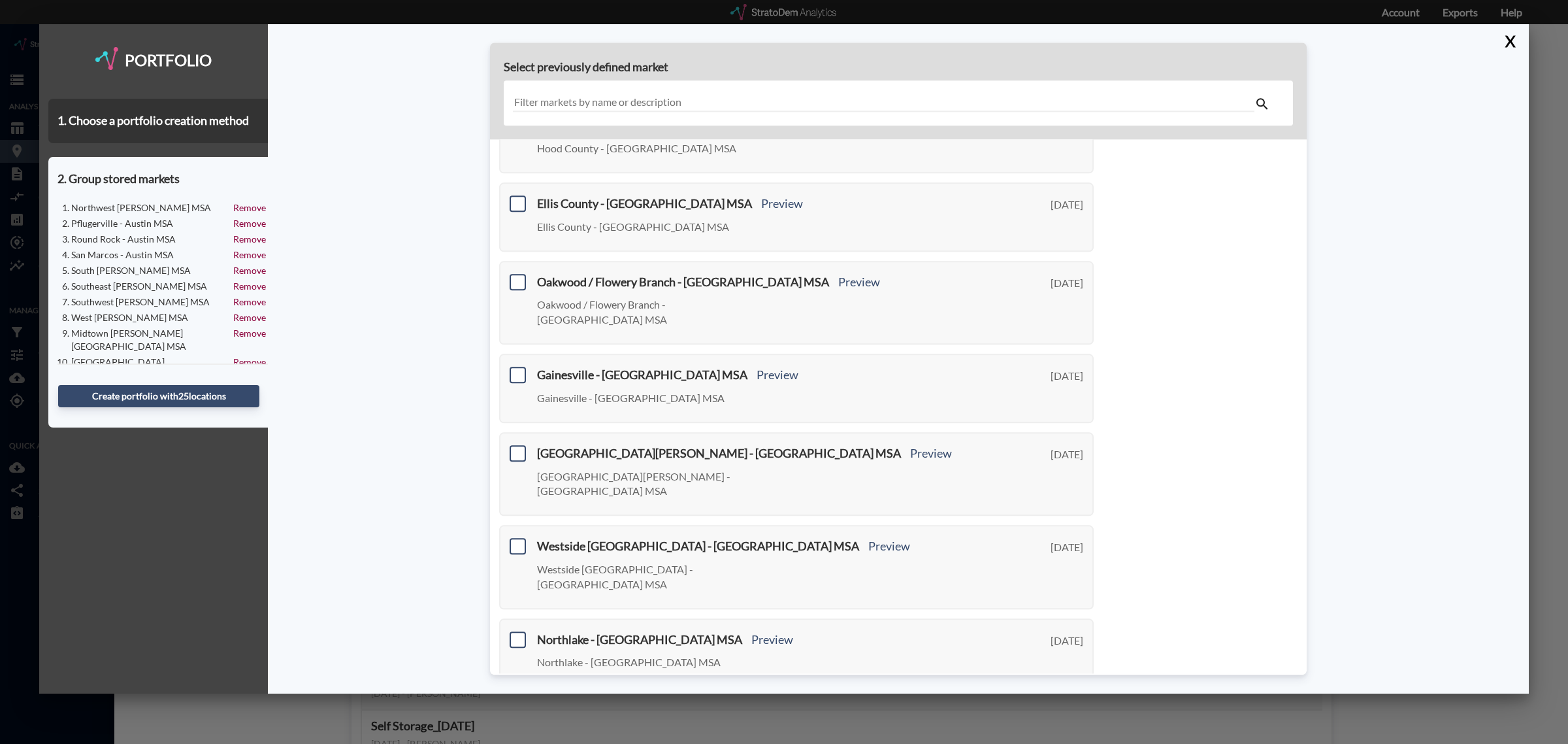
click at [1064, 701] on link "Next >" at bounding box center [1079, 709] width 30 height 15
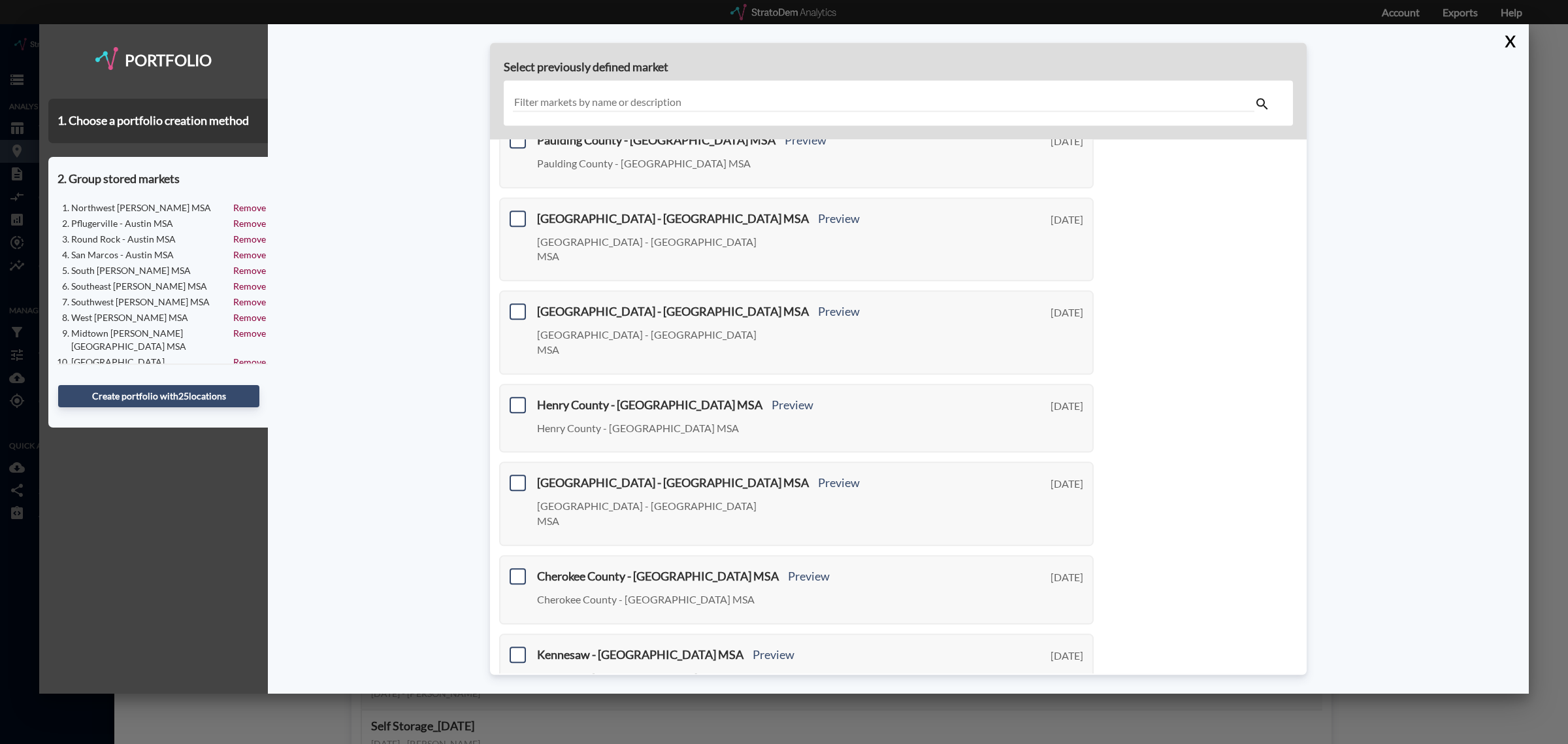
click at [1064, 717] on link "Next >" at bounding box center [1079, 724] width 30 height 15
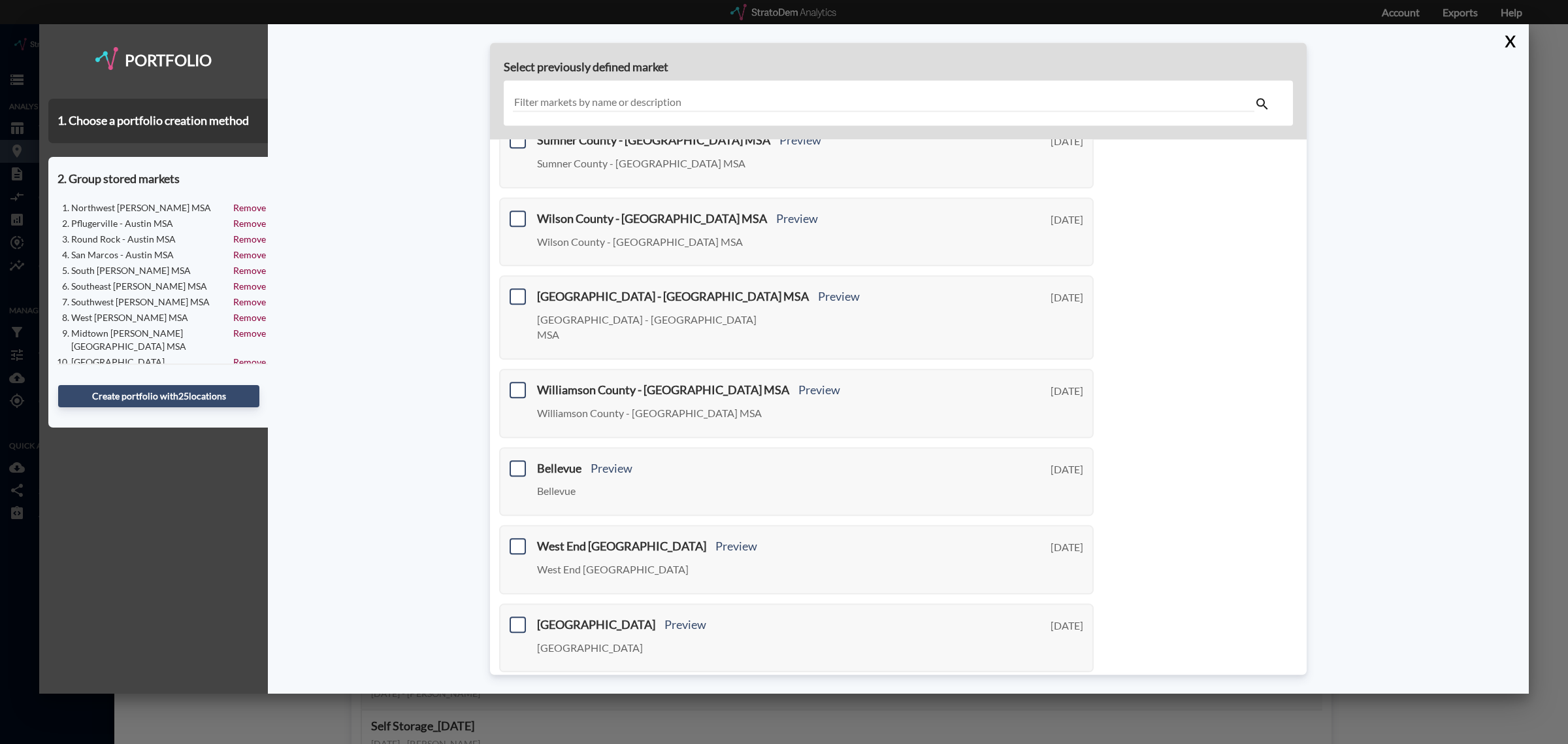
click at [1075, 686] on link "Next >" at bounding box center [1079, 694] width 30 height 15
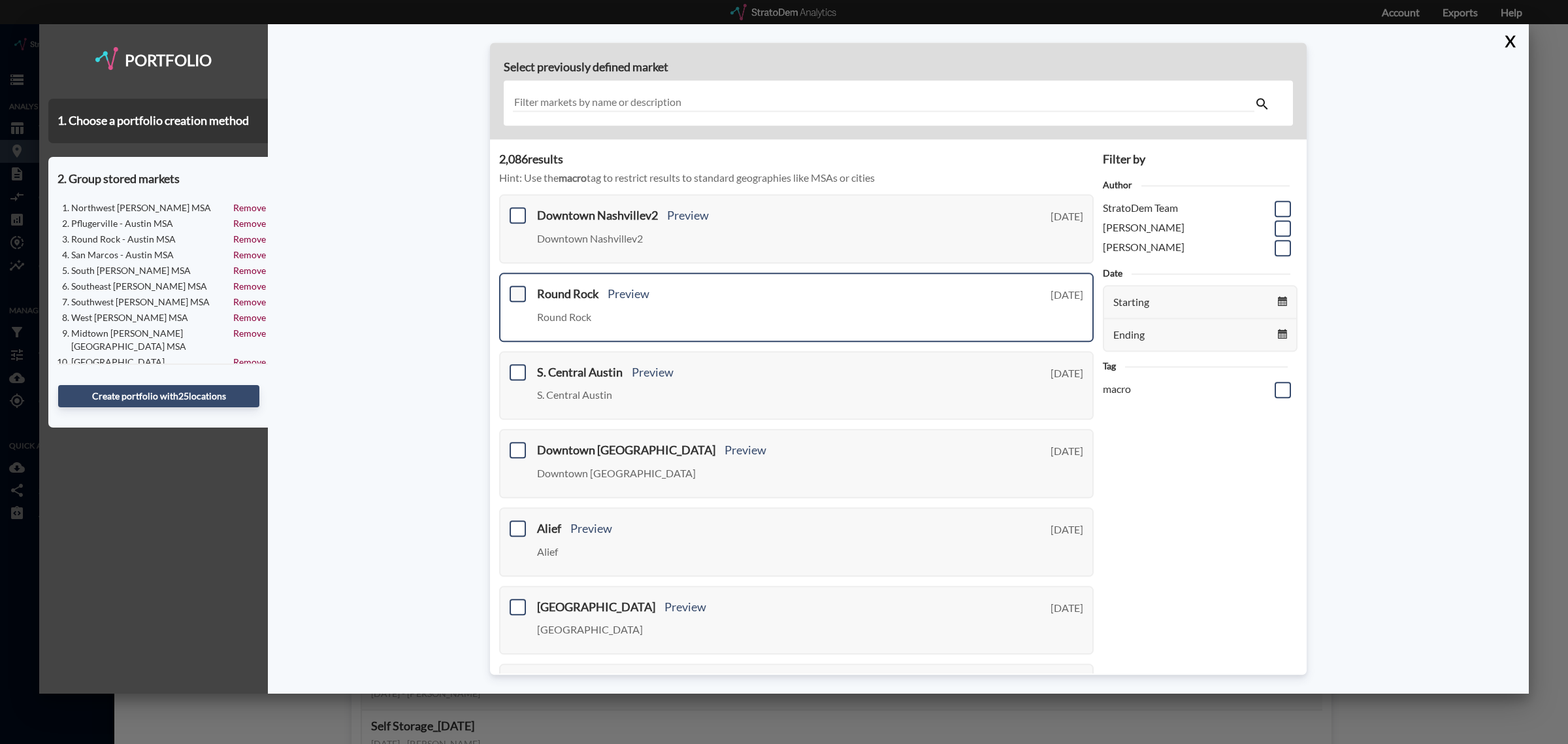
click at [517, 296] on span at bounding box center [518, 294] width 16 height 16
click at [516, 289] on input "checkbox" at bounding box center [516, 289] width 0 height 0
click at [520, 374] on span at bounding box center [518, 372] width 16 height 16
click at [516, 367] on input "checkbox" at bounding box center [516, 367] width 0 height 0
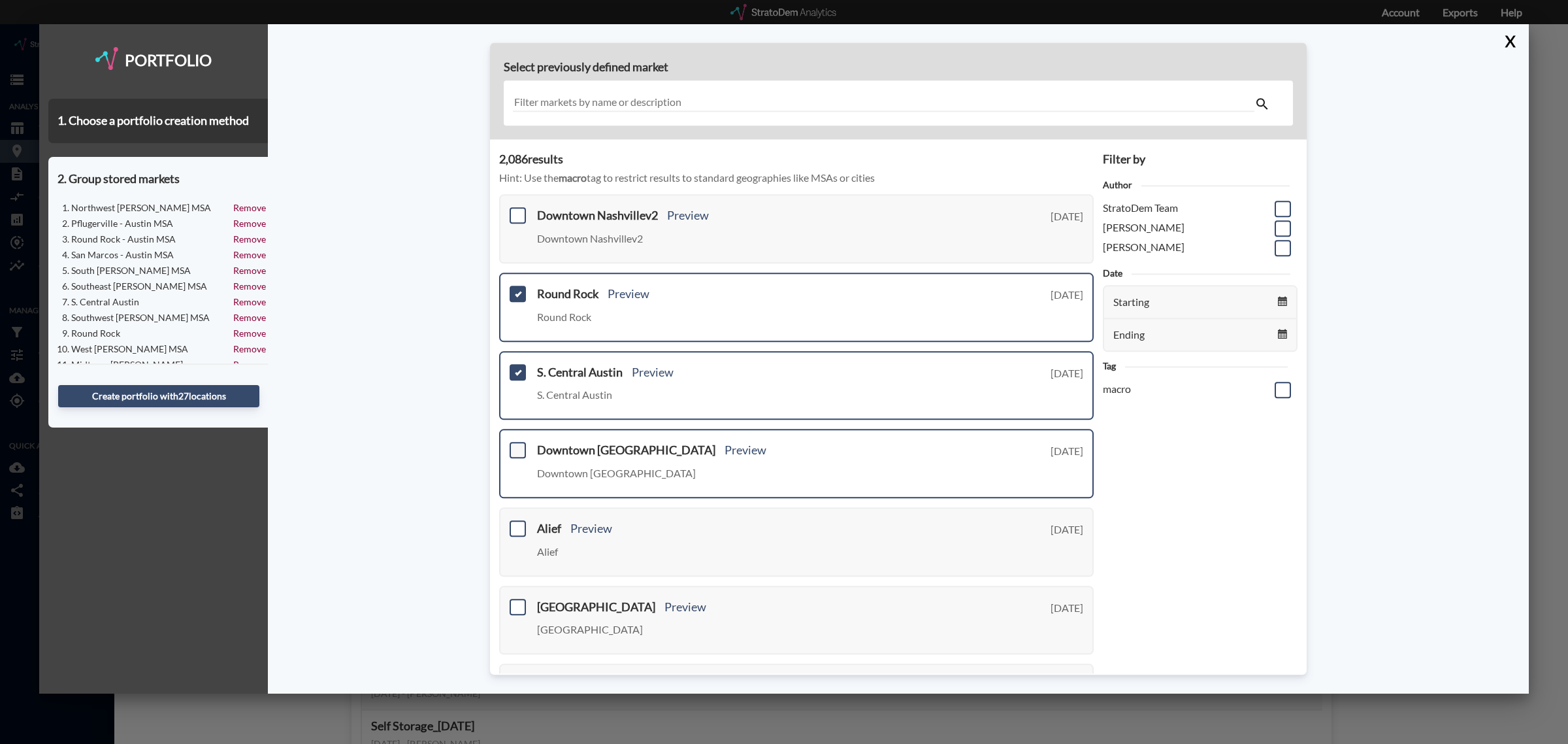
click at [518, 442] on span at bounding box center [518, 451] width 16 height 16
click at [516, 445] on input "checkbox" at bounding box center [516, 445] width 0 height 0
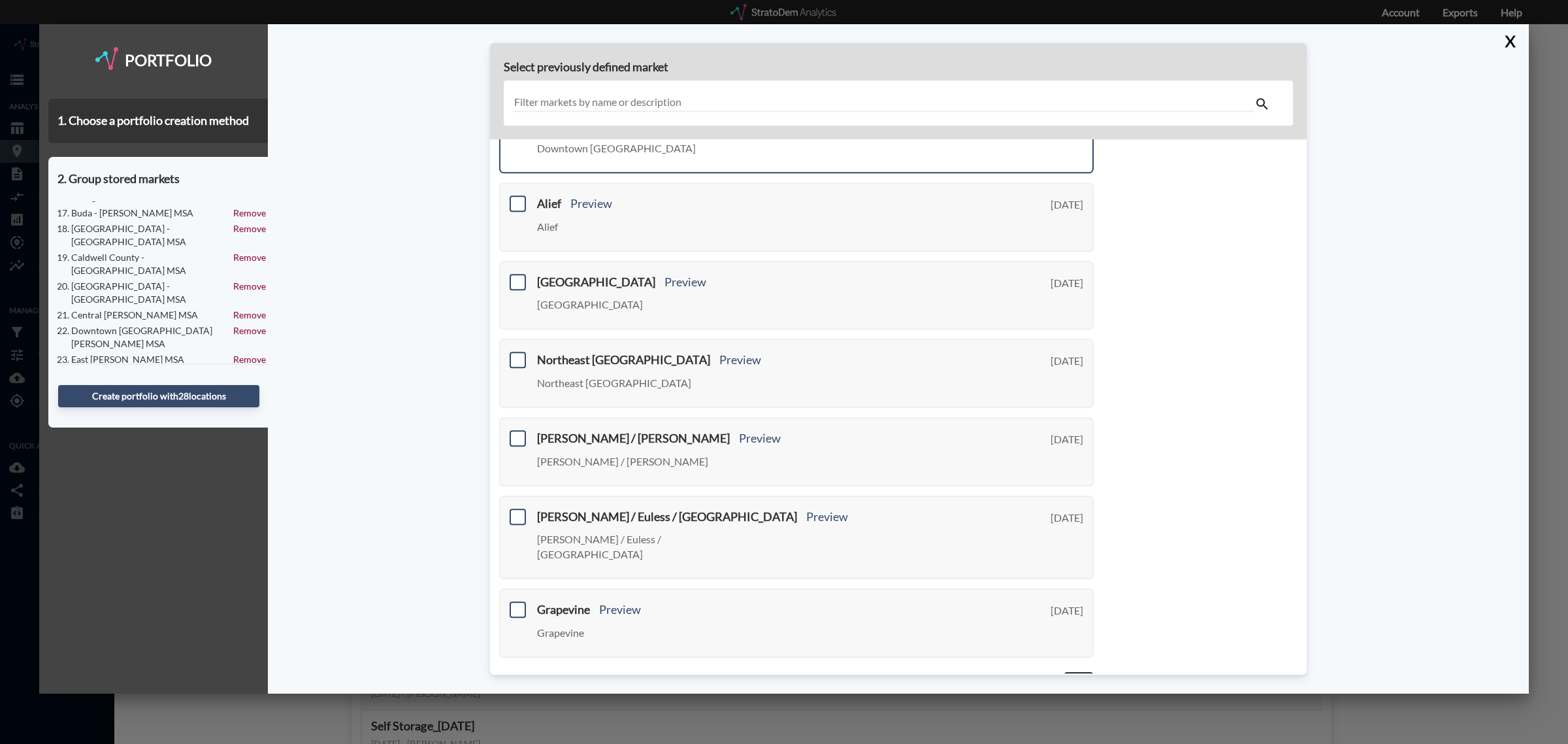
click at [1069, 671] on link "Next >" at bounding box center [1079, 679] width 30 height 15
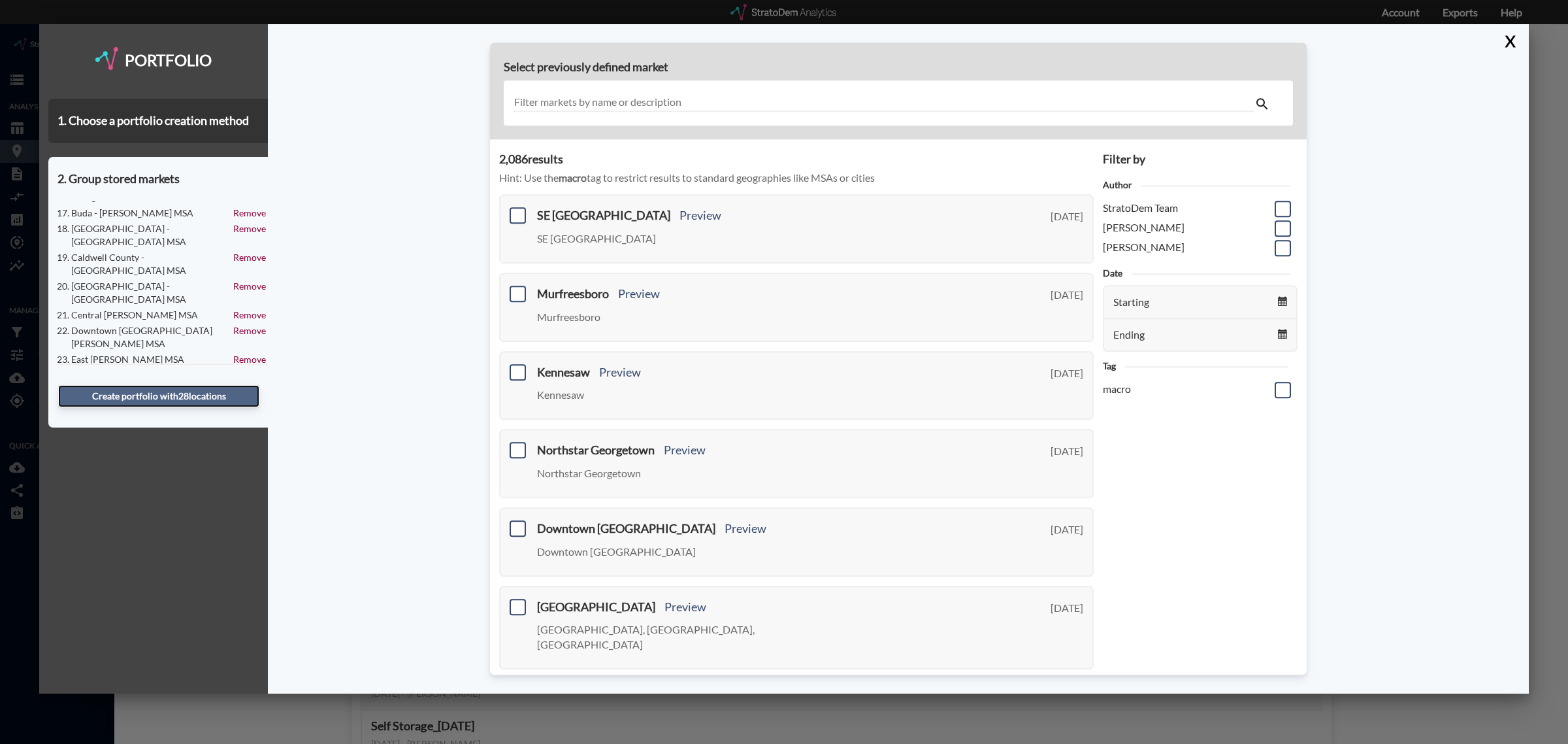
click at [196, 403] on button "Create portfolio with 28 location s" at bounding box center [159, 396] width 201 height 22
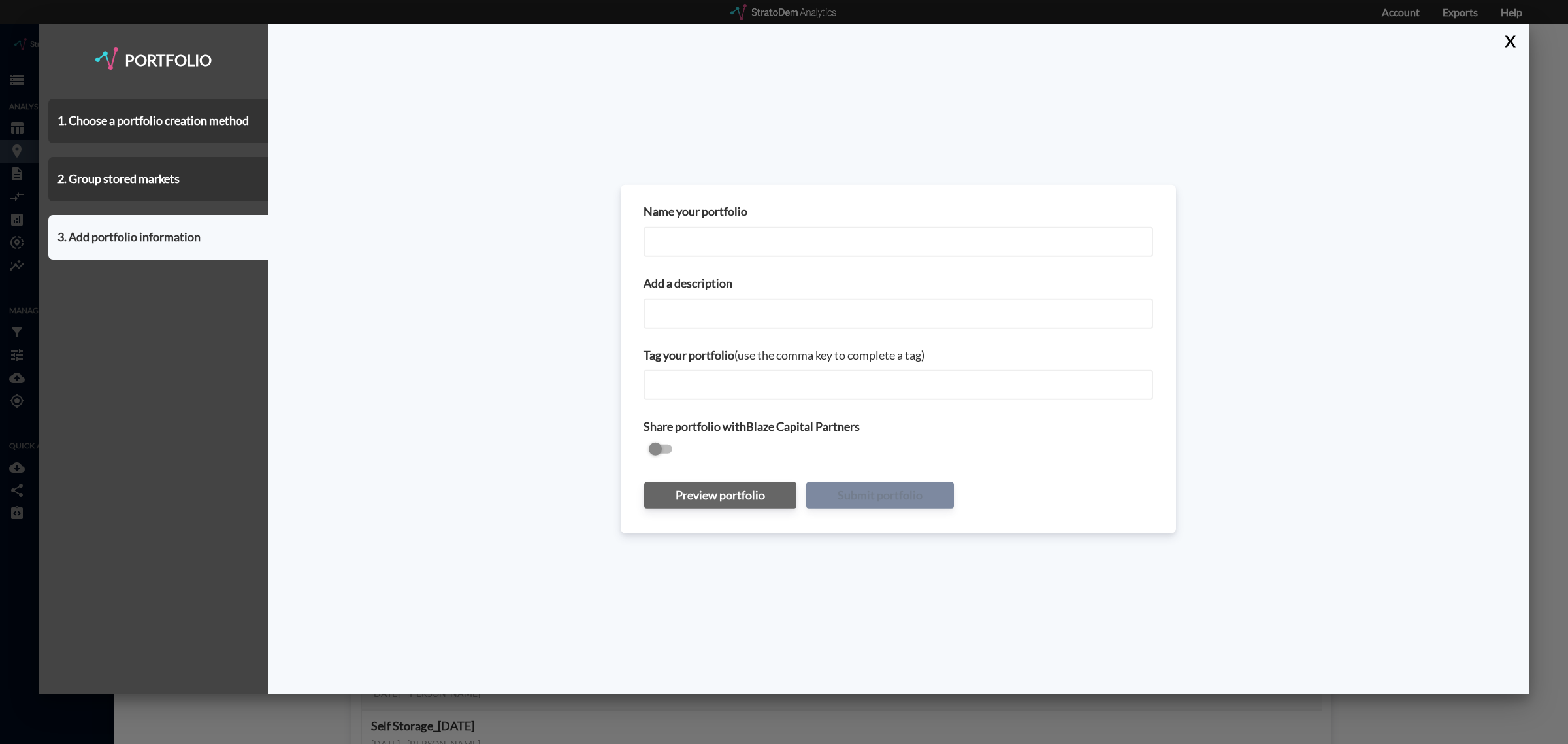
click at [736, 245] on input "Name your portfolio" at bounding box center [898, 242] width 510 height 30
click at [834, 240] on input "Austin MSA _Costar Submarkets" at bounding box center [898, 242] width 510 height 30
type input "Austin MSA _Costar Submarketsv5"
paste input "Austin MSA _Costar Submarketsv5"
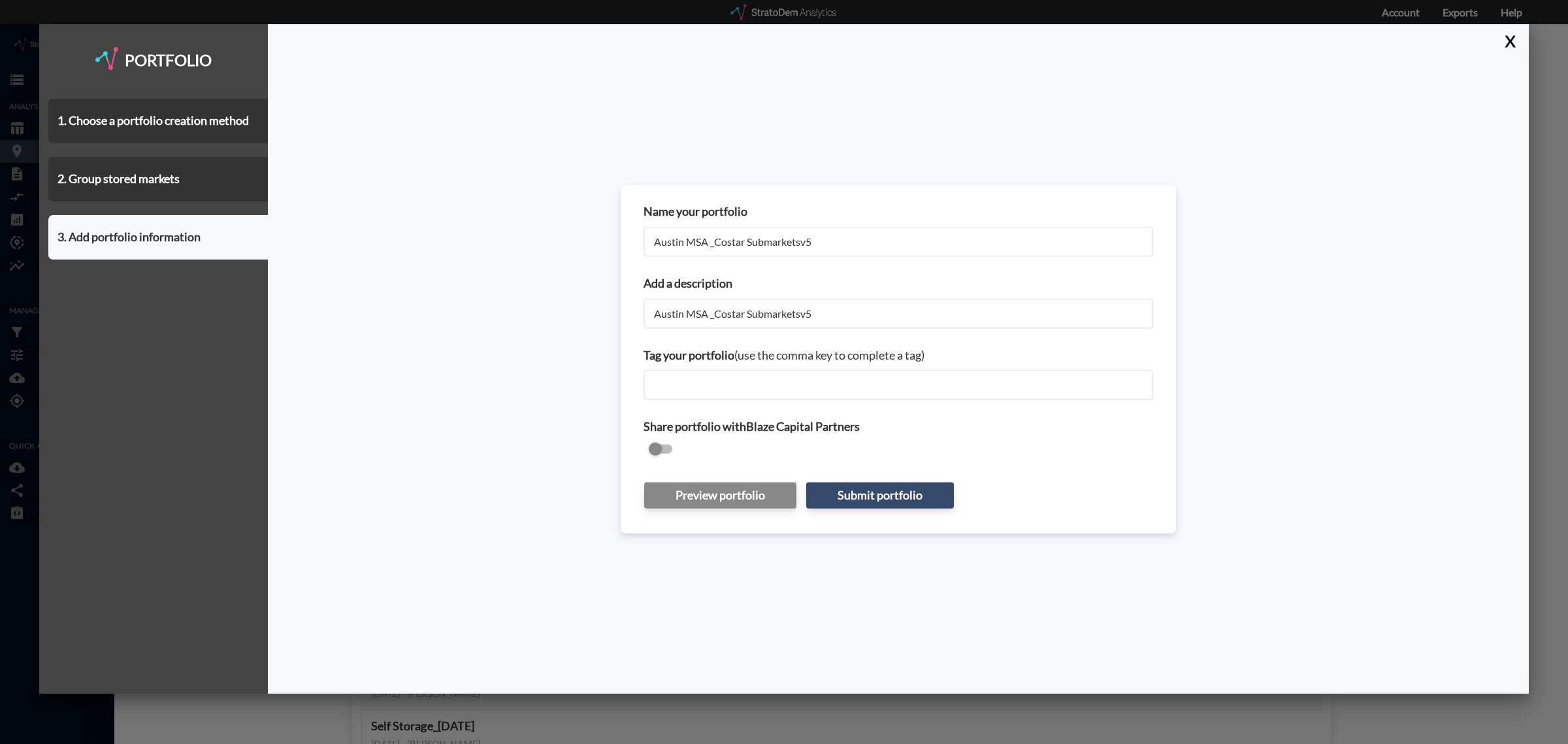
type input "Austin MSA _Costar Submarketsv5"
click at [722, 495] on button "Preview portfolio" at bounding box center [720, 495] width 152 height 26
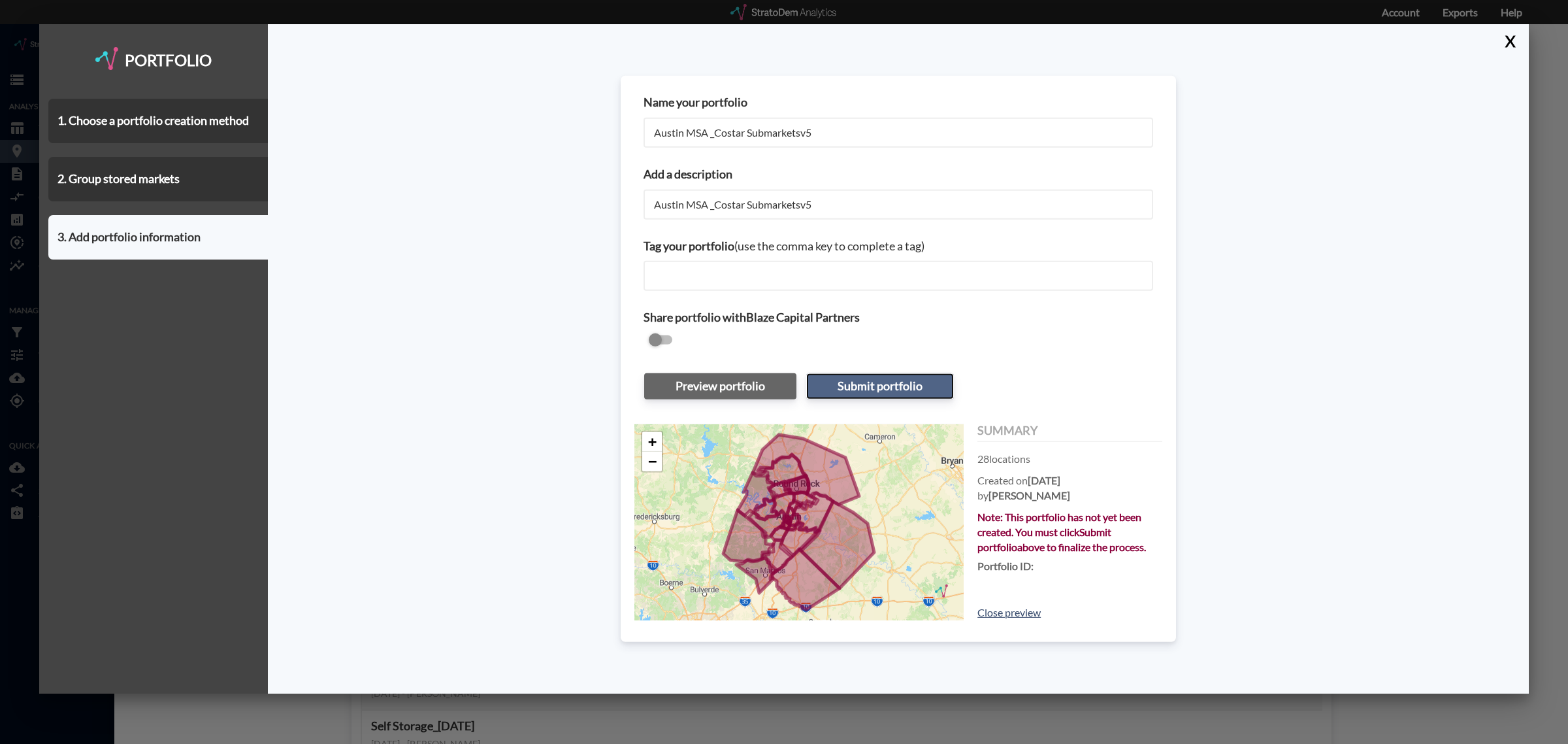
click at [837, 387] on button "Submit portfolio" at bounding box center [880, 386] width 148 height 26
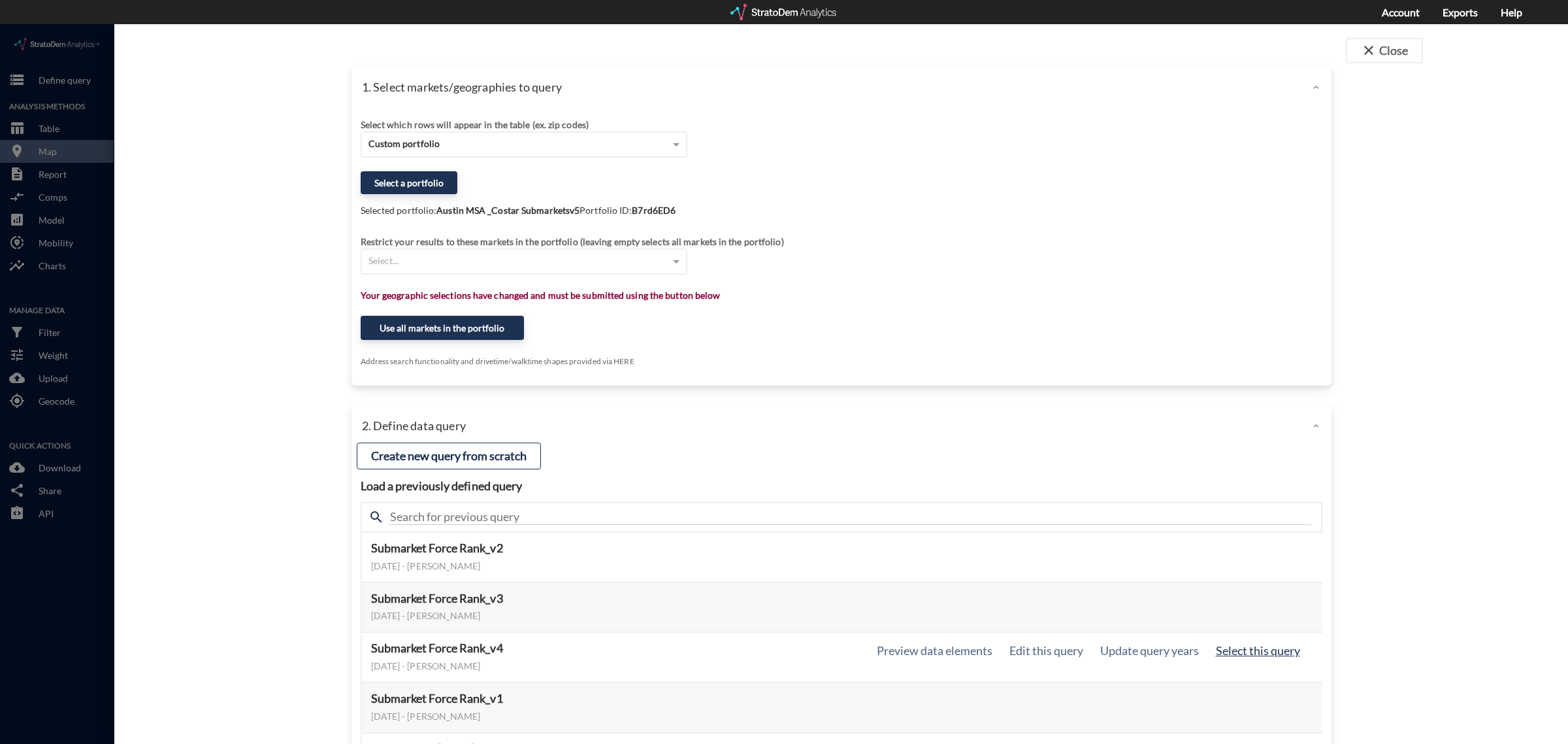
click button "Select this query"
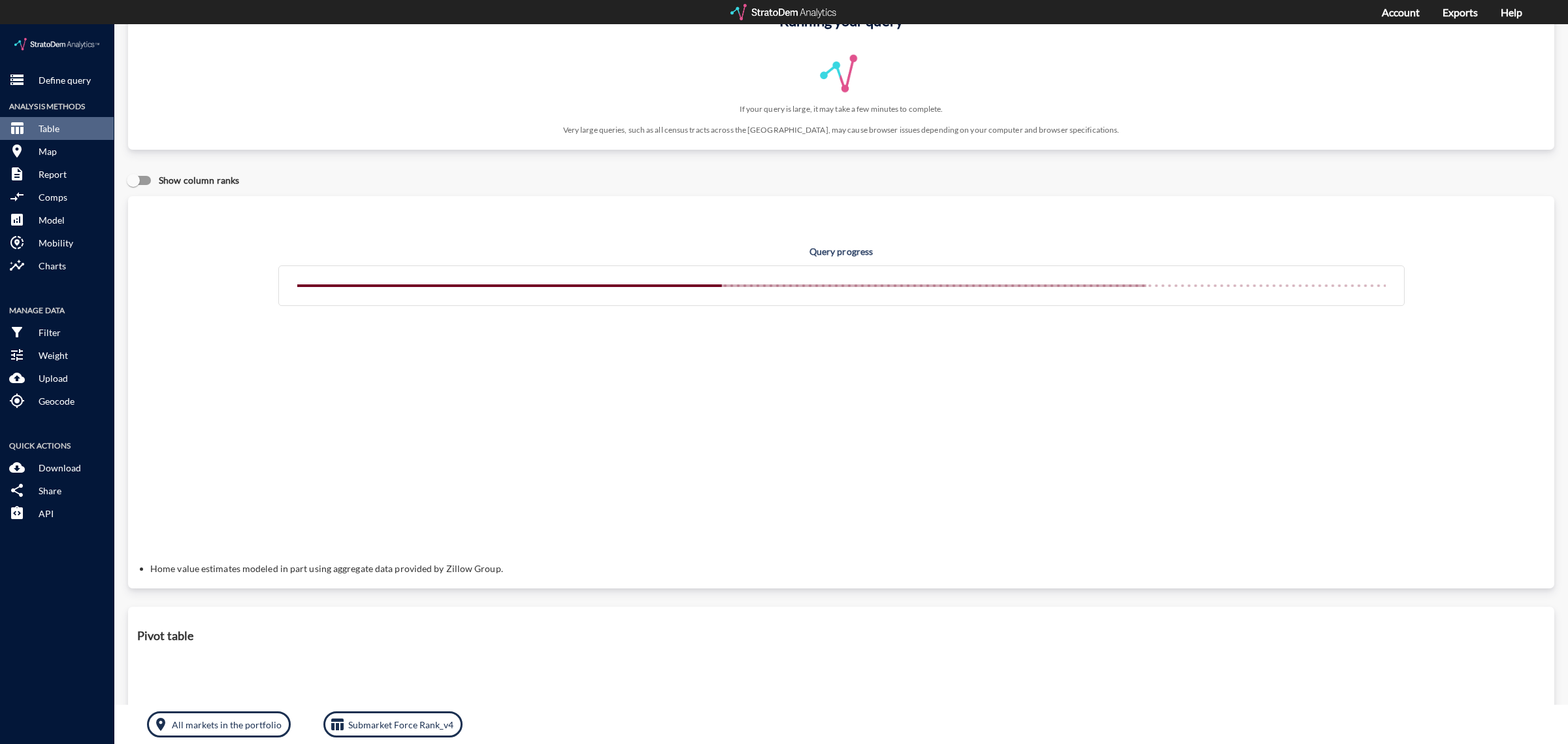
scroll to position [0, 0]
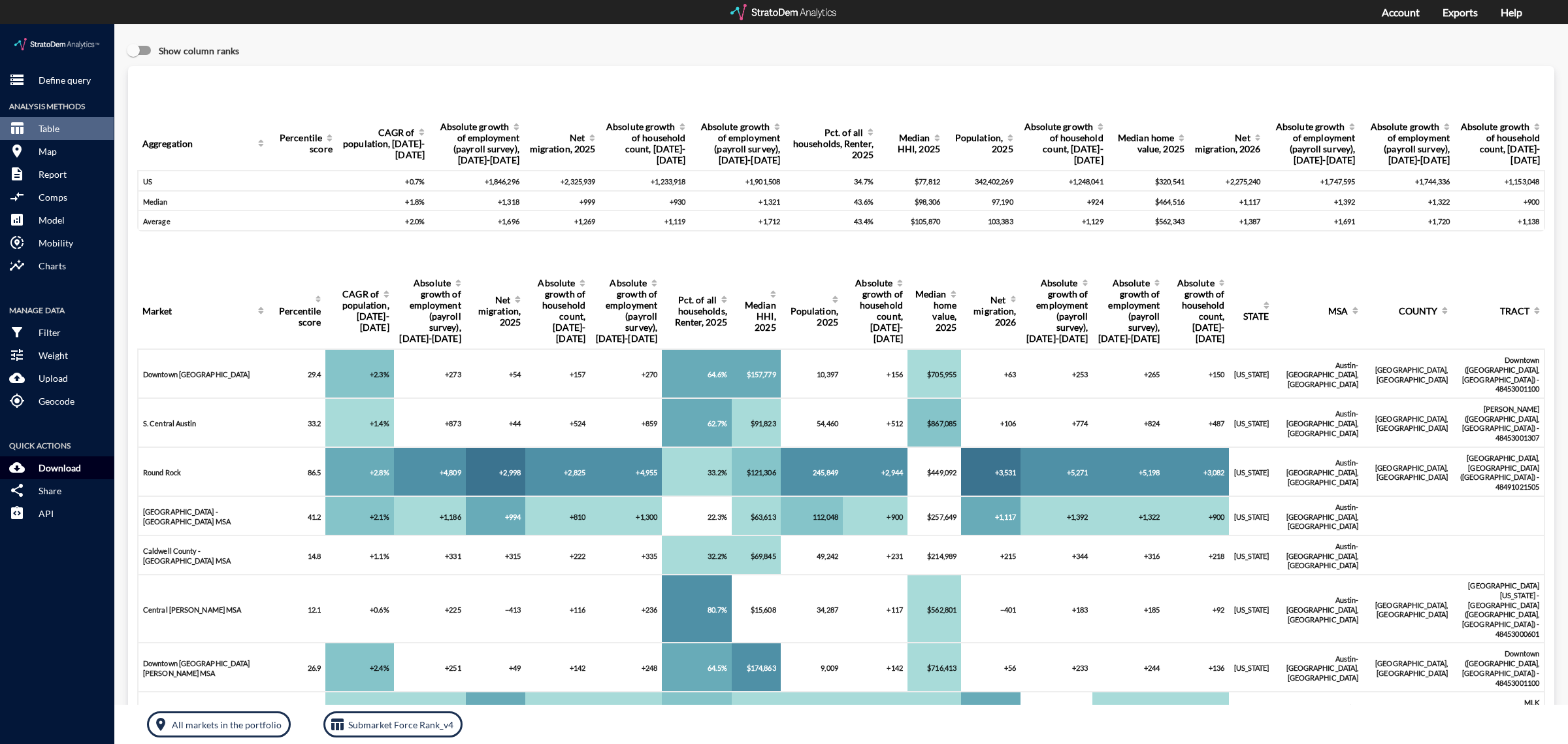
click p "Download"
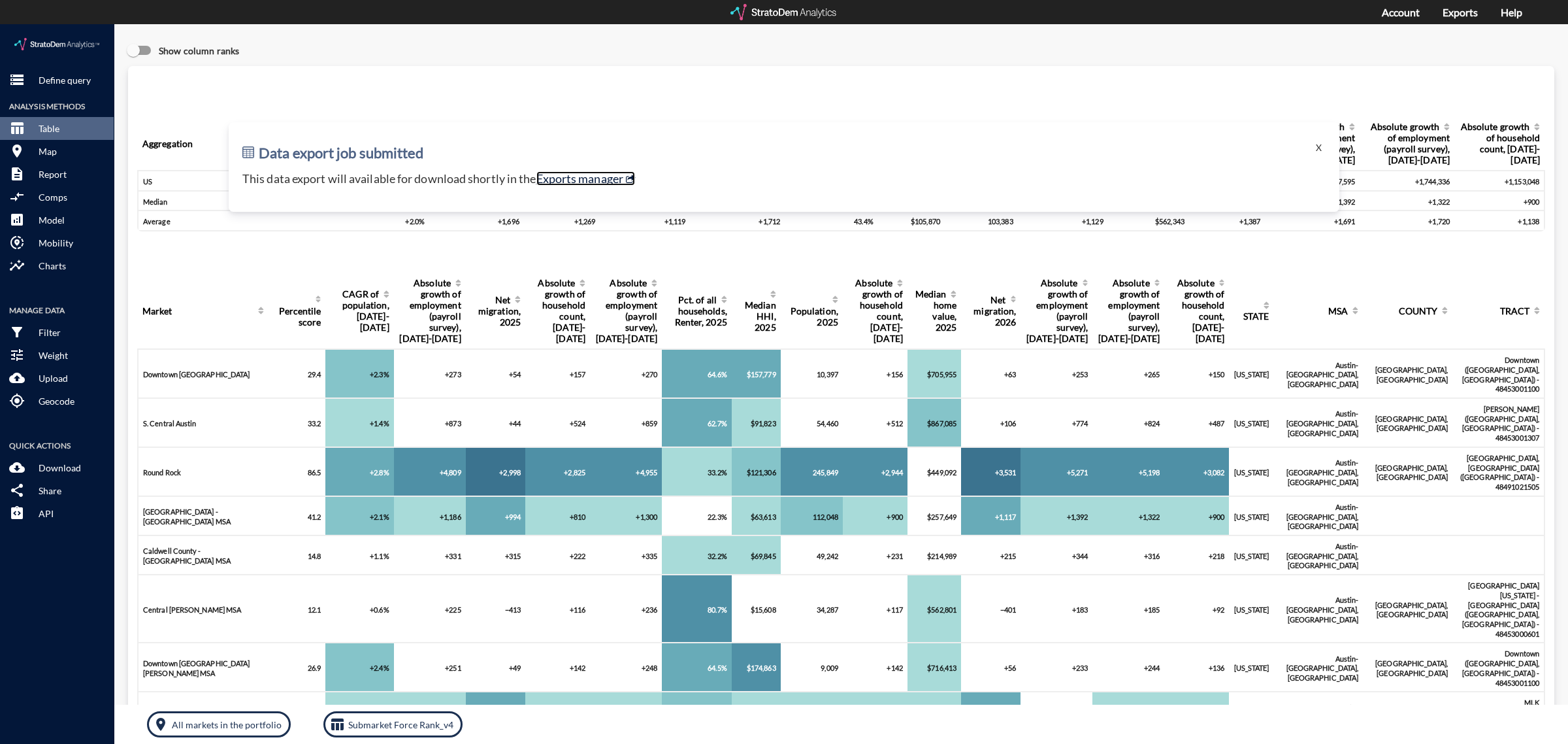
click link "Exports manager"
click p "Map"
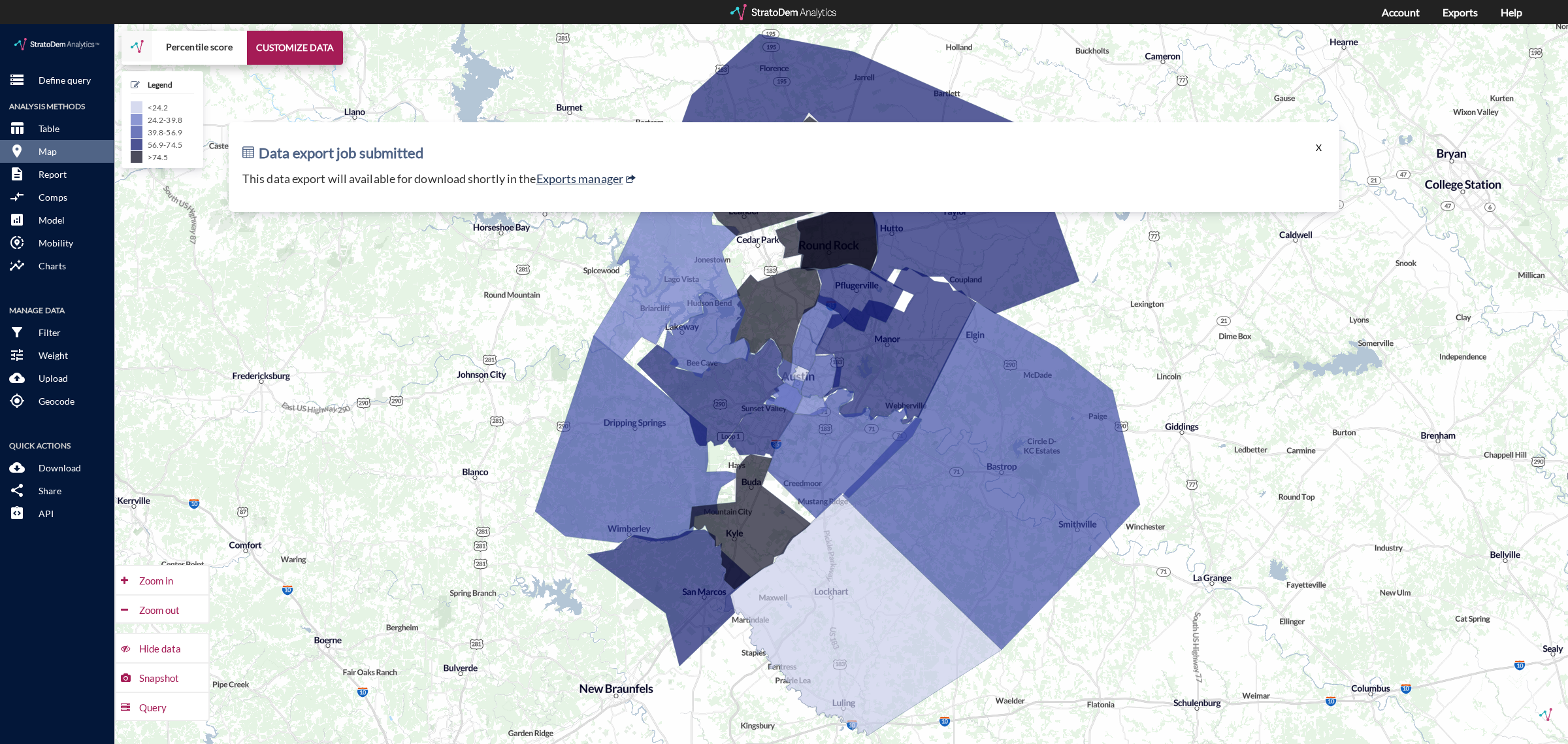
click button "X"
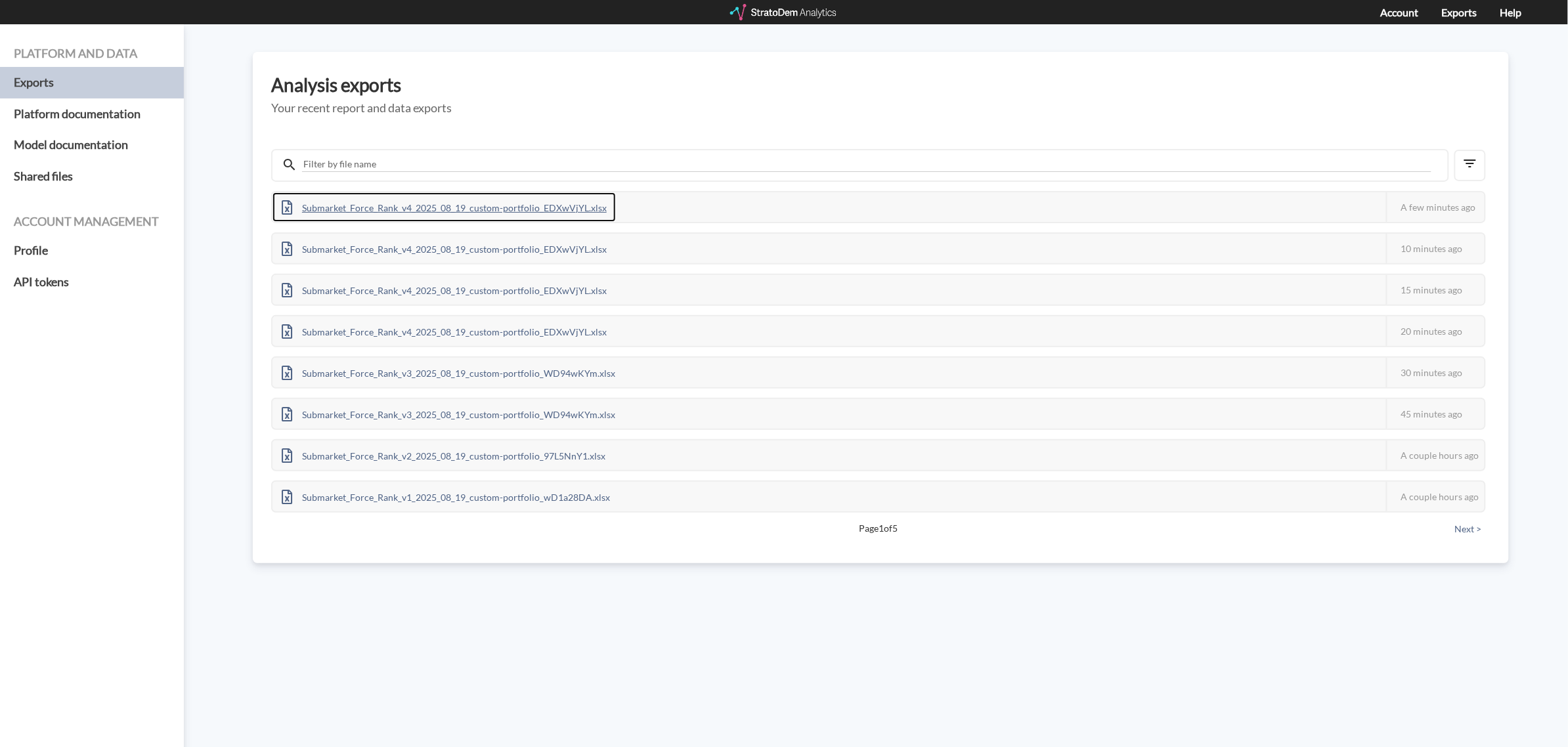
click at [473, 201] on div "Submarket_Force_Rank_v4_2025_08_19_custom-portfolio_EDXwVjYL.xlsx" at bounding box center [444, 207] width 344 height 30
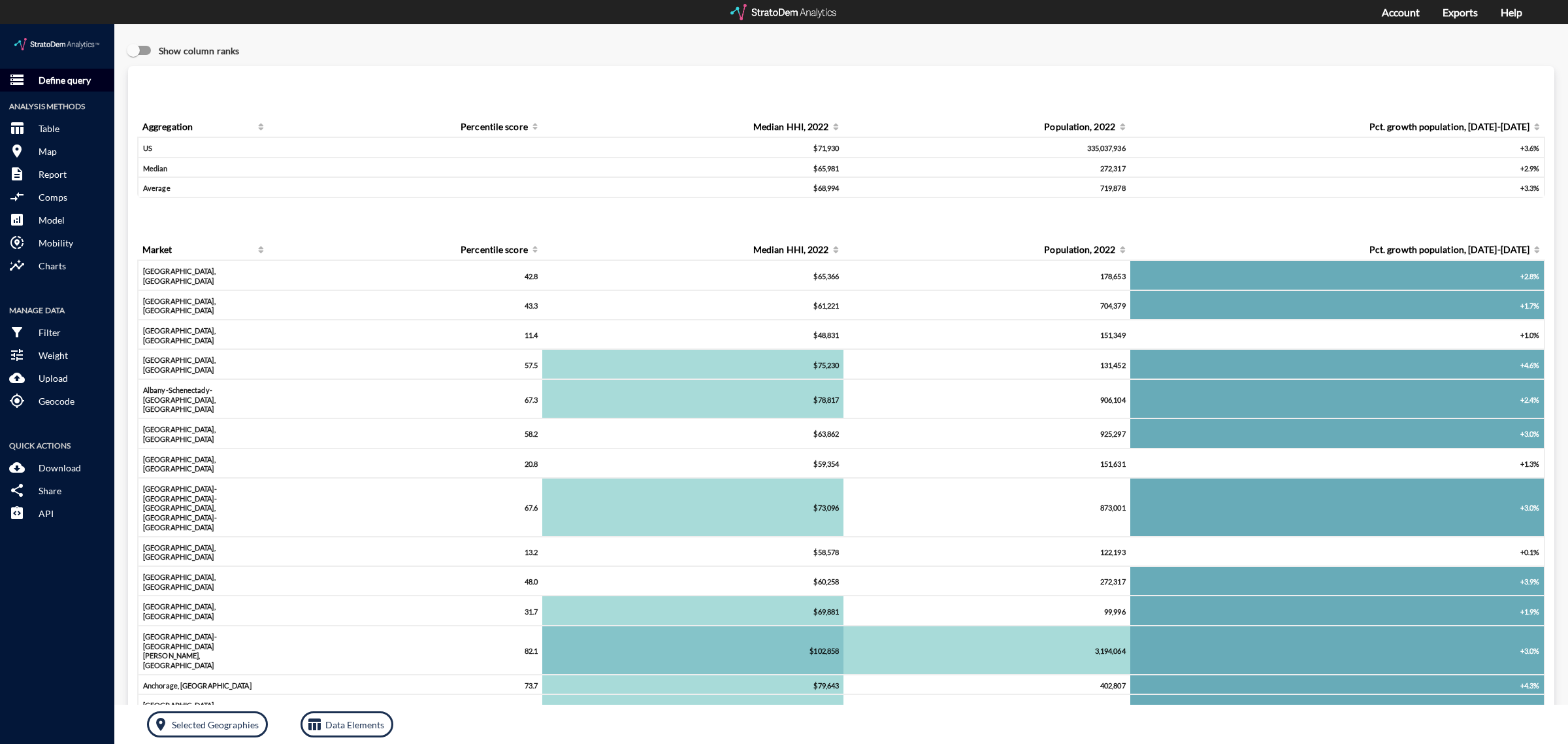
click p "Define query"
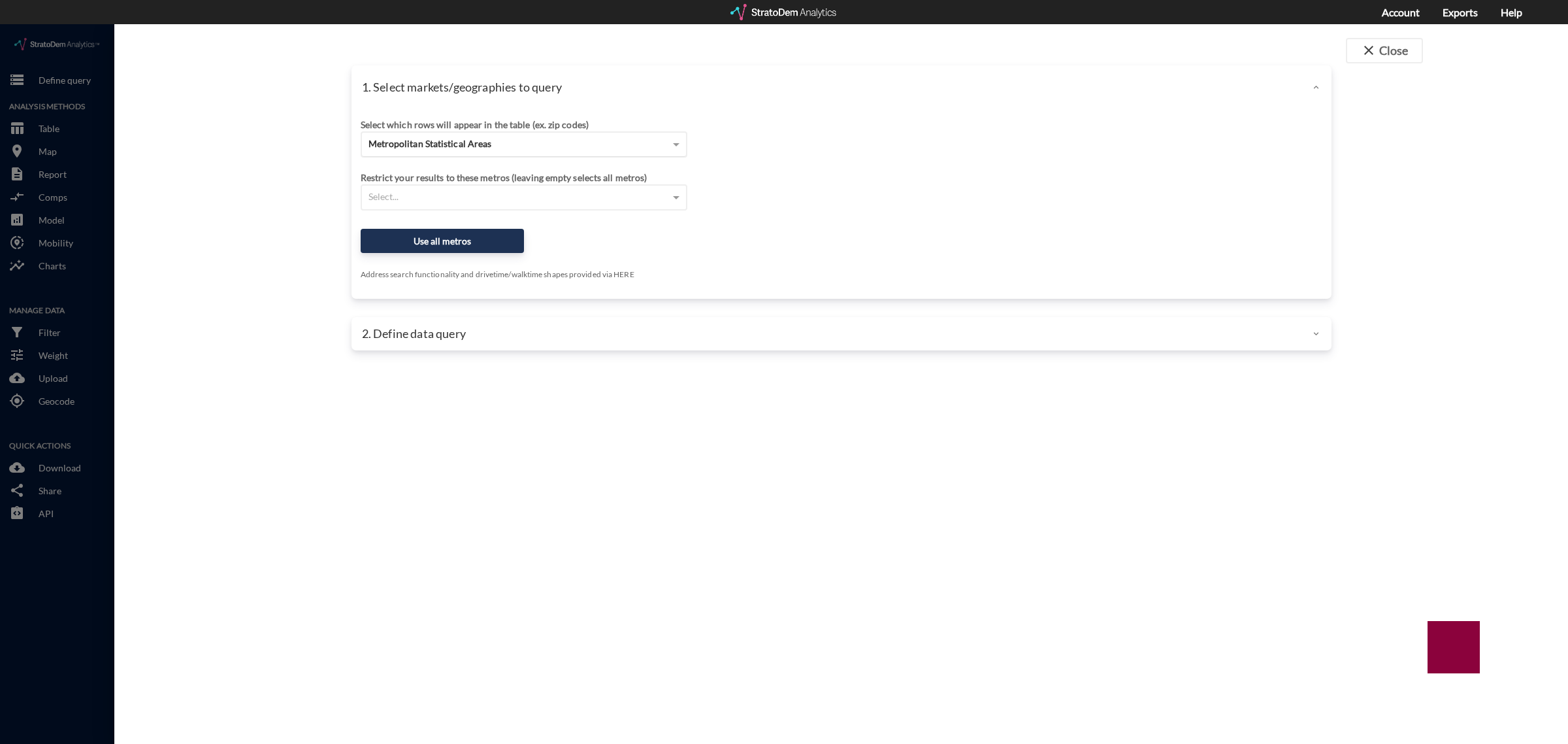
click span "Metropolitan Statistical Areas"
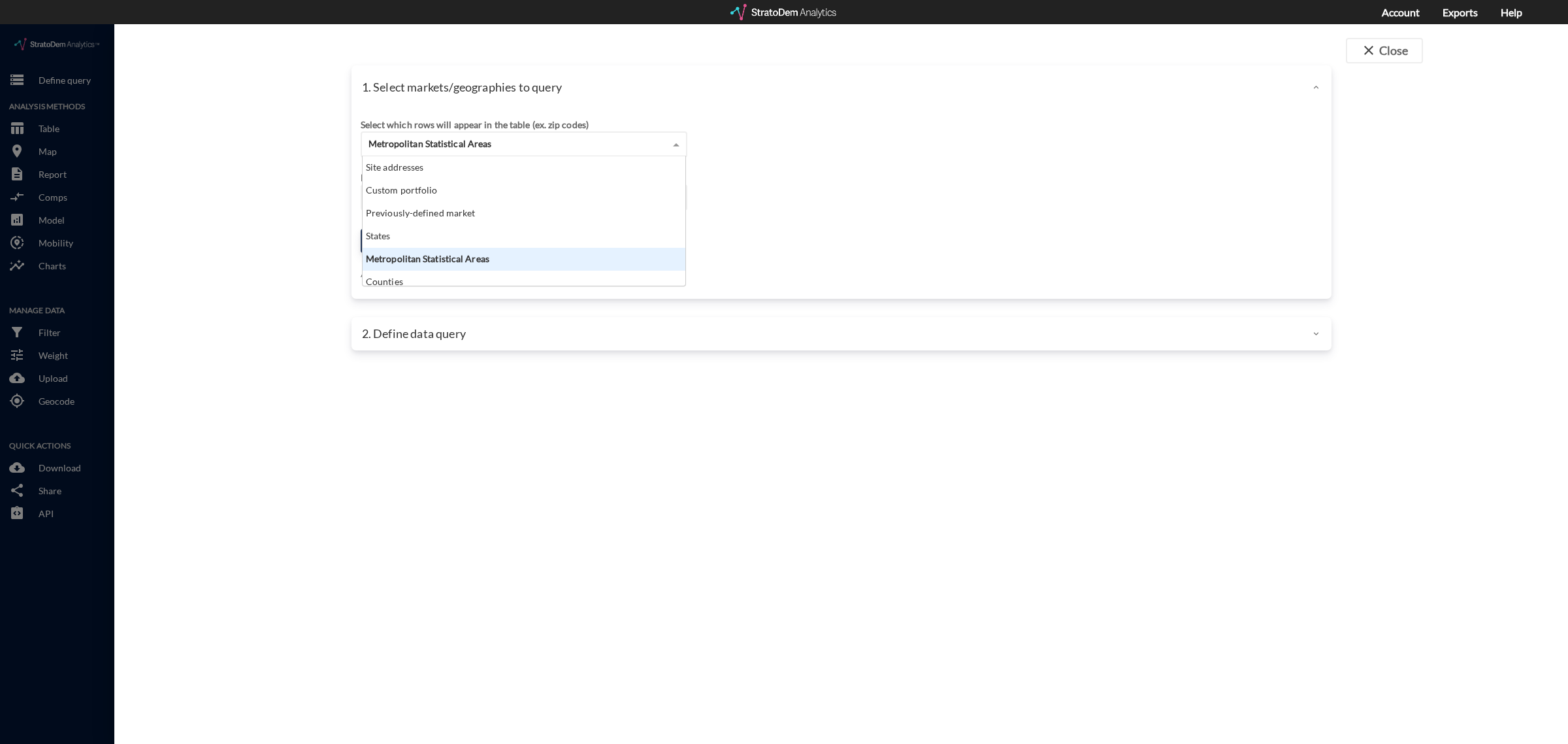
scroll to position [117, 315]
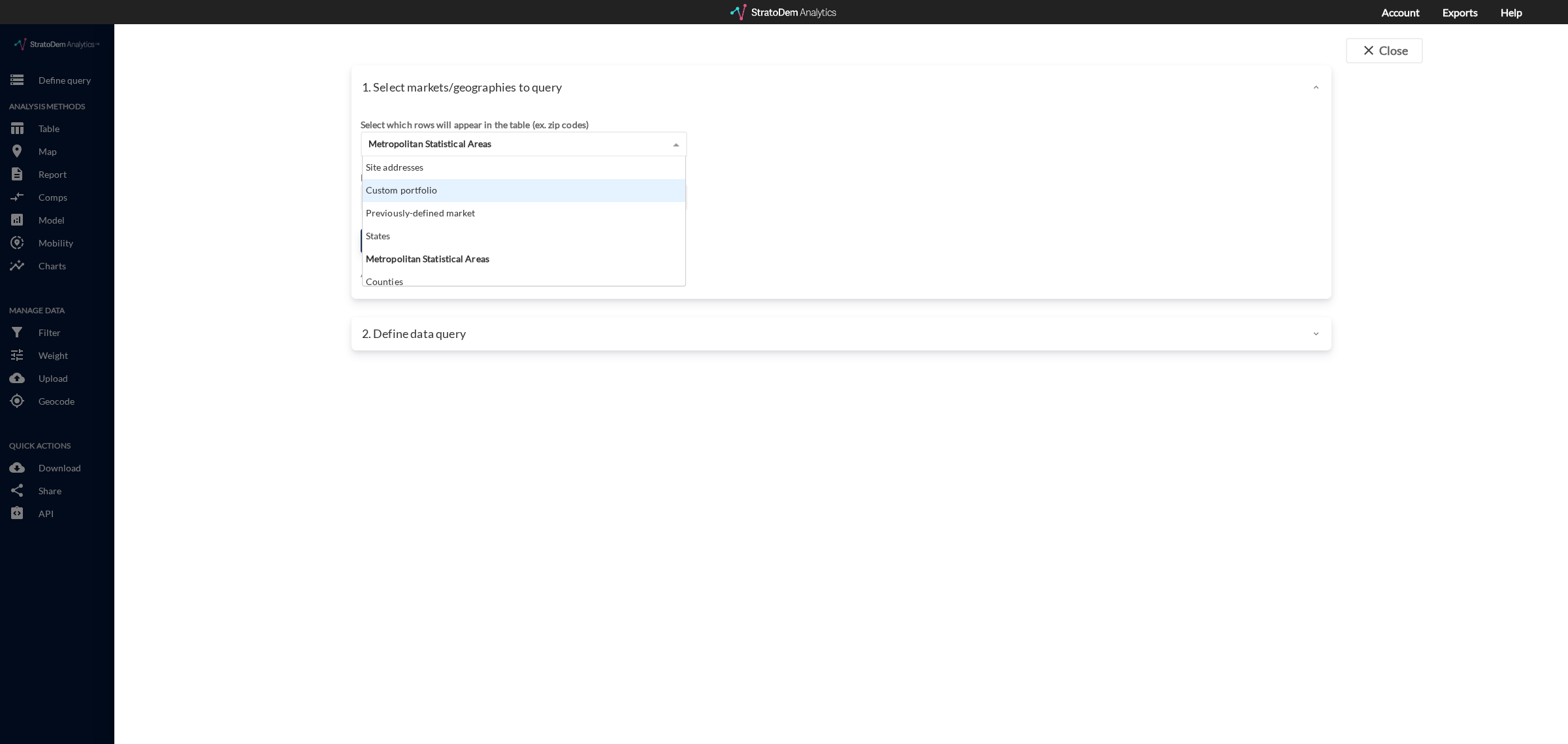
click div "Custom portfolio"
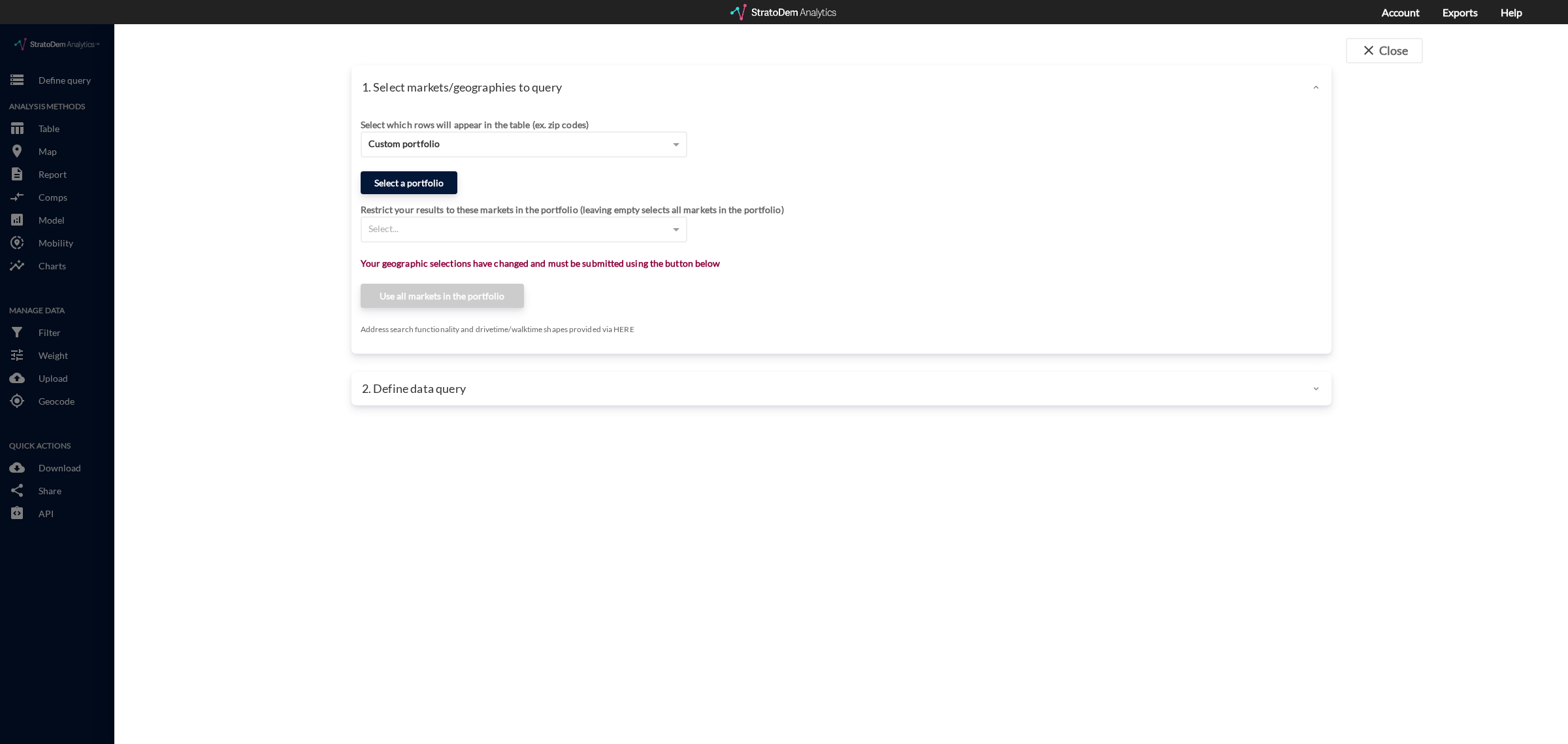
click button "Select a portfolio"
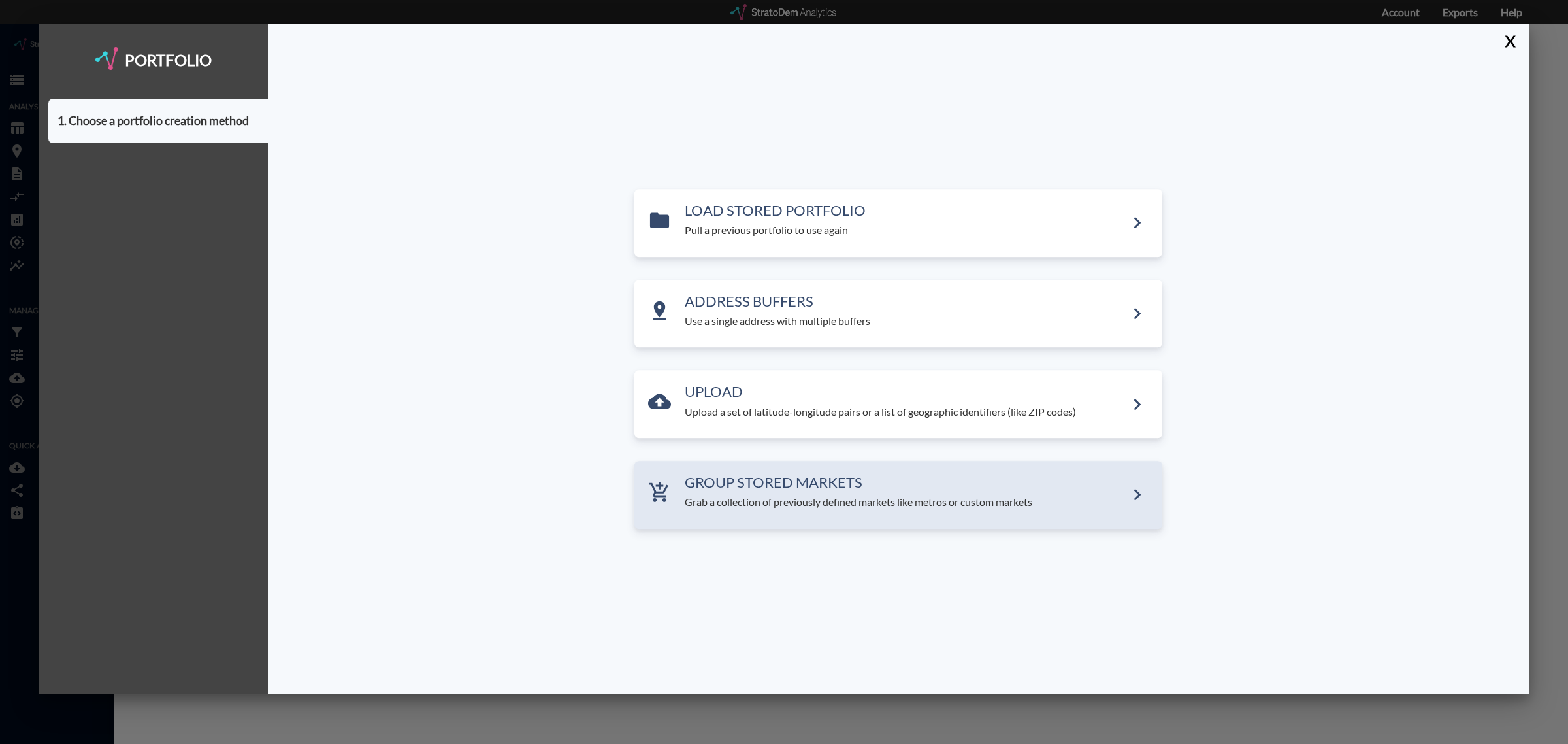
click at [805, 502] on p "Grab a collection of previously defined markets like metros or custom markets" at bounding box center [905, 502] width 441 height 15
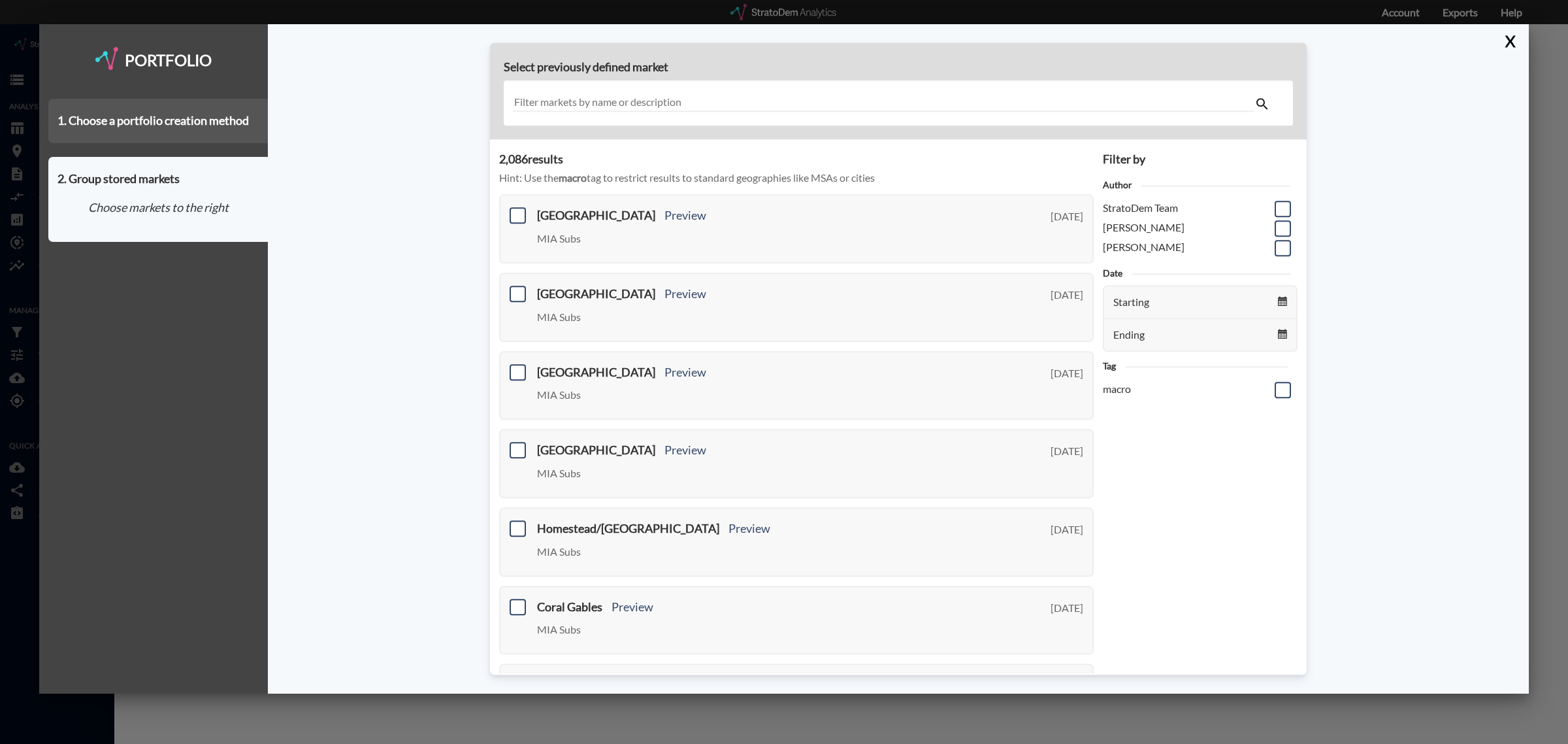
click at [172, 120] on div "1. Choose a portfolio creation method" at bounding box center [158, 121] width 220 height 45
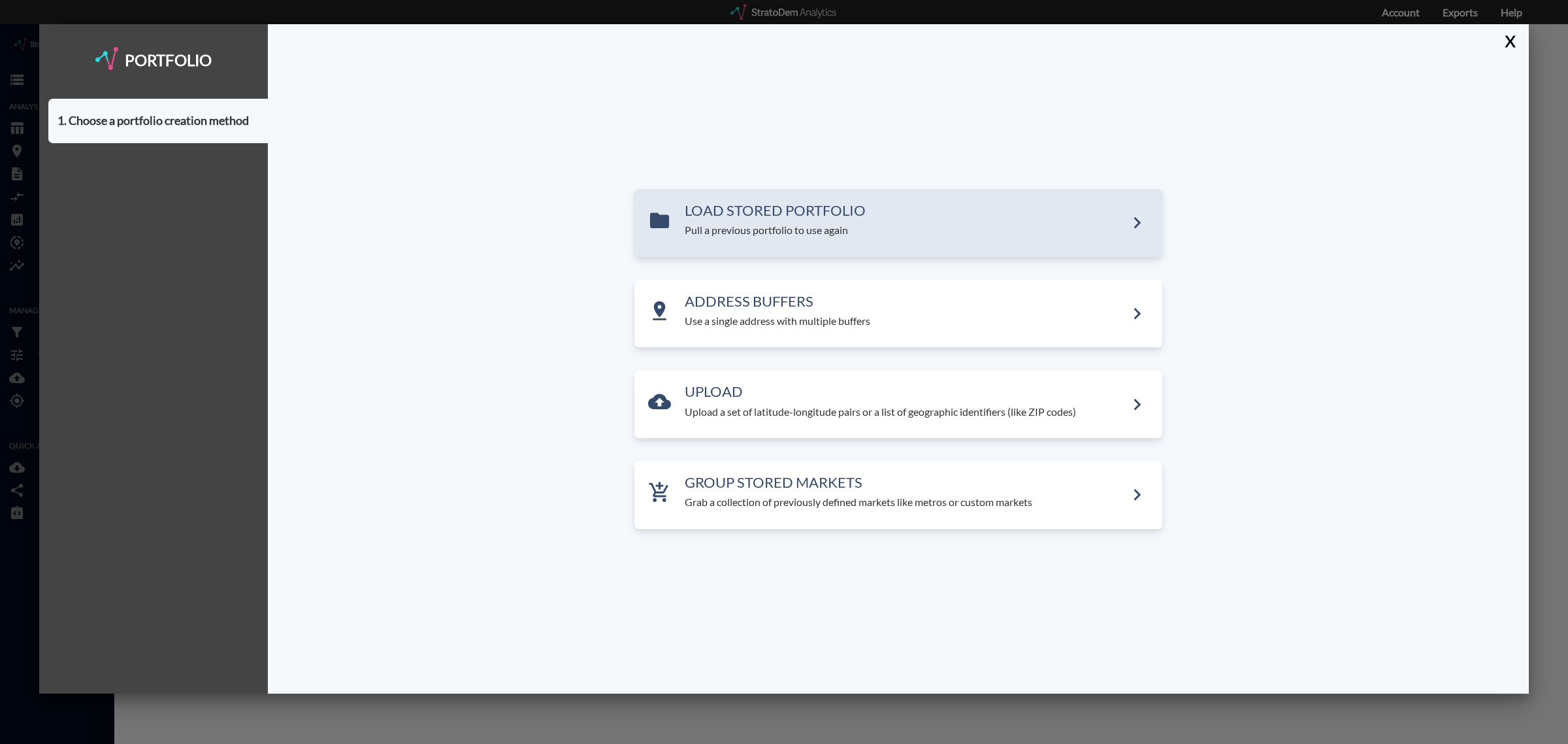
click at [749, 210] on h3 "LOAD STORED PORTFOLIO" at bounding box center [905, 210] width 441 height 16
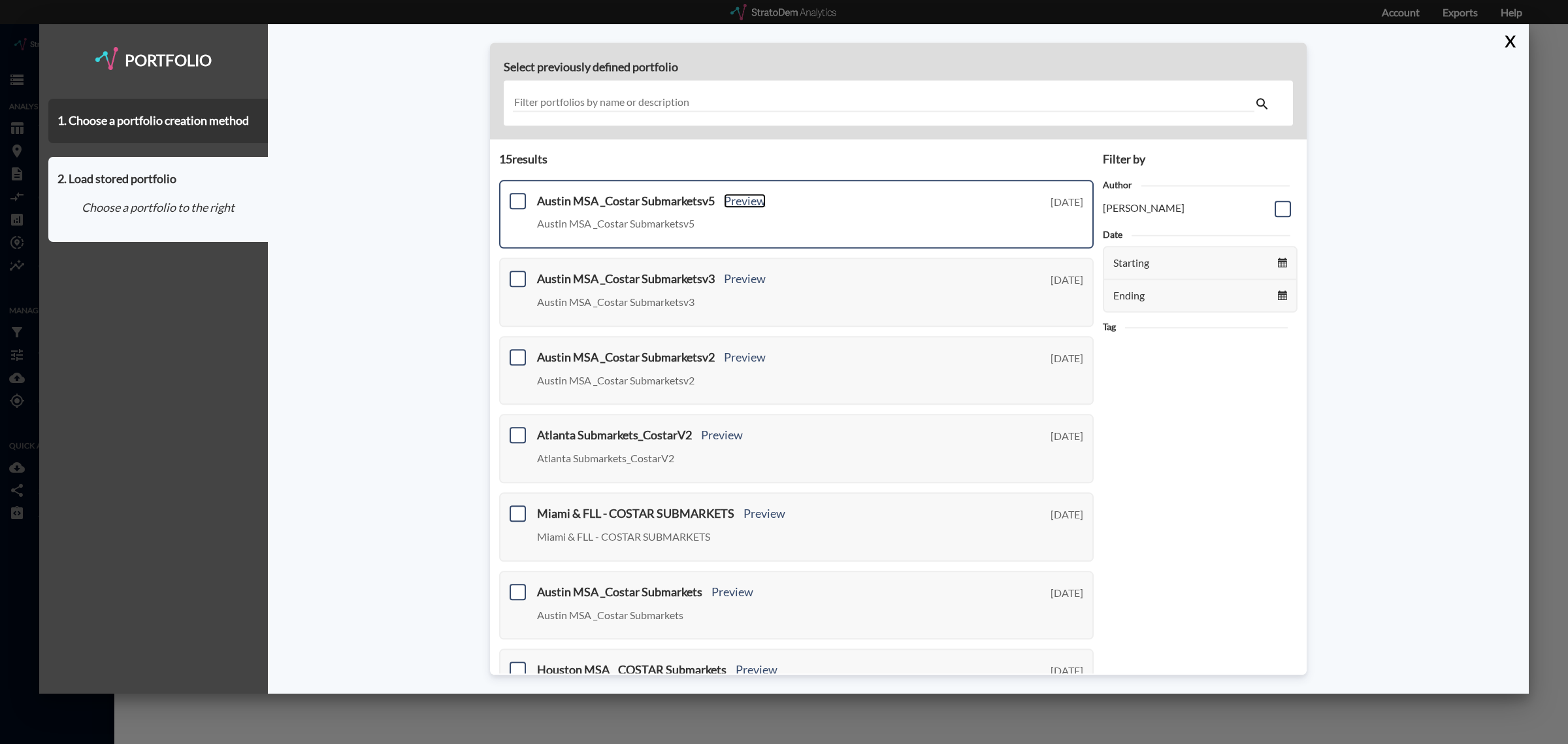
click at [742, 196] on link "Preview" at bounding box center [745, 201] width 42 height 14
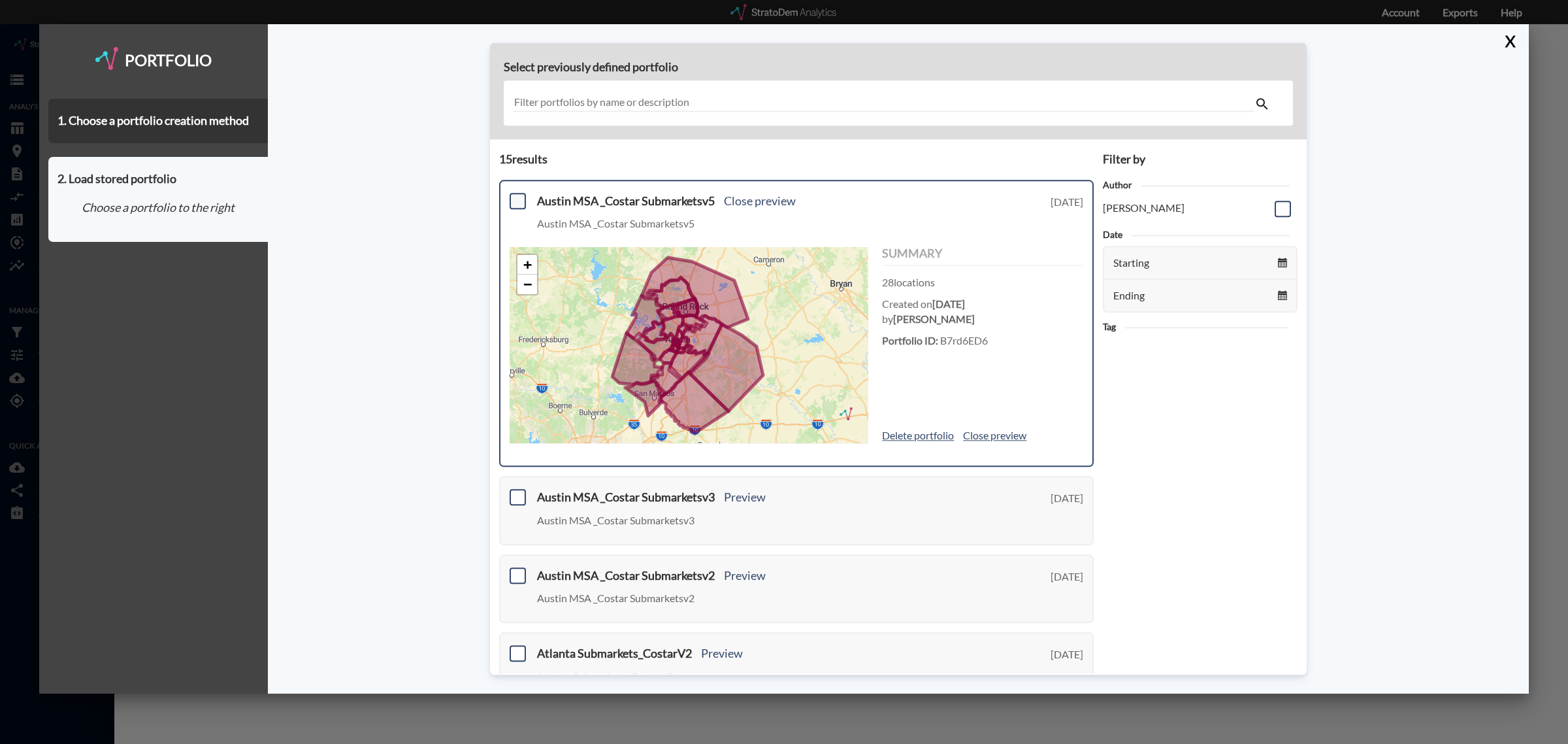
click at [521, 197] on span at bounding box center [518, 201] width 16 height 16
click at [516, 195] on input "checkbox" at bounding box center [516, 195] width 0 height 0
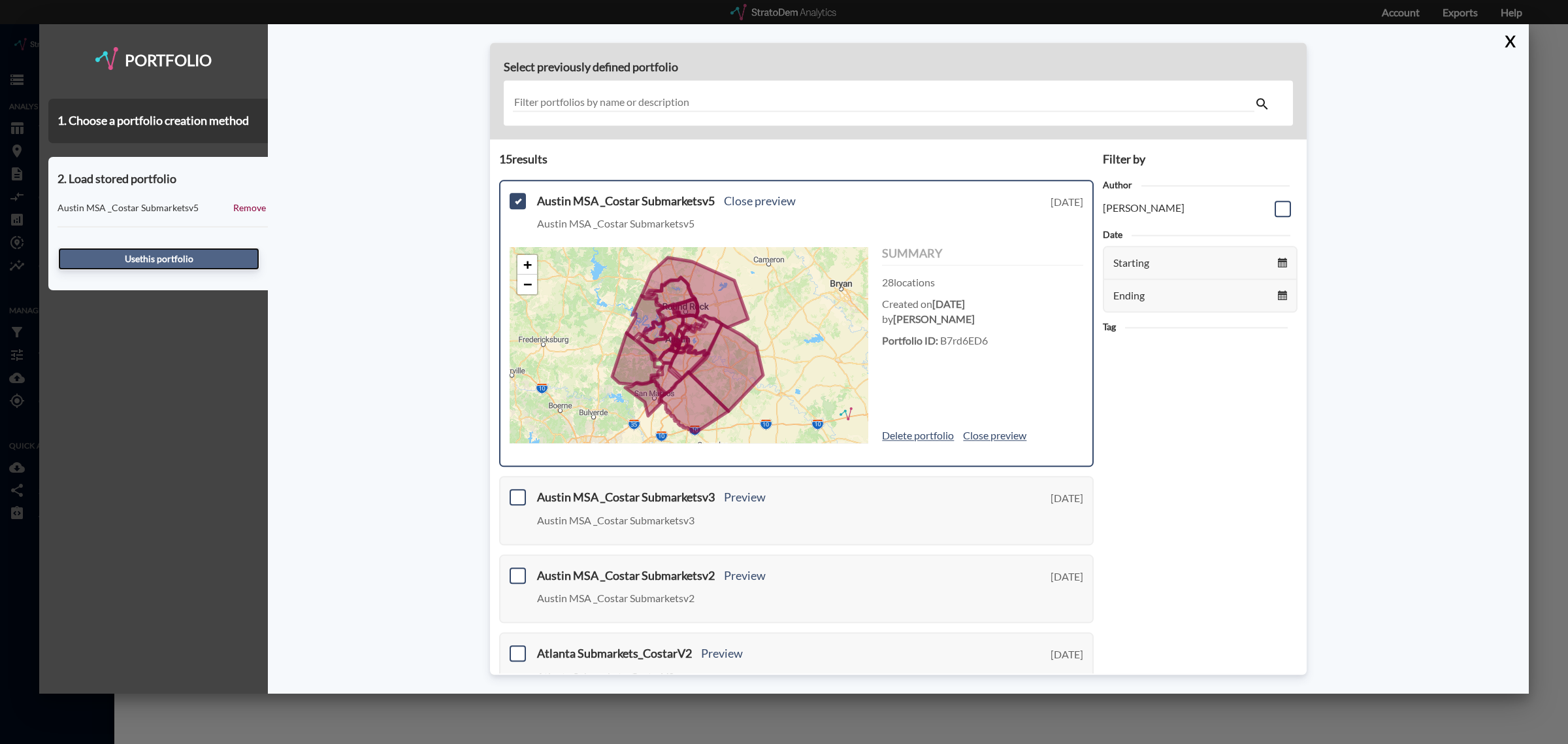
click at [193, 252] on button "Use this portfolio" at bounding box center [159, 259] width 201 height 22
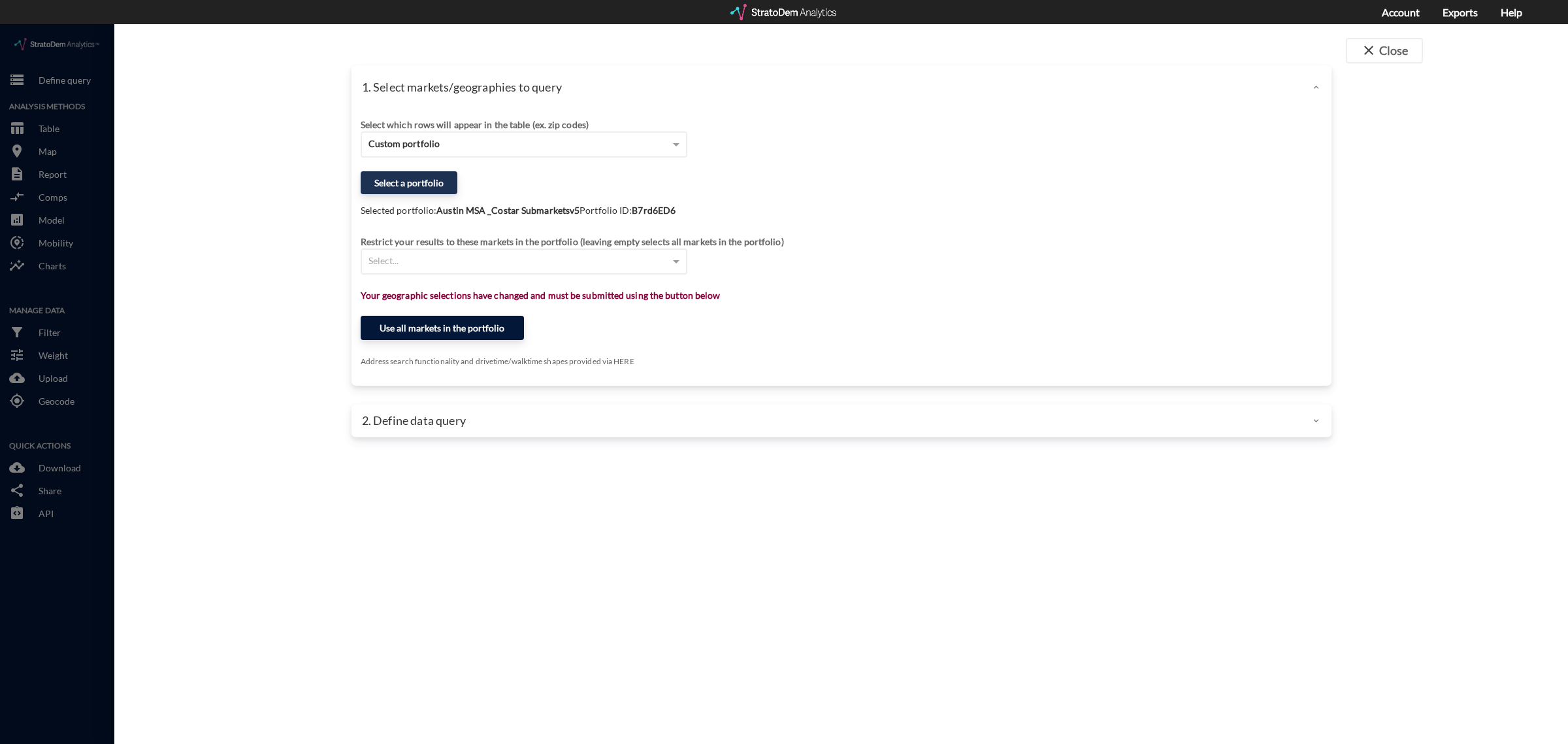
click button "Use all markets in the portfolio"
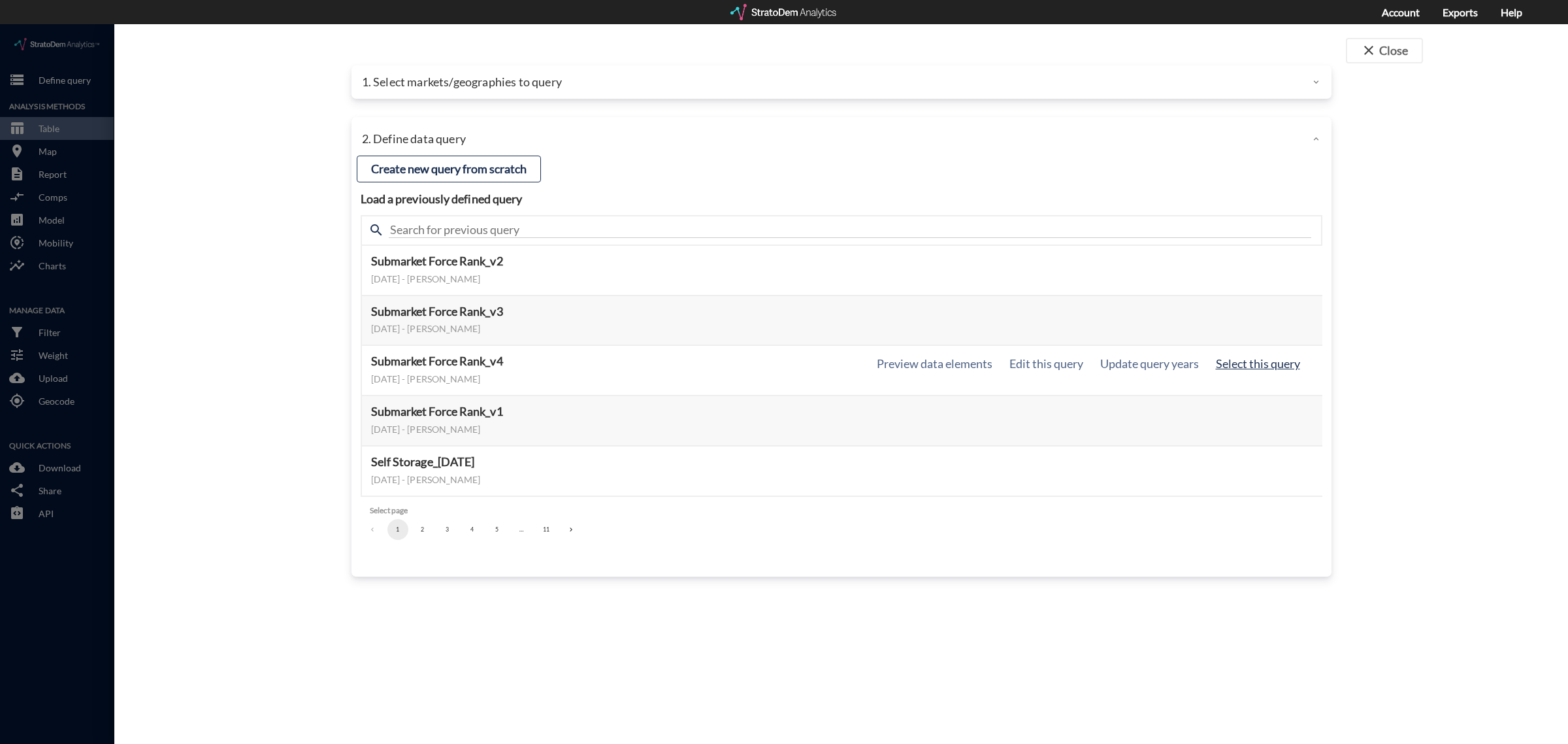
click button "Select this query"
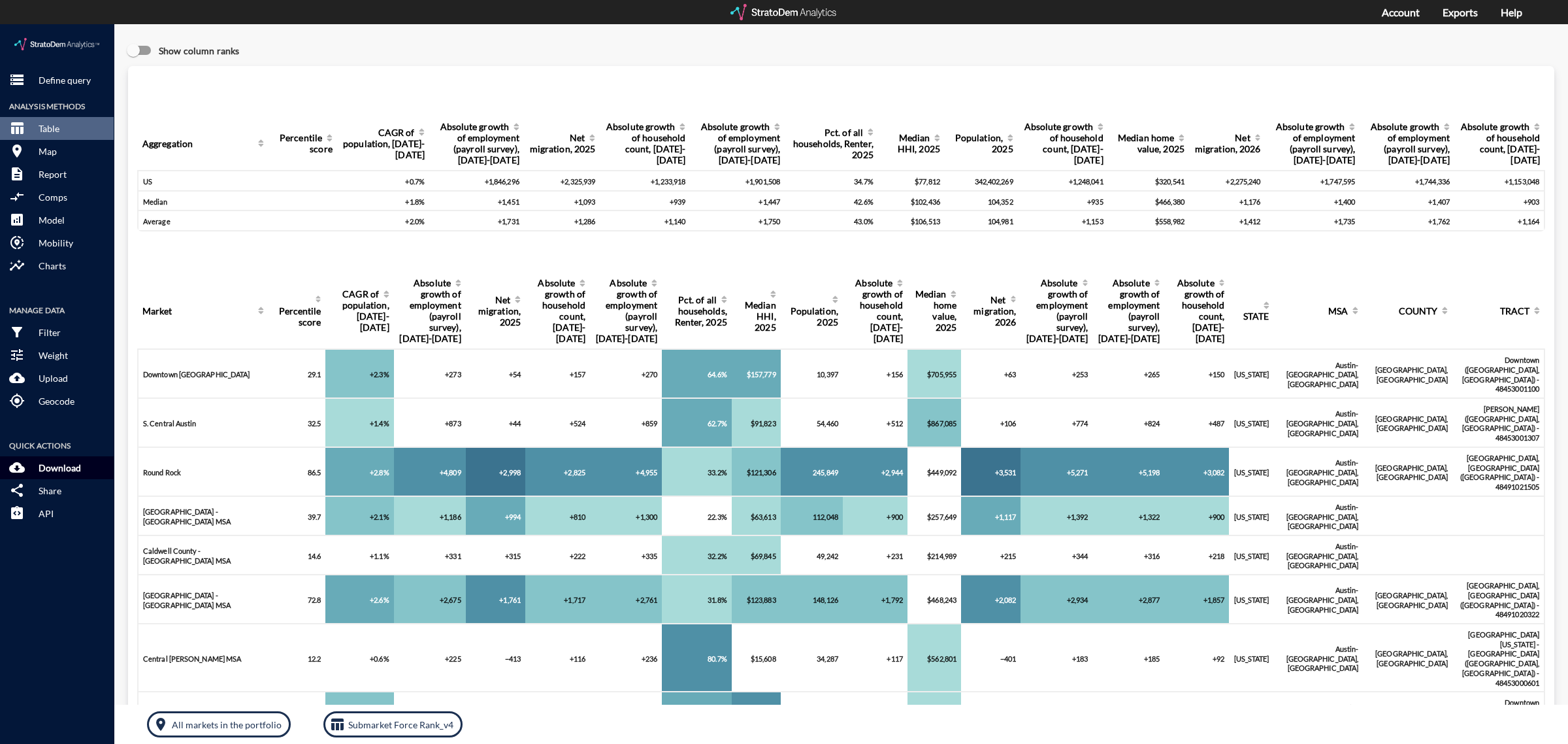
click p "Download"
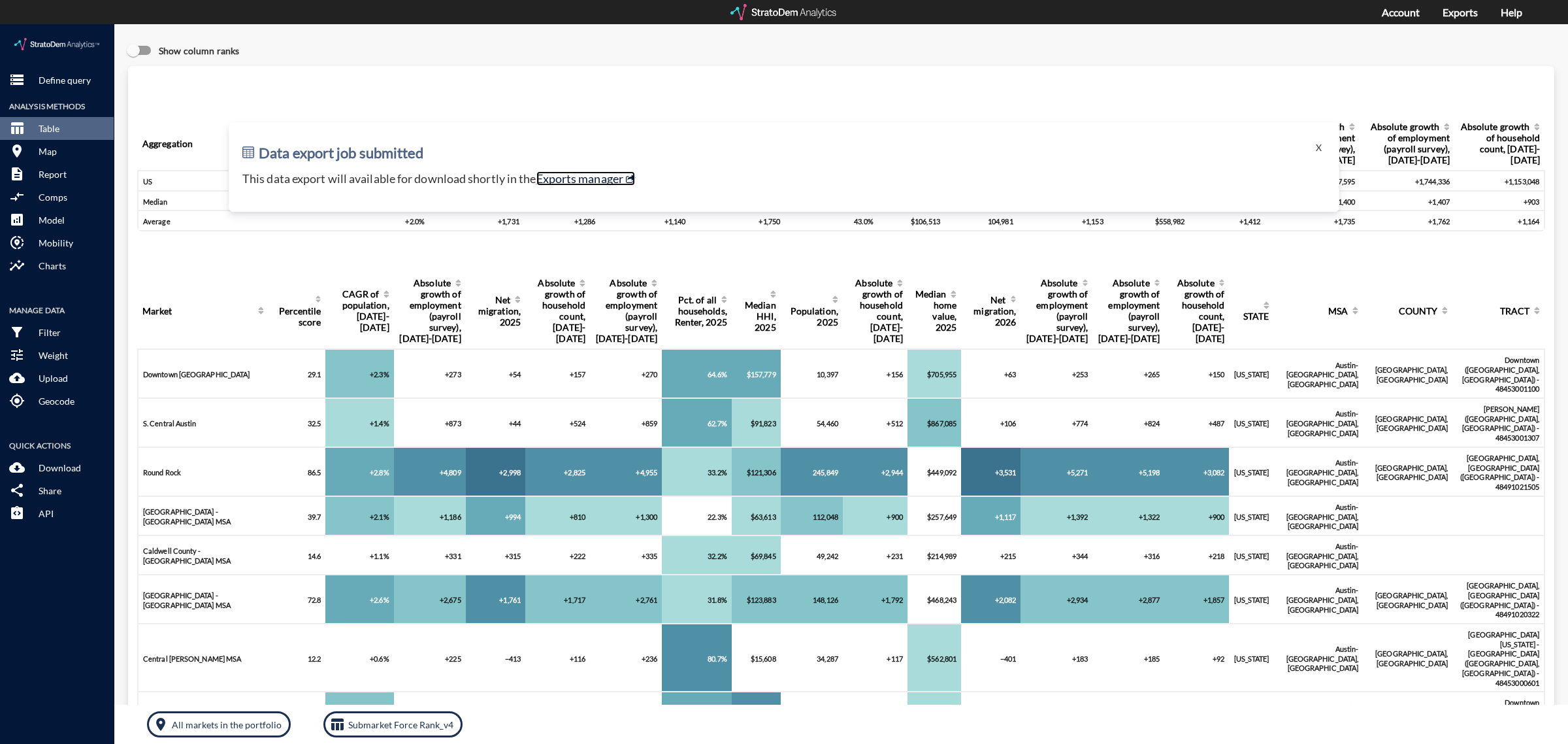
click link "Exports manager"
click p "Define query"
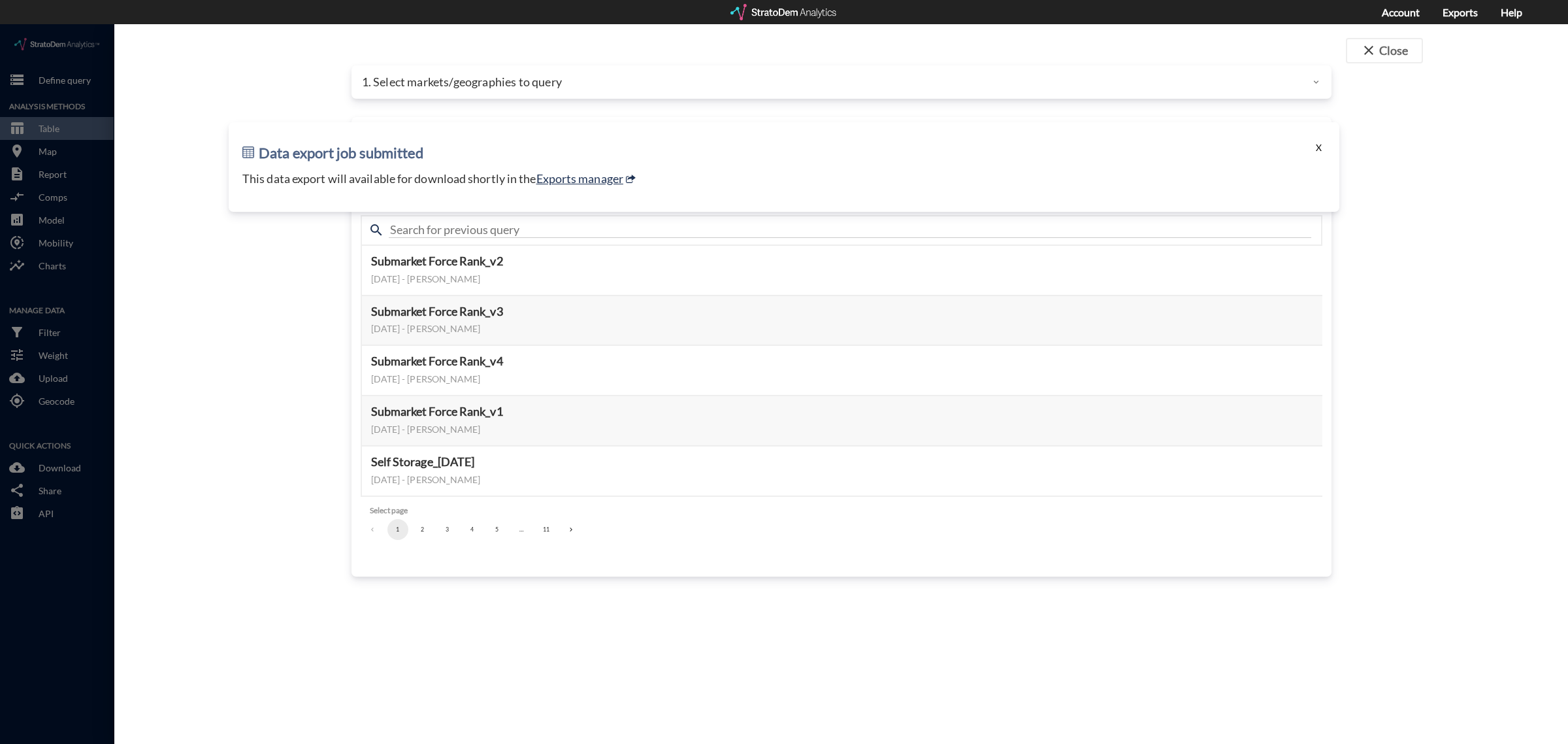
click button "X"
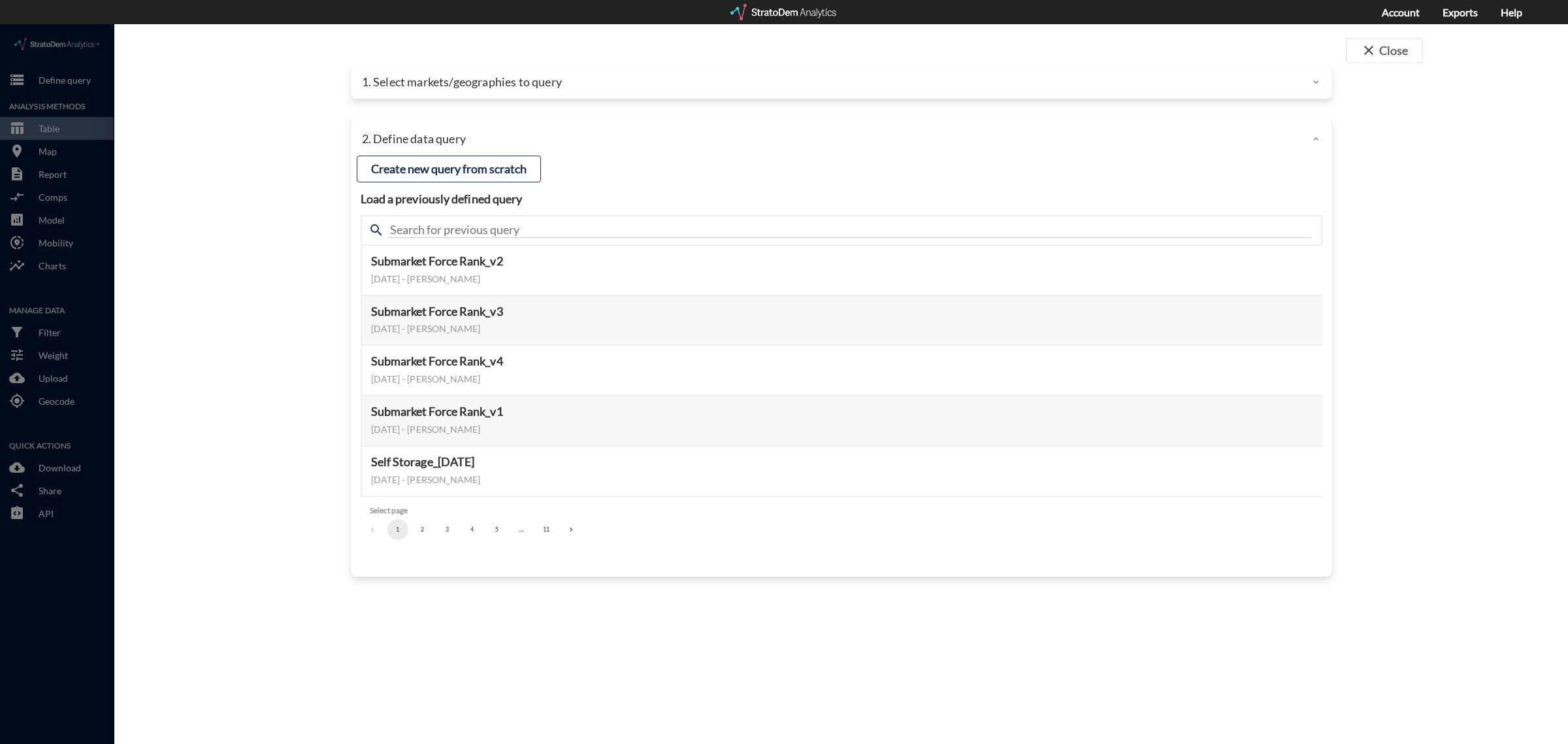
click div "1. Select markets/geographies to query"
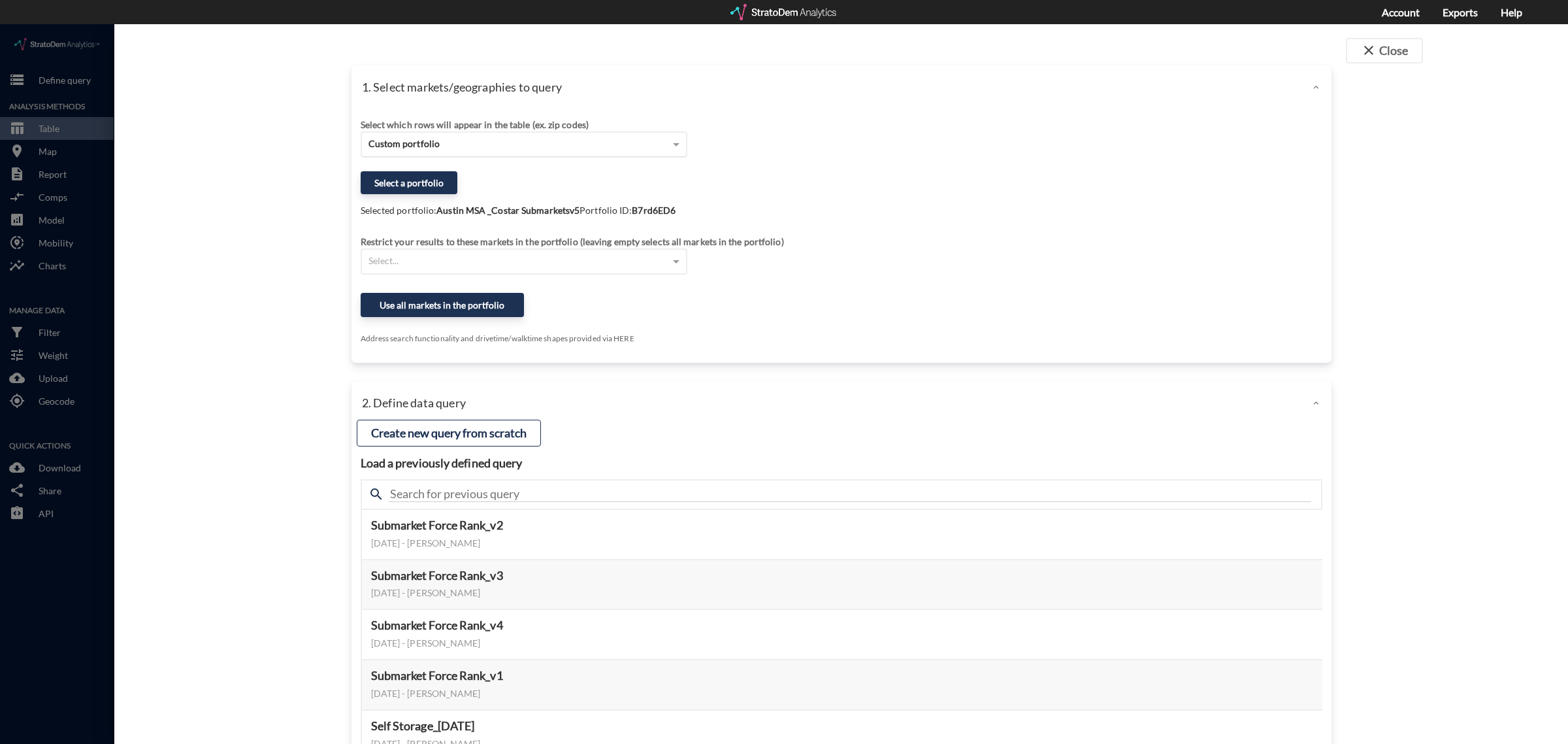
click span "Custom portfolio"
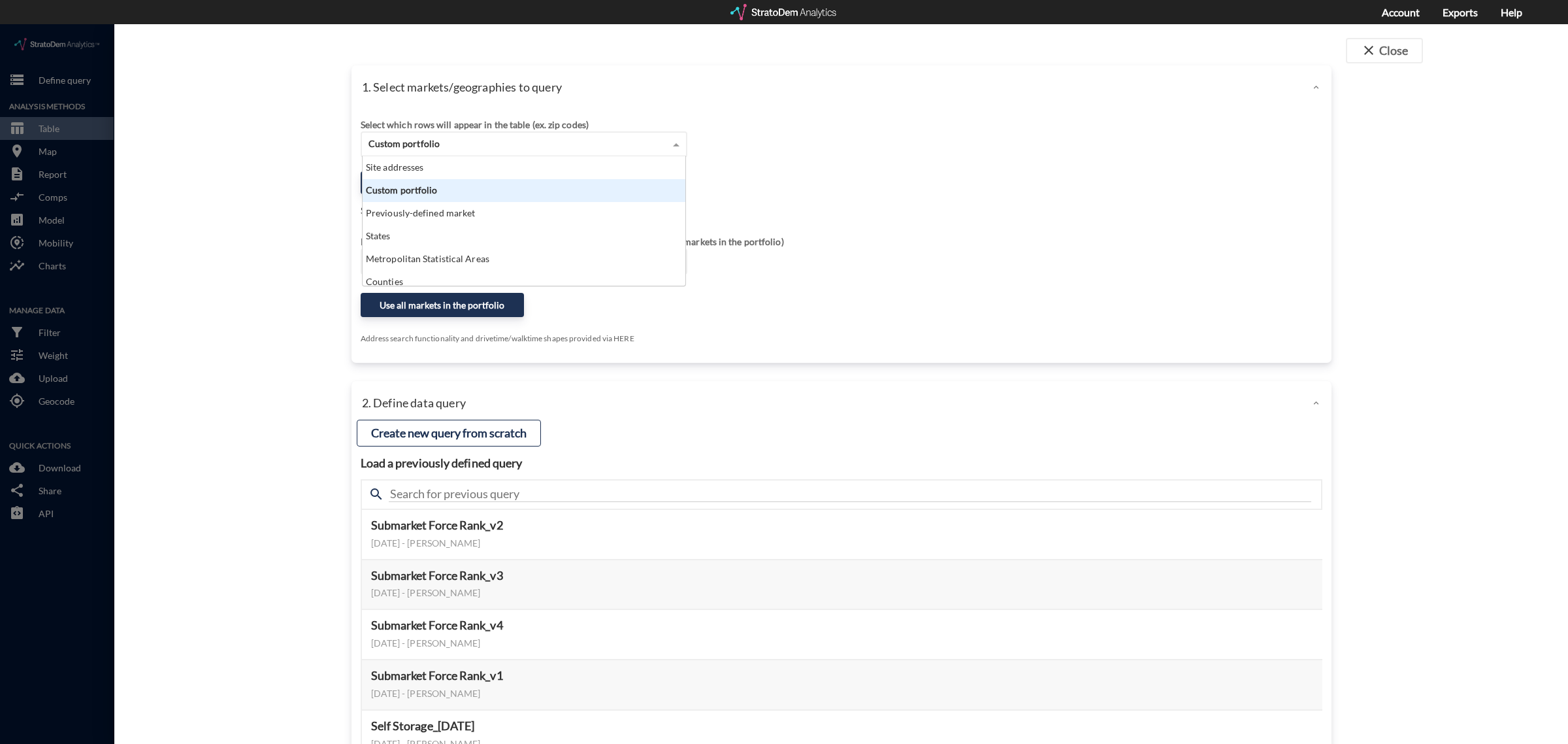
click div "Custom portfolio"
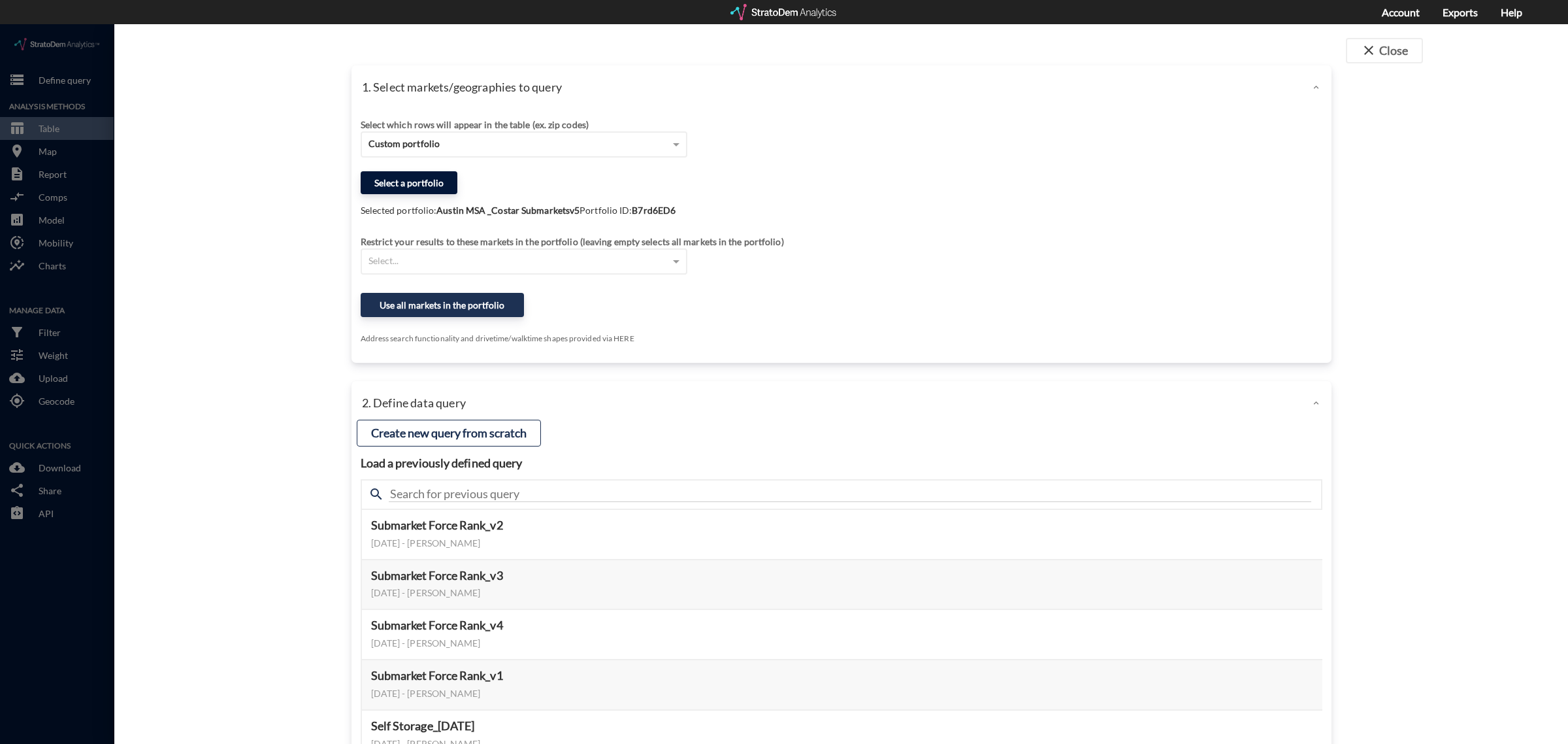
click button "Select a portfolio"
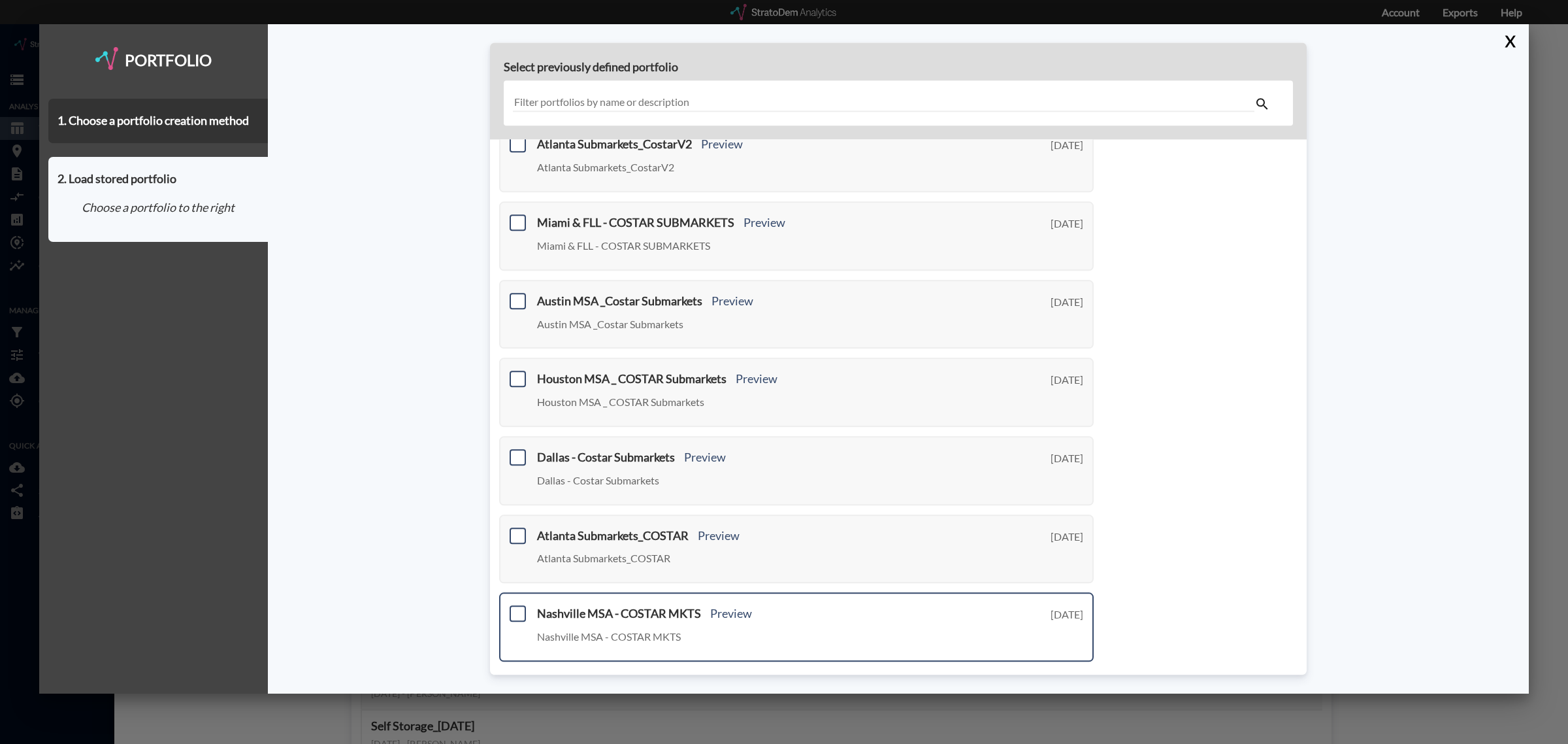
scroll to position [311, 0]
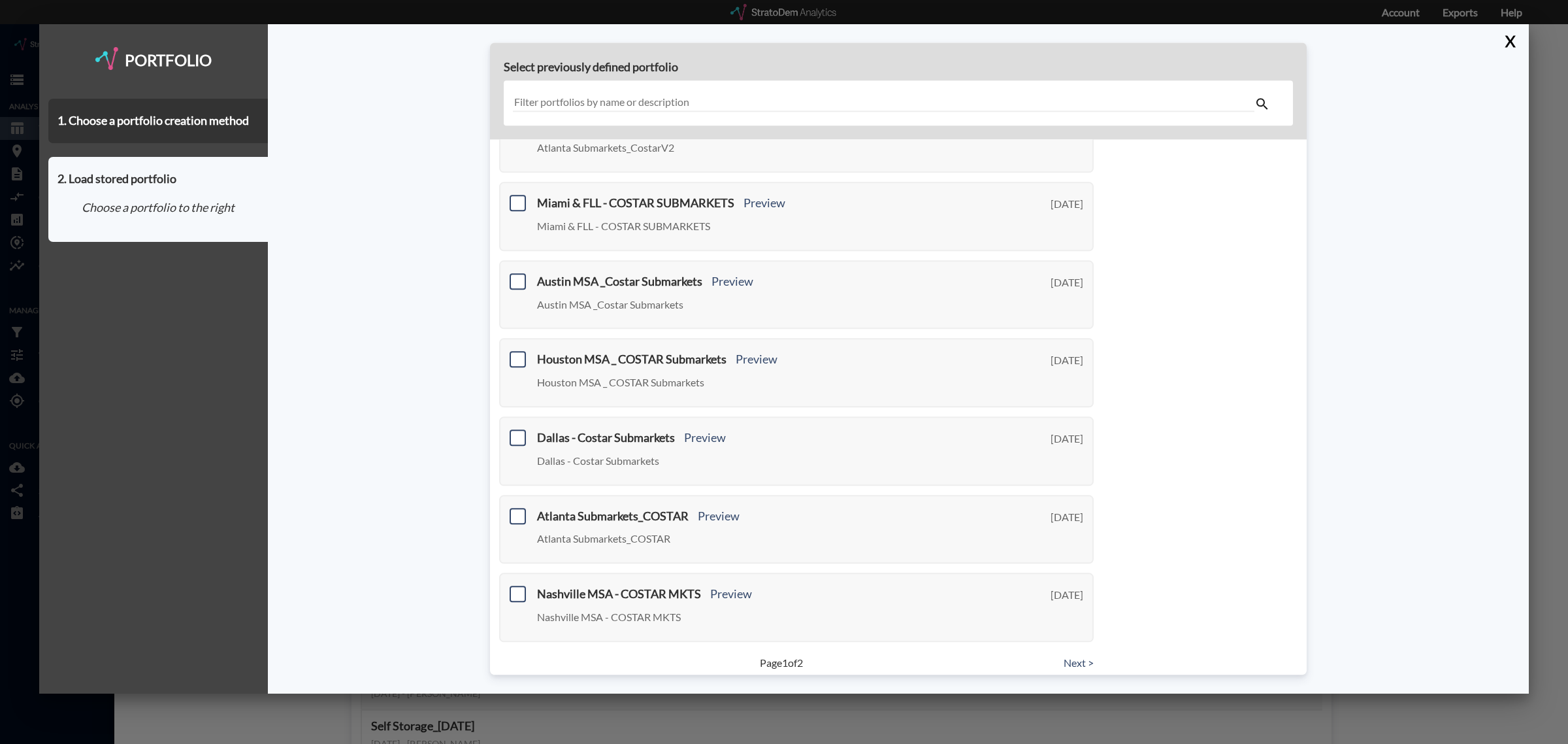
click at [1067, 655] on link "Next >" at bounding box center [1079, 663] width 30 height 15
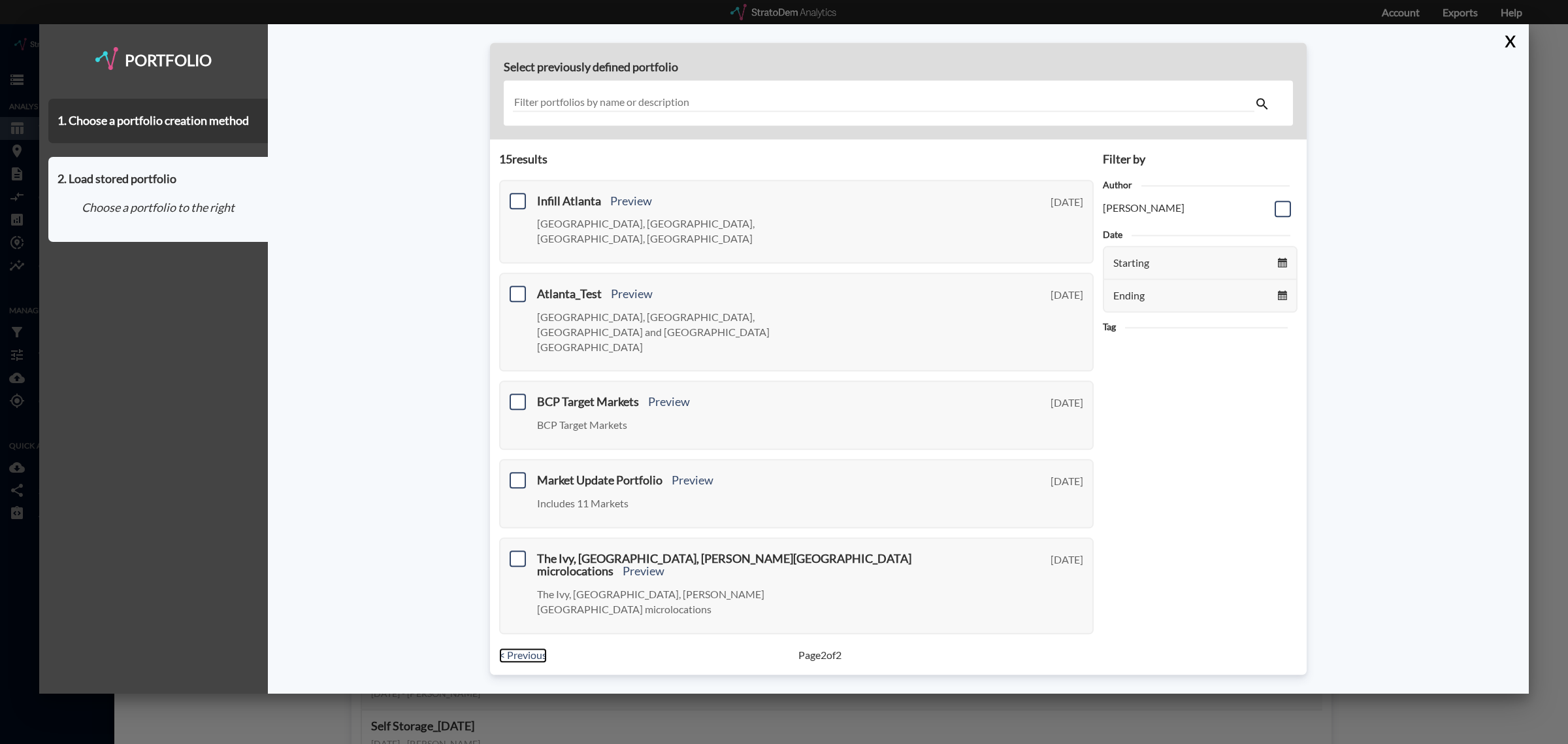
click at [517, 648] on link "< Previous" at bounding box center [523, 655] width 47 height 15
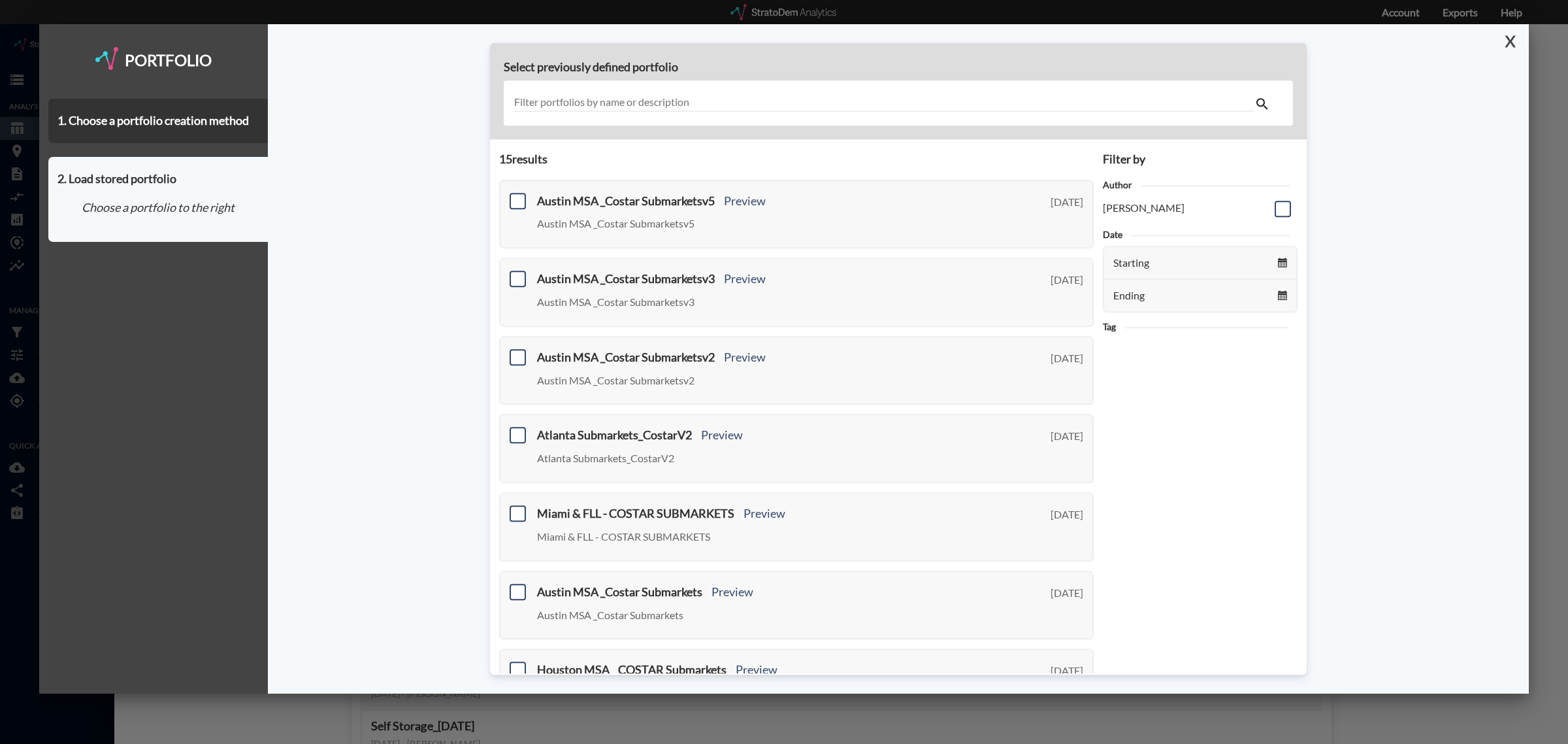
click at [1510, 38] on button "X" at bounding box center [1507, 41] width 23 height 34
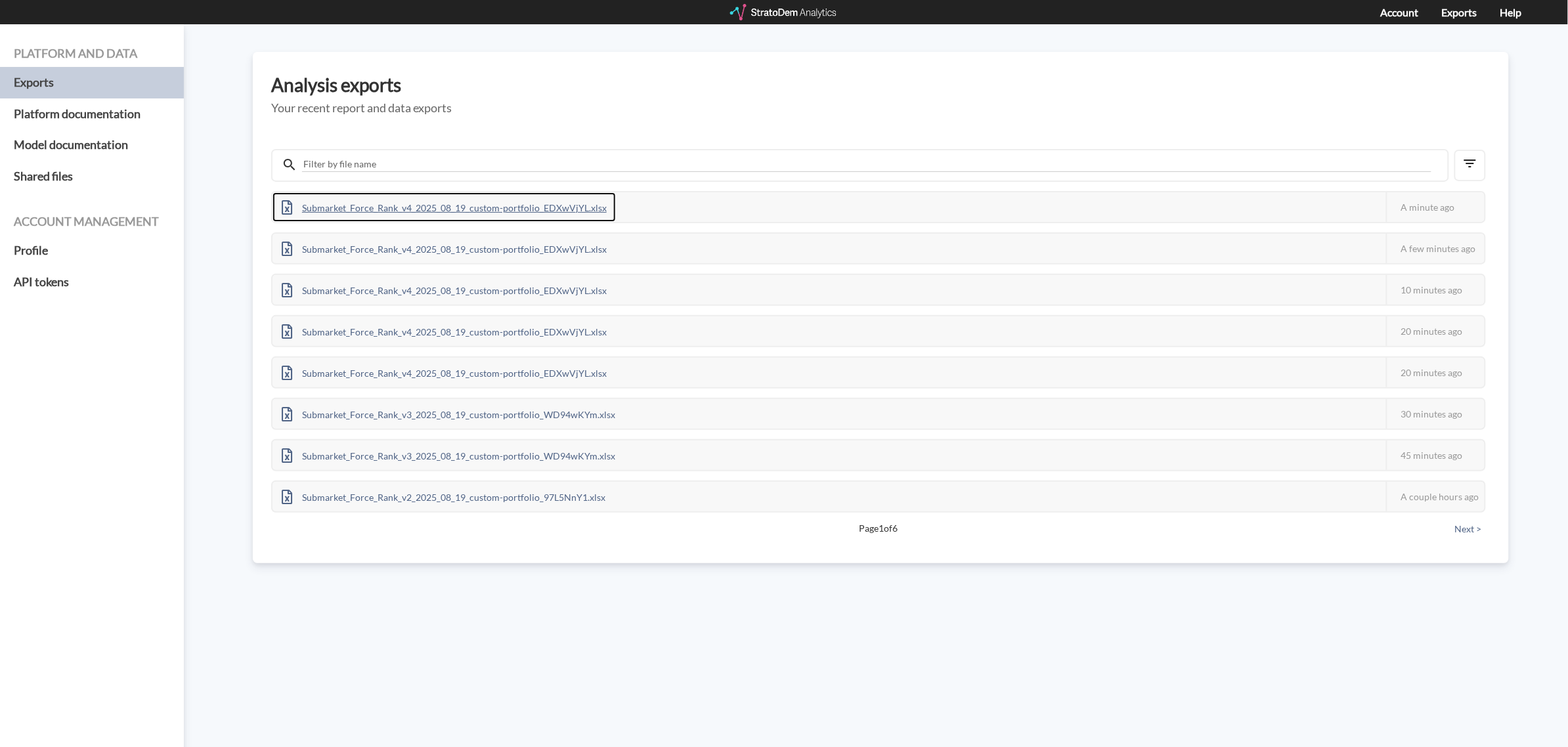
click at [559, 207] on div "Submarket_Force_Rank_v4_2025_08_19_custom-portfolio_EDXwVjYL.xlsx" at bounding box center [444, 207] width 344 height 30
click at [514, 624] on div "Platform and data Exports Platform documentation Model documentation Shared fil…" at bounding box center [784, 385] width 1568 height 722
